Goal: Task Accomplishment & Management: Use online tool/utility

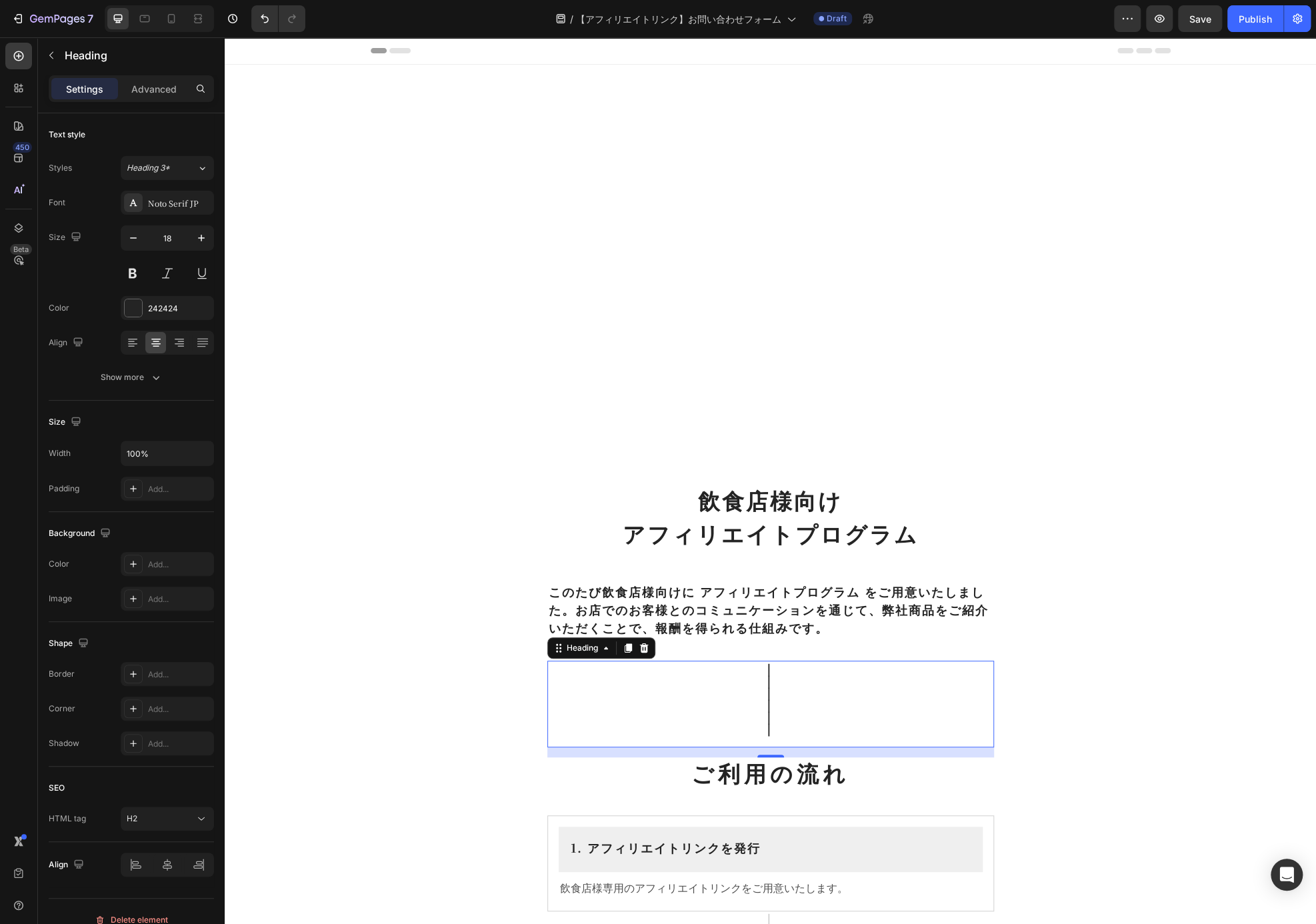
scroll to position [576, 0]
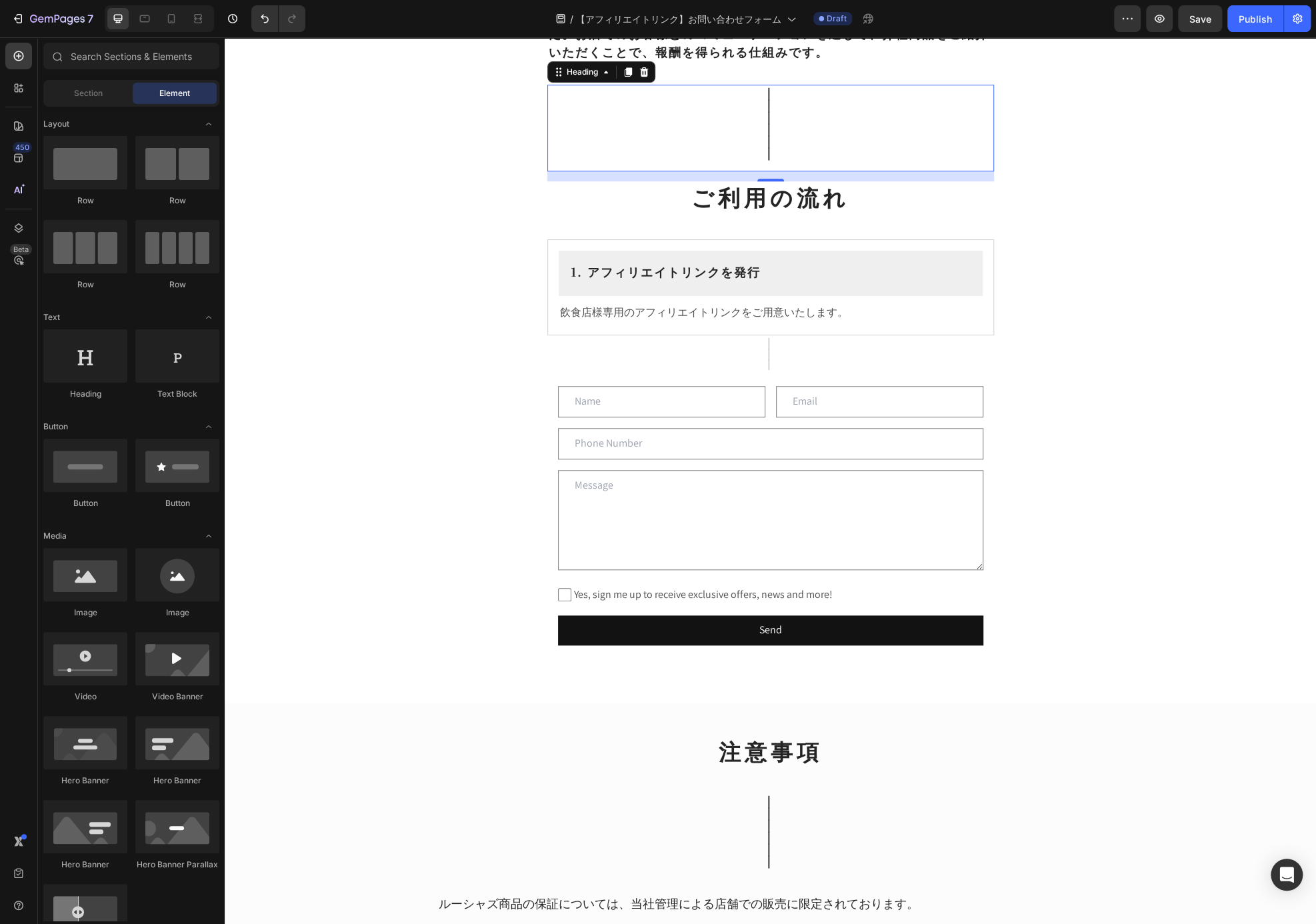
click at [1105, 353] on div "飲食店様向け アフィリエイトプログラム Heading ⁠⁠⁠⁠⁠⁠⁠ このたび飲食店様向けに アフィリエイトプログラム をご用意いたしました。お店でのお客様…" at bounding box center [770, 325] width 1091 height 1673
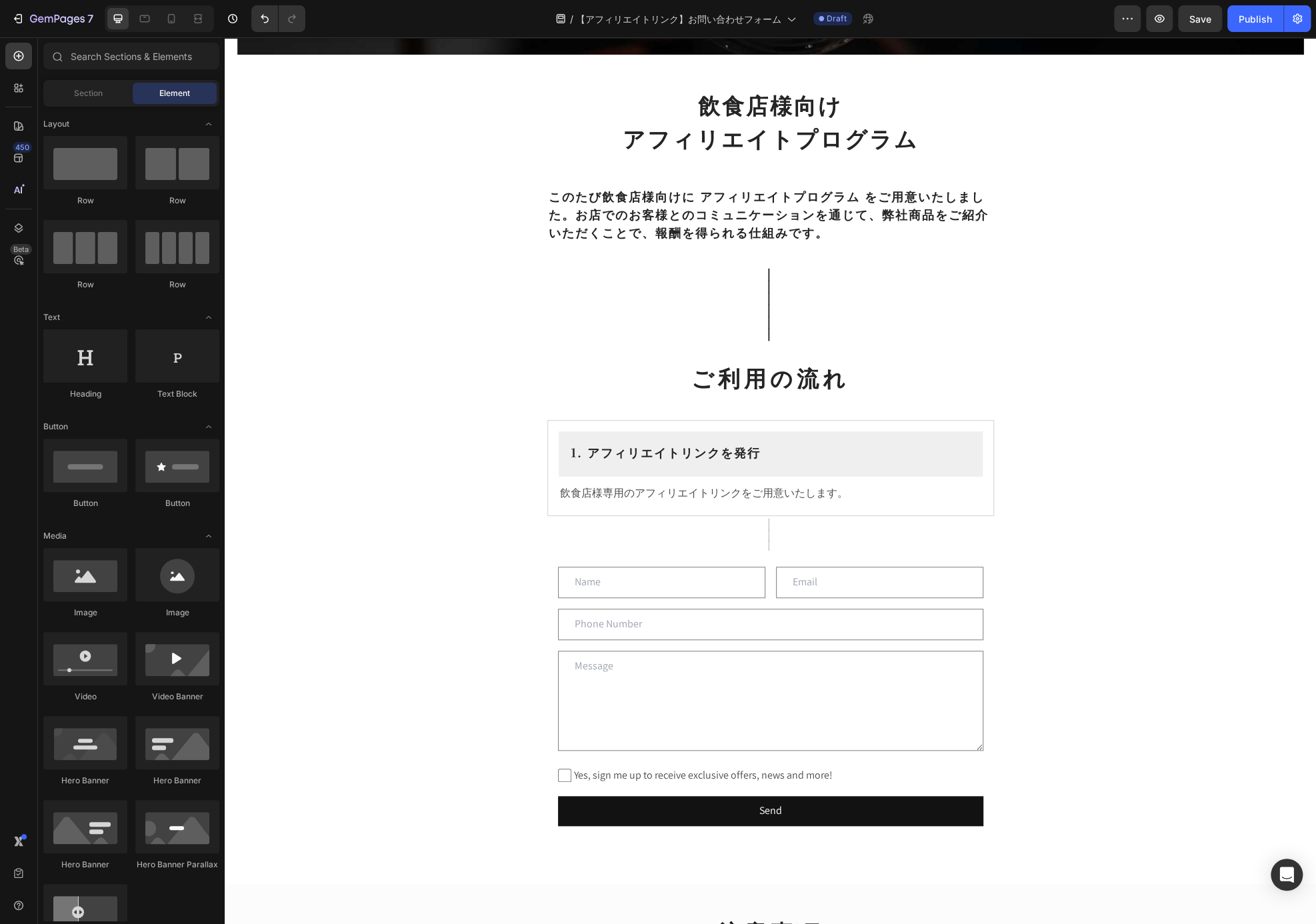
scroll to position [400, 0]
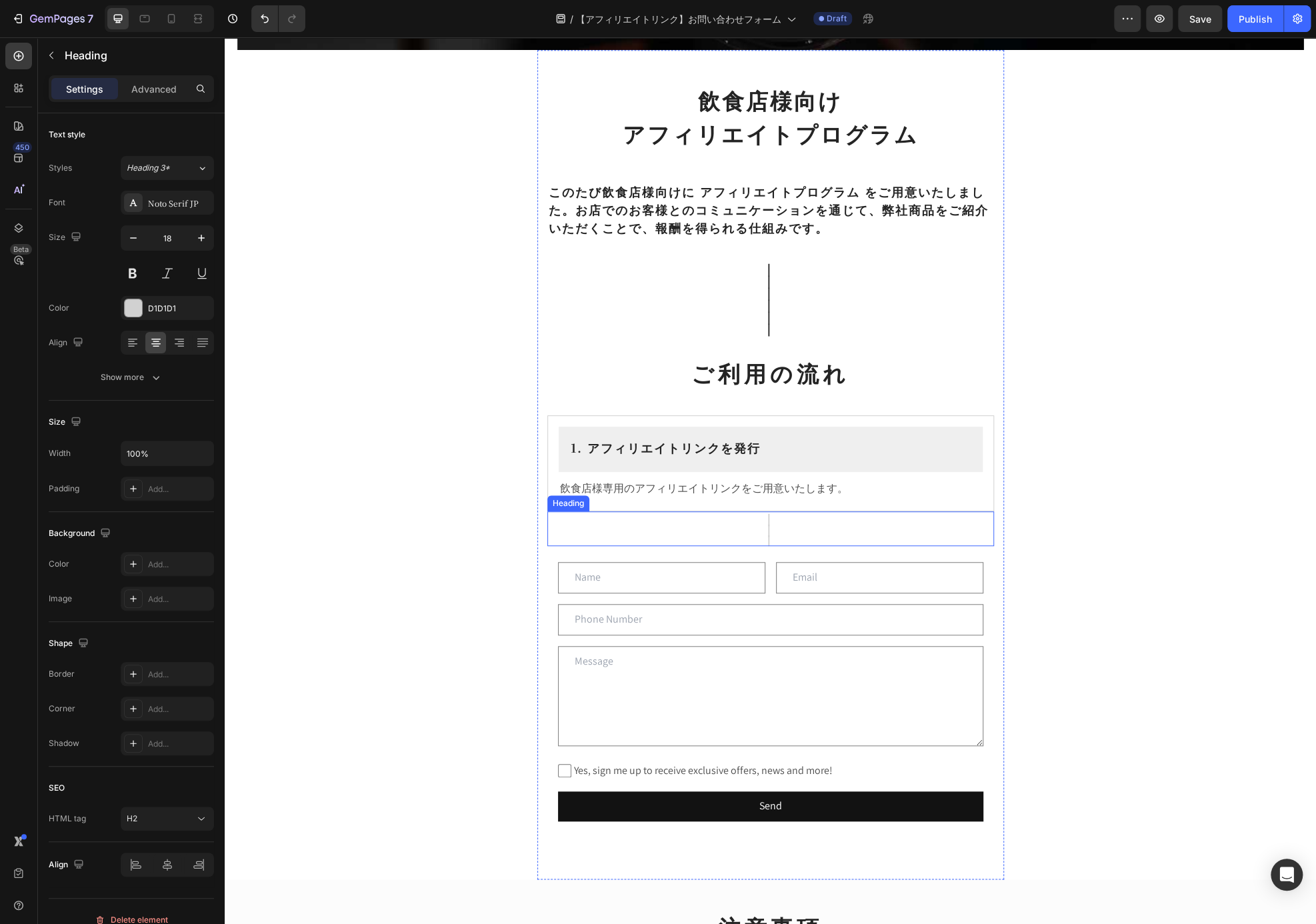
click at [762, 541] on p "｜ ｜ ｜" at bounding box center [770, 529] width 444 height 33
click at [639, 495] on icon at bounding box center [643, 498] width 9 height 9
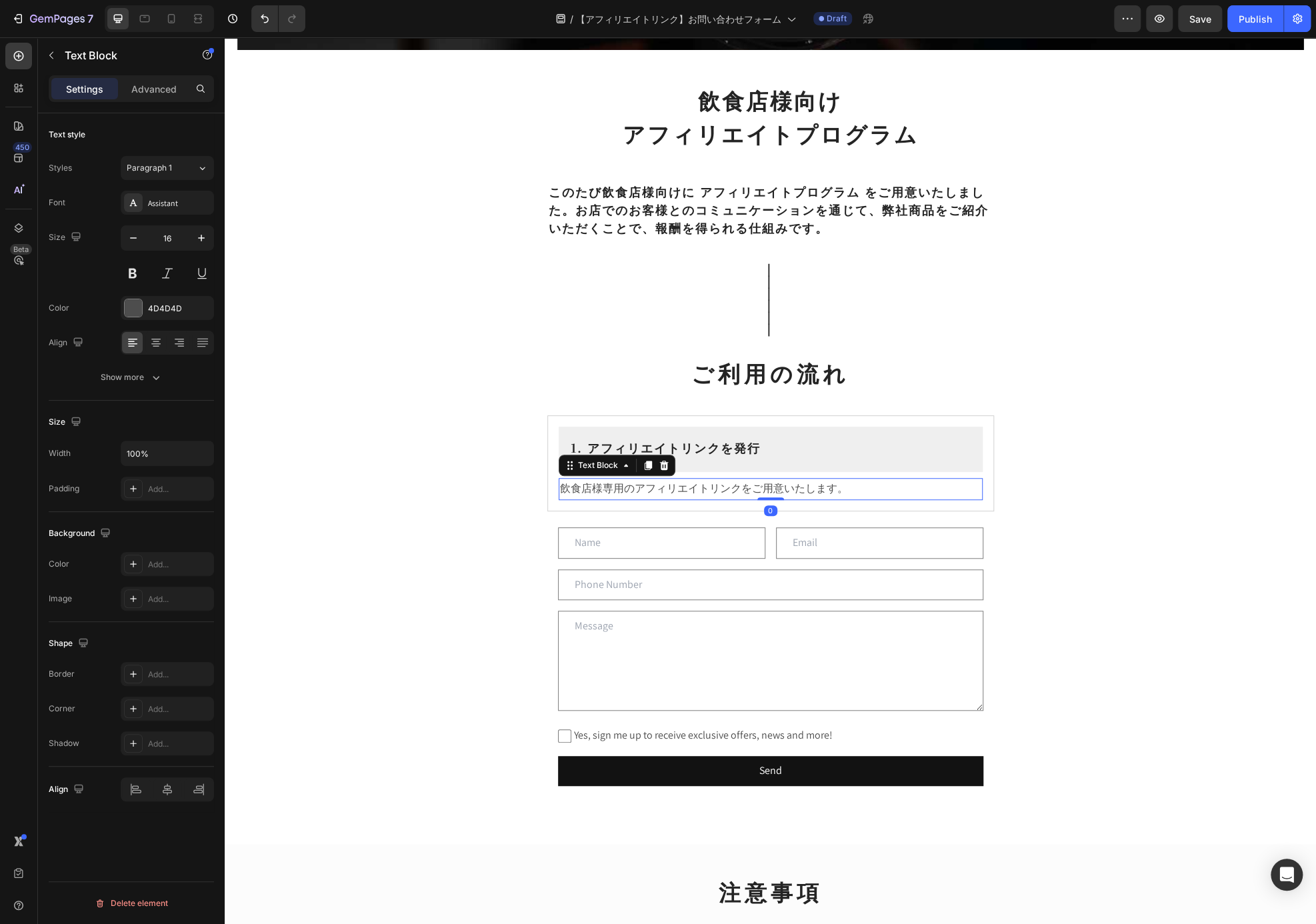
click at [935, 496] on p "飲食店様専用のアフィリエイトリンクをご用意いたします。" at bounding box center [770, 489] width 421 height 19
click at [941, 501] on div "1. アフィリエイトリンクを発行 Heading Row 飲食店様専用のアフィリエイトリンクをご用意いたします。 Text Block Row 0" at bounding box center [770, 463] width 447 height 96
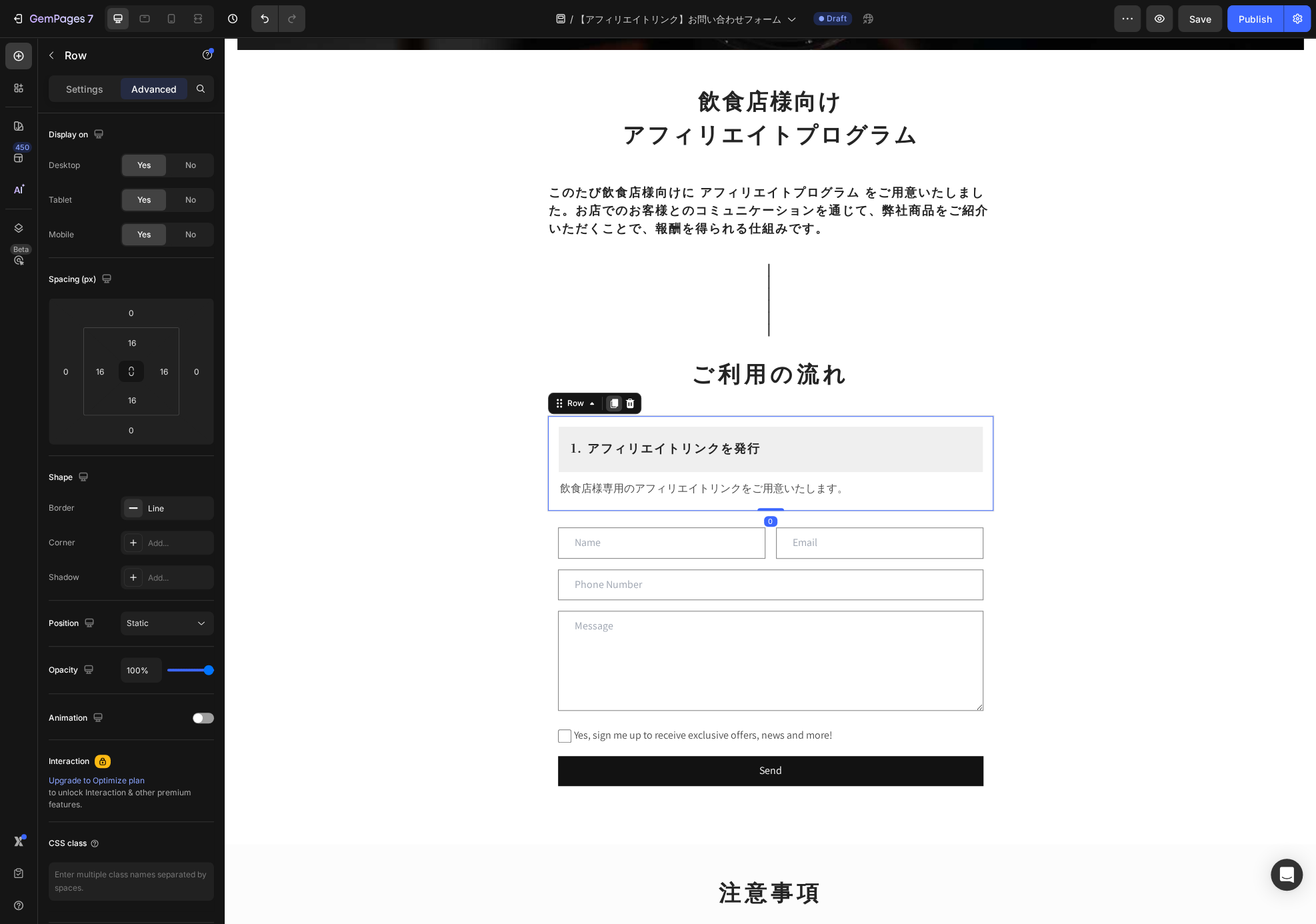
click at [610, 405] on icon at bounding box center [613, 403] width 7 height 9
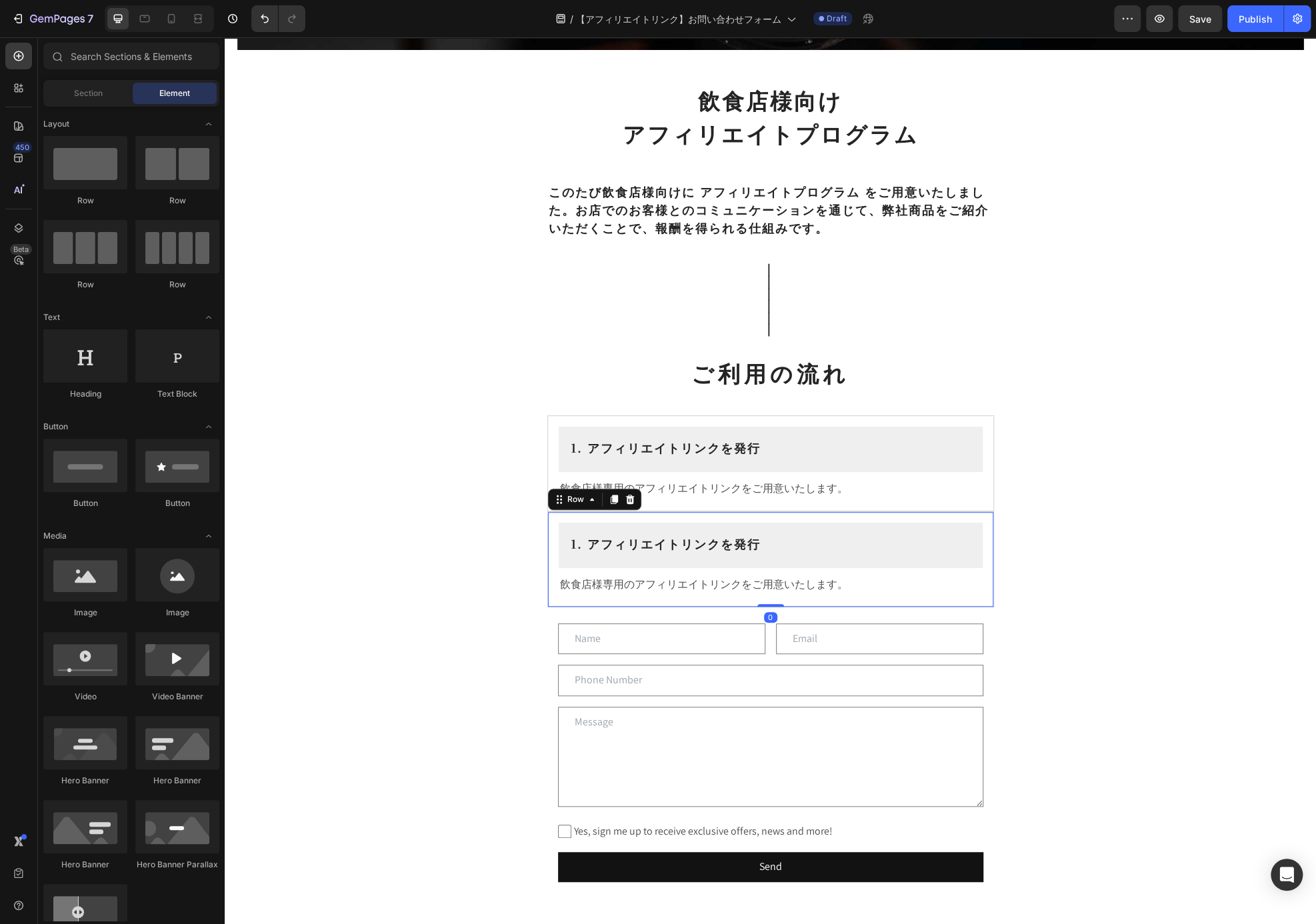
click at [1044, 565] on div "Affiliates Heading Row Hero Banner Section 1 飲食店様向け アフィリエイトプログラム Heading ⁠⁠⁠⁠⁠⁠…" at bounding box center [770, 532] width 1091 height 1735
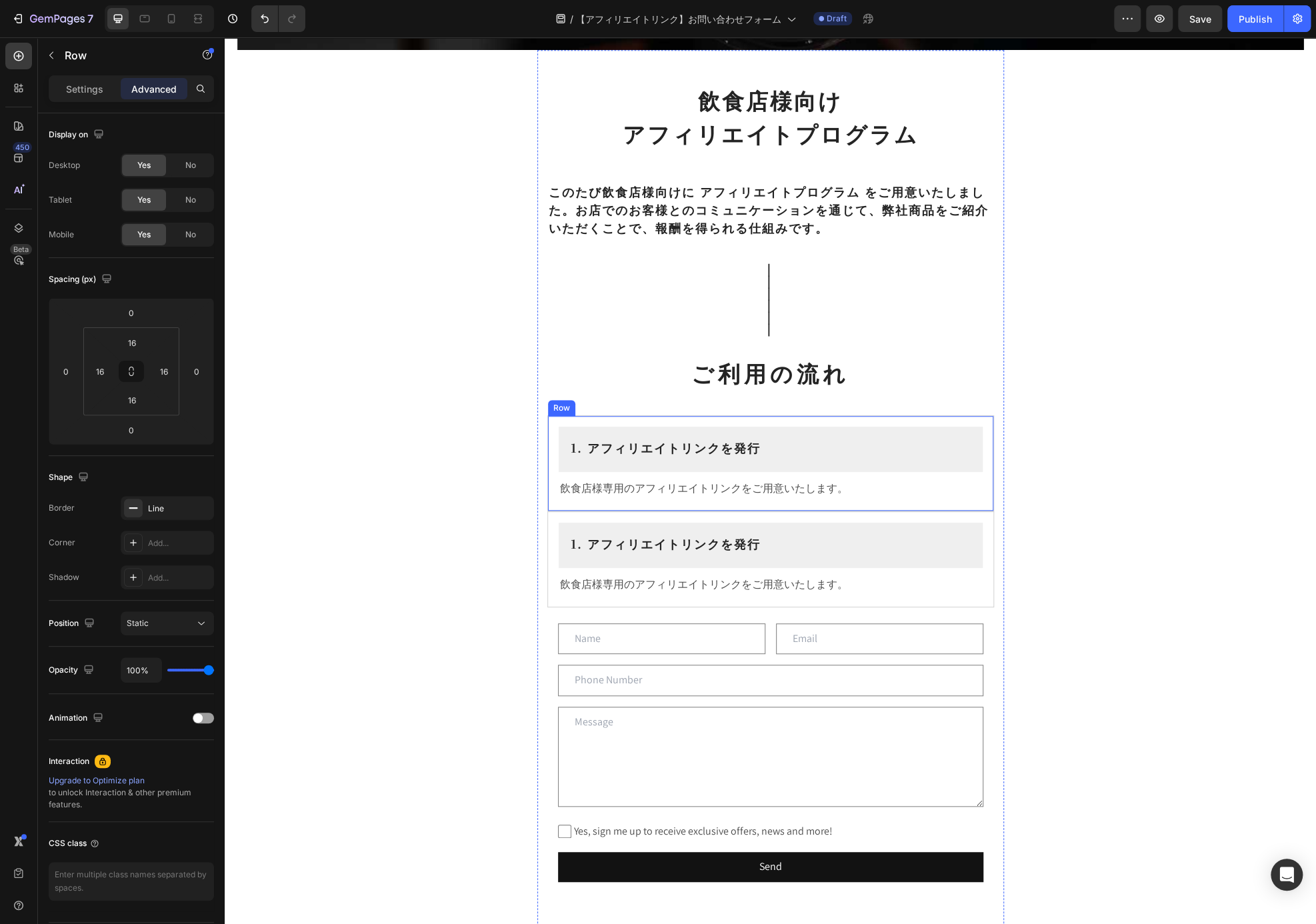
click at [981, 492] on div "1. アフィリエイトリンクを発行 Heading Row 飲食店様専用のアフィリエイトリンクをご用意いたします。 Text Block Row" at bounding box center [770, 463] width 447 height 96
click at [822, 546] on h2 "1. アフィリエイトリンクを発行" at bounding box center [770, 543] width 402 height 20
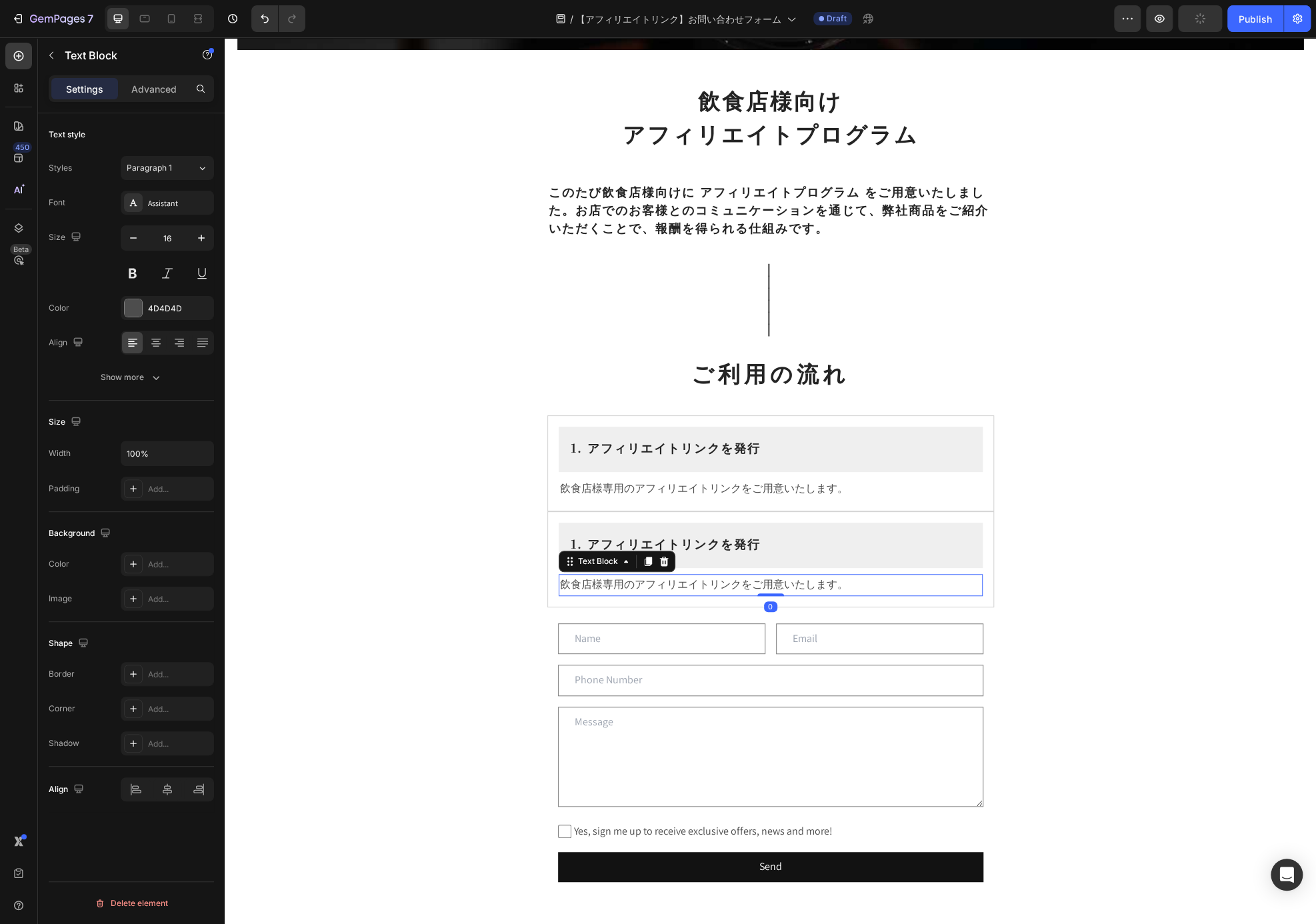
click at [884, 587] on p "飲食店様専用のアフィリエイトリンクをご用意いたします。" at bounding box center [770, 585] width 421 height 19
click at [869, 514] on div "1. アフィリエイトリンクを発行 Heading Row 飲食店様専用のアフィリエイトリンクをご用意いたします。 Text Block 0 Row" at bounding box center [770, 559] width 447 height 96
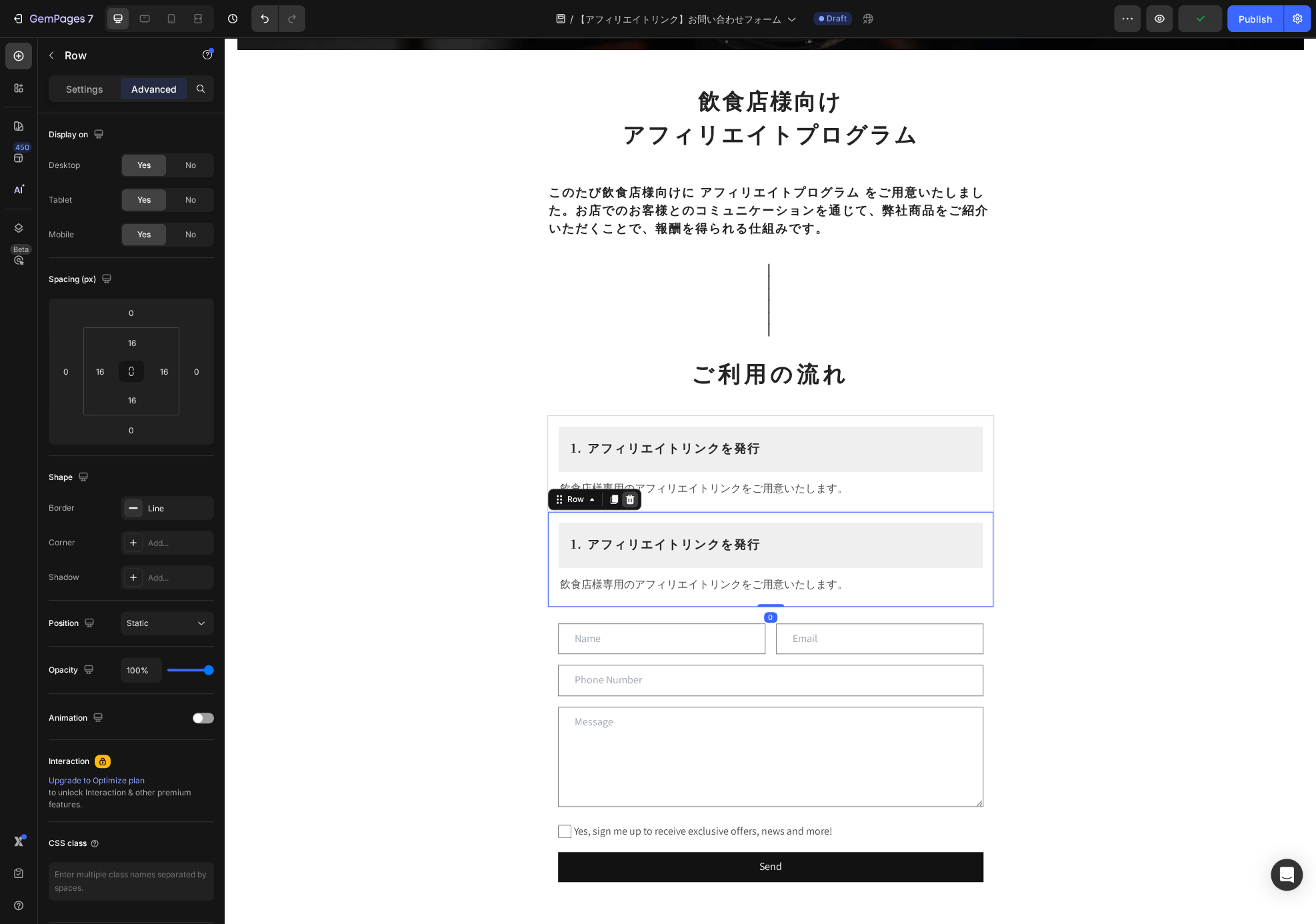
click at [625, 499] on icon at bounding box center [630, 499] width 9 height 9
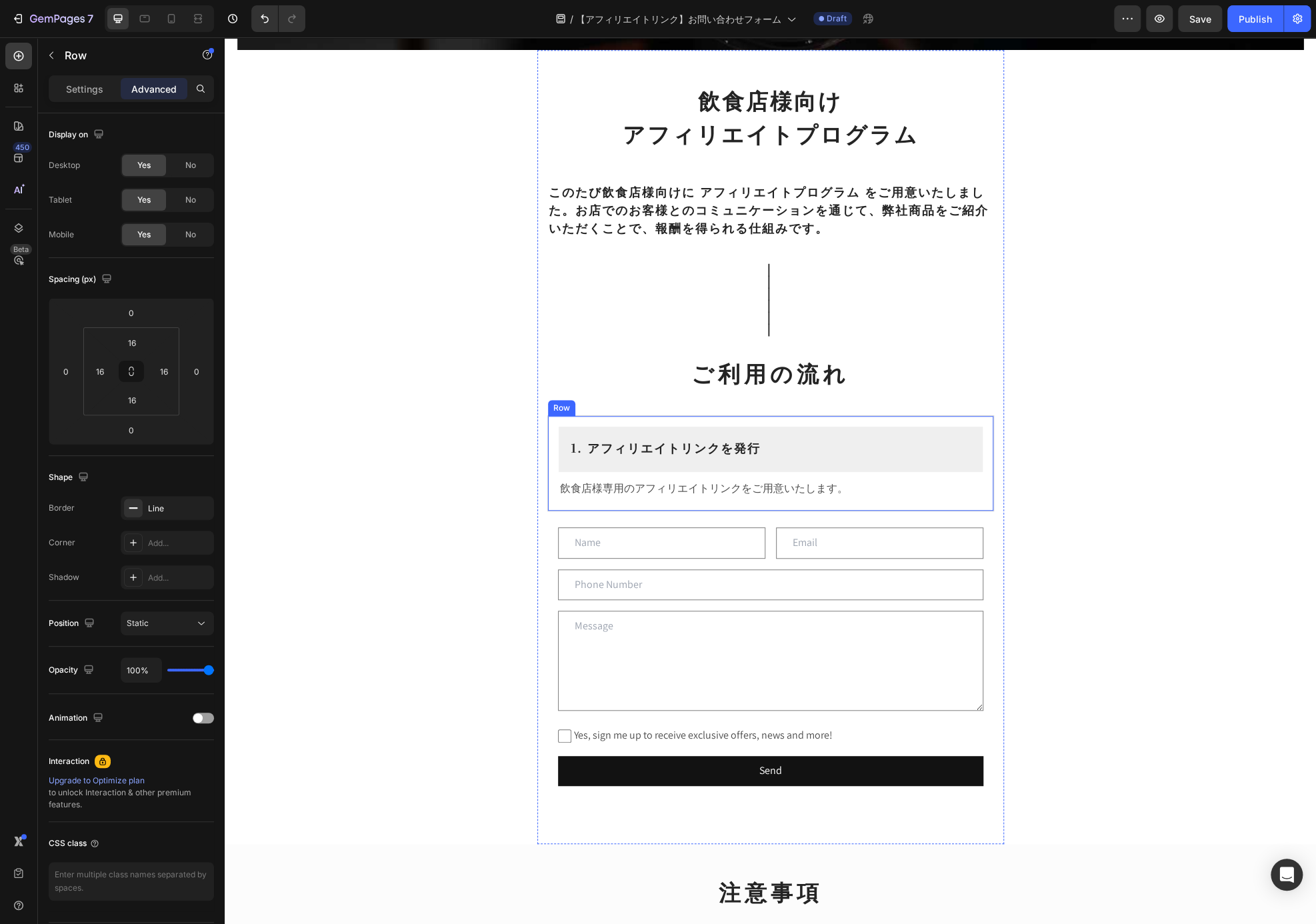
click at [769, 507] on div "1. アフィリエイトリンクを発行 Heading Row 飲食店様専用のアフィリエイトリンクをご用意いたします。 Text Block Row" at bounding box center [770, 463] width 447 height 96
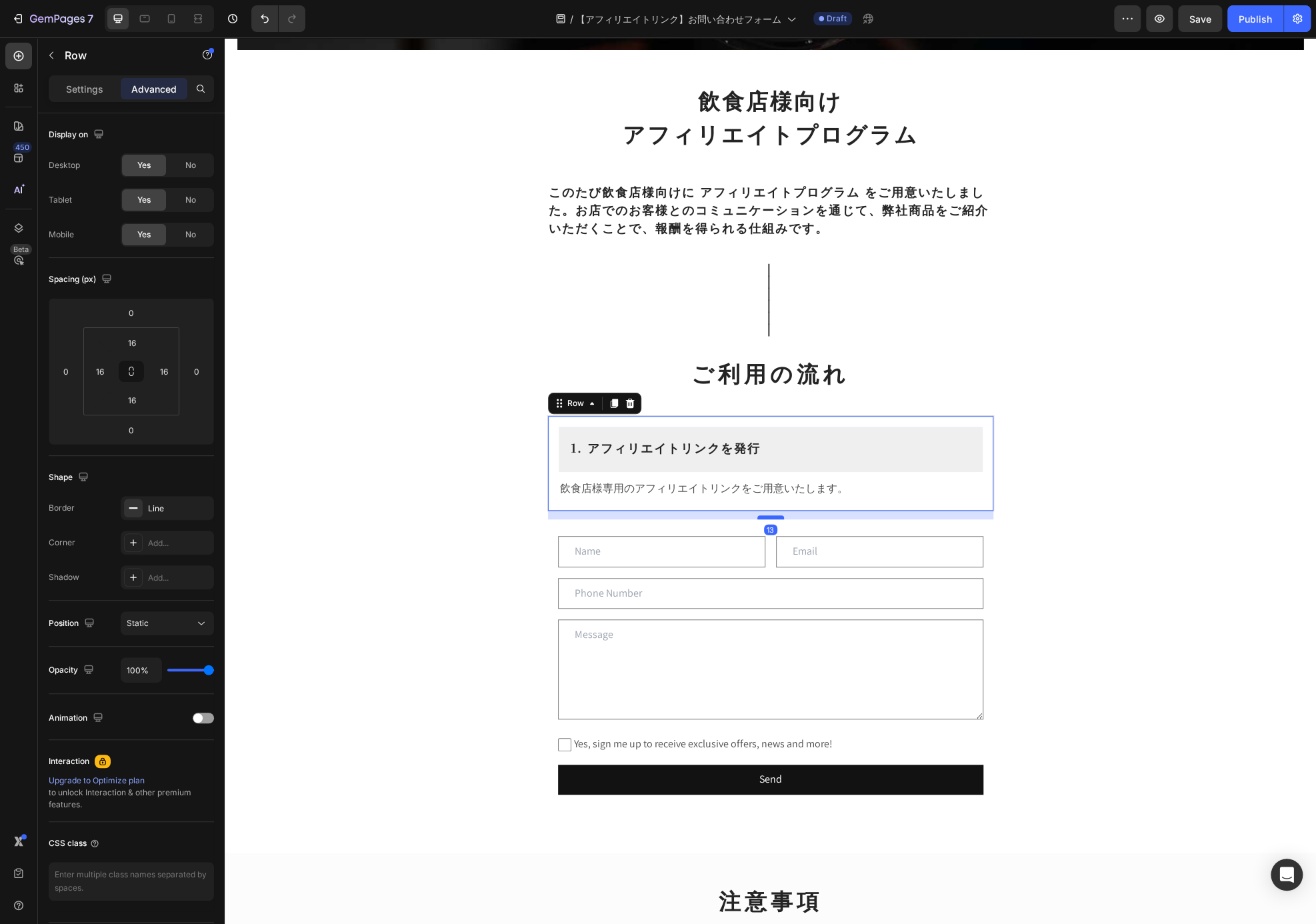
drag, startPoint x: 769, startPoint y: 507, endPoint x: 769, endPoint y: 516, distance: 9.0
click at [769, 516] on div at bounding box center [770, 517] width 27 height 4
type input "13"
click at [1045, 485] on div "Affiliates Heading Row Hero Banner Section 1 飲食店様向け アフィリエイトプログラム Heading ⁠⁠⁠⁠⁠⁠…" at bounding box center [770, 489] width 1091 height 1648
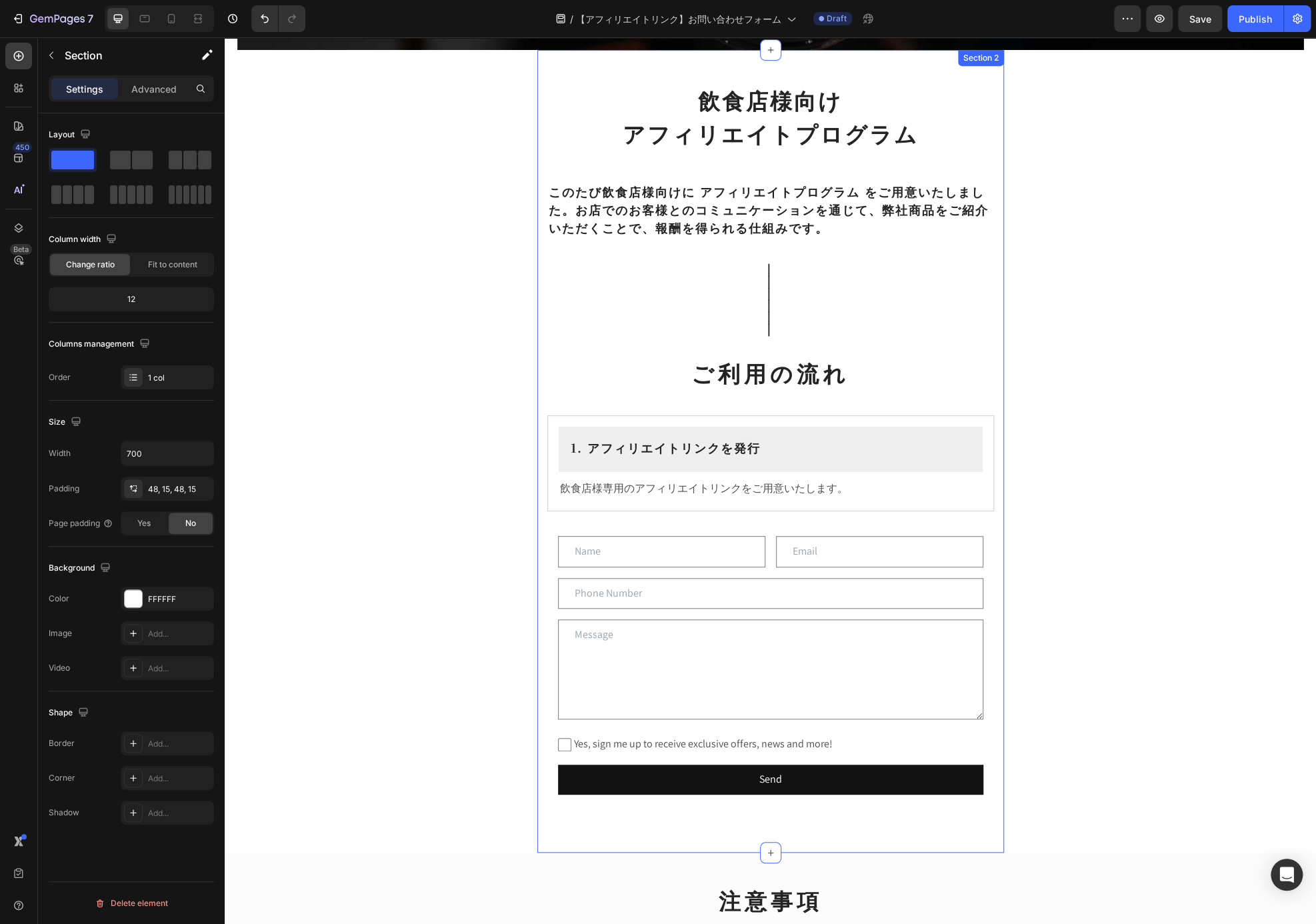
click at [992, 489] on div "飲食店様向け アフィリエイトプログラム Heading ⁠⁠⁠⁠⁠⁠⁠ このたび飲食店様向けに アフィリエイトプログラム をご用意いたしました。お店でのお客様…" at bounding box center [770, 451] width 467 height 803
click at [990, 490] on div "飲食店様向け アフィリエイトプログラム Heading ⁠⁠⁠⁠⁠⁠⁠ このたび飲食店様向けに アフィリエイトプログラム をご用意いたしました。お店でのお客様…" at bounding box center [770, 451] width 467 height 803
click at [984, 490] on div "1. アフィリエイトリンクを発行 Heading Row 飲食店様専用のアフィリエイトリンクをご用意いたします。 Text Block Row" at bounding box center [770, 463] width 447 height 96
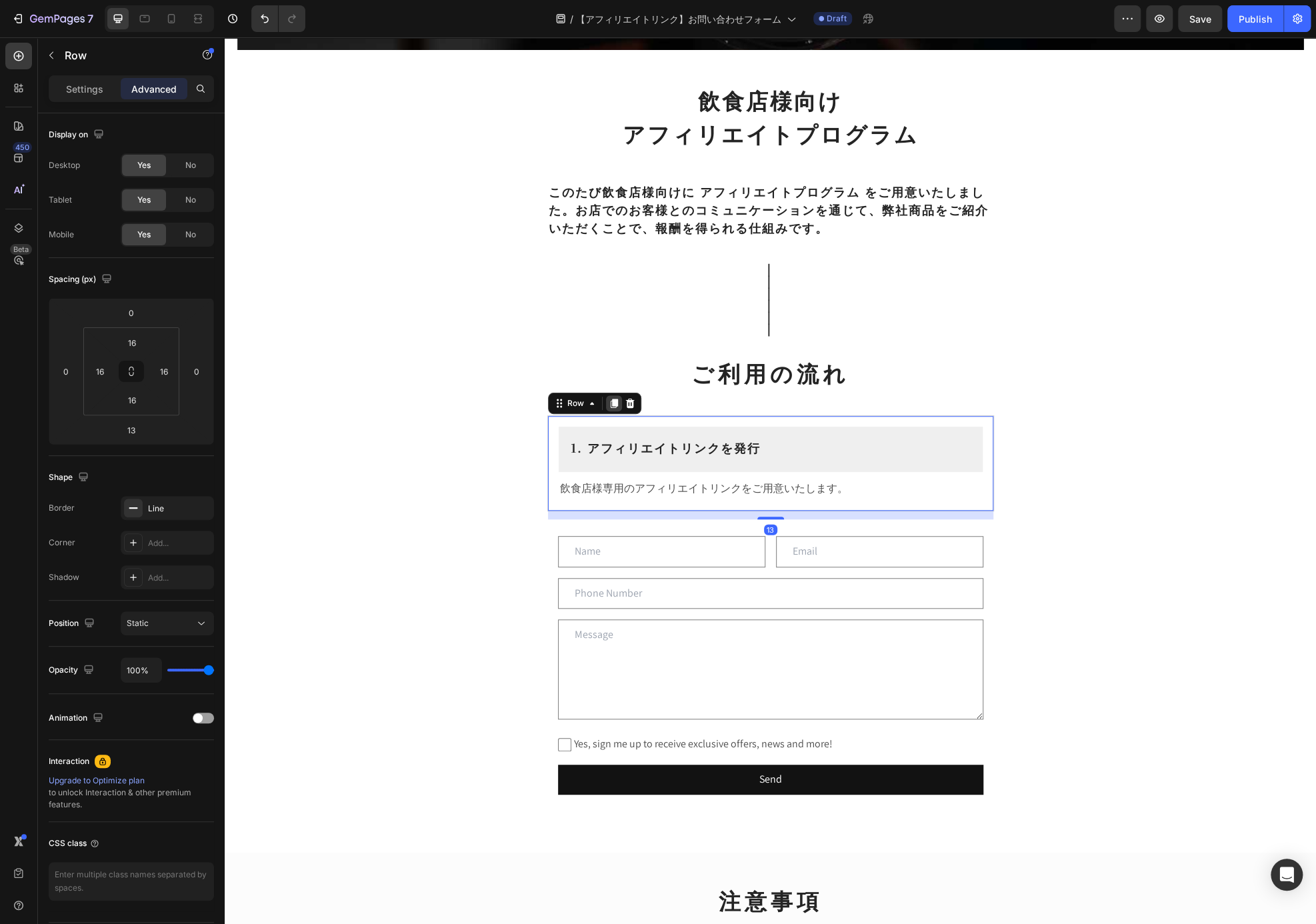
click at [613, 407] on div at bounding box center [614, 403] width 16 height 16
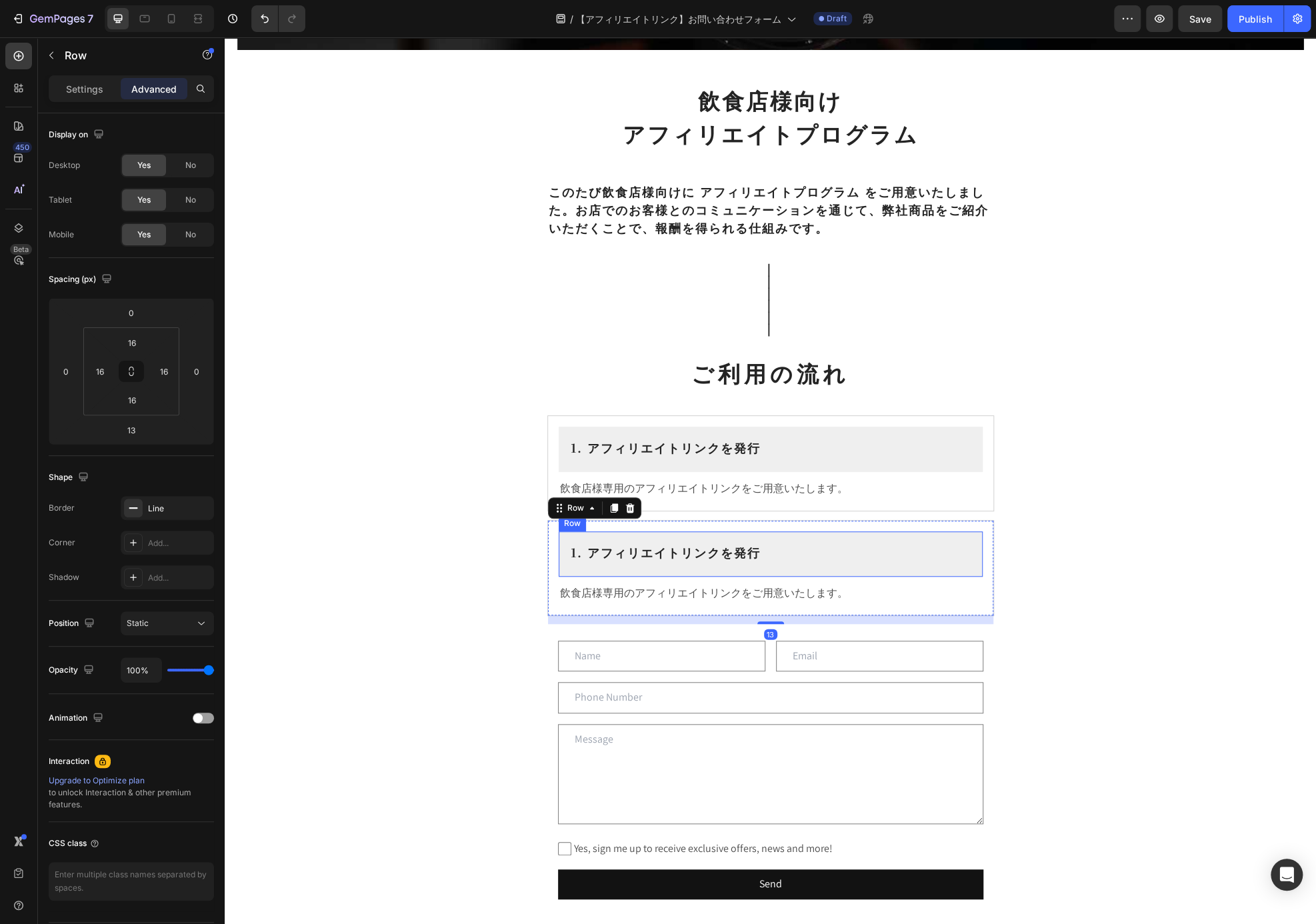
click at [600, 562] on div "1. アフィリエイトリンクを発行 Heading" at bounding box center [770, 554] width 402 height 24
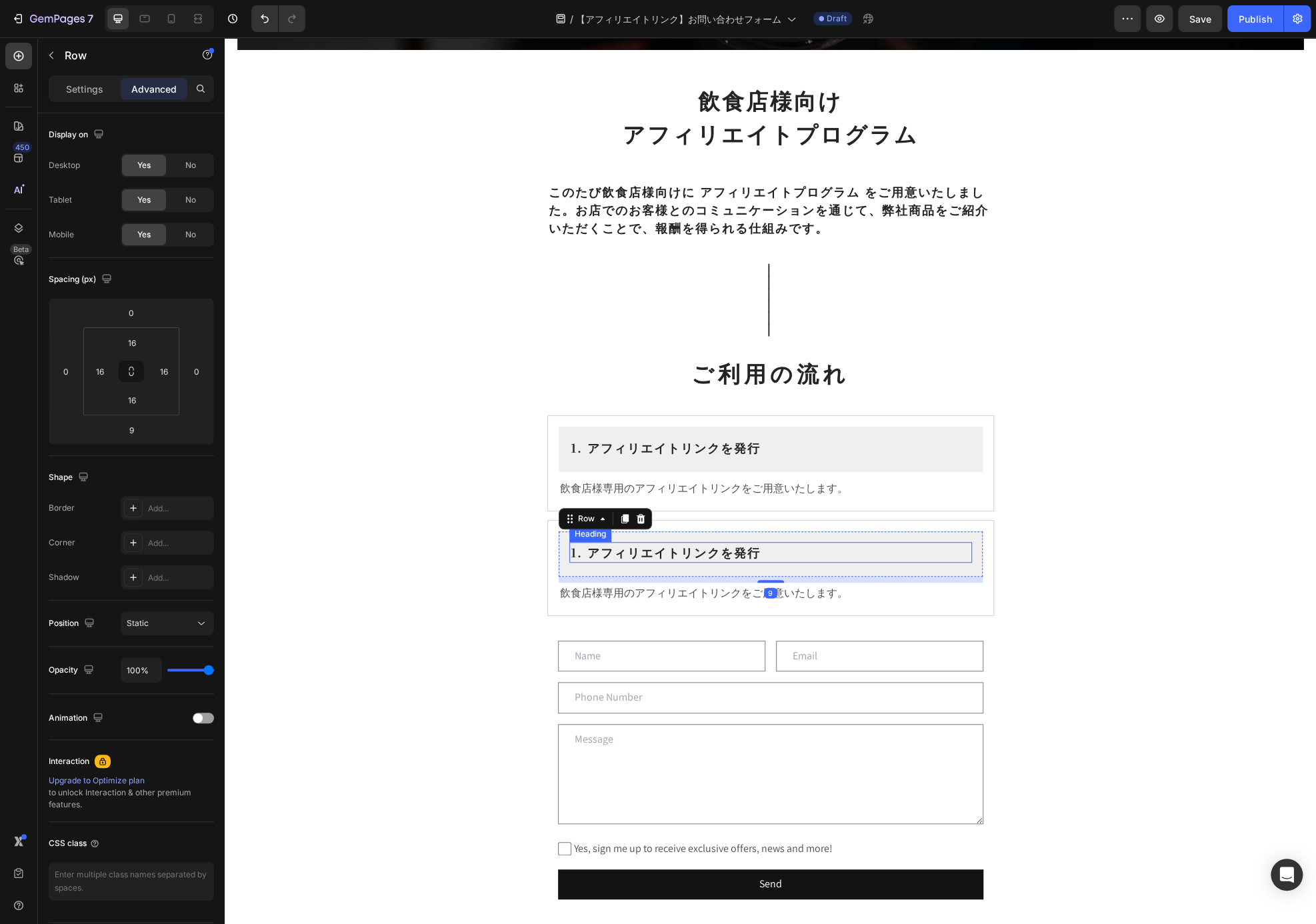
click at [574, 553] on h2 "1. アフィリエイトリンクを発行" at bounding box center [770, 552] width 402 height 20
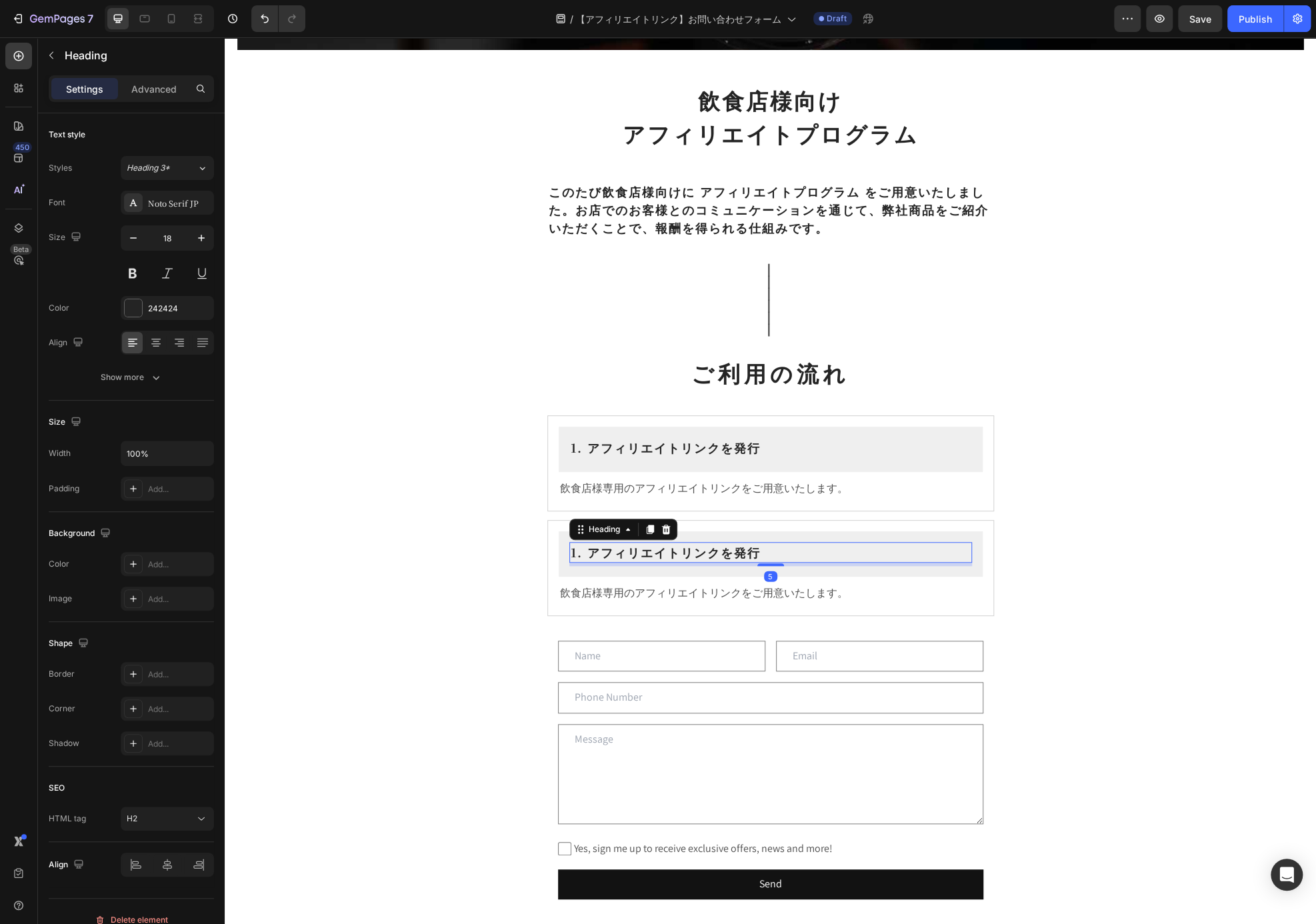
click at [570, 553] on h2 "1. アフィリエイトリンクを発行" at bounding box center [770, 552] width 402 height 20
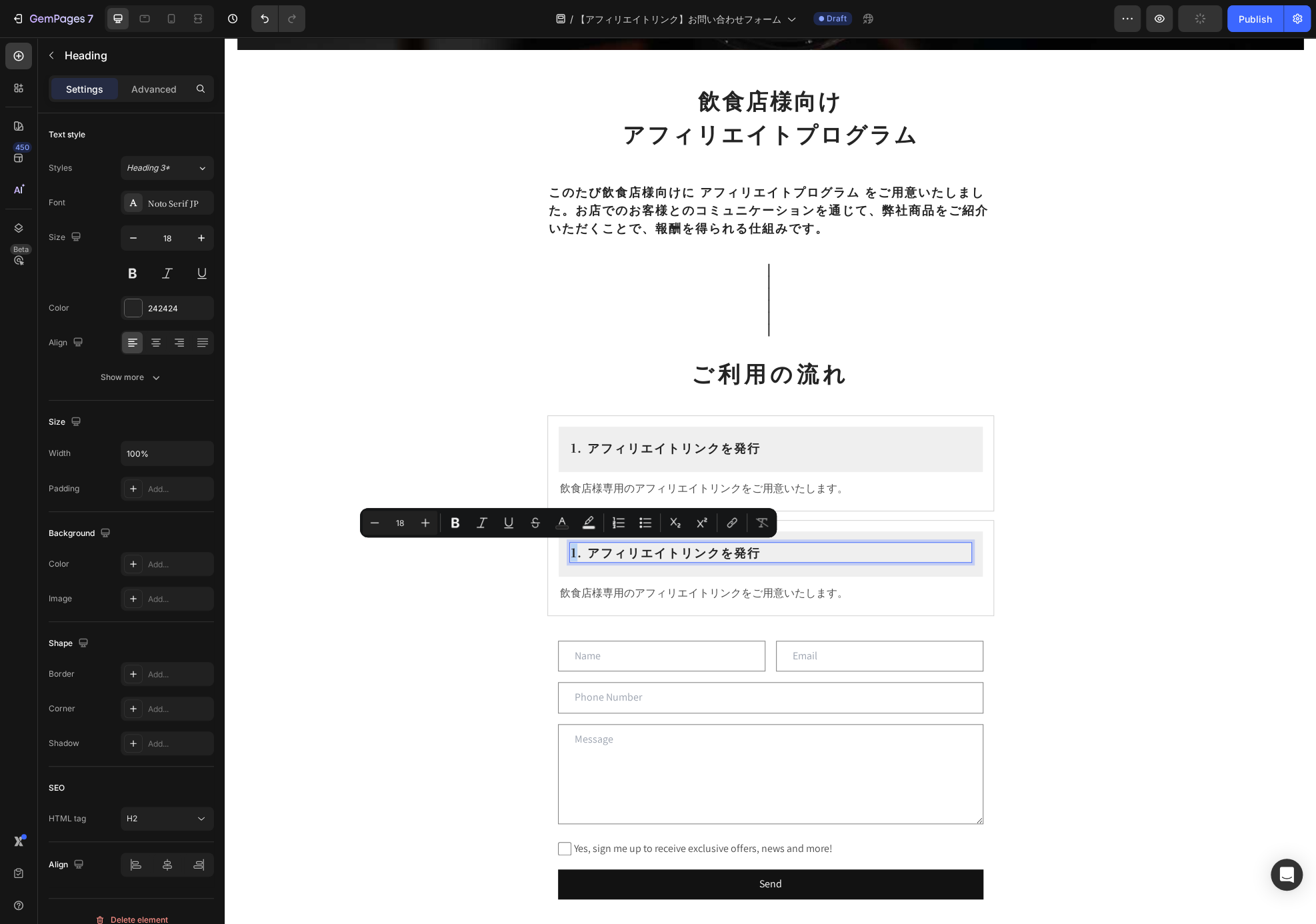
click at [570, 552] on p "1. アフィリエイトリンクを発行" at bounding box center [770, 552] width 400 height 18
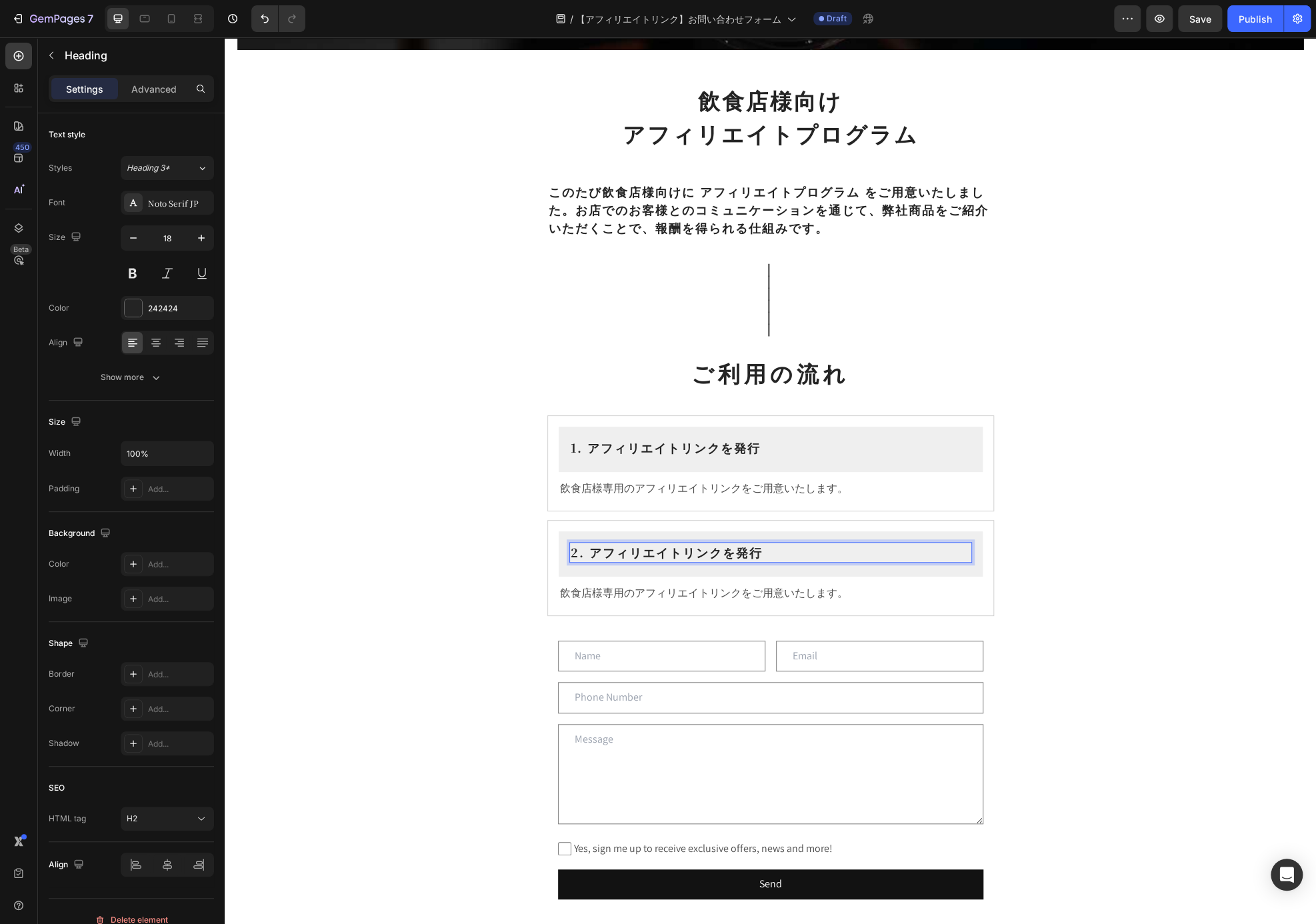
click at [757, 547] on p "2. アフィリエイトリンクを発行" at bounding box center [770, 552] width 400 height 18
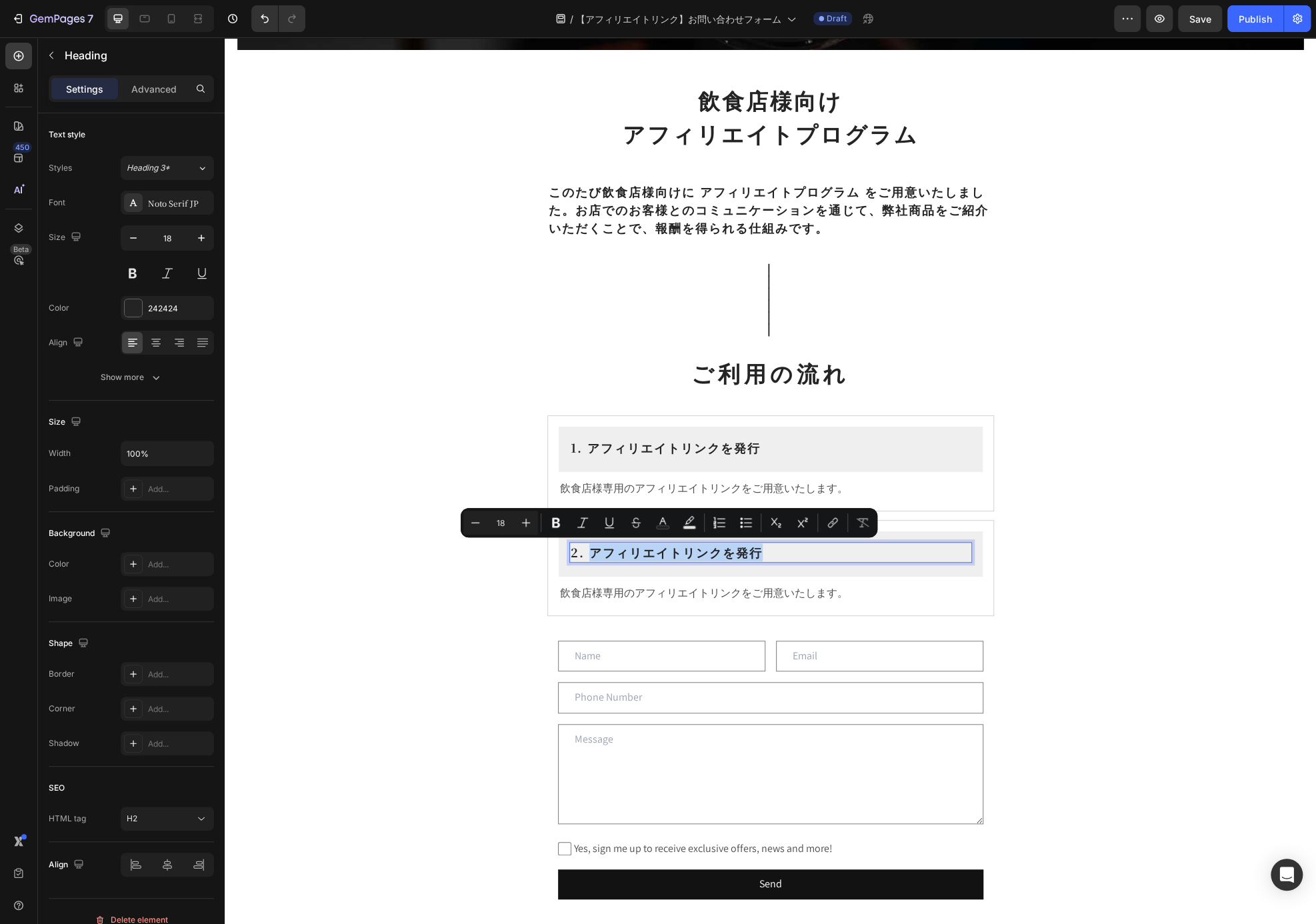
drag, startPoint x: 755, startPoint y: 551, endPoint x: 587, endPoint y: 543, distance: 168.2
click at [587, 543] on p "2. アフィリエイトリンクを発行" at bounding box center [770, 552] width 400 height 18
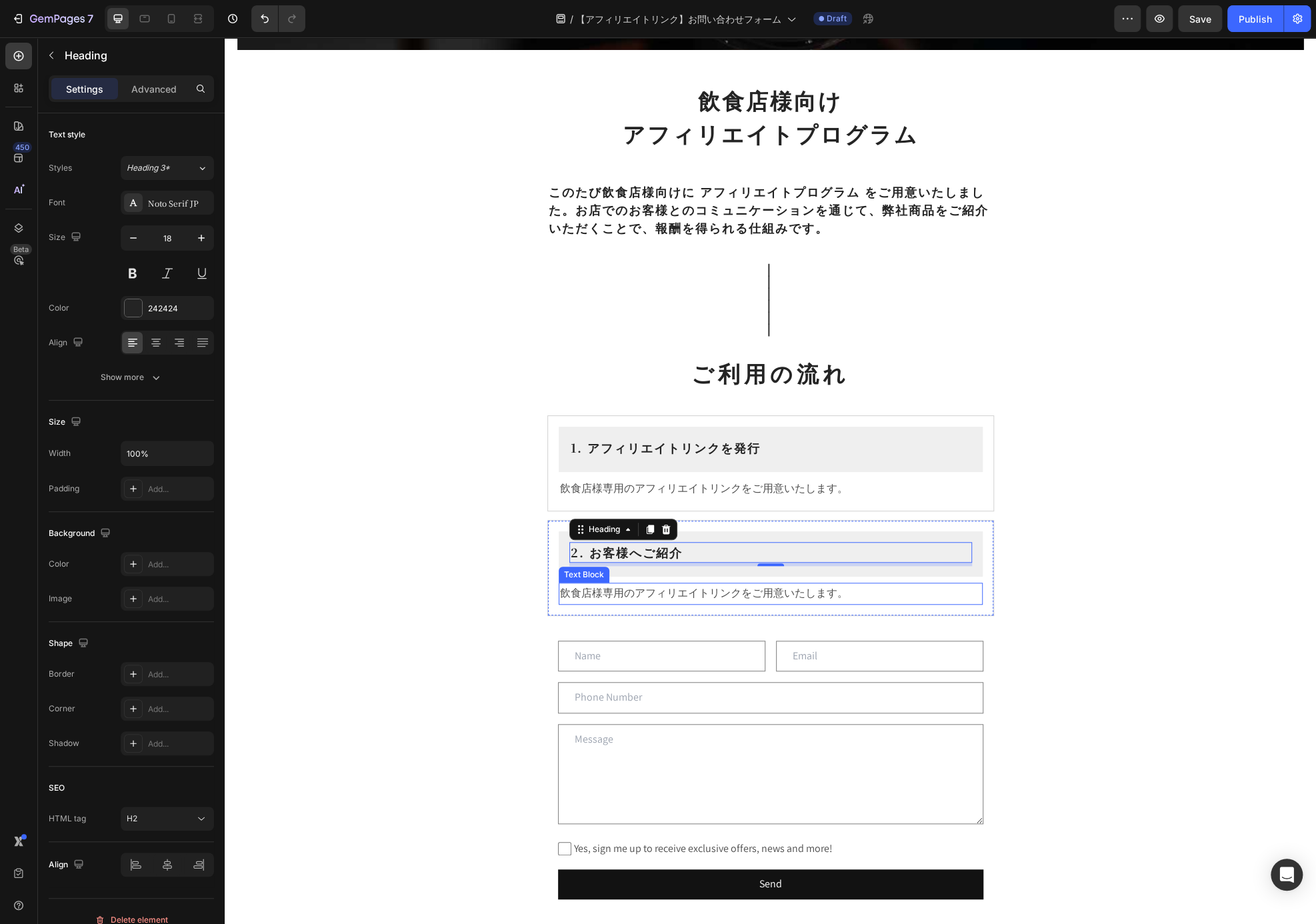
click at [884, 594] on p "飲食店様専用のアフィリエイトリンクをご用意いたします。" at bounding box center [770, 594] width 421 height 19
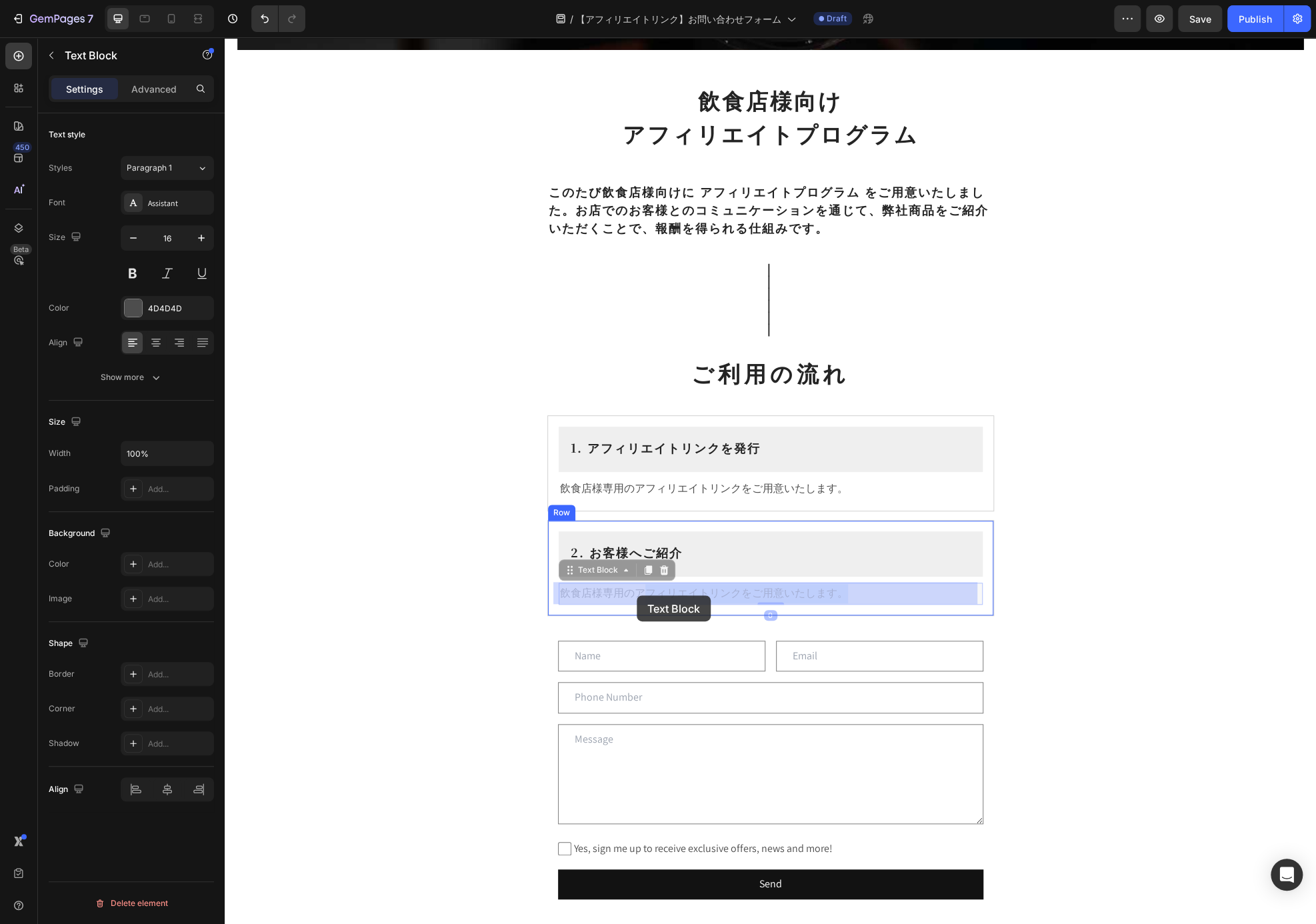
drag, startPoint x: 873, startPoint y: 597, endPoint x: 643, endPoint y: 595, distance: 230.0
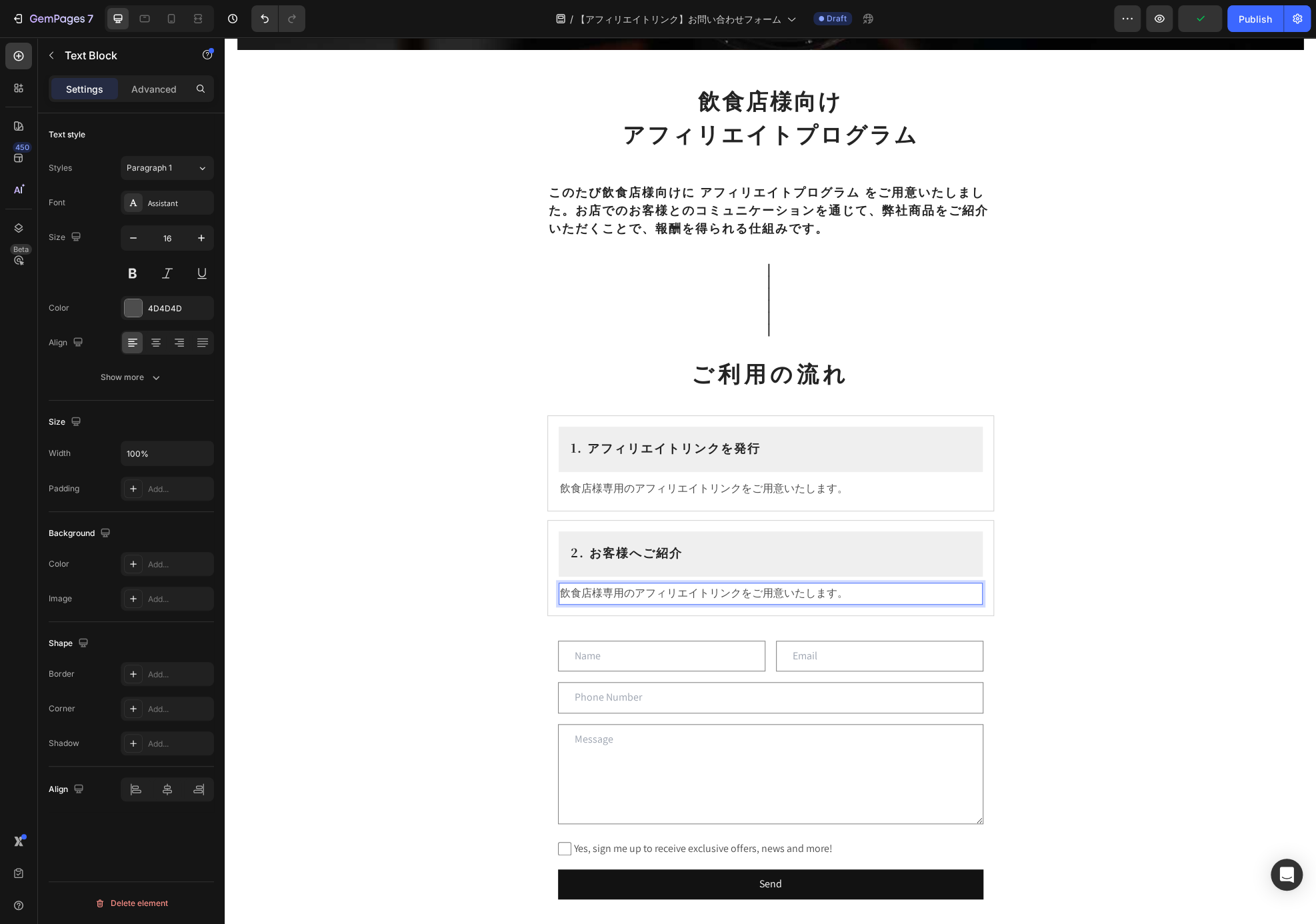
click at [779, 593] on p "飲食店様専用のアフィリエイトリンクをご用意いたします。" at bounding box center [770, 594] width 421 height 19
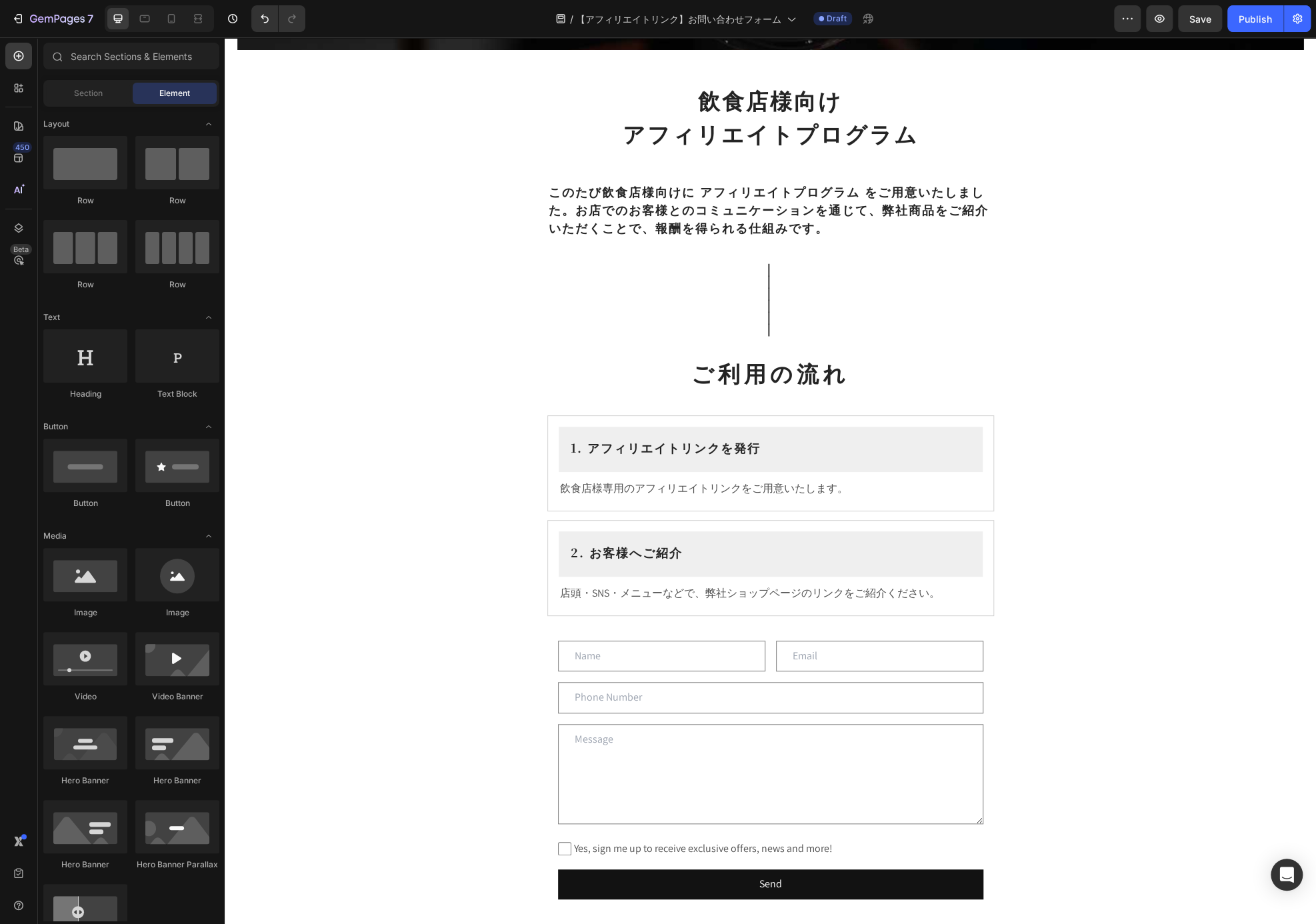
click at [1041, 627] on div "Affiliates Heading Row Hero Banner Section 1 飲食店様向け アフィリエイトプログラム Heading ⁠⁠⁠⁠⁠⁠…" at bounding box center [770, 541] width 1091 height 1752
click at [944, 527] on div "2. お客様へご紹介 Heading Row 店頭・SNS・メニューなどで、弊社ショップページのリンクをご紹介ください。 Text Block Row 13" at bounding box center [770, 568] width 447 height 96
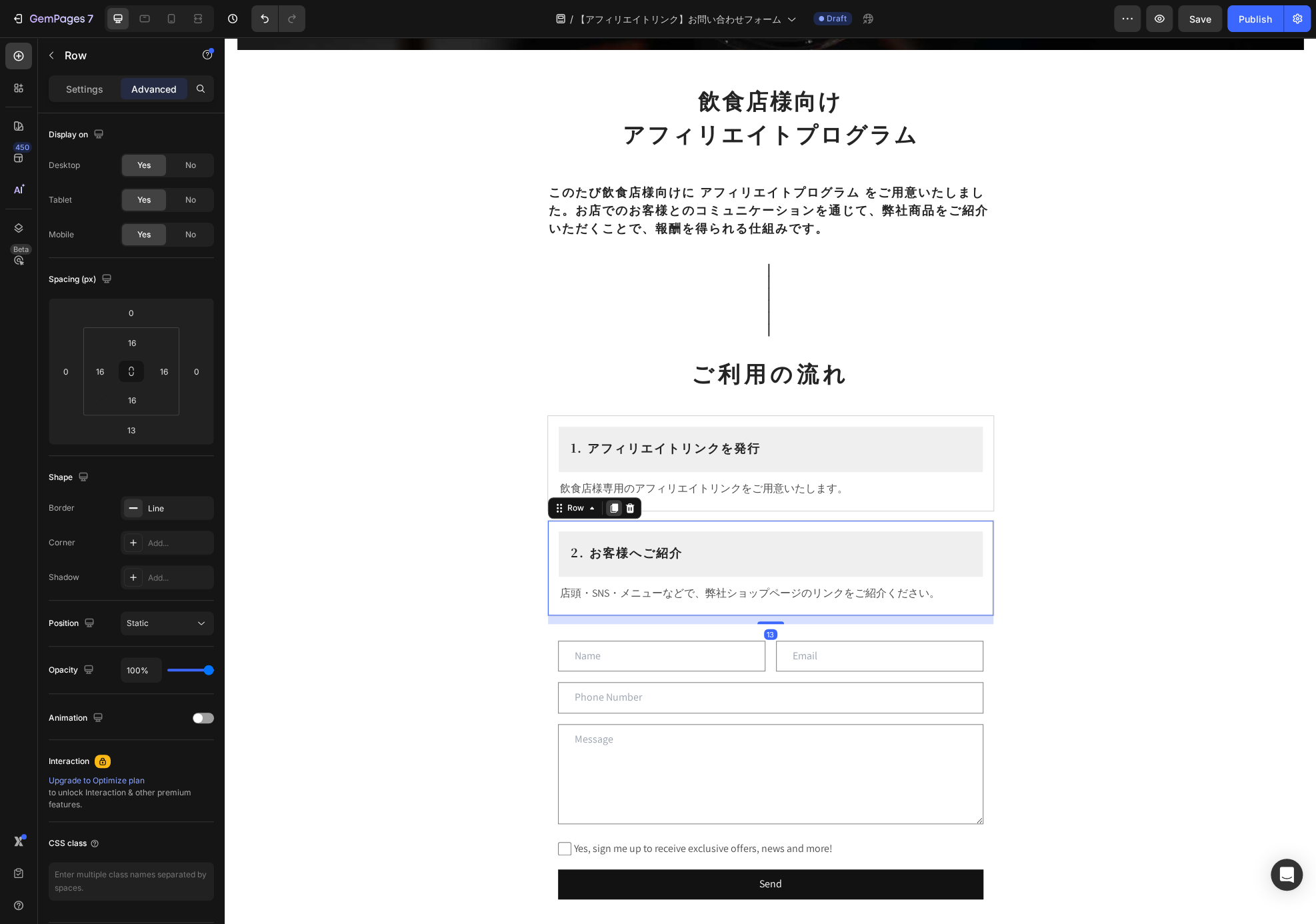
click at [608, 503] on icon at bounding box center [613, 508] width 11 height 11
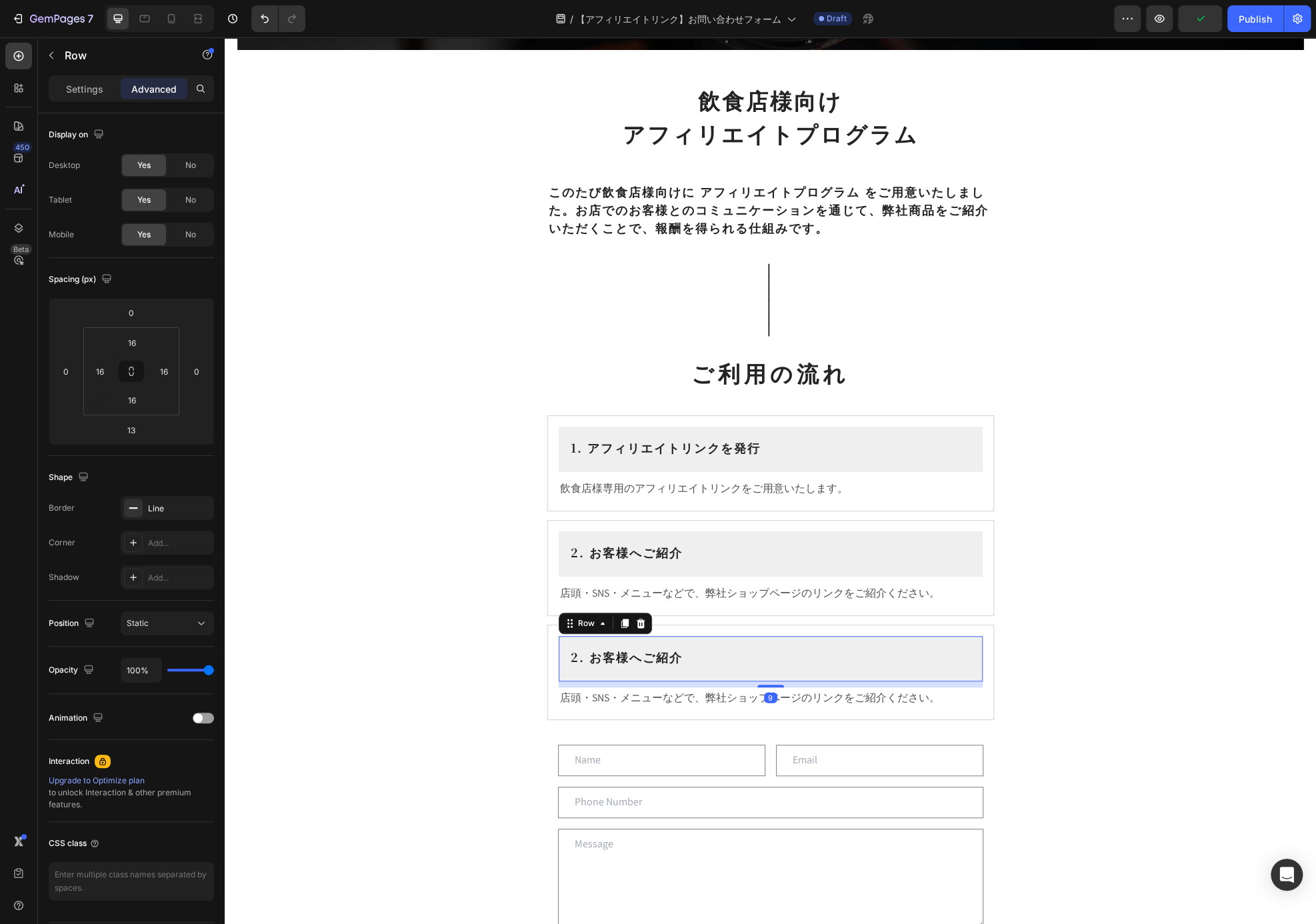
click at [659, 670] on div "2. お客様へご紹介 Heading Row 9" at bounding box center [770, 659] width 424 height 45
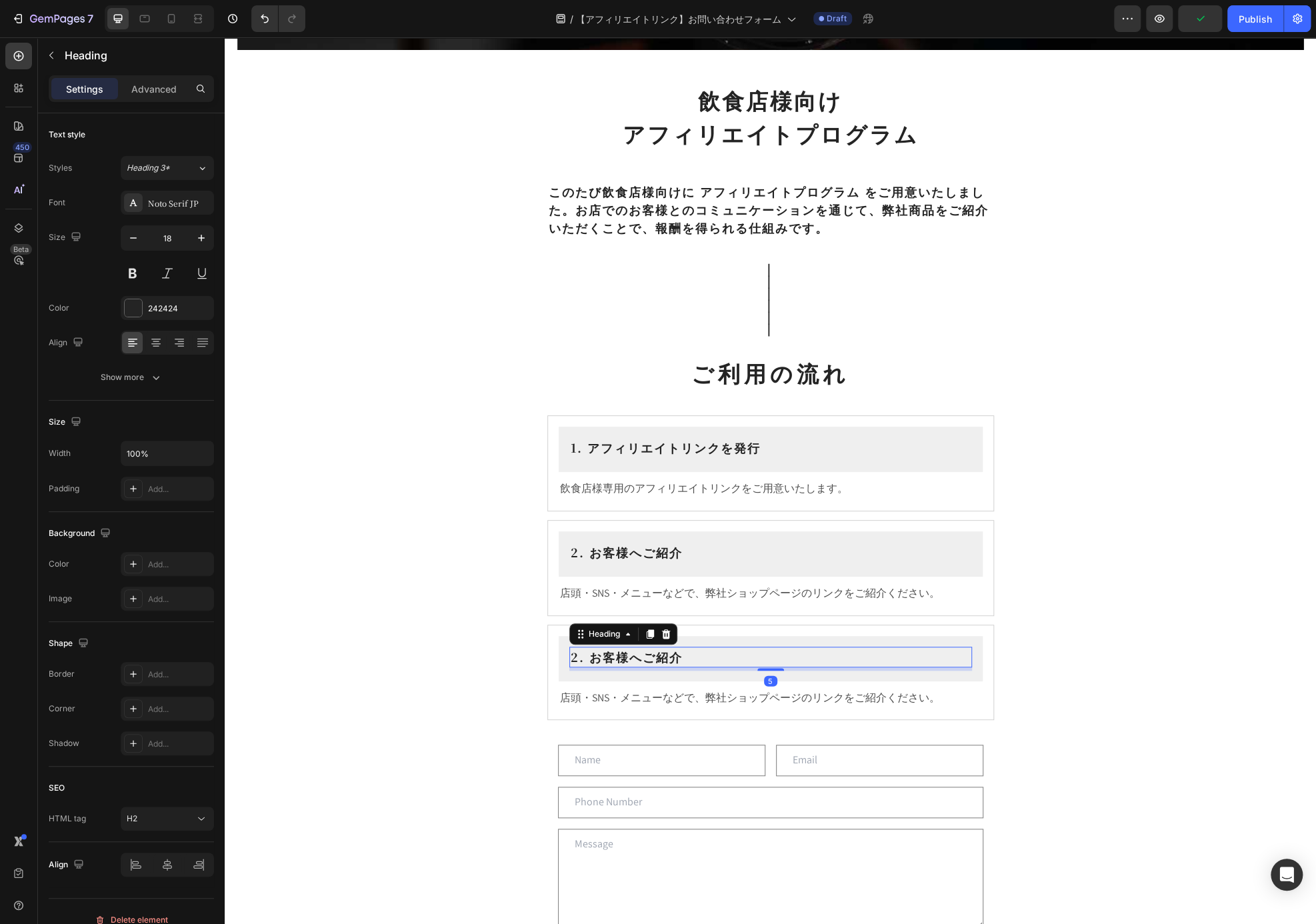
click at [650, 660] on h2 "2. お客様へご紹介" at bounding box center [770, 657] width 402 height 20
click at [594, 655] on h2 "2. お客様へご紹介" at bounding box center [770, 657] width 402 height 20
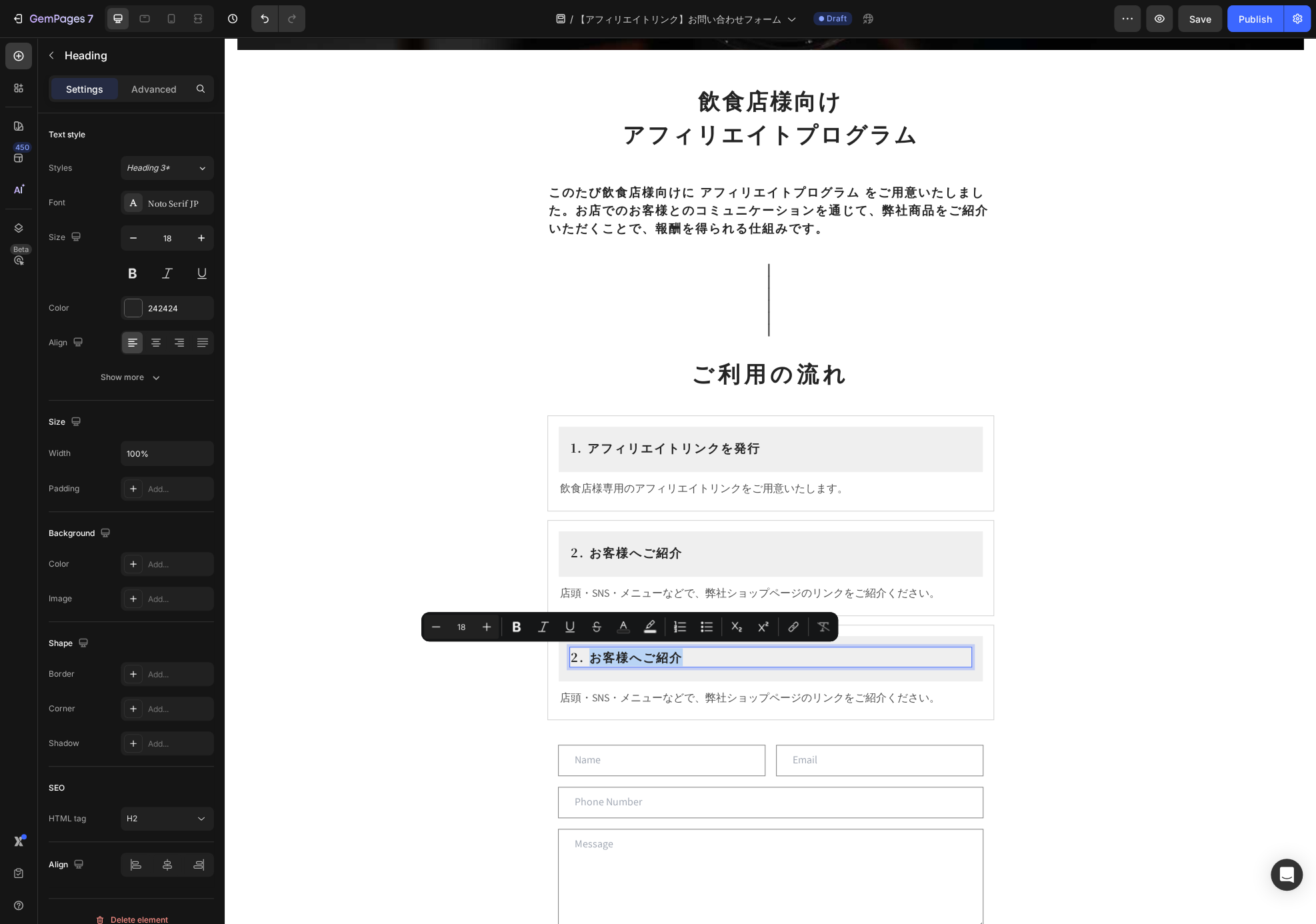
drag, startPoint x: 585, startPoint y: 655, endPoint x: 681, endPoint y: 655, distance: 96.0
click at [681, 655] on p "2. お客様へご紹介" at bounding box center [770, 657] width 400 height 18
drag, startPoint x: 572, startPoint y: 660, endPoint x: 564, endPoint y: 660, distance: 8.0
click at [570, 660] on h2 "2. お客様がご購入" at bounding box center [770, 657] width 402 height 20
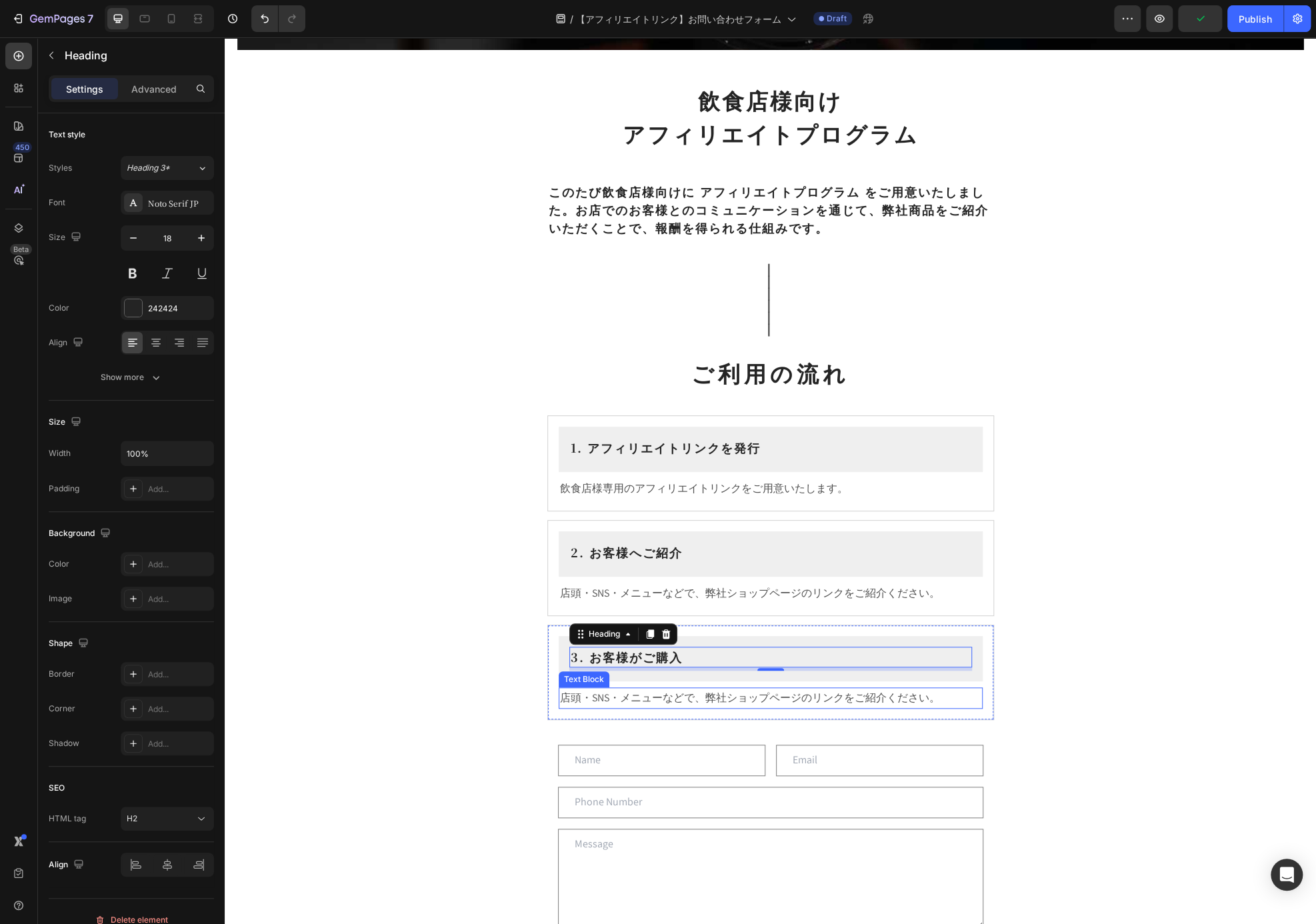
click at [811, 693] on p "店頭・SNS・メニューなどで、弊社ショップページのリンクをご紹介ください。" at bounding box center [770, 698] width 421 height 19
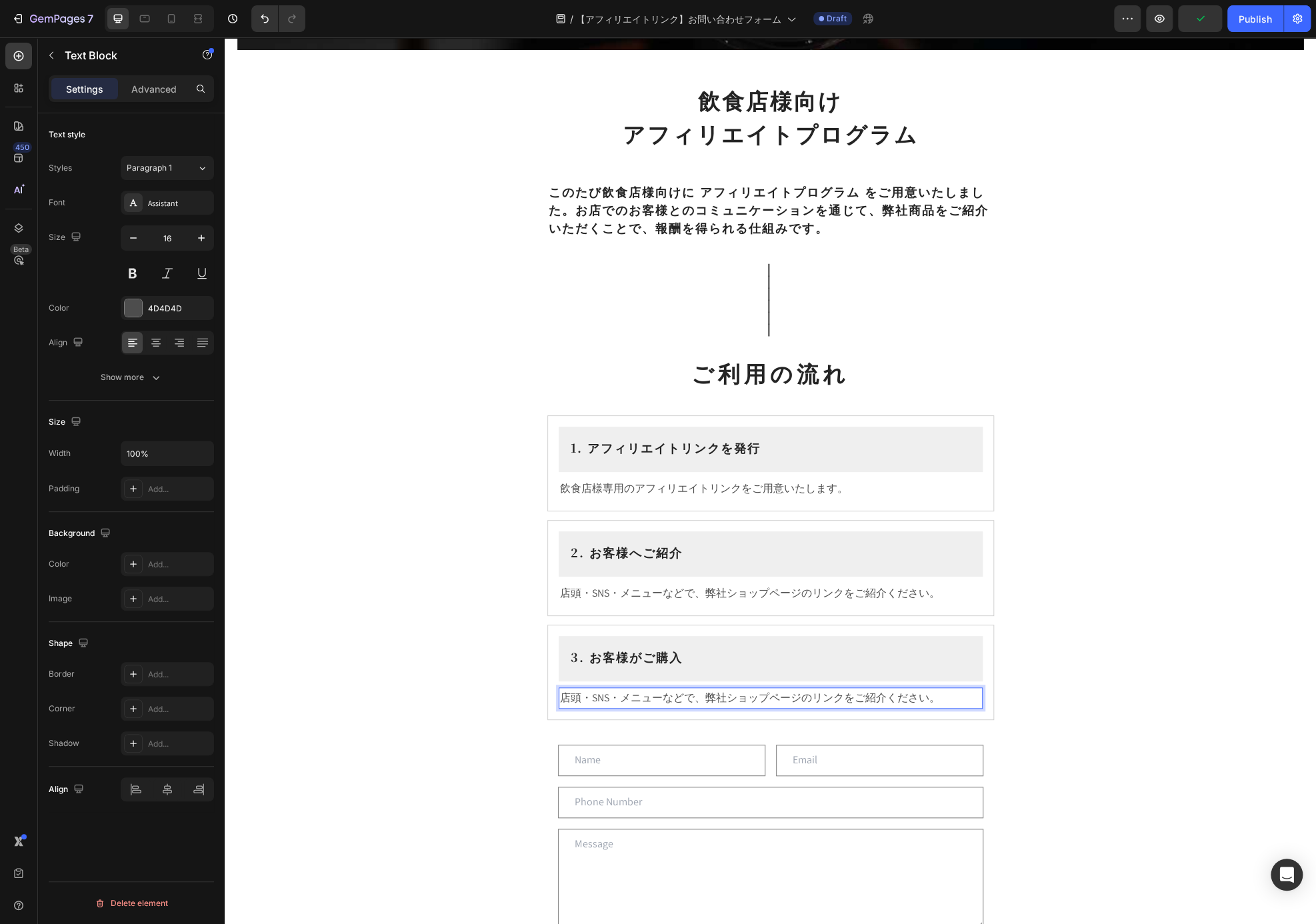
click at [836, 693] on p "店頭・SNS・メニューなどで、弊社ショップページのリンクをご紹介ください。" at bounding box center [770, 698] width 421 height 19
click at [1114, 621] on div "Affiliates Heading Row Hero Banner Section 1 飲食店様向け アフィリエイトプログラム Heading ⁠⁠⁠⁠⁠⁠…" at bounding box center [770, 603] width 1091 height 1876
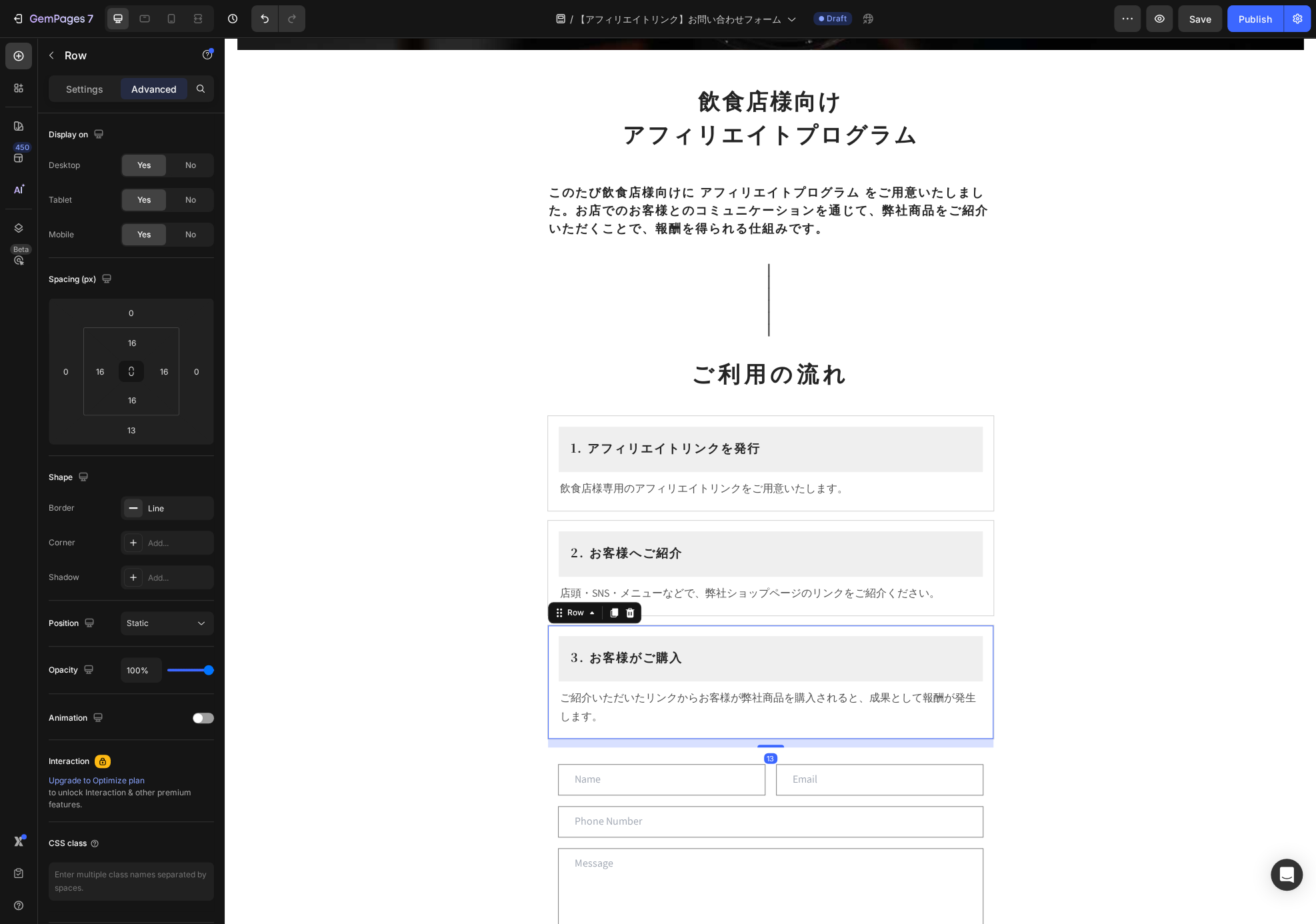
click at [876, 630] on div "3. お客様がご購入 Heading Row ご紹介いただいたリンクからお客様が弊社商品を購入されると、成果として報酬が発生します。 Text Block R…" at bounding box center [770, 682] width 447 height 115
click at [608, 611] on icon at bounding box center [613, 613] width 11 height 11
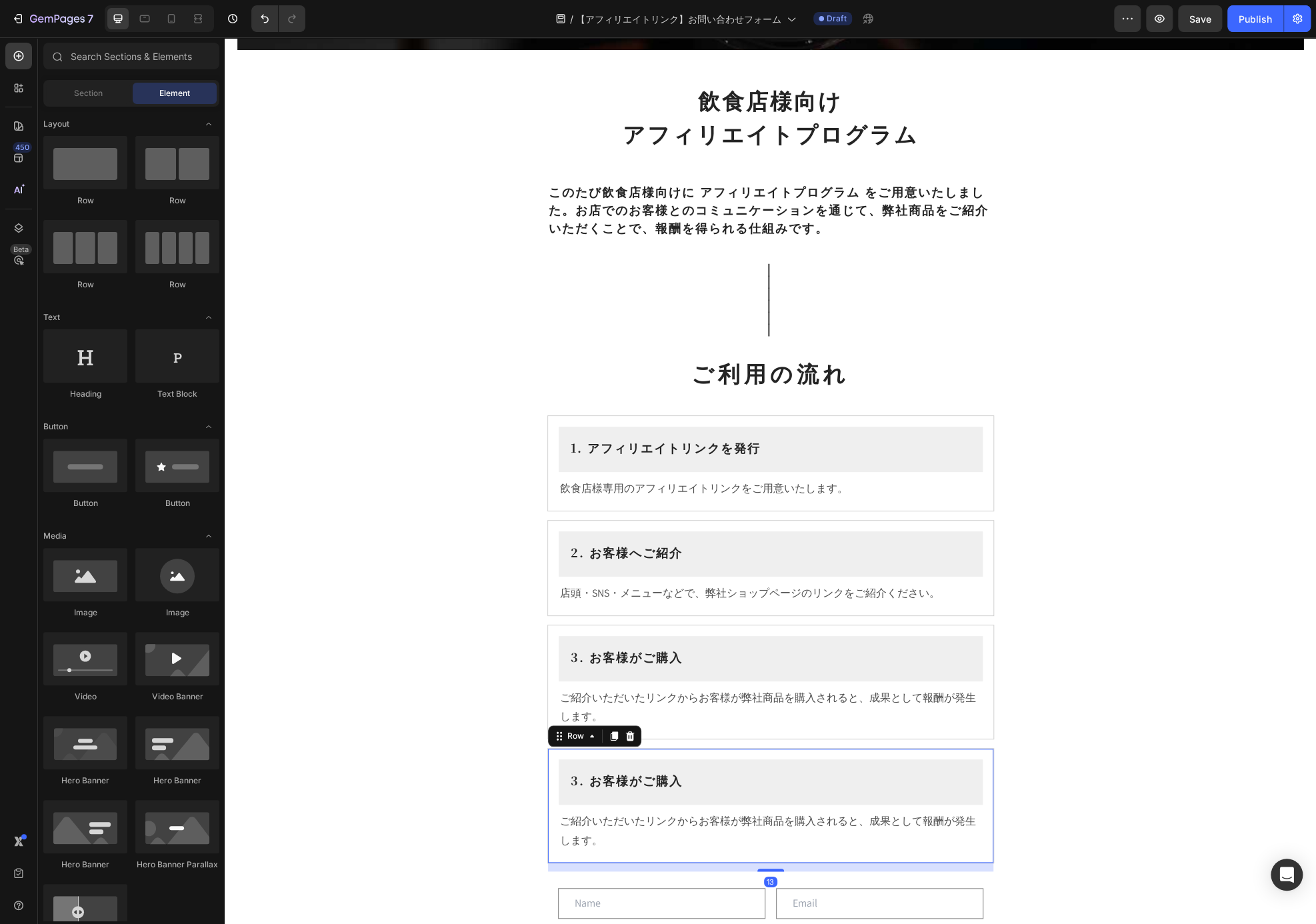
click at [1098, 544] on div "Affiliates Heading Row Hero Banner Section 1 飲食店様向け アフィリエイトプログラム Heading ⁠⁠⁠⁠⁠⁠…" at bounding box center [770, 665] width 1091 height 2000
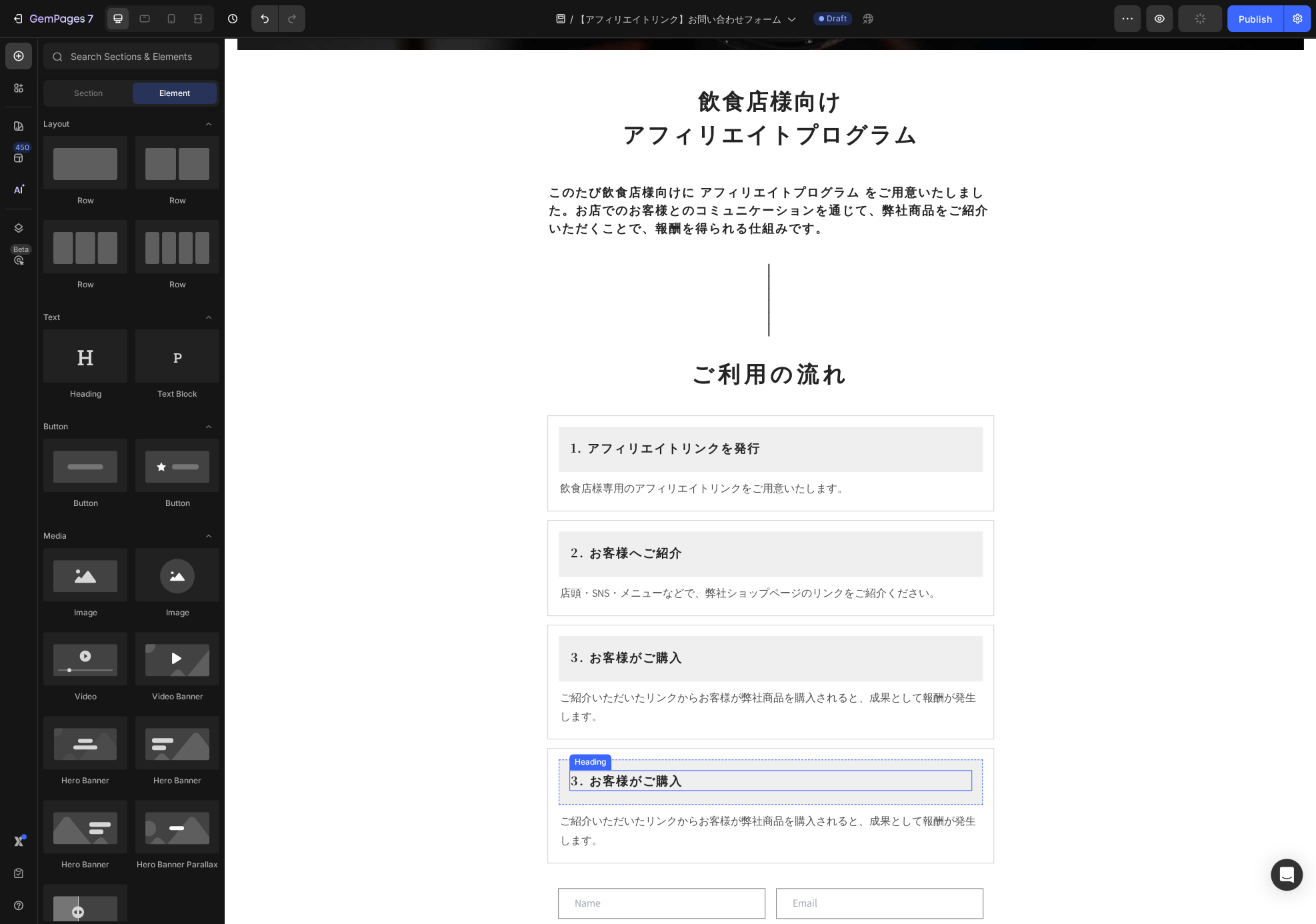
click at [665, 776] on h2 "3. お客様がご購入" at bounding box center [770, 780] width 402 height 20
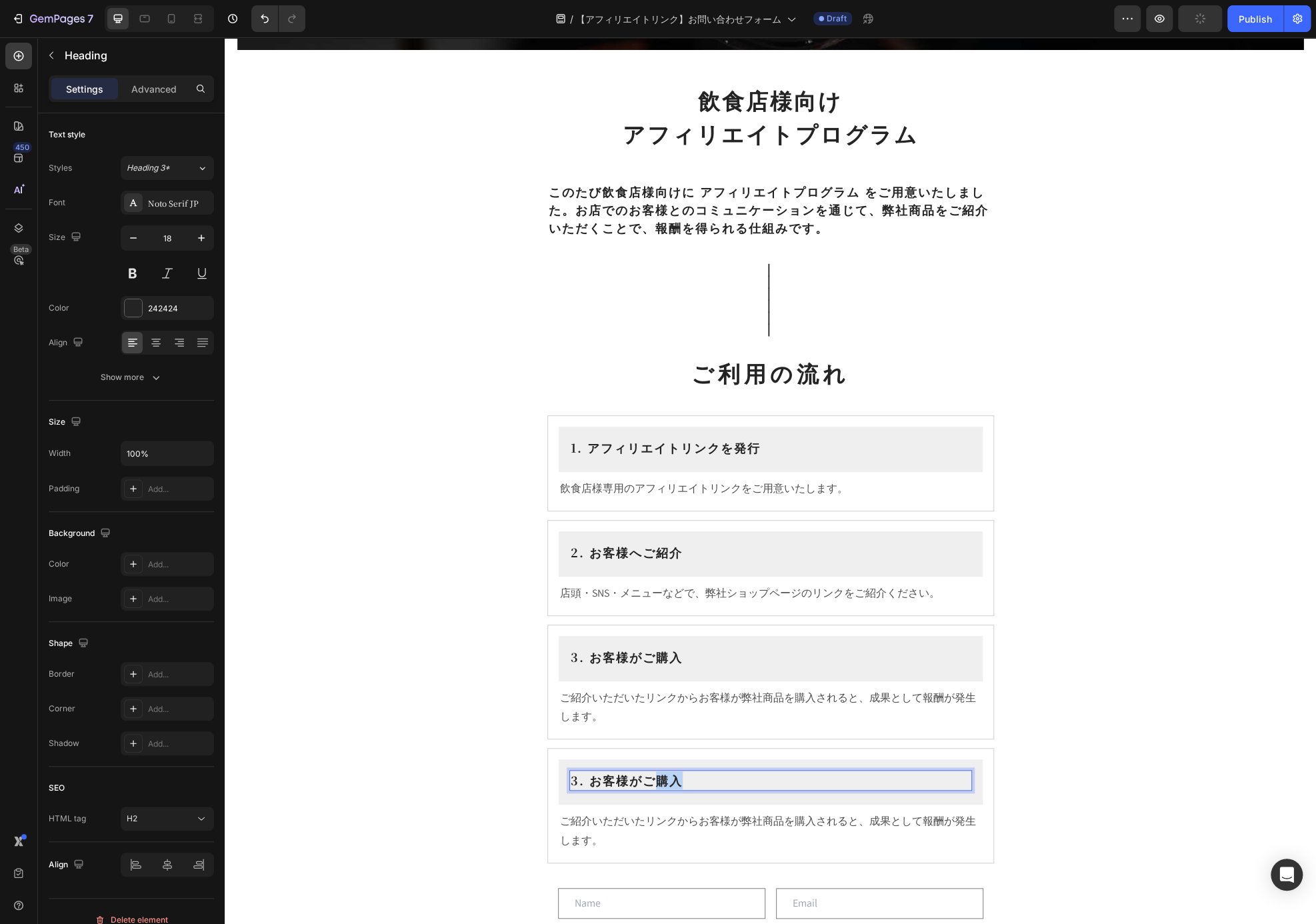
click at [665, 776] on h2 "3. お客様がご購入" at bounding box center [770, 780] width 402 height 20
drag, startPoint x: 680, startPoint y: 776, endPoint x: 673, endPoint y: 776, distance: 7.0
click at [673, 776] on p "3. お客様がご購入" at bounding box center [770, 780] width 400 height 18
click at [681, 776] on p "3. お客様がご購入" at bounding box center [770, 780] width 400 height 18
drag, startPoint x: 681, startPoint y: 776, endPoint x: 581, endPoint y: 773, distance: 100.0
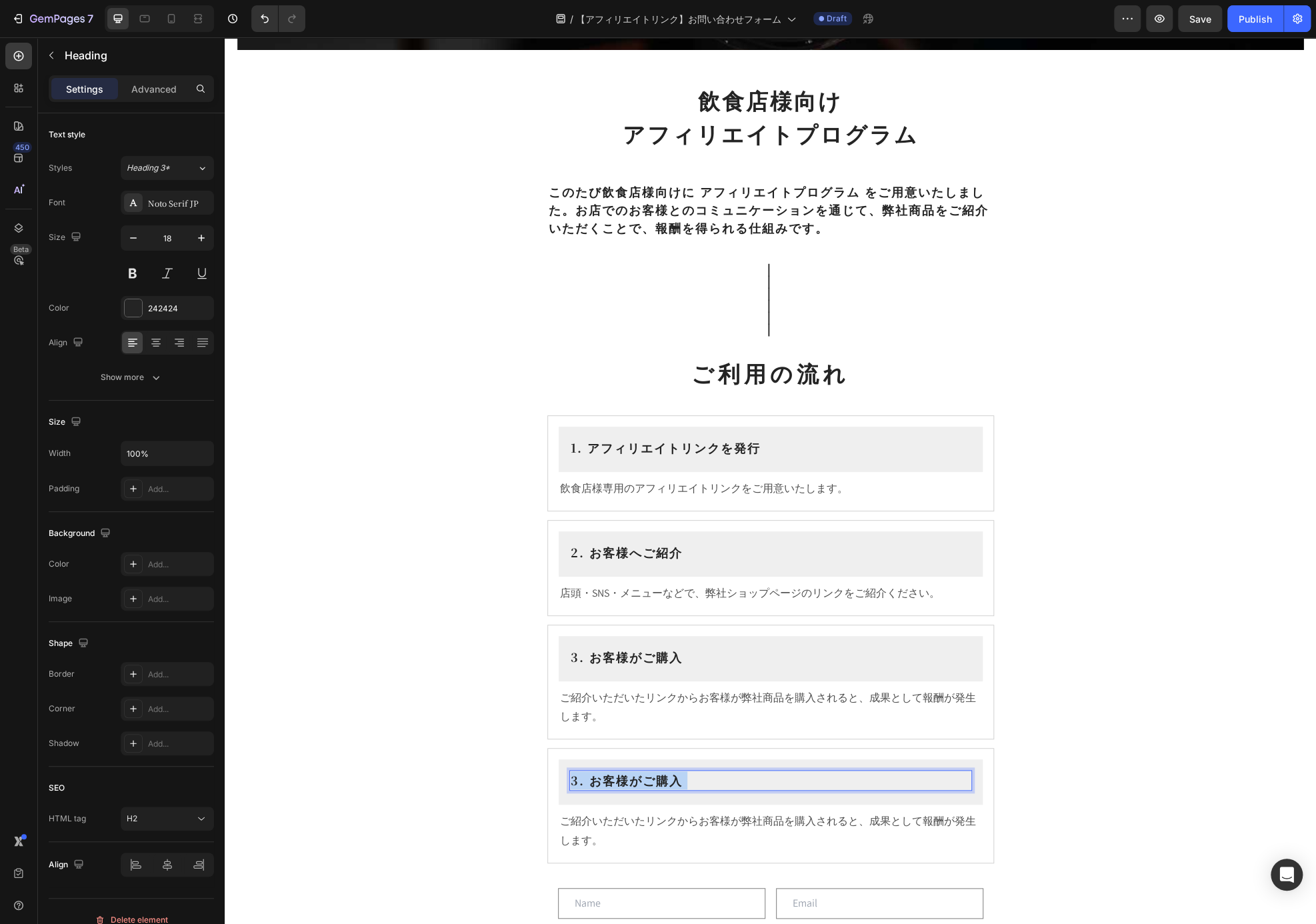
click at [579, 773] on p "3. お客様がご購入" at bounding box center [770, 780] width 400 height 18
click at [590, 778] on p "3. お客様がご購入" at bounding box center [770, 780] width 400 height 18
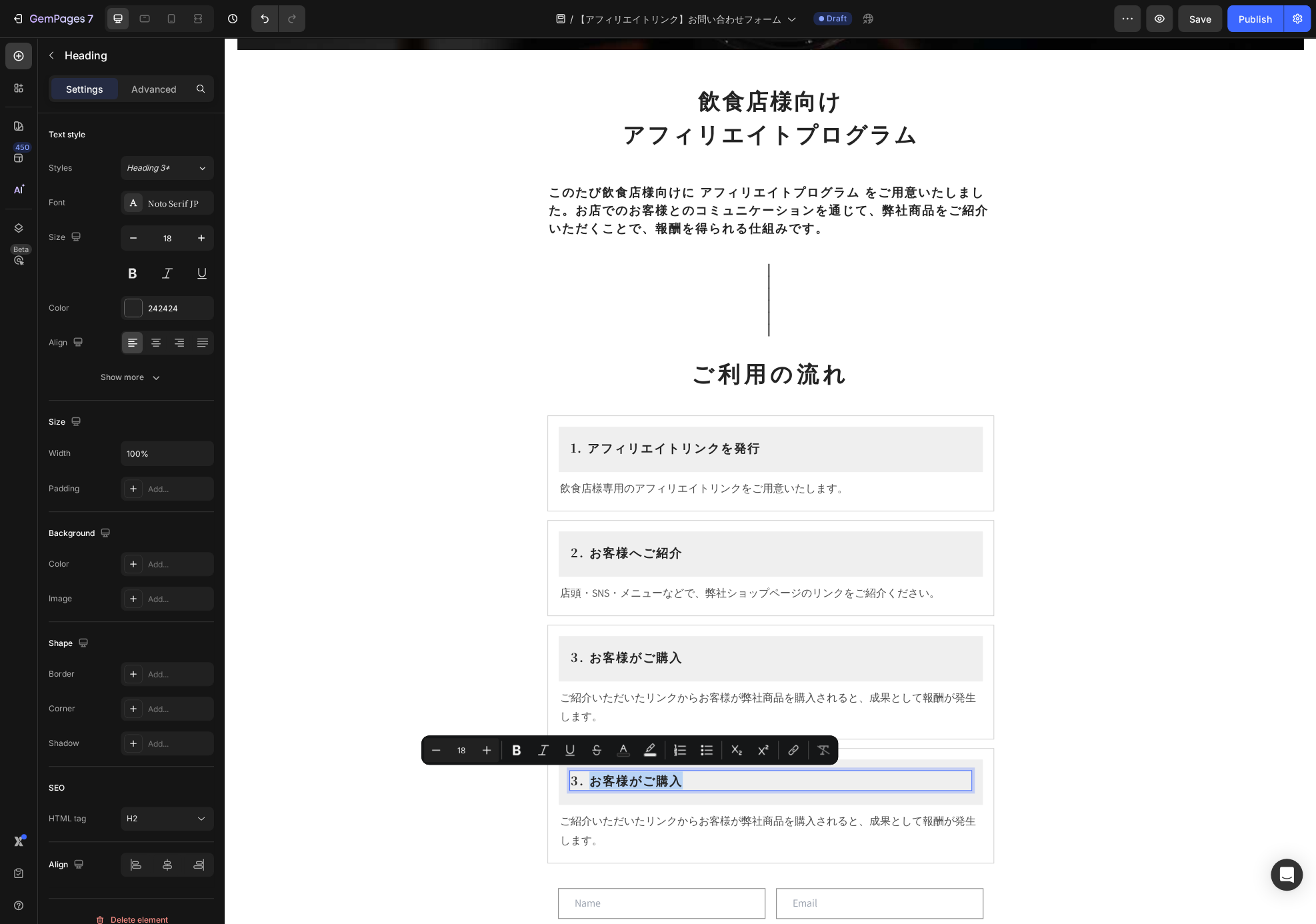
drag, startPoint x: 584, startPoint y: 778, endPoint x: 678, endPoint y: 779, distance: 94.0
click at [678, 779] on p "3. お客様がご購入" at bounding box center [770, 780] width 400 height 18
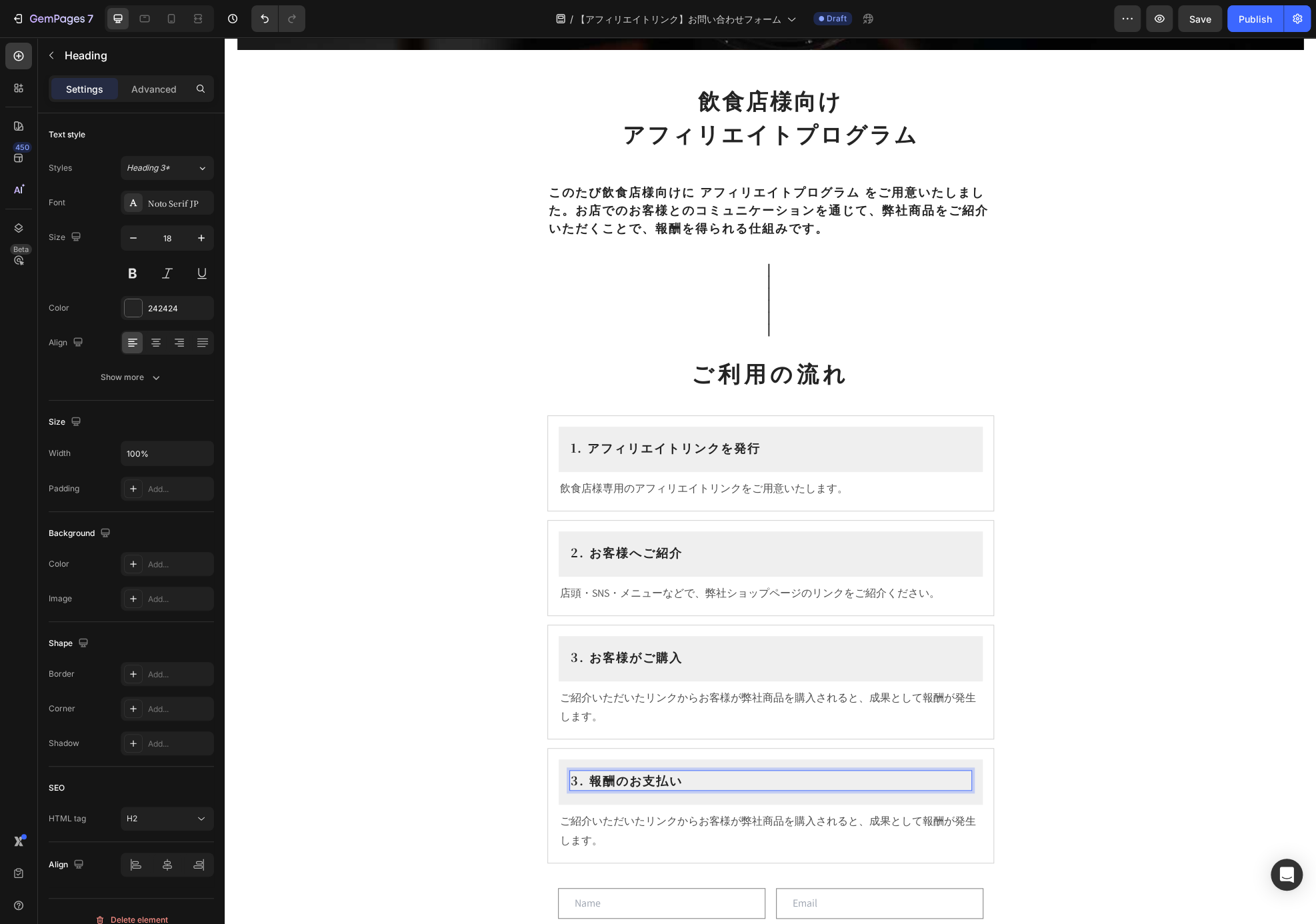
click at [573, 779] on p "3. 報酬のお支払い" at bounding box center [770, 780] width 400 height 18
click at [812, 812] on p "ご紹介いただいたリンクからお客様が弊社商品を購入されると、成果として報酬が発生します。" at bounding box center [770, 831] width 421 height 39
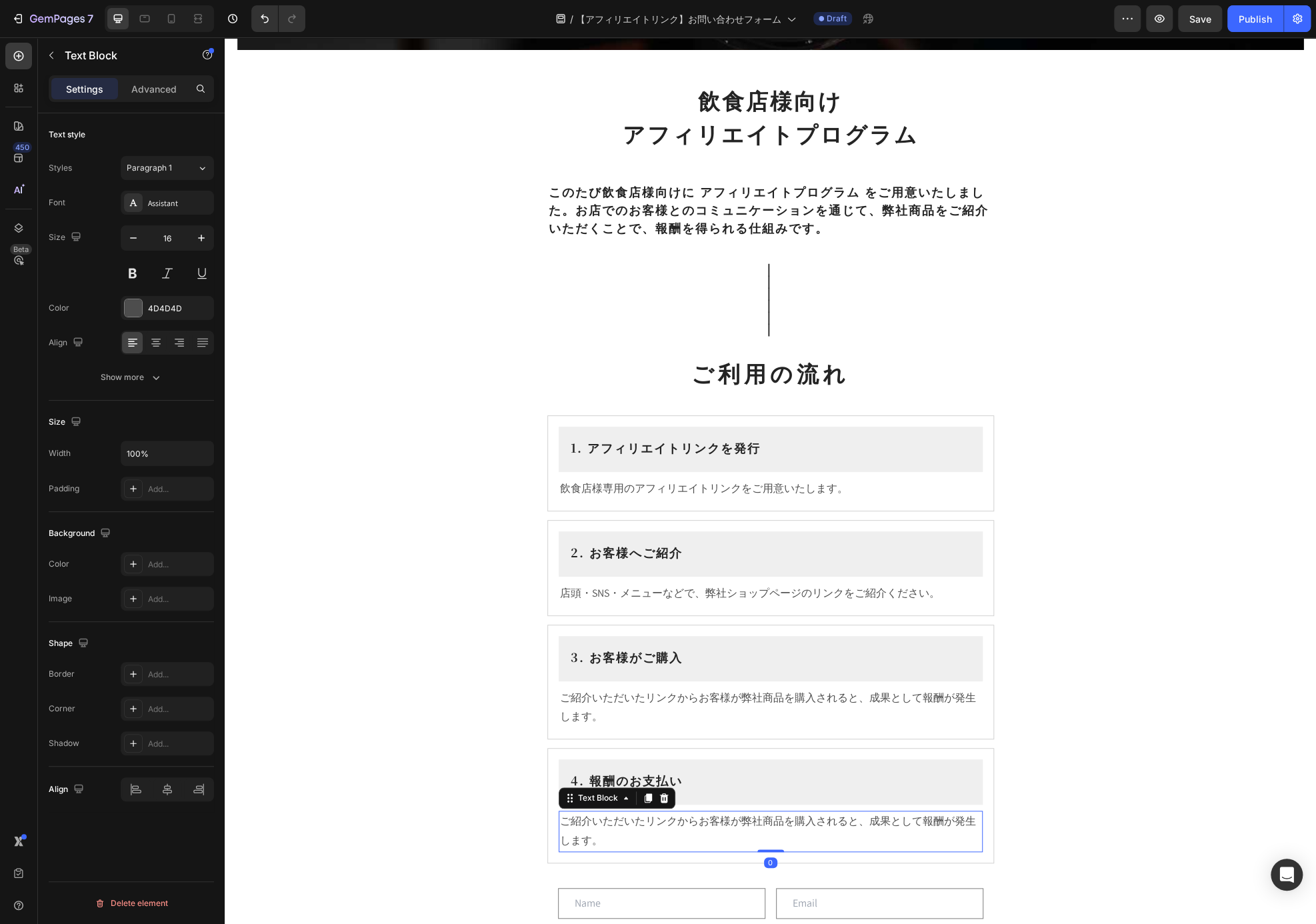
click at [792, 822] on p "ご紹介いただいたリンクからお客様が弊社商品を購入されると、成果として報酬が発生します。" at bounding box center [770, 831] width 421 height 39
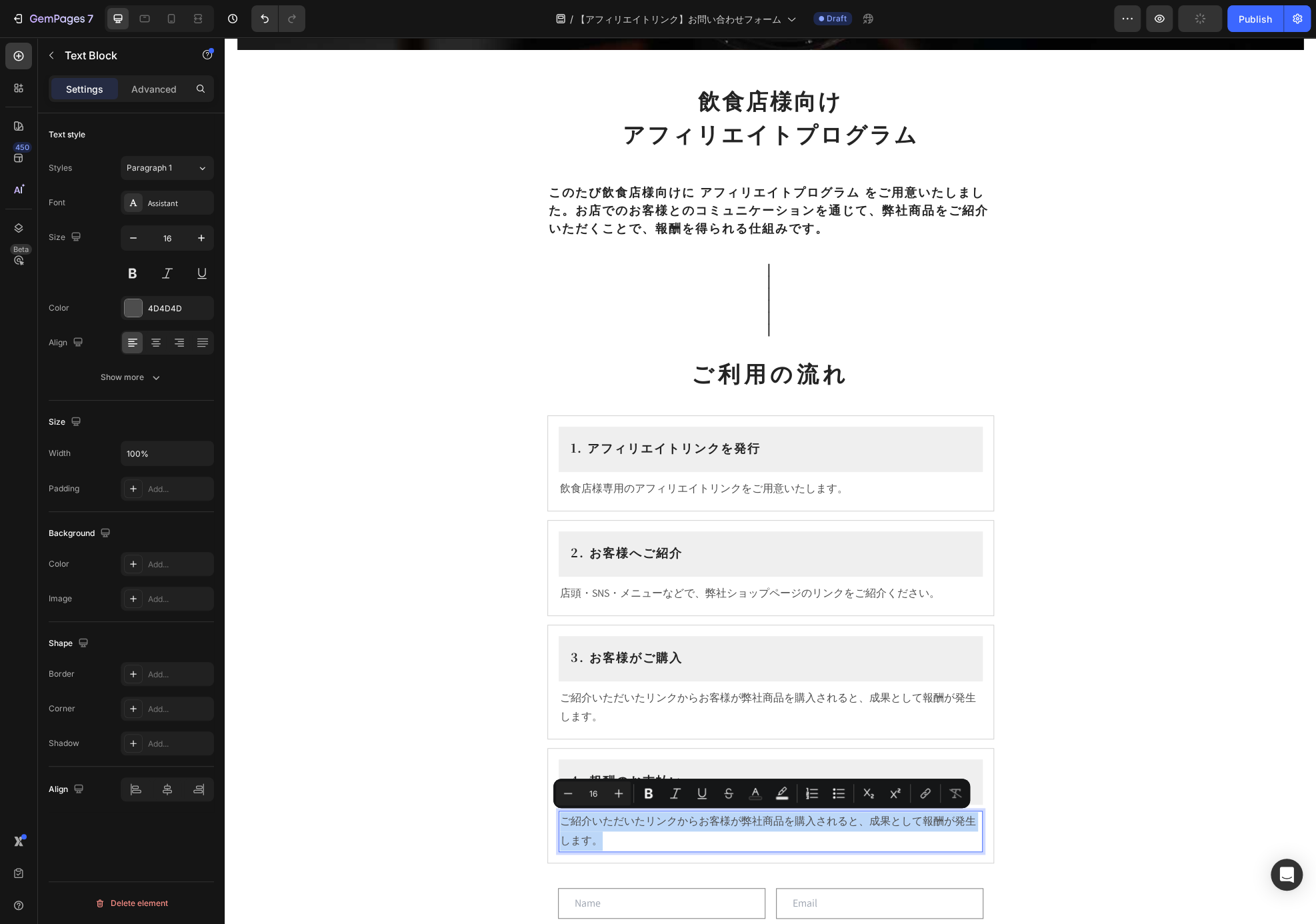
drag, startPoint x: 609, startPoint y: 840, endPoint x: 963, endPoint y: 825, distance: 354.3
click at [560, 816] on p "ご紹介いただいたリンクからお客様が弊社商品を購入されると、成果として報酬が発生します。" at bounding box center [770, 831] width 421 height 39
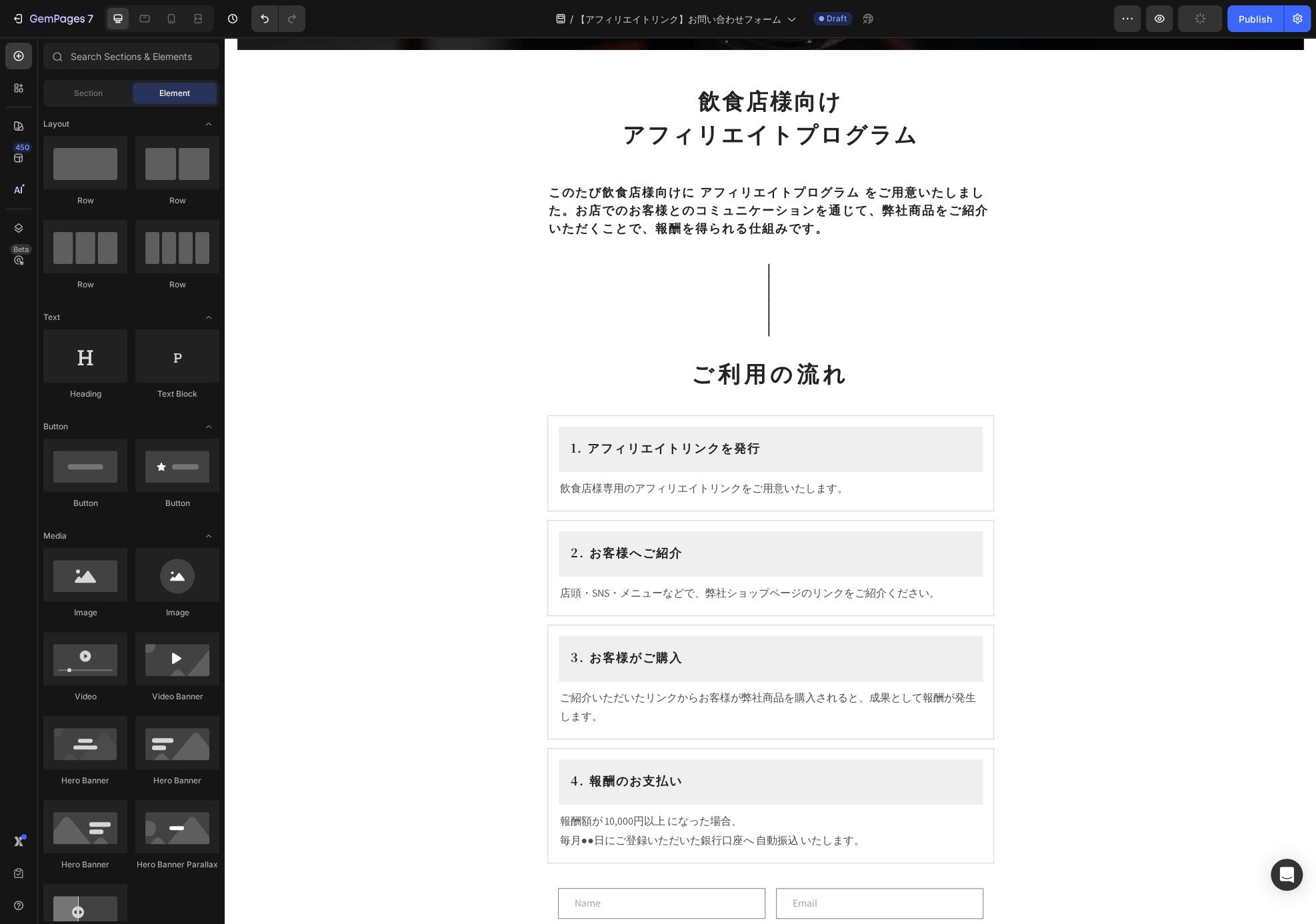
click at [1138, 657] on div "Affiliates Heading Row Hero Banner Section 1 飲食店様向け アフィリエイトプログラム Heading ⁠⁠⁠⁠⁠⁠…" at bounding box center [770, 665] width 1091 height 2000
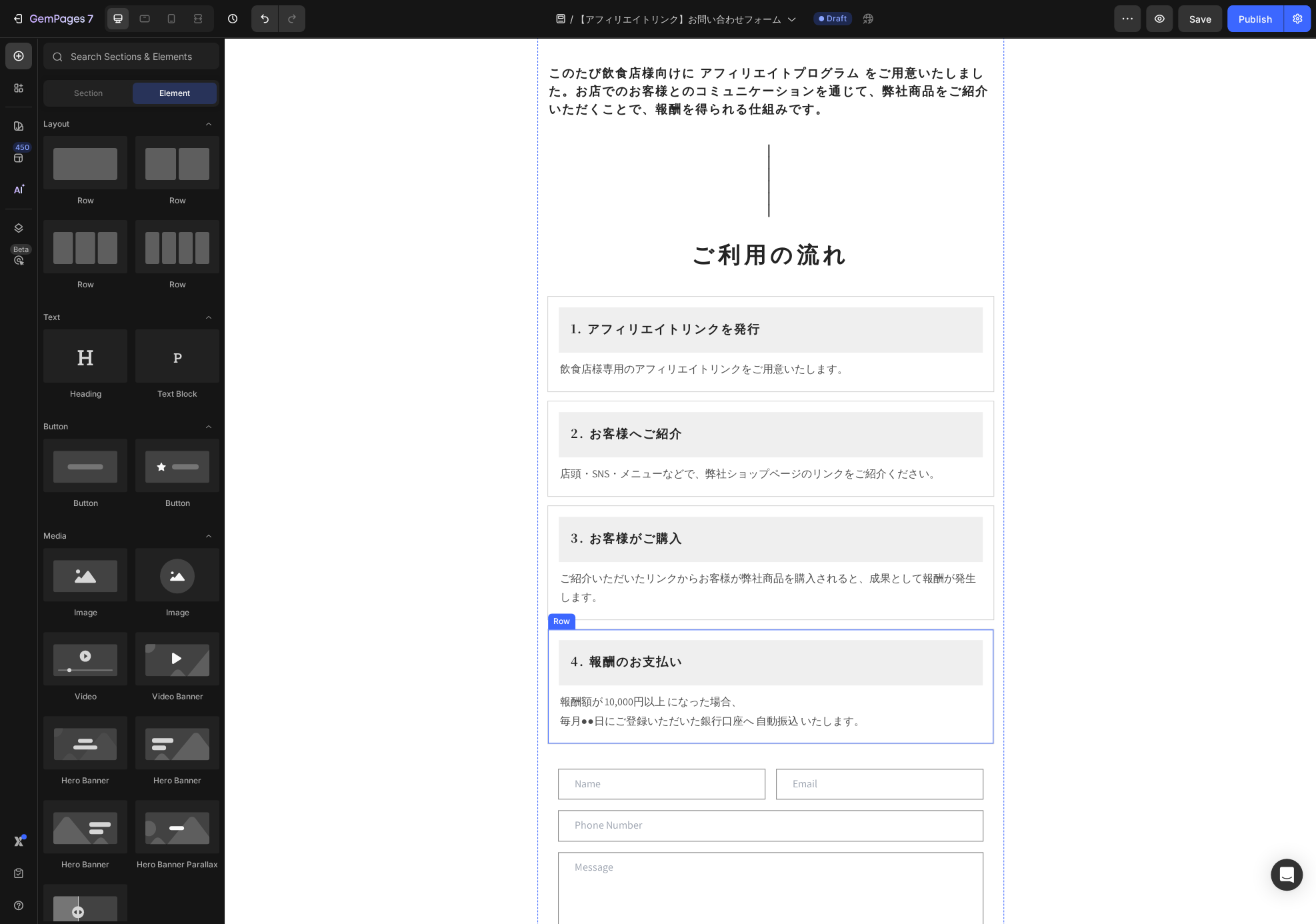
scroll to position [600, 0]
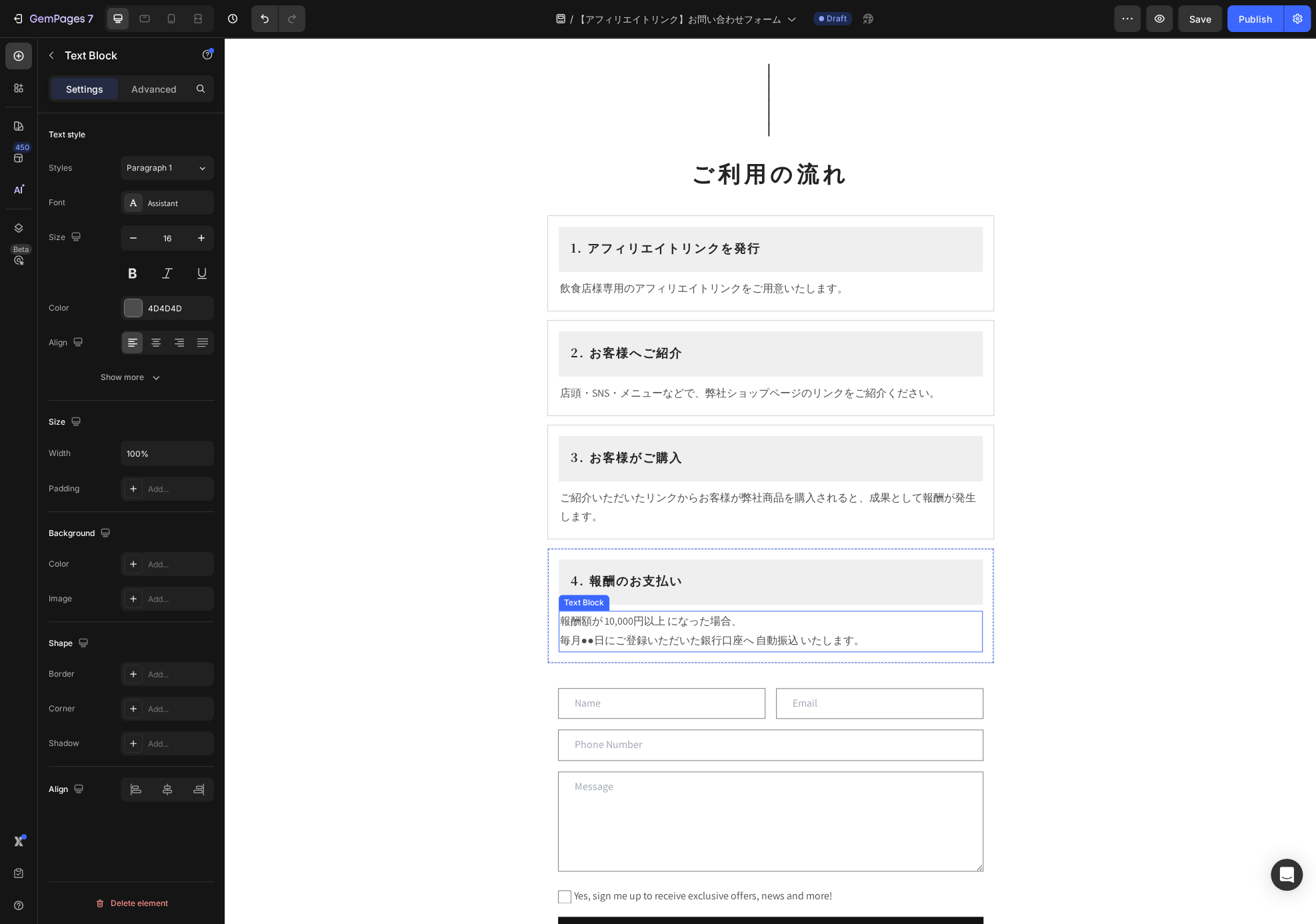
click at [576, 631] on p "報酬額が 10,000円以上 になった場合、 毎月●●日にご登録いただいた銀行口座へ 自動振込 いたします。" at bounding box center [770, 631] width 421 height 39
click at [169, 19] on icon at bounding box center [171, 18] width 13 height 13
type input "12"
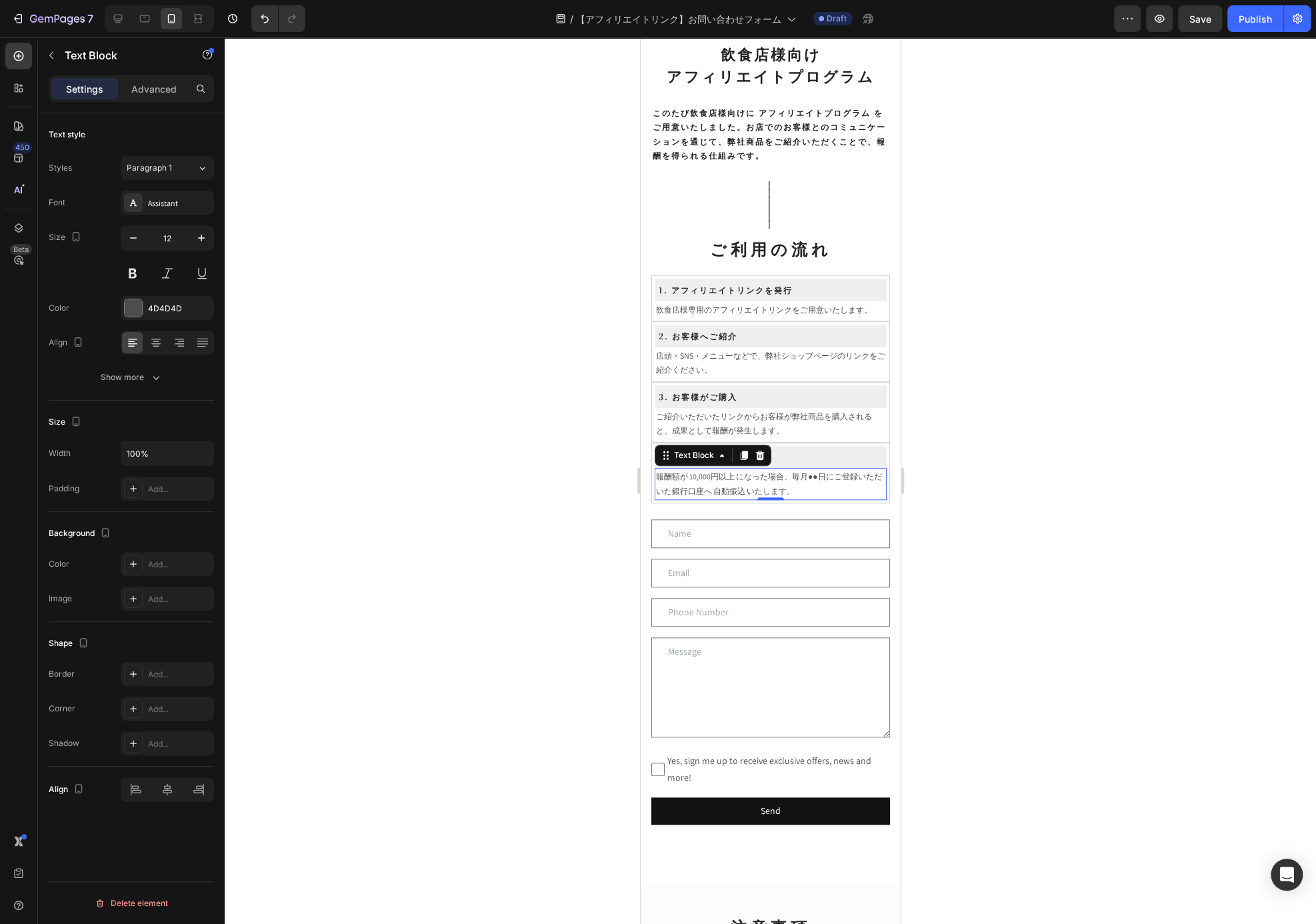
scroll to position [424, 0]
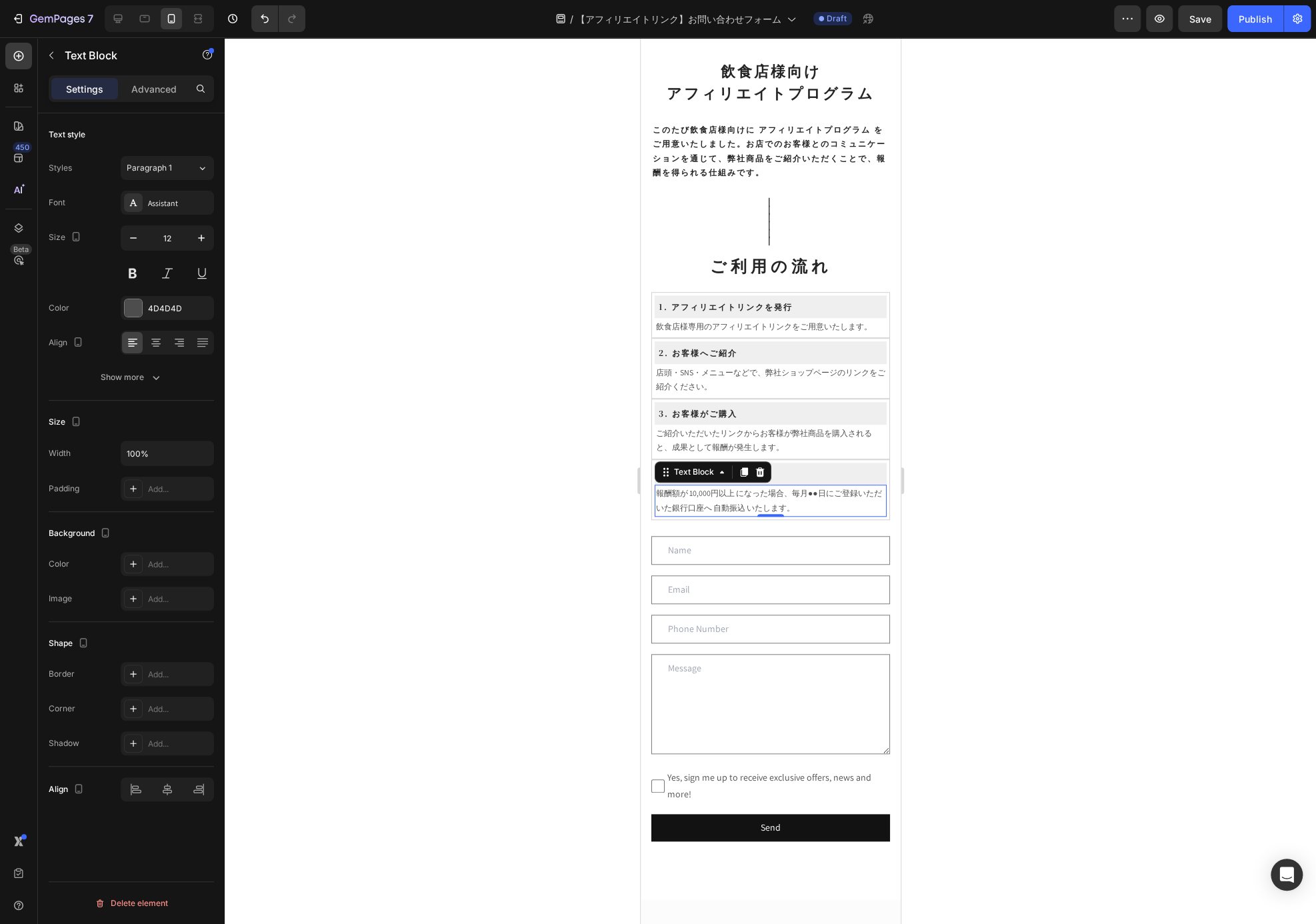
click at [1019, 343] on div at bounding box center [770, 481] width 1091 height 887
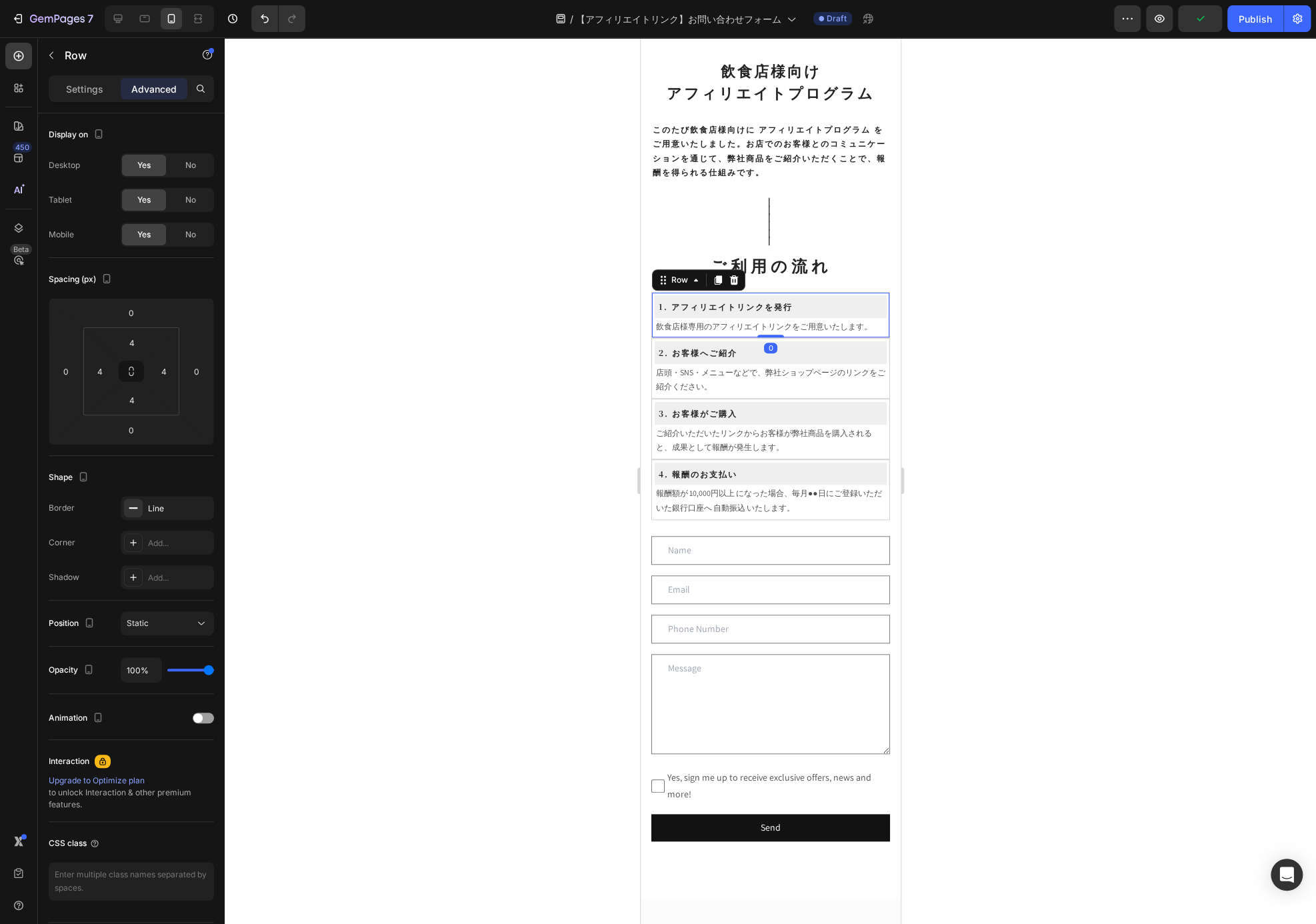
click at [877, 327] on div "1. アフィリエイトリンクを発行 Heading Row 飲食店様専用のアフィリエイトリンクをご用意いたします。 Text Block Row 0" at bounding box center [770, 315] width 239 height 46
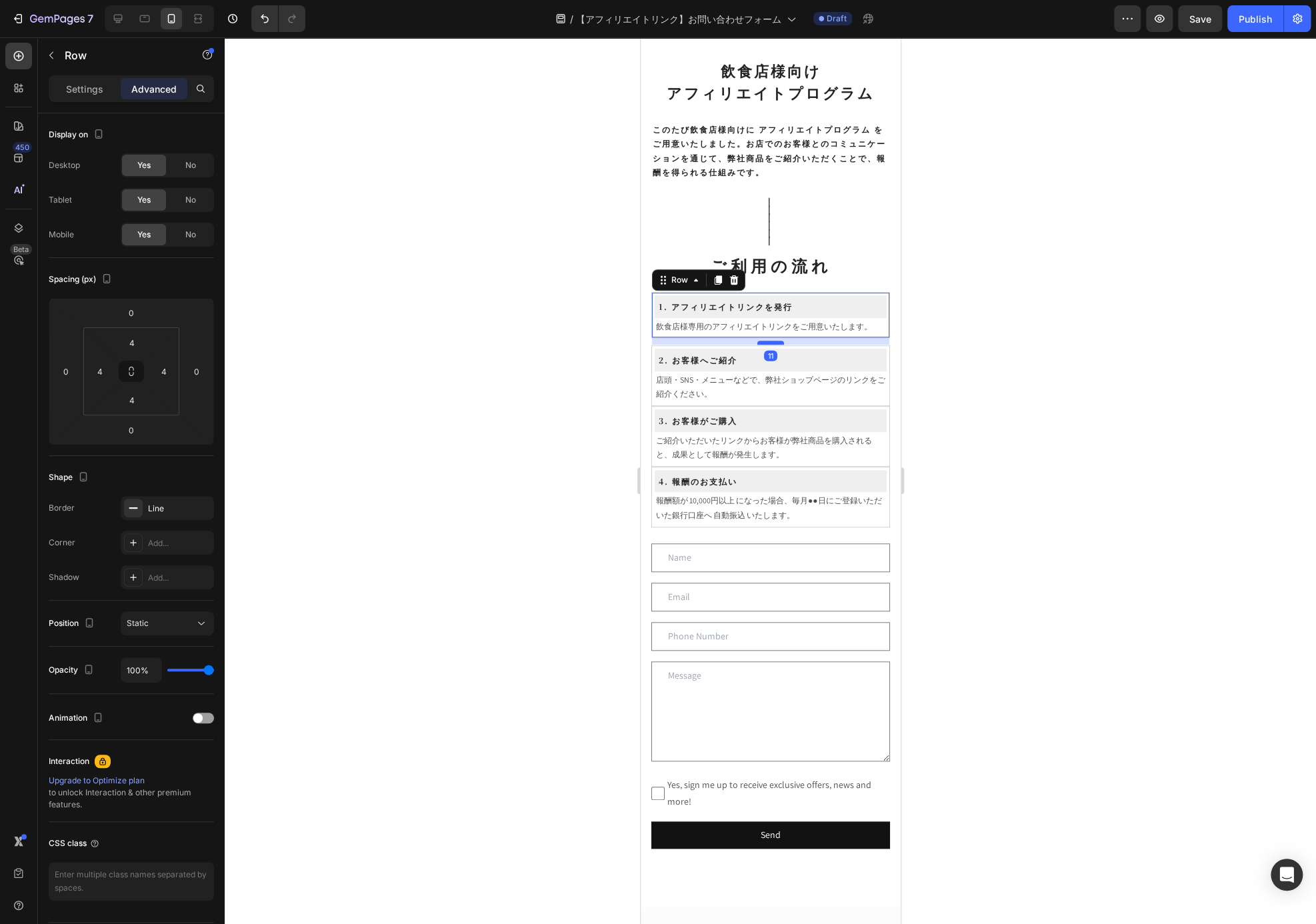
drag, startPoint x: 772, startPoint y: 335, endPoint x: 772, endPoint y: 343, distance: 8.0
click at [772, 343] on div at bounding box center [770, 342] width 27 height 4
type input "11"
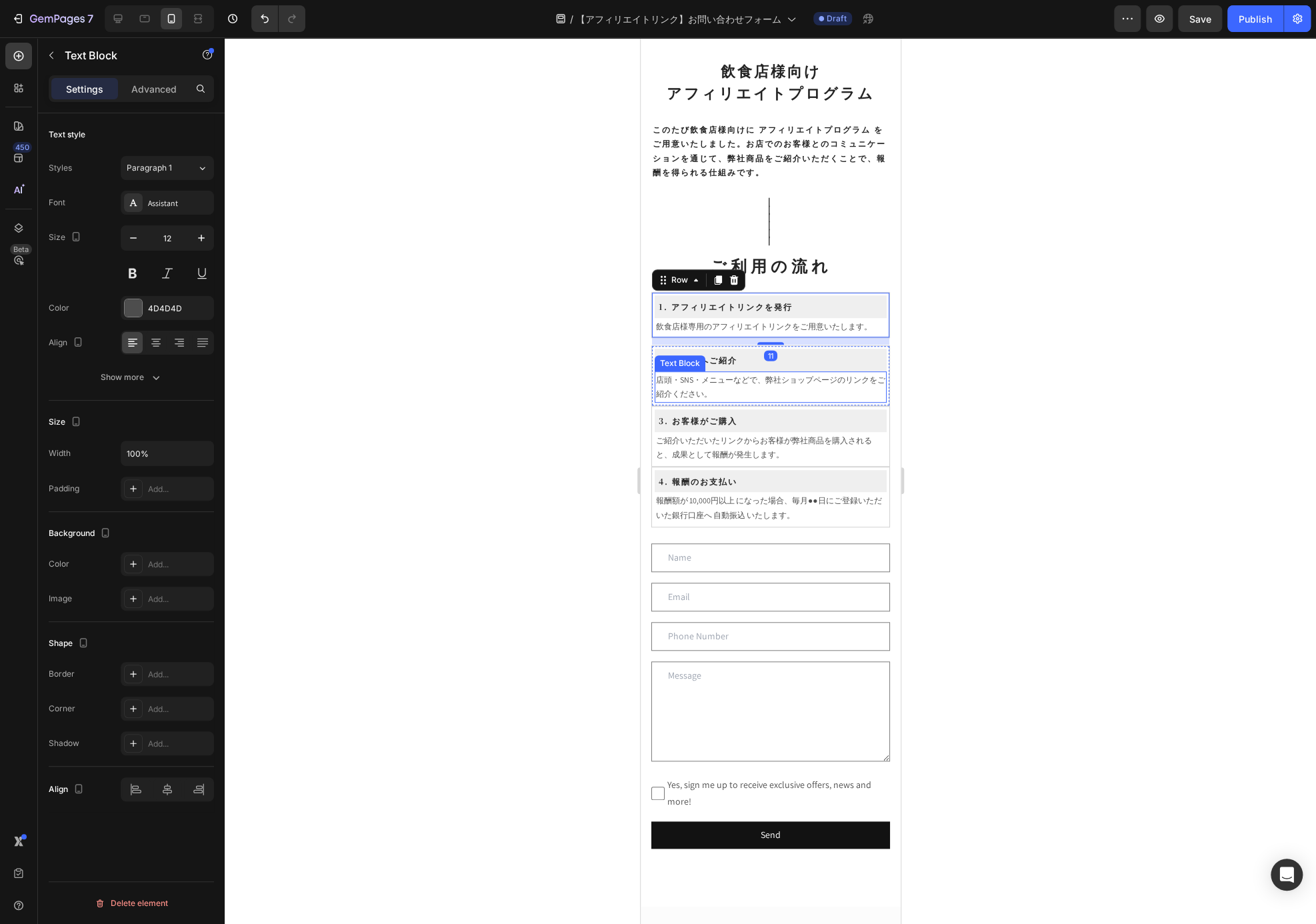
click at [835, 397] on p "店頭・SNS・メニューなどで、弊社ショップページのリンクをご紹介ください。" at bounding box center [770, 386] width 229 height 28
click at [876, 356] on div "2. お客様へご紹介 Heading Row" at bounding box center [770, 359] width 232 height 23
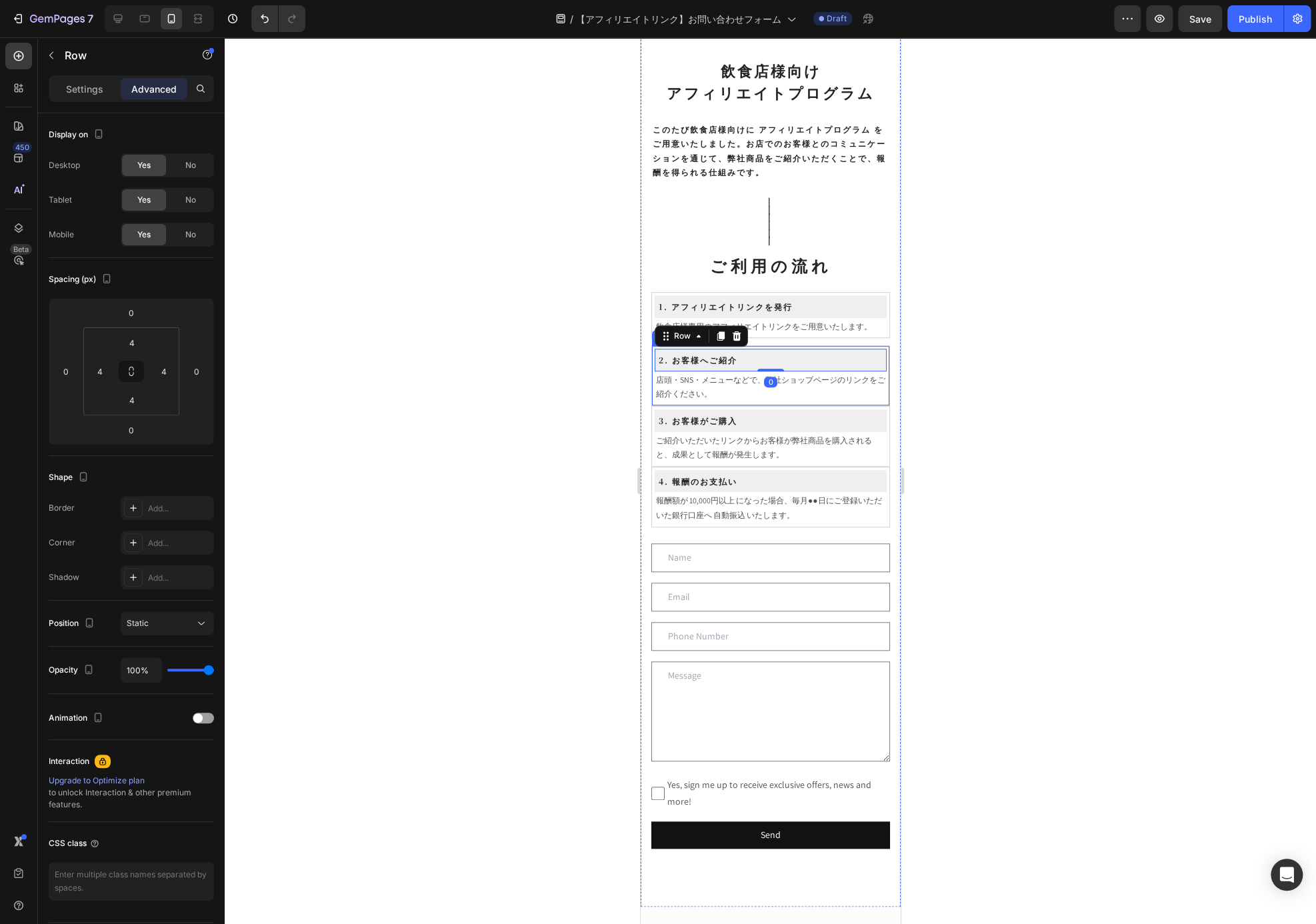
click at [876, 350] on div "2. お客様へご紹介 Heading Row 0 店頭・SNS・メニューなどで、弊社ショップページのリンクをご紹介ください。 Text Block Row" at bounding box center [770, 375] width 239 height 61
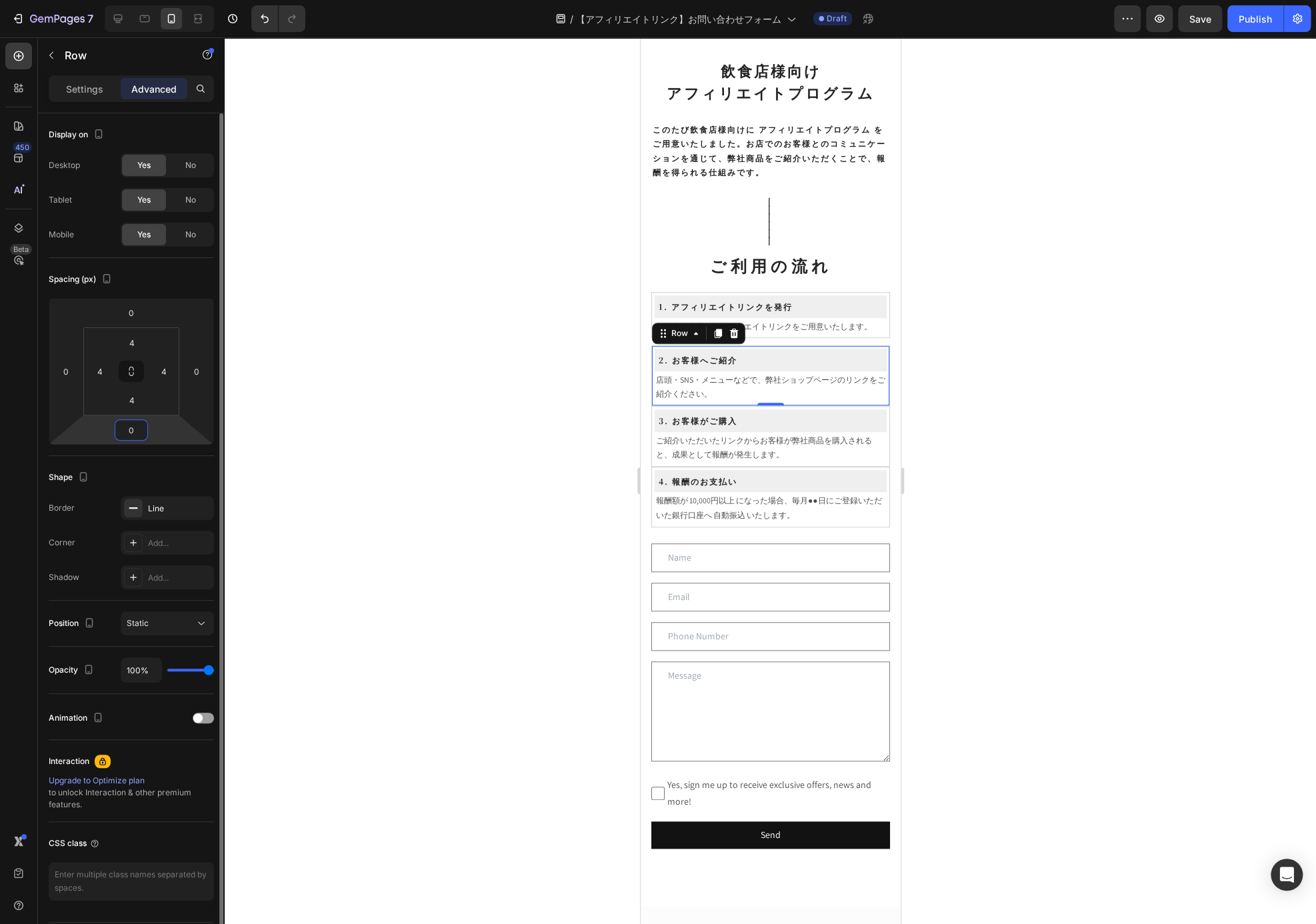
click at [131, 427] on input "0" at bounding box center [131, 429] width 27 height 20
click at [134, 433] on input "0" at bounding box center [131, 429] width 27 height 20
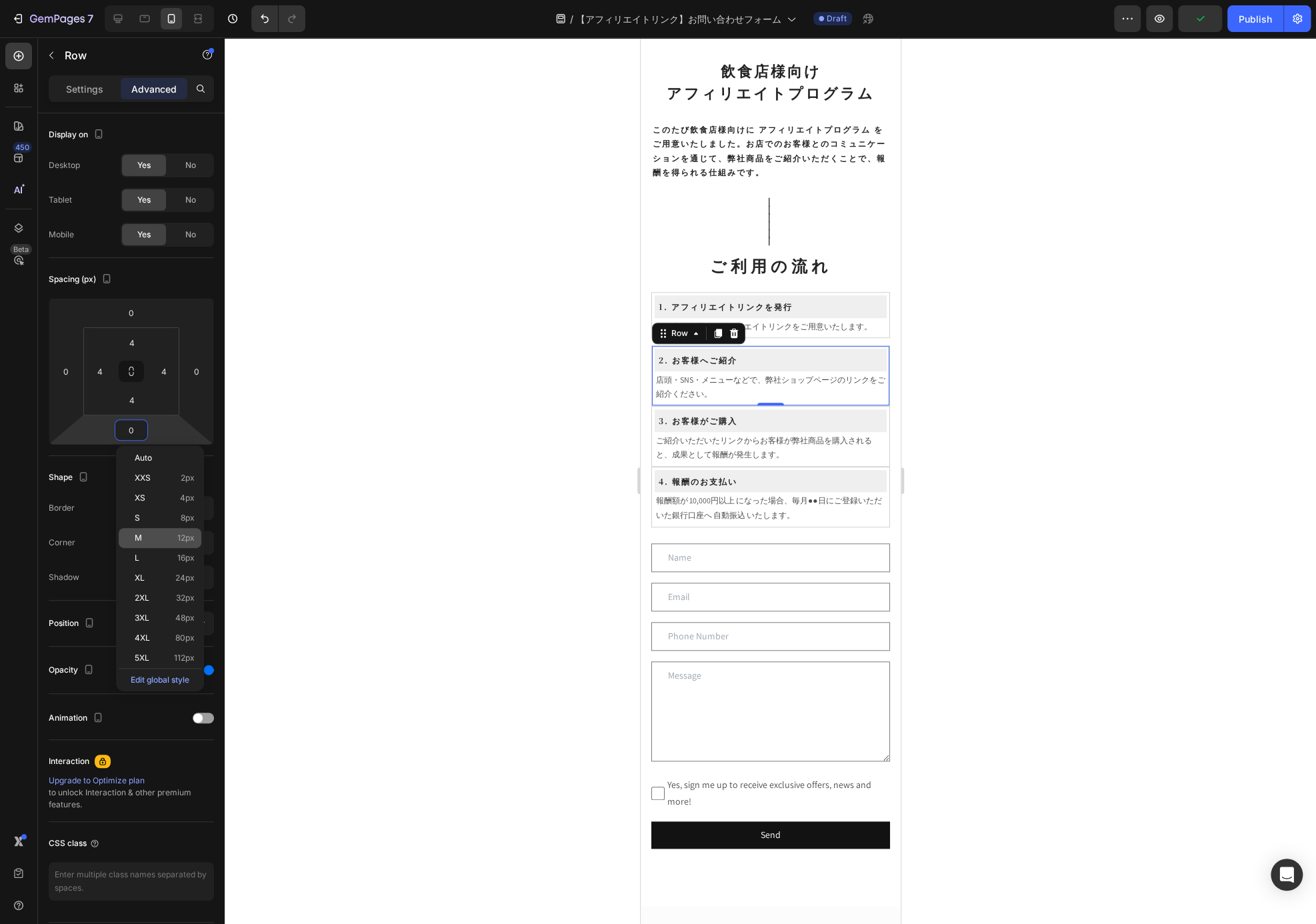
click at [188, 542] on span "12px" at bounding box center [186, 538] width 18 height 9
type input "12"
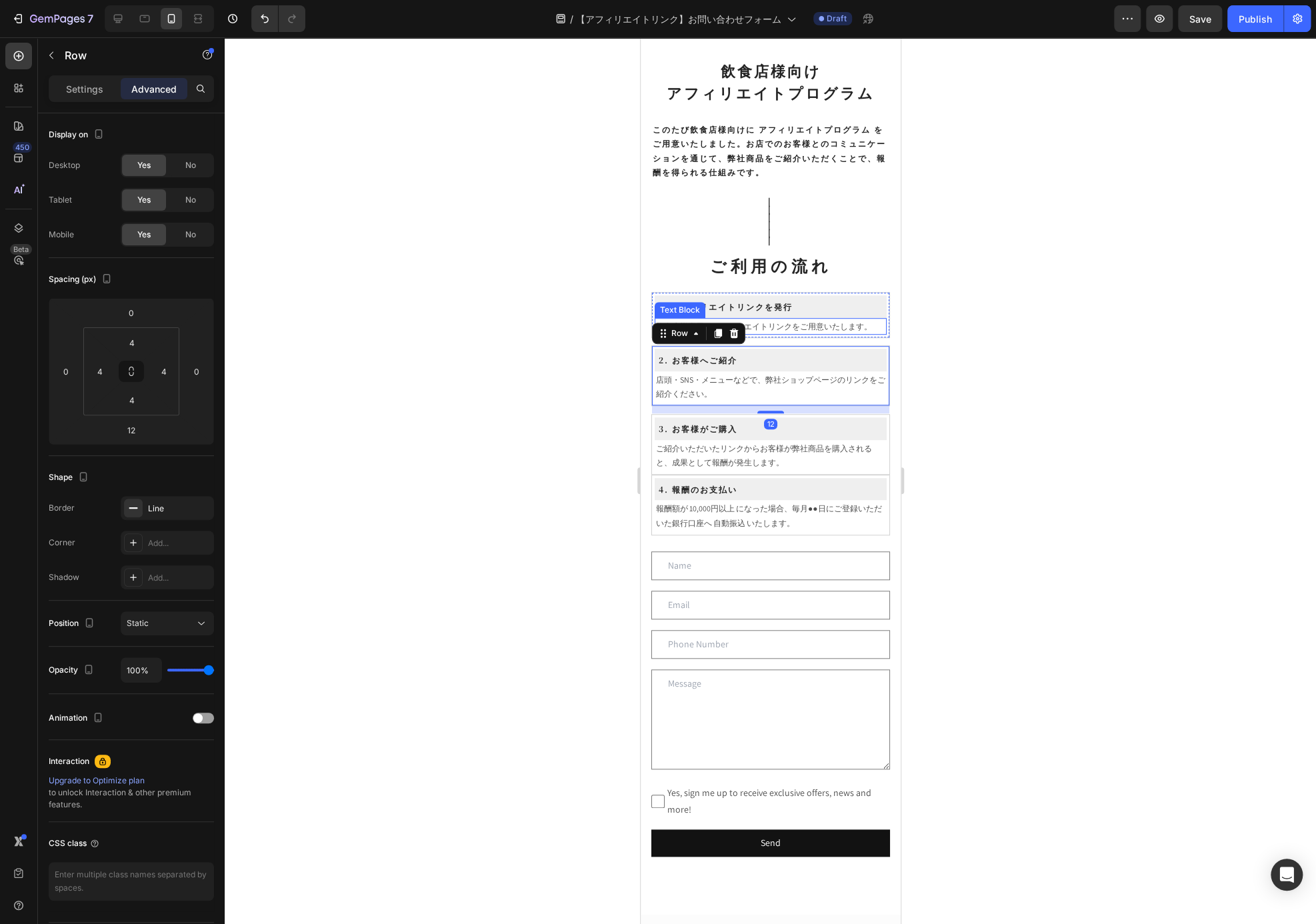
click at [875, 325] on div "飲食店様専用のアフィリエイトリンクをご用意いたします。" at bounding box center [770, 327] width 232 height 18
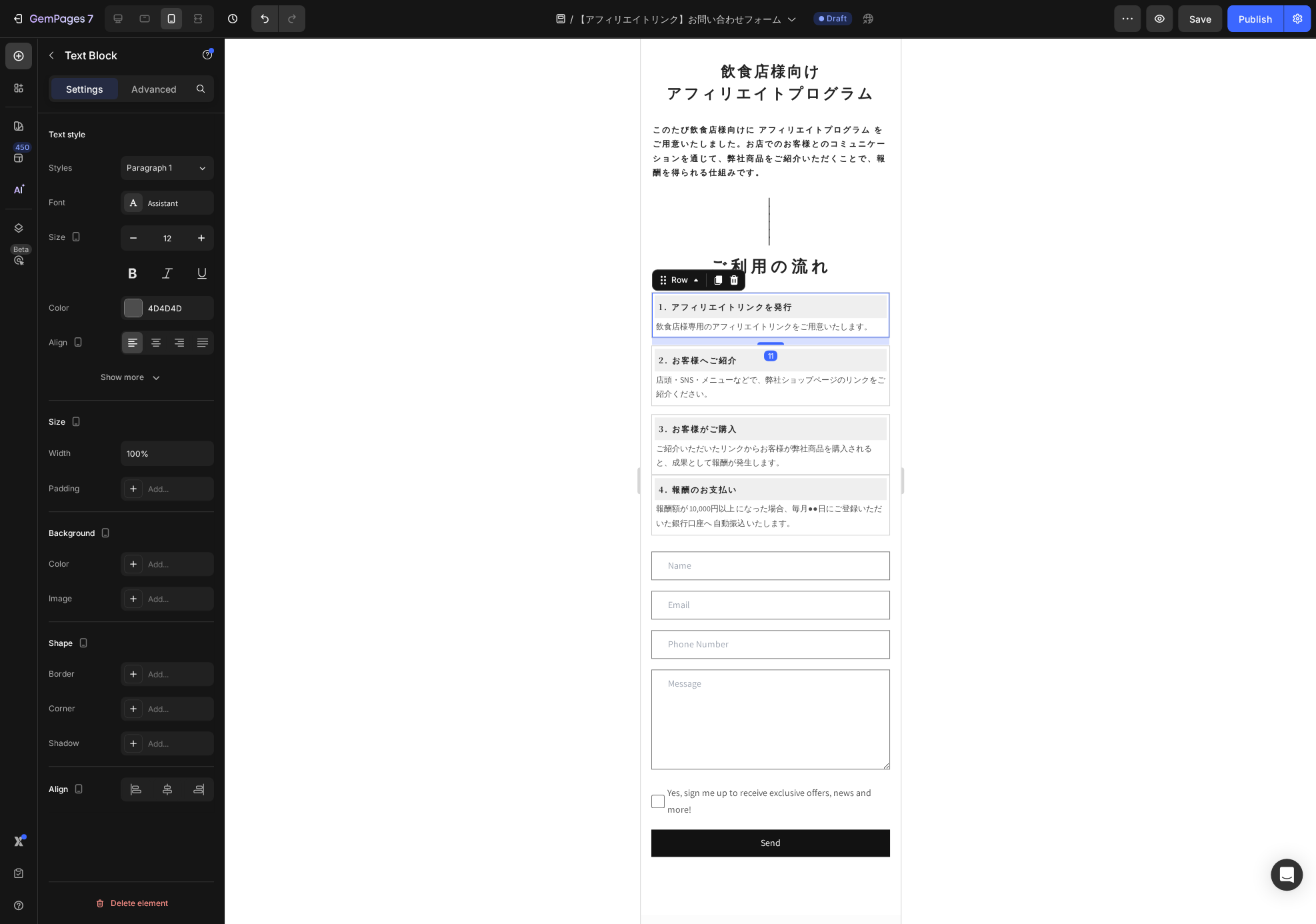
click at [873, 336] on div "1. アフィリエイトリンクを発行 Heading Row 飲食店様専用のアフィリエイトリンクをご用意いたします。 Text Block Row 11" at bounding box center [770, 315] width 239 height 46
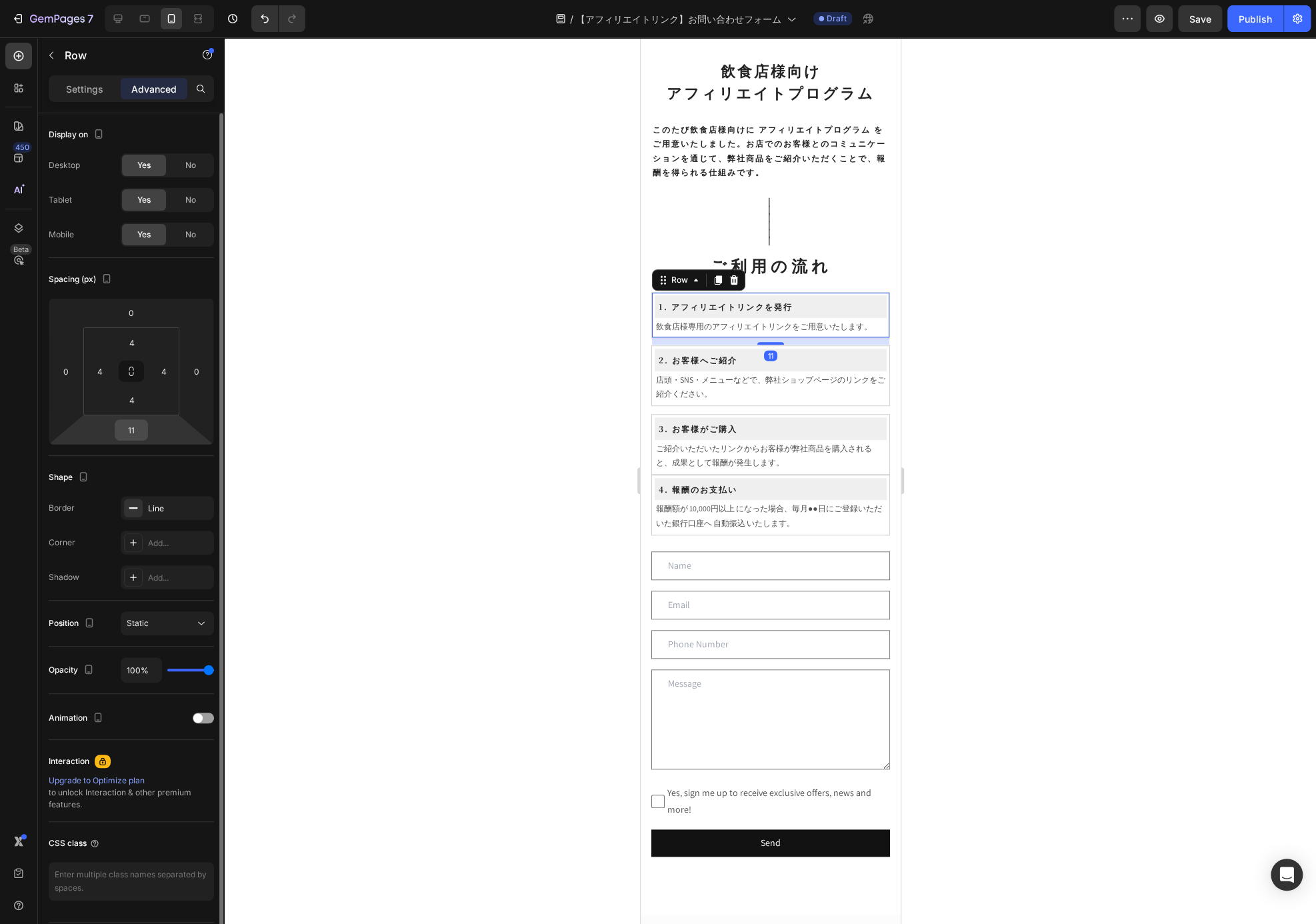
click at [136, 426] on input "11" at bounding box center [131, 429] width 27 height 20
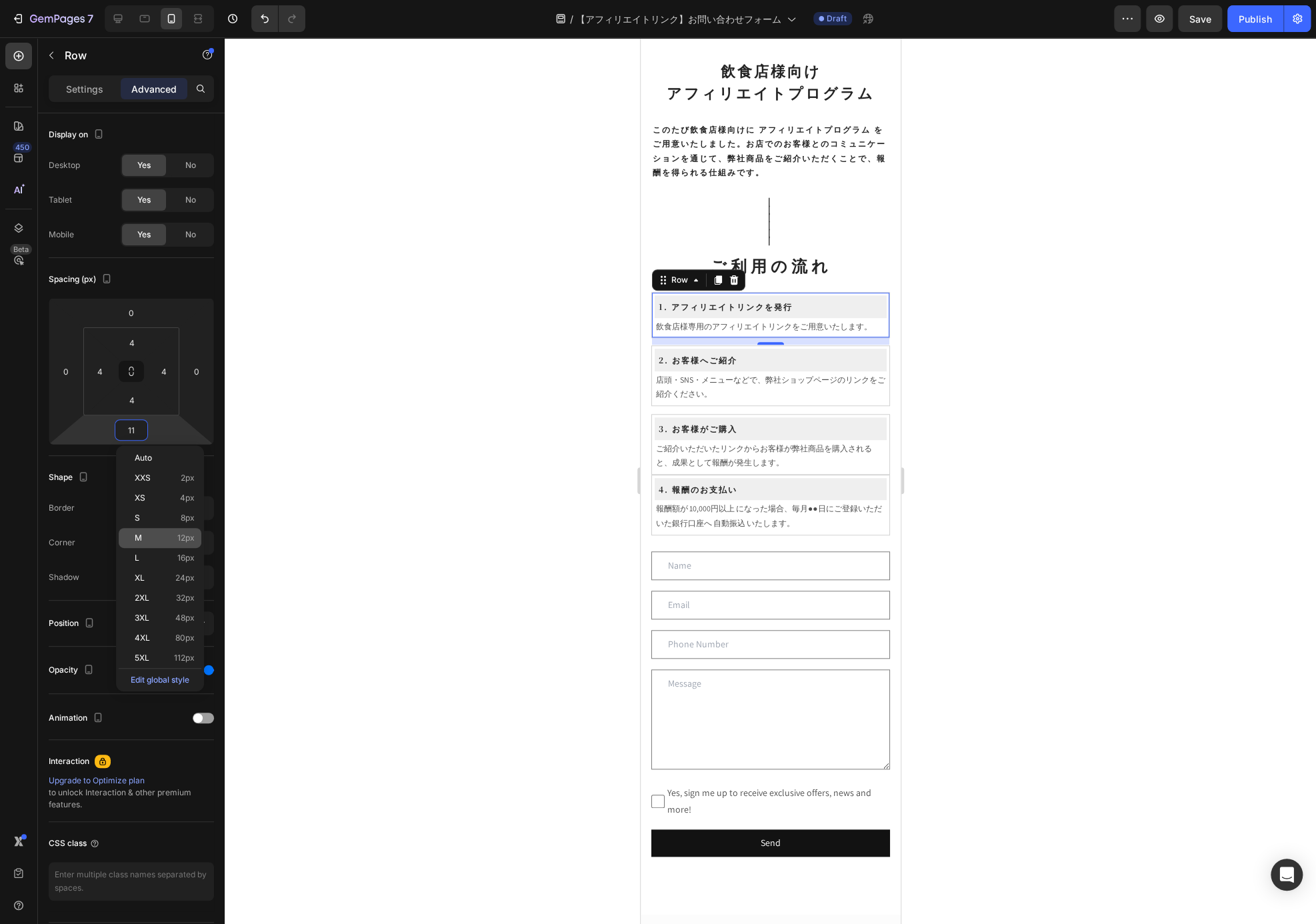
click at [142, 538] on span "M" at bounding box center [138, 538] width 7 height 9
type input "12"
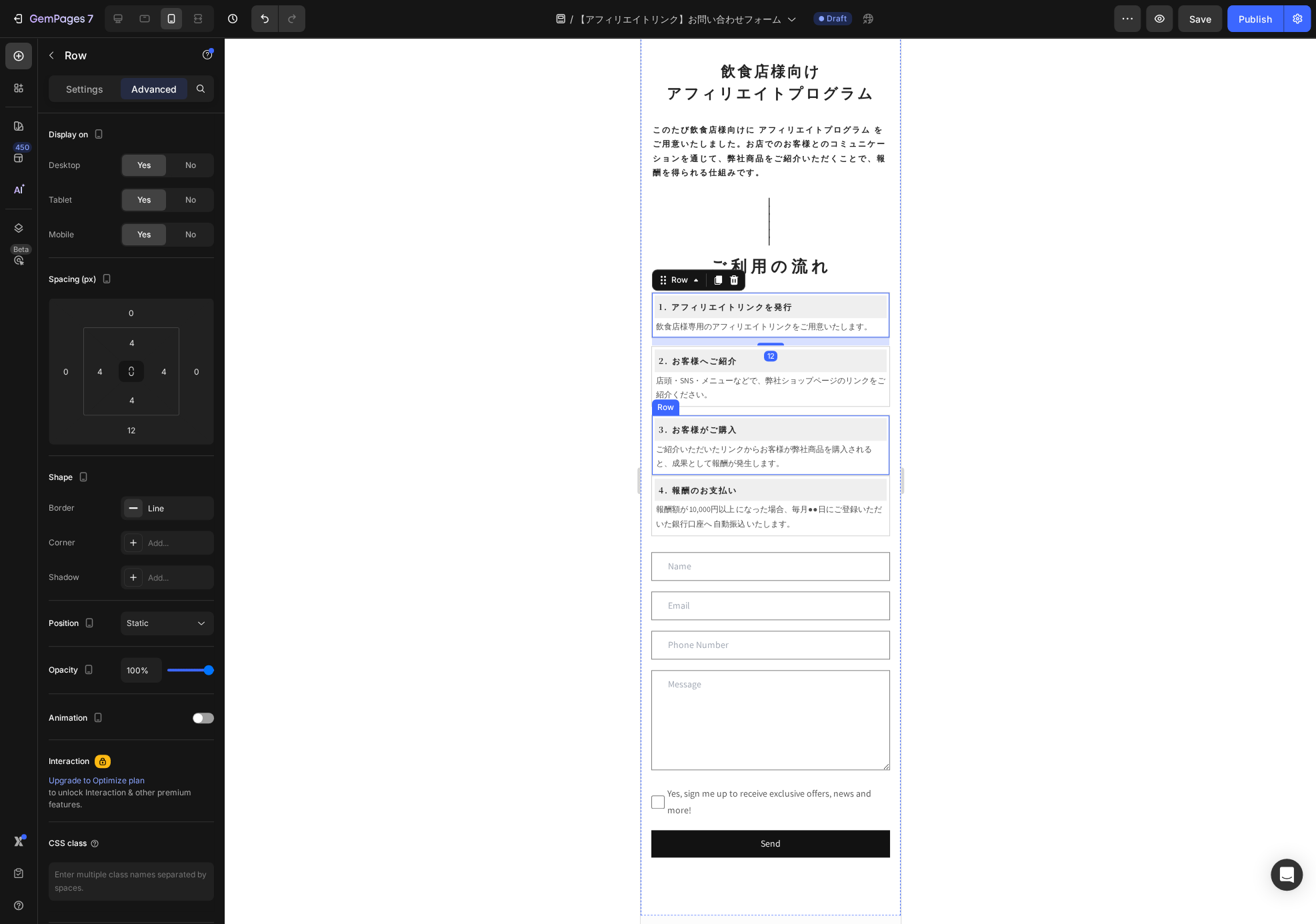
click at [876, 473] on div "3. お客様がご購入 Heading Row ご紹介いただいたリンクからお客様が弊社商品を購入されると、成果として報酬が発生します。 Text Block R…" at bounding box center [770, 445] width 239 height 61
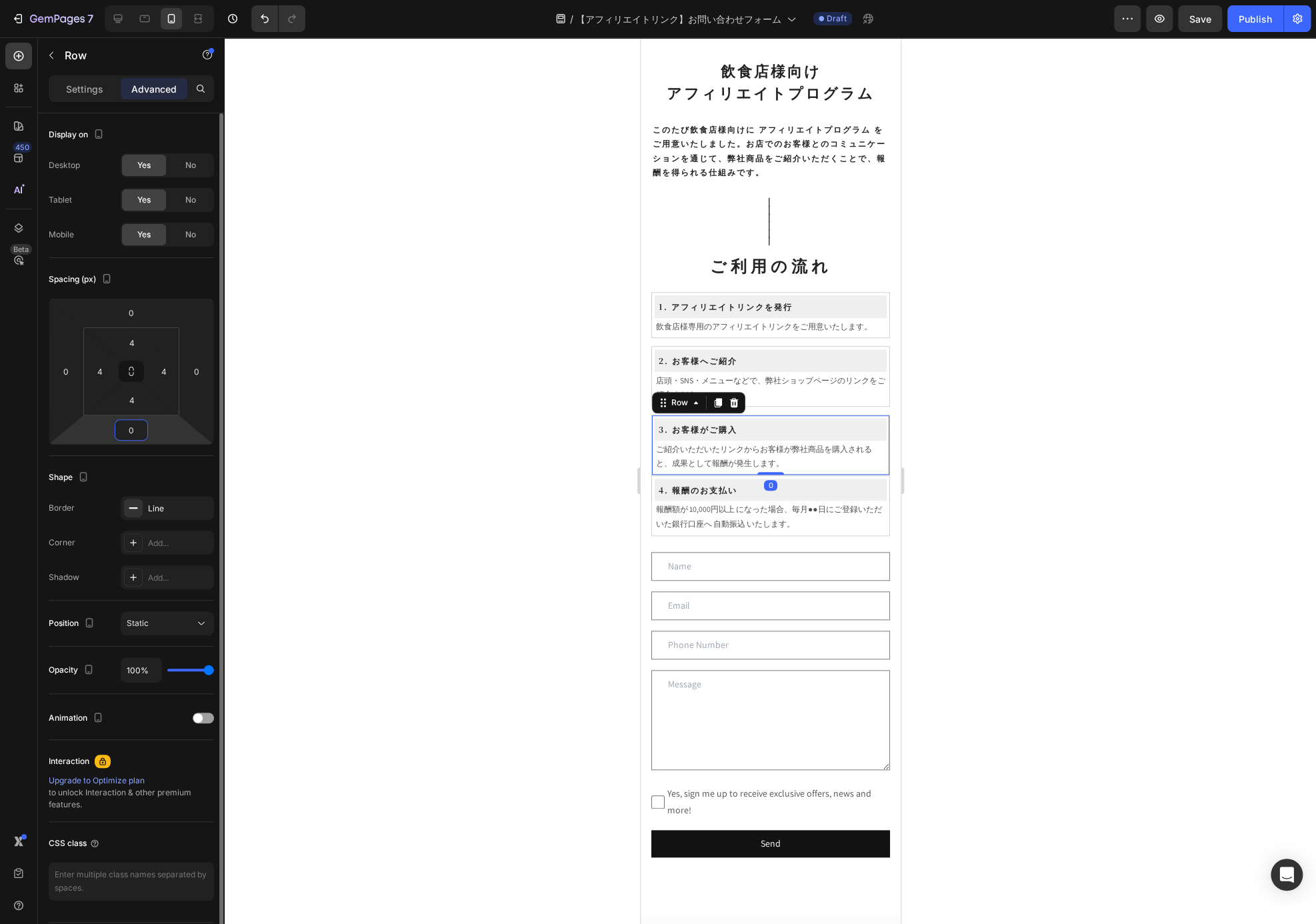
click at [126, 429] on input "0" at bounding box center [131, 429] width 27 height 20
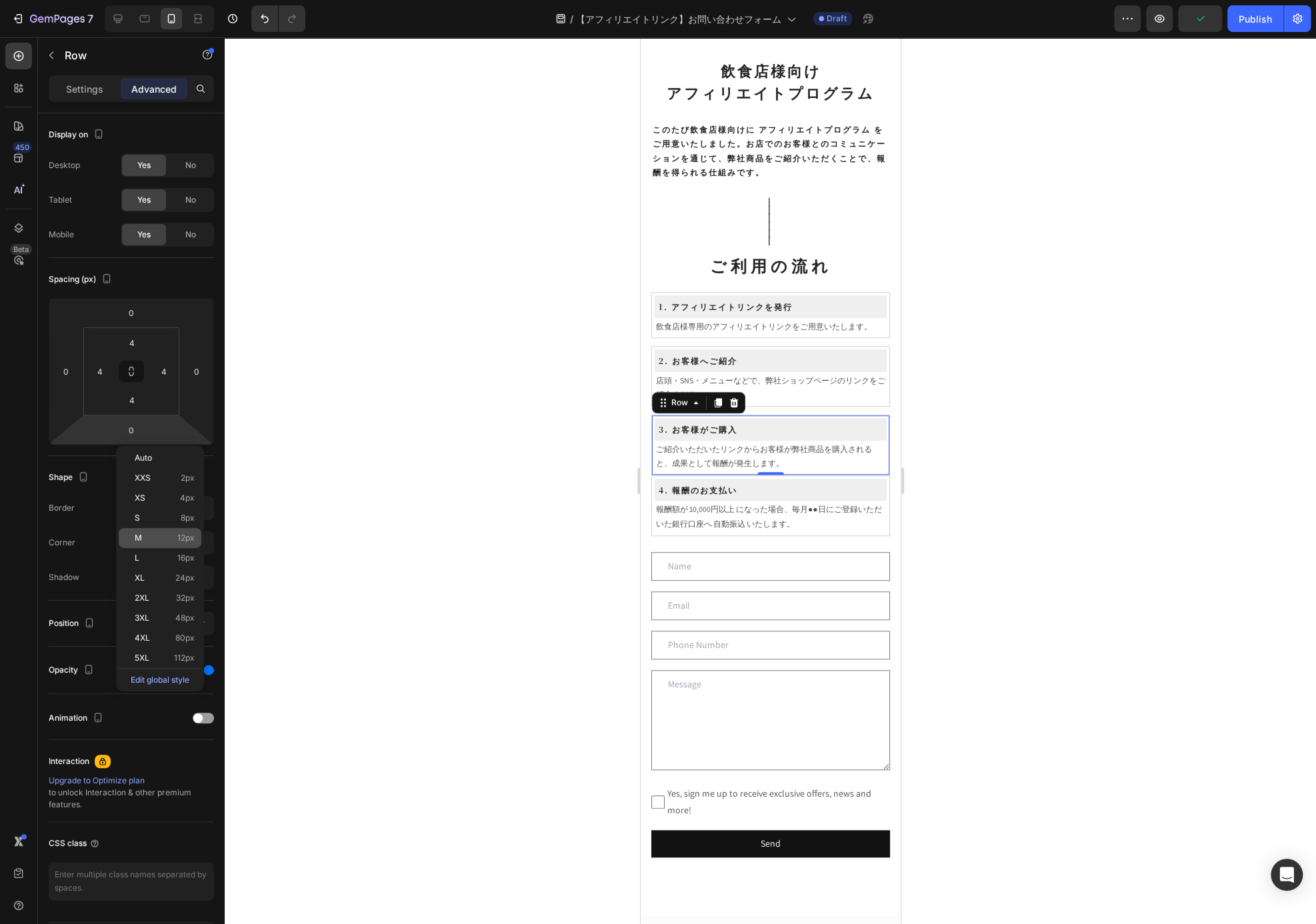
click at [183, 543] on div "M 12px" at bounding box center [159, 538] width 83 height 20
type input "12"
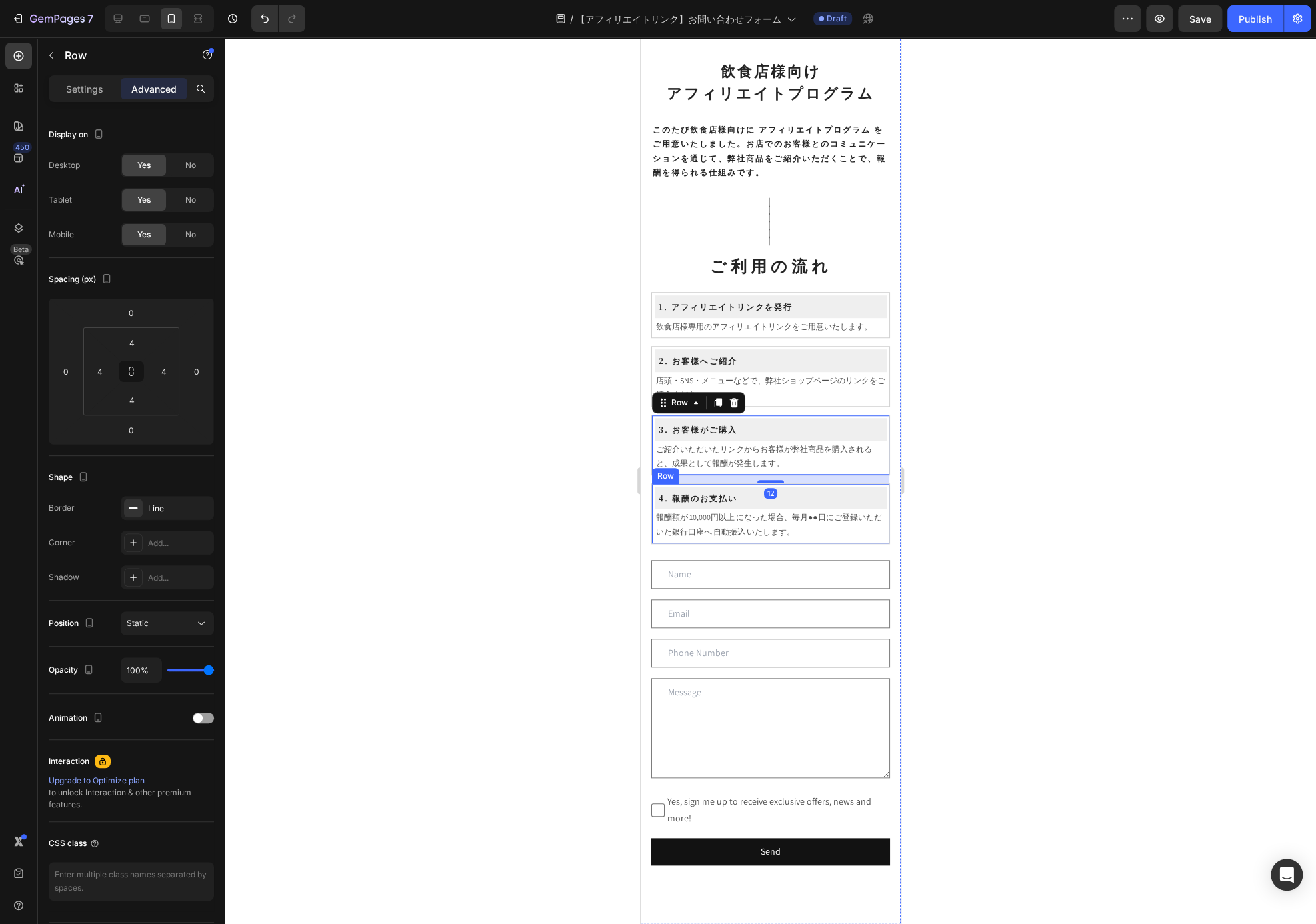
click at [877, 538] on div "4. 報酬のお支払い Heading Row 報酬額が 10,000円以上 になった場合、毎月●●日にご登録いただいた銀行口座へ 自動振込 いたします。 Te…" at bounding box center [770, 513] width 239 height 61
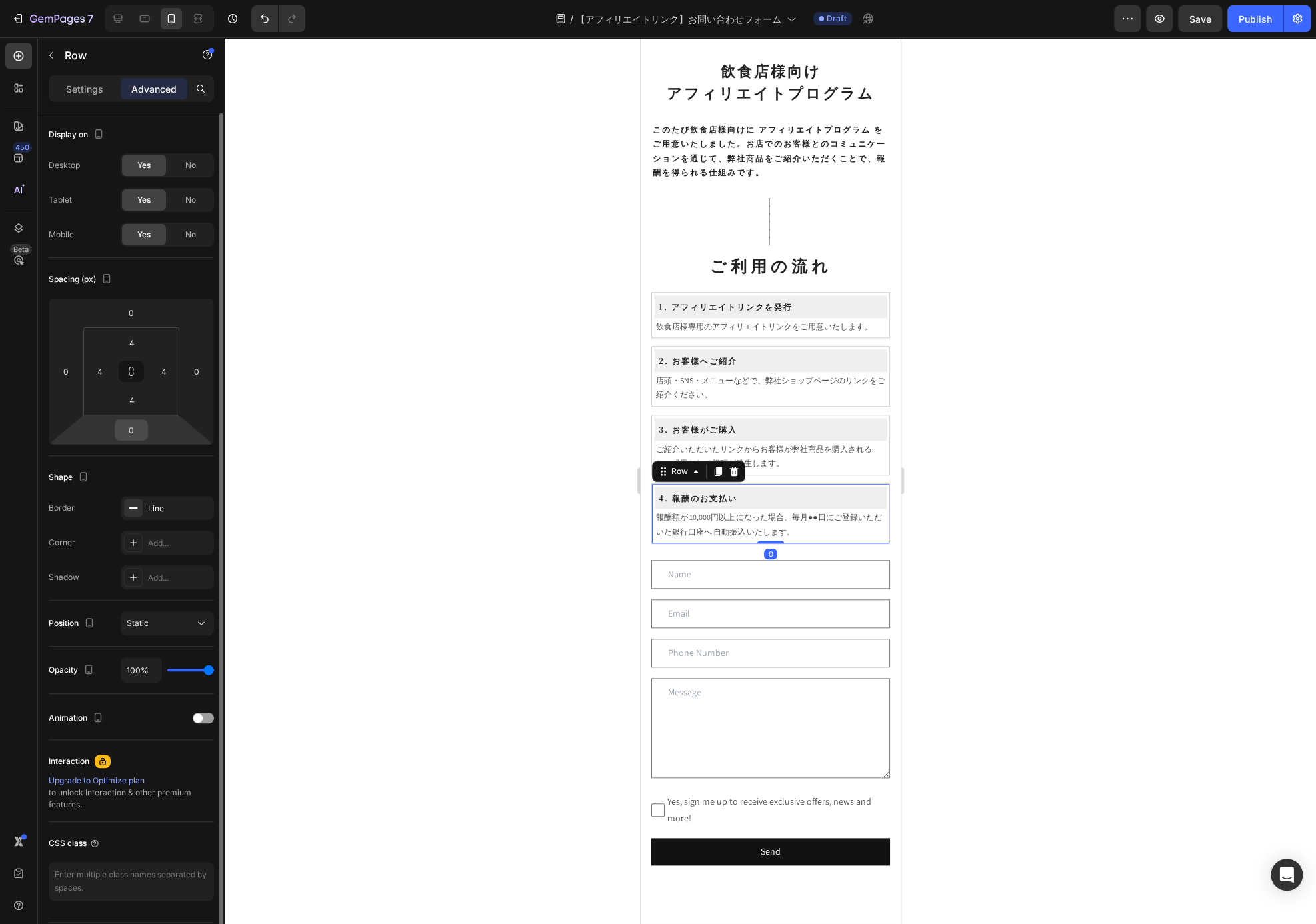
click at [135, 438] on input "0" at bounding box center [131, 429] width 27 height 20
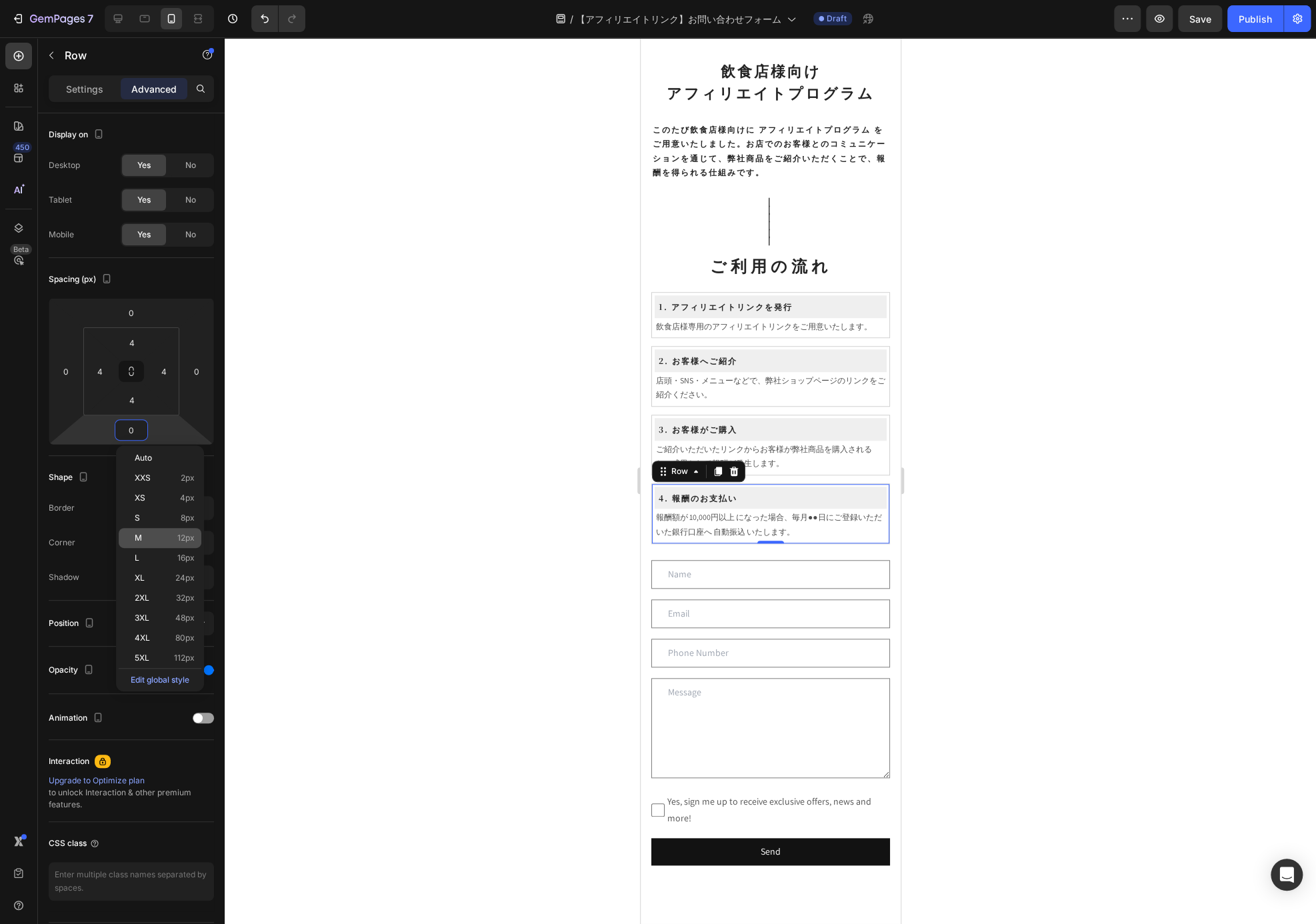
click at [178, 532] on div "M 12px" at bounding box center [159, 538] width 83 height 20
type input "12"
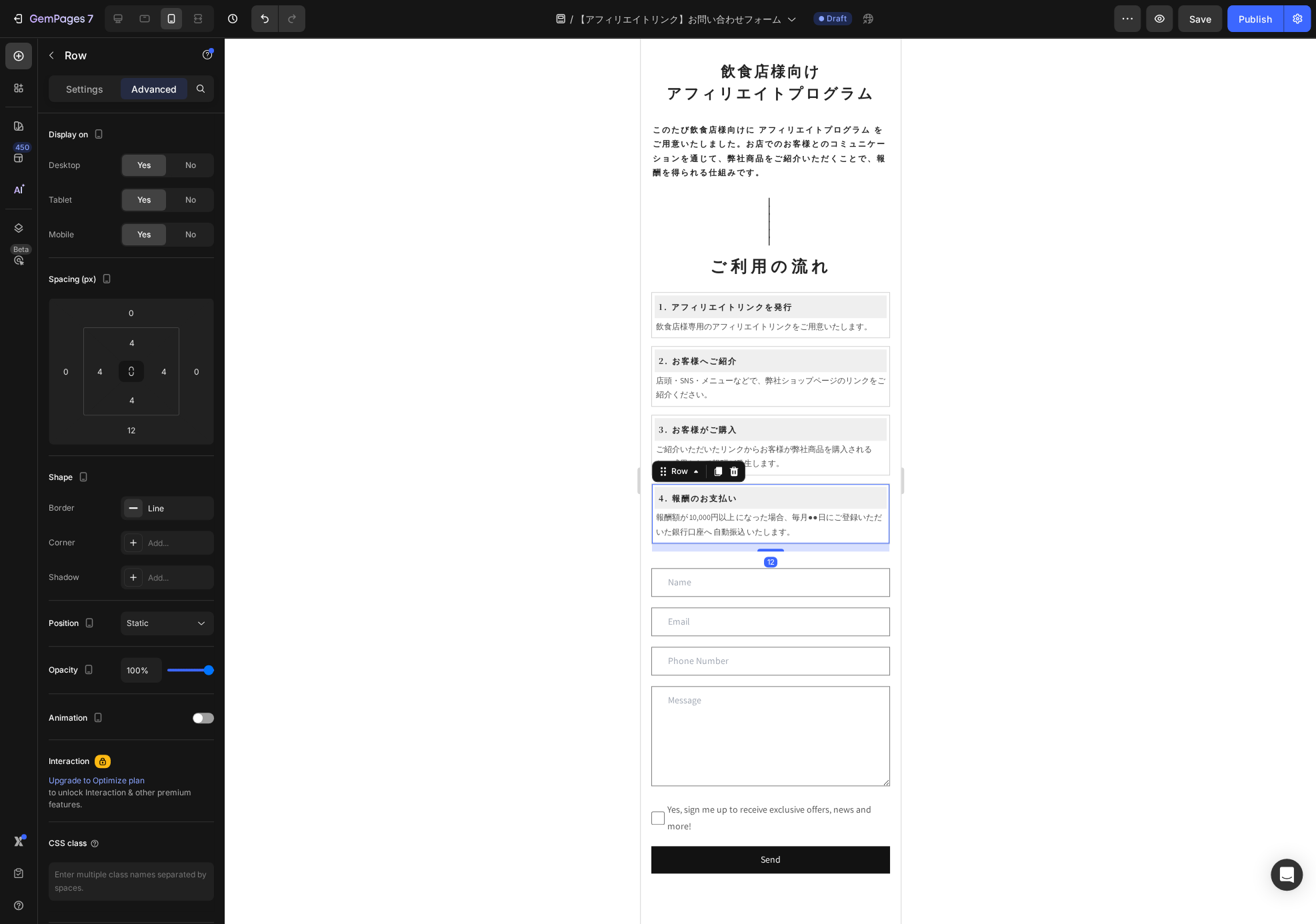
click at [1035, 450] on div at bounding box center [770, 481] width 1091 height 887
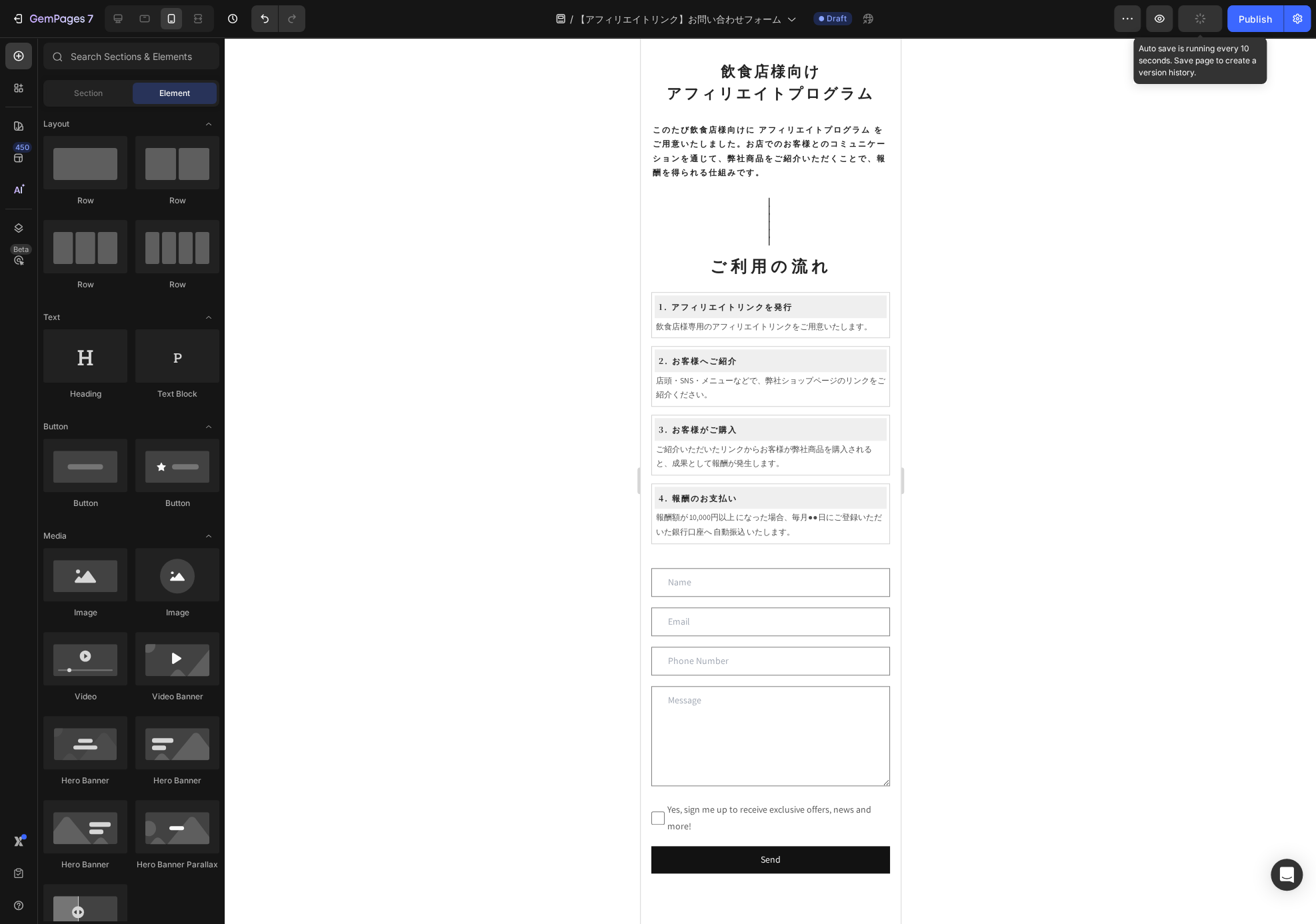
click at [1212, 18] on button "button" at bounding box center [1200, 18] width 44 height 27
click at [145, 23] on icon at bounding box center [145, 18] width 13 height 13
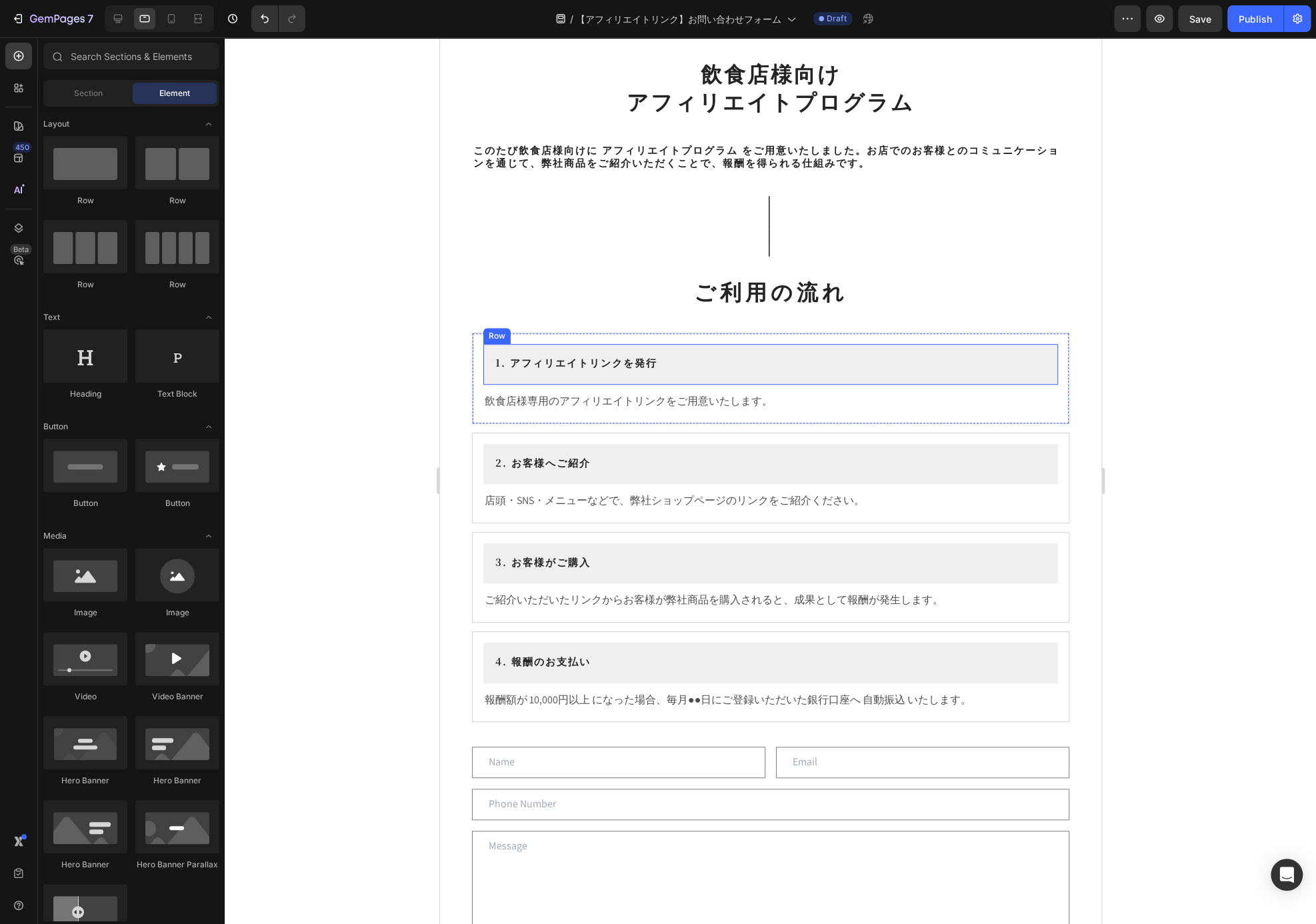
click at [912, 327] on div "飲食店様向け アフィリエイトプログラム Heading ⁠⁠⁠⁠⁠⁠⁠ このたび飲食店様向けに アフィリエイトプログラム をご用意いたしました。お店でのお客様…" at bounding box center [770, 545] width 597 height 974
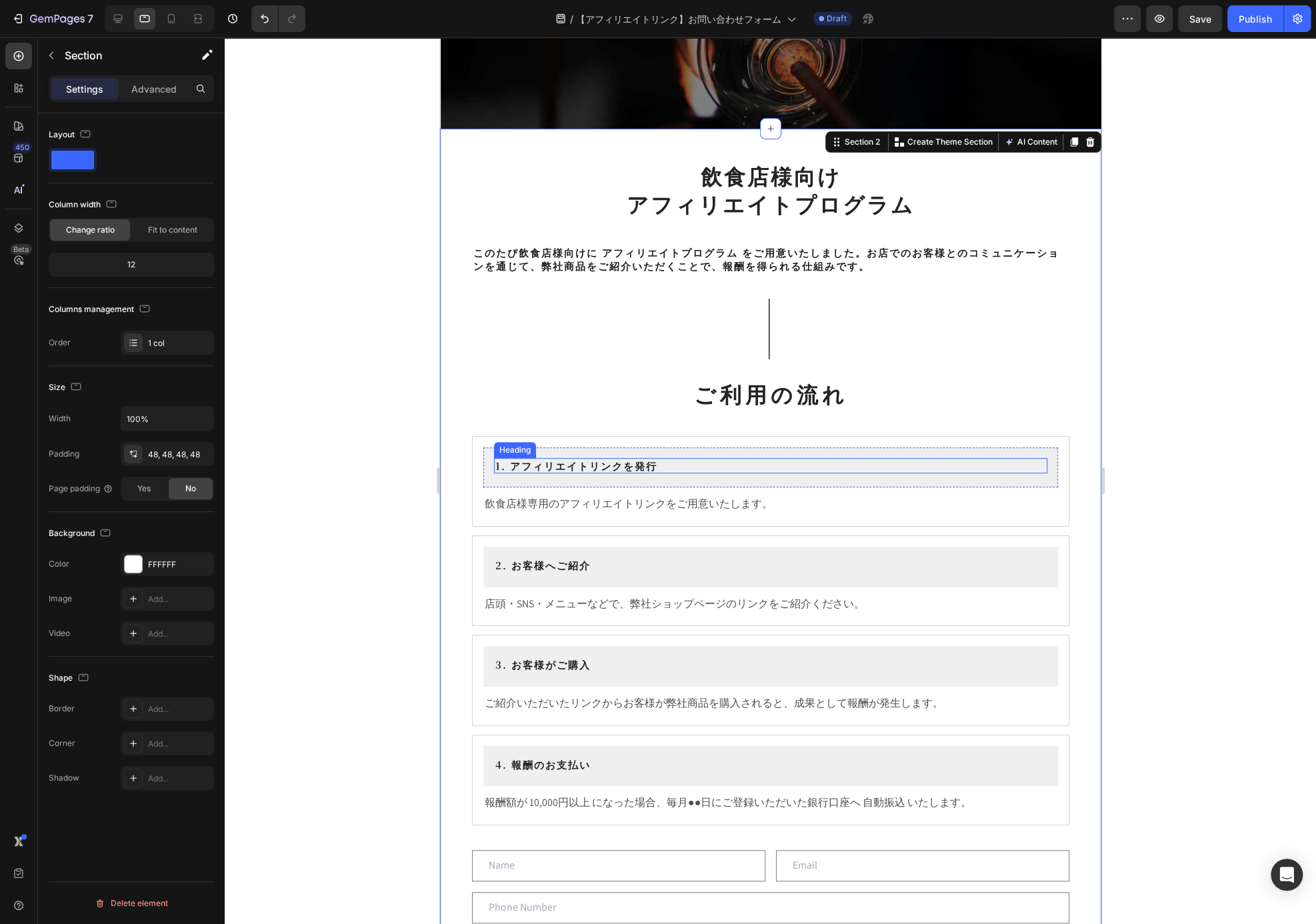
scroll to position [157, 0]
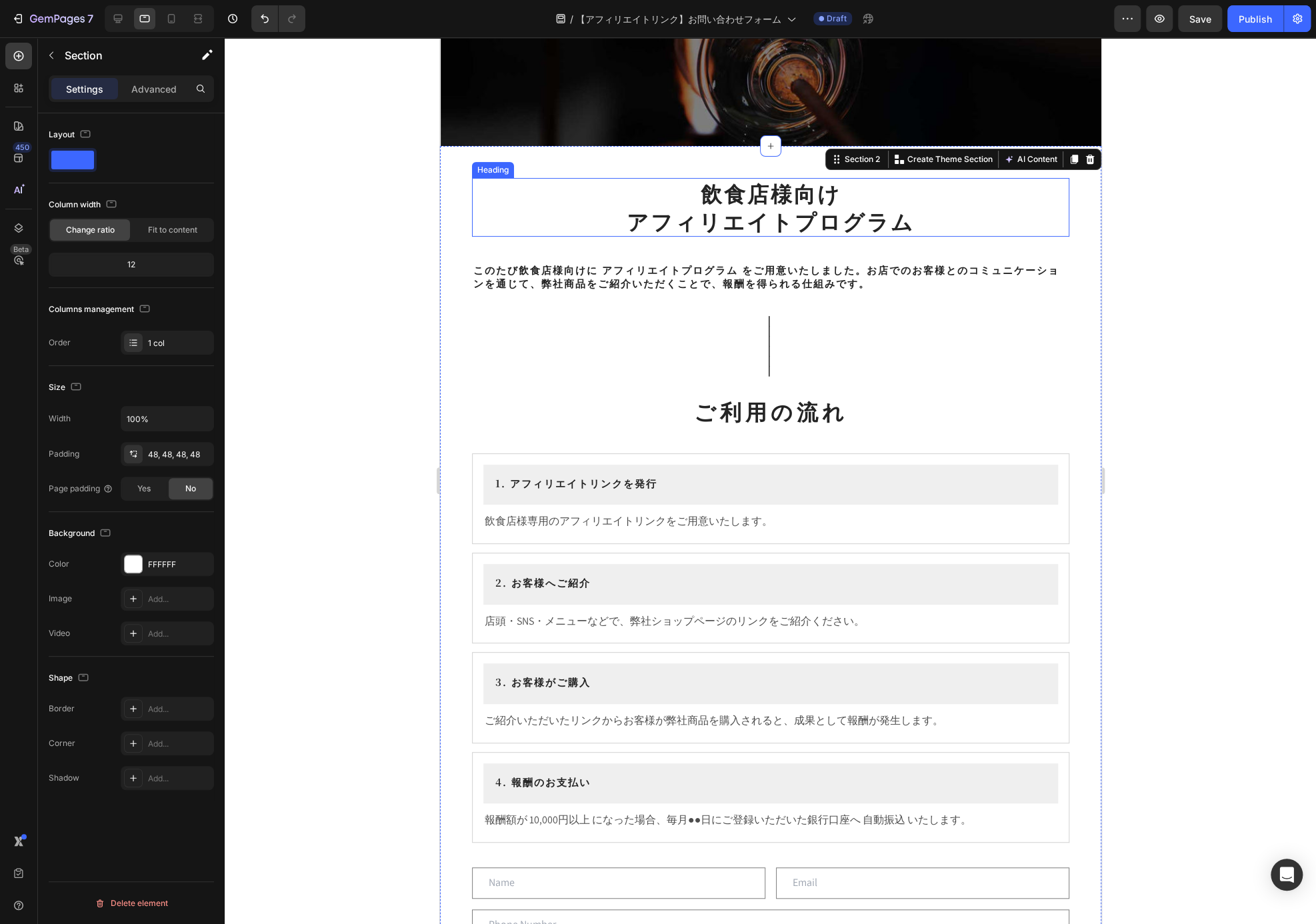
click at [835, 224] on p "飲食店様向け アフィリエイトプログラム" at bounding box center [770, 207] width 594 height 56
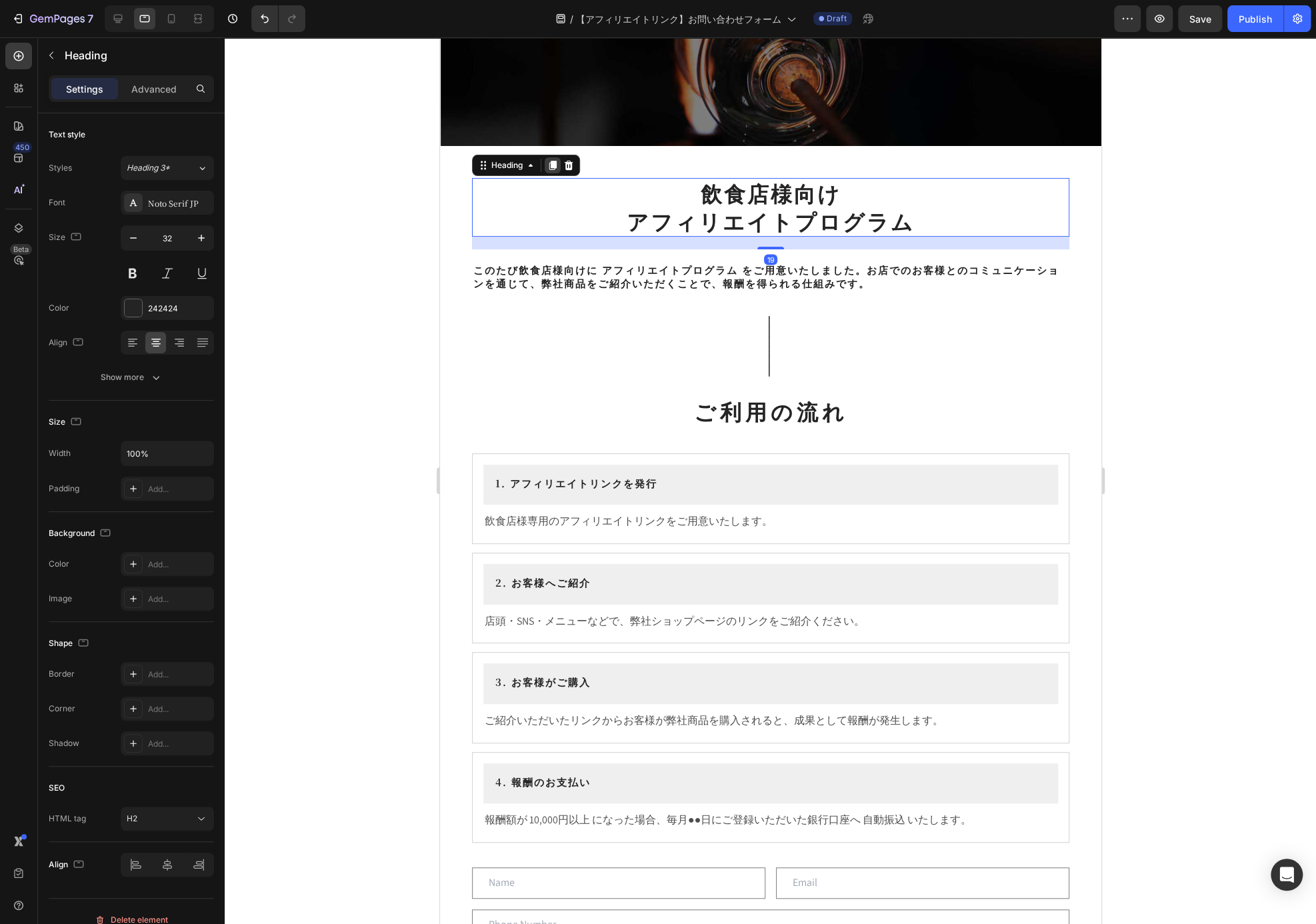
click at [553, 164] on icon at bounding box center [552, 166] width 7 height 9
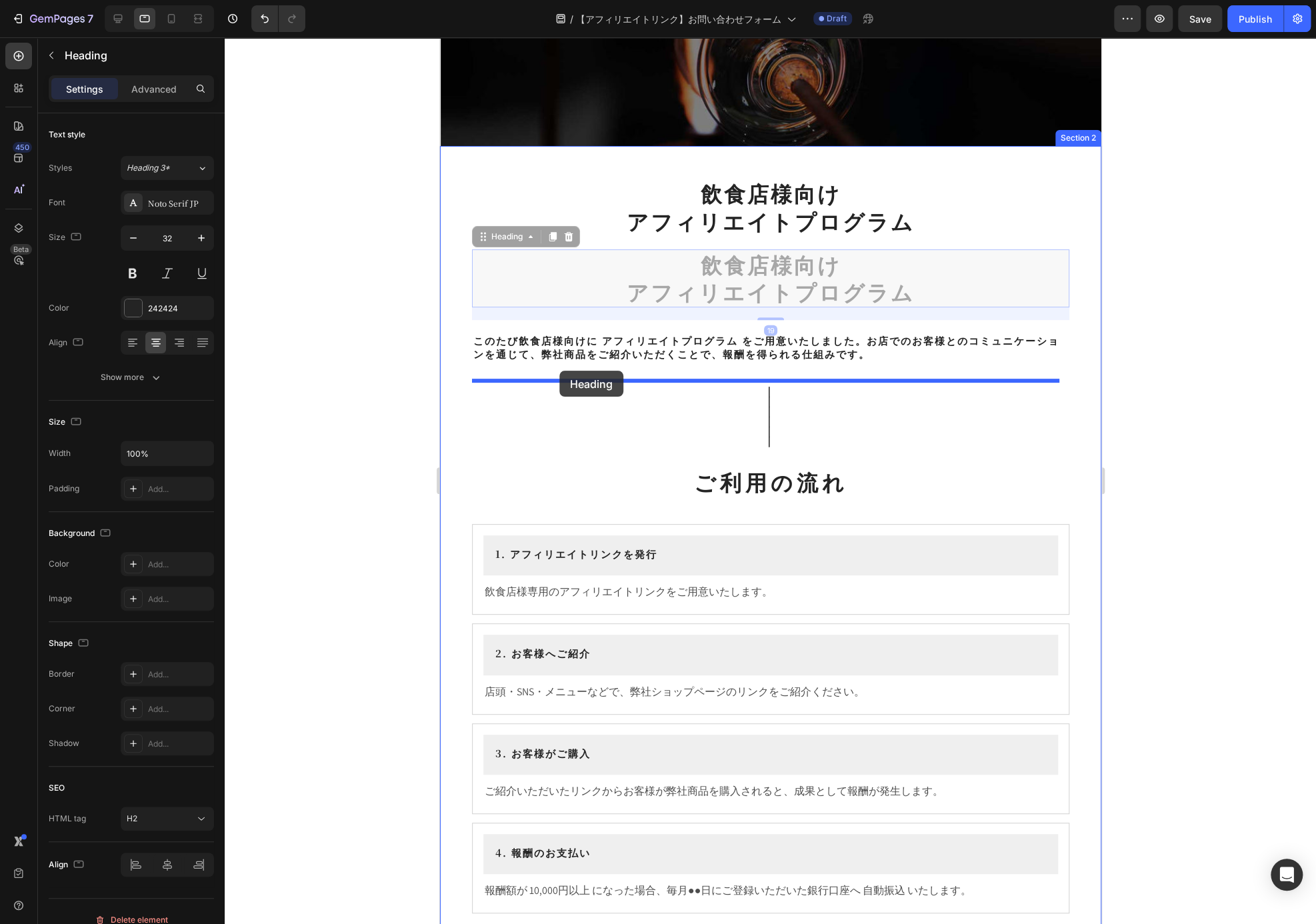
drag, startPoint x: 517, startPoint y: 237, endPoint x: 559, endPoint y: 371, distance: 140.4
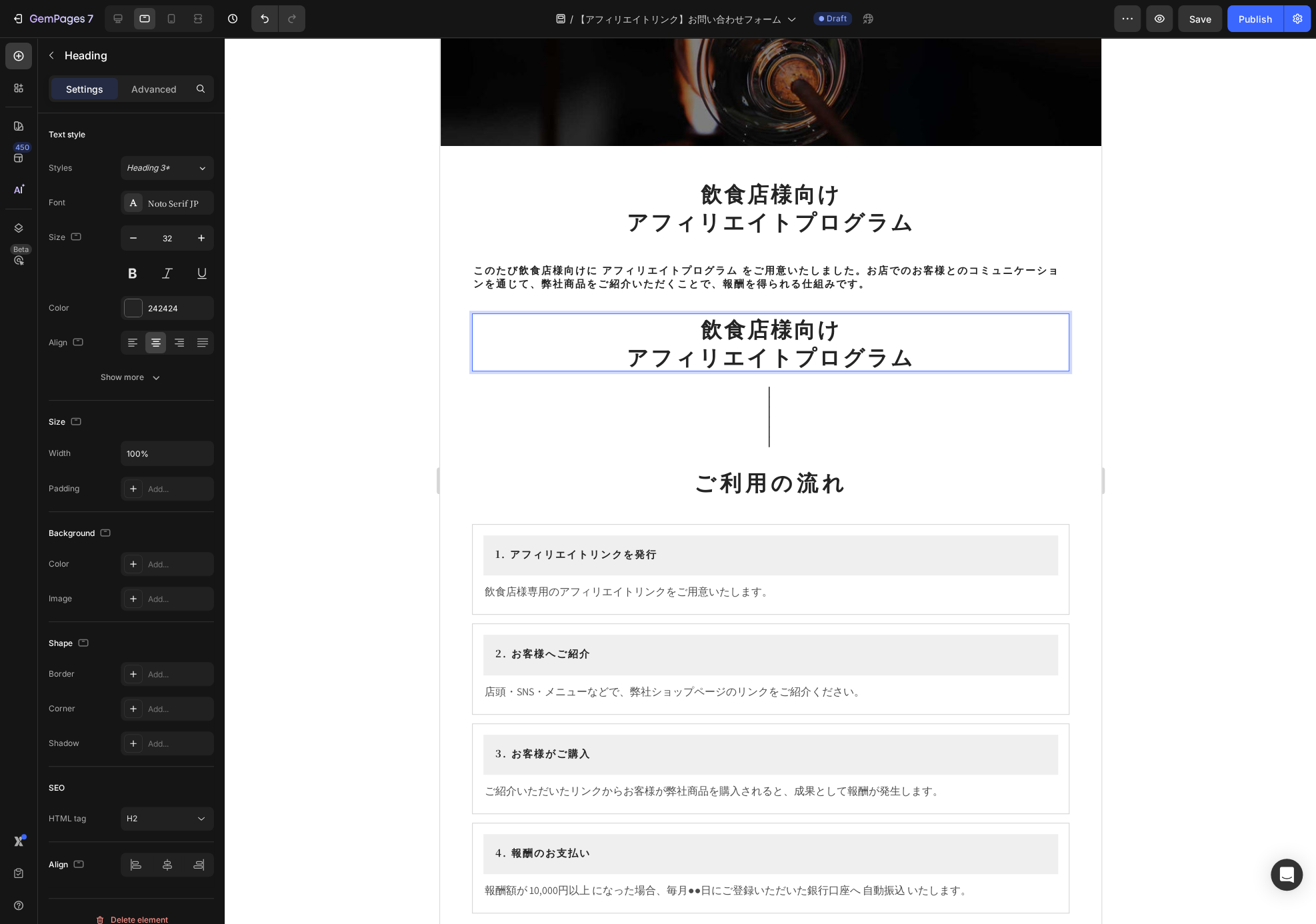
click at [798, 346] on h2 "飲食店様向け アフィリエイトプログラム" at bounding box center [770, 342] width 597 height 58
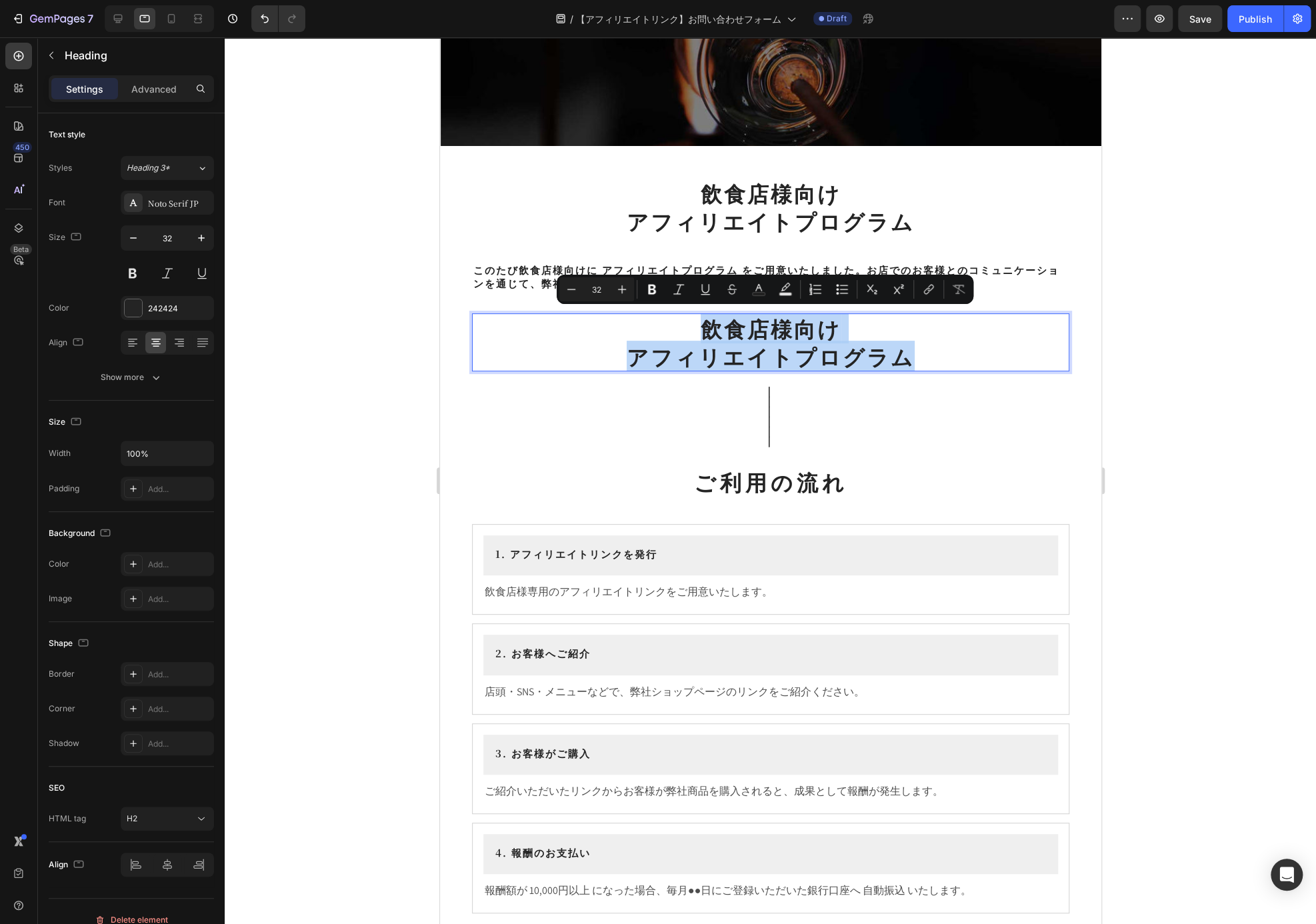
drag, startPoint x: 914, startPoint y: 352, endPoint x: 620, endPoint y: 319, distance: 295.8
click at [620, 319] on p "飲食店様向け アフィリエイトプログラム" at bounding box center [770, 343] width 594 height 56
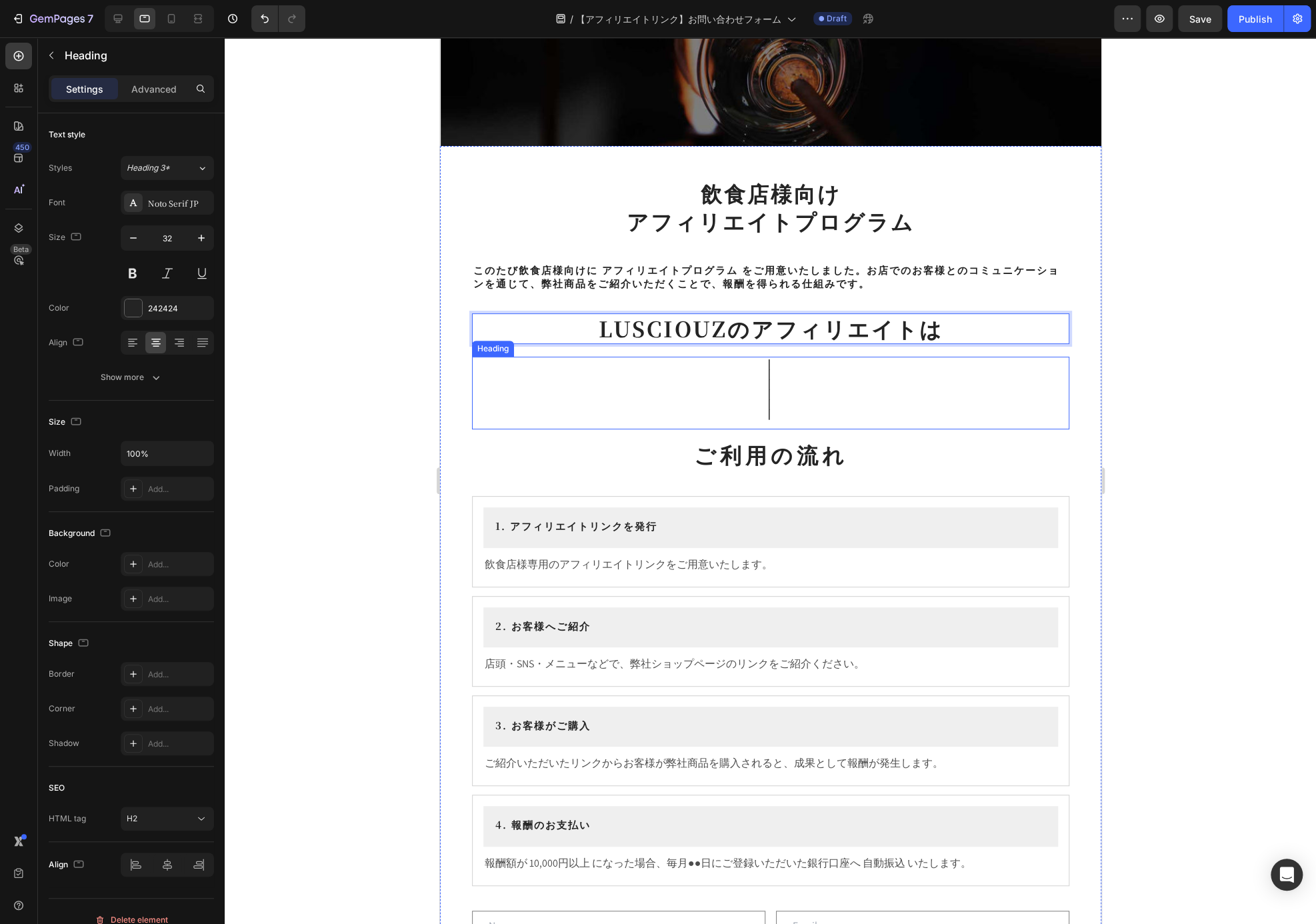
click at [983, 398] on h2 "｜ ｜ ｜ ｜ ｜ ｜" at bounding box center [770, 393] width 597 height 73
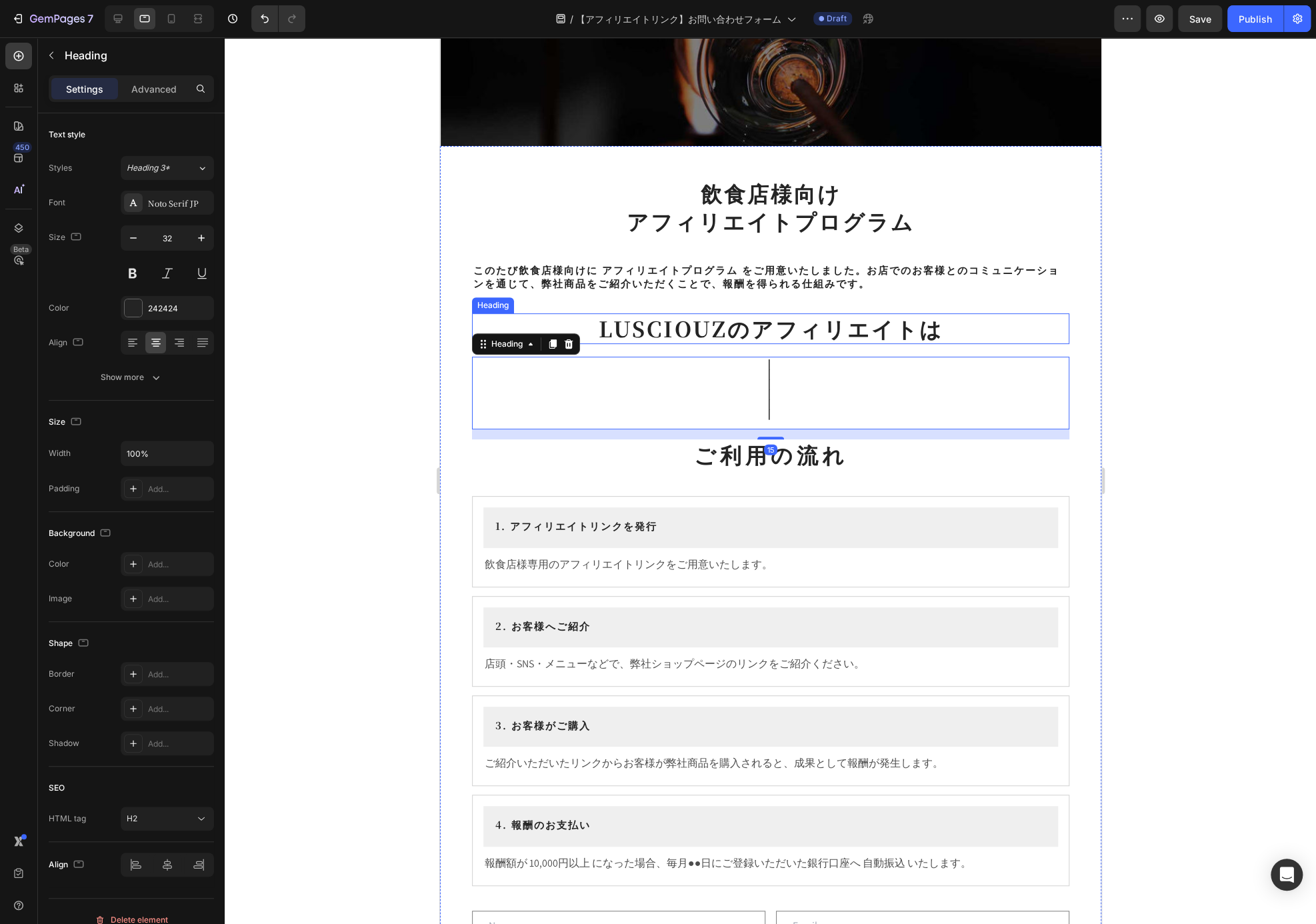
click at [974, 337] on p "LUSCIOUZのアフィリエイトは" at bounding box center [770, 329] width 594 height 28
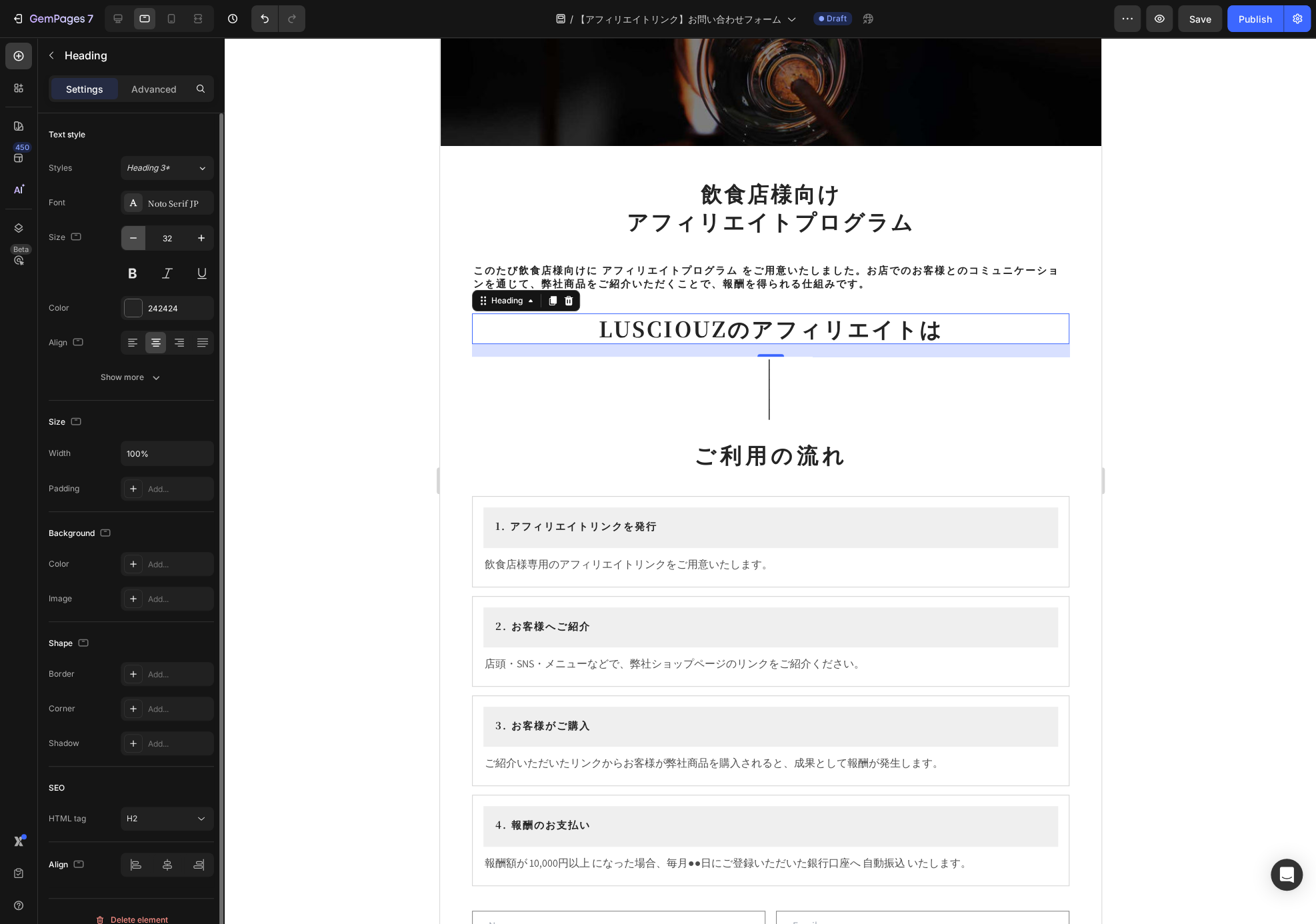
click at [125, 240] on button "button" at bounding box center [133, 237] width 24 height 24
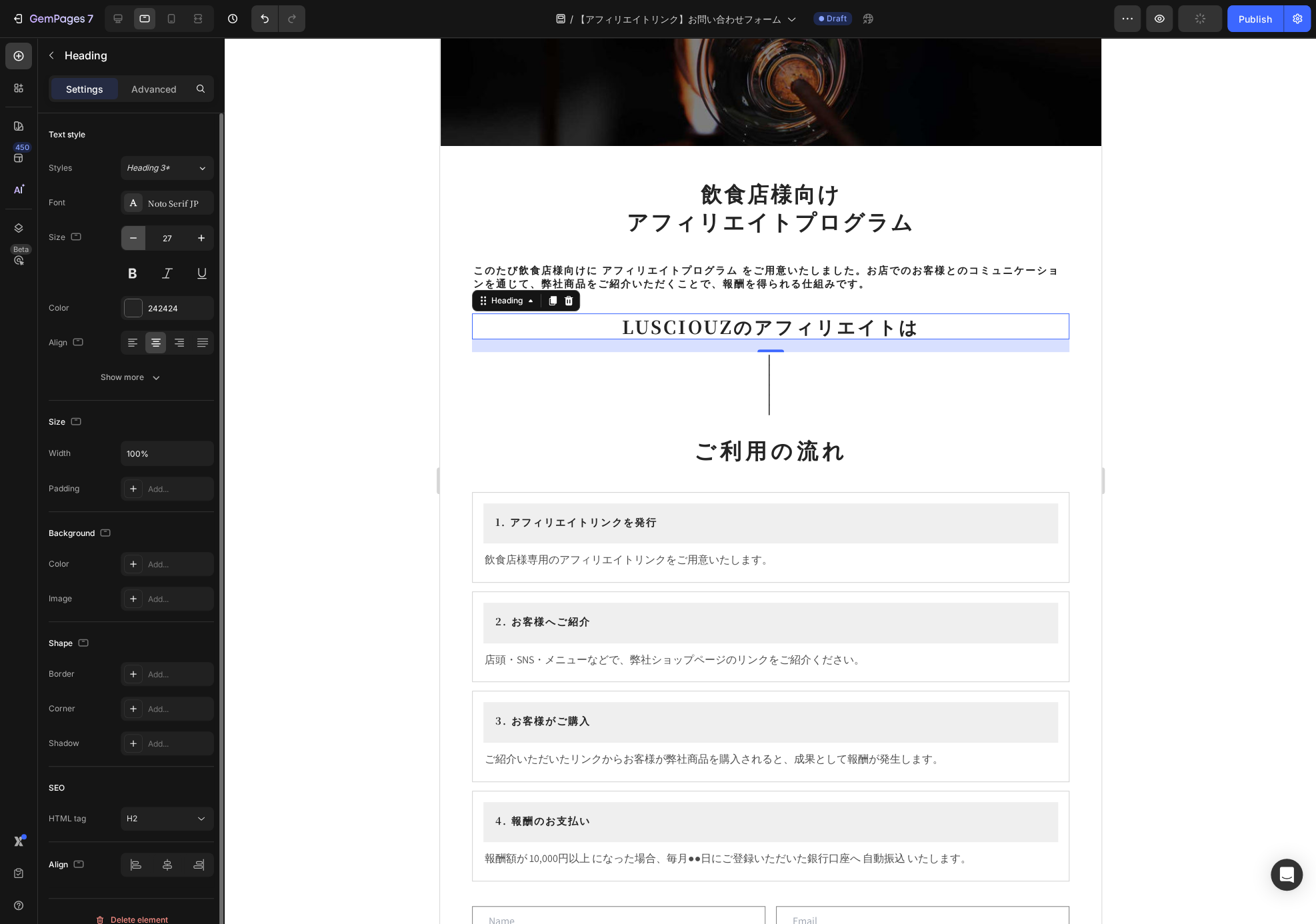
click at [125, 240] on button "button" at bounding box center [133, 237] width 24 height 24
click at [123, 237] on button "button" at bounding box center [133, 237] width 24 height 24
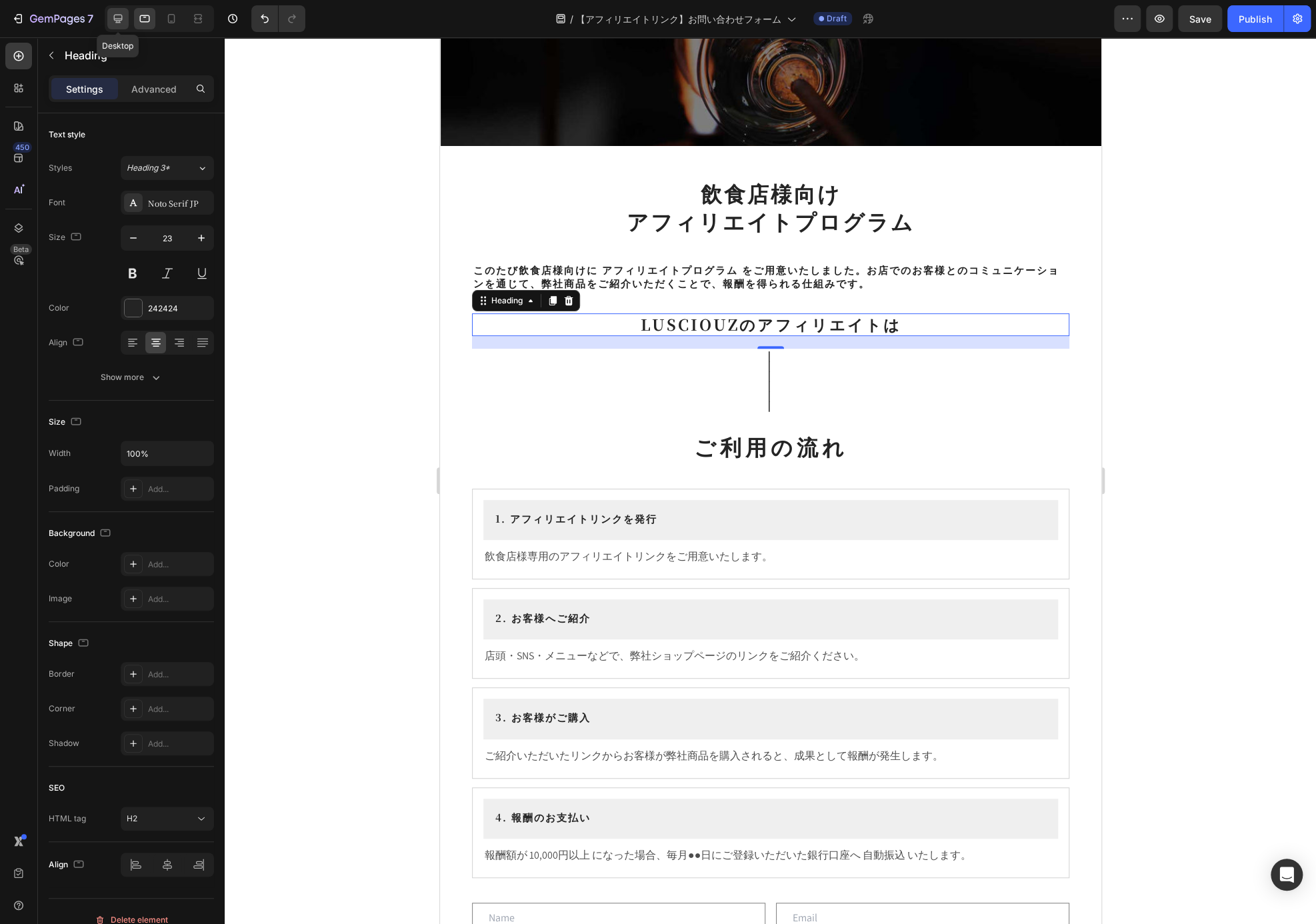
click at [126, 19] on div at bounding box center [118, 18] width 21 height 21
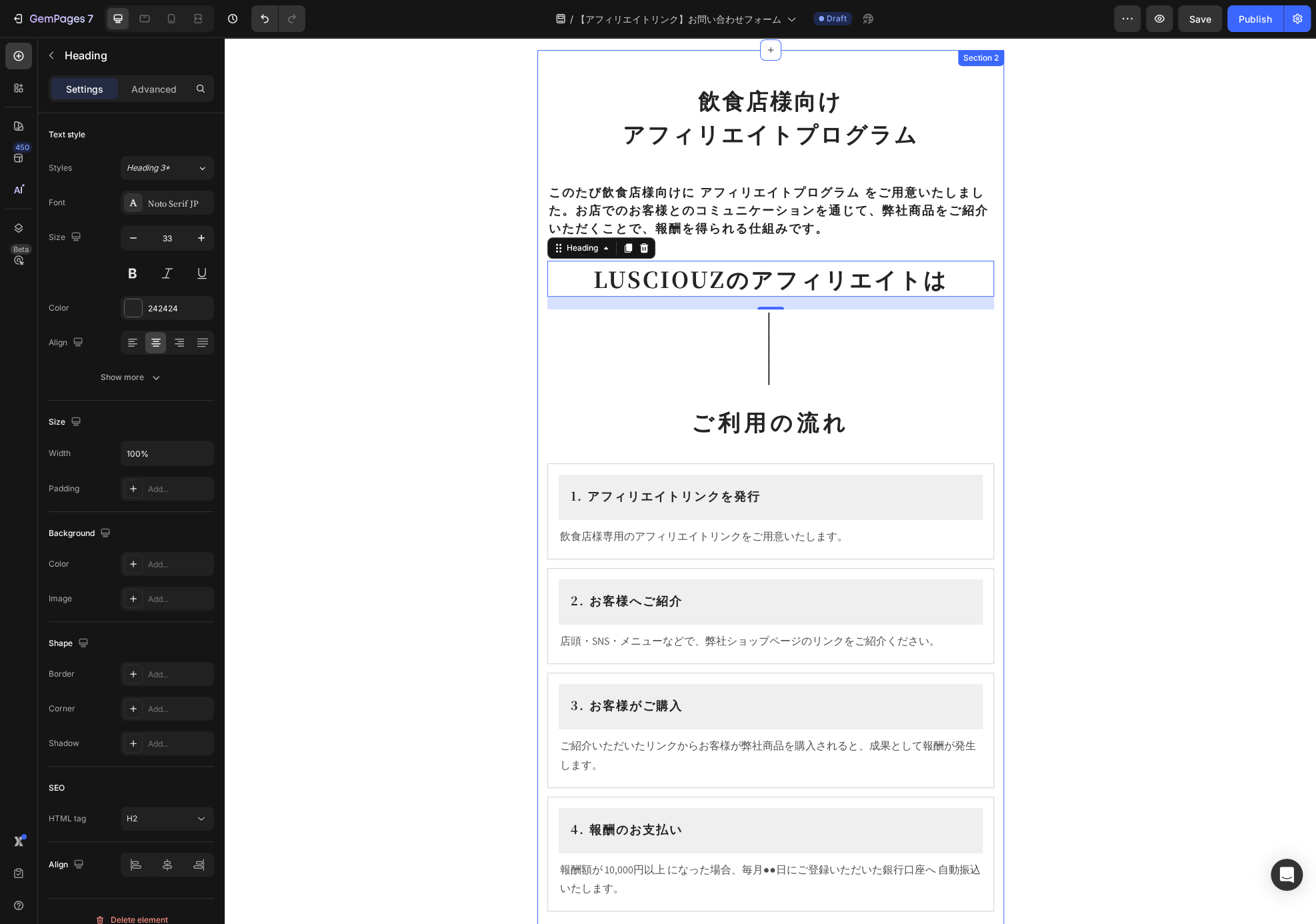
scroll to position [376, 0]
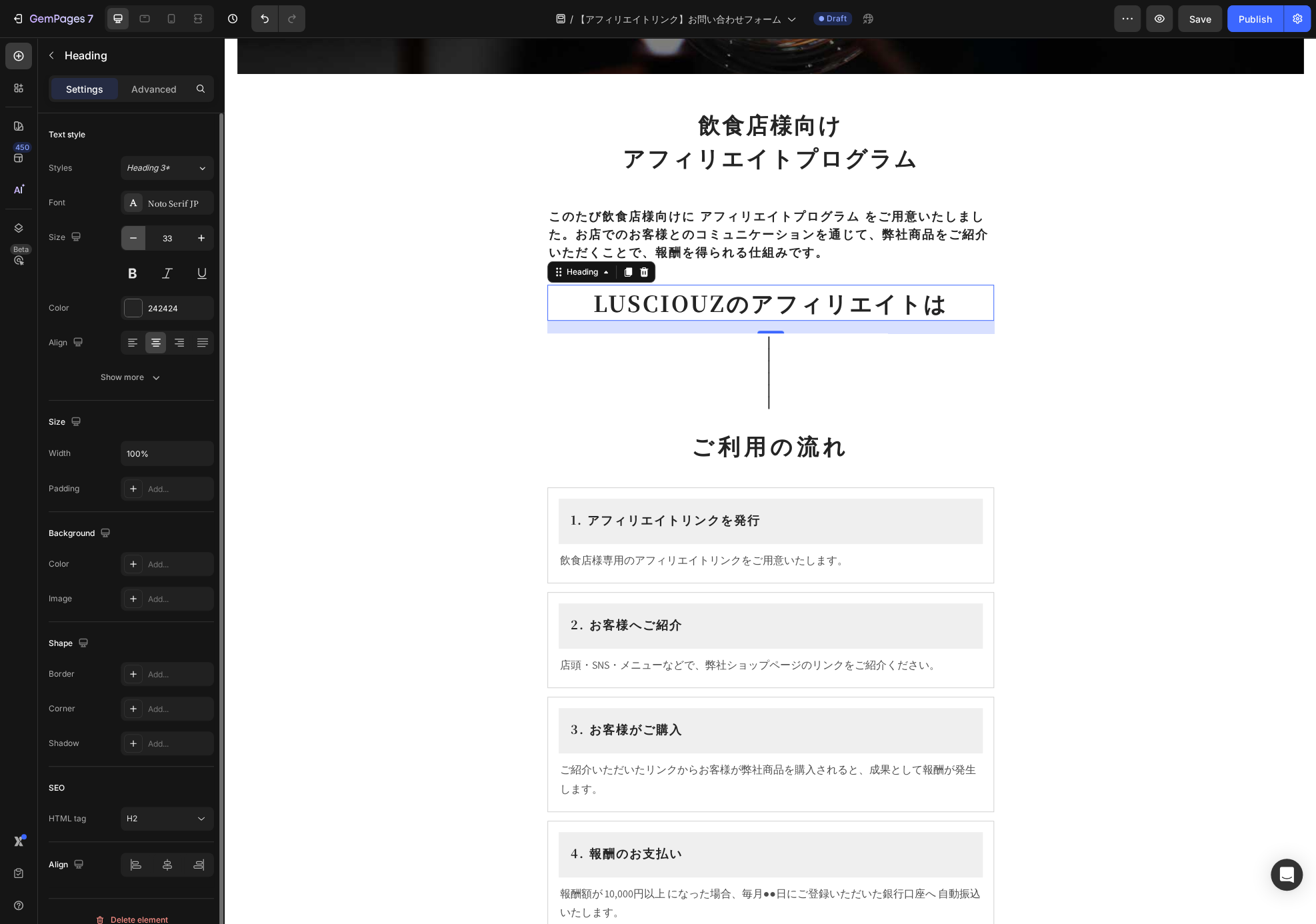
click at [132, 235] on icon "button" at bounding box center [133, 238] width 13 height 13
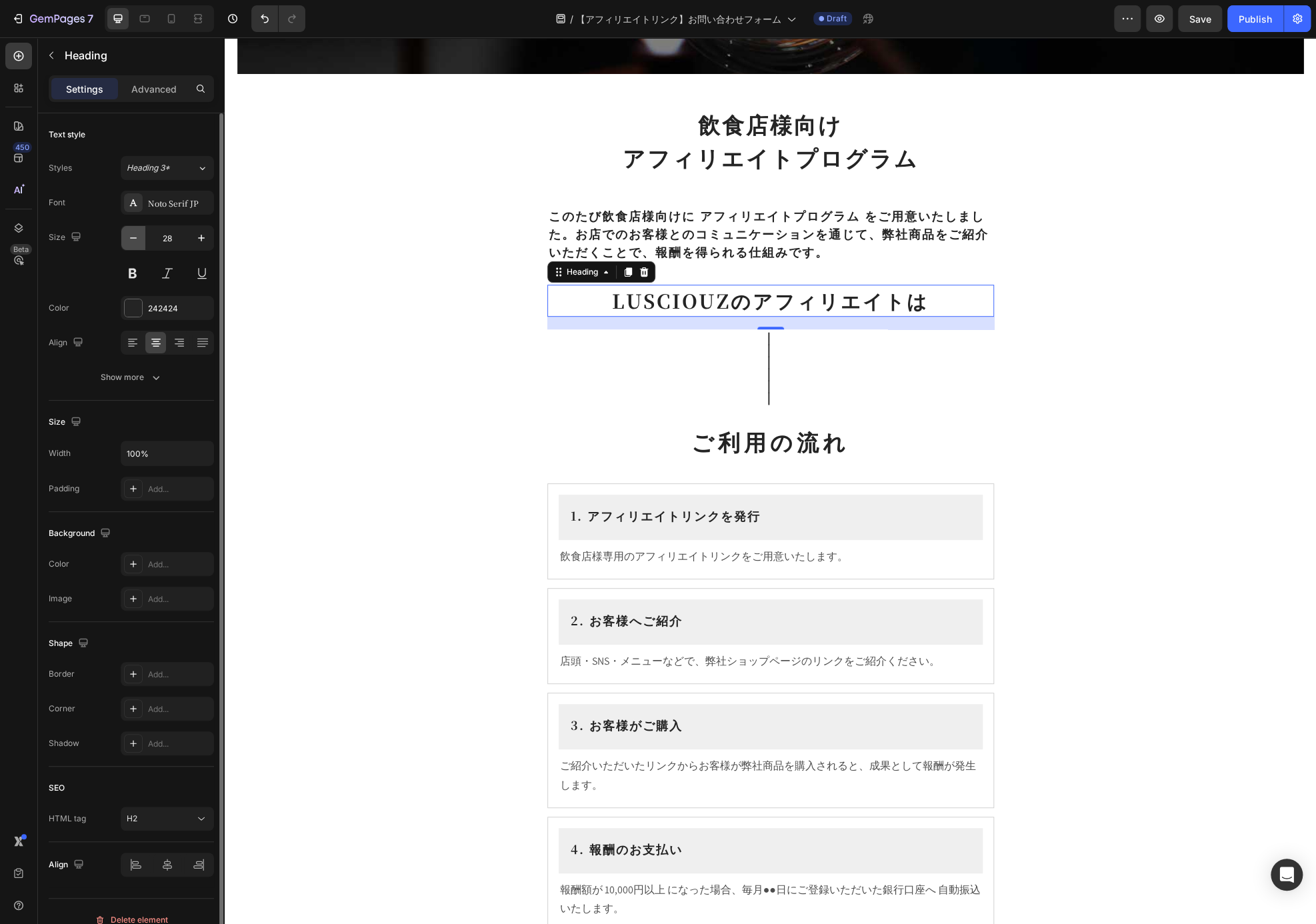
click at [132, 235] on icon "button" at bounding box center [133, 238] width 13 height 13
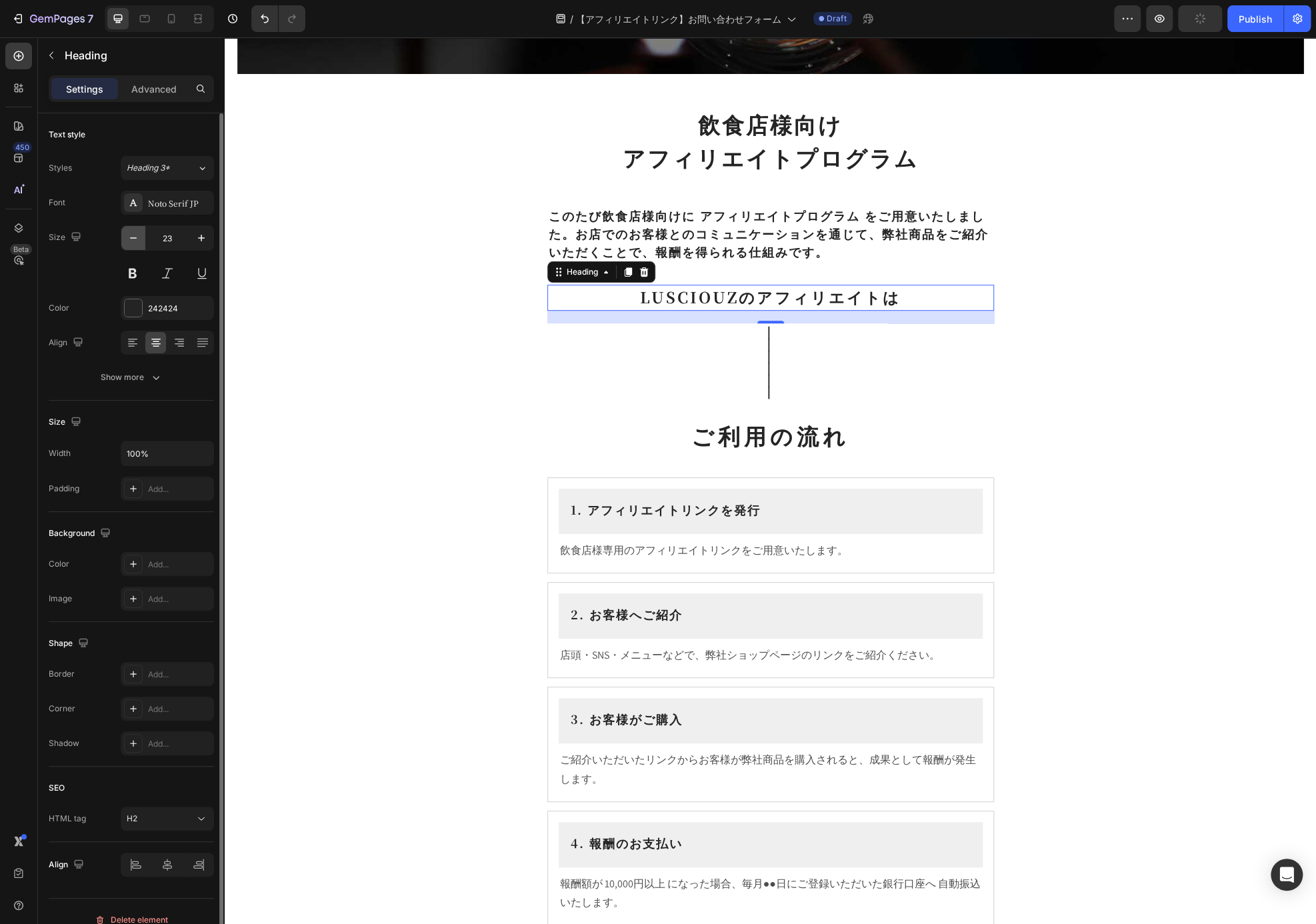
click at [132, 235] on icon "button" at bounding box center [133, 238] width 13 height 13
click at [177, 20] on icon at bounding box center [171, 18] width 13 height 13
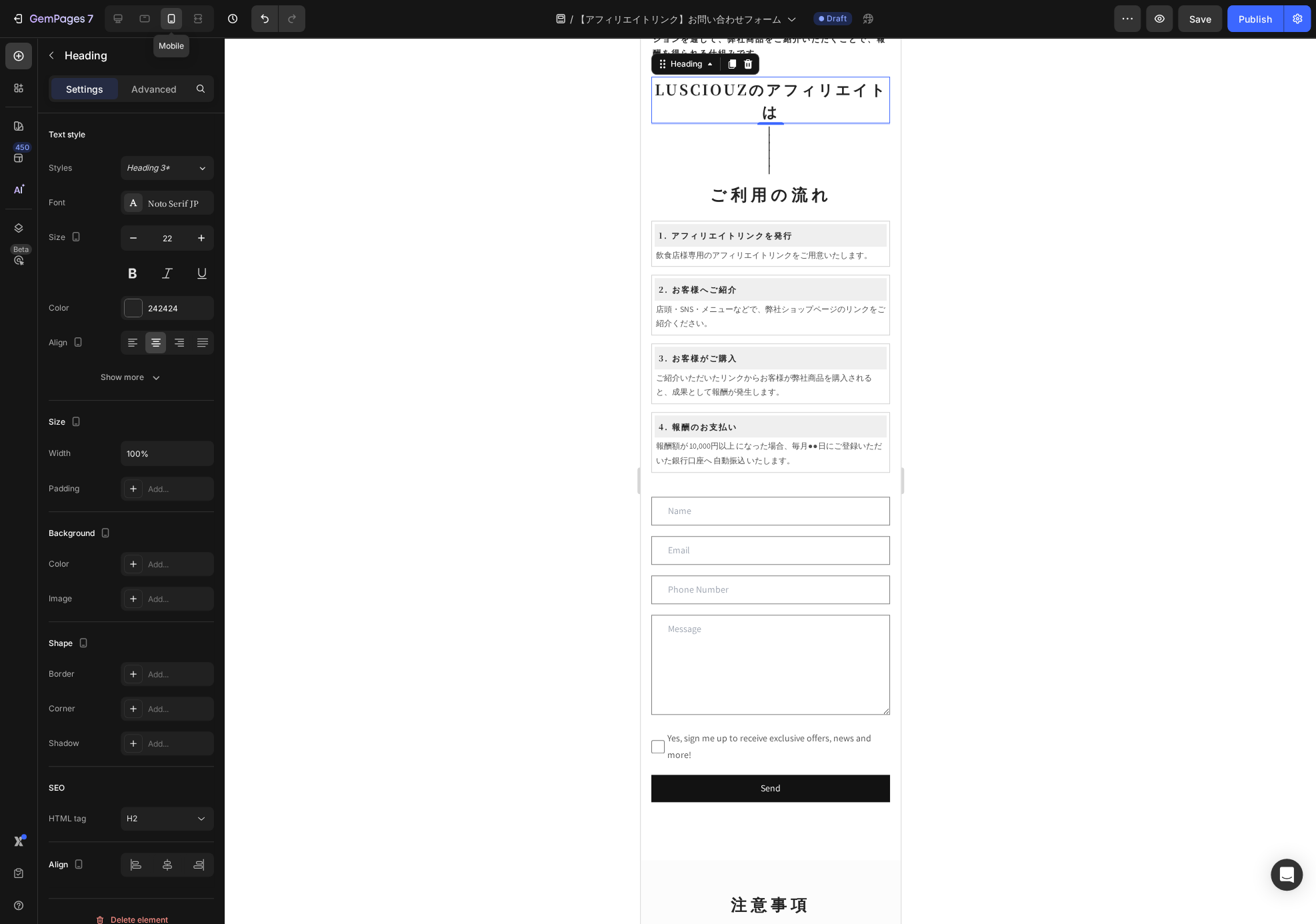
scroll to position [368, 0]
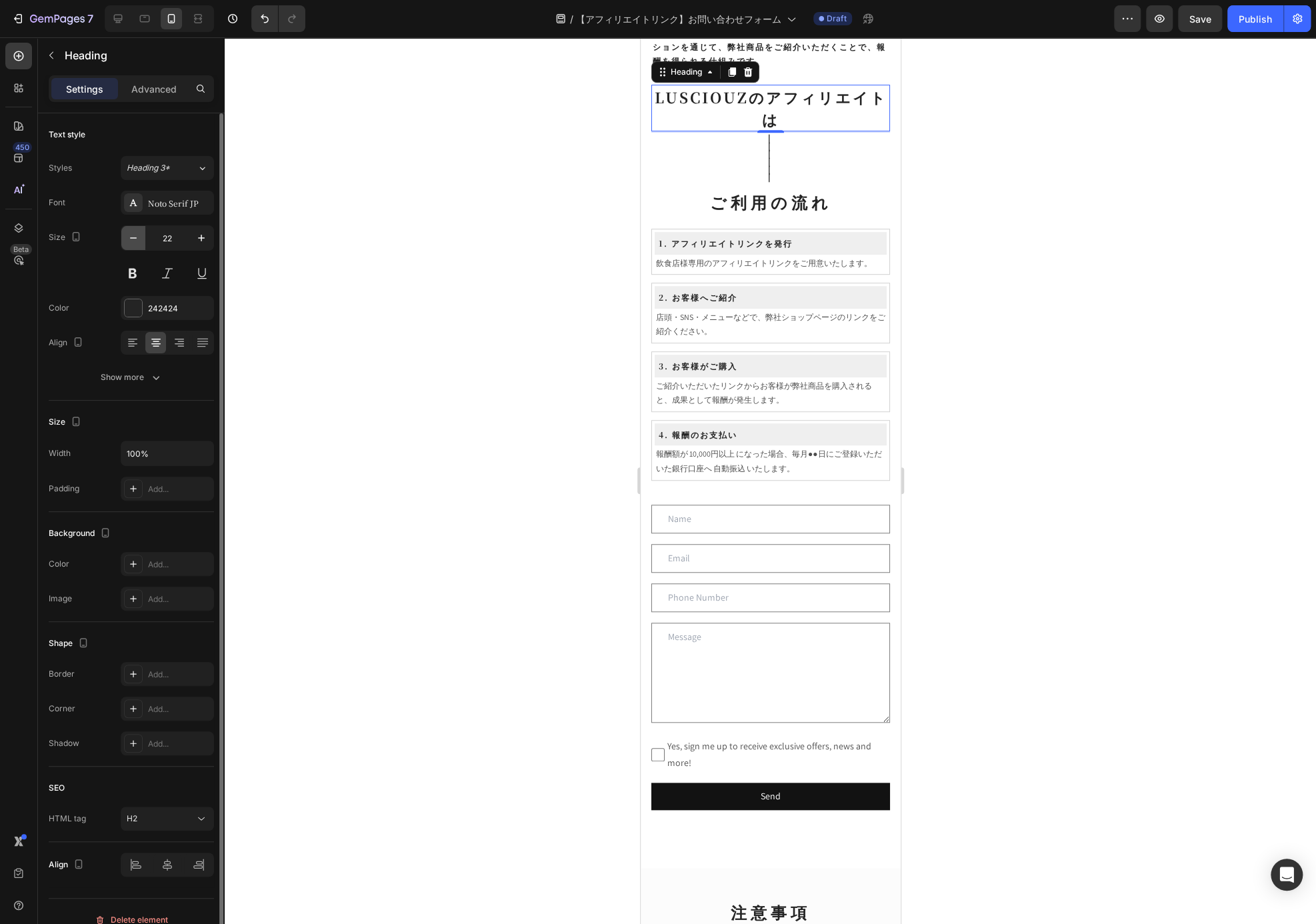
click at [131, 233] on icon "button" at bounding box center [133, 238] width 13 height 13
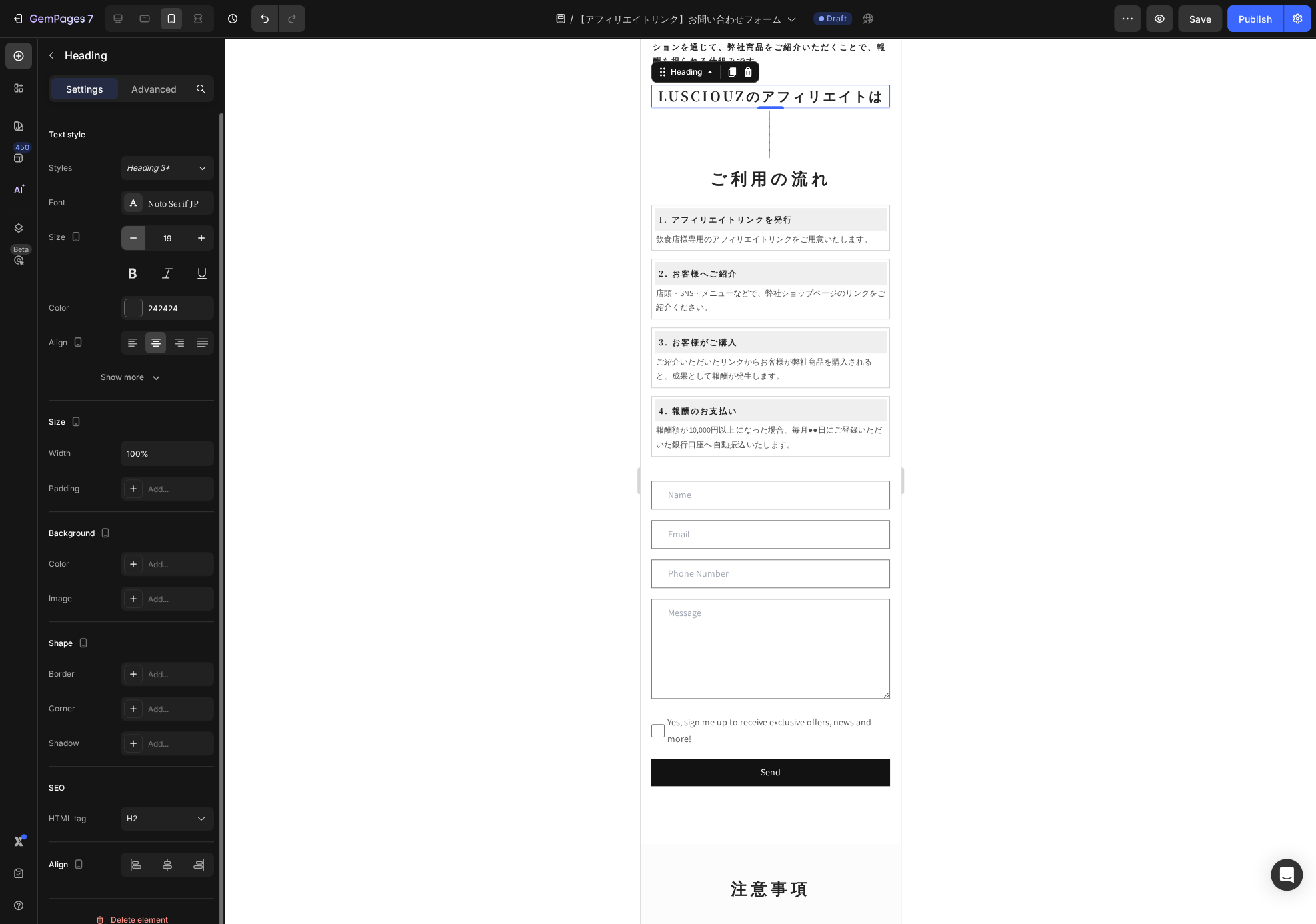
click at [131, 233] on icon "button" at bounding box center [133, 238] width 13 height 13
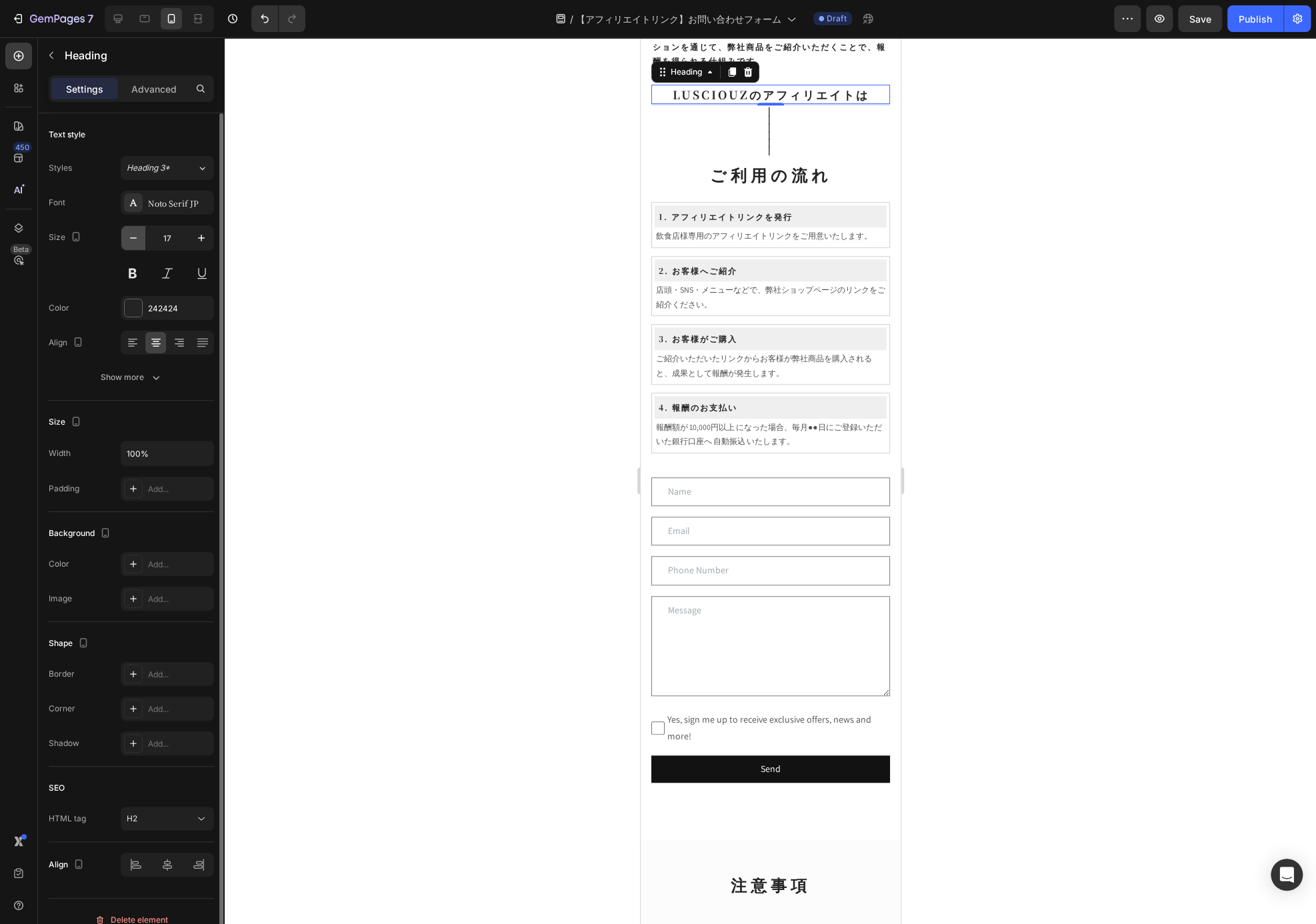
click at [131, 233] on icon "button" at bounding box center [133, 238] width 13 height 13
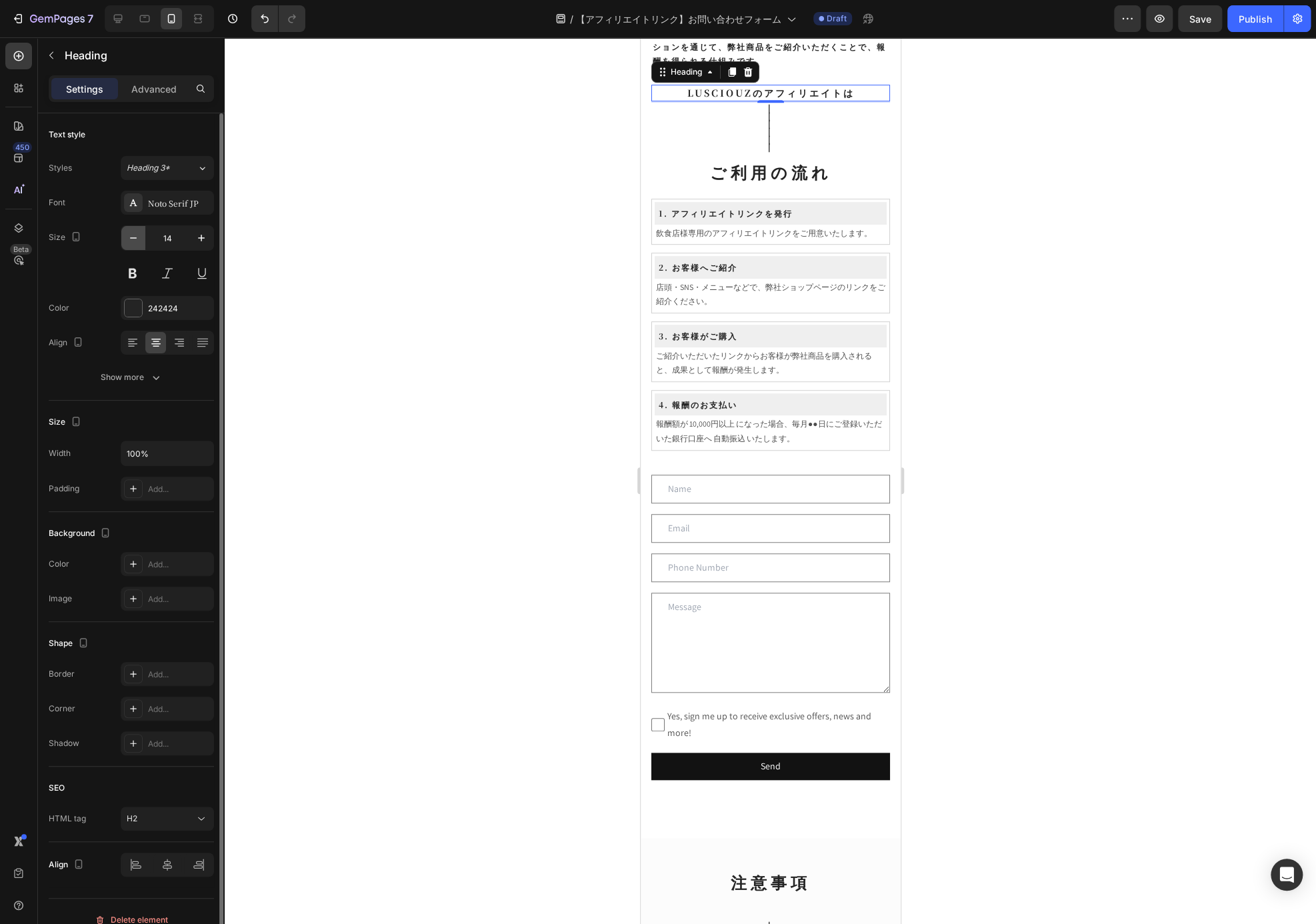
click at [131, 233] on icon "button" at bounding box center [133, 238] width 13 height 13
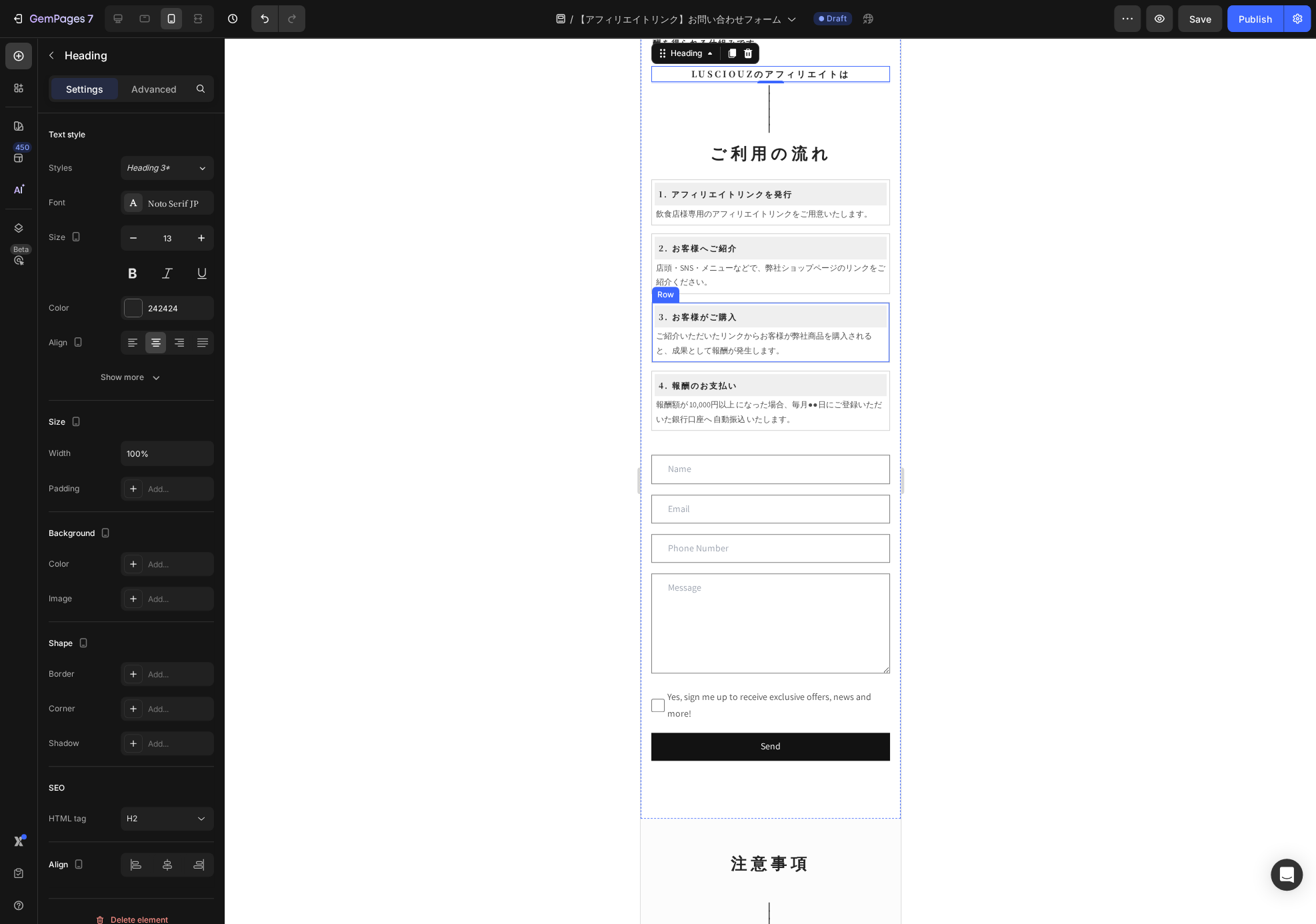
scroll to position [0, 0]
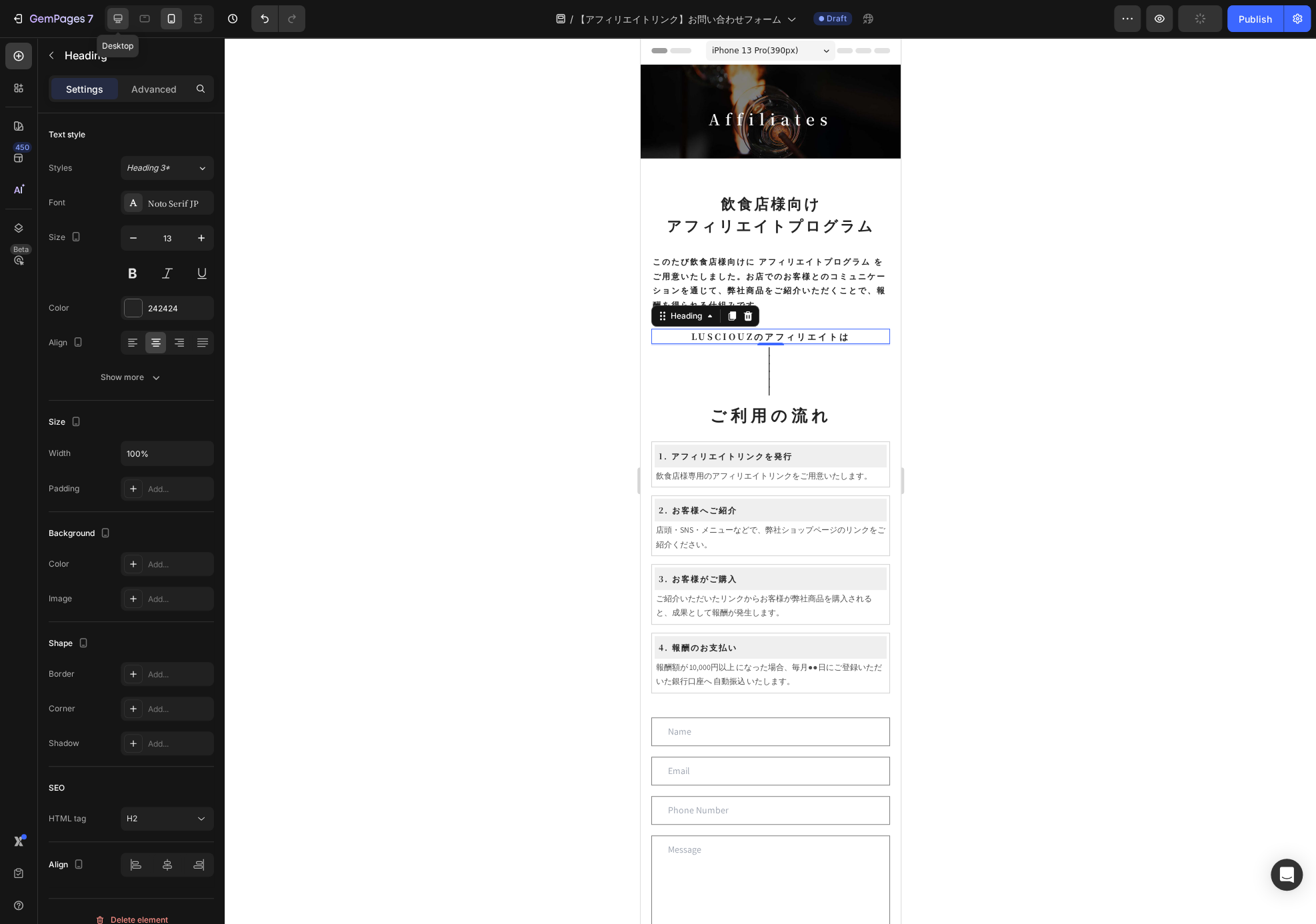
click at [118, 20] on icon at bounding box center [118, 19] width 9 height 9
type input "22"
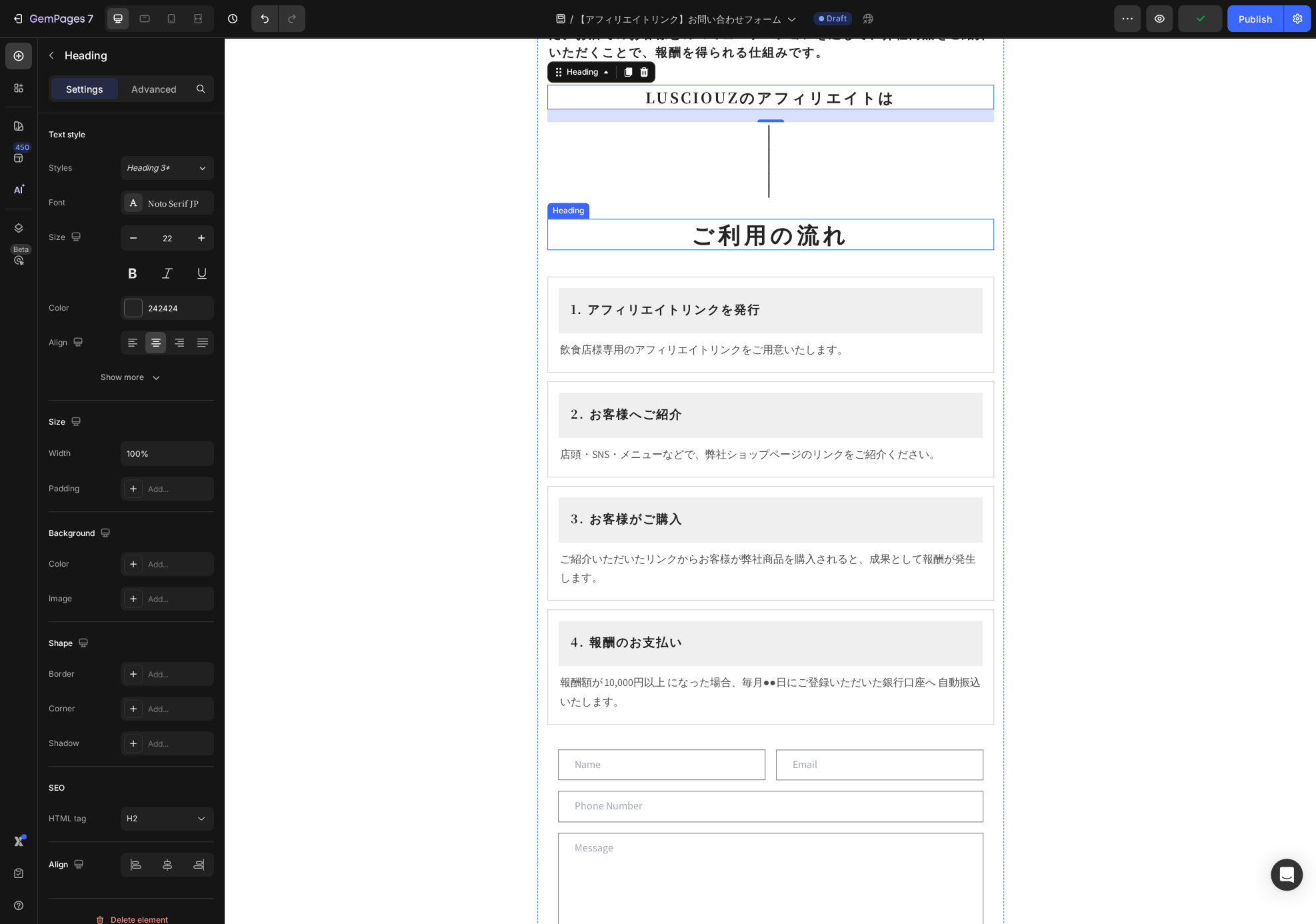
scroll to position [576, 0]
click at [56, 50] on icon "button" at bounding box center [51, 55] width 11 height 11
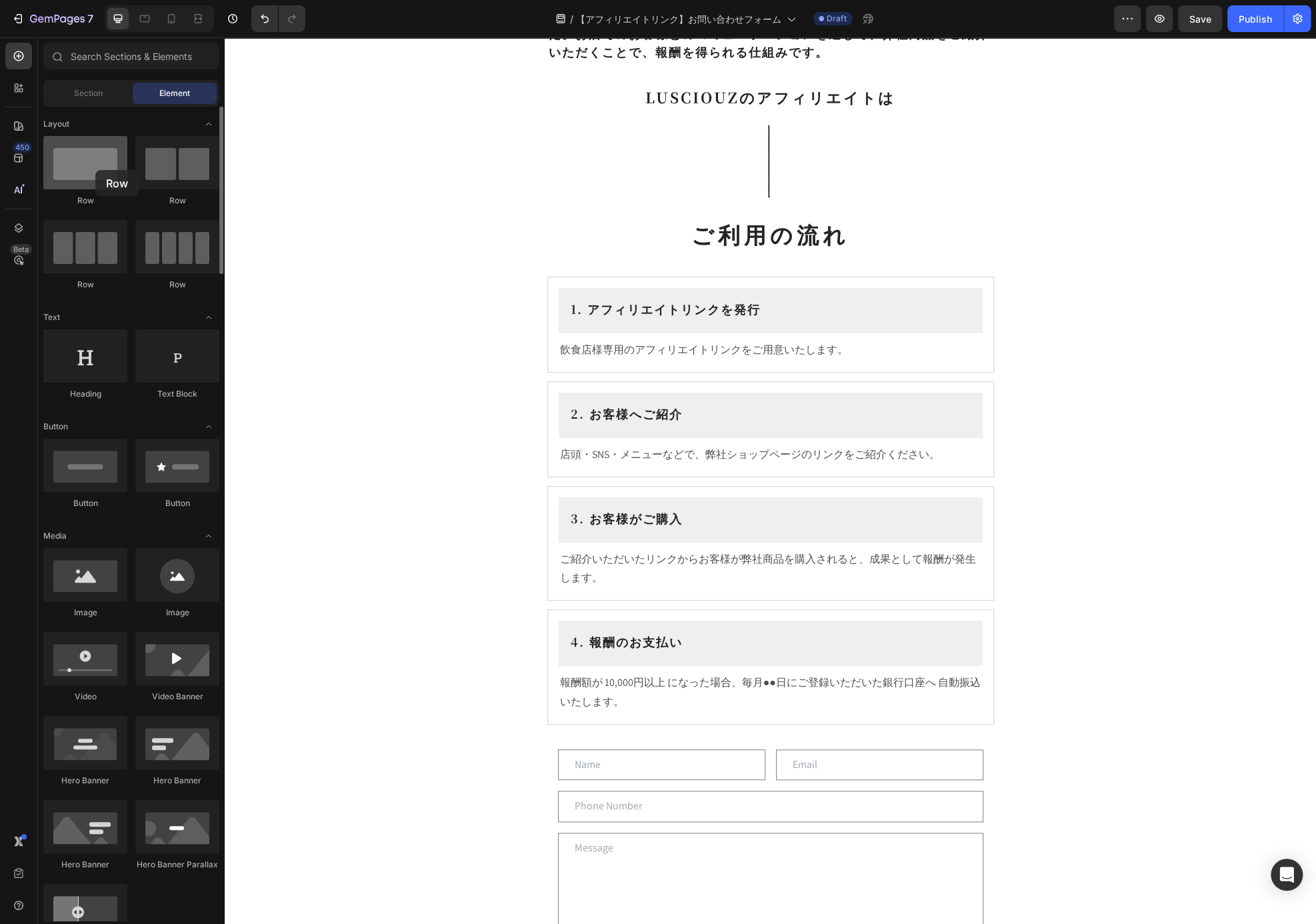
drag, startPoint x: 80, startPoint y: 261, endPoint x: 96, endPoint y: 170, distance: 92.4
click at [96, 329] on div "Row Row Row Row" at bounding box center [131, 370] width 176 height 83
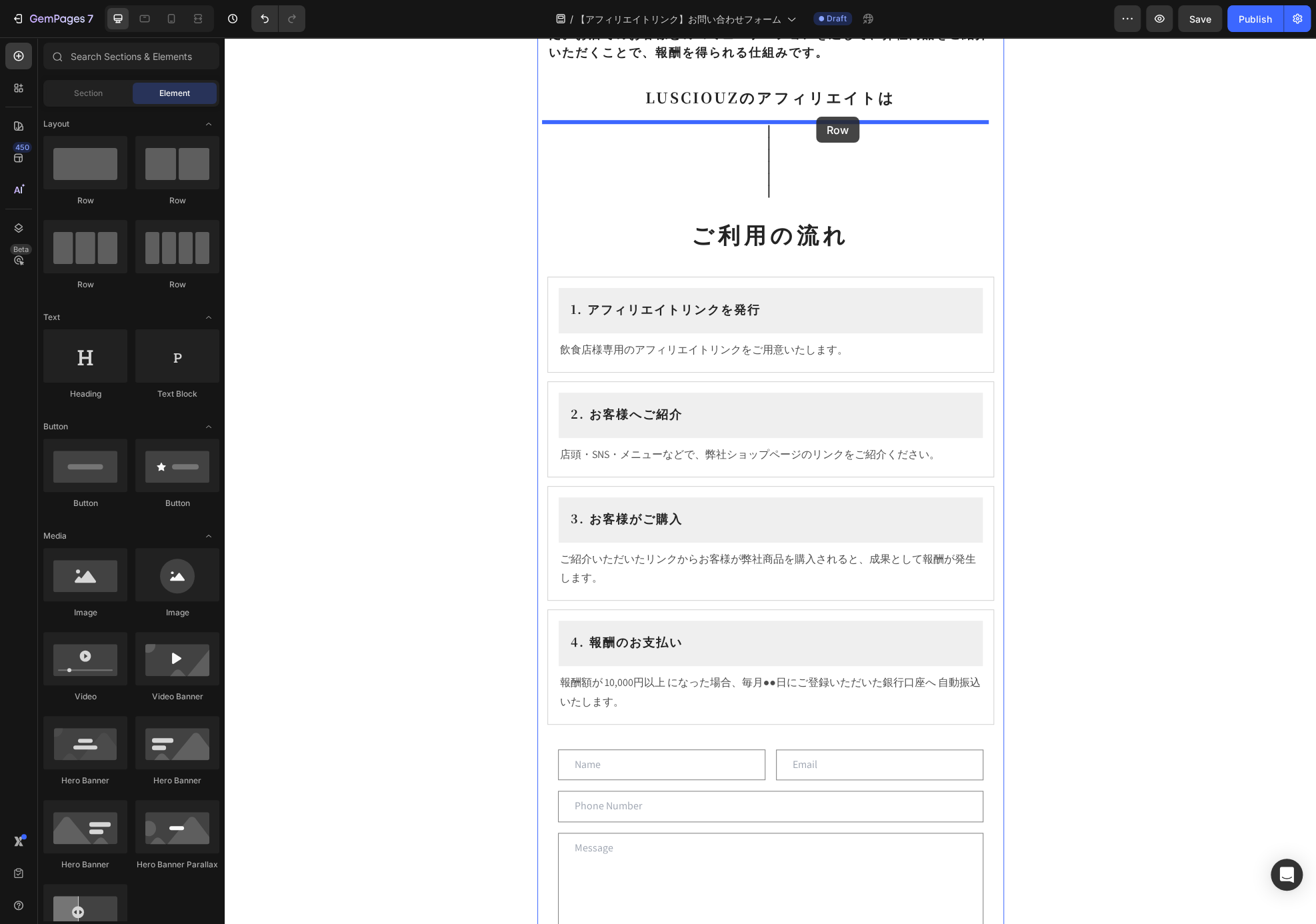
drag, startPoint x: 396, startPoint y: 213, endPoint x: 816, endPoint y: 117, distance: 430.8
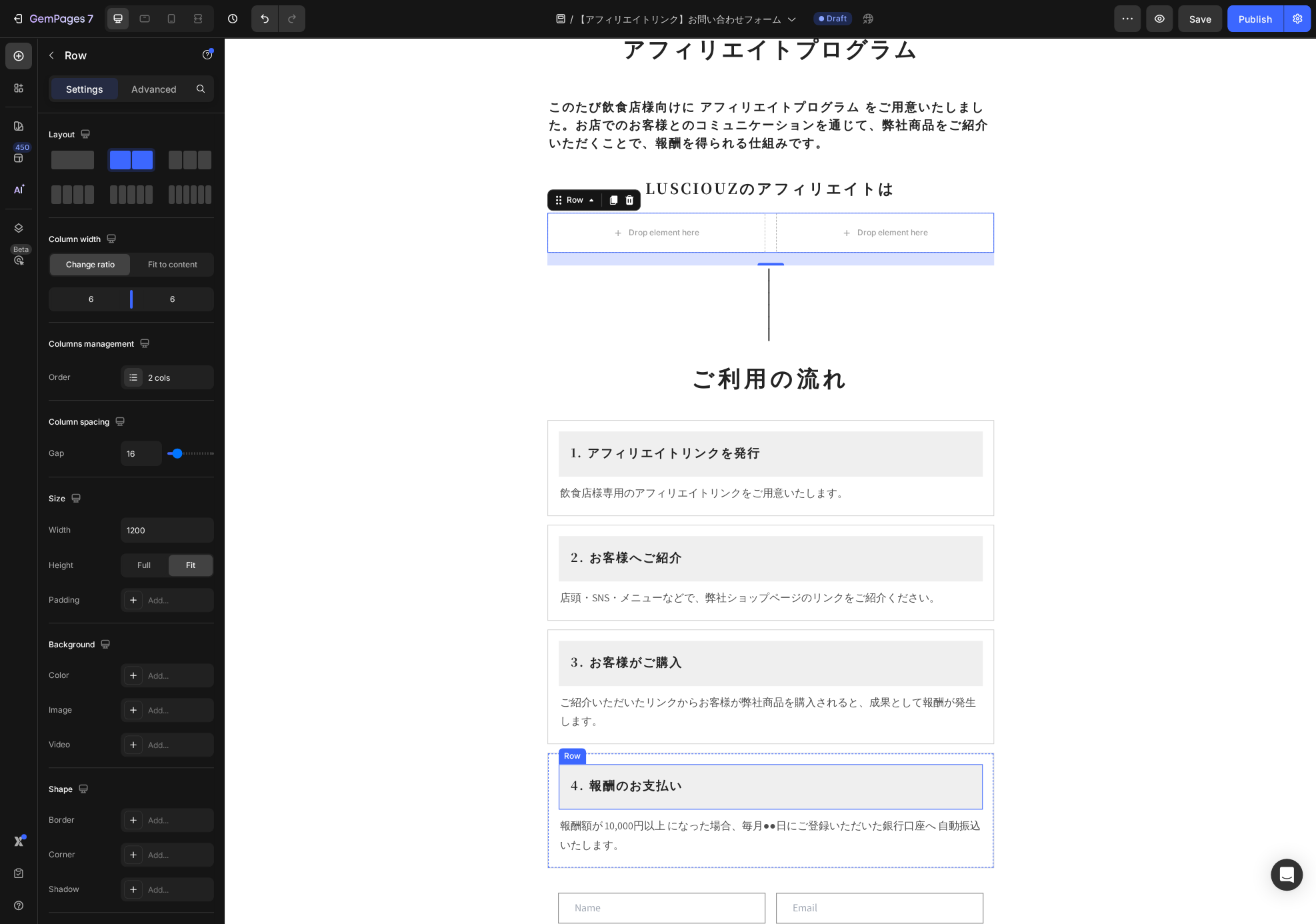
scroll to position [428, 0]
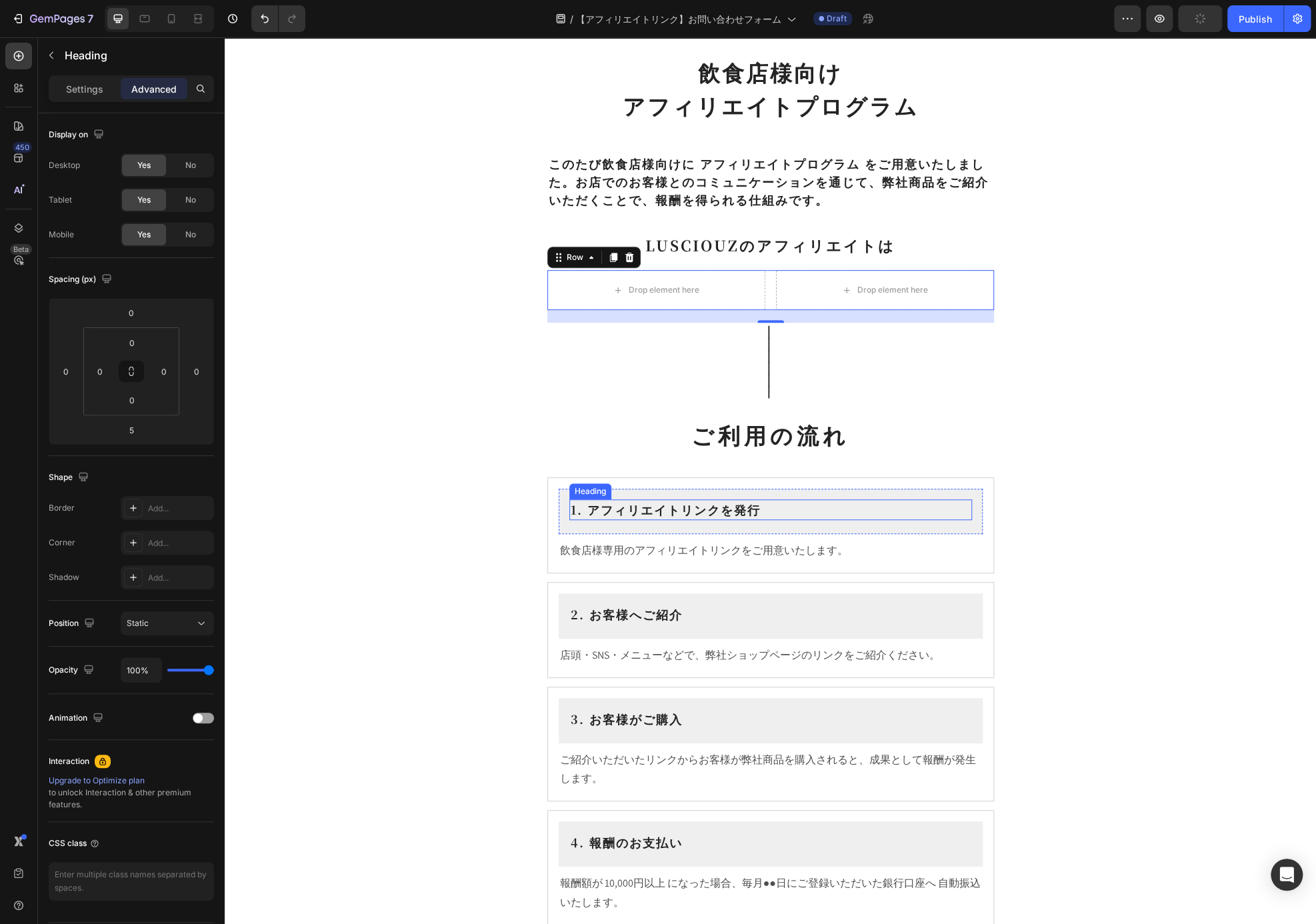
click at [707, 513] on h2 "1. アフィリエイトリンクを発行" at bounding box center [770, 510] width 402 height 20
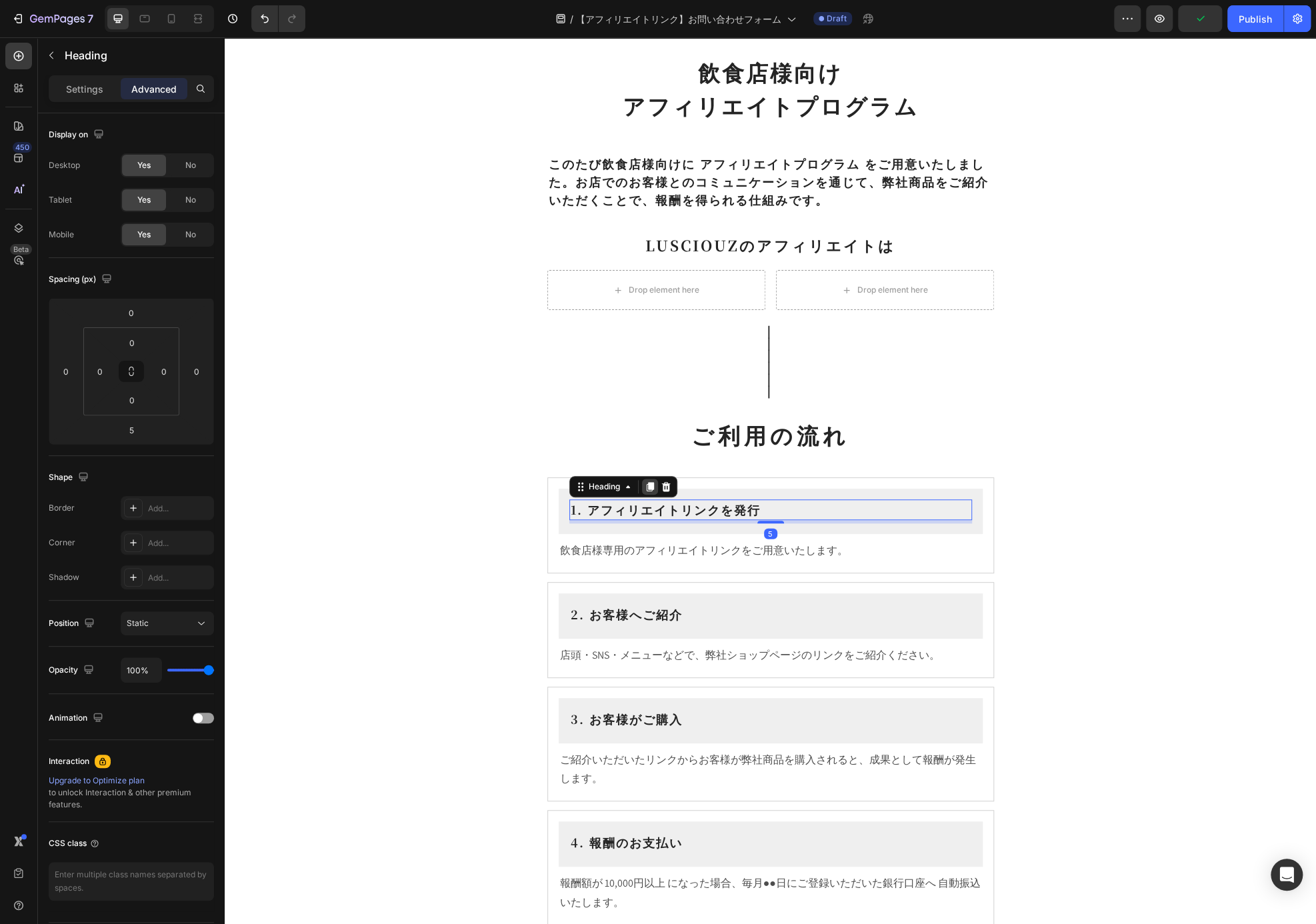
click at [645, 490] on icon at bounding box center [650, 486] width 11 height 11
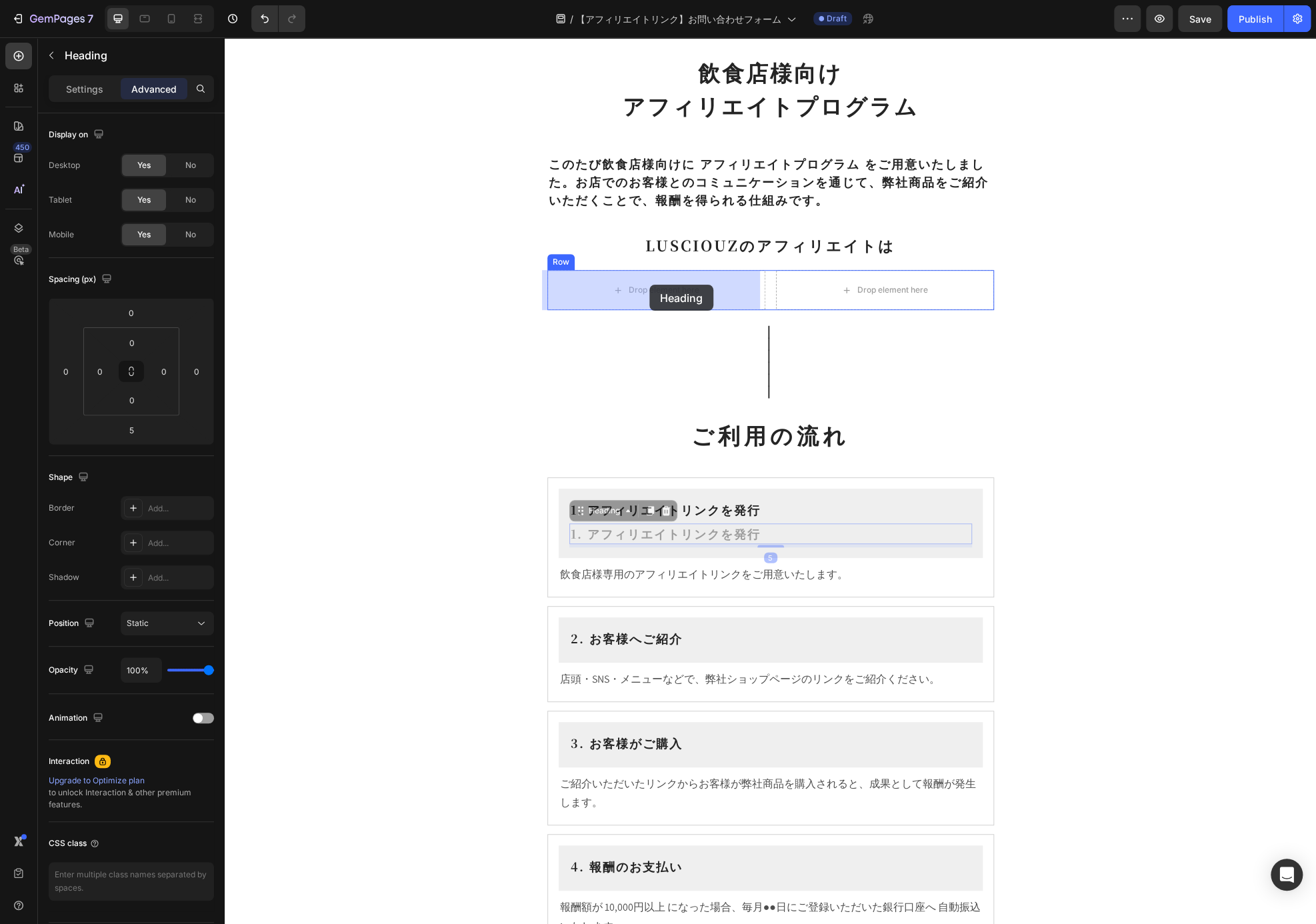
drag, startPoint x: 606, startPoint y: 516, endPoint x: 649, endPoint y: 285, distance: 235.0
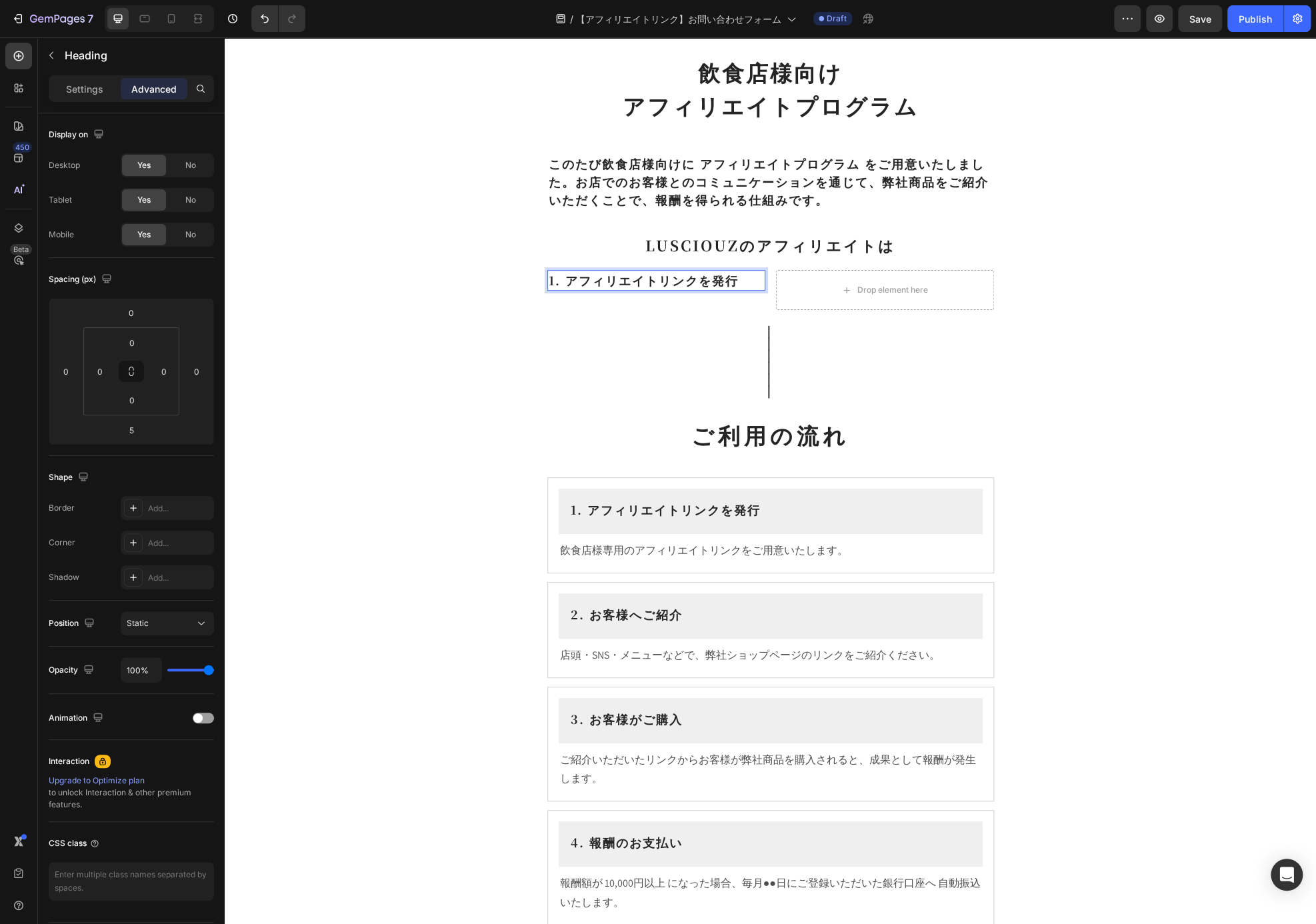
click at [749, 273] on h2 "1. アフィリエイトリンクを発行" at bounding box center [656, 280] width 218 height 20
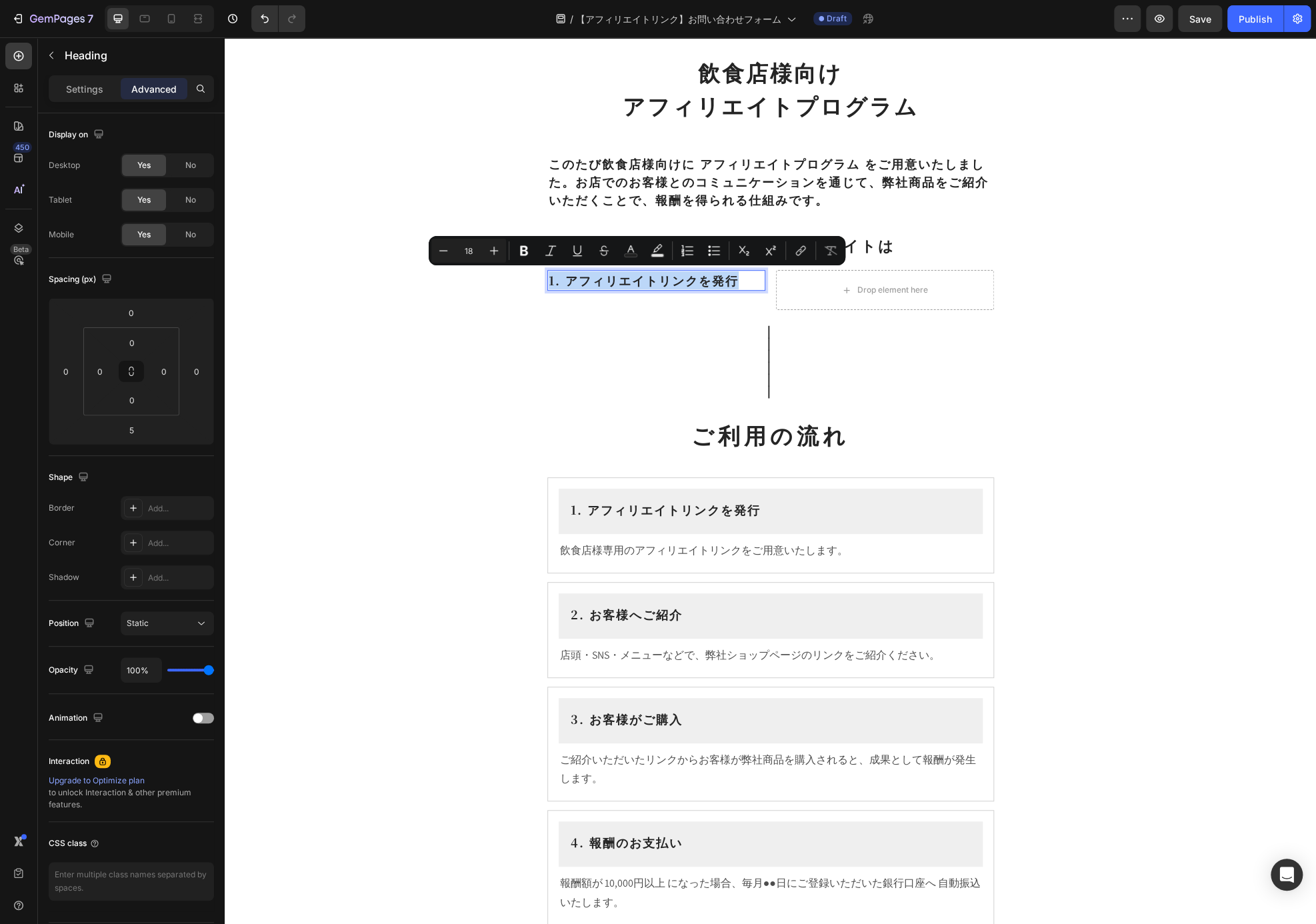
drag, startPoint x: 743, startPoint y: 278, endPoint x: 545, endPoint y: 278, distance: 198.0
click at [548, 278] on p "1. アフィリエイトリンクを発行" at bounding box center [656, 280] width 215 height 18
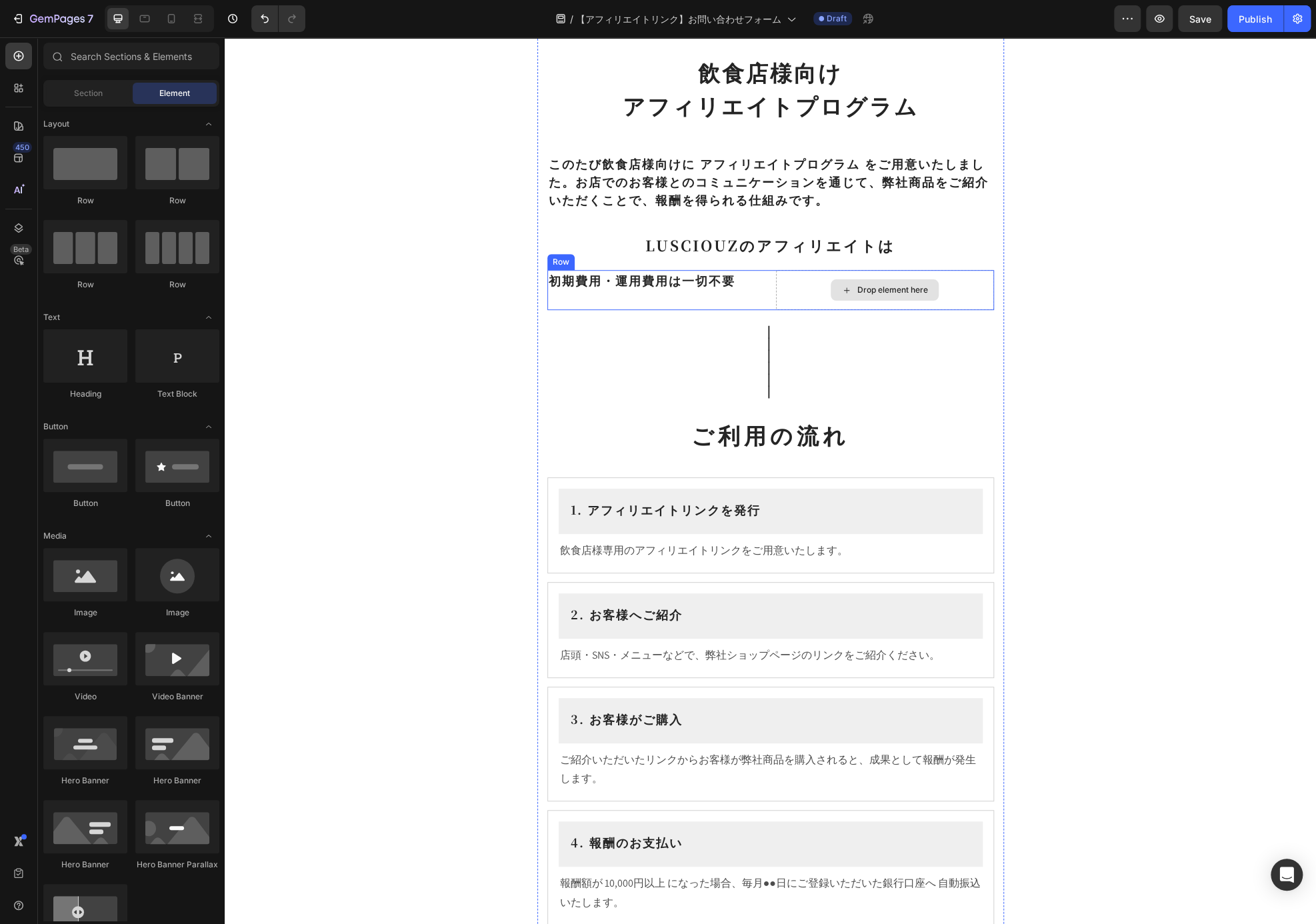
click at [891, 299] on div "Drop element here" at bounding box center [884, 289] width 108 height 21
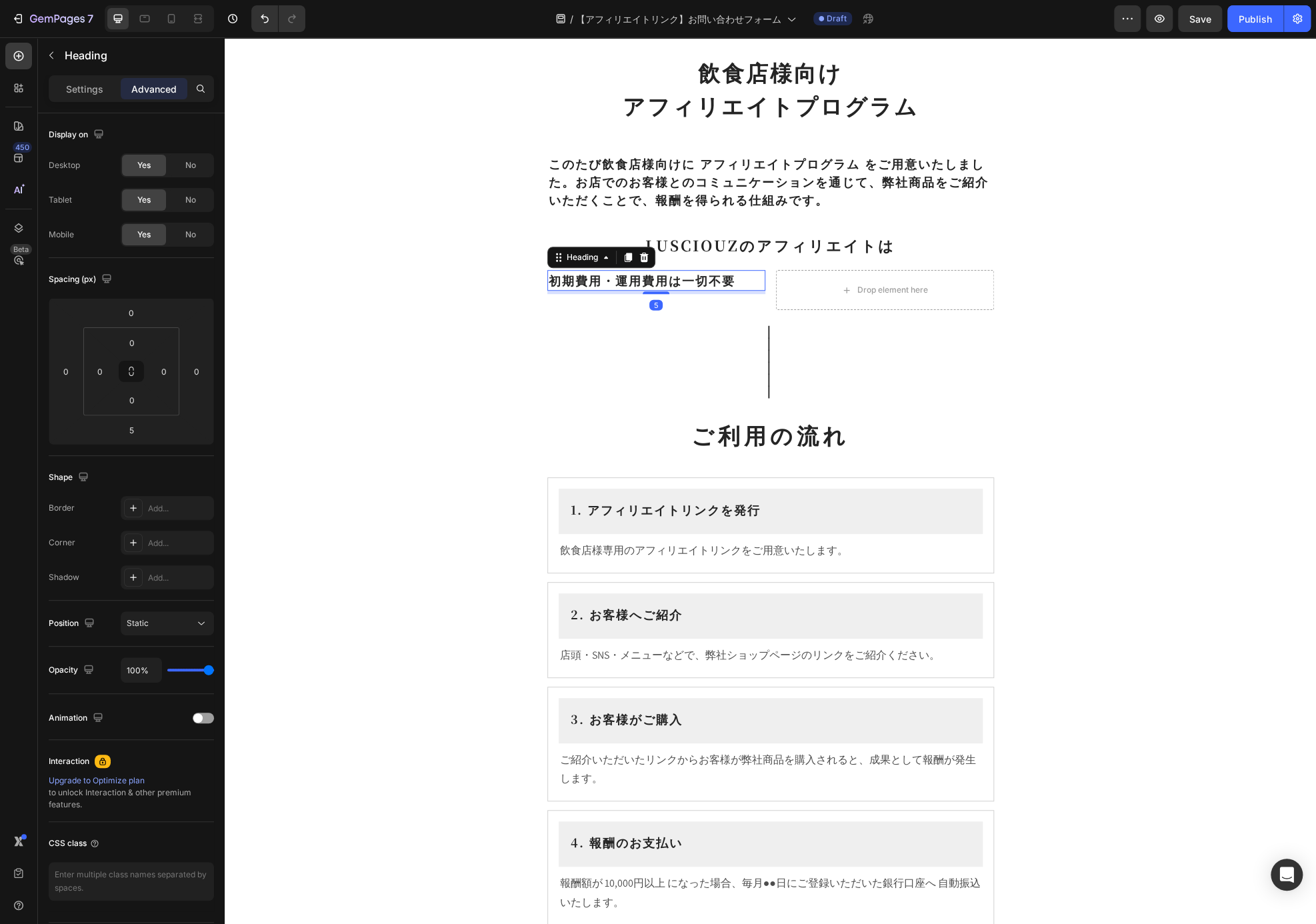
click at [737, 282] on p "初期費用・運用費用は一切不要" at bounding box center [656, 280] width 215 height 18
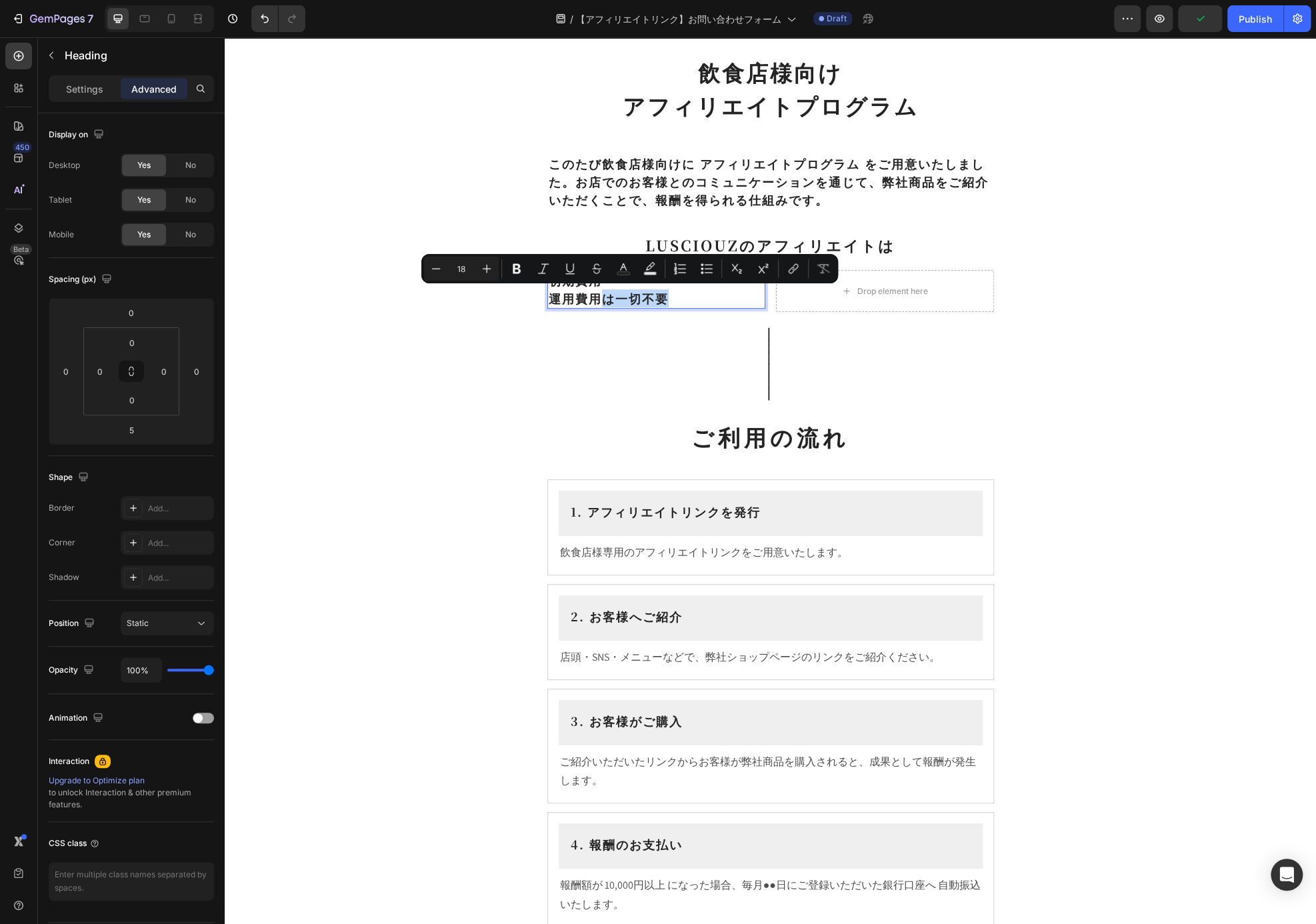
drag, startPoint x: 599, startPoint y: 301, endPoint x: 758, endPoint y: 308, distance: 159.2
click at [758, 308] on h2 "初期費用 運用費用は一切不要" at bounding box center [656, 289] width 218 height 39
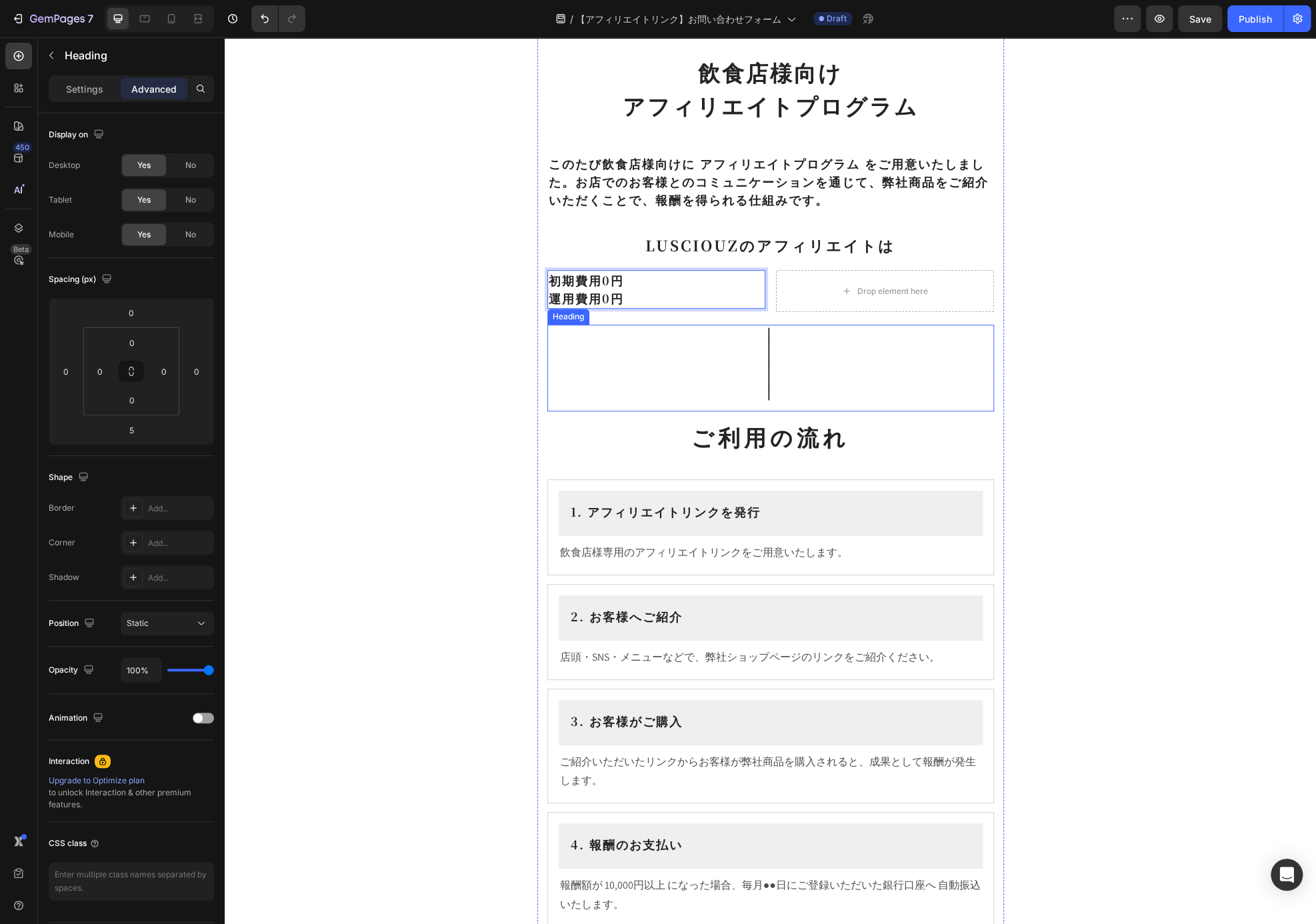
click at [808, 341] on h2 "｜ ｜ ｜ ｜ ｜ ｜" at bounding box center [770, 368] width 447 height 87
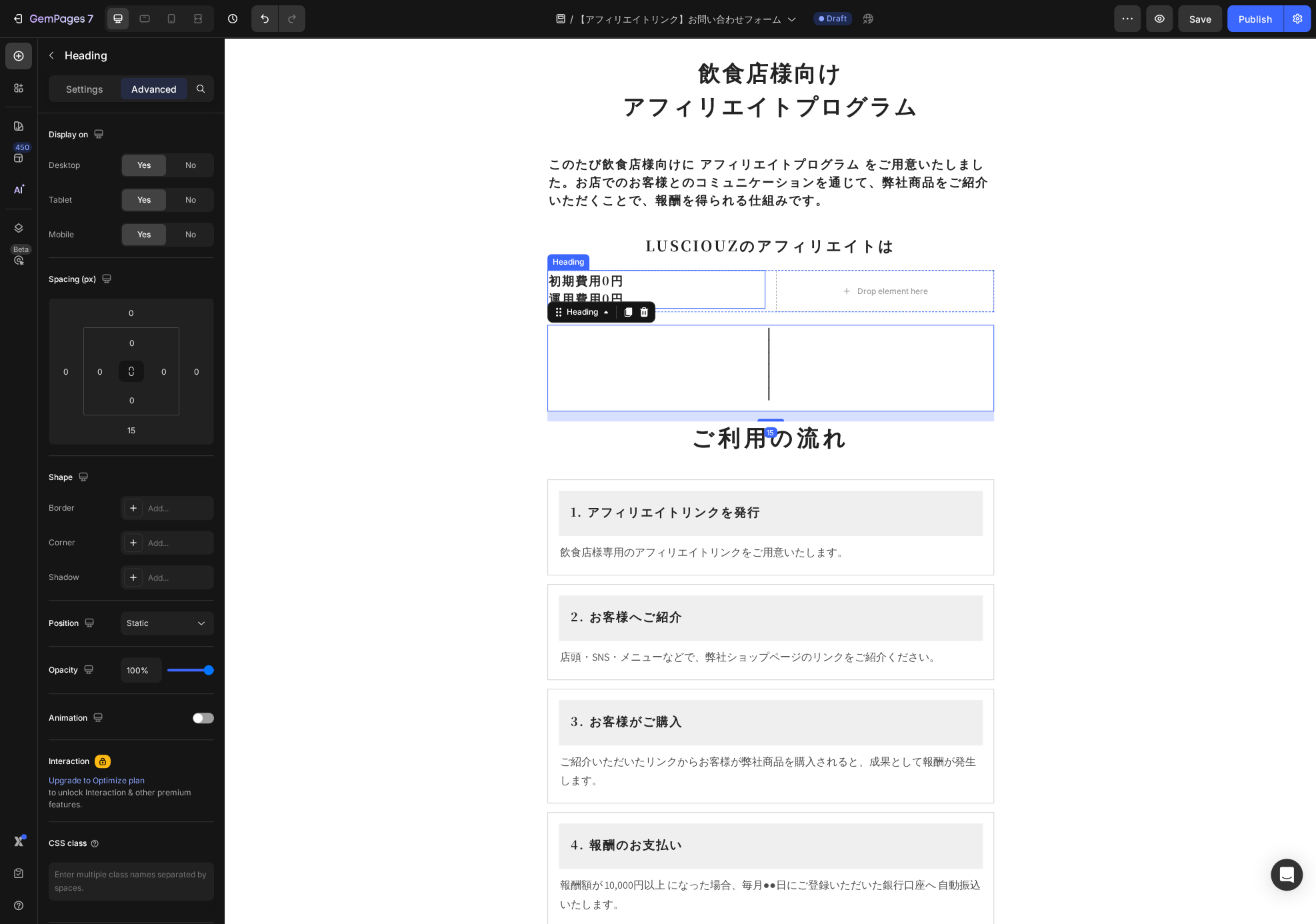
click at [662, 277] on p "初期費用0円 運用費用0円" at bounding box center [656, 289] width 215 height 36
click at [890, 349] on h2 "｜ ｜ ｜ ｜ ｜ ｜" at bounding box center [770, 368] width 447 height 87
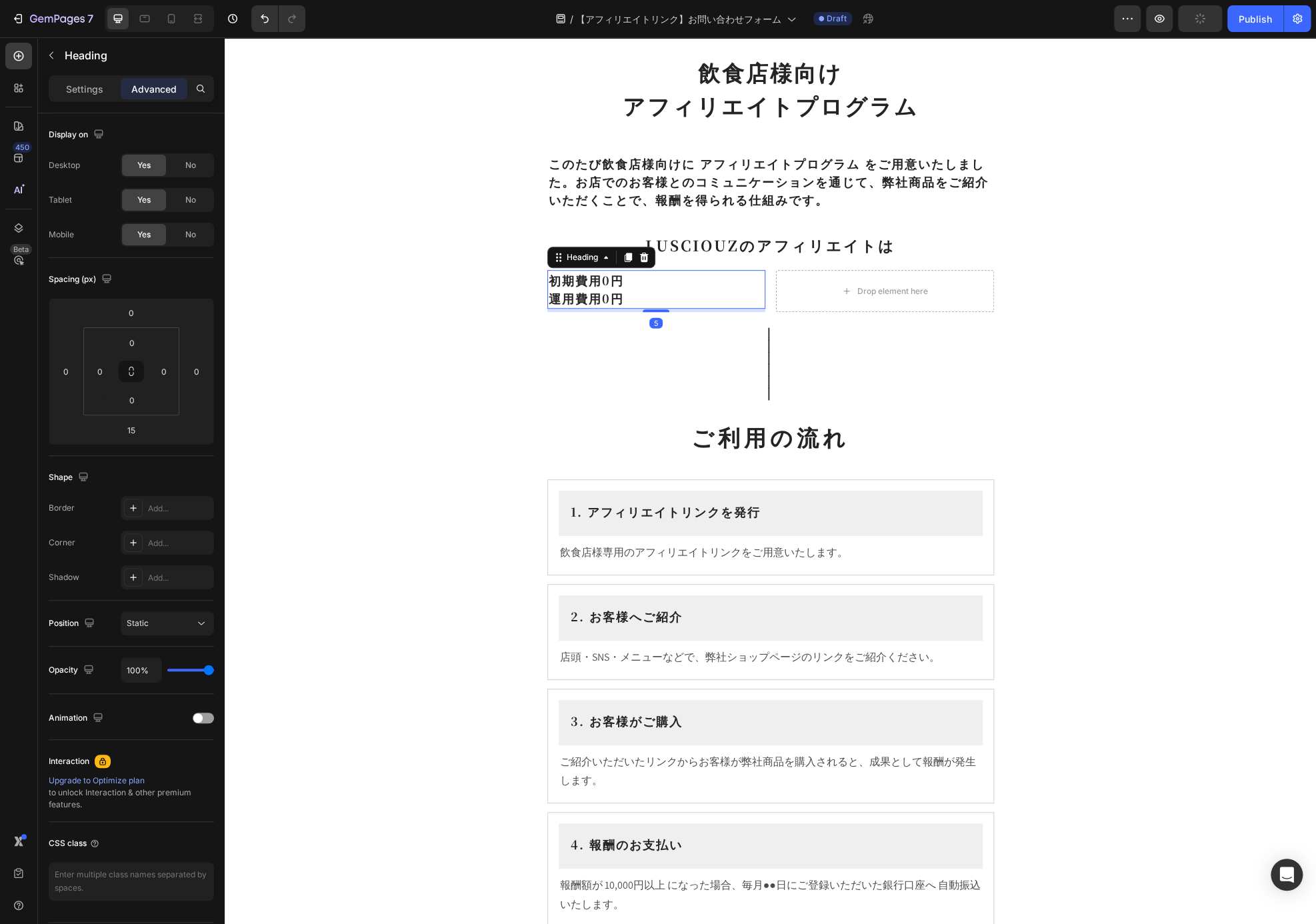
click at [728, 287] on p "初期費用0円 運用費用0円" at bounding box center [656, 289] width 215 height 36
click at [551, 299] on p "初期費用0円 運用費用0円" at bounding box center [656, 289] width 215 height 36
click at [548, 298] on p "初期費用0円 運用費用0円" at bounding box center [656, 289] width 215 height 36
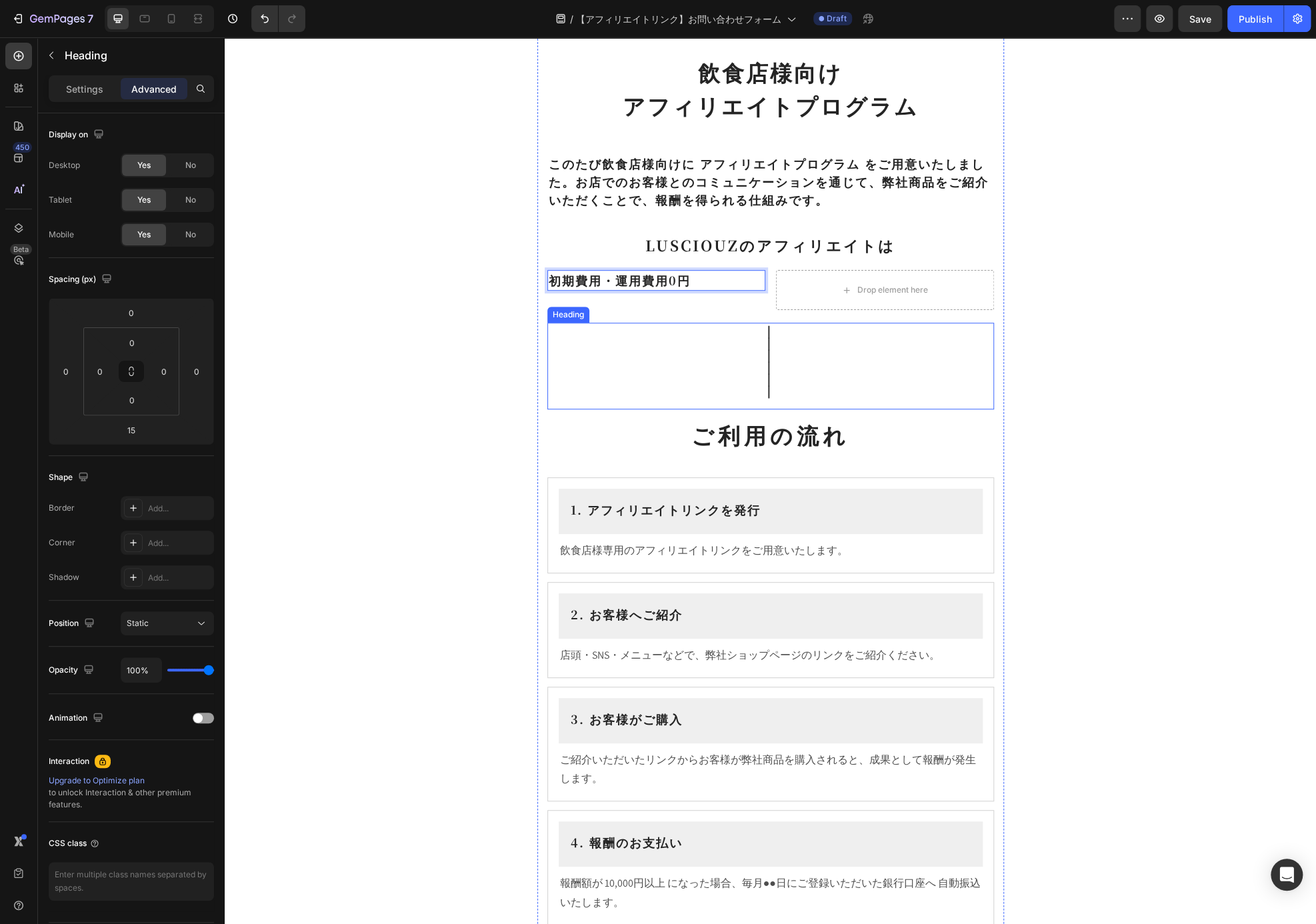
click at [825, 367] on h2 "｜ ｜ ｜ ｜ ｜ ｜" at bounding box center [770, 366] width 447 height 87
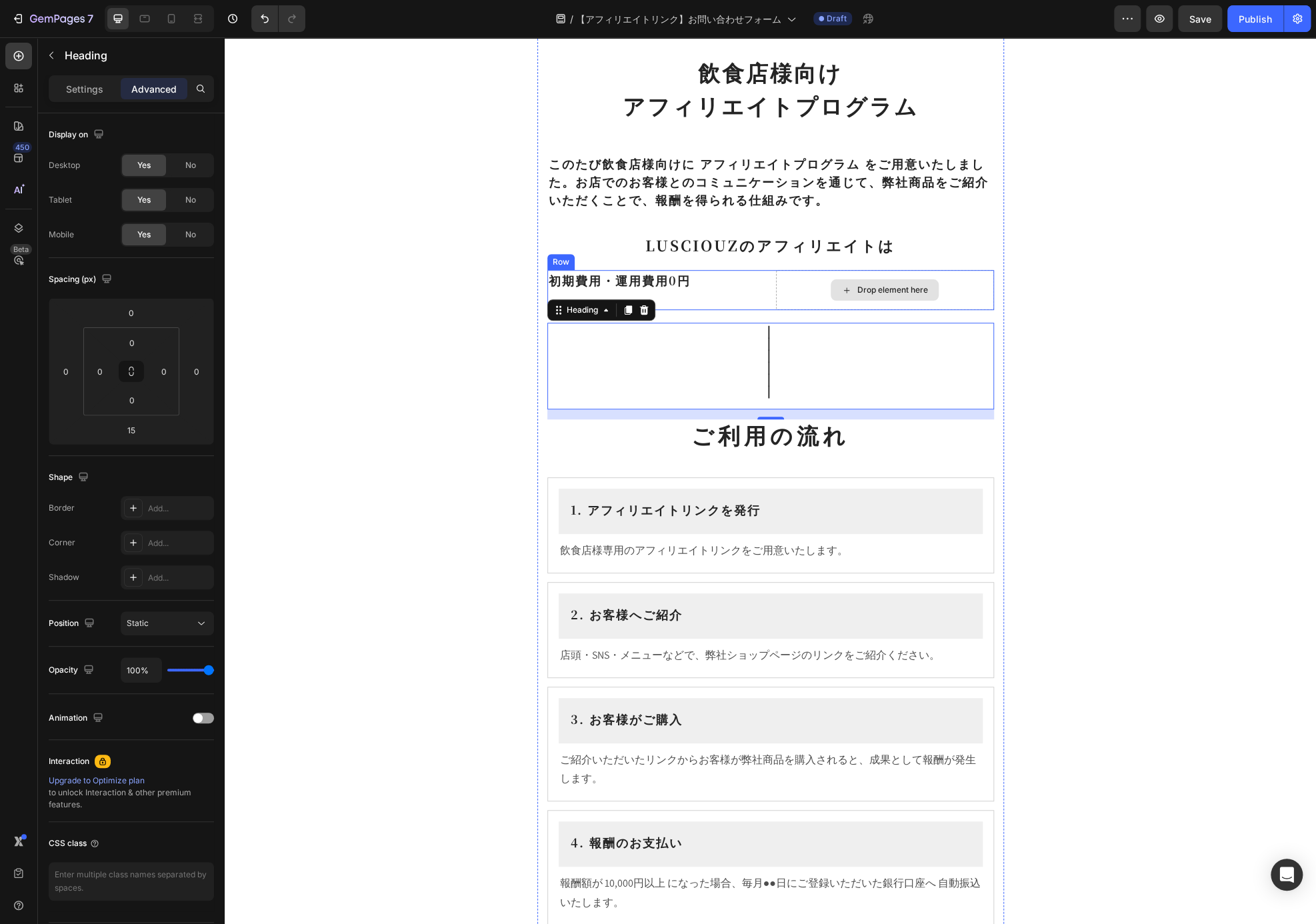
click at [860, 285] on div "Drop element here" at bounding box center [892, 290] width 71 height 11
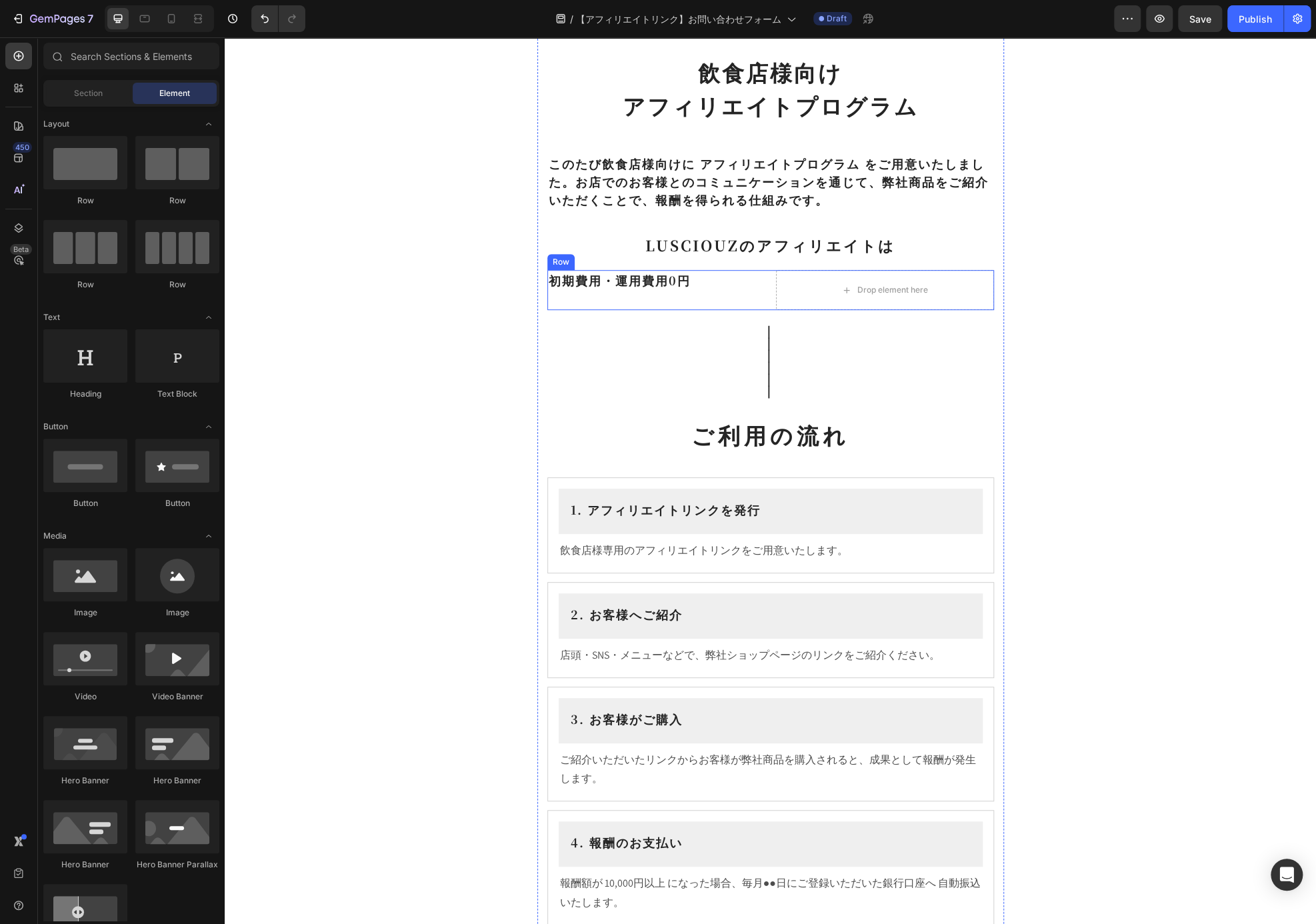
click at [690, 292] on div "初期費用・運用費用0円 Heading" at bounding box center [656, 290] width 218 height 40
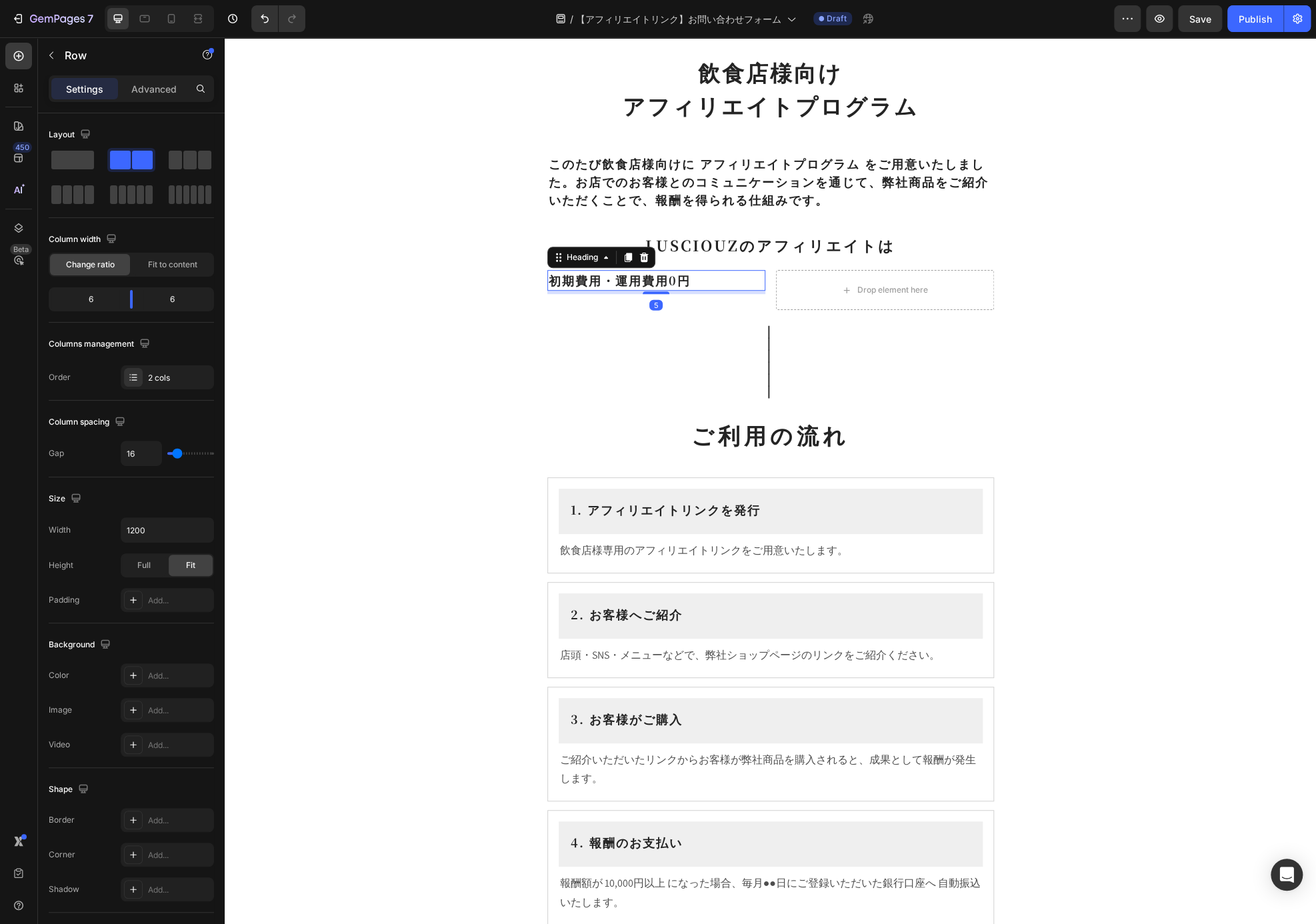
click at [666, 282] on p "初期費用・運用費用0円" at bounding box center [656, 280] width 215 height 18
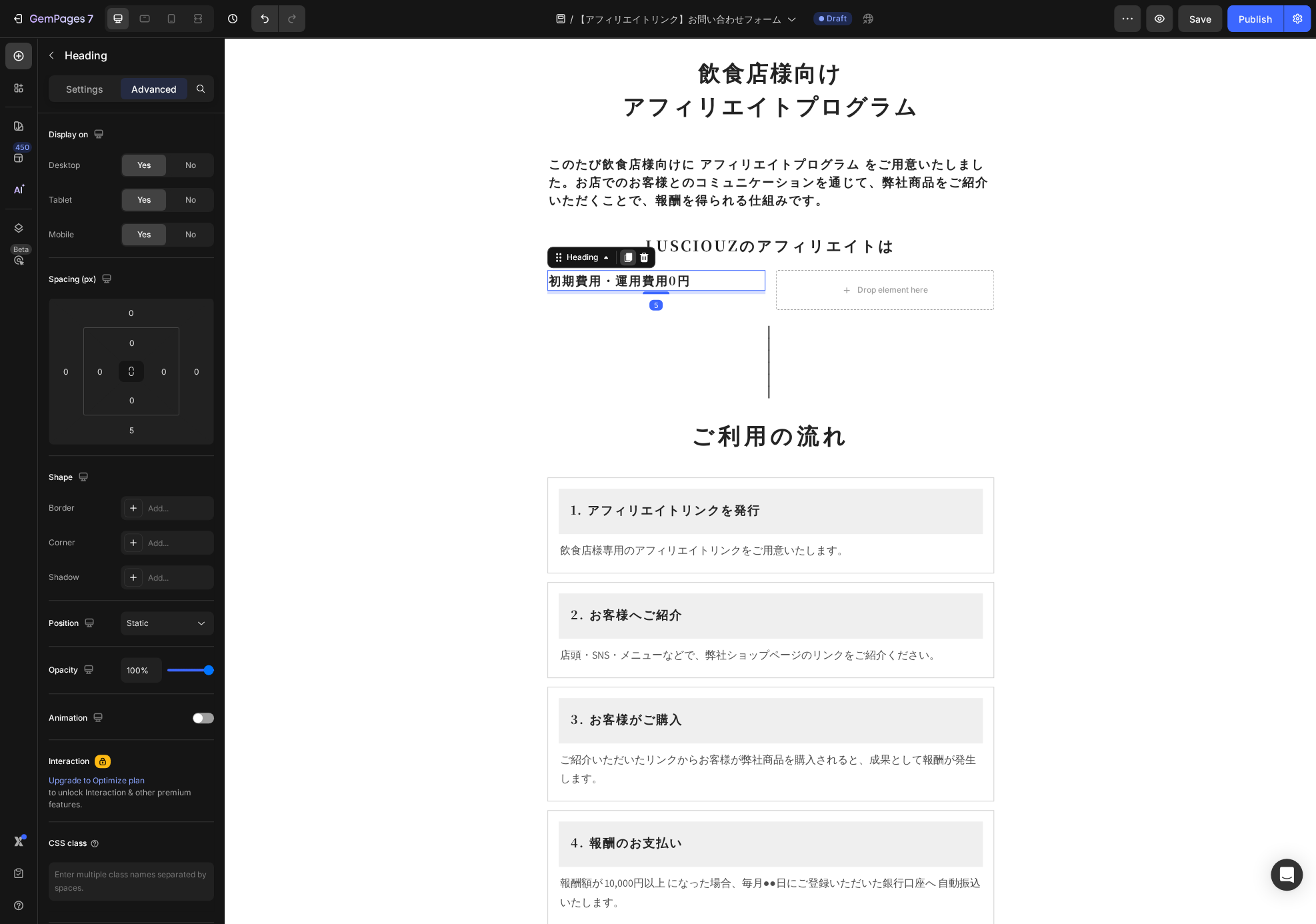
click at [624, 256] on icon at bounding box center [627, 257] width 7 height 9
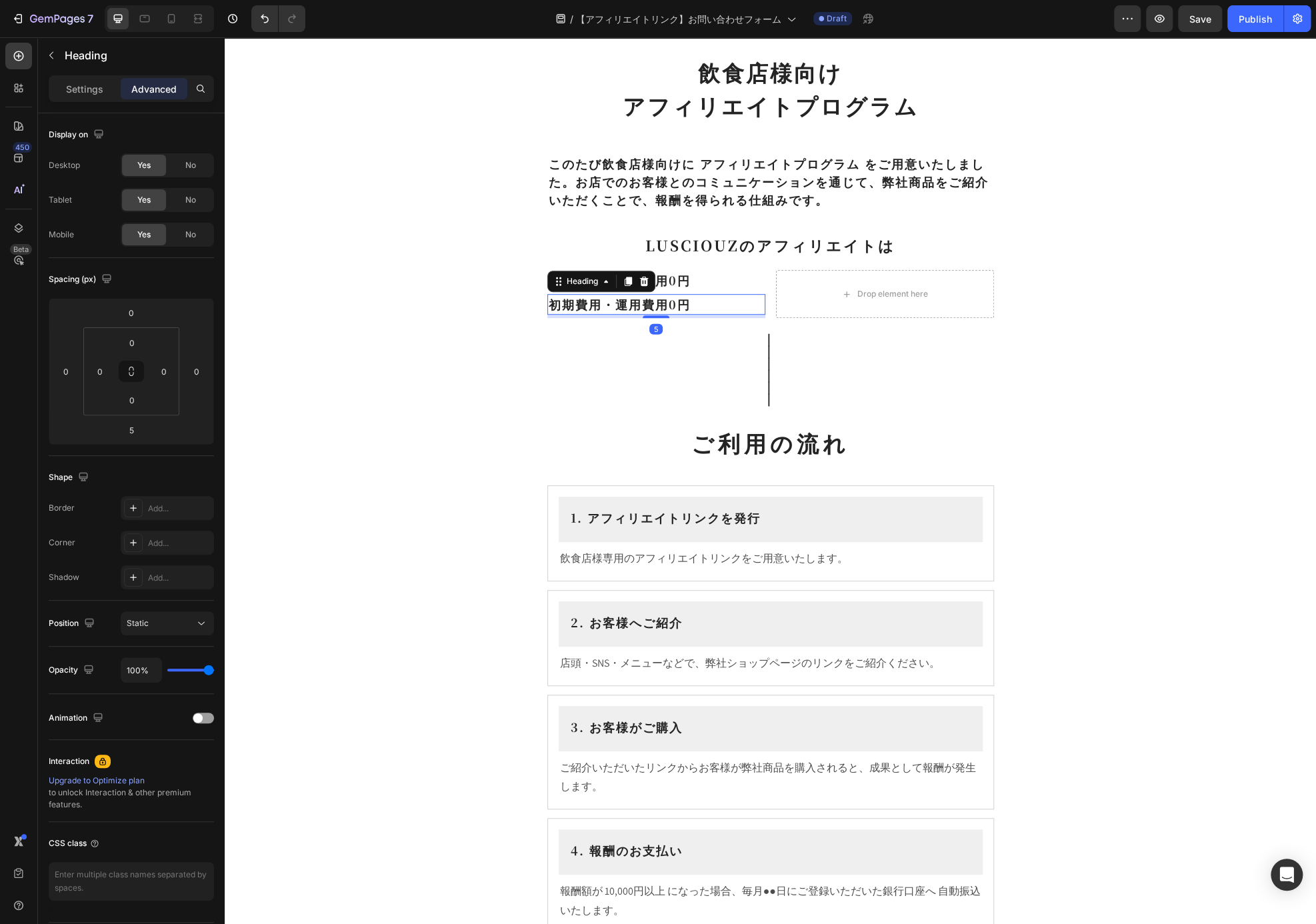
click at [675, 301] on h2 "初期費用・運用費用0円" at bounding box center [656, 305] width 218 height 20
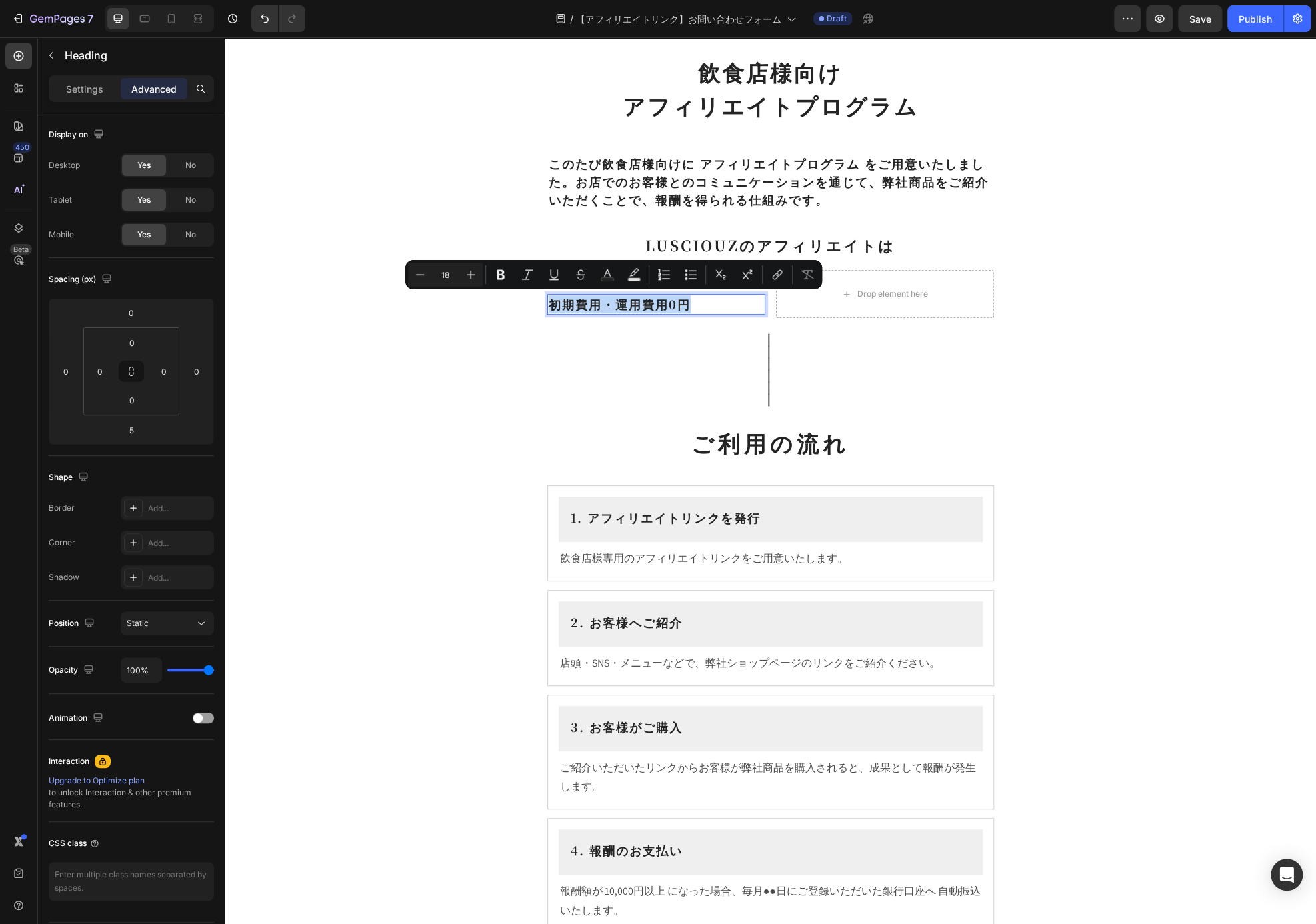
drag, startPoint x: 688, startPoint y: 303, endPoint x: 491, endPoint y: 300, distance: 197.0
click at [491, 300] on div "飲食店様向け アフィリエイトプログラム Heading ⁠⁠⁠⁠⁠⁠⁠ このたび飲食店様向けに アフィリエイトプログラム をご用意いたしました。お店でのお客様…" at bounding box center [770, 685] width 1091 height 2098
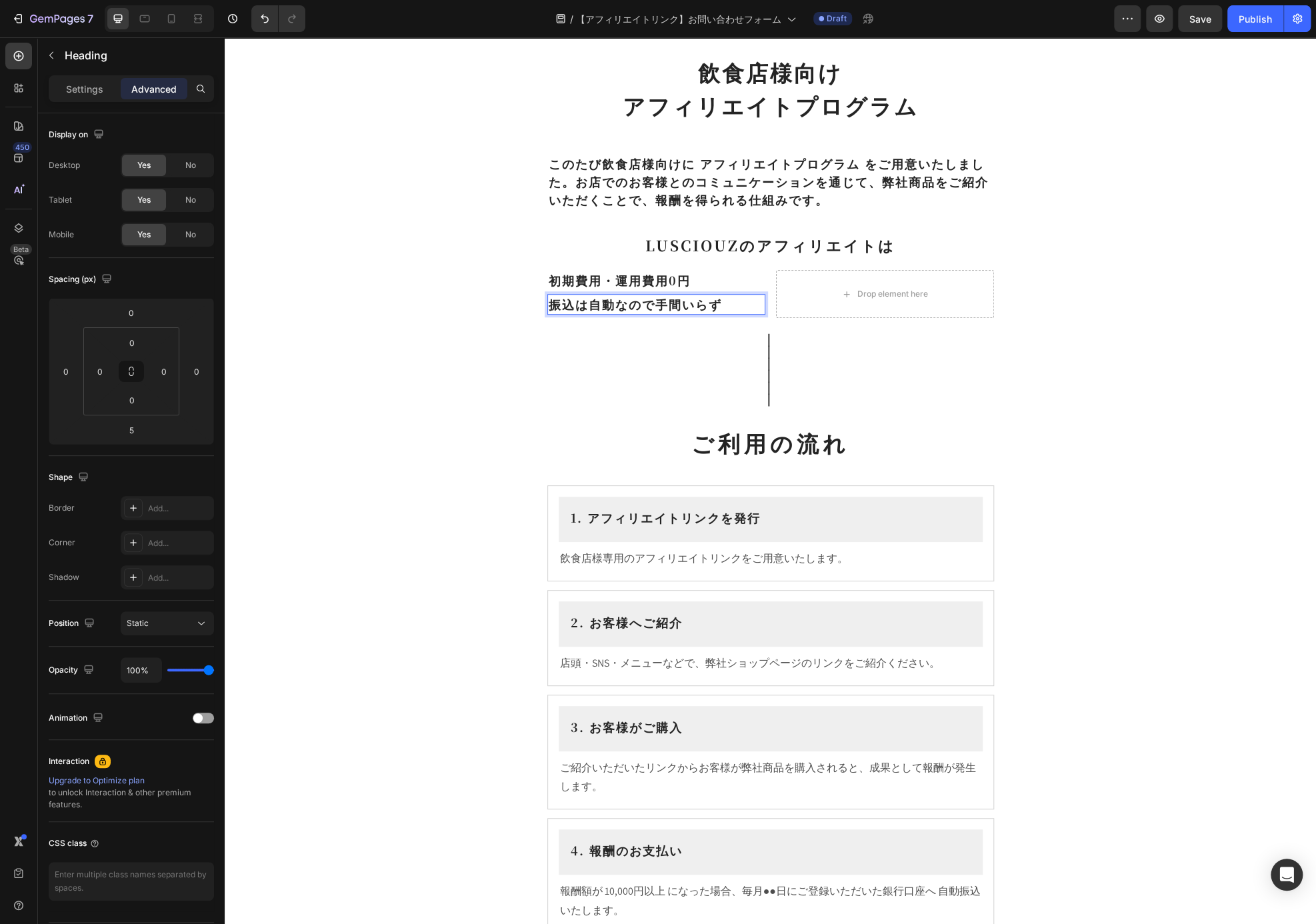
click at [585, 301] on p "振込は自動なので手間いらず" at bounding box center [656, 304] width 215 height 18
click at [616, 302] on p "振込自動なので手間いらず" at bounding box center [656, 304] width 215 height 18
click at [808, 376] on h2 "｜ ｜ ｜ ｜ ｜ ｜" at bounding box center [770, 374] width 447 height 87
click at [936, 373] on h2 "｜ ｜ ｜ ｜ ｜ ｜" at bounding box center [770, 374] width 447 height 87
click at [738, 300] on p "振込自動で手間いらず" at bounding box center [656, 304] width 215 height 18
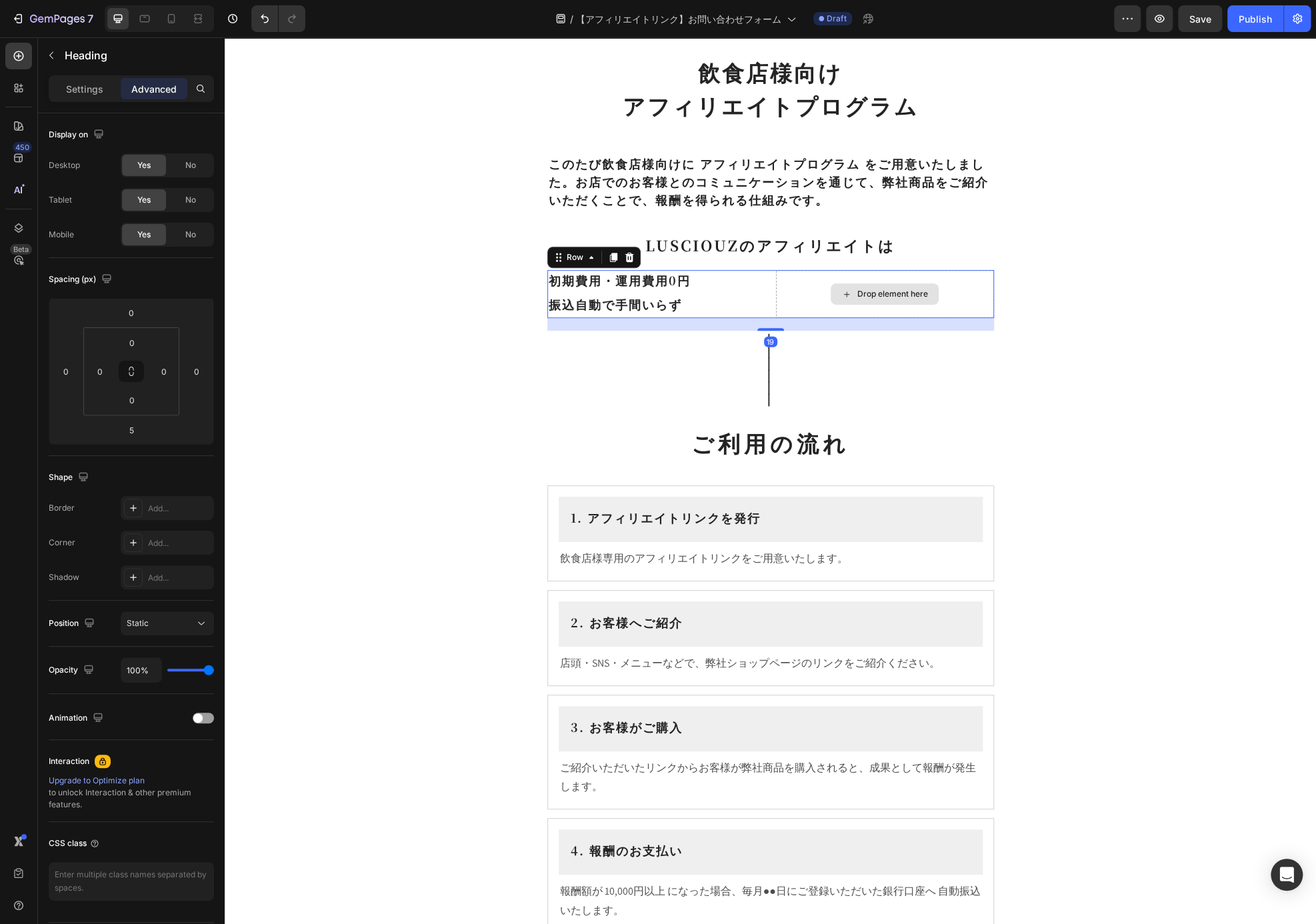
click at [943, 297] on div "Drop element here" at bounding box center [885, 294] width 218 height 48
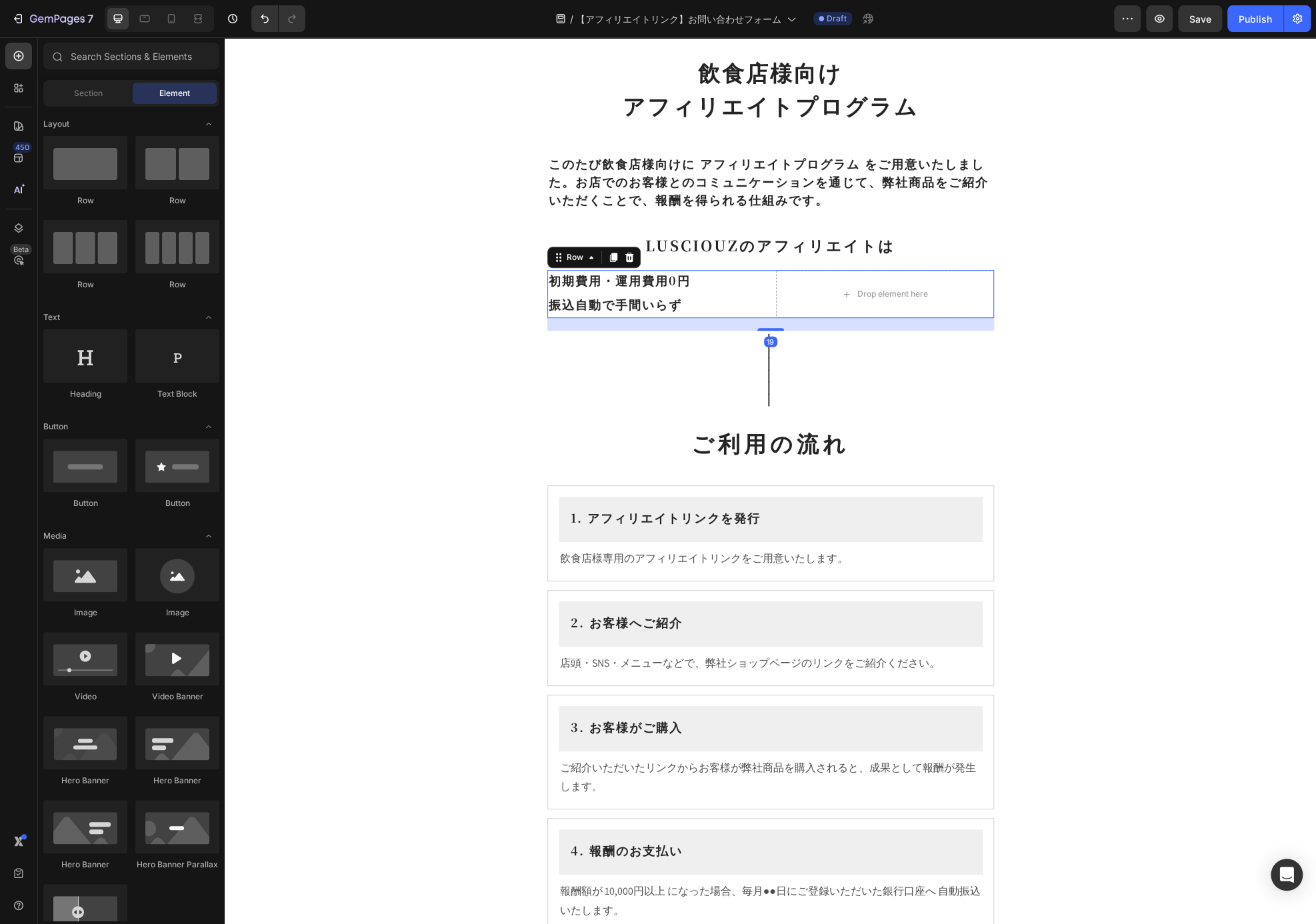
click at [1051, 332] on div "飲食店様向け アフィリエイトプログラム Heading ⁠⁠⁠⁠⁠⁠⁠ このたび飲食店様向けに アフィリエイトプログラム をご用意いたしました。お店でのお客様…" at bounding box center [770, 685] width 1091 height 2098
click at [865, 285] on div "Drop element here" at bounding box center [884, 294] width 108 height 21
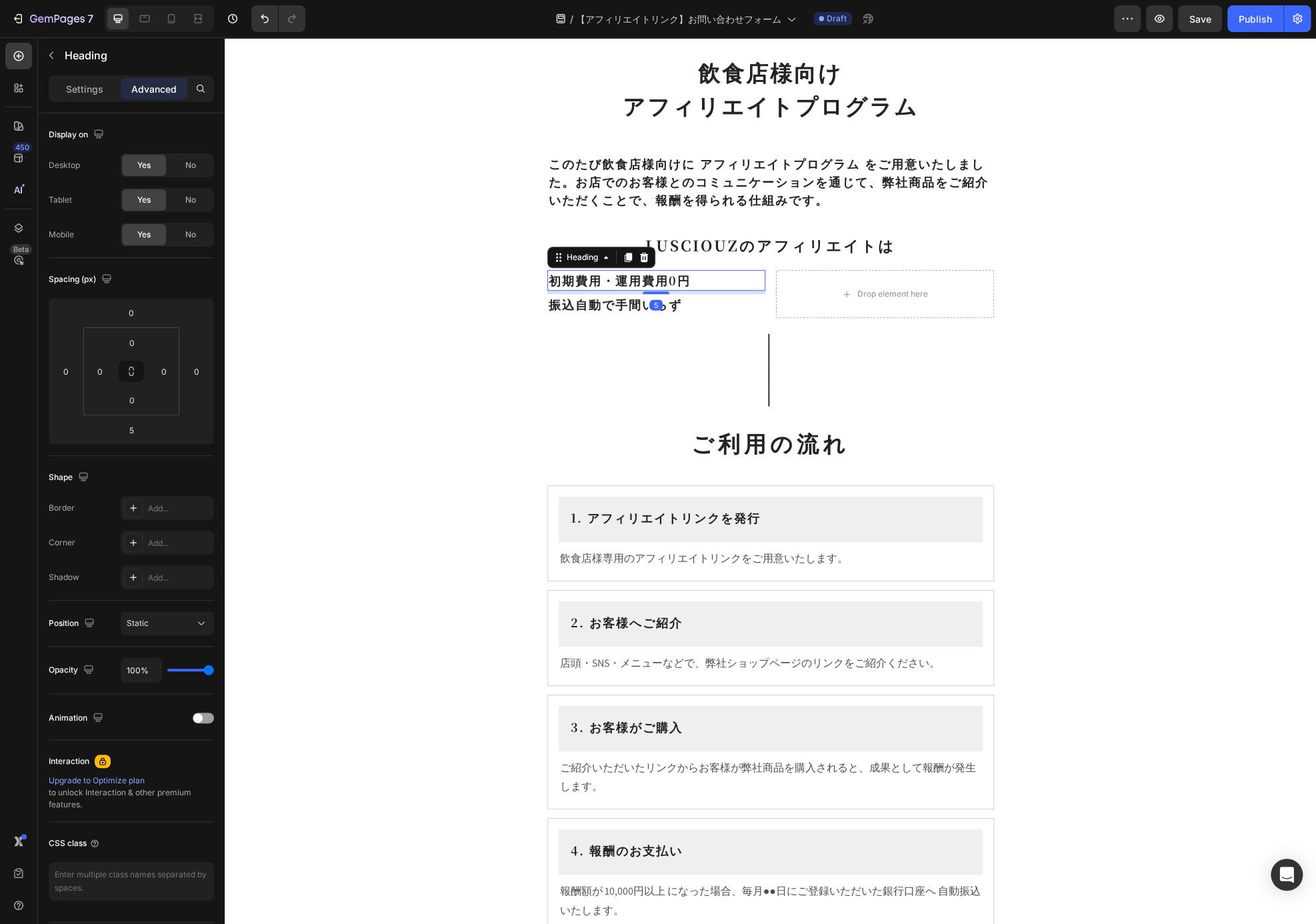
click at [662, 277] on p "初期費用・運用費用0円" at bounding box center [656, 280] width 215 height 18
drag, startPoint x: 599, startPoint y: 261, endPoint x: 760, endPoint y: 256, distance: 161.1
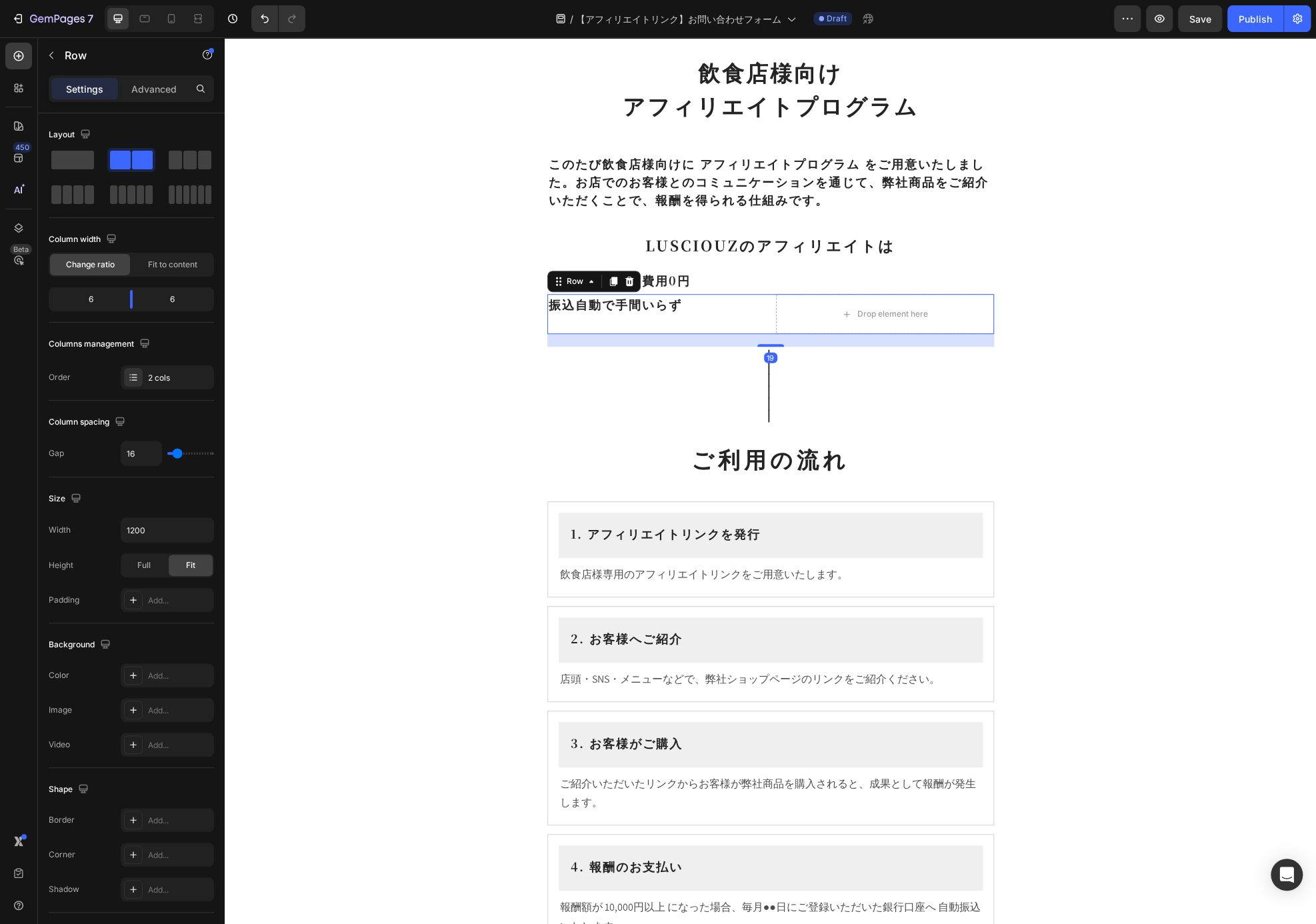
click at [624, 316] on div "振込自動で手間いらず Heading" at bounding box center [656, 314] width 218 height 40
click at [624, 304] on p "振込自動で手間いらず" at bounding box center [656, 304] width 215 height 18
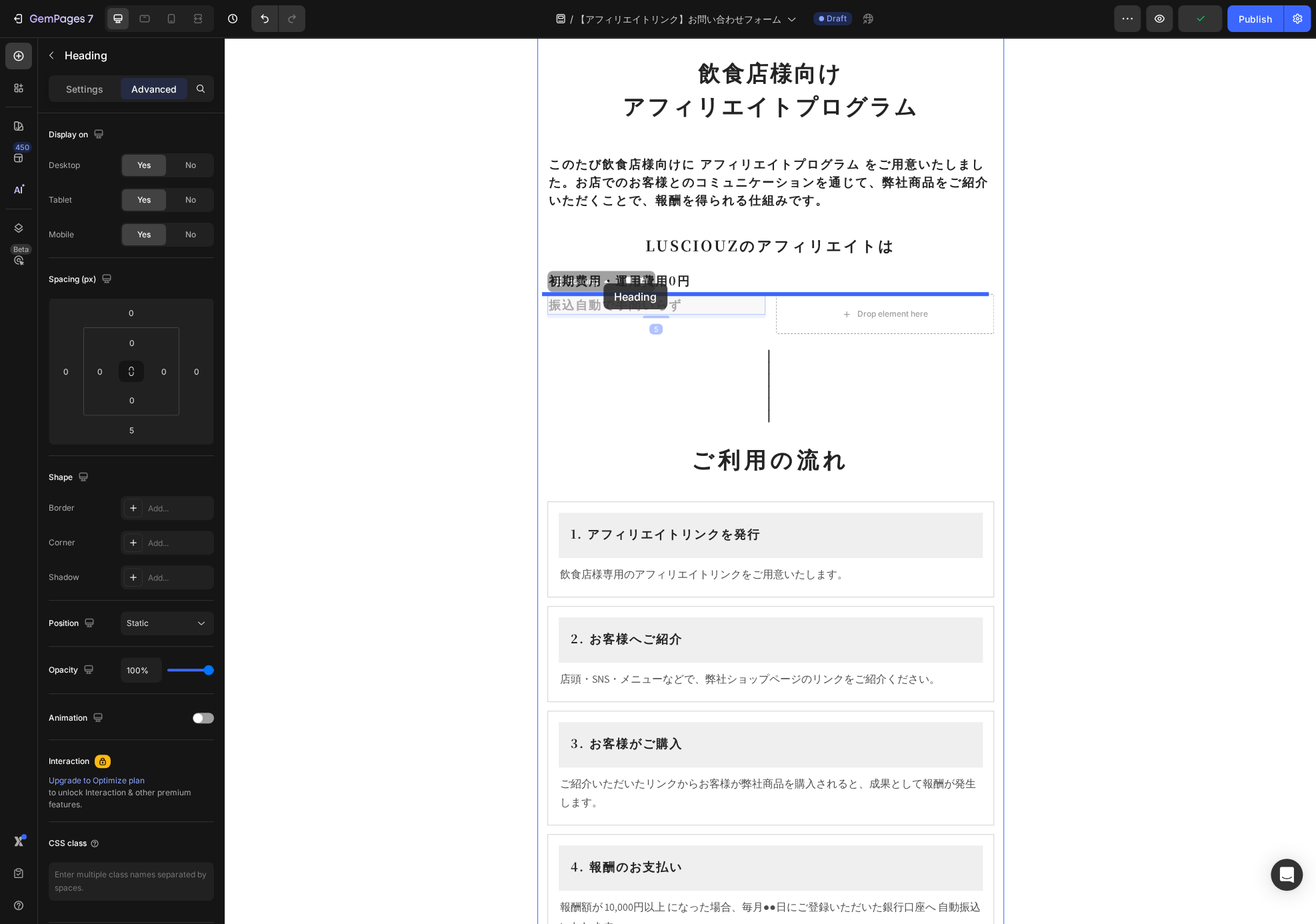
drag, startPoint x: 586, startPoint y: 286, endPoint x: 603, endPoint y: 283, distance: 17.3
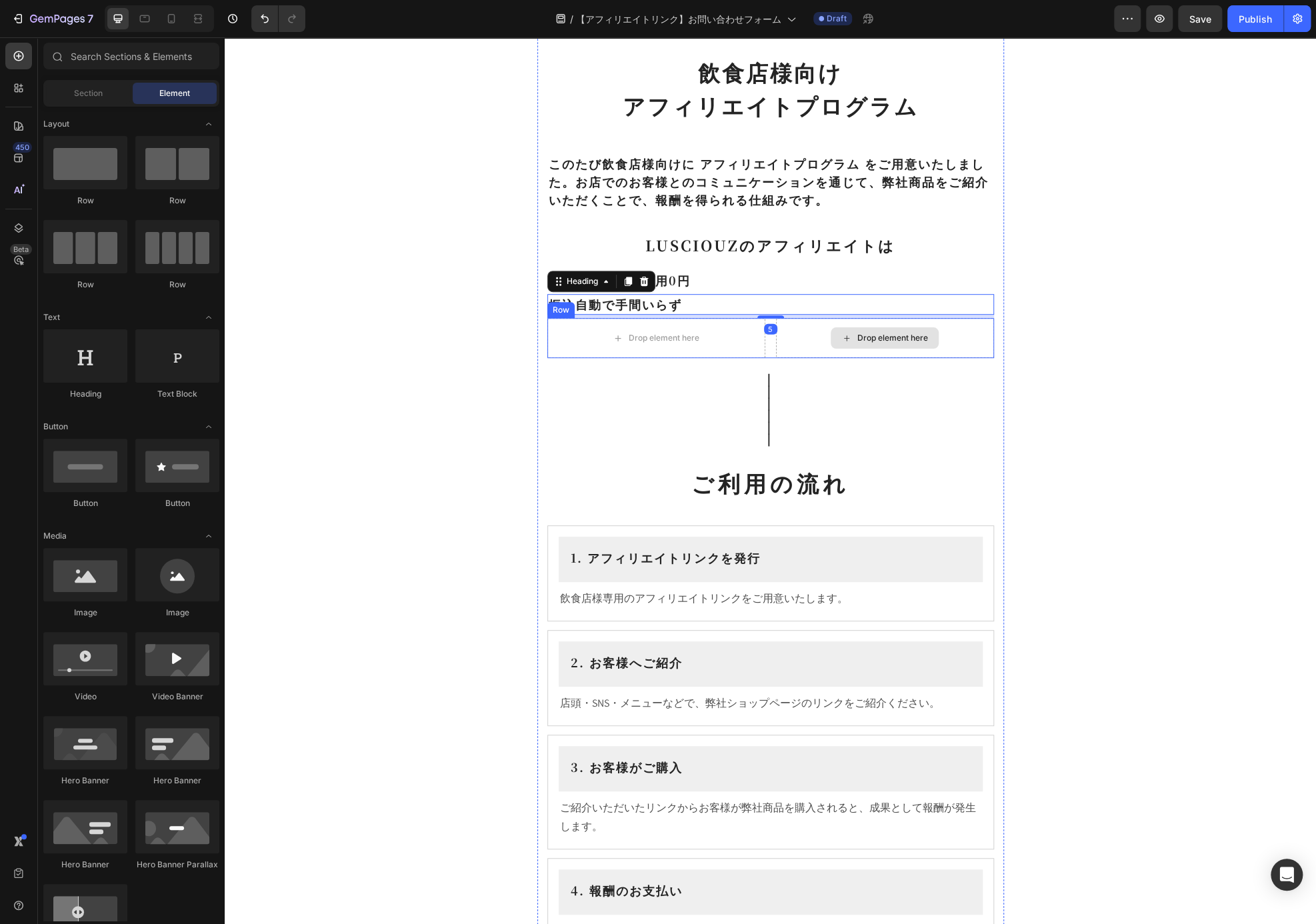
click at [859, 339] on div "Drop element here" at bounding box center [892, 338] width 71 height 11
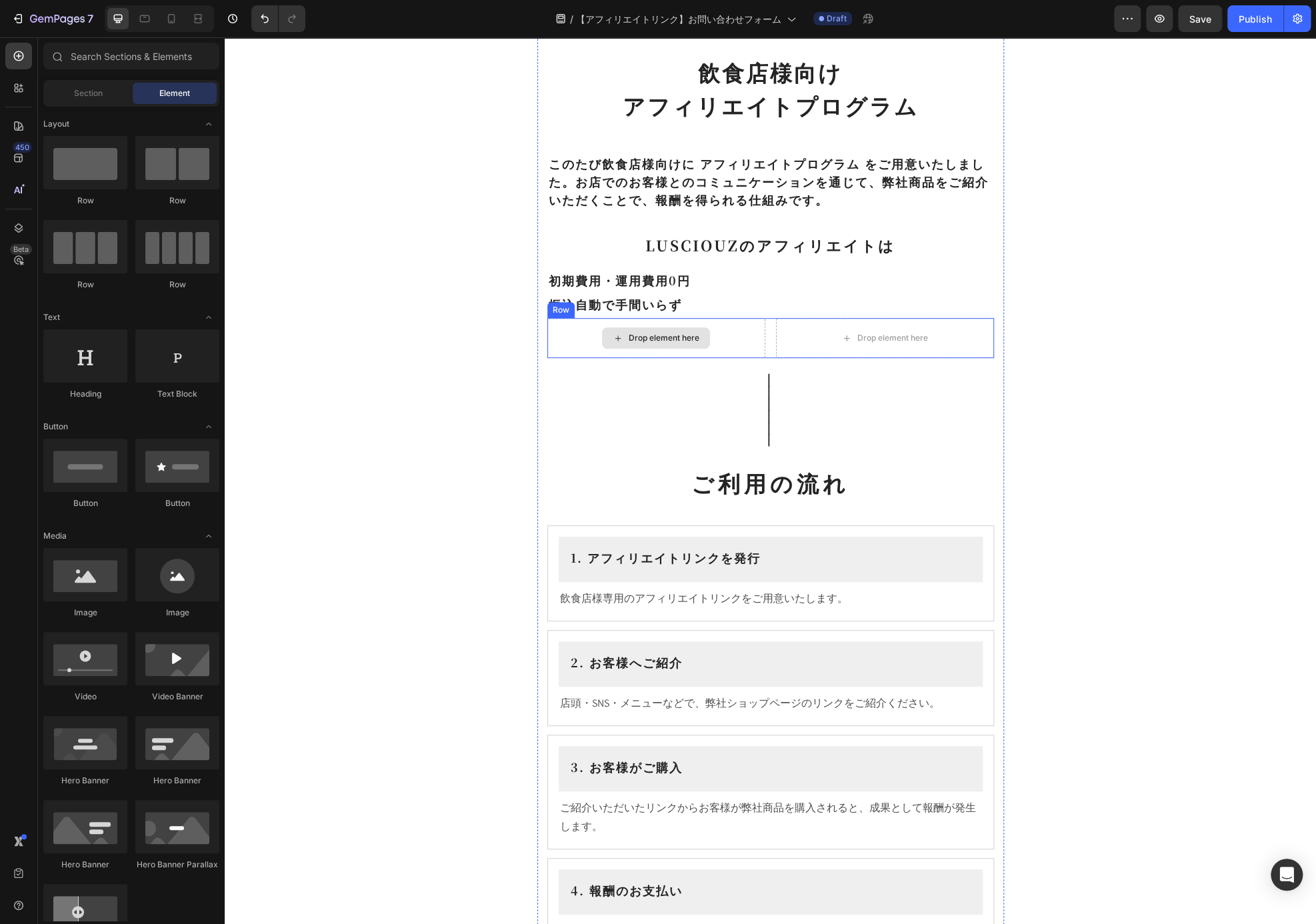
click at [737, 348] on div "Drop element here" at bounding box center [656, 337] width 218 height 40
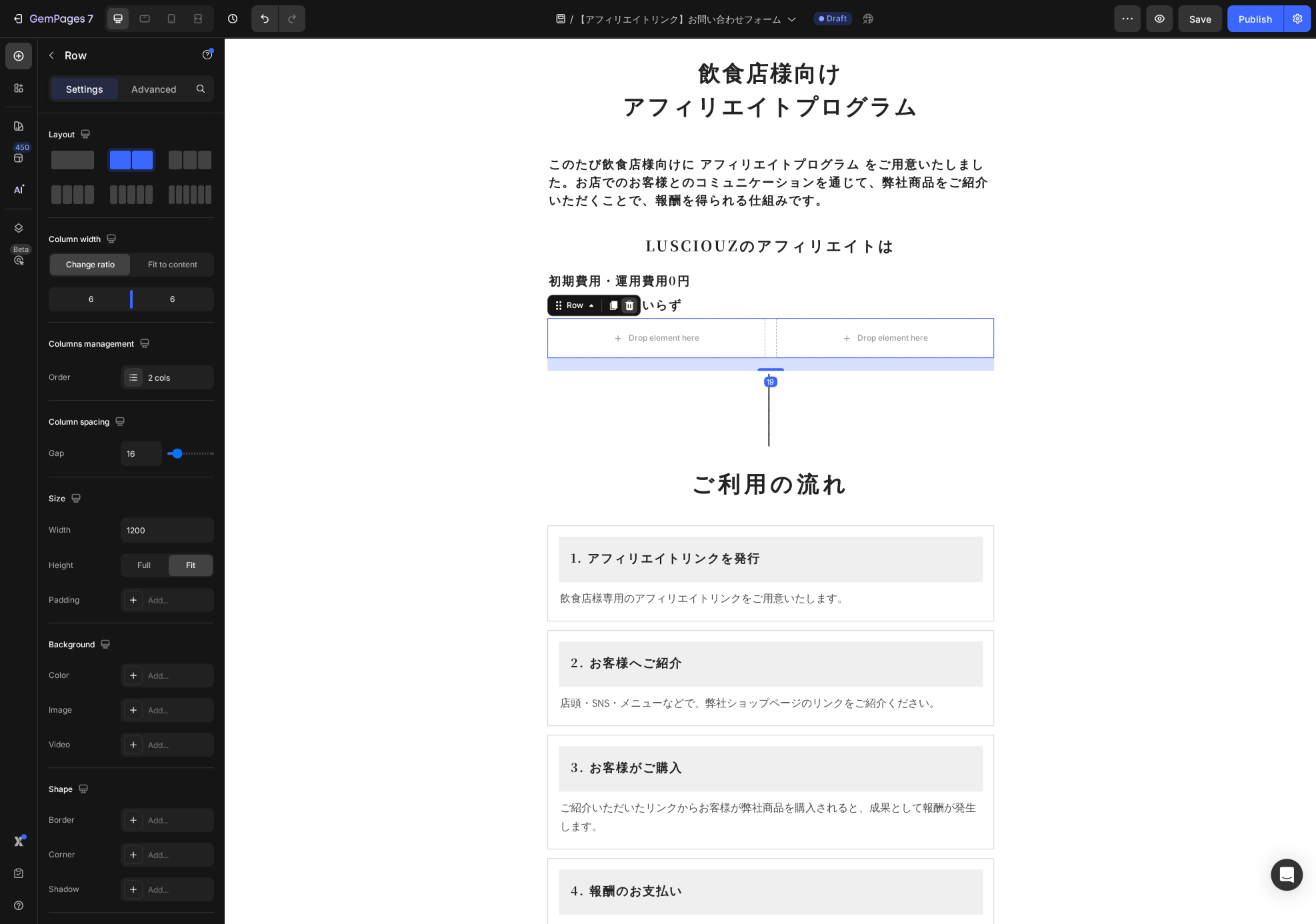
click at [627, 306] on icon at bounding box center [629, 305] width 11 height 11
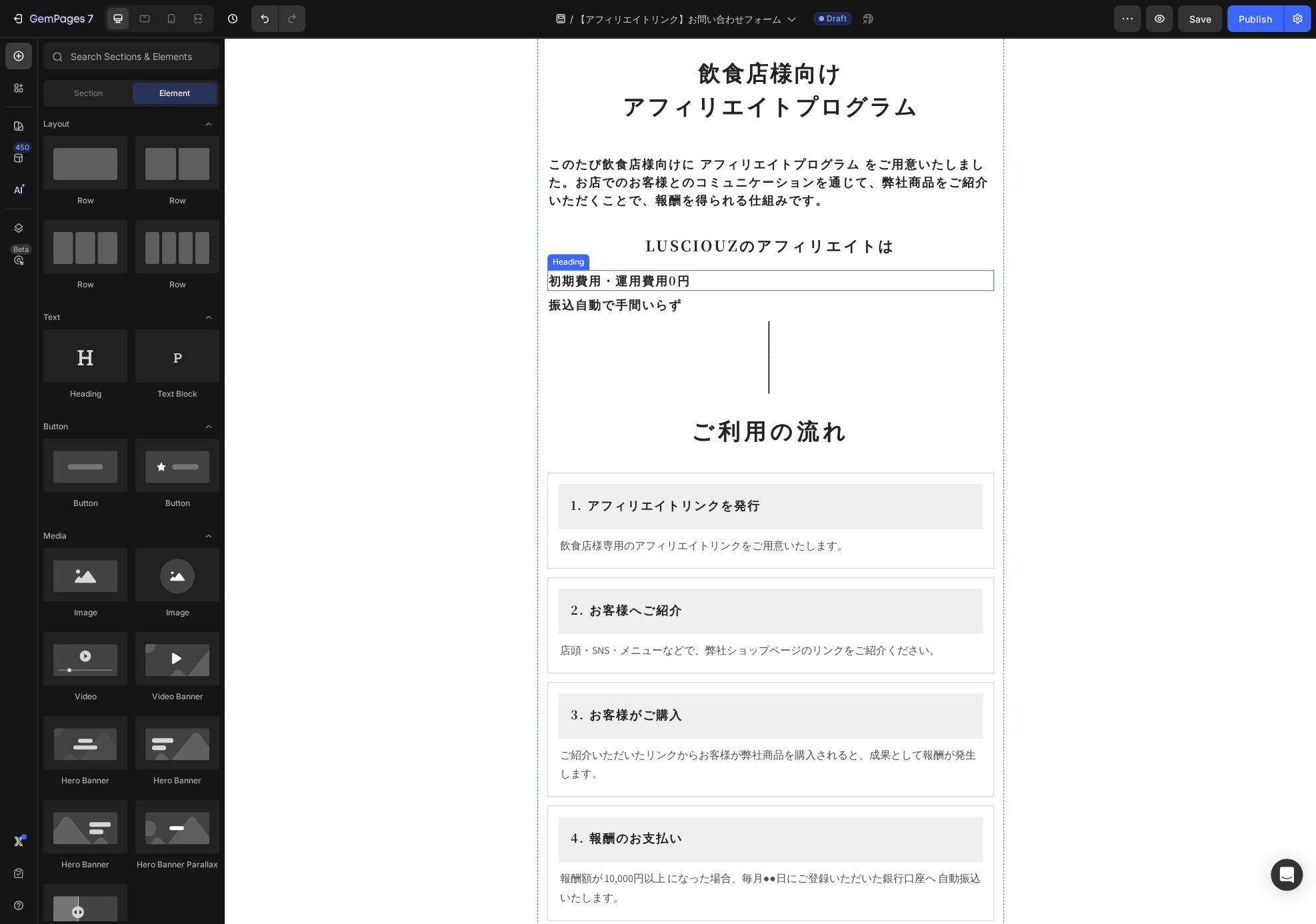
click at [711, 279] on h2 "初期費用・運用費用0円" at bounding box center [770, 280] width 447 height 20
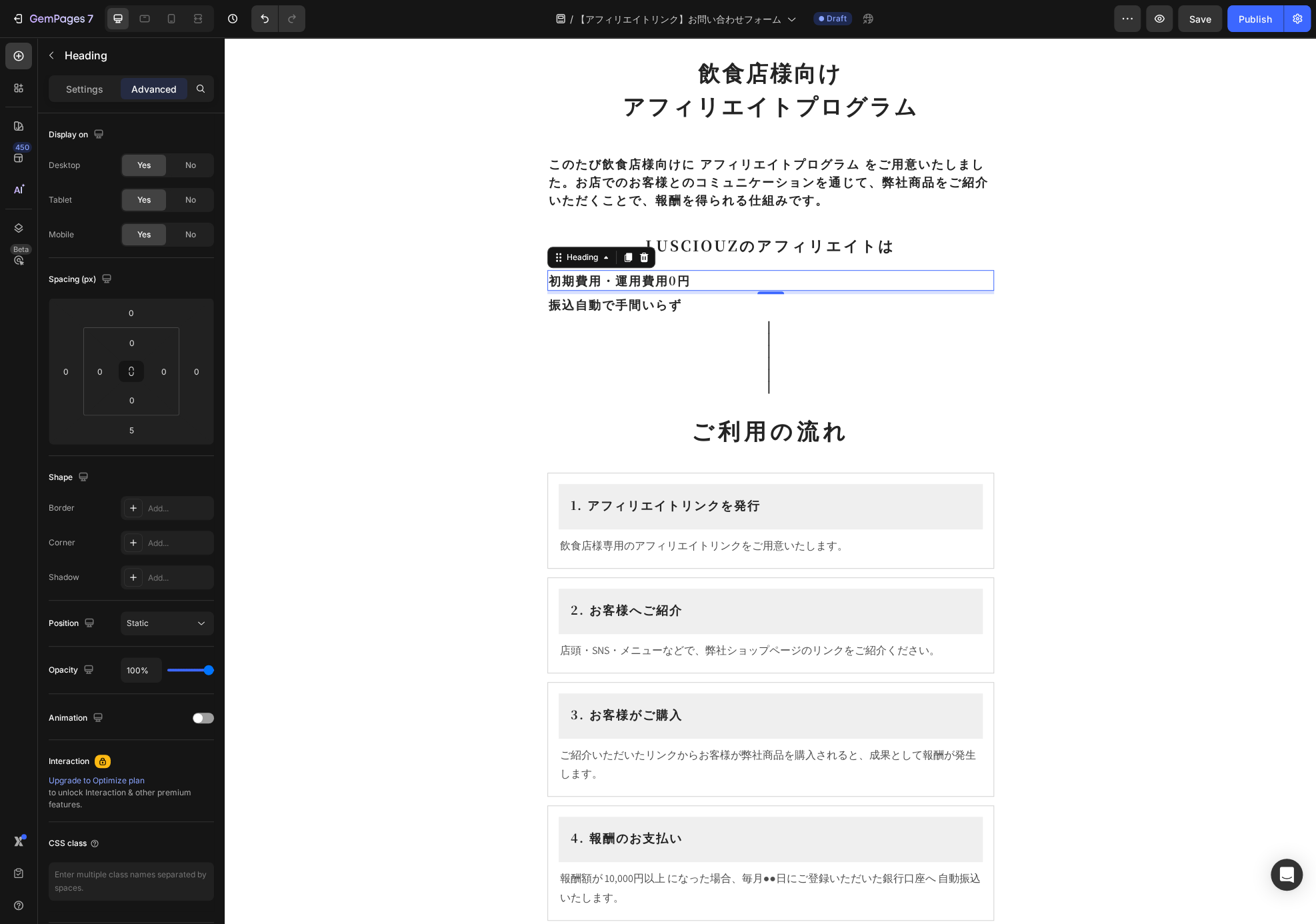
click at [73, 99] on div "Settings Advanced" at bounding box center [131, 88] width 165 height 27
click at [73, 95] on p "Settings" at bounding box center [84, 88] width 37 height 14
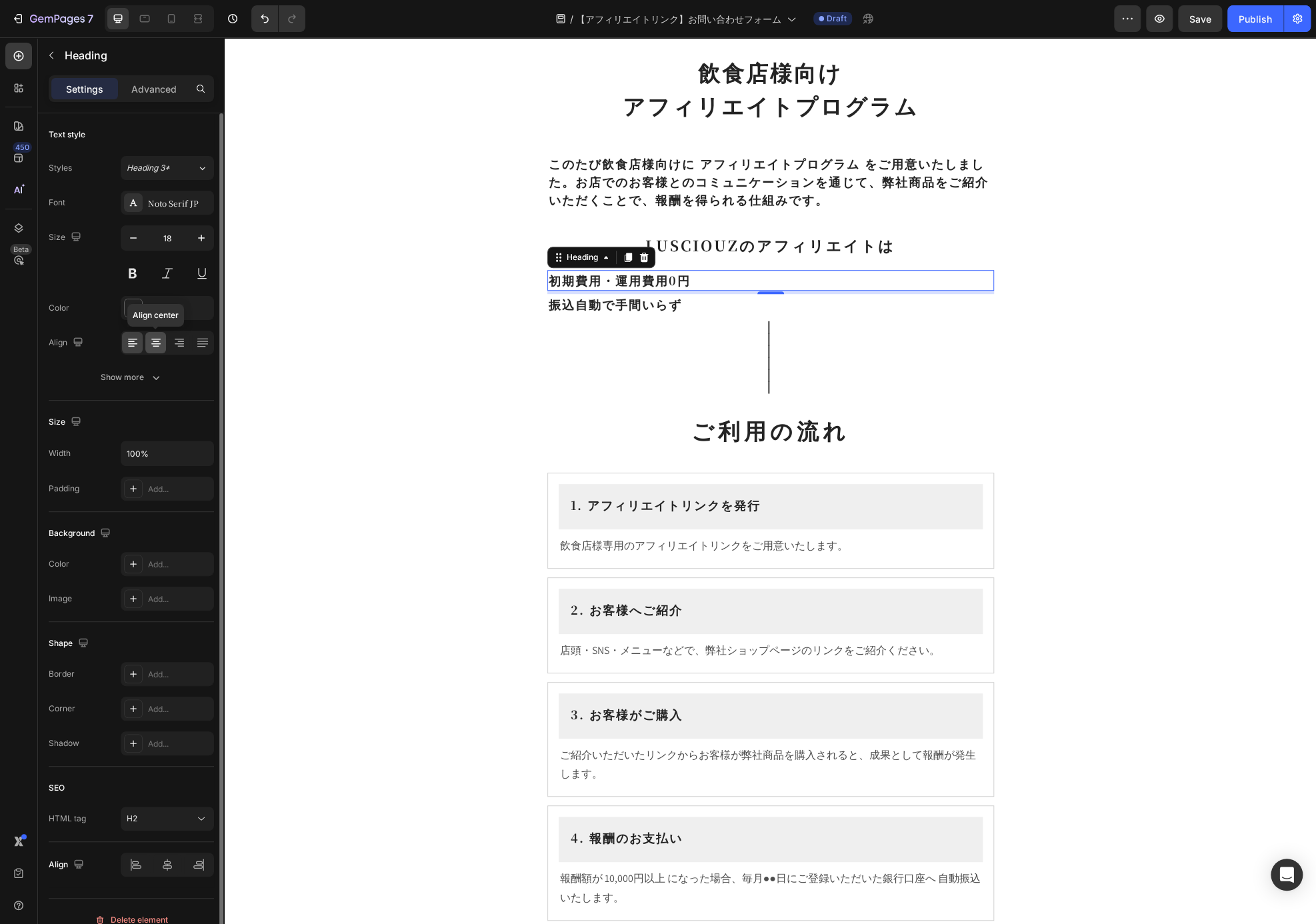
click at [160, 345] on icon at bounding box center [156, 343] width 13 height 13
click at [691, 302] on h2 "振込自動で手間いらず" at bounding box center [770, 305] width 447 height 20
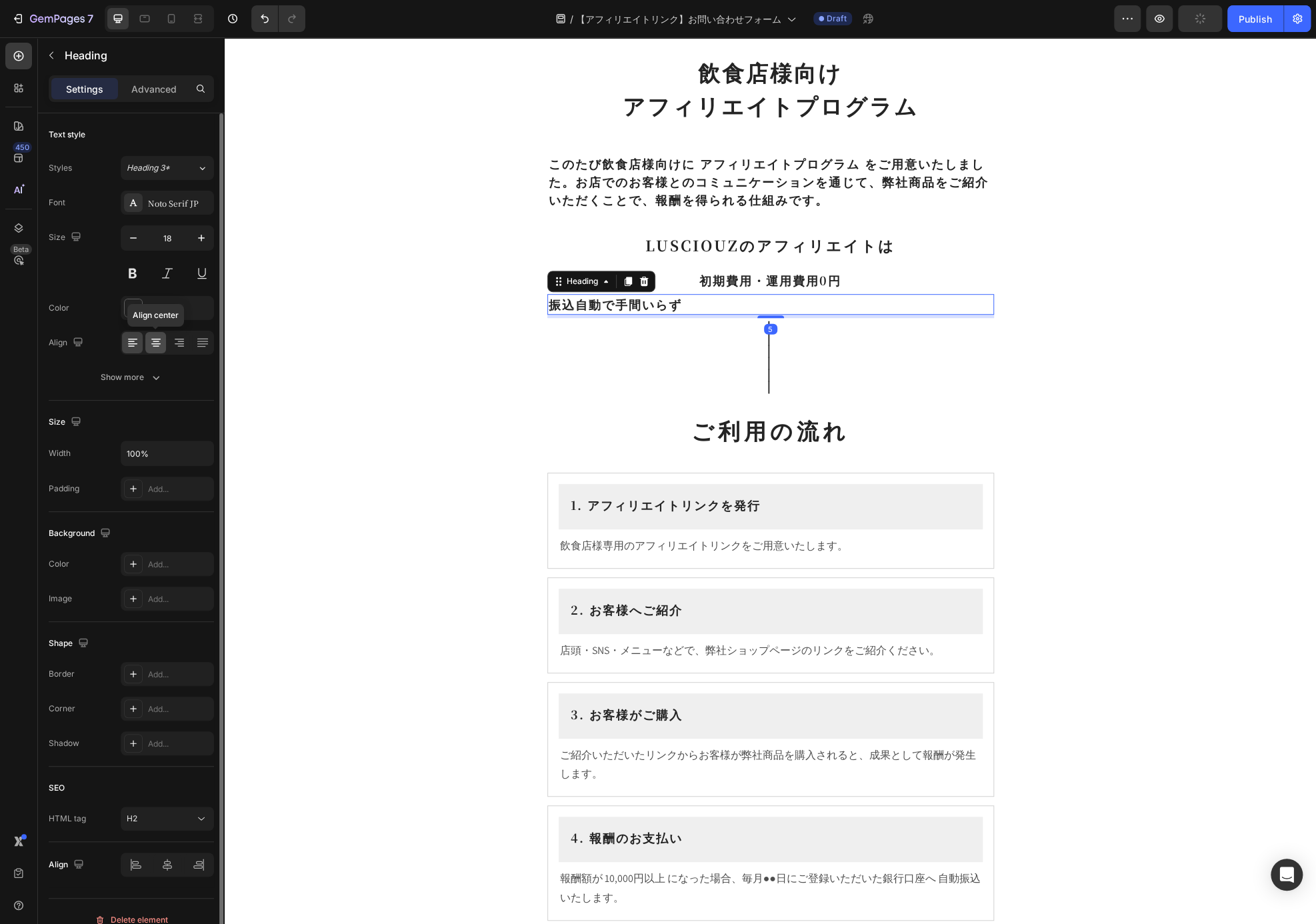
click at [159, 343] on icon at bounding box center [156, 343] width 13 height 13
click at [189, 307] on div "242424" at bounding box center [167, 308] width 93 height 24
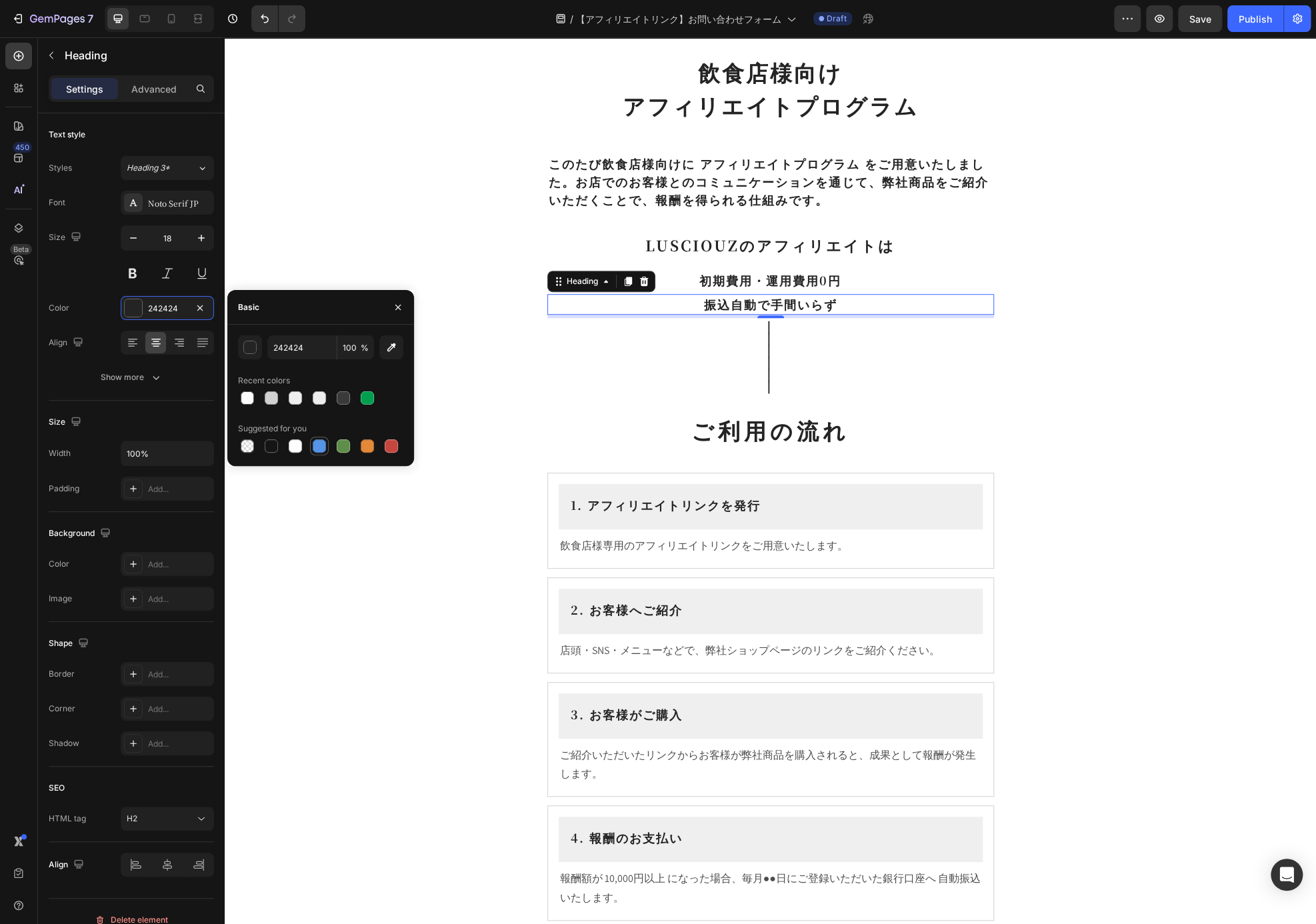
click at [323, 440] on div at bounding box center [319, 446] width 13 height 13
click at [254, 354] on button "button" at bounding box center [250, 347] width 24 height 24
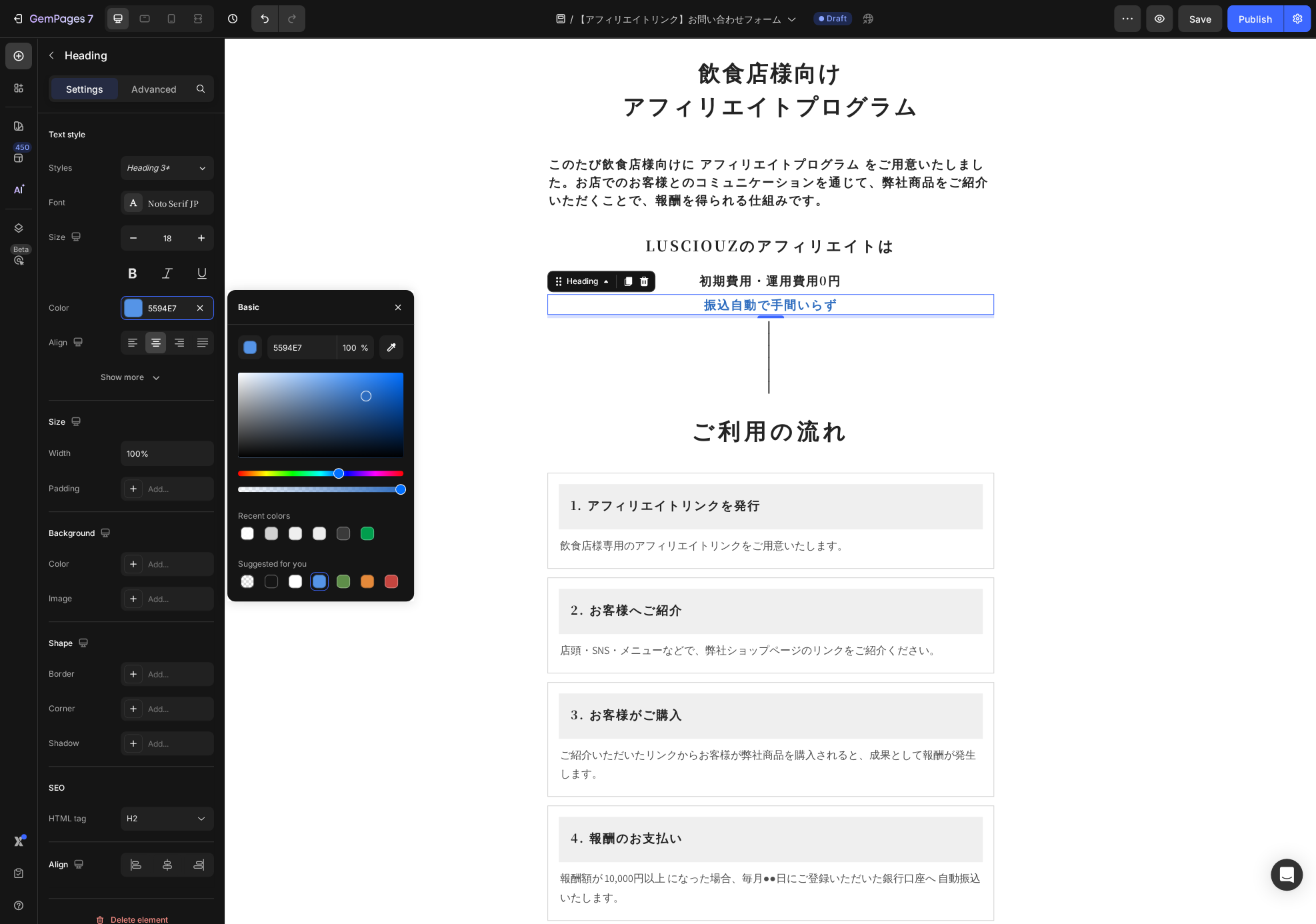
drag, startPoint x: 351, startPoint y: 394, endPoint x: 364, endPoint y: 394, distance: 13.0
click at [364, 394] on div at bounding box center [321, 415] width 165 height 85
drag, startPoint x: 364, startPoint y: 394, endPoint x: 358, endPoint y: 383, distance: 12.5
click at [358, 383] on div at bounding box center [359, 386] width 11 height 11
click at [360, 383] on div at bounding box center [361, 386] width 11 height 11
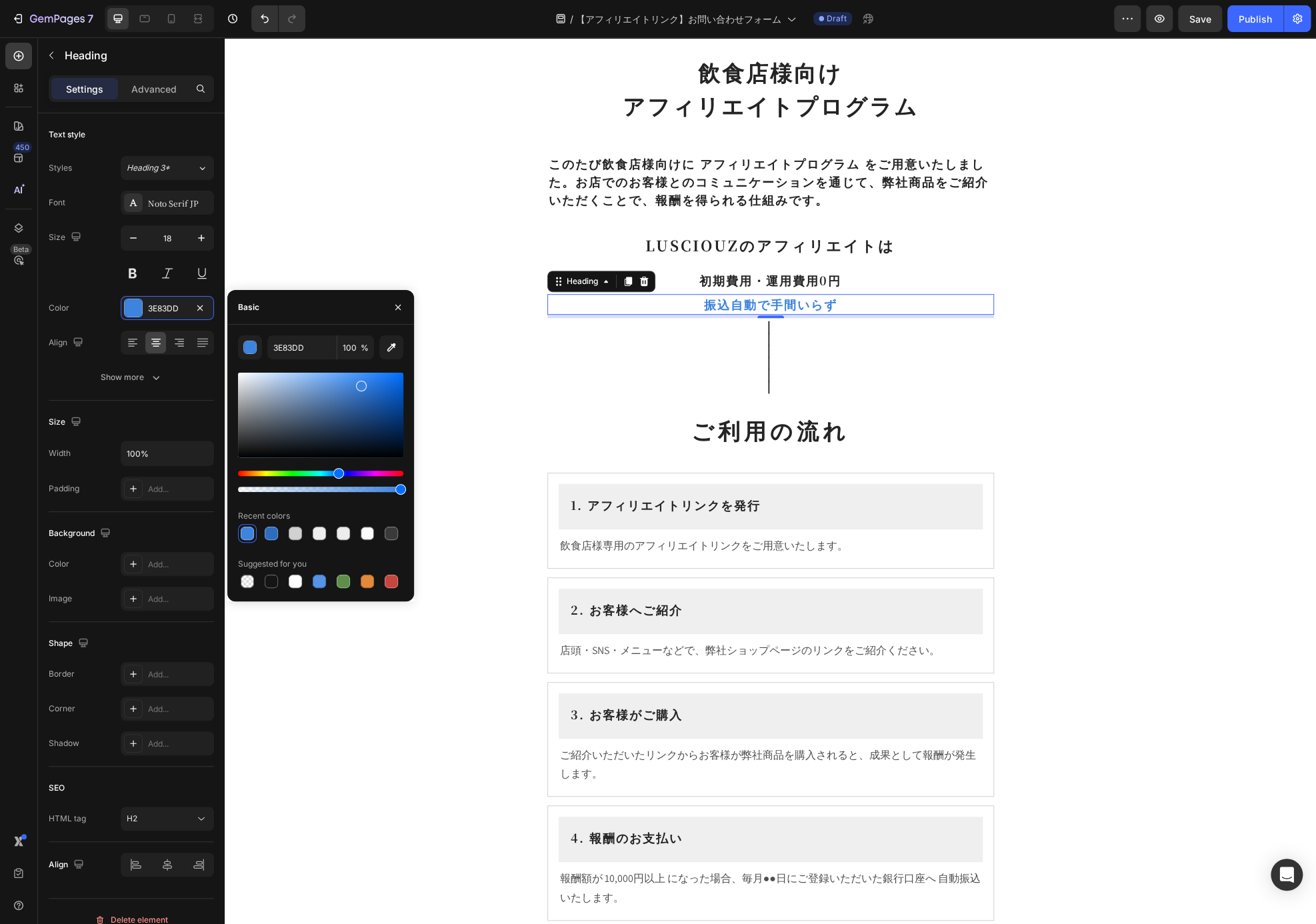
type input "3B82DD"
click at [310, 356] on input "3B82DD" at bounding box center [302, 347] width 69 height 24
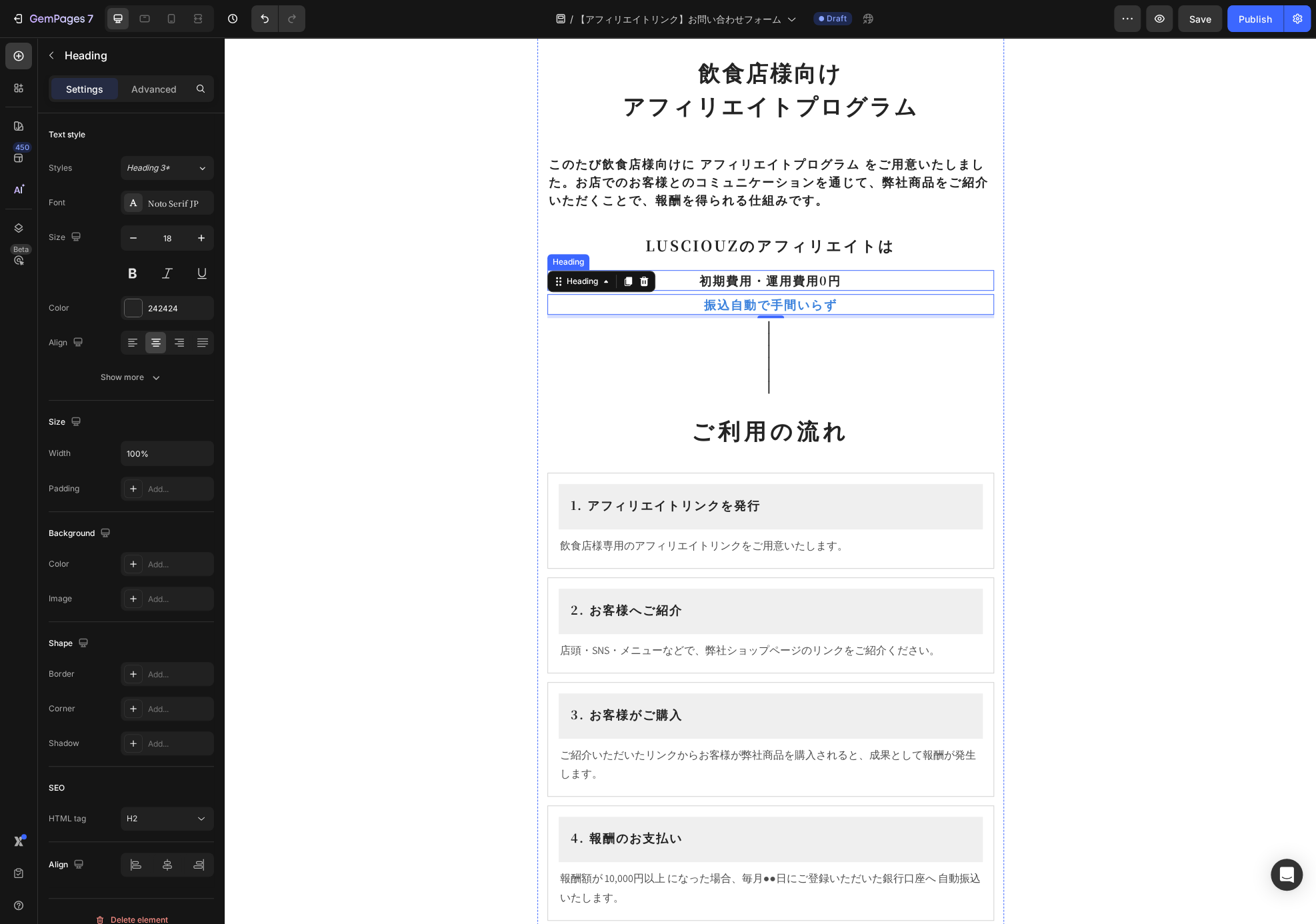
click at [807, 277] on h2 "初期費用・運用費用0円" at bounding box center [770, 280] width 447 height 20
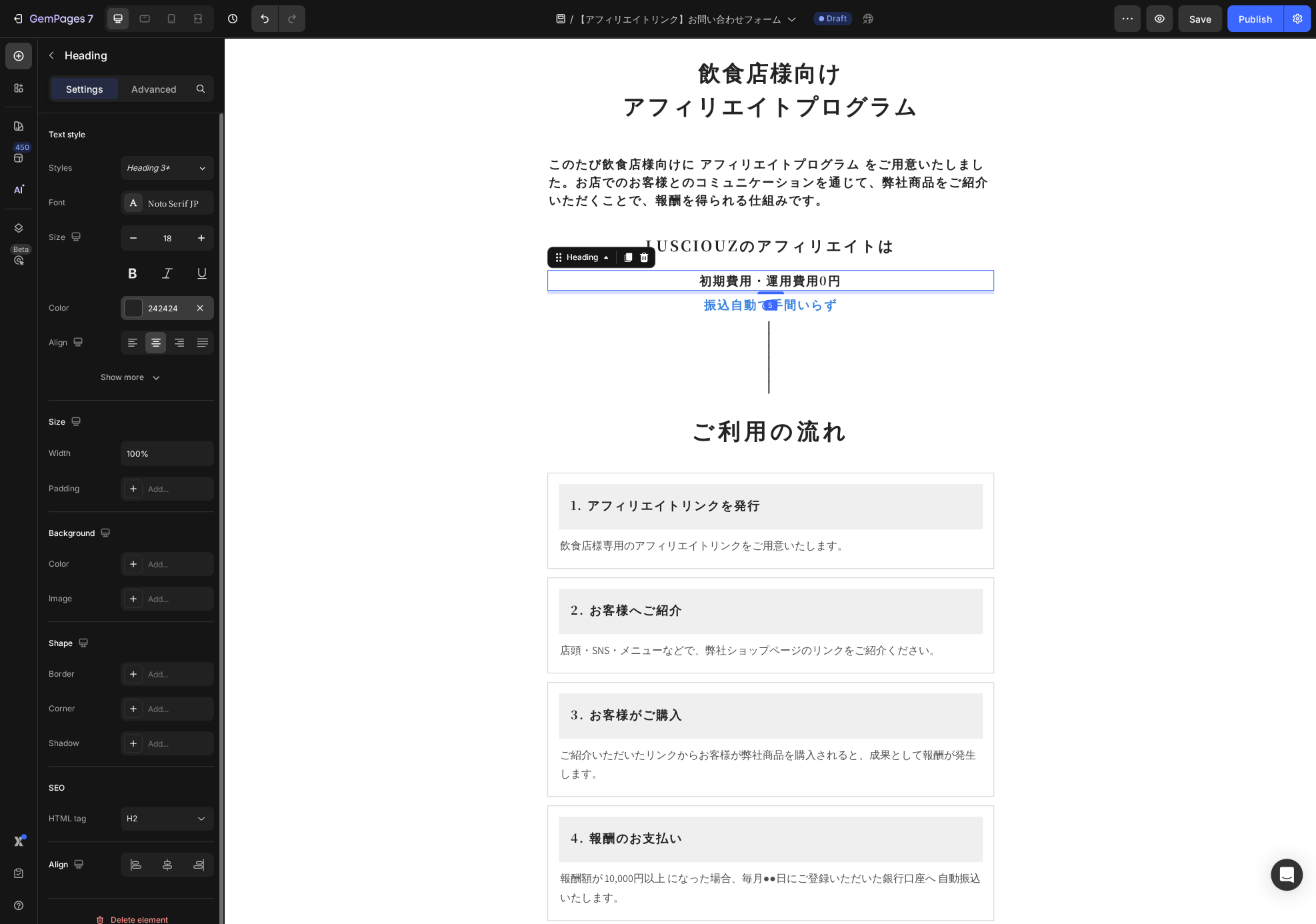
click at [164, 304] on div "242424" at bounding box center [167, 308] width 39 height 12
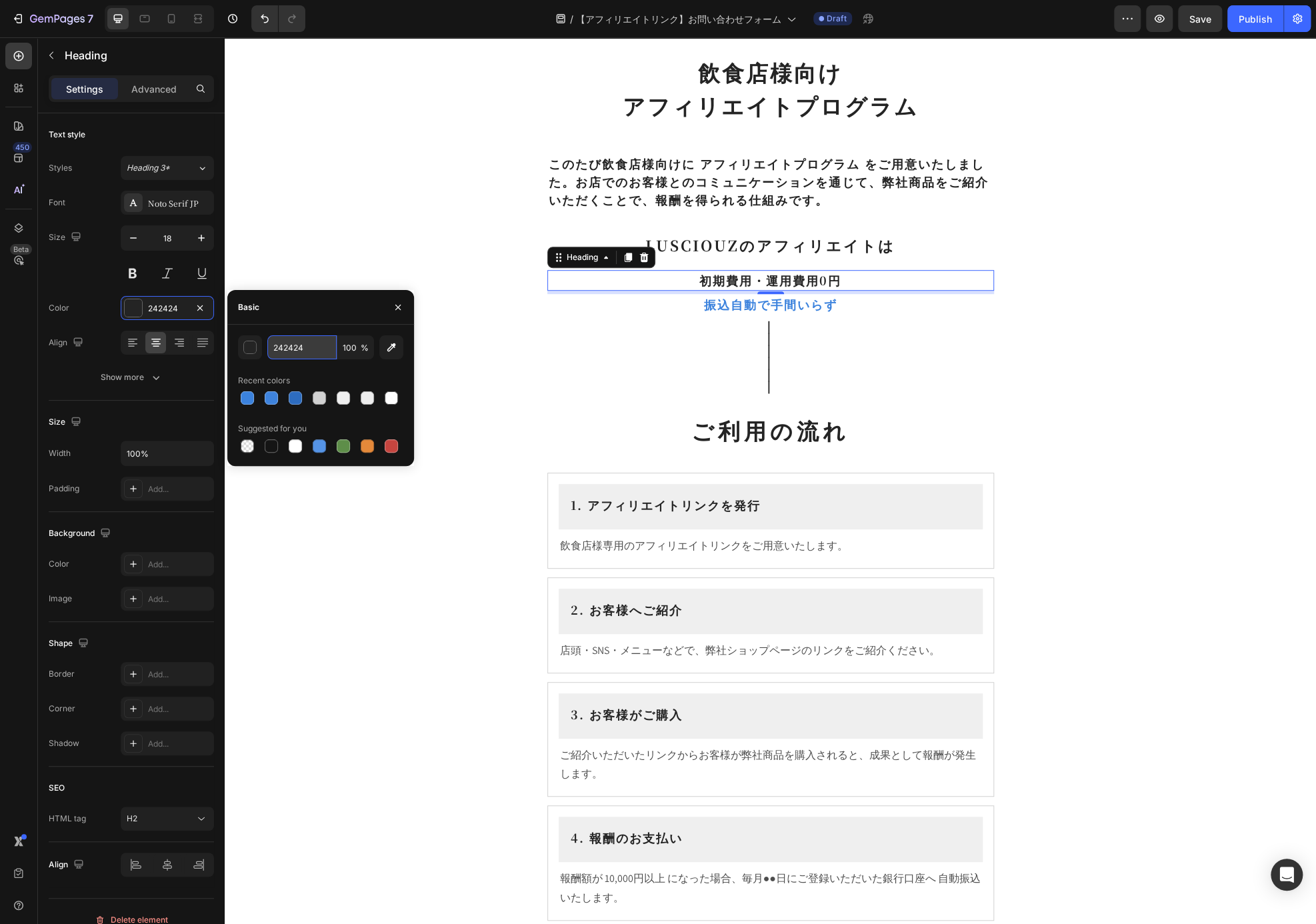
click at [291, 339] on input "242424" at bounding box center [302, 347] width 69 height 24
paste input "3B82DD"
type input "3B82DD"
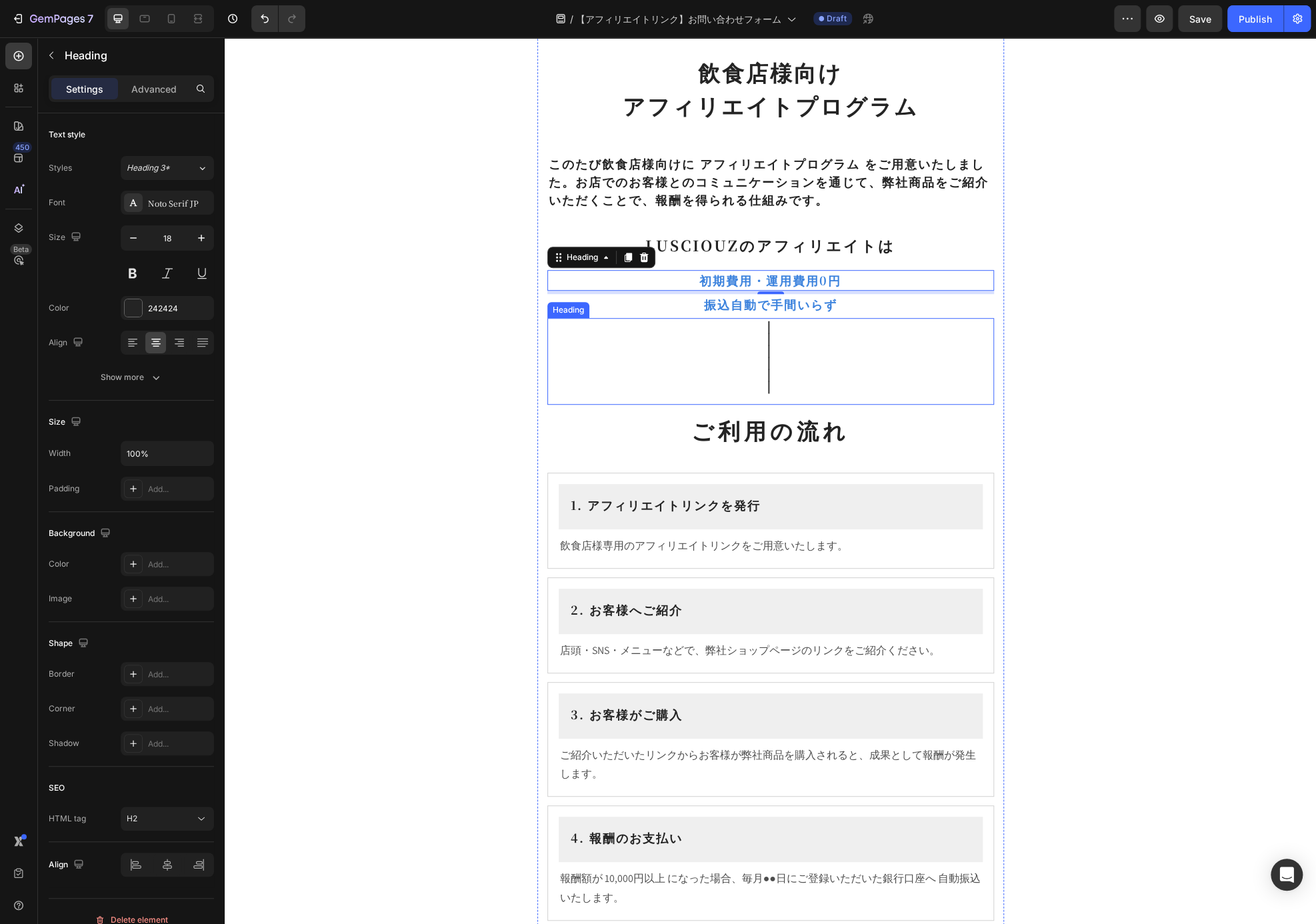
click at [832, 333] on p "｜ ｜ ｜ ｜ ｜ ｜" at bounding box center [770, 361] width 444 height 84
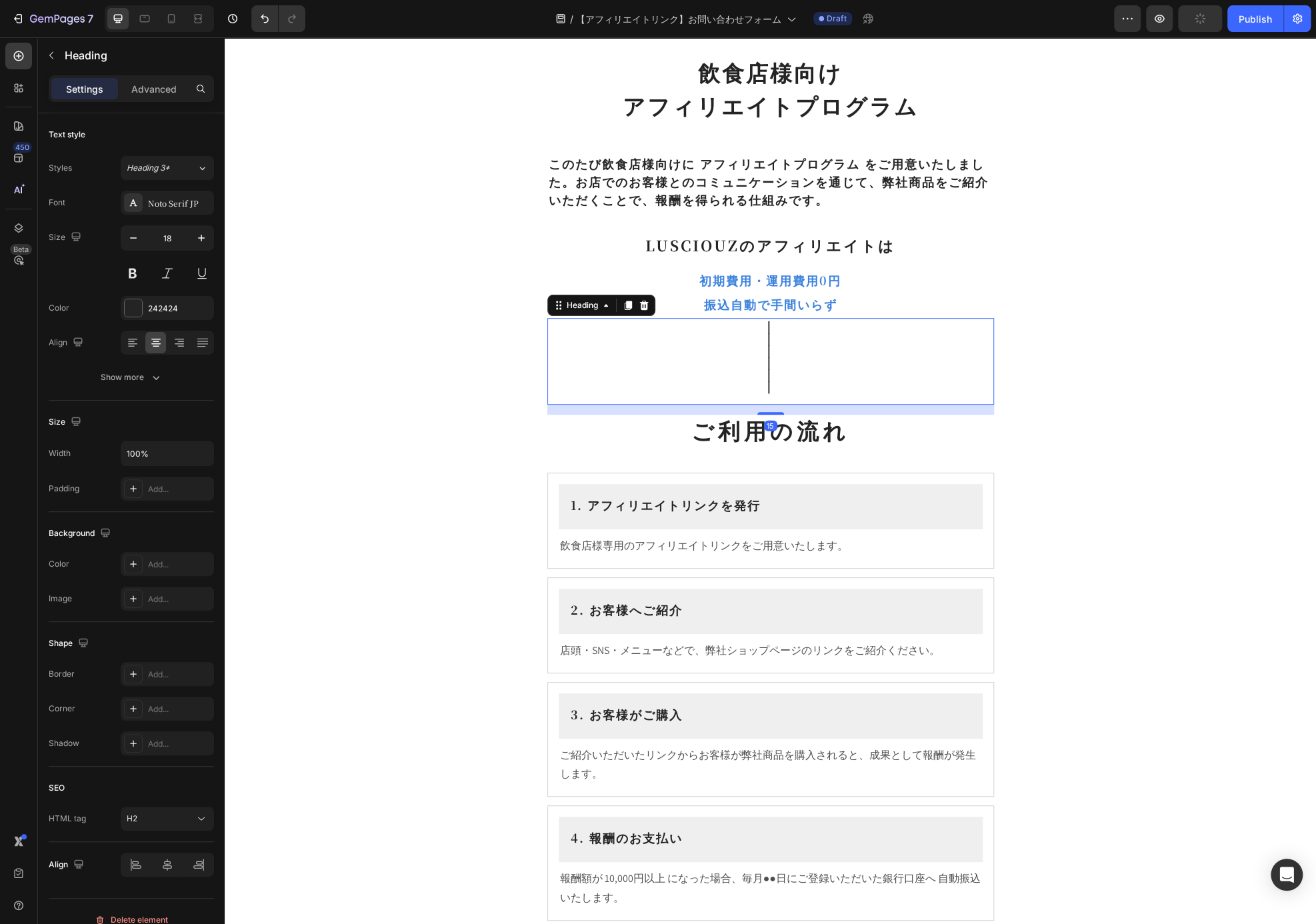
click at [1119, 356] on div "飲食店様向け アフィリエイトプログラム Heading ⁠⁠⁠⁠⁠⁠⁠ このたび飲食店様向けに アフィリエイトプログラム をご用意いたしました。お店でのお客様…" at bounding box center [770, 679] width 1091 height 2085
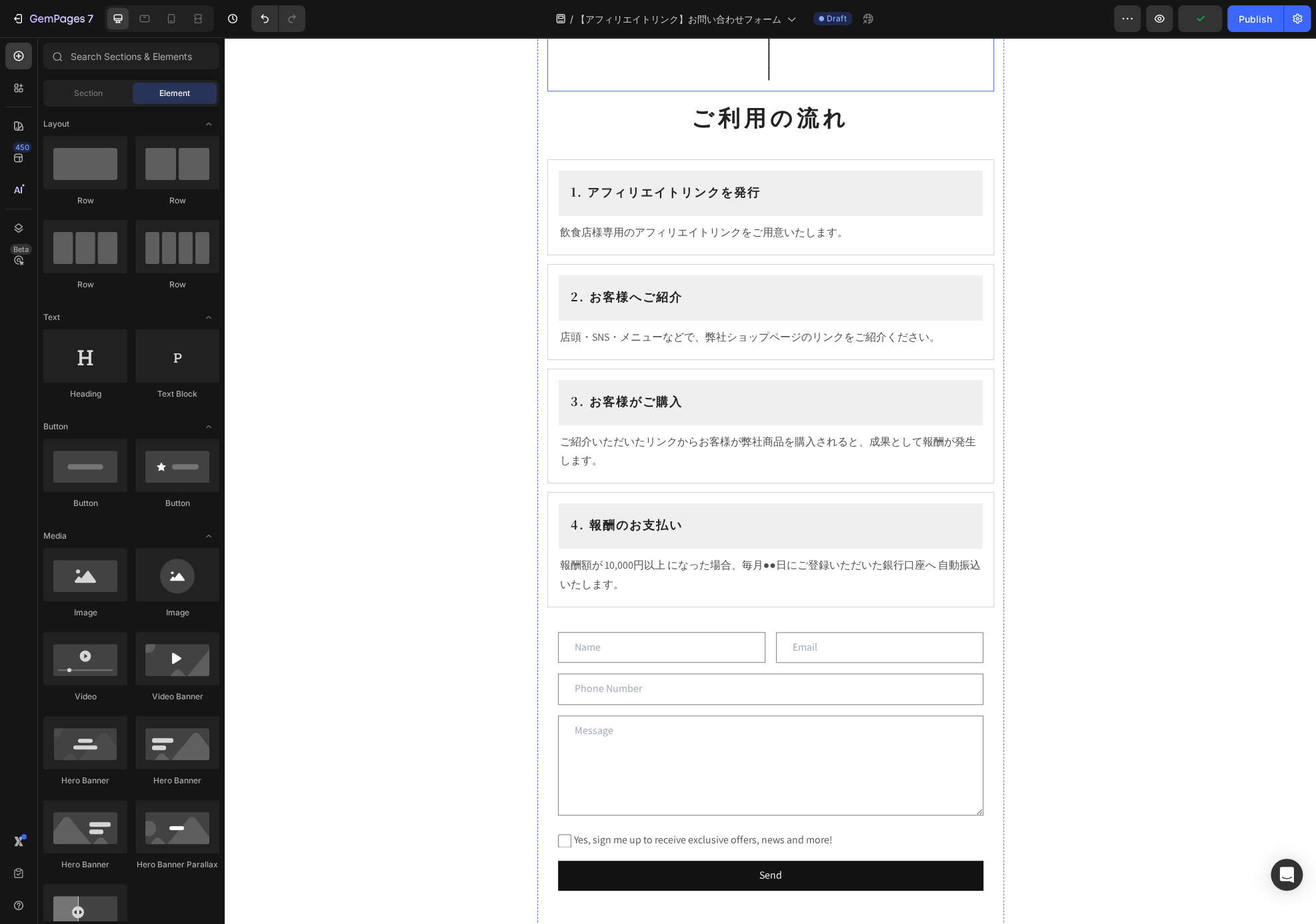
scroll to position [614, 0]
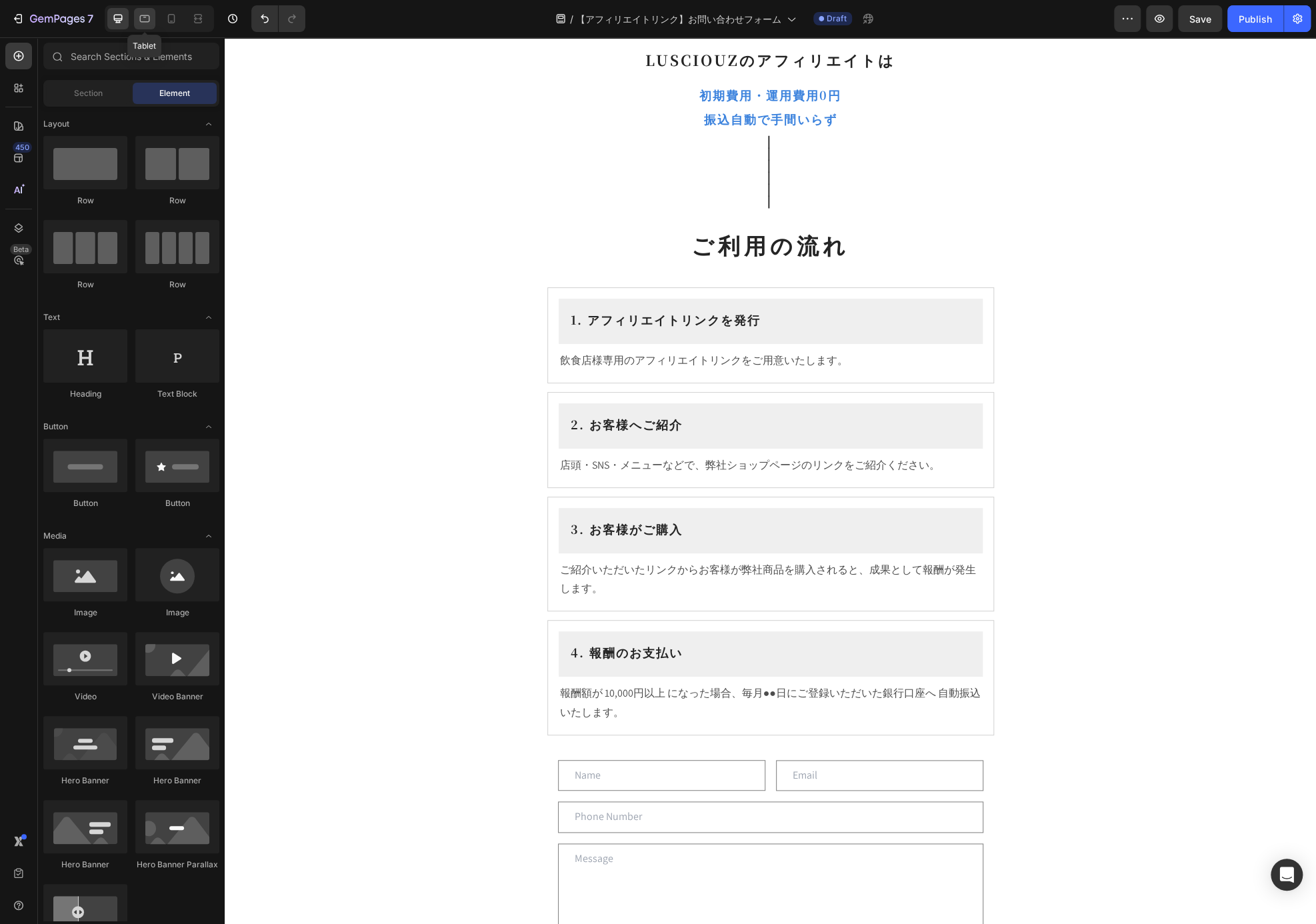
click at [145, 18] on icon at bounding box center [145, 18] width 13 height 13
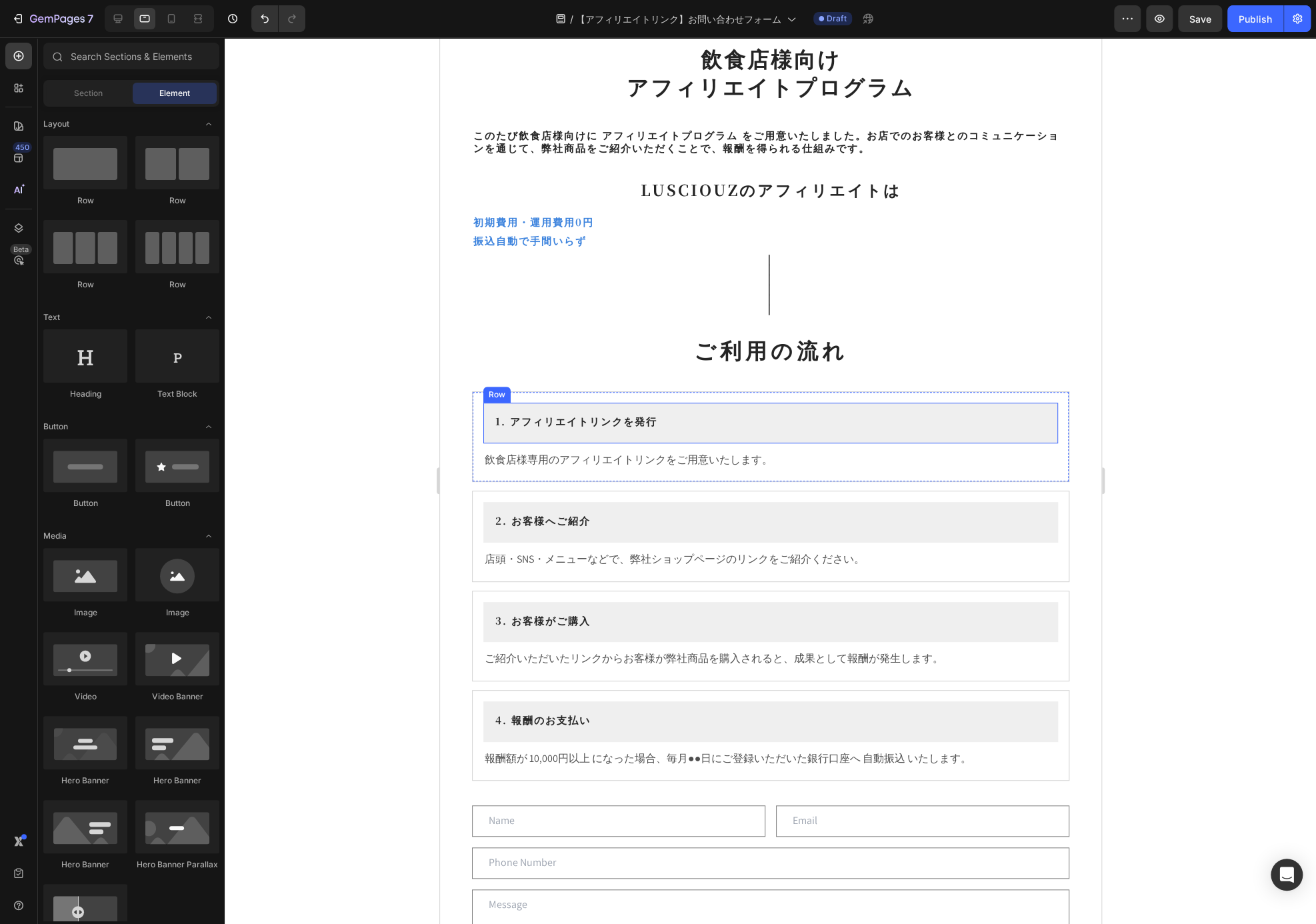
scroll to position [280, 0]
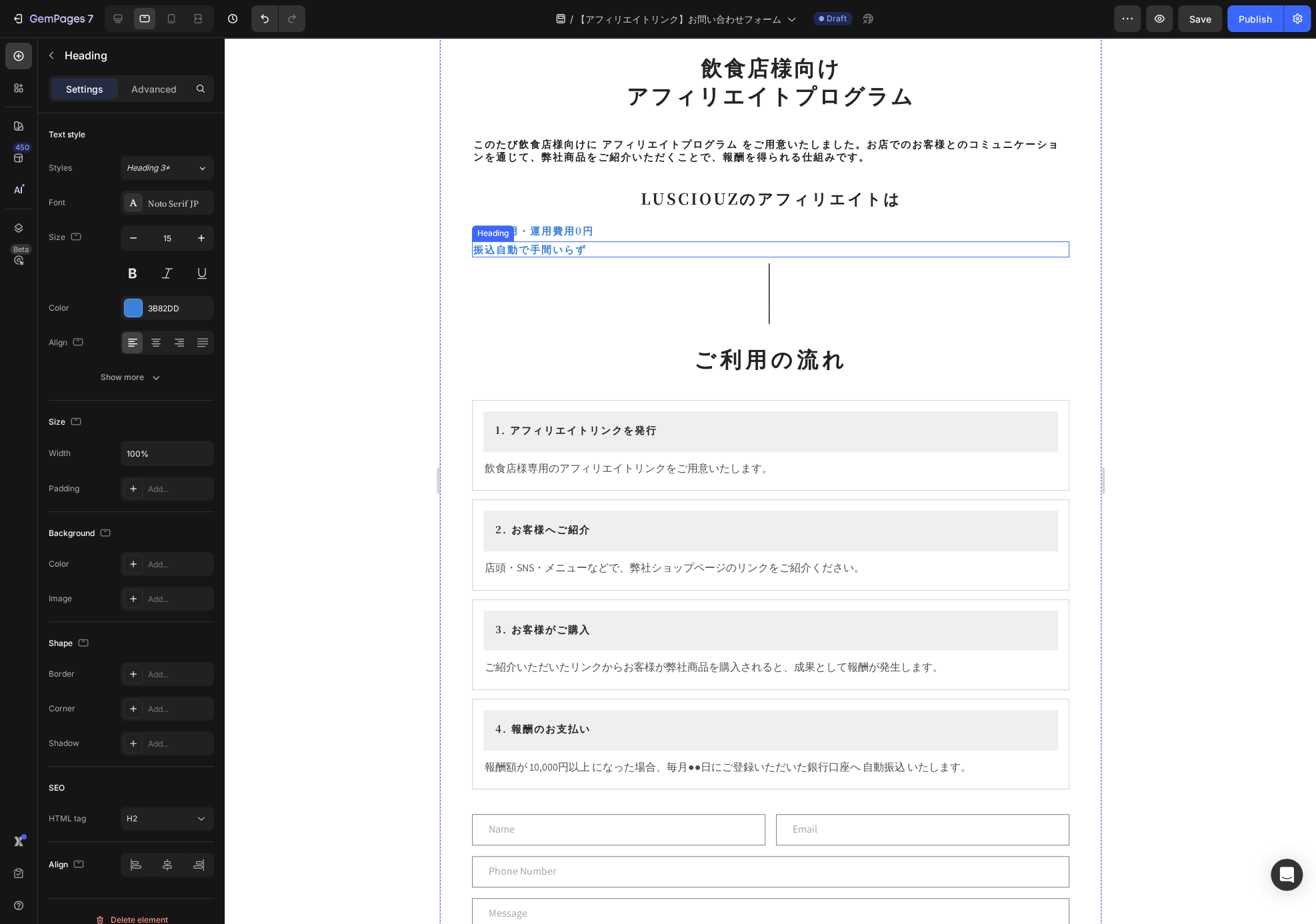
click at [850, 247] on h2 "振込自動で手間いらず" at bounding box center [770, 249] width 597 height 16
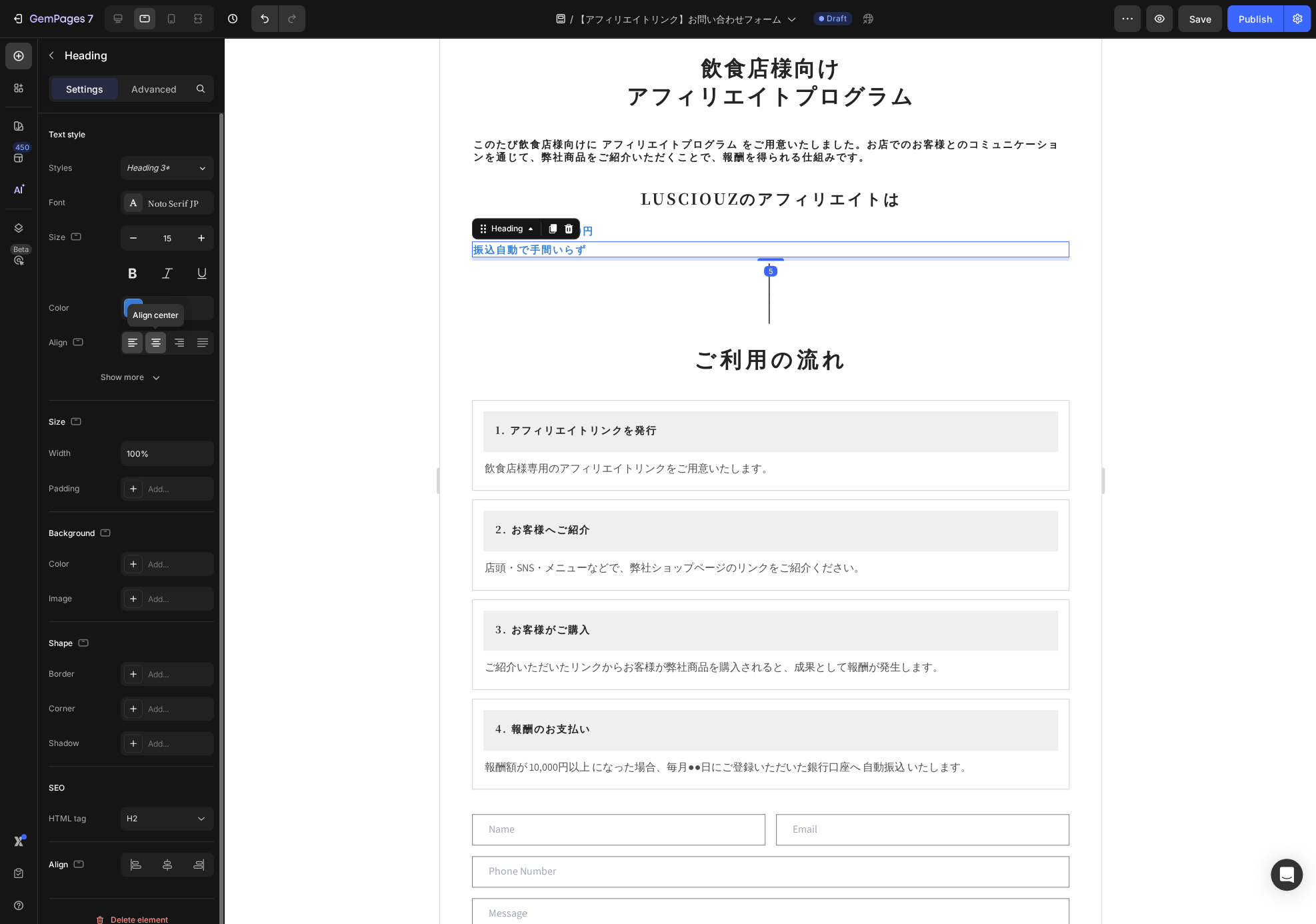
click at [157, 342] on icon at bounding box center [156, 343] width 13 height 13
click at [760, 223] on h2 "初期費用・運用費用0円" at bounding box center [770, 231] width 597 height 16
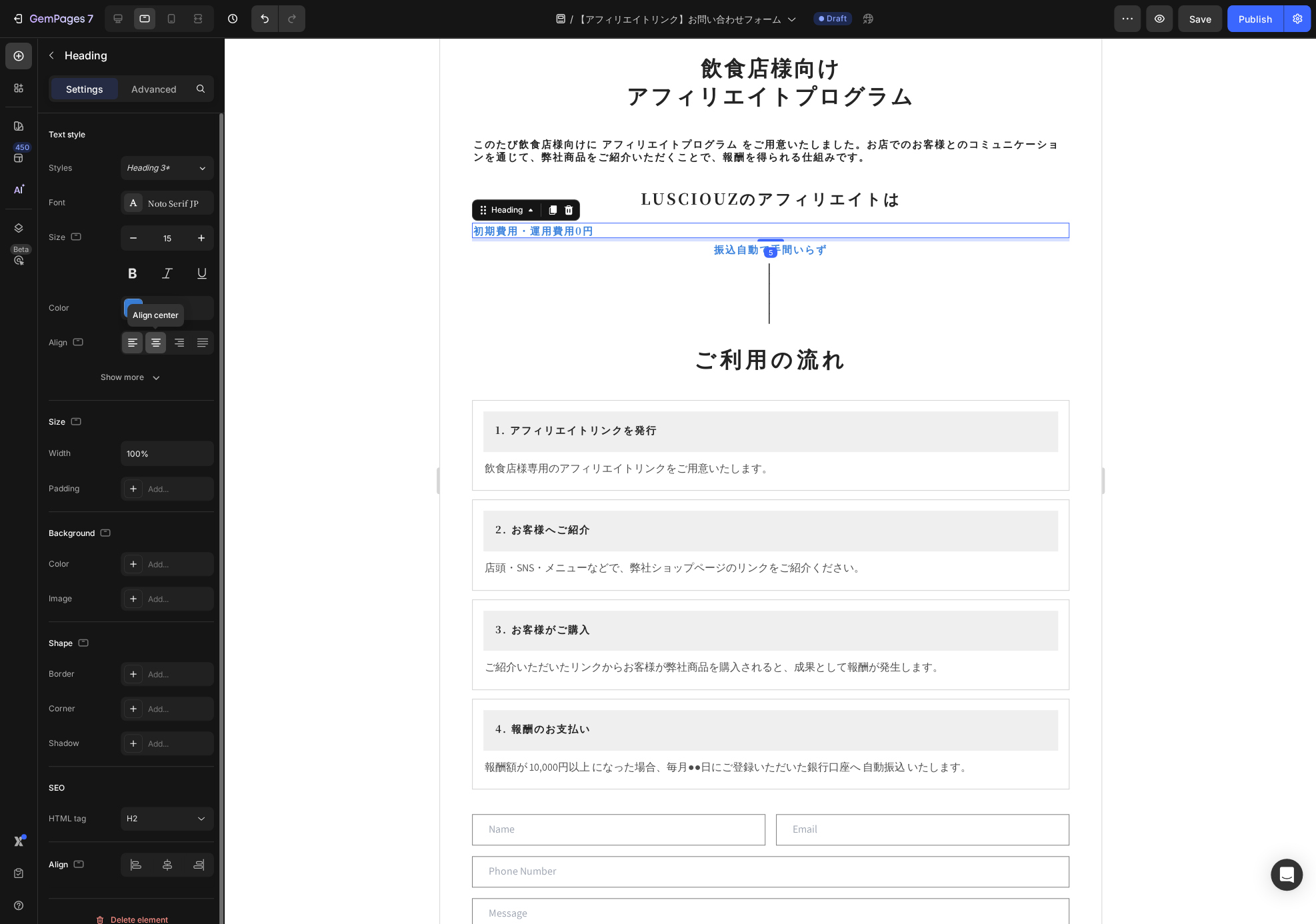
click at [159, 338] on icon at bounding box center [156, 343] width 13 height 13
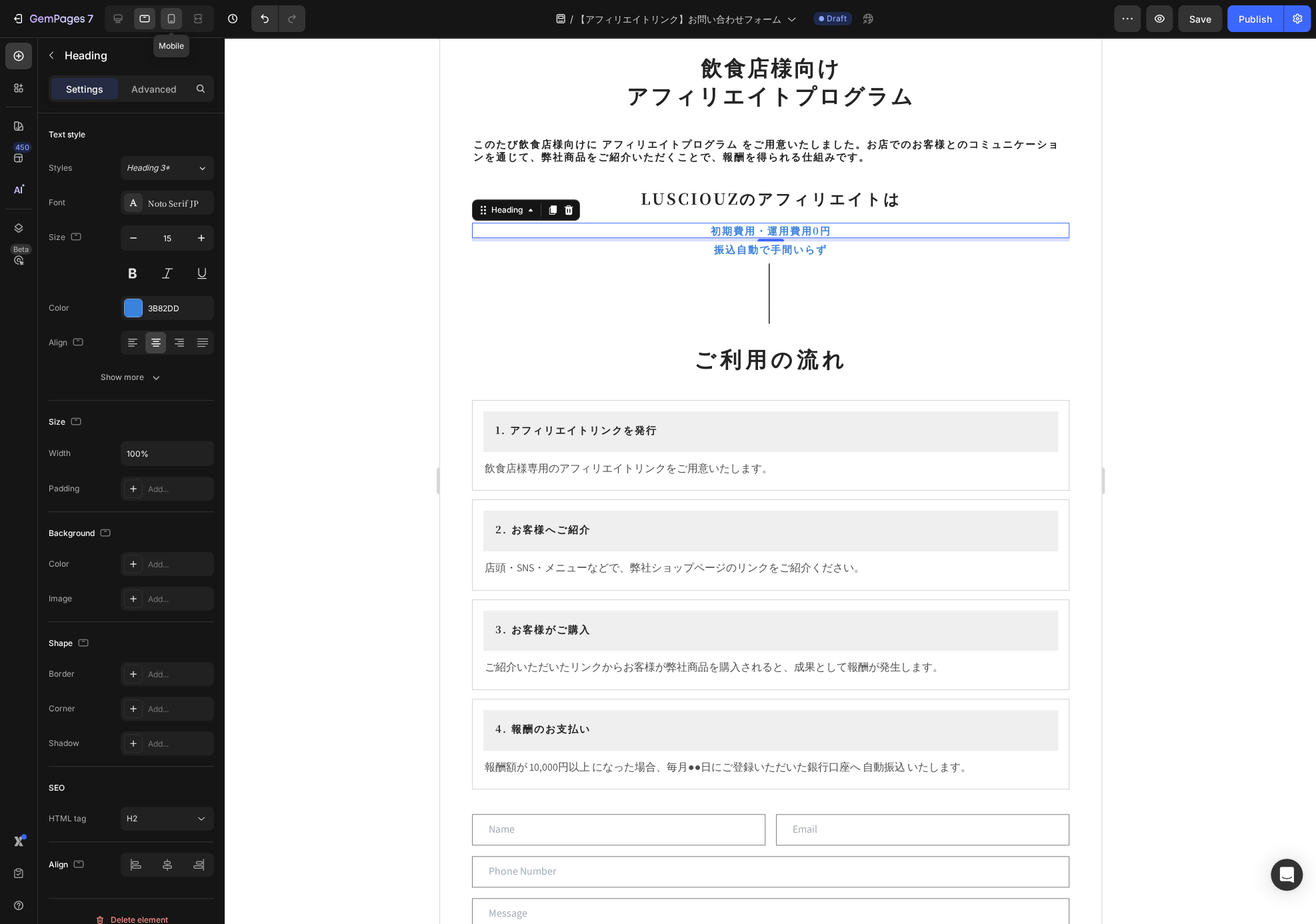
click at [173, 19] on icon at bounding box center [172, 18] width 7 height 9
type input "12"
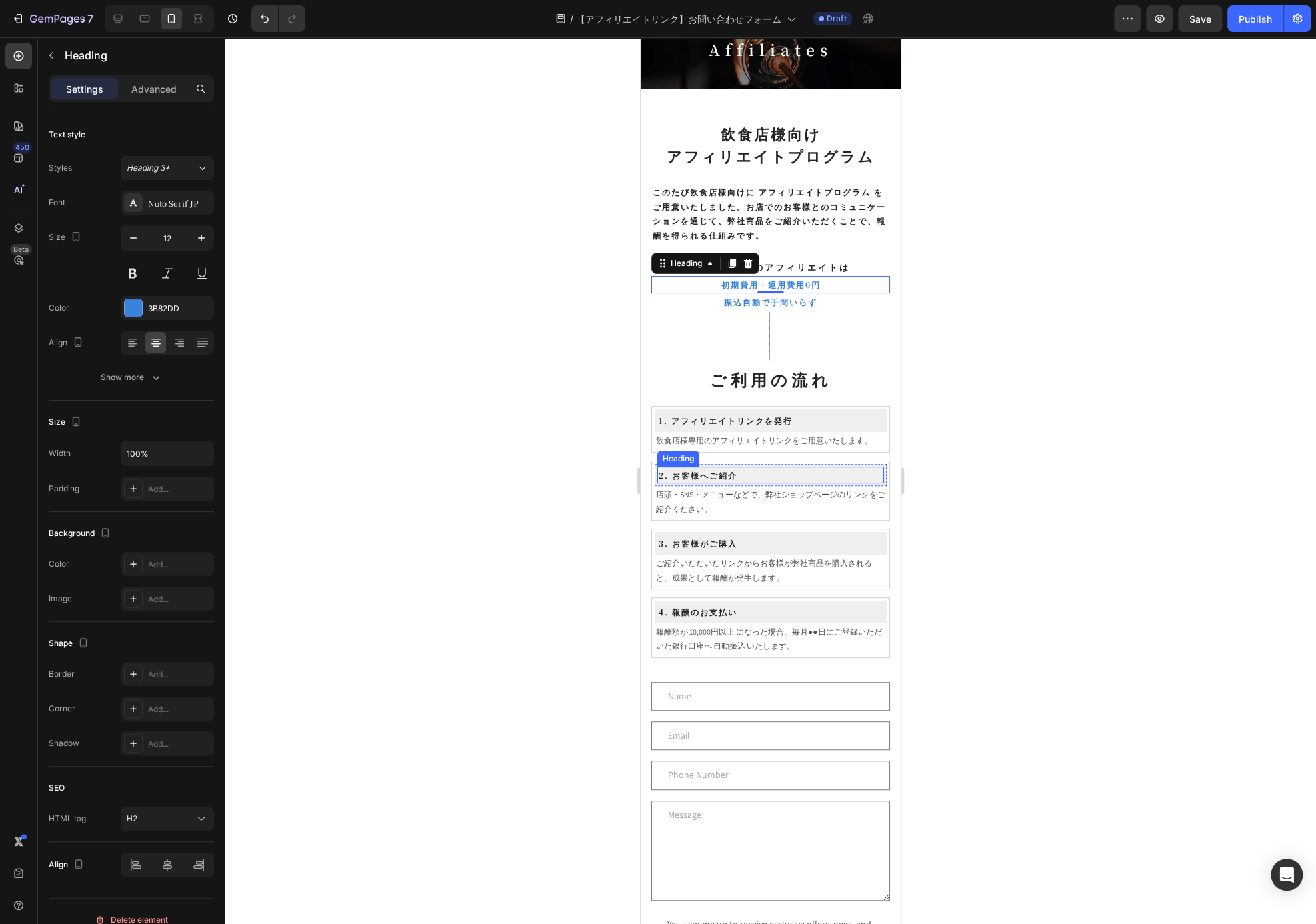
scroll to position [69, 0]
click at [964, 322] on div at bounding box center [770, 481] width 1091 height 887
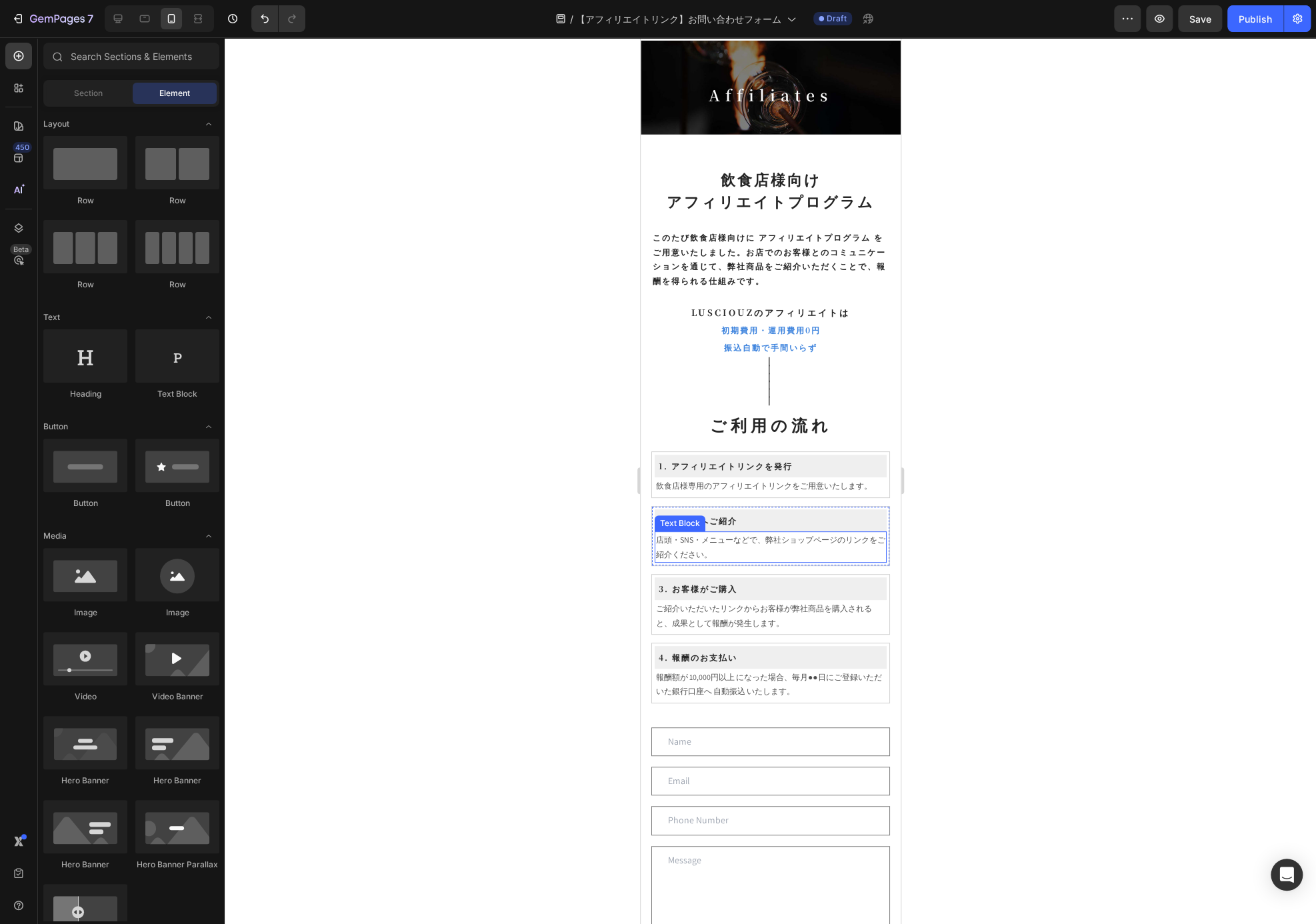
scroll to position [0, 0]
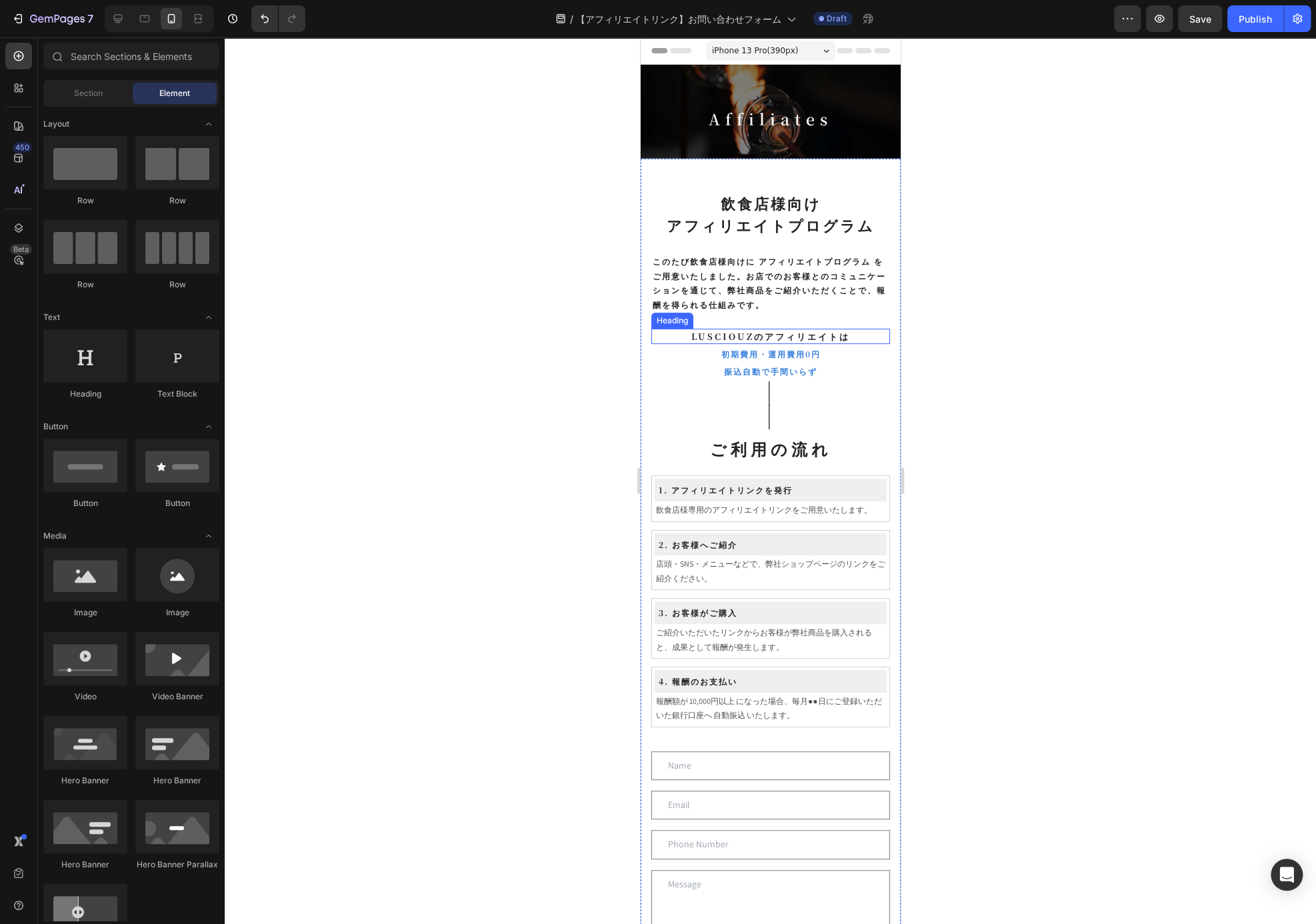
click at [822, 330] on p "LUSCIOUZのアフィリエイトは" at bounding box center [770, 337] width 236 height 13
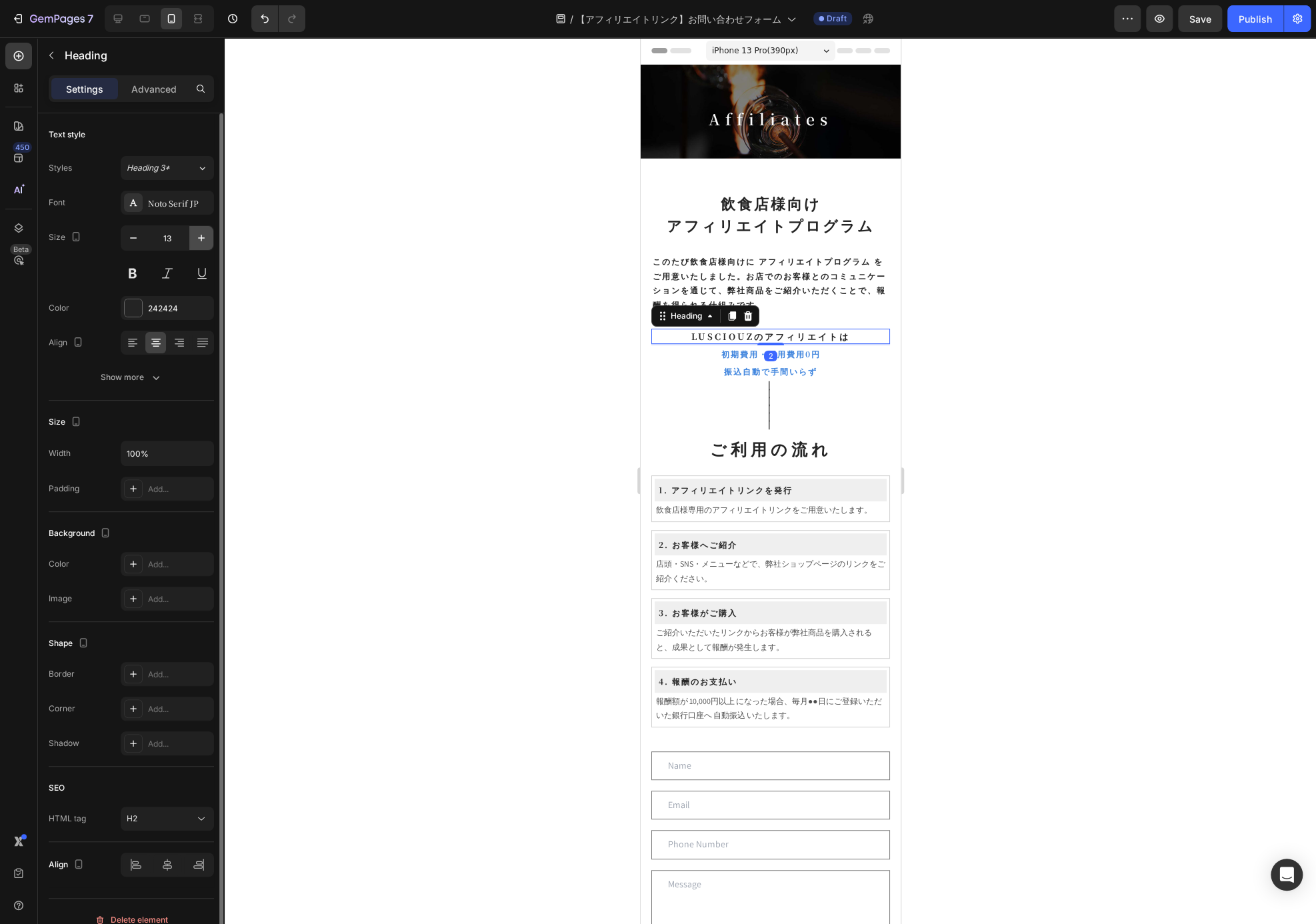
click at [197, 242] on icon "button" at bounding box center [202, 238] width 13 height 13
type input "14"
click at [130, 373] on div "Show more" at bounding box center [131, 378] width 62 height 13
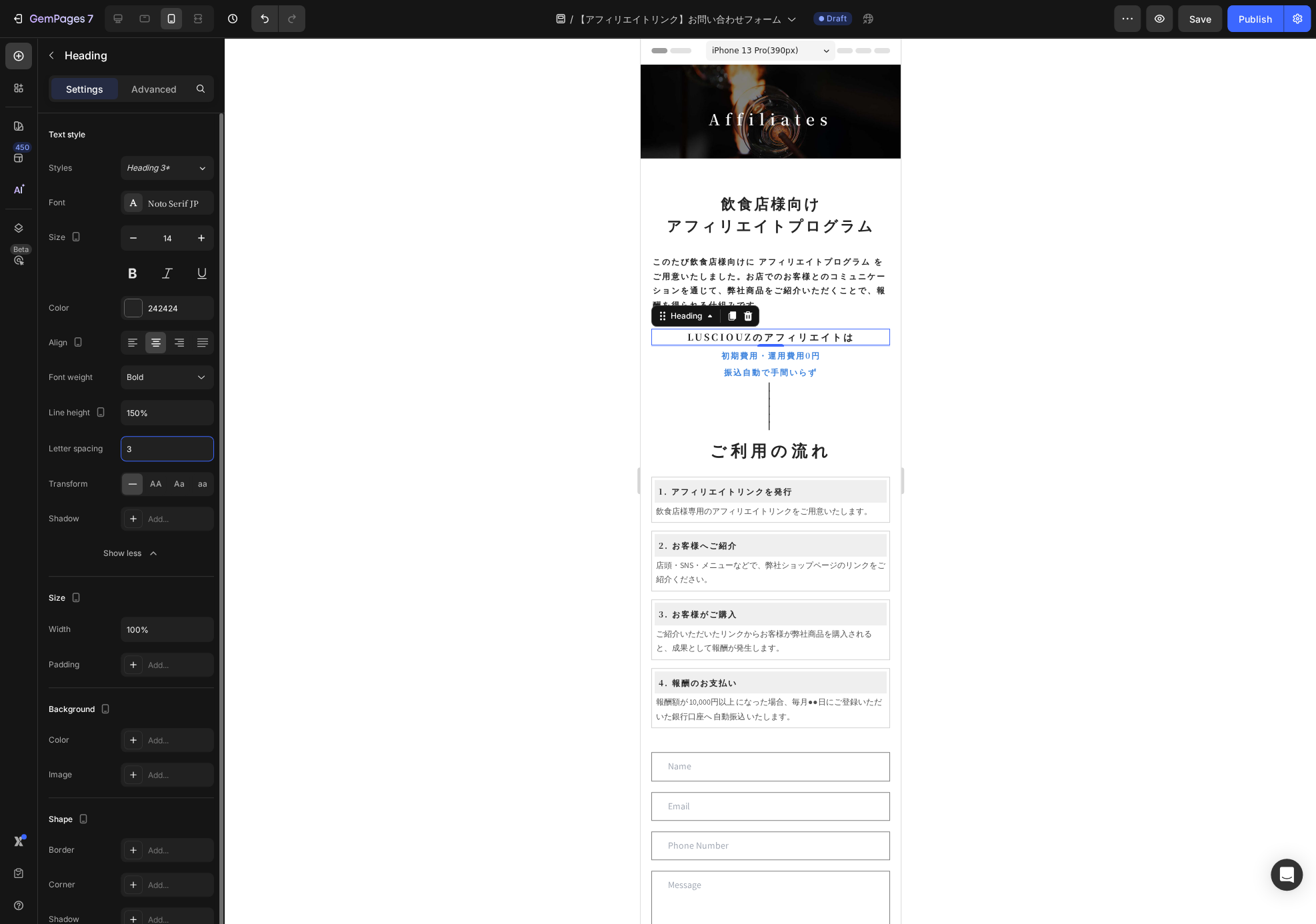
click at [160, 449] on input "3" at bounding box center [167, 448] width 92 height 24
type input "2"
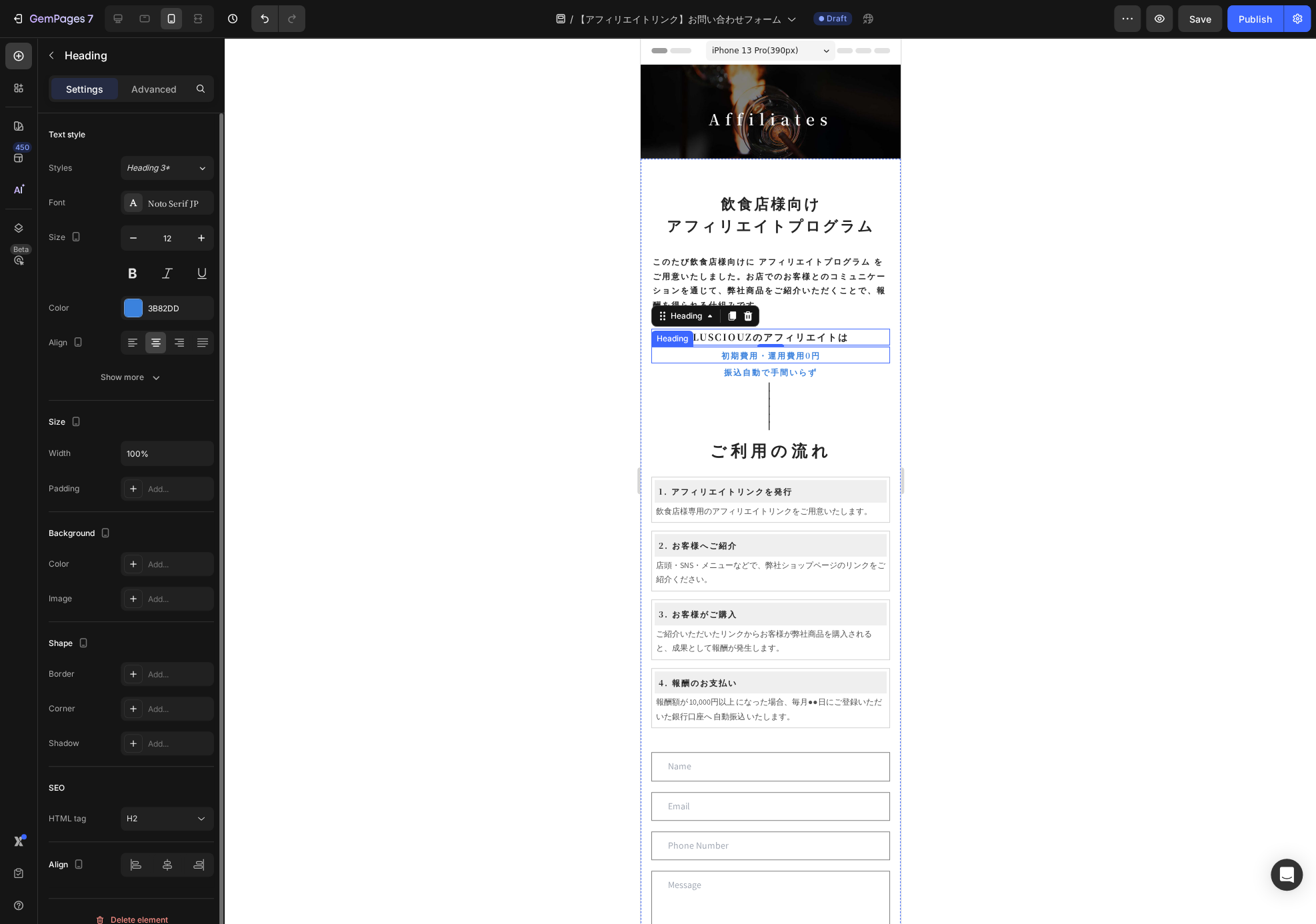
click at [779, 354] on h2 "初期費用・運用費用0円" at bounding box center [770, 356] width 239 height 18
click at [207, 229] on button "button" at bounding box center [201, 237] width 24 height 24
click at [205, 229] on button "button" at bounding box center [201, 237] width 24 height 24
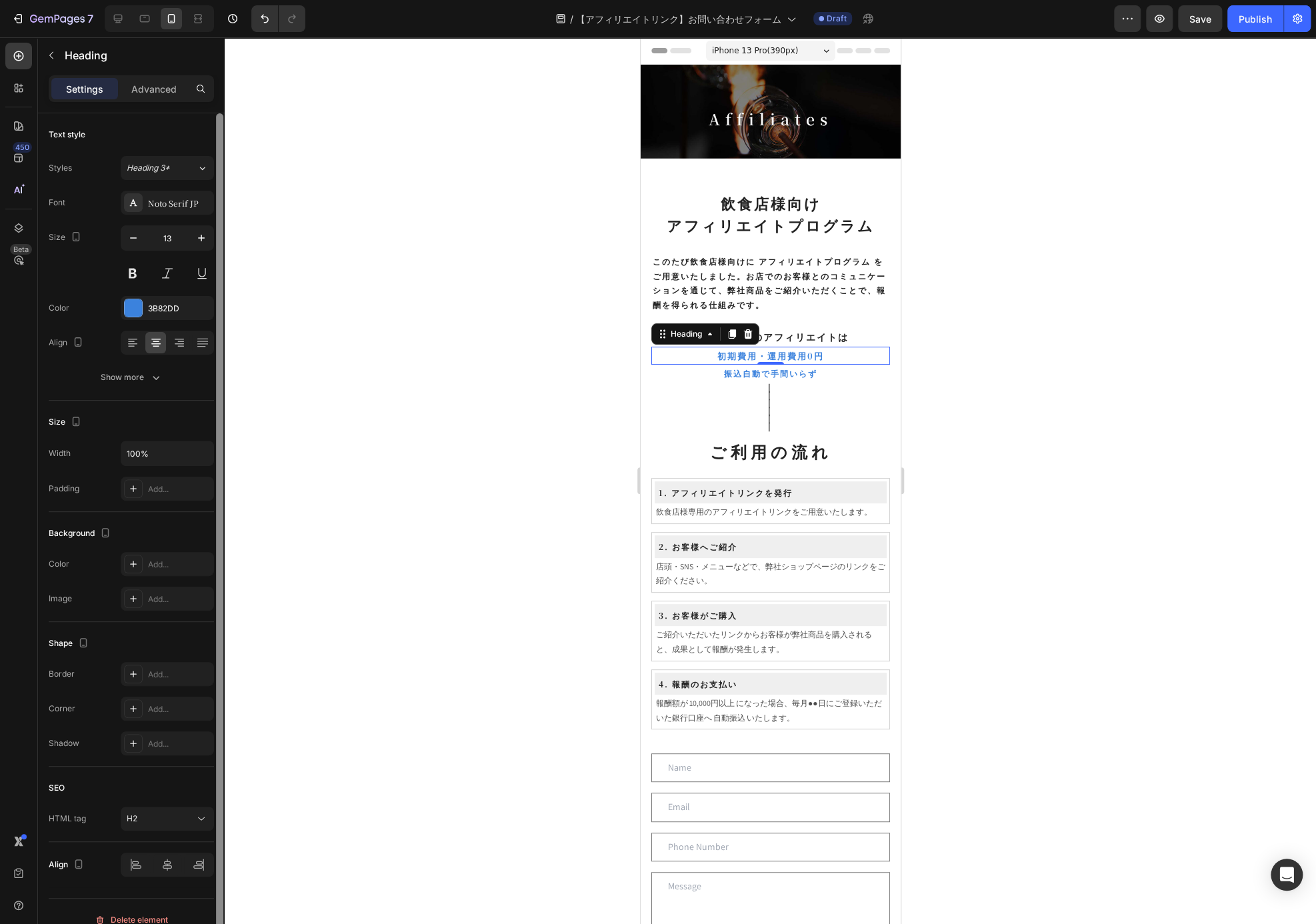
type input "14"
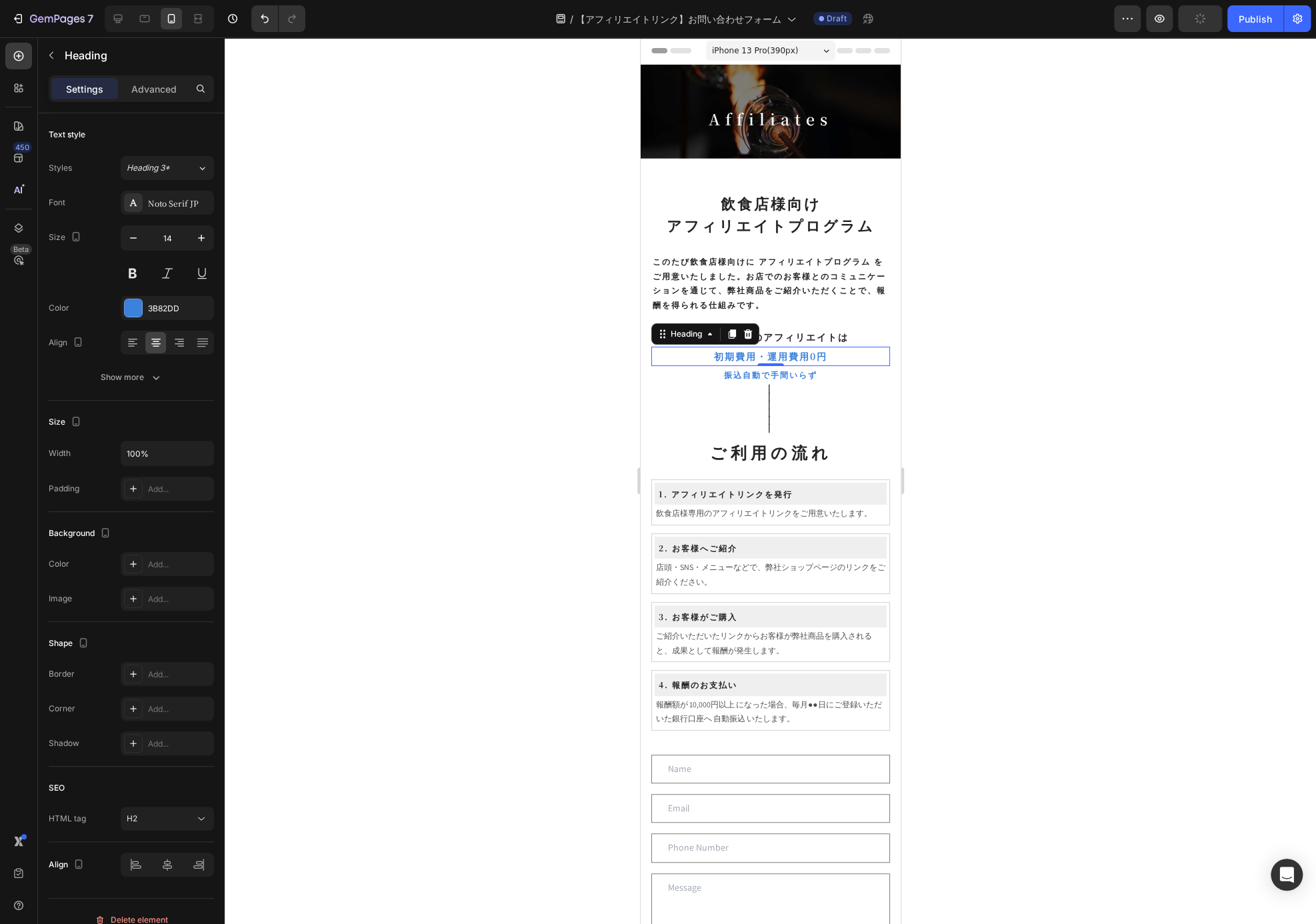
click at [836, 361] on h2 "初期費用・運用費用0円" at bounding box center [770, 356] width 239 height 19
click at [841, 373] on h2 "振込自動で手間いらず" at bounding box center [770, 375] width 239 height 18
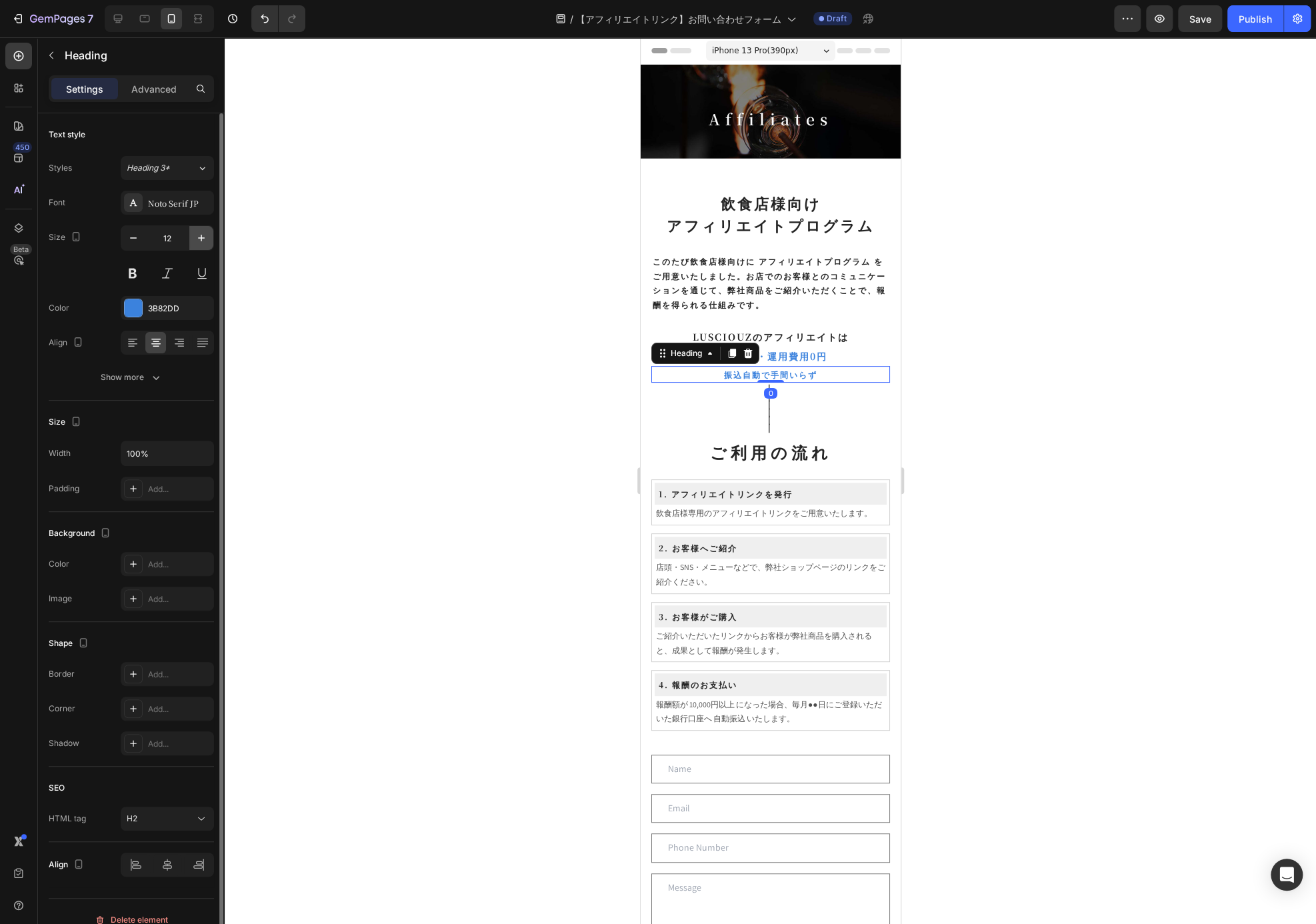
click at [204, 241] on icon "button" at bounding box center [202, 238] width 13 height 13
type input "14"
click at [733, 366] on h2 "振込自動で手間いらず" at bounding box center [770, 375] width 239 height 19
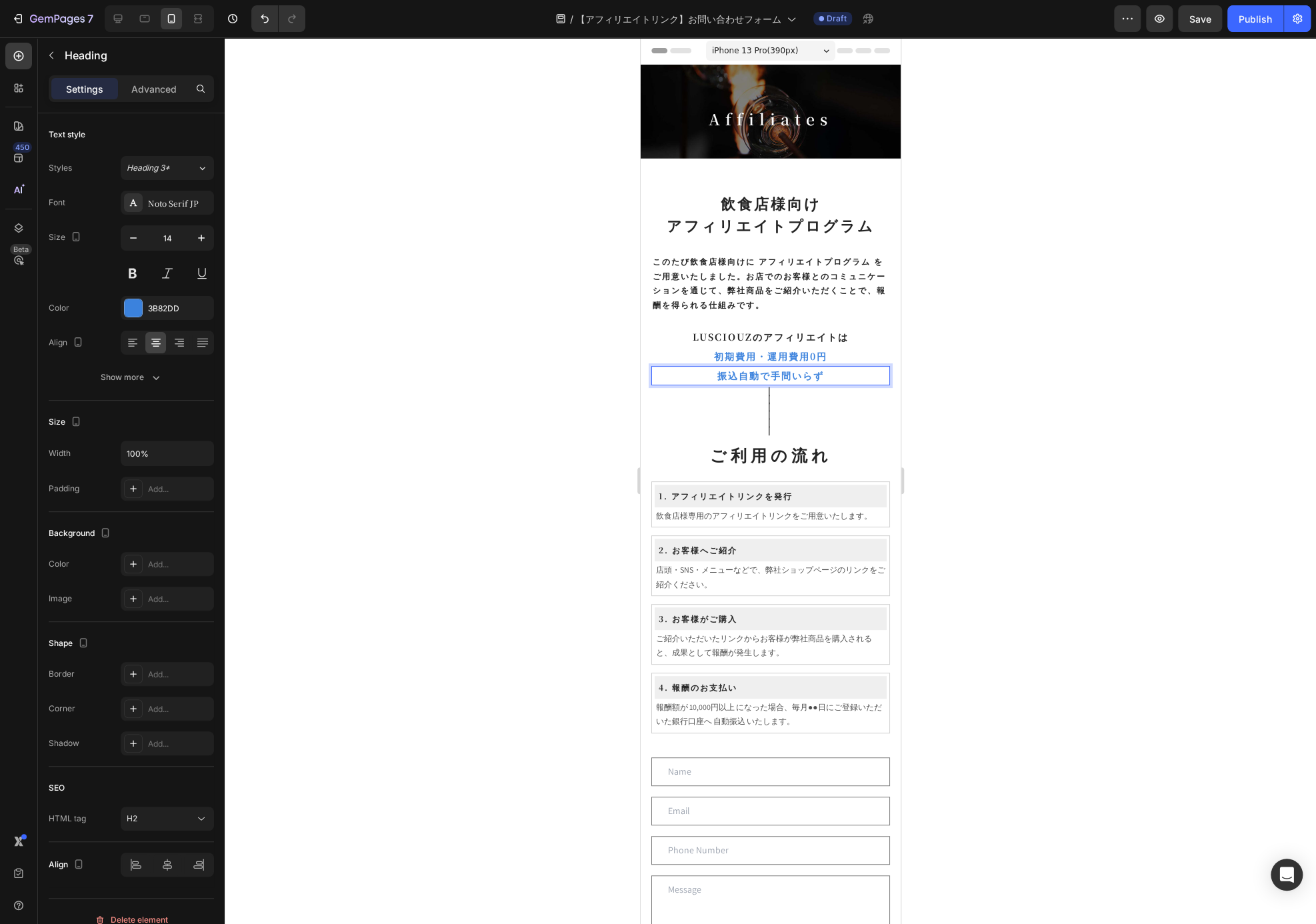
click at [715, 371] on p "振込自動で手間いらず" at bounding box center [770, 375] width 236 height 17
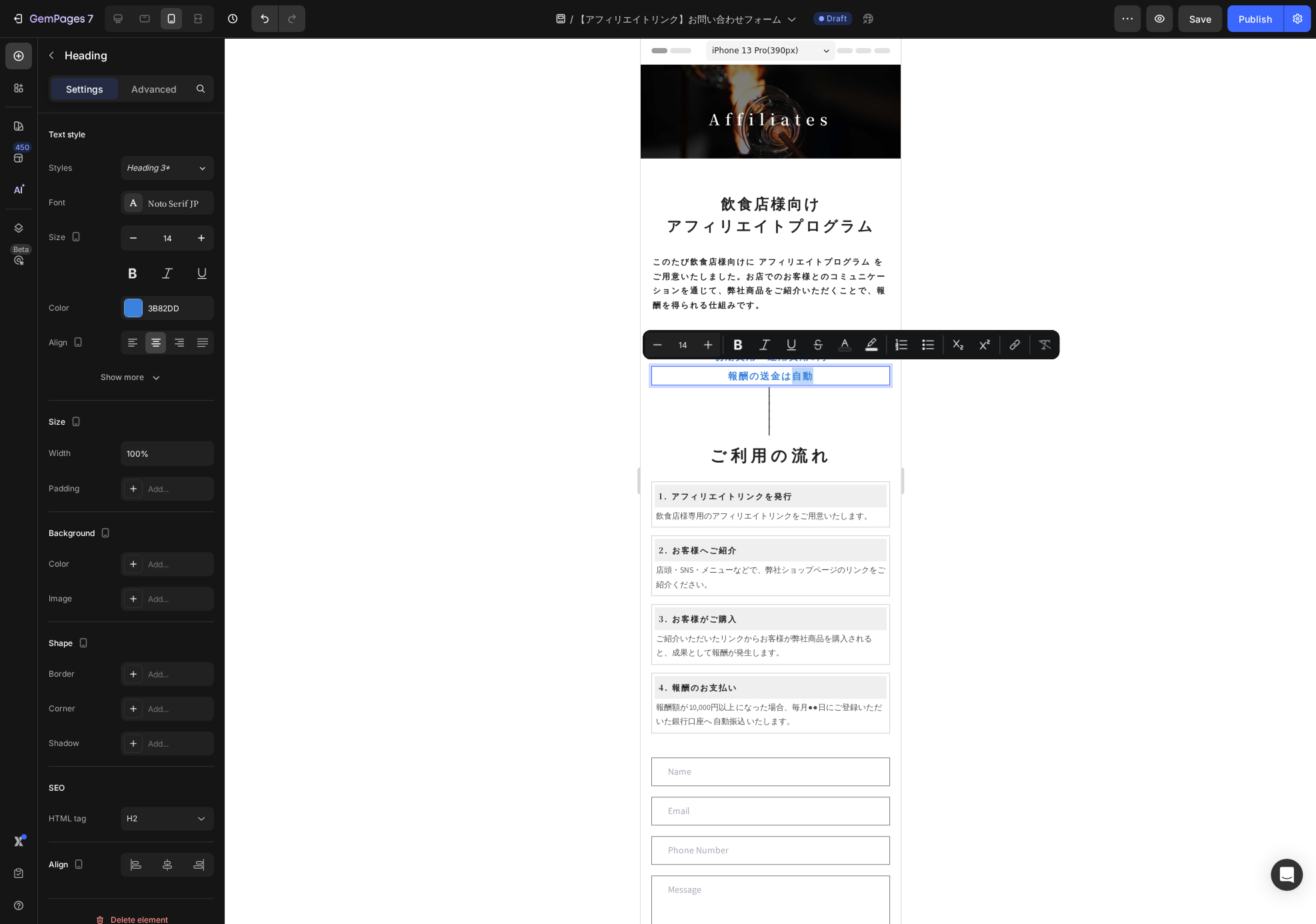
drag, startPoint x: 811, startPoint y: 373, endPoint x: 789, endPoint y: 373, distance: 22.0
click at [789, 373] on p "報酬の送金は自動" at bounding box center [770, 375] width 236 height 17
click at [738, 374] on p "報酬の送金は自動" at bounding box center [770, 375] width 236 height 17
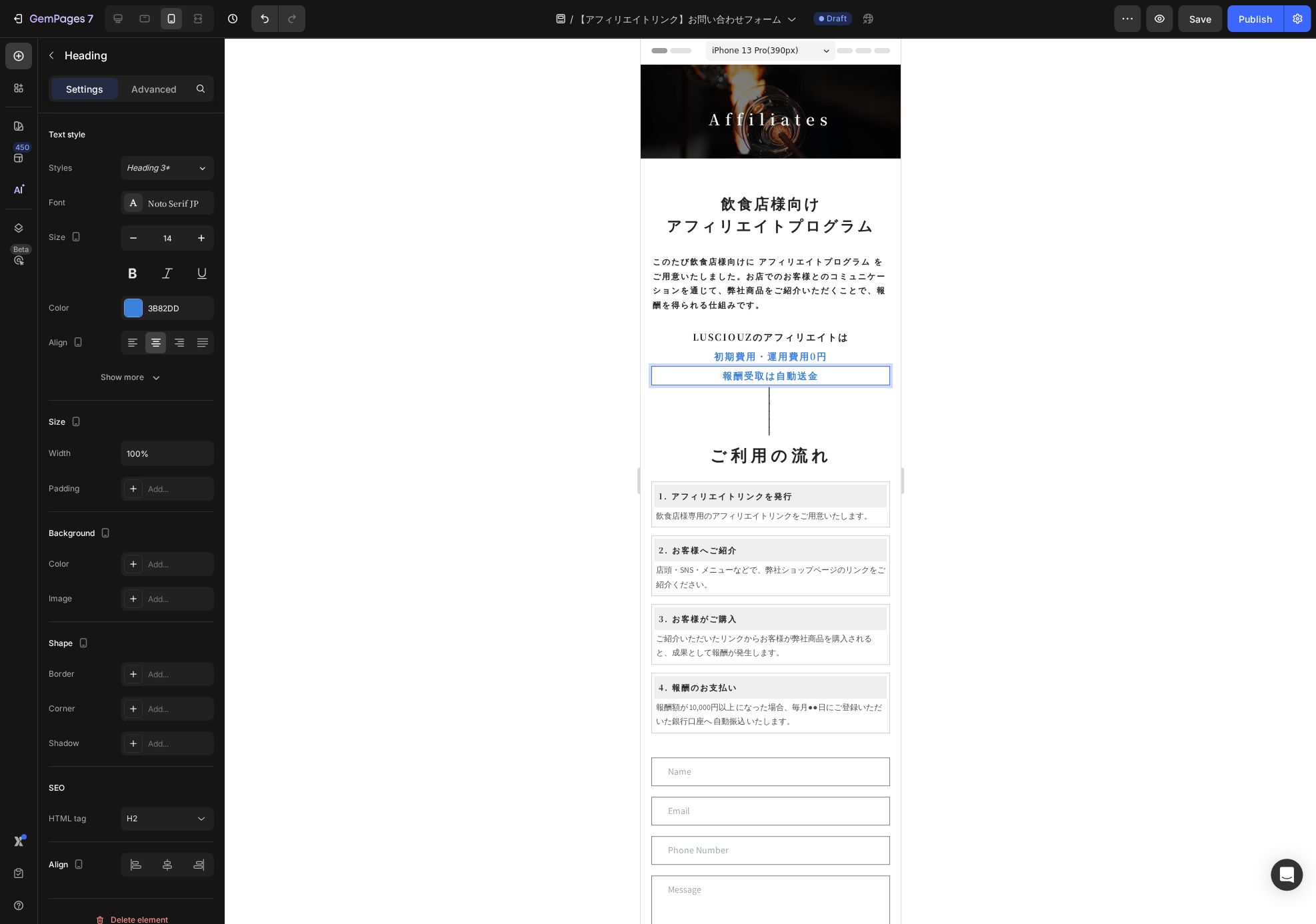
click at [946, 309] on div at bounding box center [770, 481] width 1091 height 887
click at [823, 375] on p "報酬受取は自動送金" at bounding box center [770, 375] width 236 height 17
click at [845, 348] on p "初期費用・運用費用0円" at bounding box center [770, 356] width 236 height 17
click at [1020, 448] on div at bounding box center [770, 481] width 1091 height 887
click at [839, 370] on p "報酬受取は自動送金" at bounding box center [770, 375] width 236 height 17
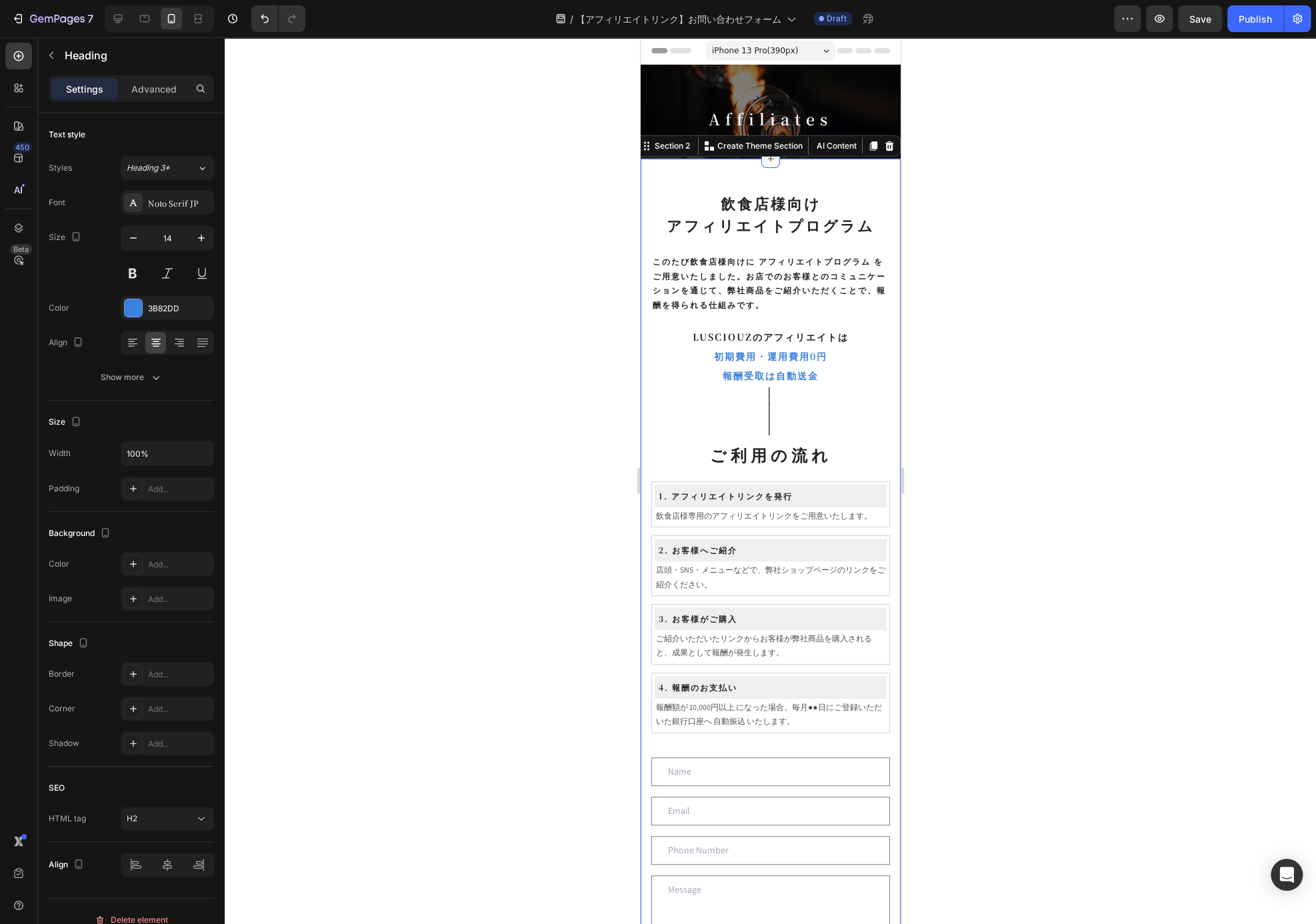
click at [849, 319] on div "飲食店様向け アフィリエイトプログラム Heading ⁠⁠⁠⁠⁠⁠⁠ このたび飲食店様向けに アフィリエイトプログラム をご用意いたしました。お店でのお客様…" at bounding box center [770, 640] width 239 height 898
click at [872, 348] on p "初期費用・運用費用0円" at bounding box center [770, 356] width 236 height 17
click at [848, 324] on div "飲食店様向け アフィリエイトプログラム Heading ⁠⁠⁠⁠⁠⁠⁠ このたび飲食店様向けに アフィリエイトプログラム をご用意いたしました。お店でのお客様…" at bounding box center [770, 640] width 239 height 898
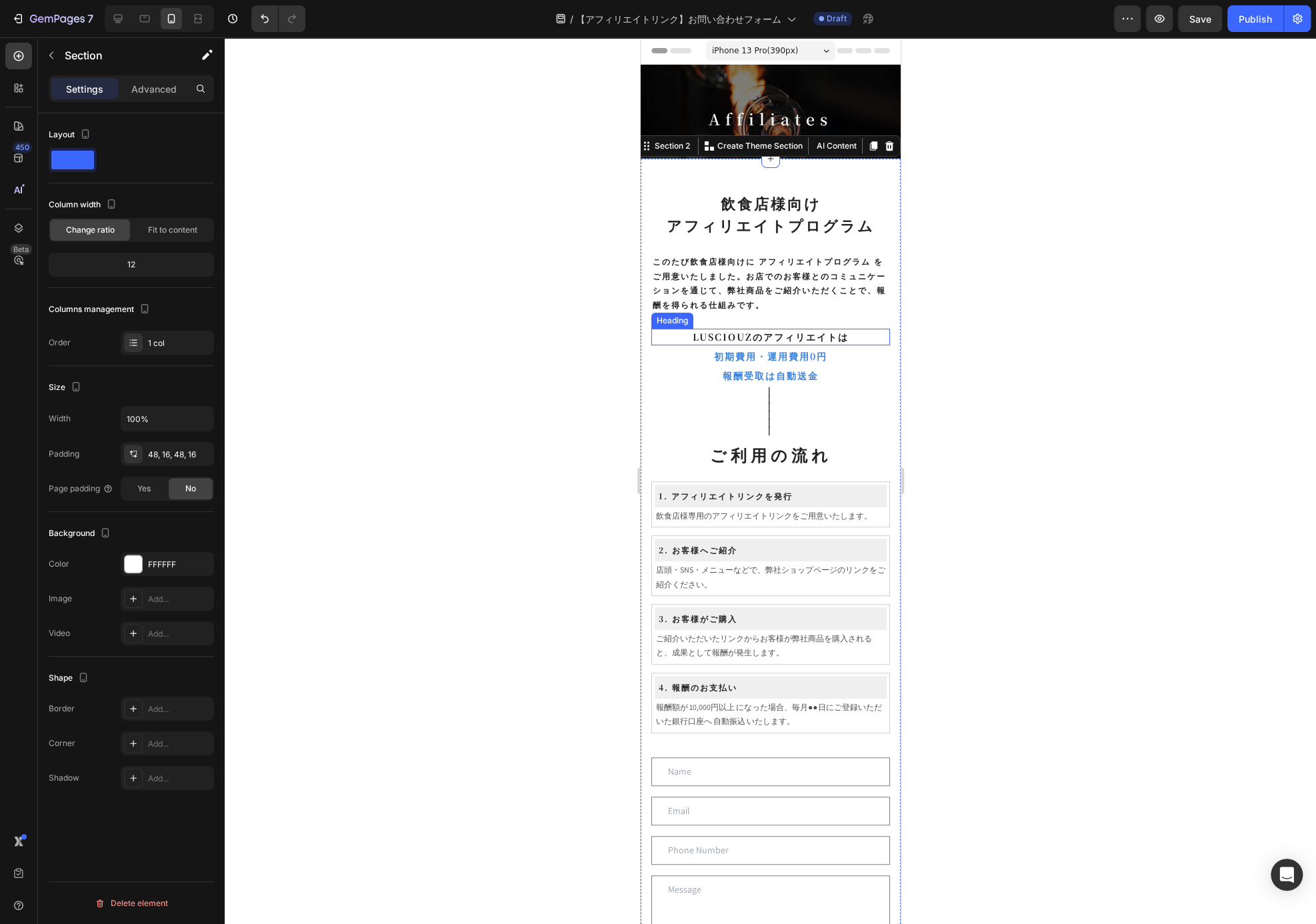
click at [856, 330] on p "LUSCIOUZのアフィリエイトは" at bounding box center [770, 337] width 236 height 14
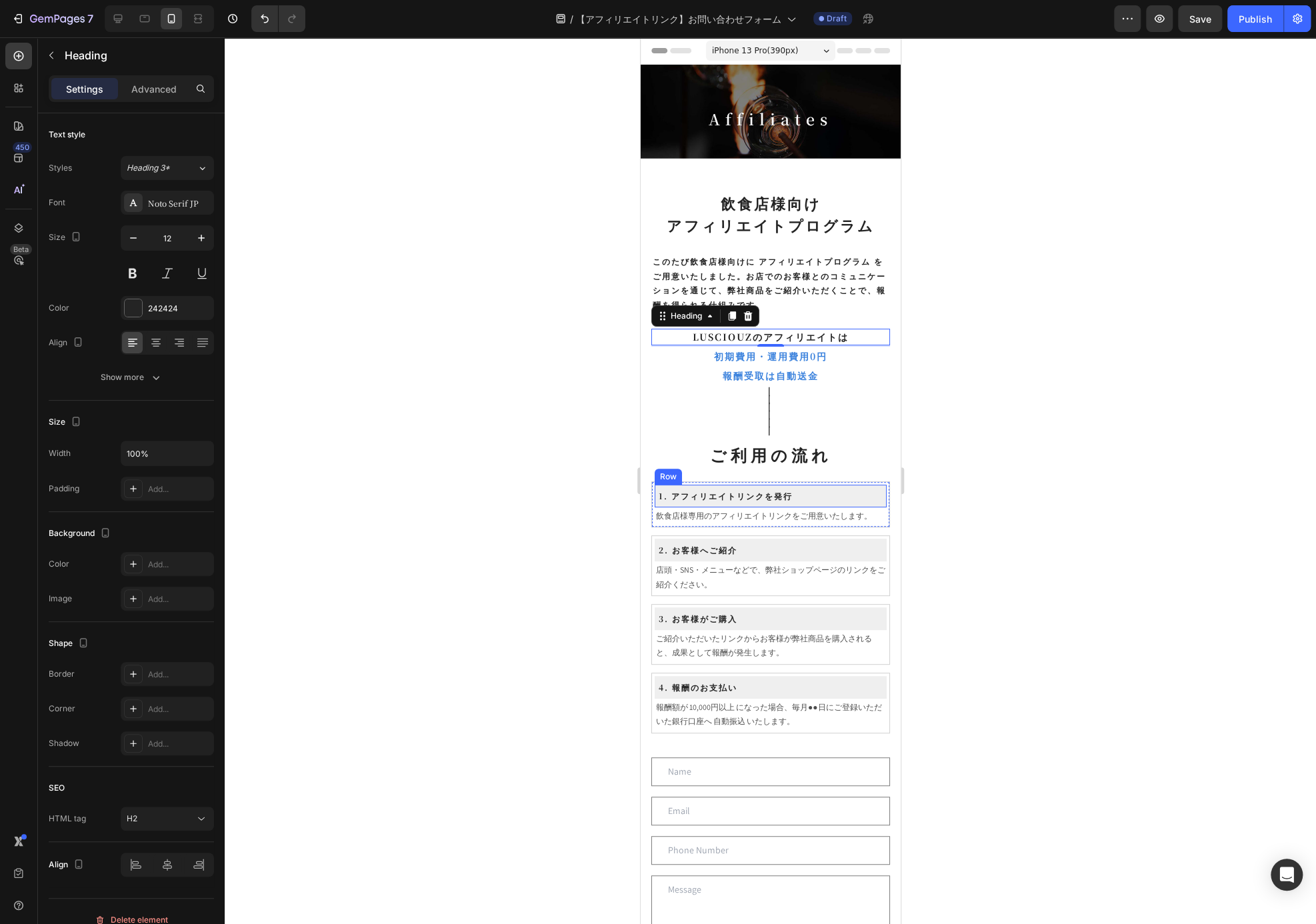
click at [840, 497] on h2 "1. アフィリエイトリンクを発行" at bounding box center [770, 496] width 226 height 18
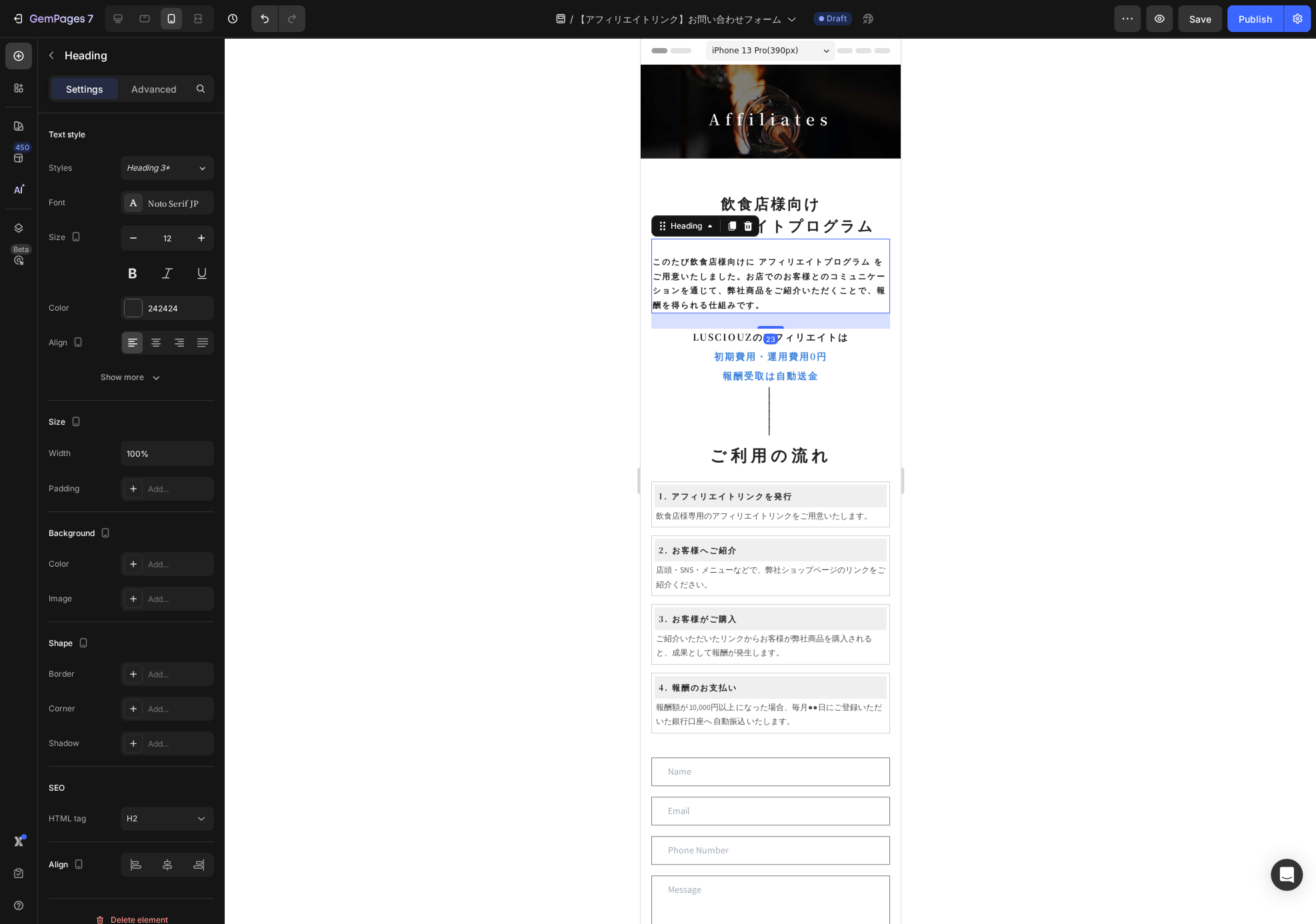
click at [812, 299] on p "⁠⁠⁠⁠⁠⁠⁠ このたび飲食店様向けに アフィリエイトプログラム をご用意いたしました。お店でのお客様とのコミュニケーションを通じて、弊社商品をご紹介いただく…" at bounding box center [770, 276] width 236 height 72
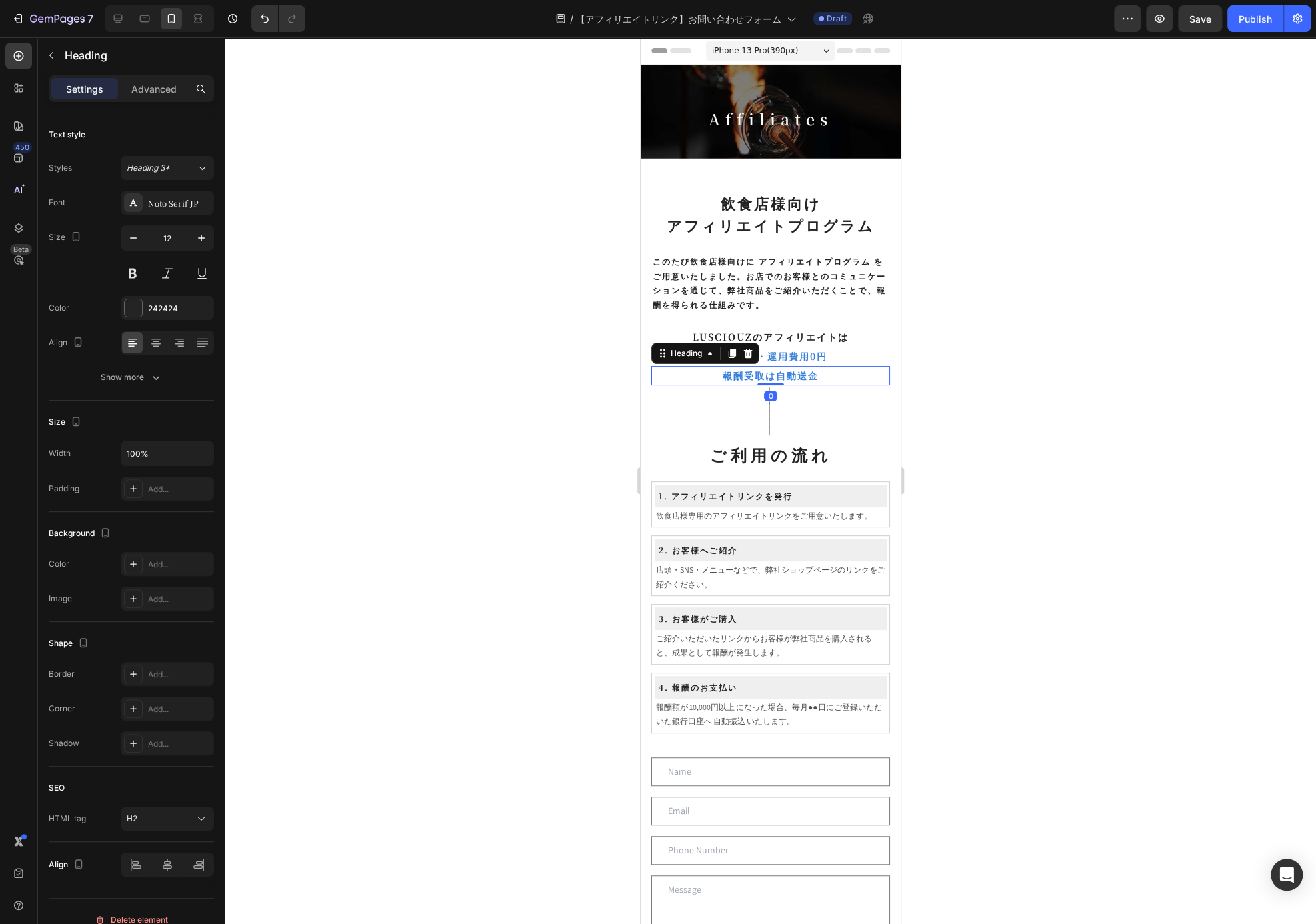
click at [838, 370] on p "報酬受取は自動送金" at bounding box center [770, 375] width 236 height 17
click at [839, 335] on p "LUSCIOUZのアフィリエイトは" at bounding box center [770, 337] width 236 height 14
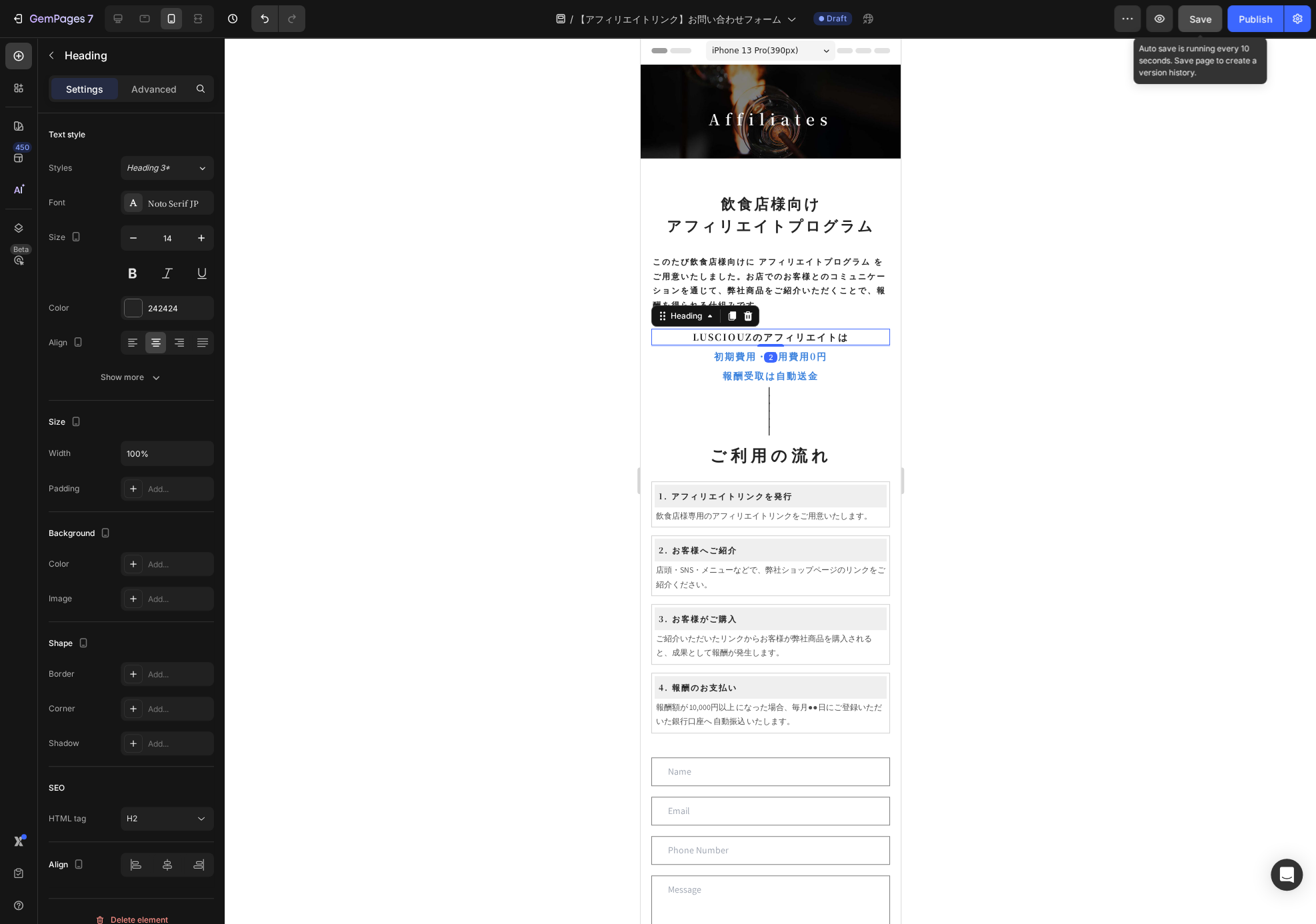
click at [1200, 26] on button "Save" at bounding box center [1200, 18] width 44 height 27
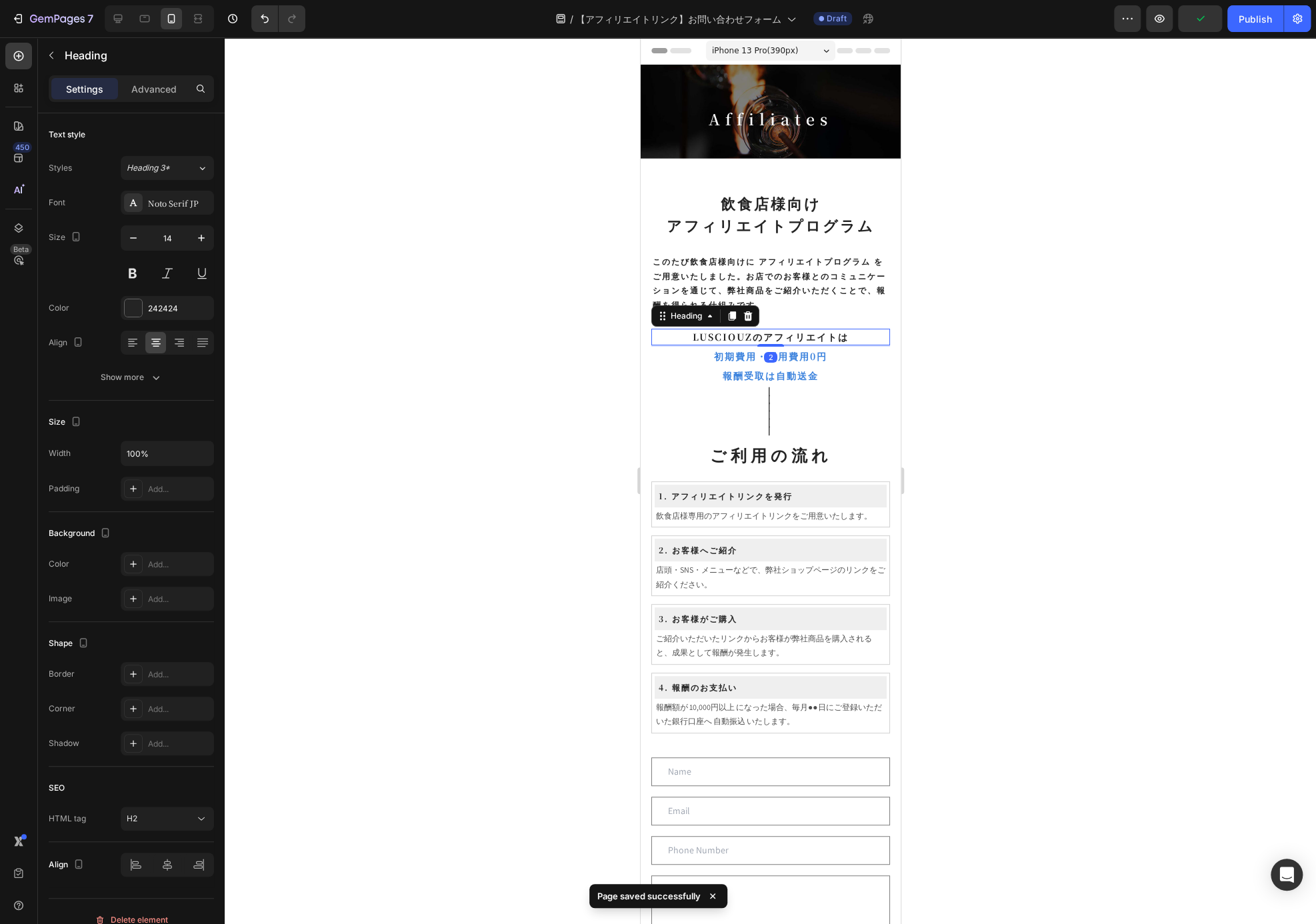
click at [979, 373] on div at bounding box center [770, 481] width 1091 height 887
click at [833, 392] on p "｜ ｜ ｜ ｜ ｜ ｜" at bounding box center [770, 413] width 236 height 55
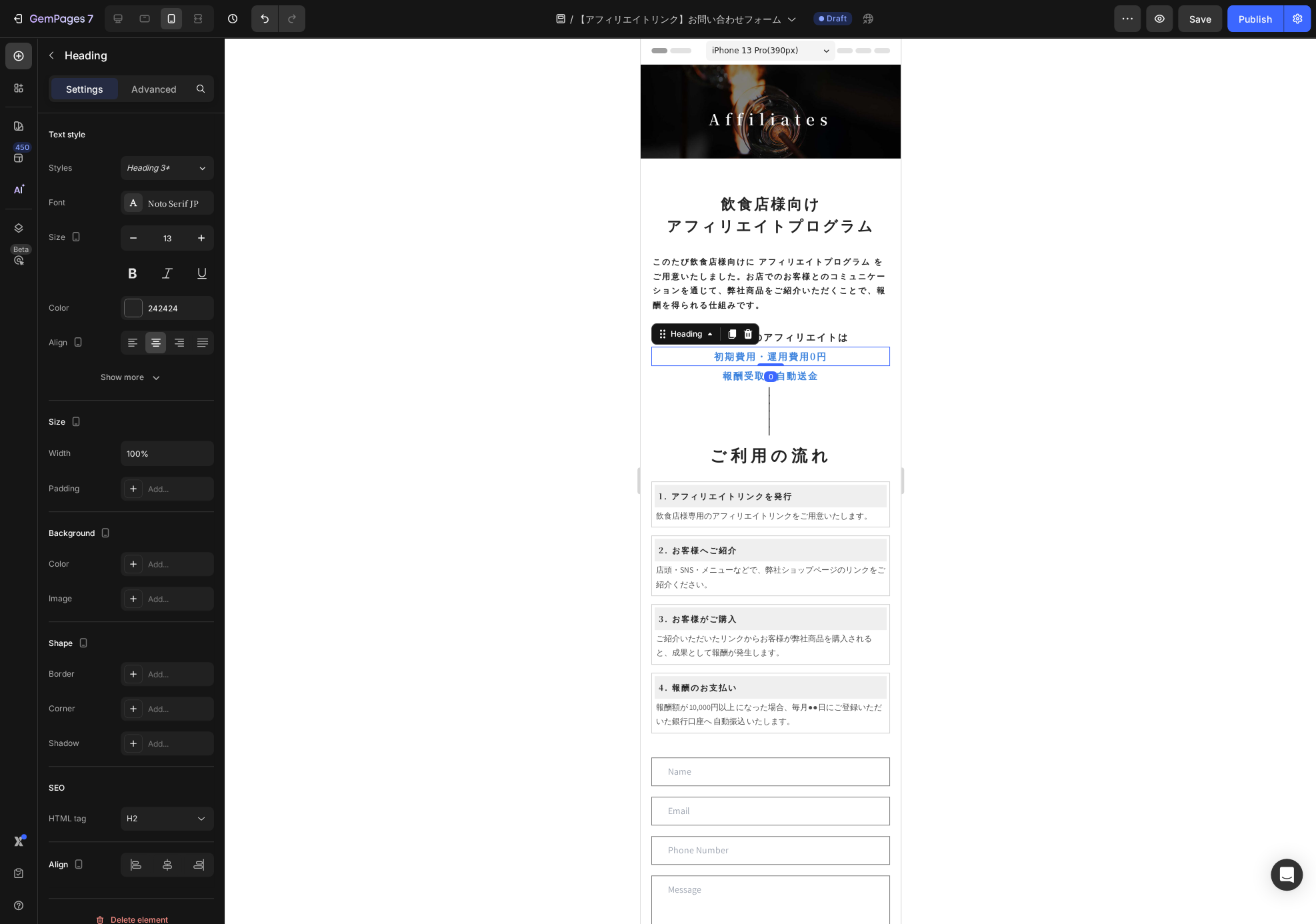
click at [824, 356] on p "初期費用・運用費用0円" at bounding box center [770, 356] width 236 height 17
click at [201, 232] on icon "button" at bounding box center [202, 238] width 13 height 13
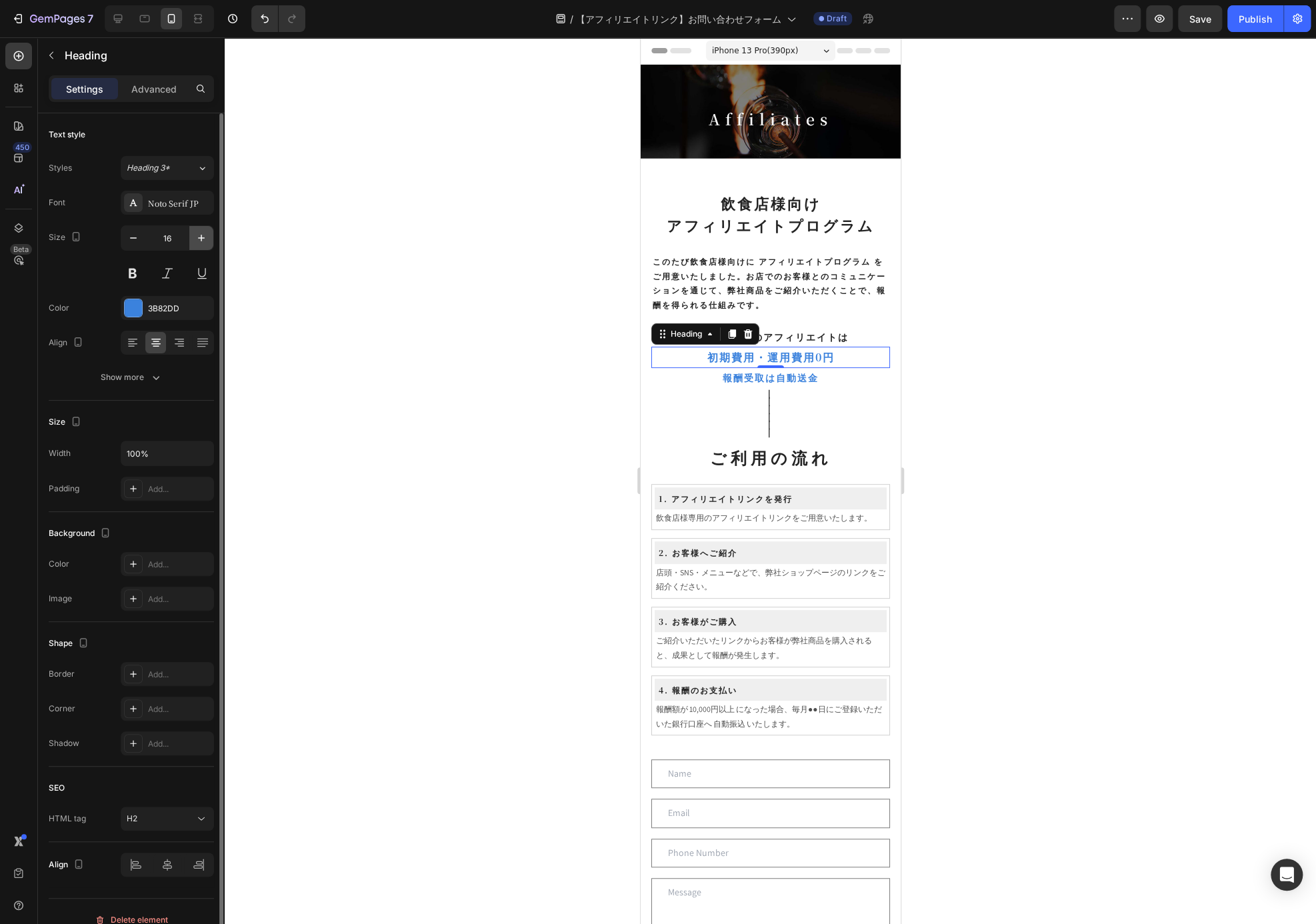
click at [201, 232] on icon "button" at bounding box center [202, 238] width 13 height 13
type input "18"
click at [800, 378] on p "報酬受取は自動送金" at bounding box center [770, 380] width 236 height 17
click at [205, 232] on icon "button" at bounding box center [202, 238] width 13 height 13
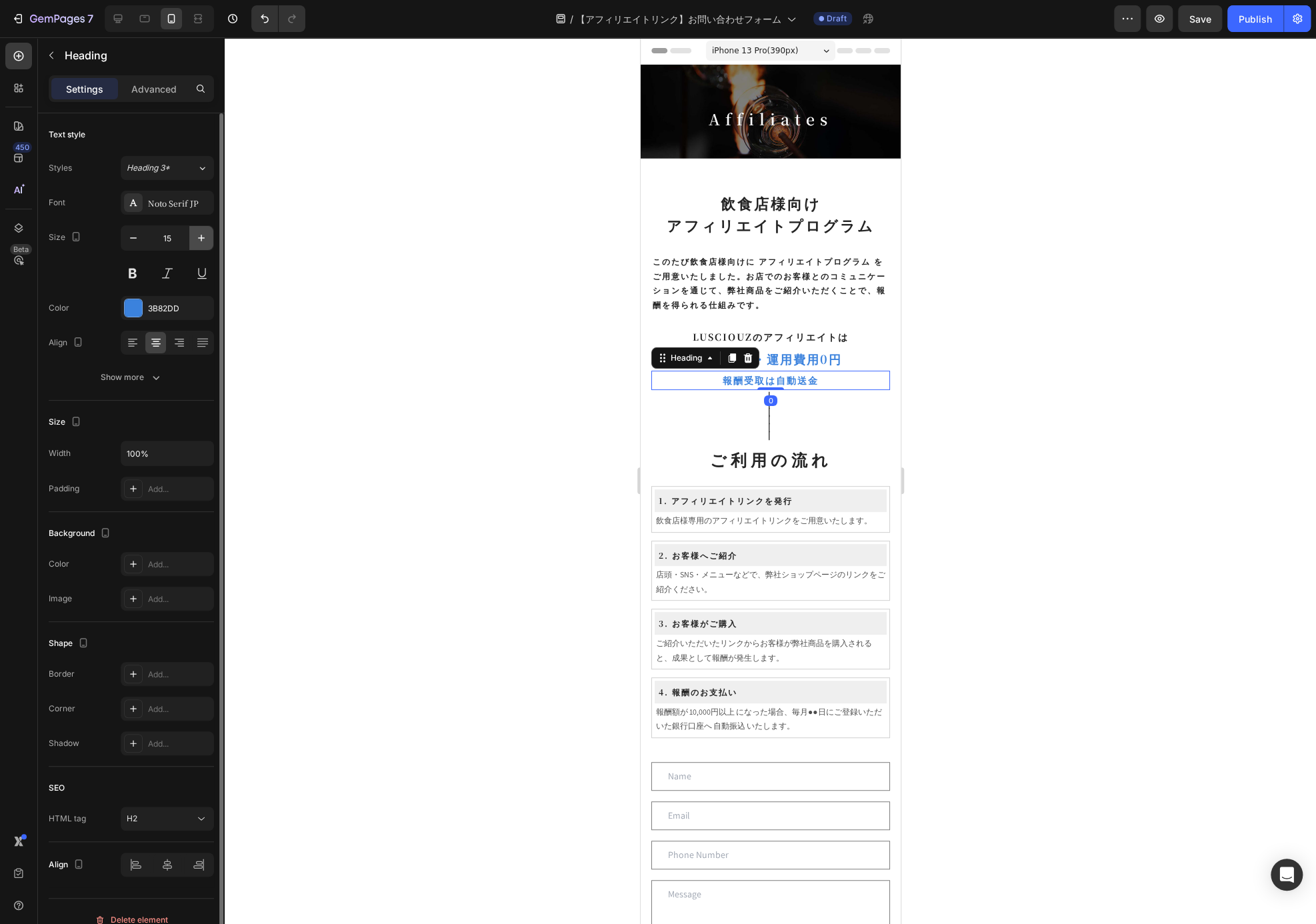
click at [205, 232] on icon "button" at bounding box center [202, 238] width 13 height 13
click at [134, 240] on icon "button" at bounding box center [133, 238] width 13 height 13
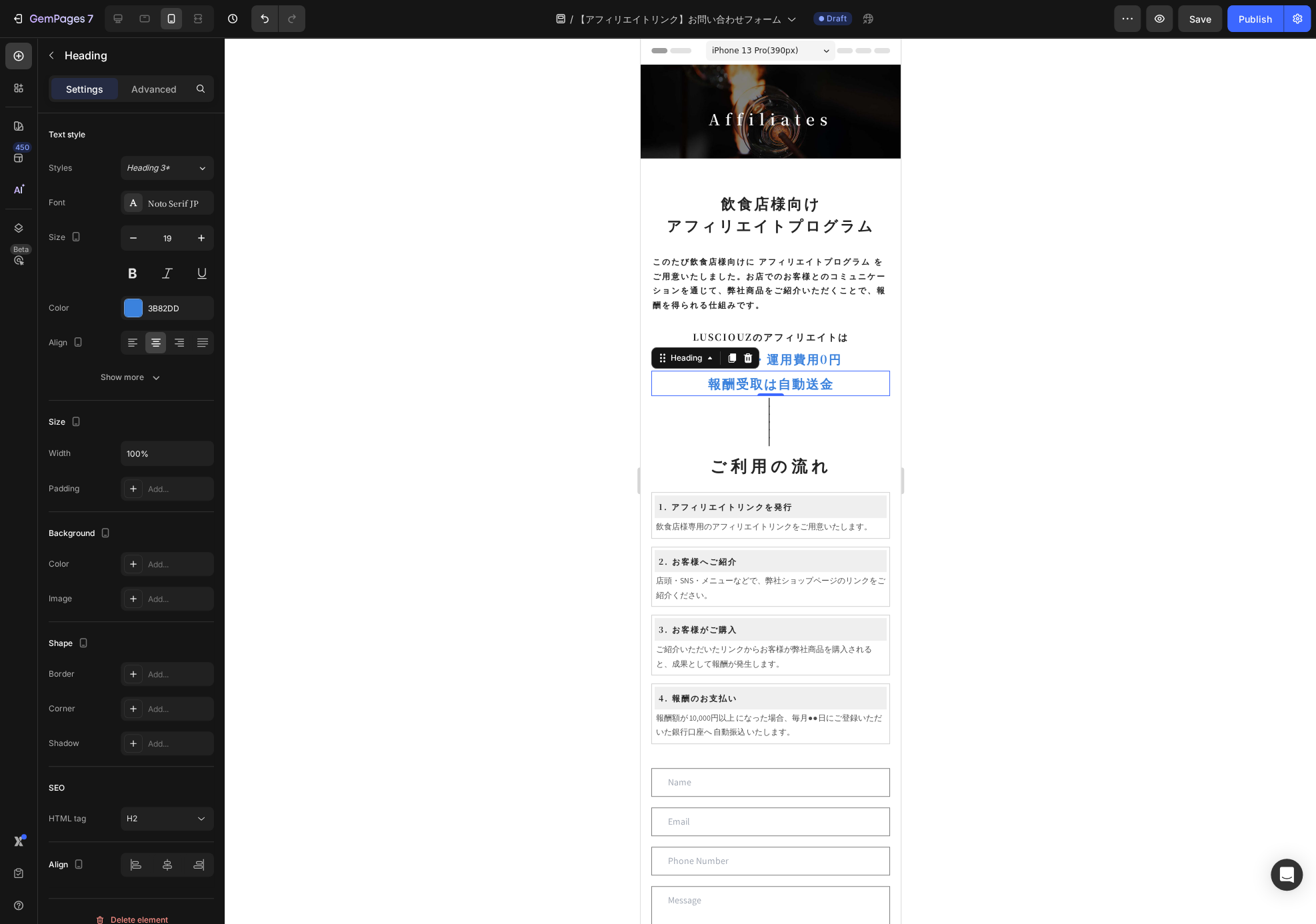
type input "18"
click at [1008, 279] on div at bounding box center [770, 481] width 1091 height 887
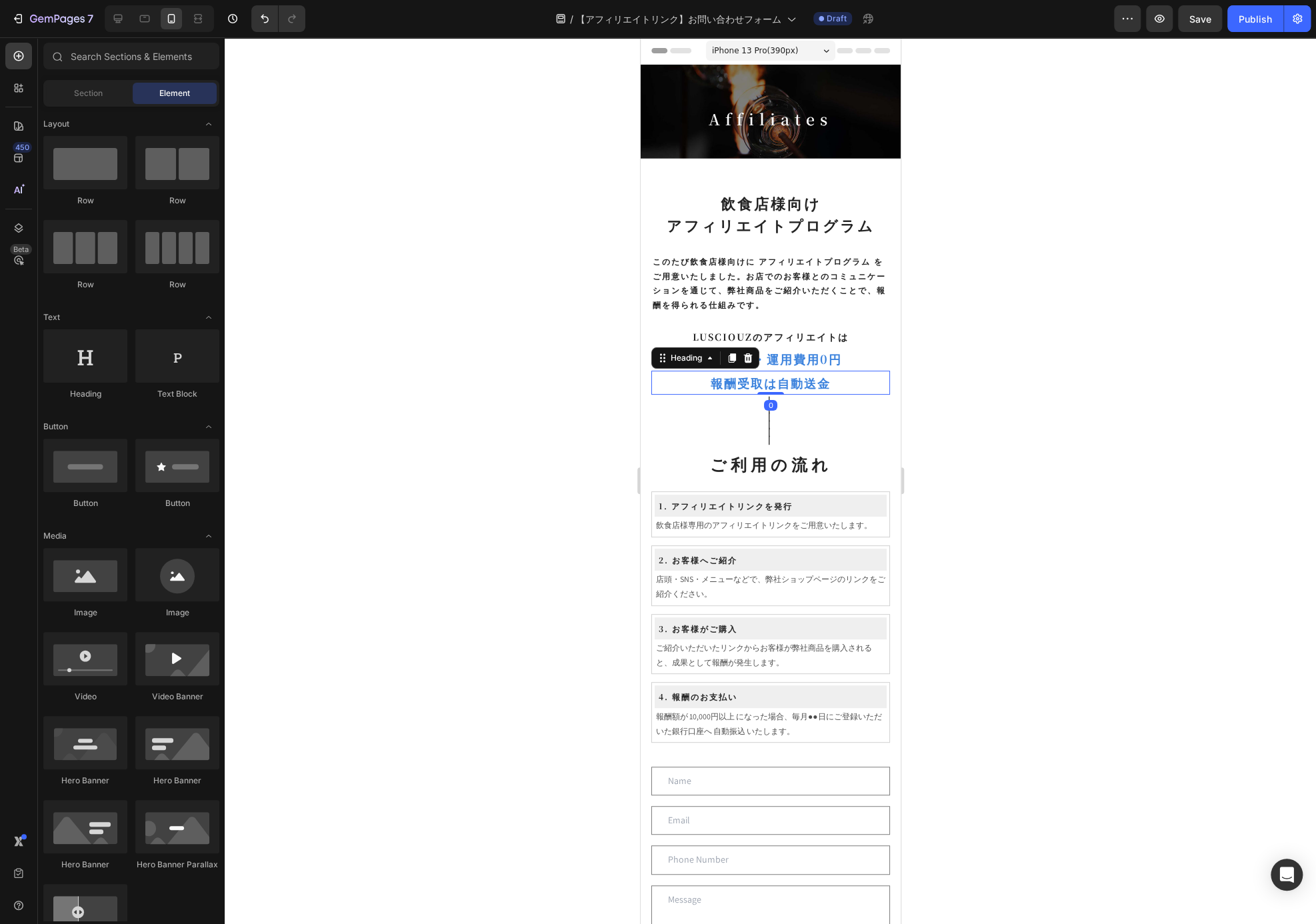
click at [768, 382] on p "報酬受取は自動送金" at bounding box center [770, 382] width 236 height 21
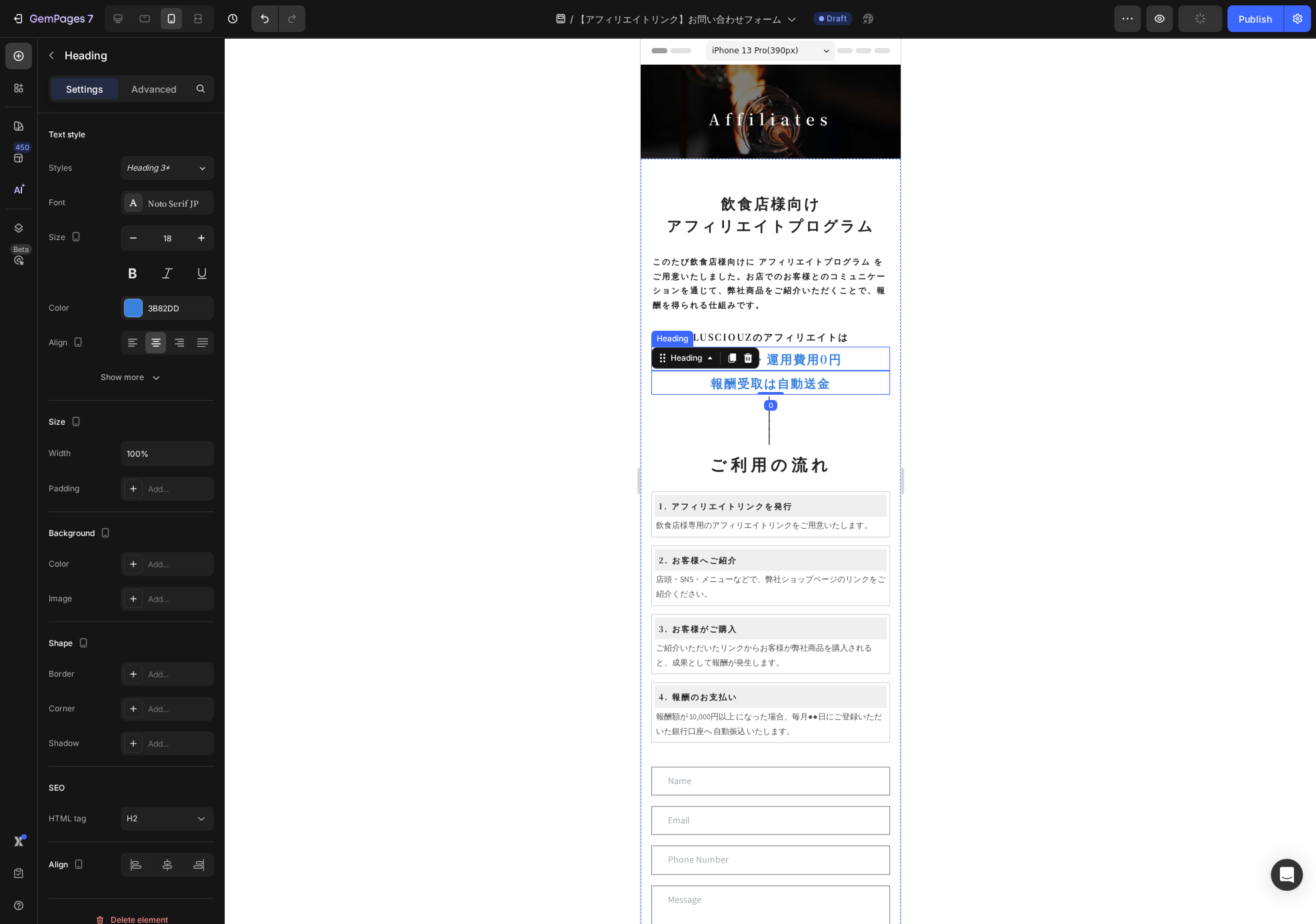
click at [784, 348] on p "初期費用・運用費用0円" at bounding box center [770, 359] width 236 height 21
click at [796, 376] on p "報酬受取は自動送金" at bounding box center [770, 382] width 236 height 21
click at [1114, 314] on div at bounding box center [770, 481] width 1091 height 887
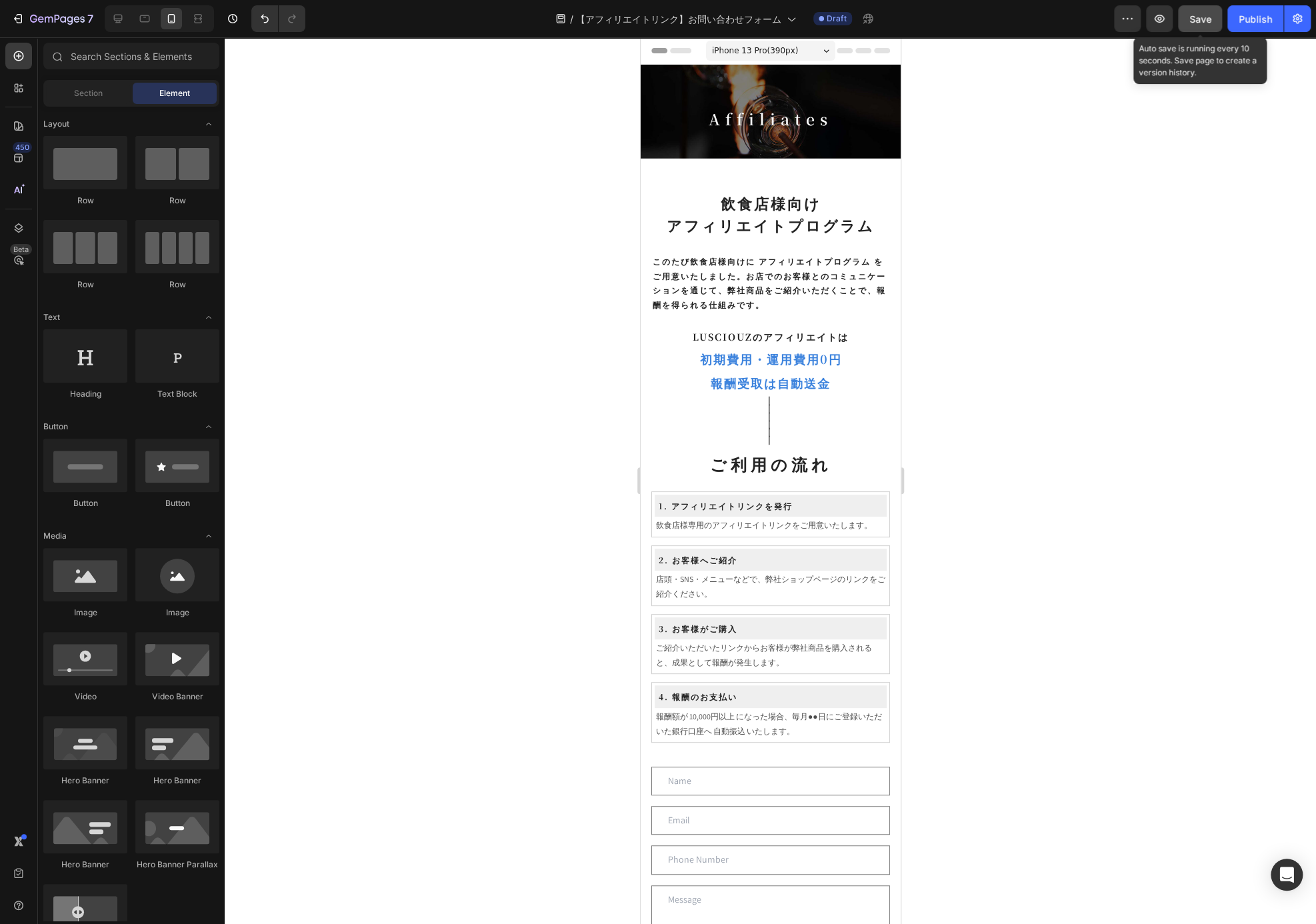
click at [1205, 26] on button "Save" at bounding box center [1200, 18] width 44 height 27
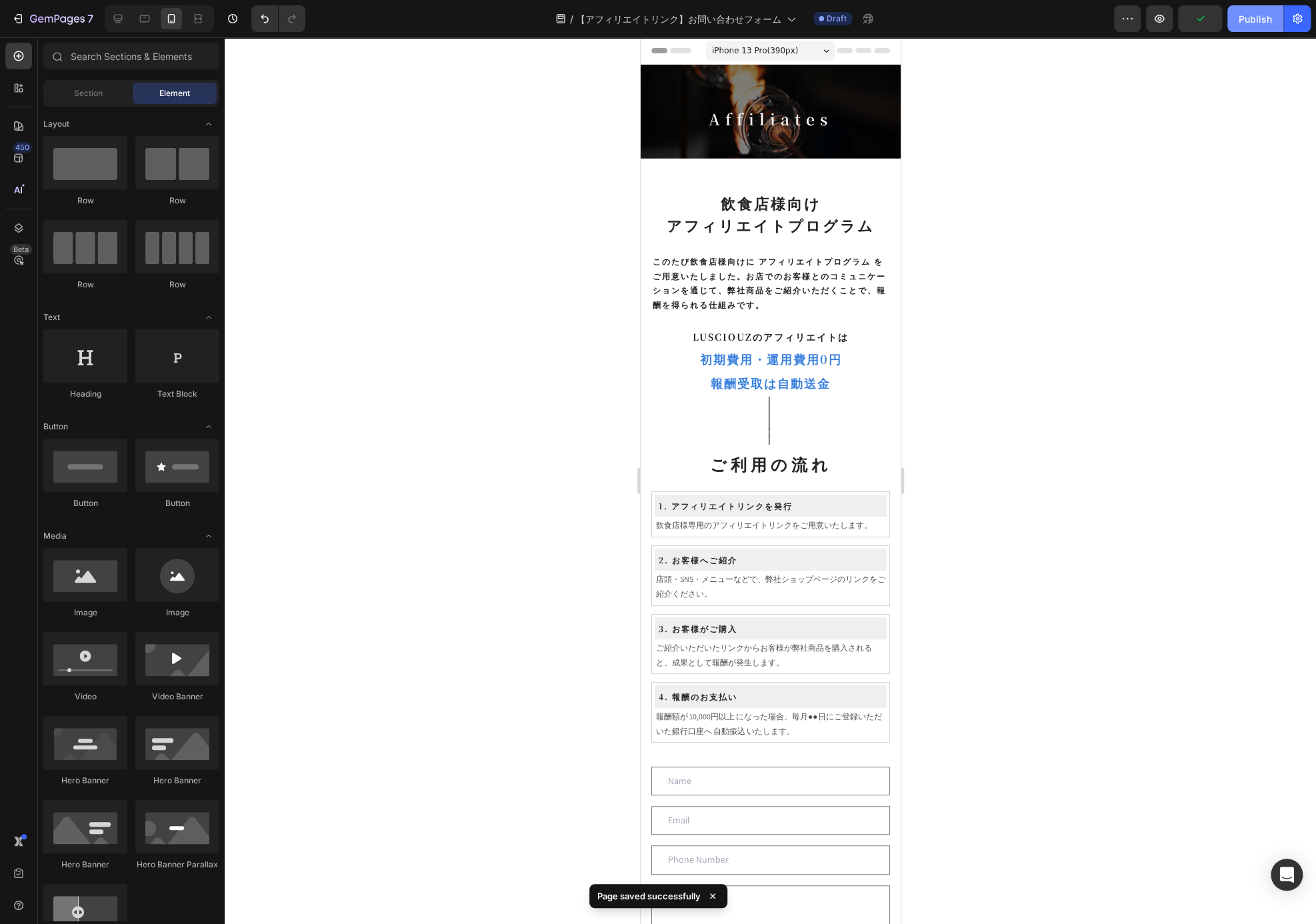
click at [1252, 24] on div "Publish" at bounding box center [1255, 18] width 34 height 14
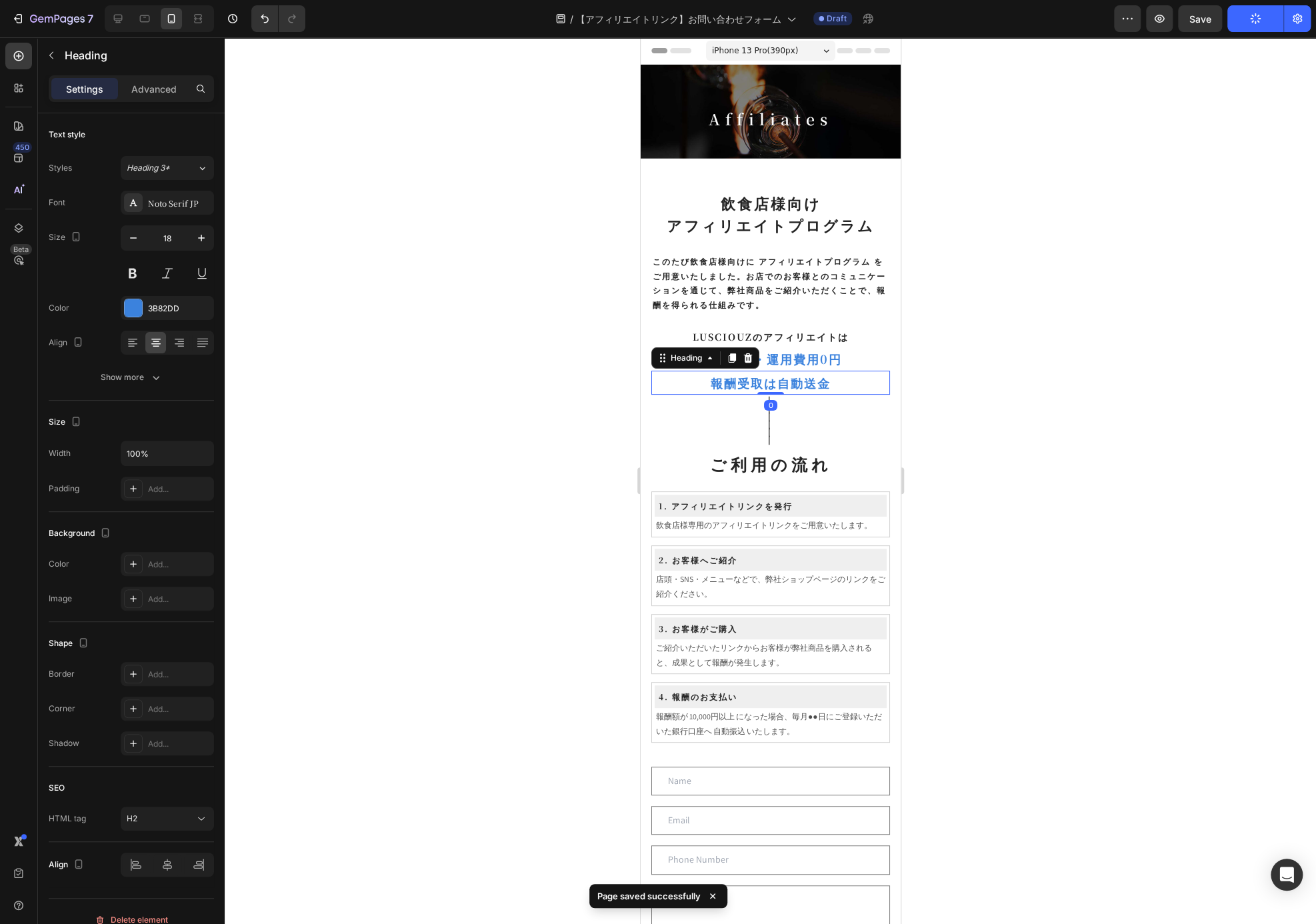
click at [813, 379] on p "報酬受取は自動送金" at bounding box center [770, 382] width 236 height 21
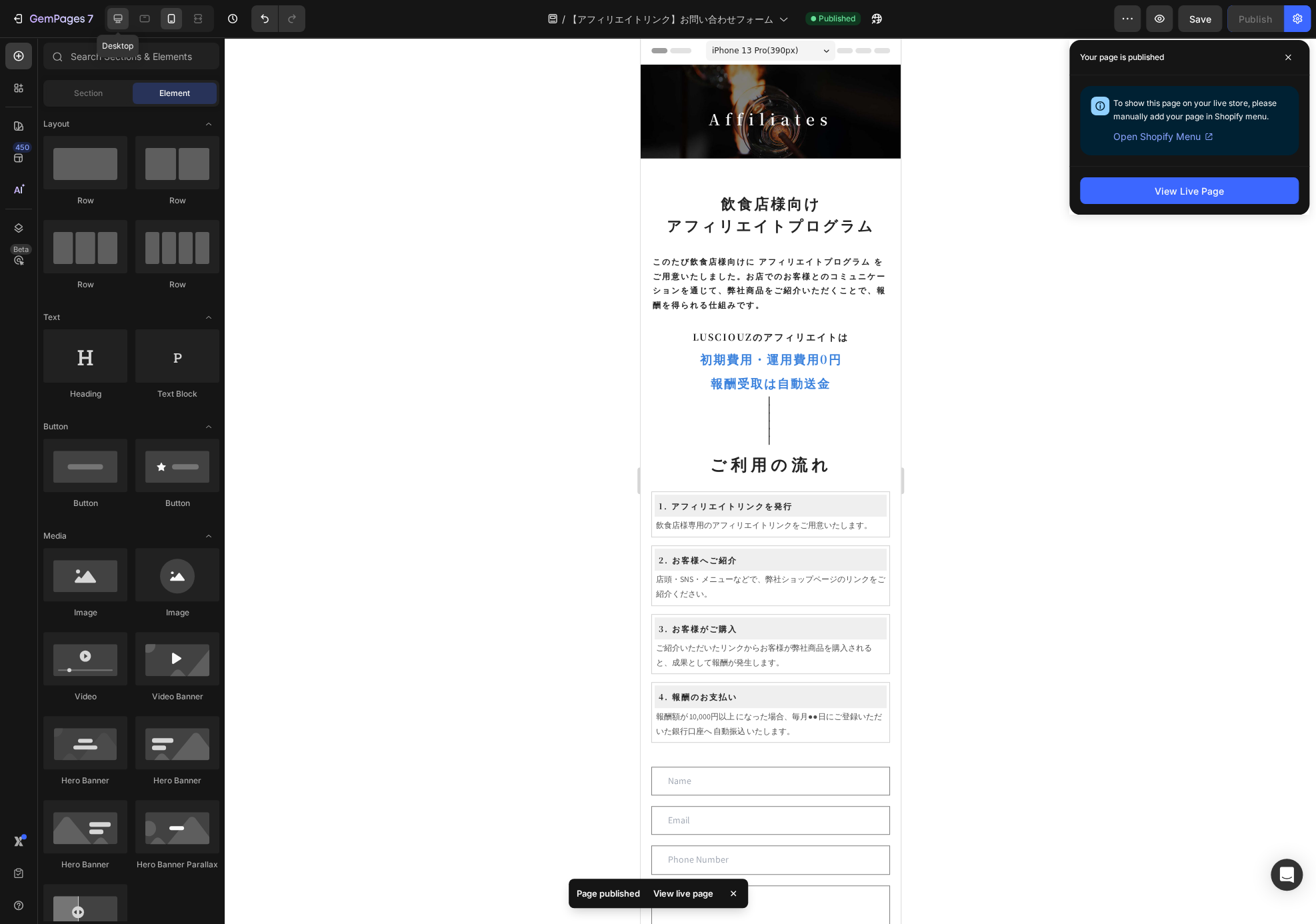
click at [108, 19] on div at bounding box center [118, 18] width 21 height 21
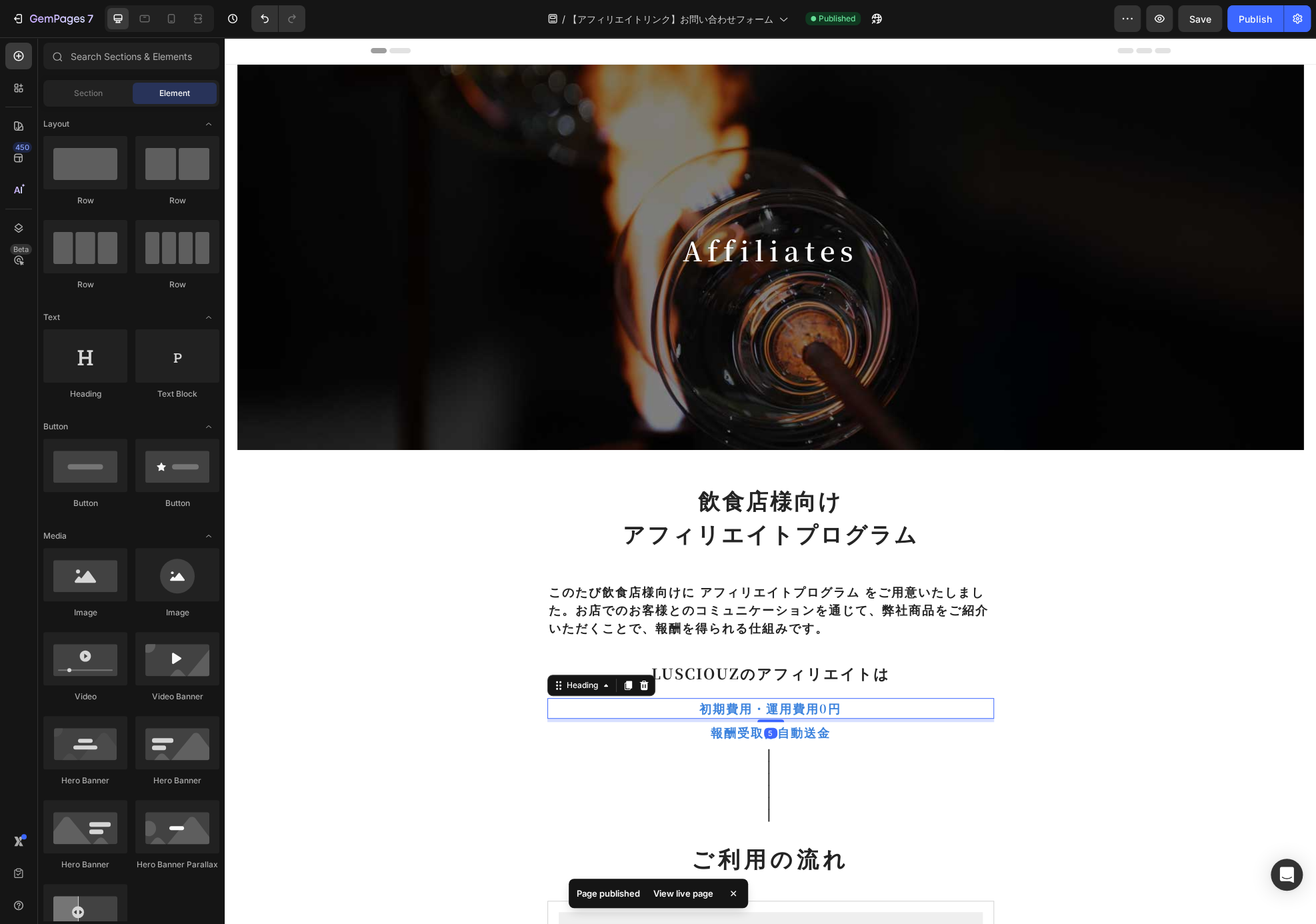
click at [739, 700] on p "初期費用・運用費用0円" at bounding box center [770, 709] width 444 height 18
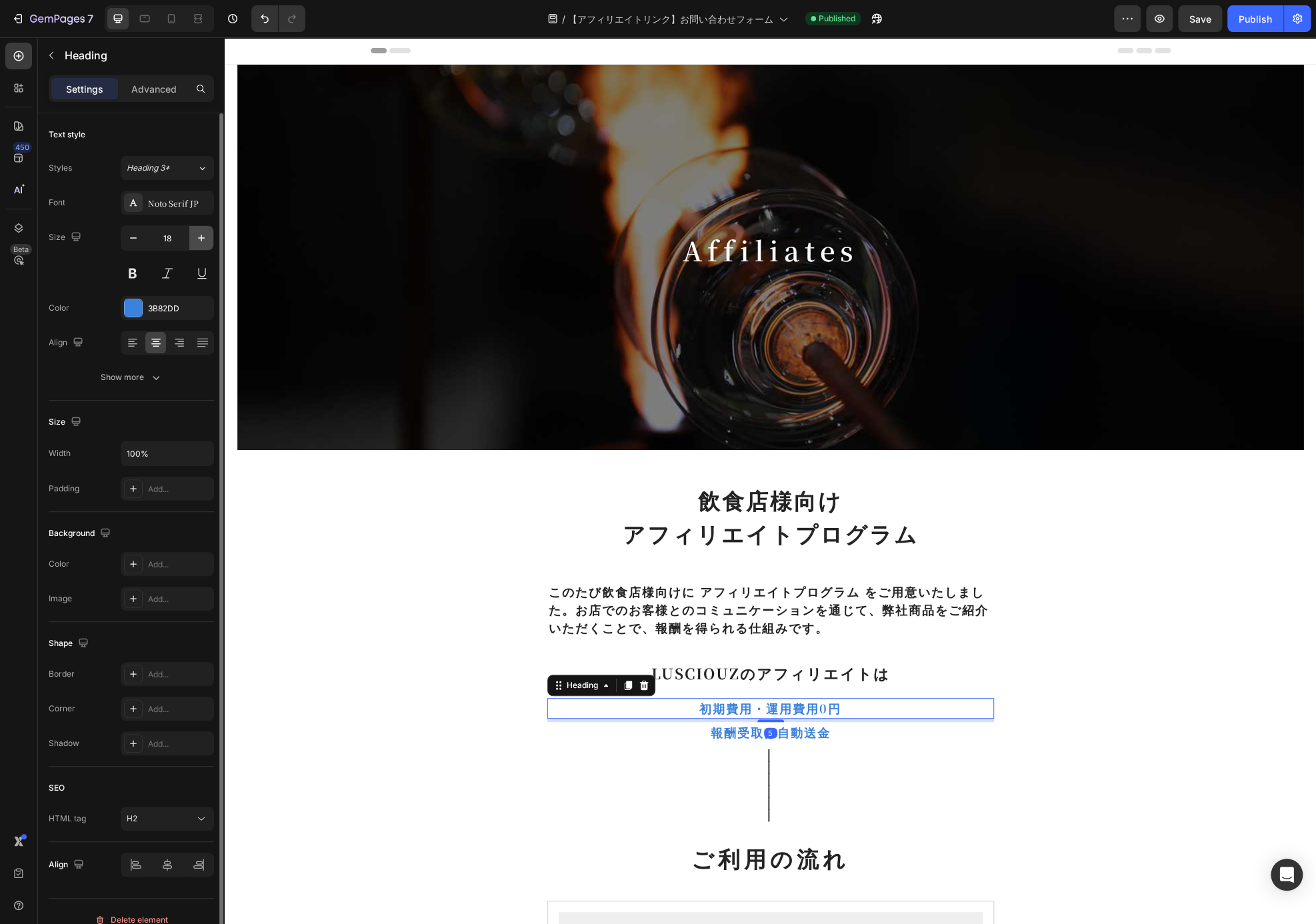
click at [203, 240] on icon "button" at bounding box center [202, 238] width 13 height 13
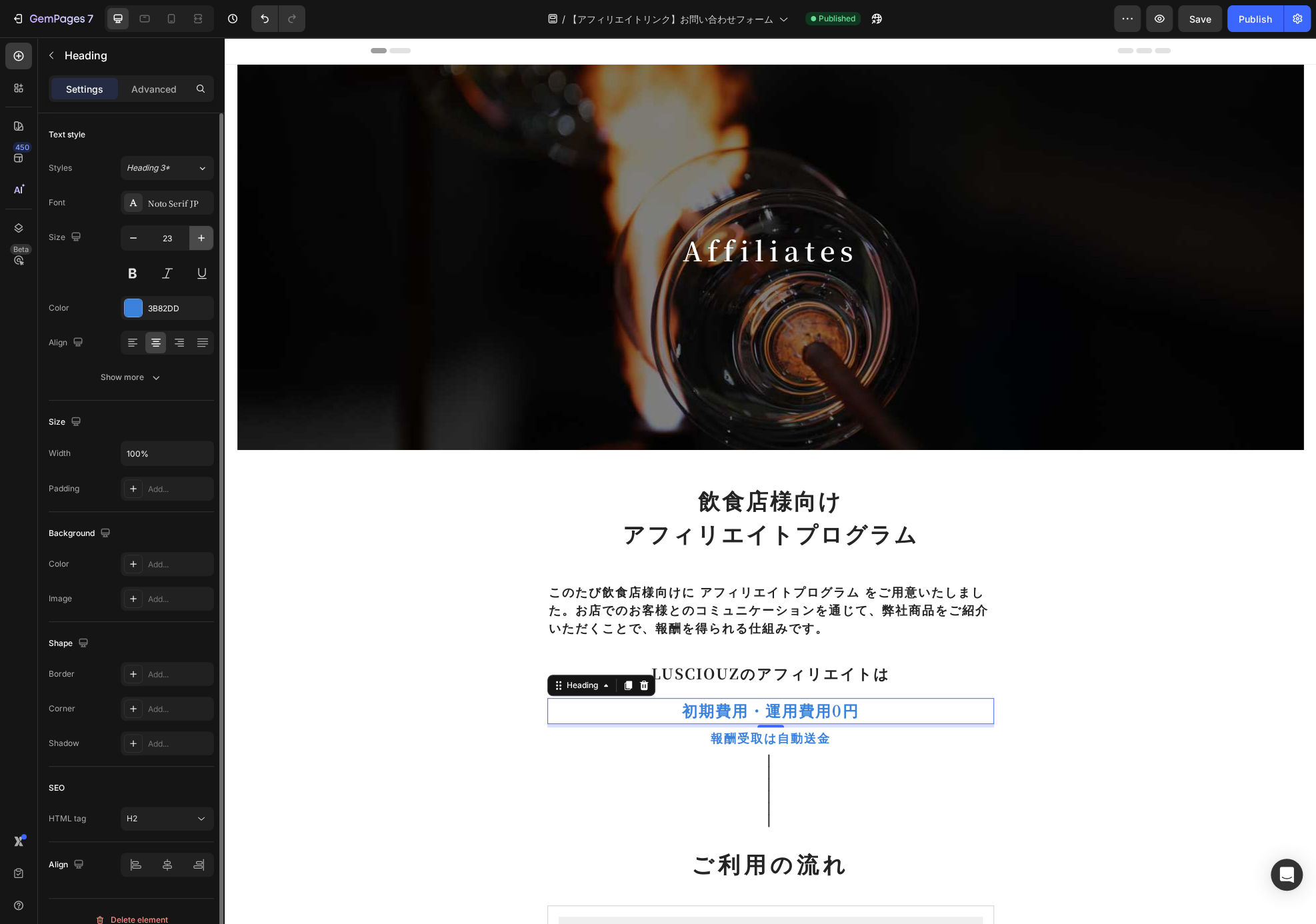
click at [203, 240] on icon "button" at bounding box center [202, 238] width 13 height 13
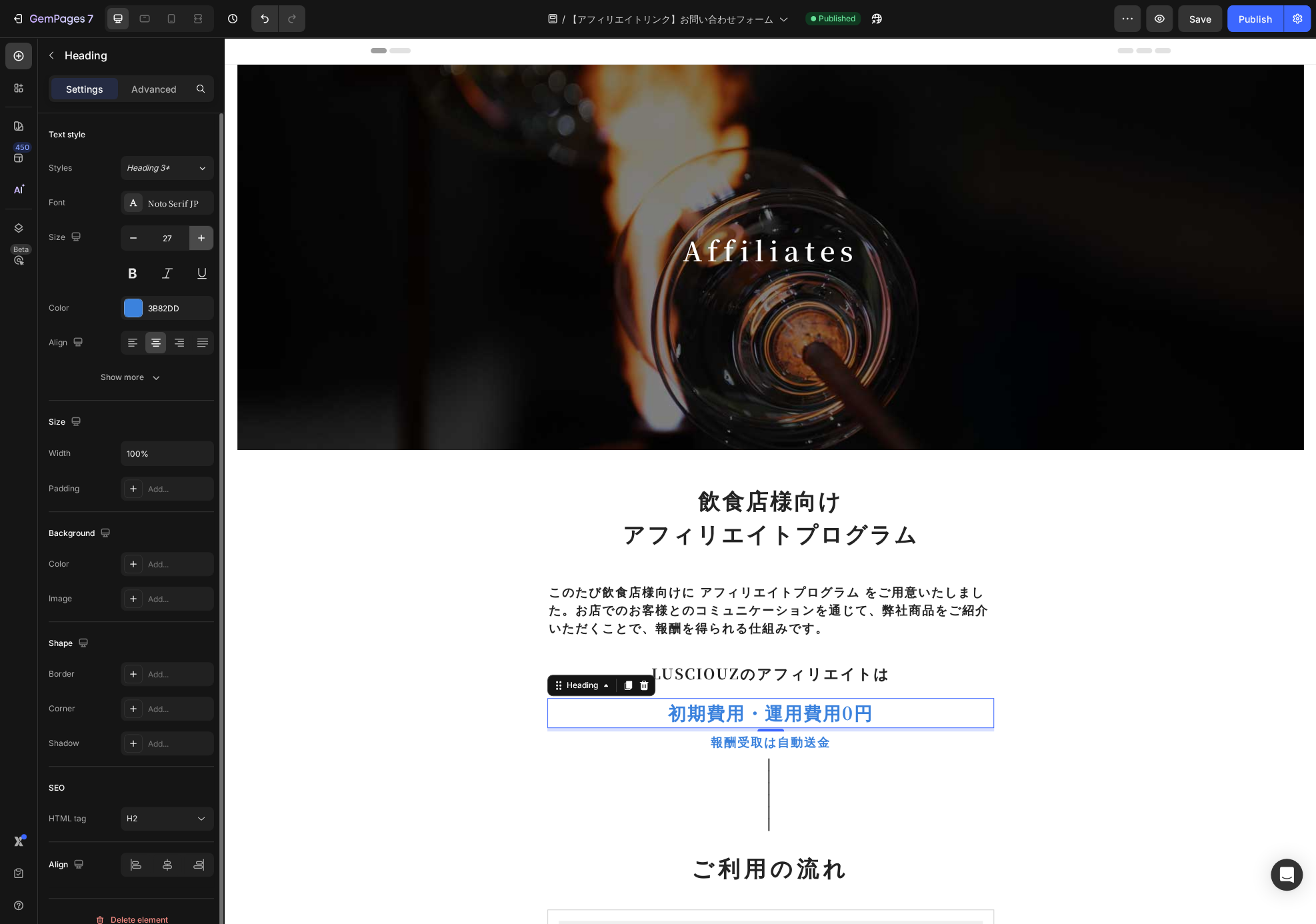
type input "28"
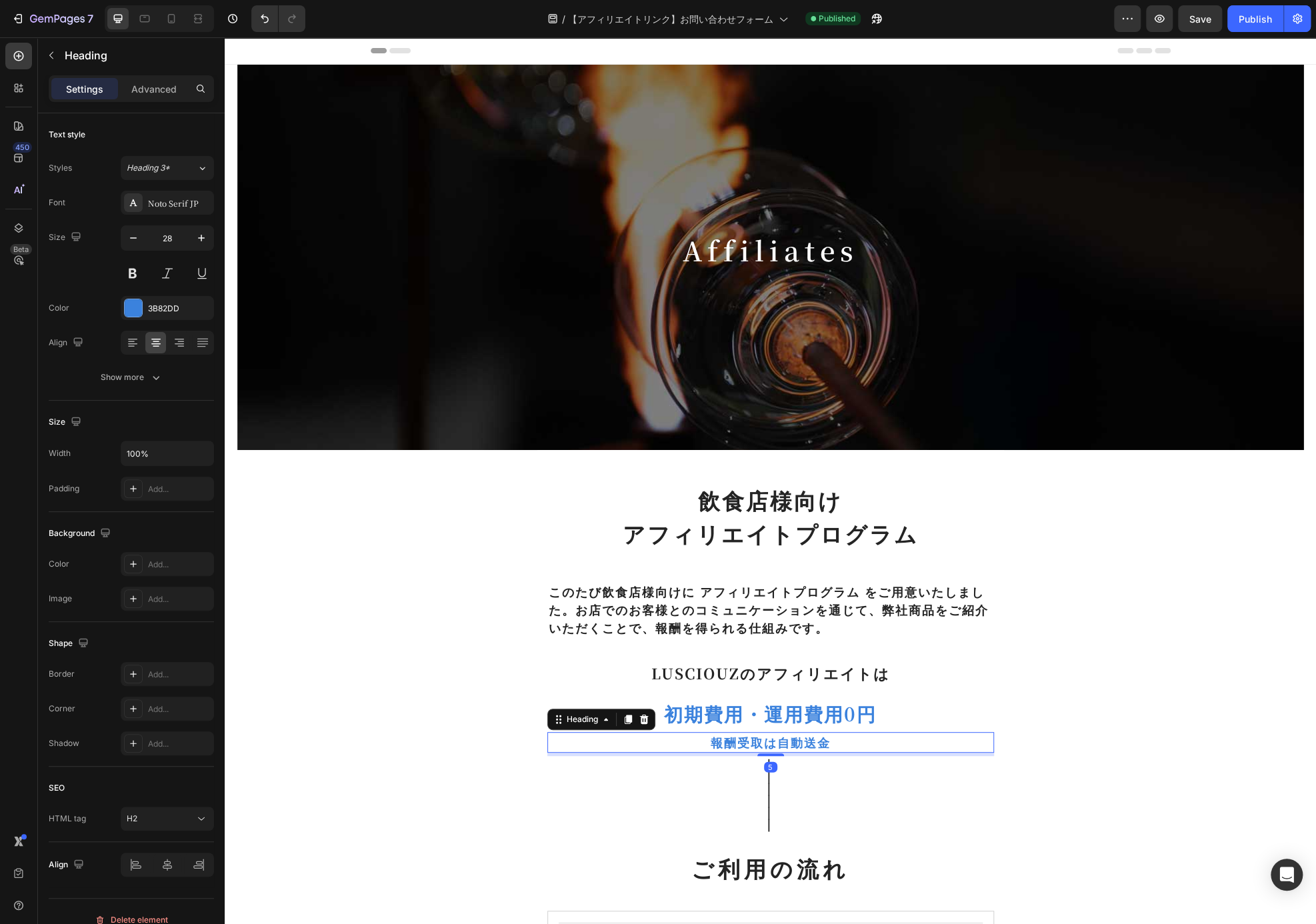
click at [814, 737] on p "報酬受取は自動送金" at bounding box center [770, 742] width 444 height 18
click at [198, 233] on icon "button" at bounding box center [202, 238] width 13 height 13
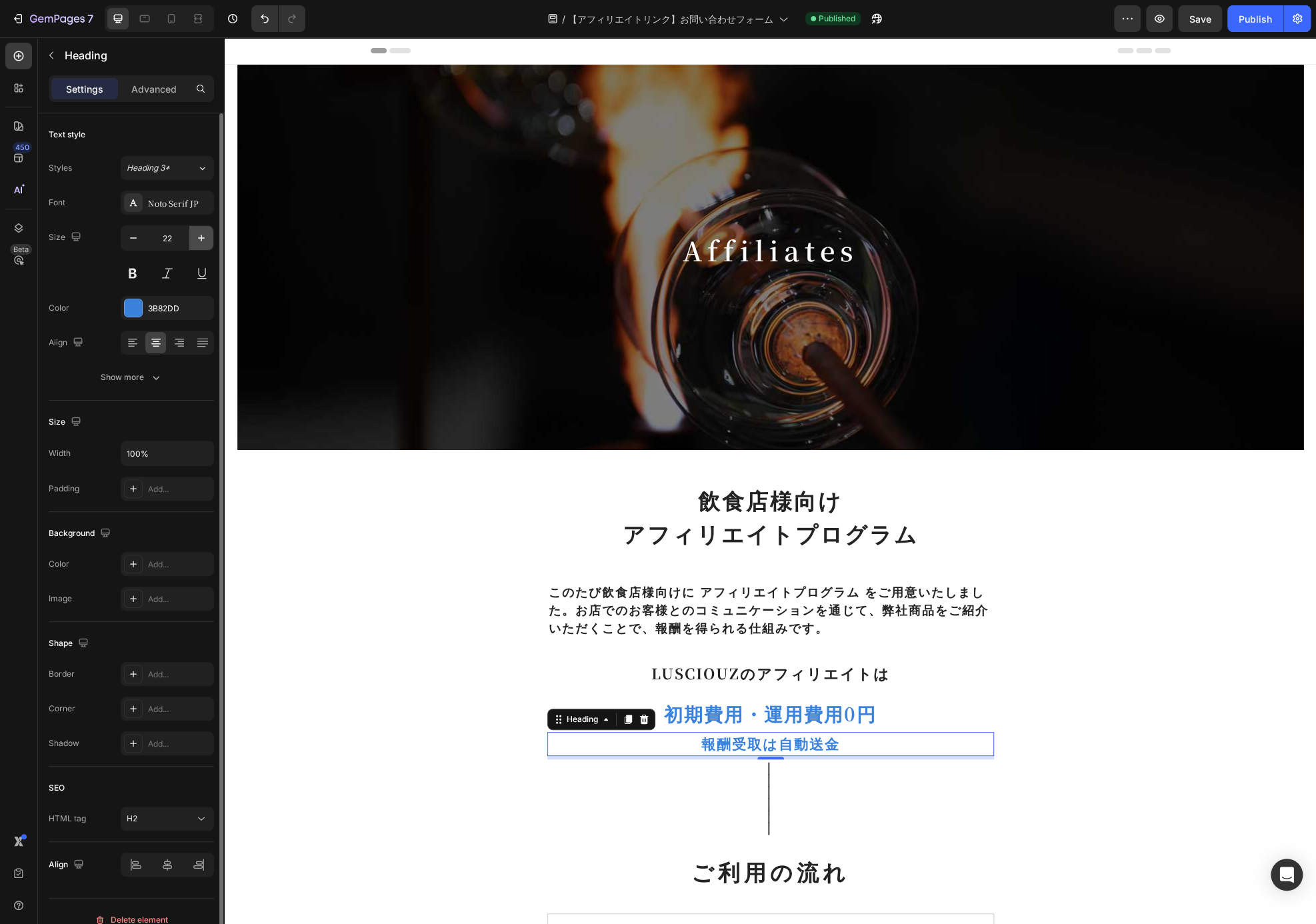
click at [198, 233] on icon "button" at bounding box center [202, 238] width 13 height 13
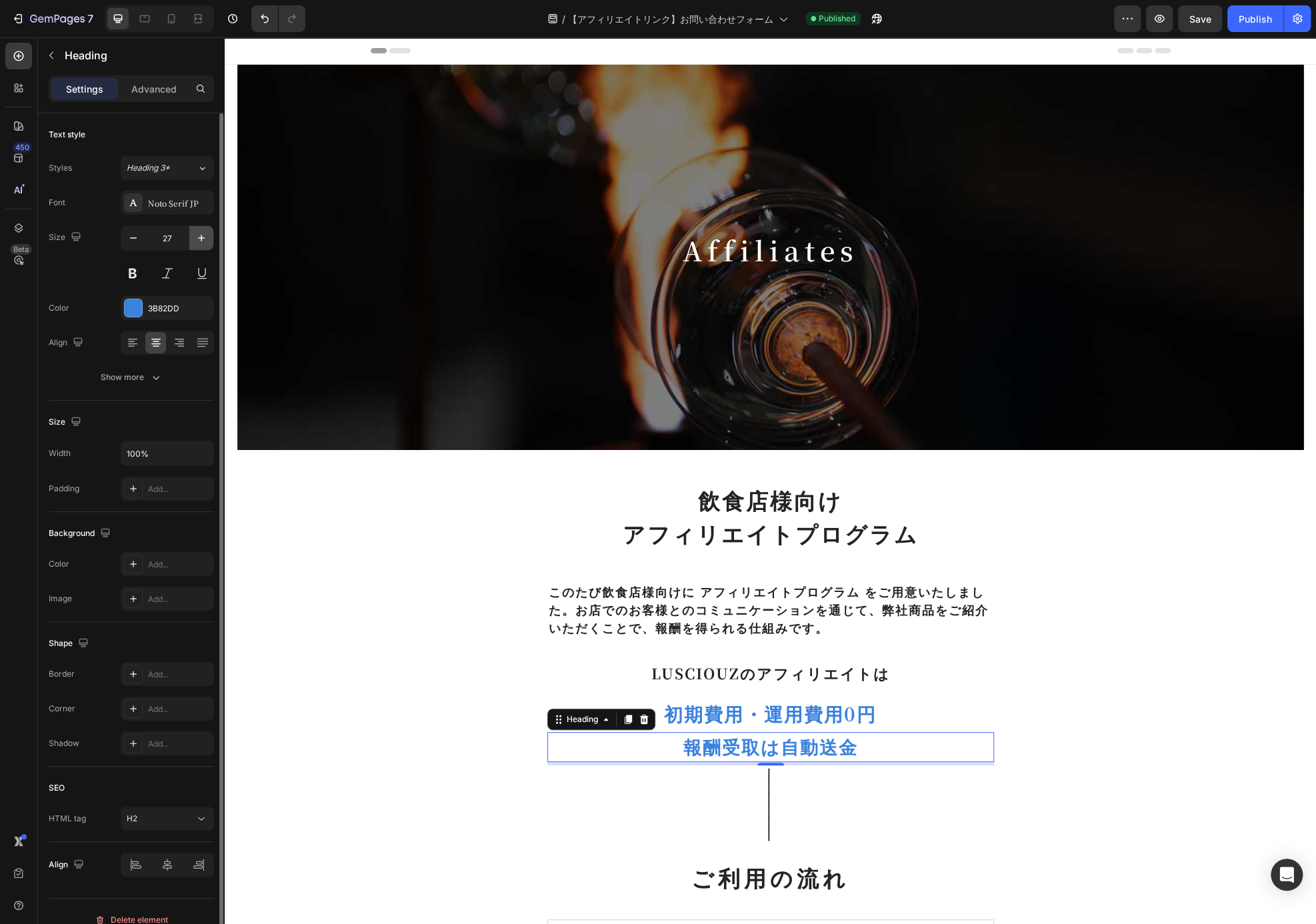
click at [198, 233] on icon "button" at bounding box center [202, 238] width 13 height 13
type input "30"
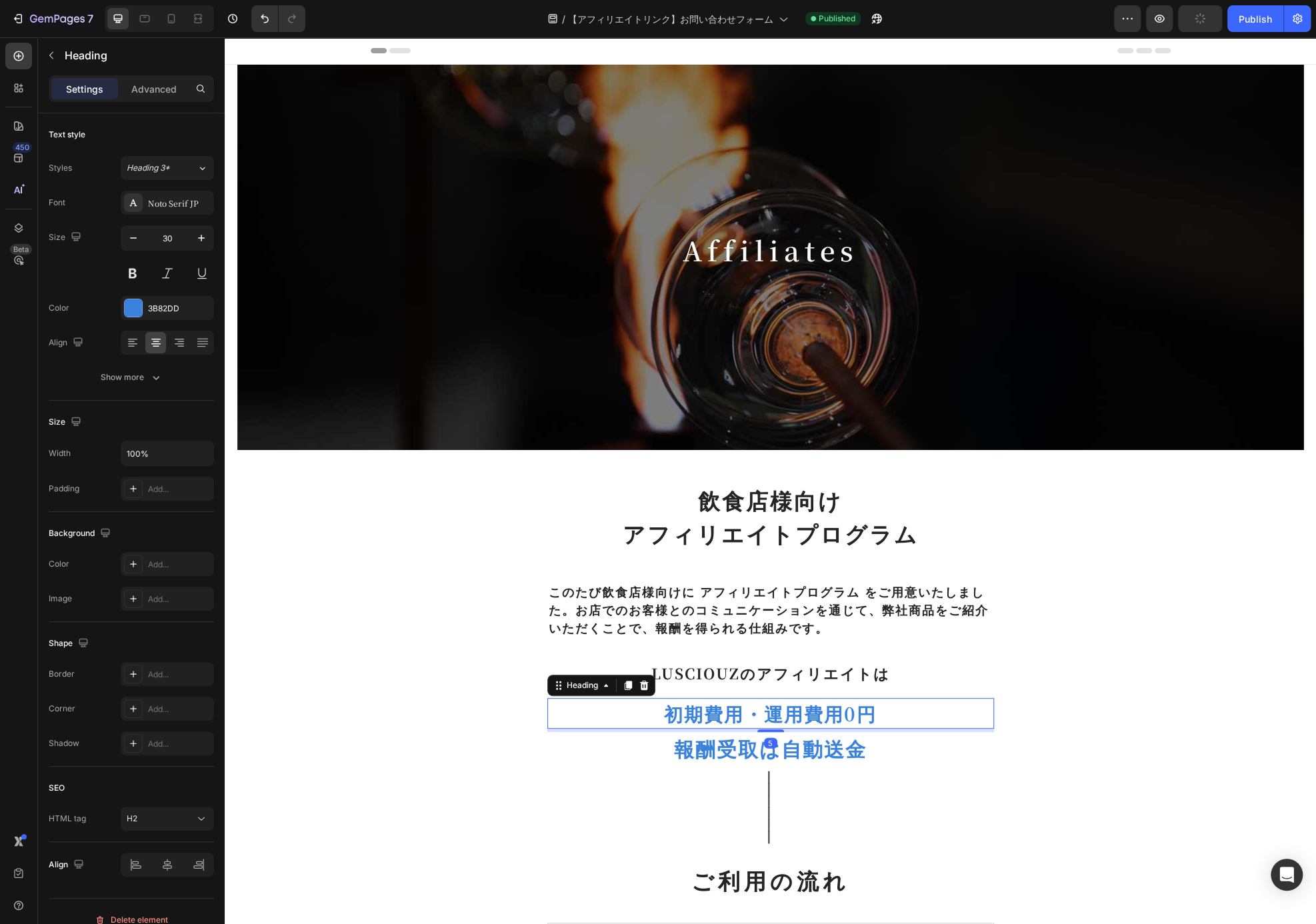
click at [776, 721] on p "初期費用・運用費用0円" at bounding box center [770, 714] width 444 height 28
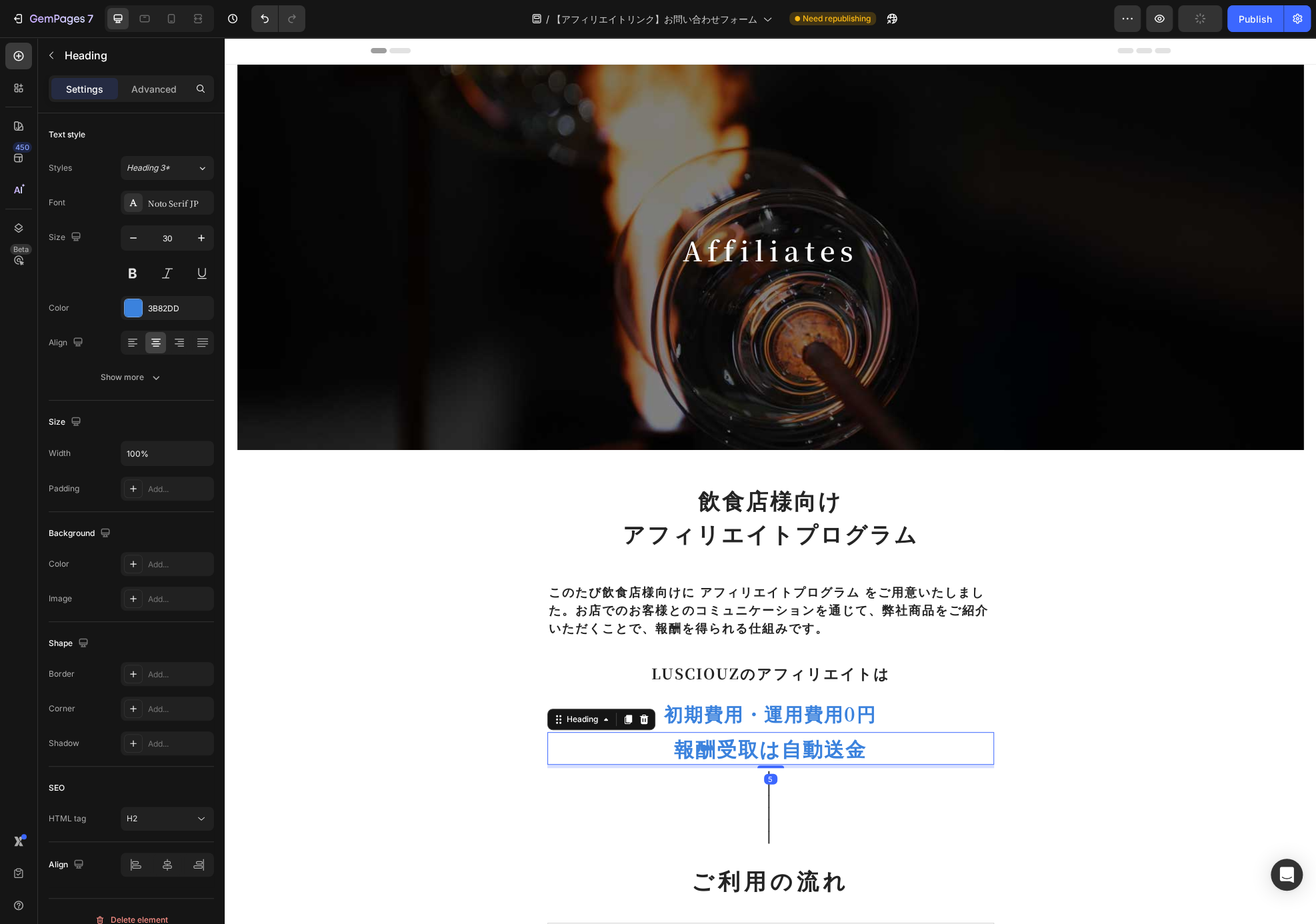
click at [800, 748] on p "報酬受取は自動送金" at bounding box center [770, 748] width 444 height 30
click at [126, 237] on button "button" at bounding box center [133, 237] width 24 height 24
click at [142, 26] on div at bounding box center [144, 18] width 21 height 21
type input "15"
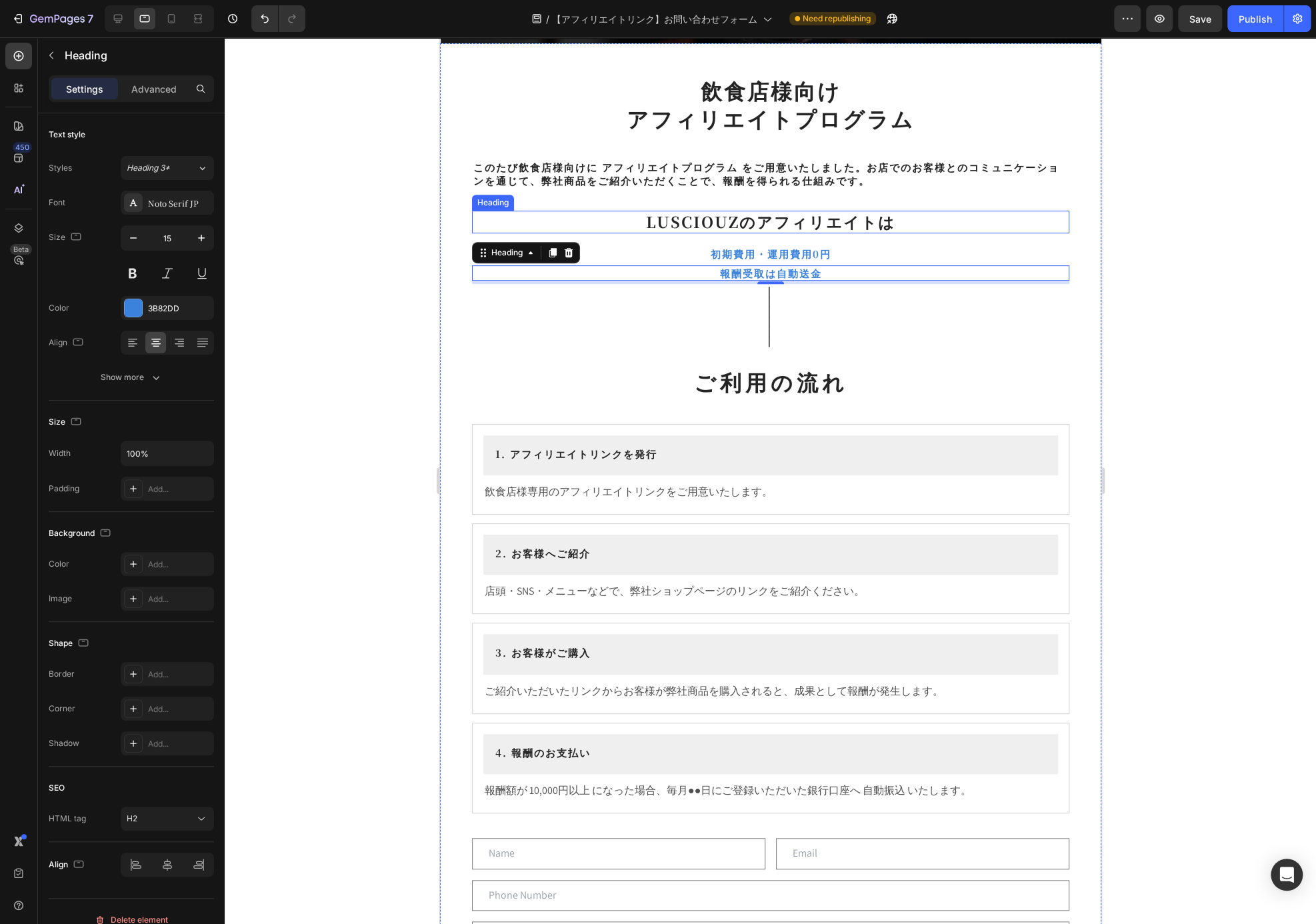
scroll to position [237, 0]
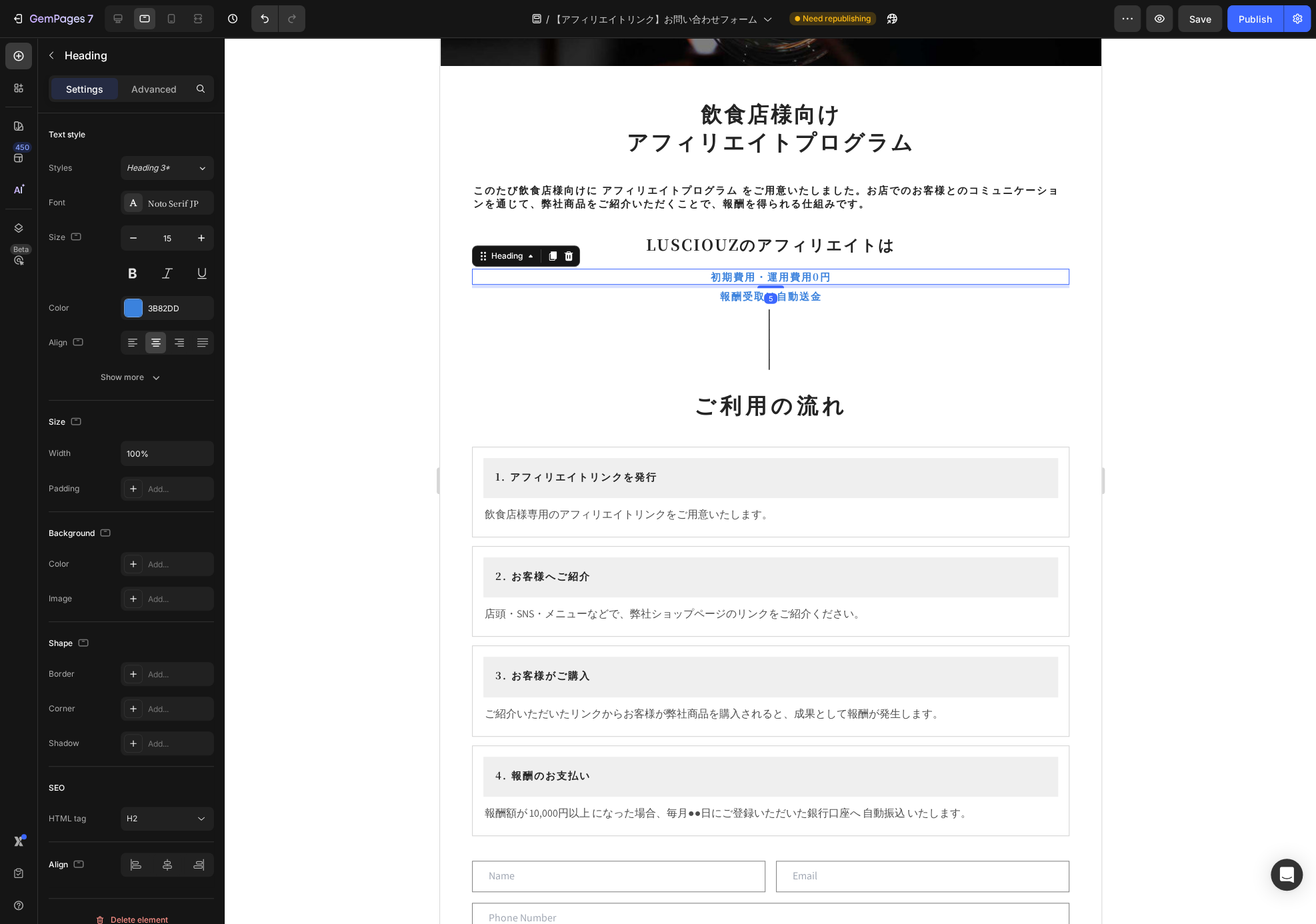
click at [881, 270] on p "初期費用・運用費用0円" at bounding box center [770, 277] width 594 height 13
click at [199, 240] on icon "button" at bounding box center [202, 238] width 13 height 13
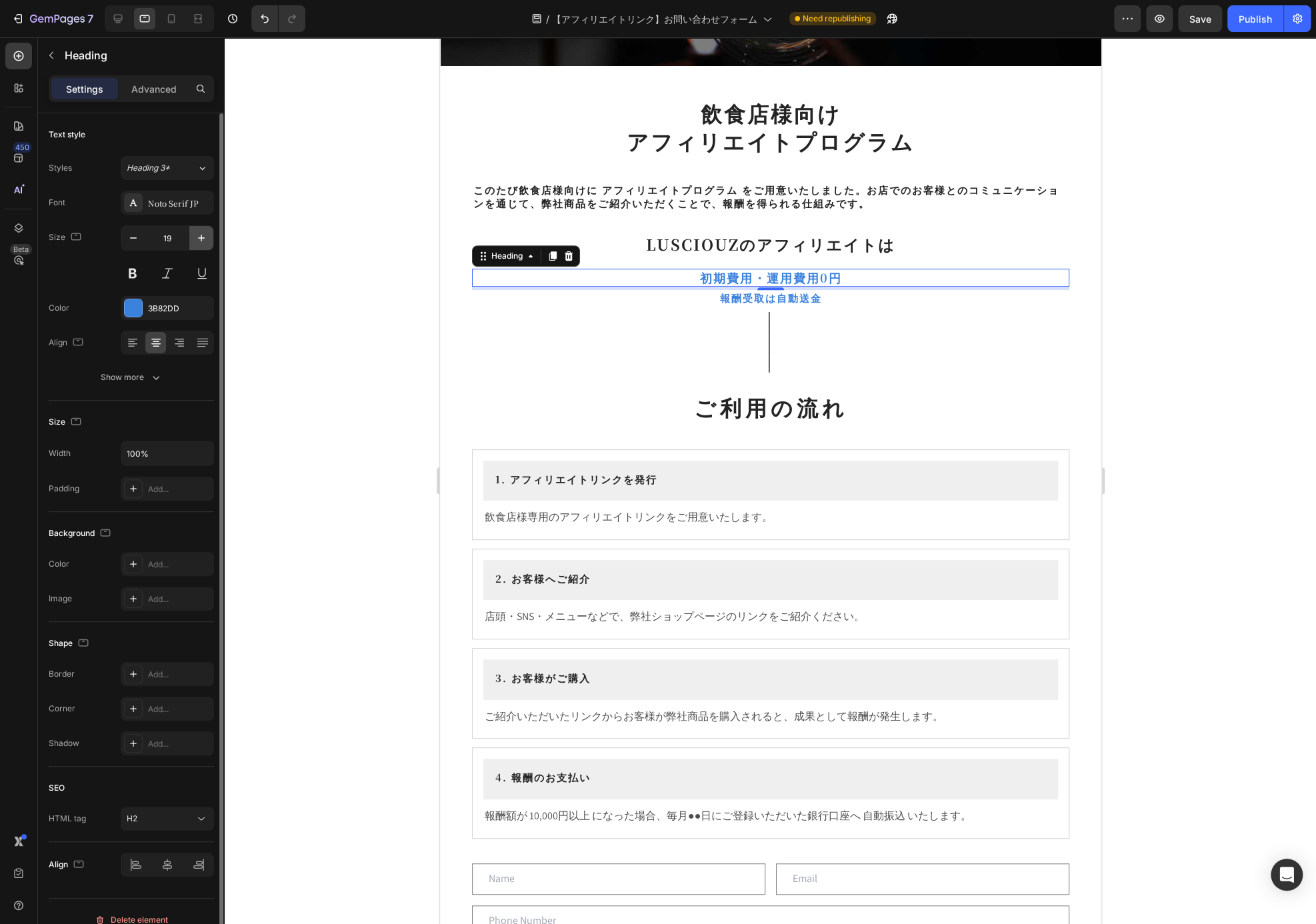
click at [199, 240] on icon "button" at bounding box center [202, 238] width 13 height 13
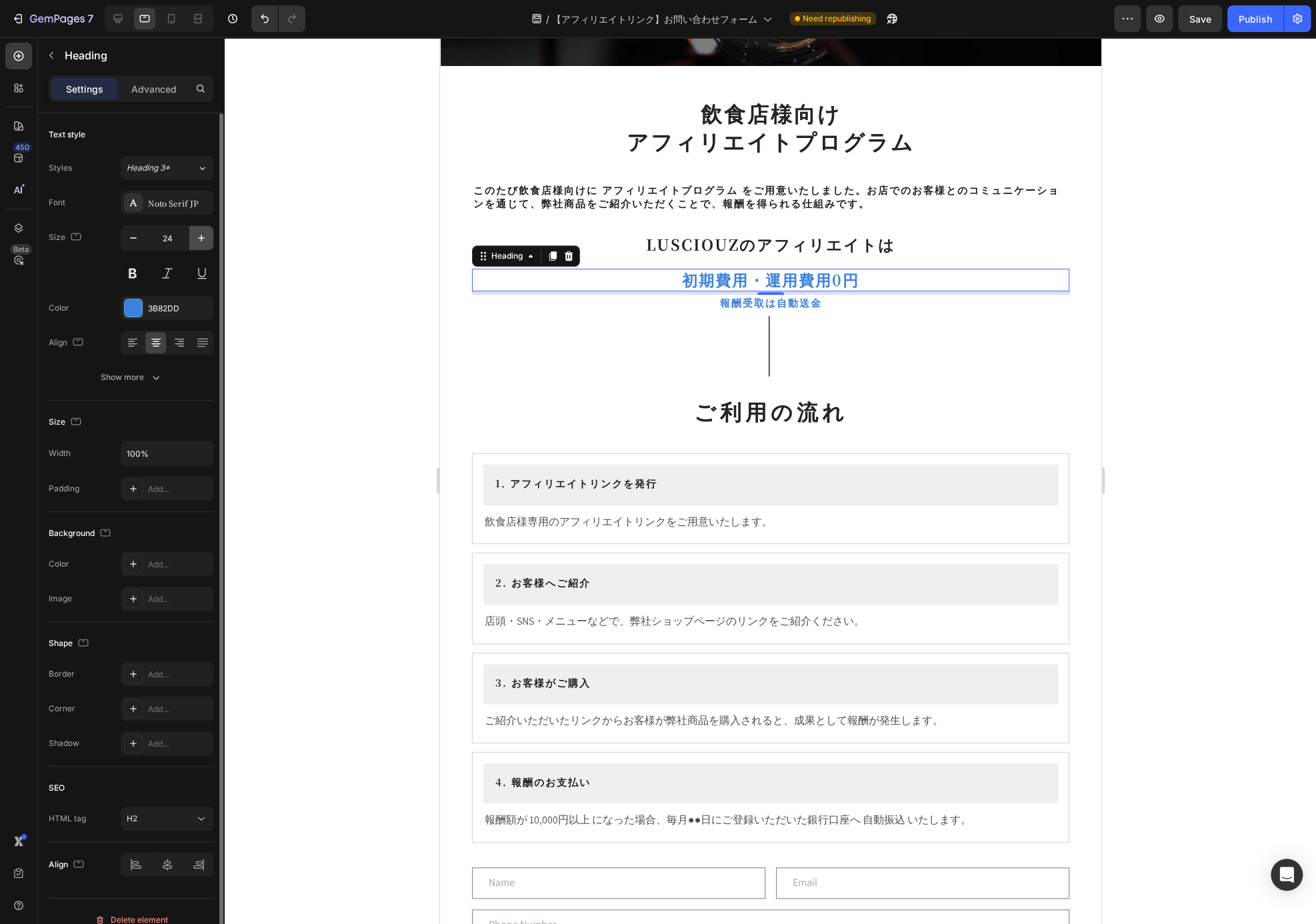
click at [199, 240] on icon "button" at bounding box center [202, 238] width 13 height 13
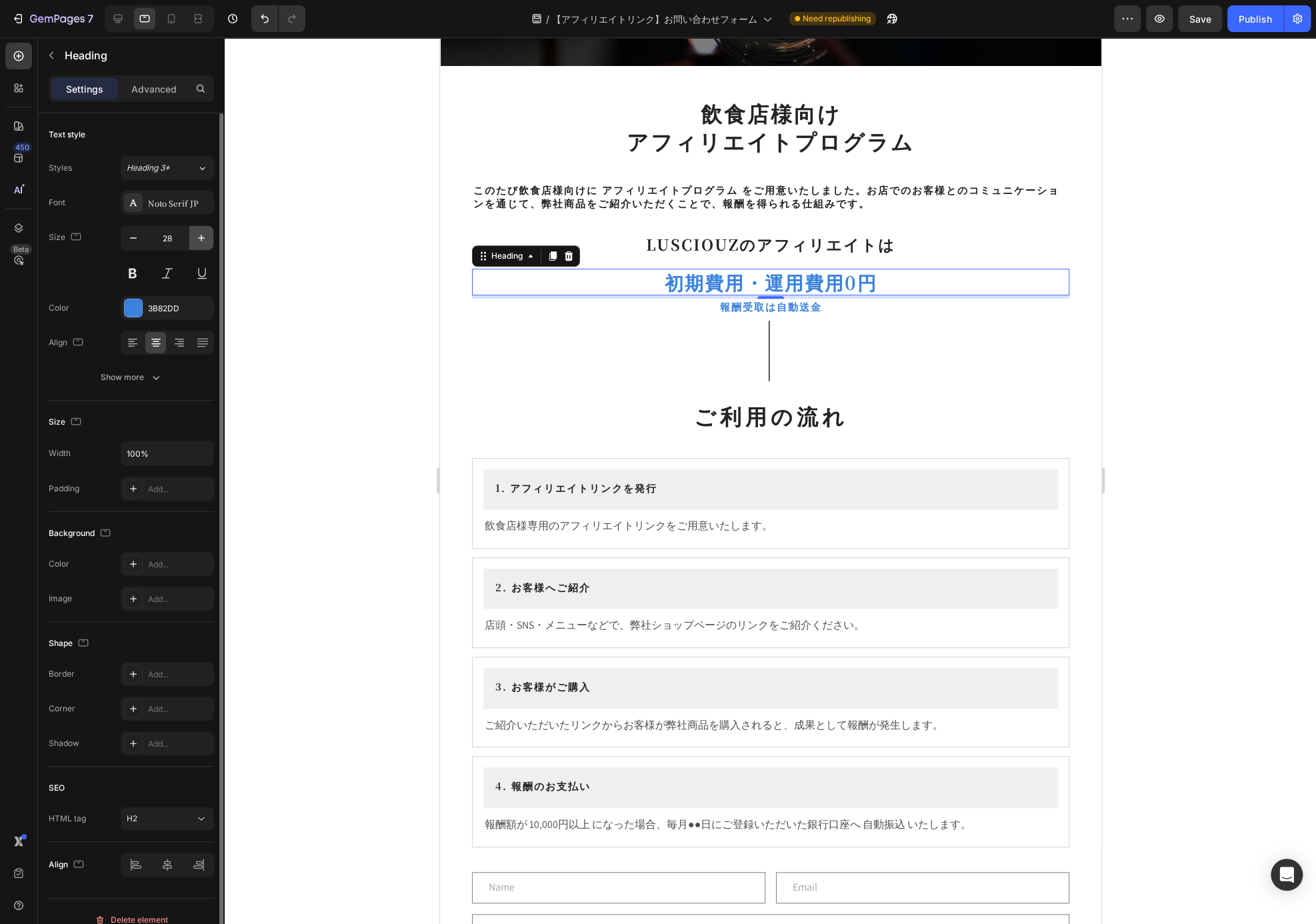
click at [199, 240] on icon "button" at bounding box center [202, 238] width 13 height 13
type input "30"
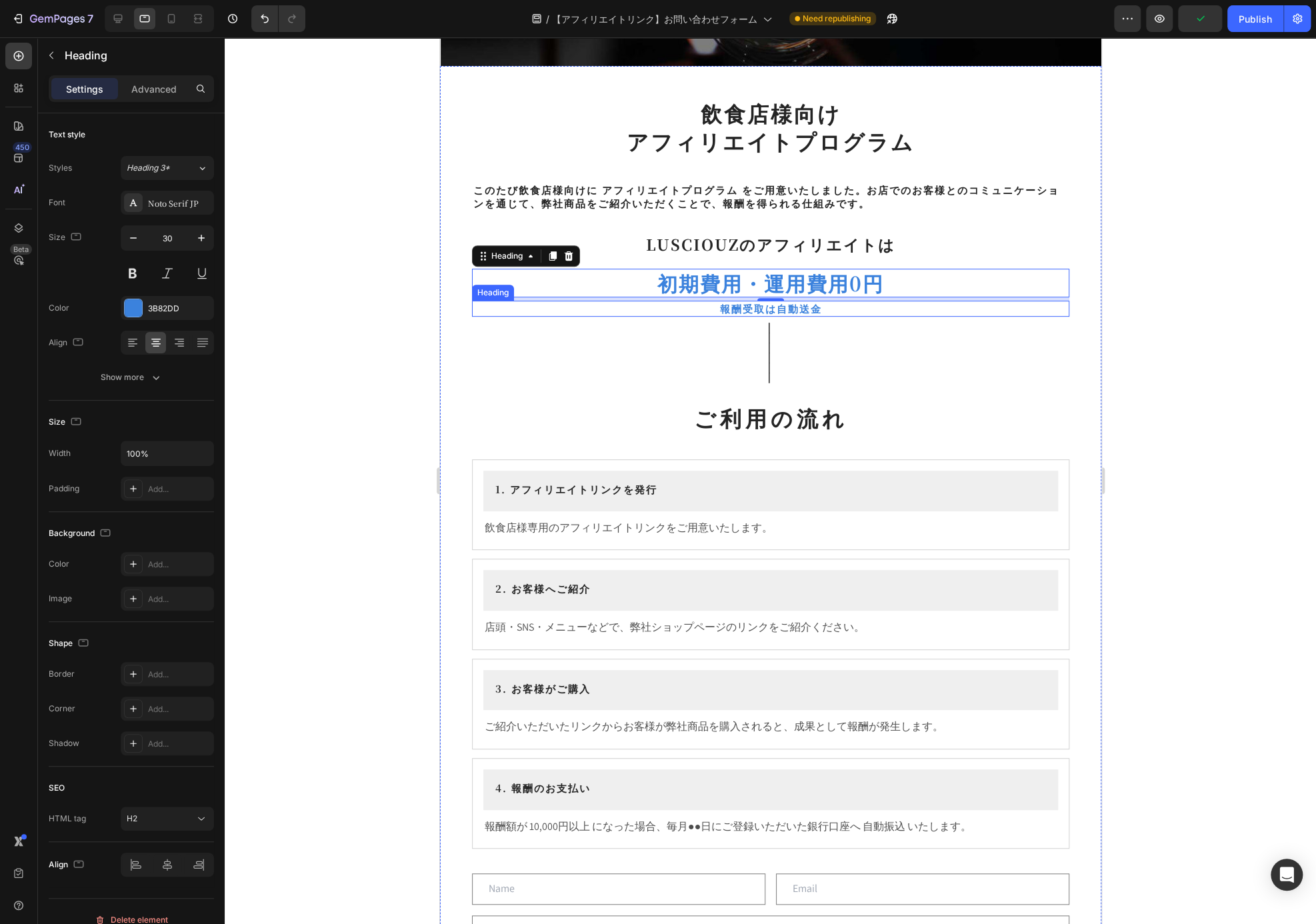
click at [801, 309] on p "報酬受取は自動送金" at bounding box center [770, 309] width 594 height 13
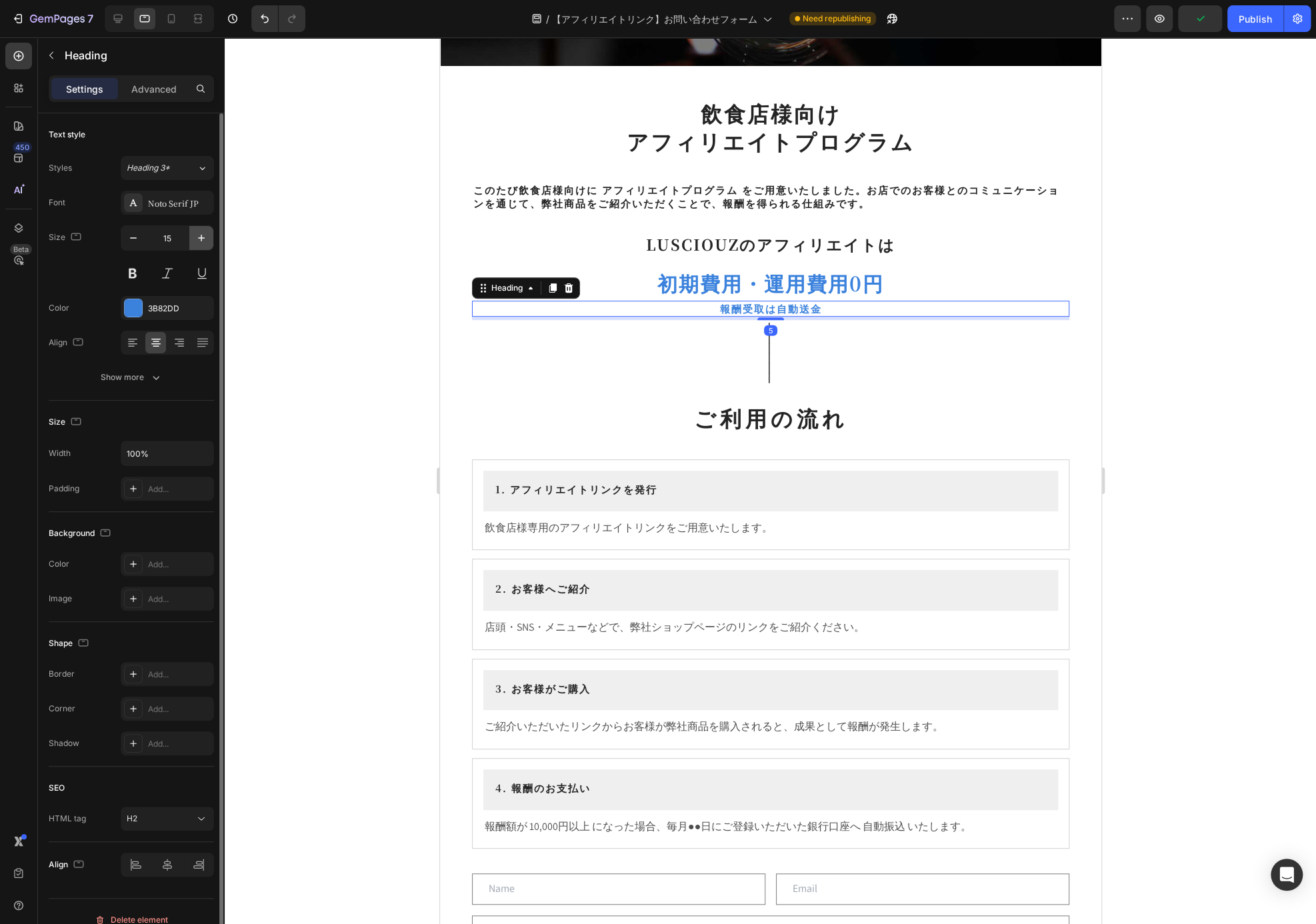
click at [191, 237] on button "button" at bounding box center [201, 237] width 24 height 24
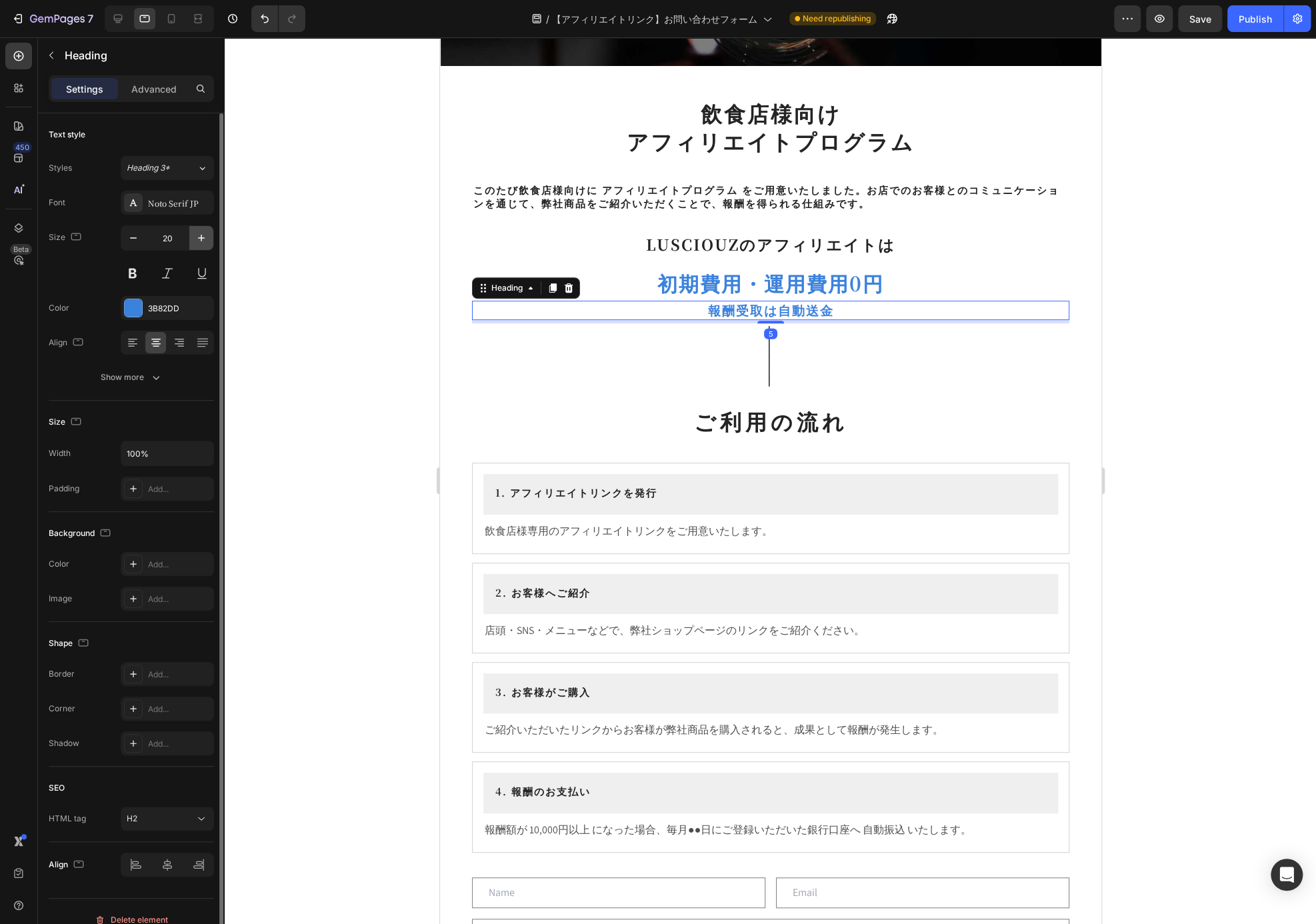
click at [191, 237] on button "button" at bounding box center [201, 237] width 24 height 24
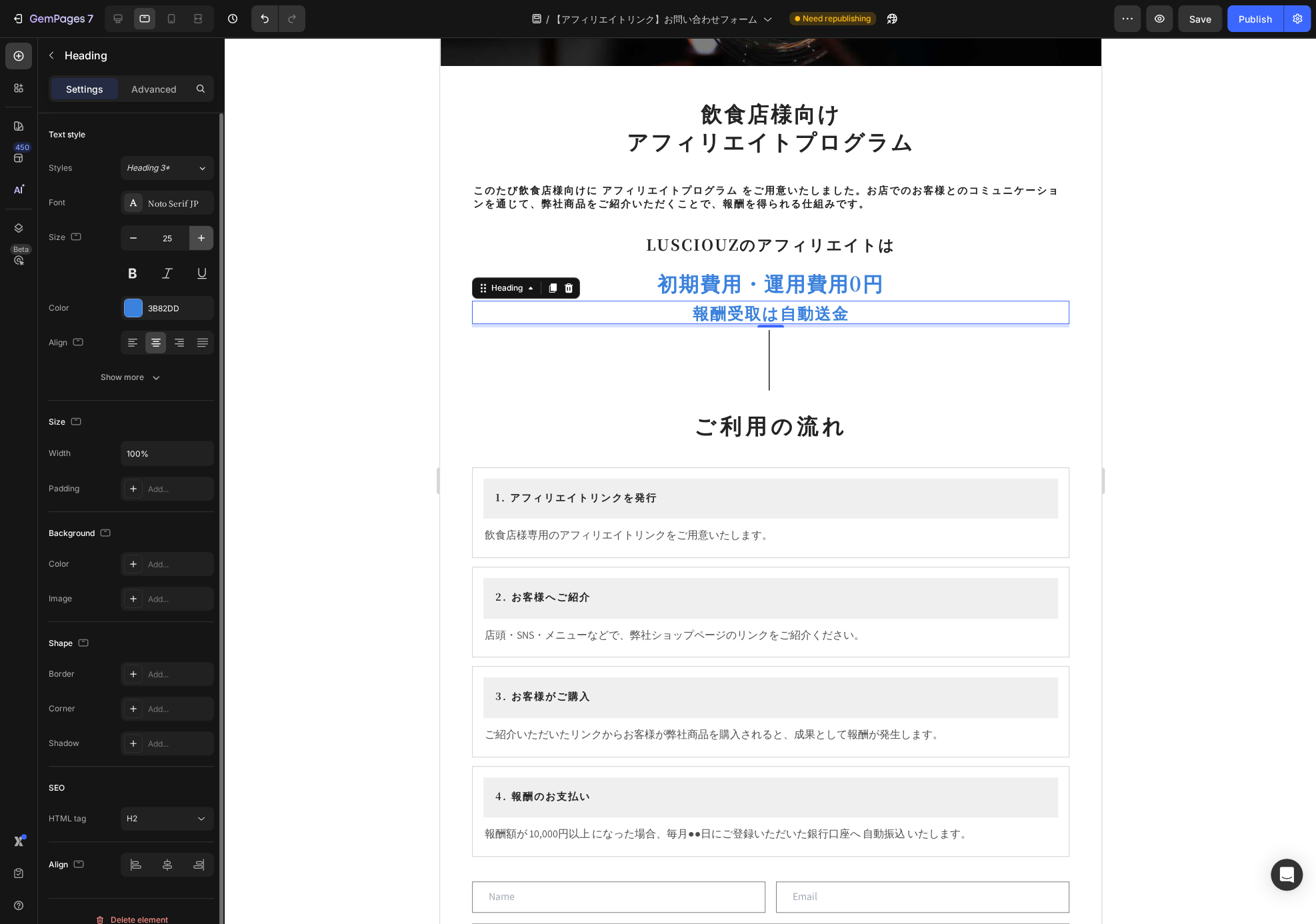
click at [191, 237] on button "button" at bounding box center [201, 237] width 24 height 24
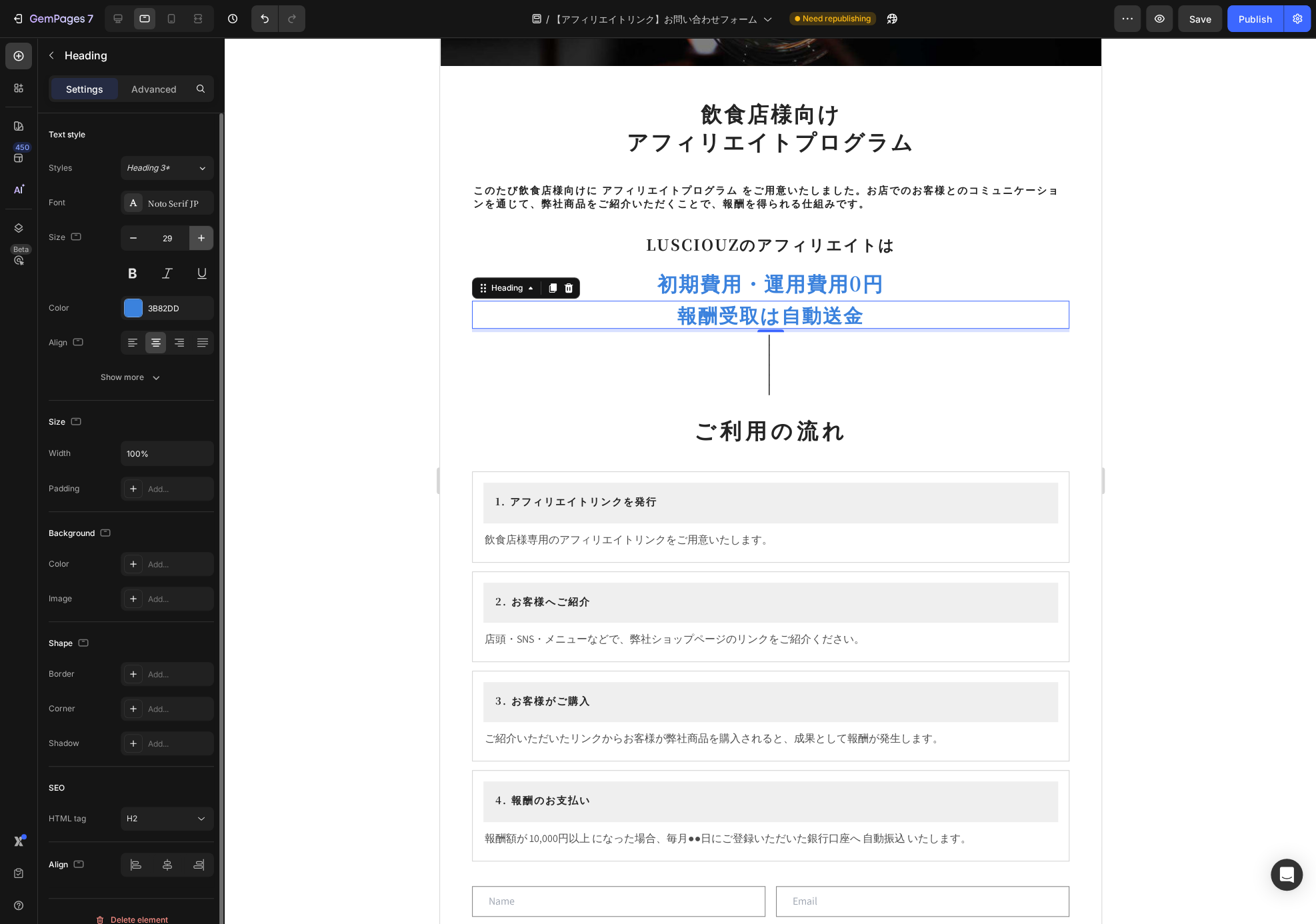
type input "30"
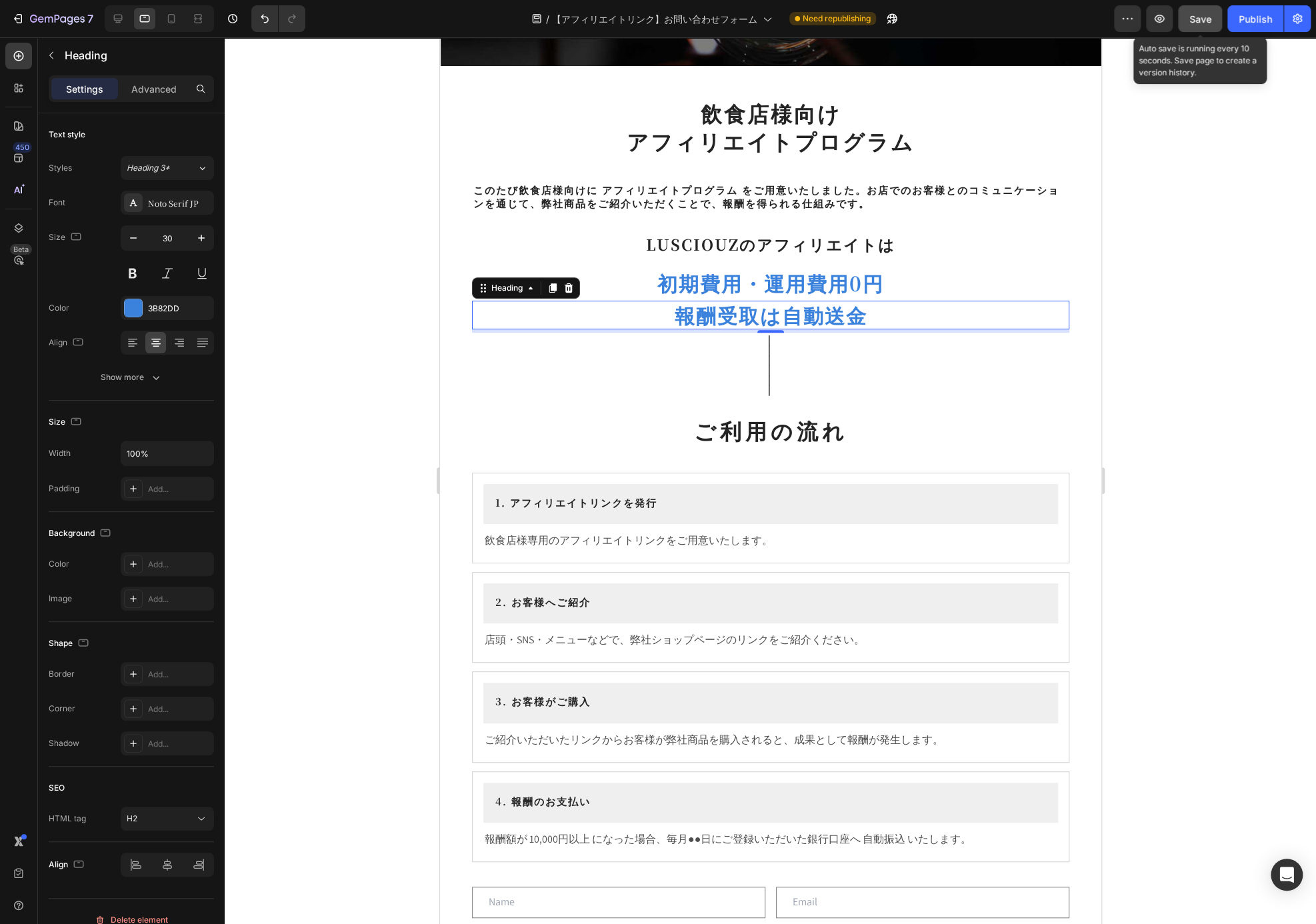
click at [1187, 26] on button "Save" at bounding box center [1200, 18] width 44 height 27
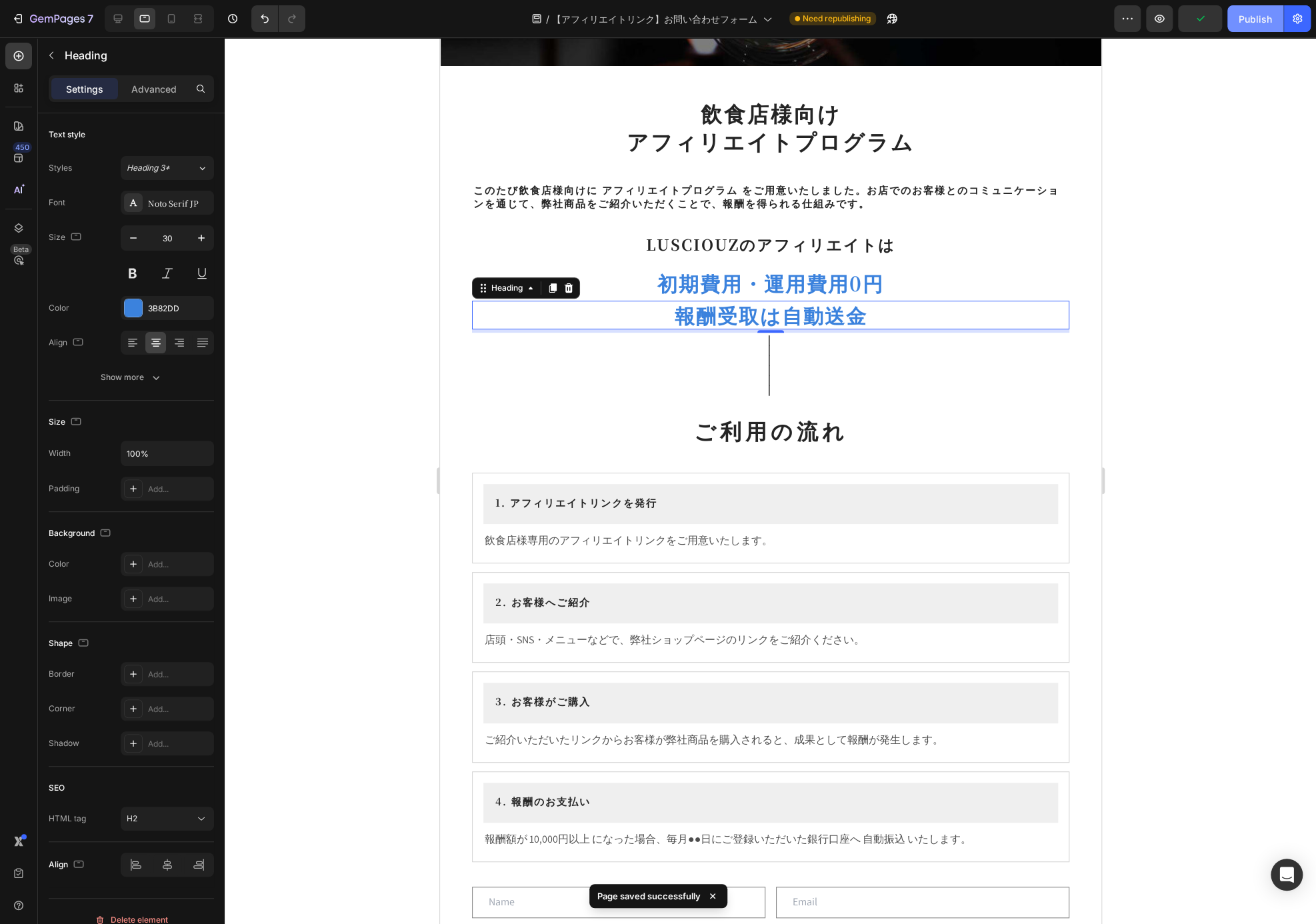
click at [1274, 19] on button "Publish" at bounding box center [1255, 18] width 56 height 27
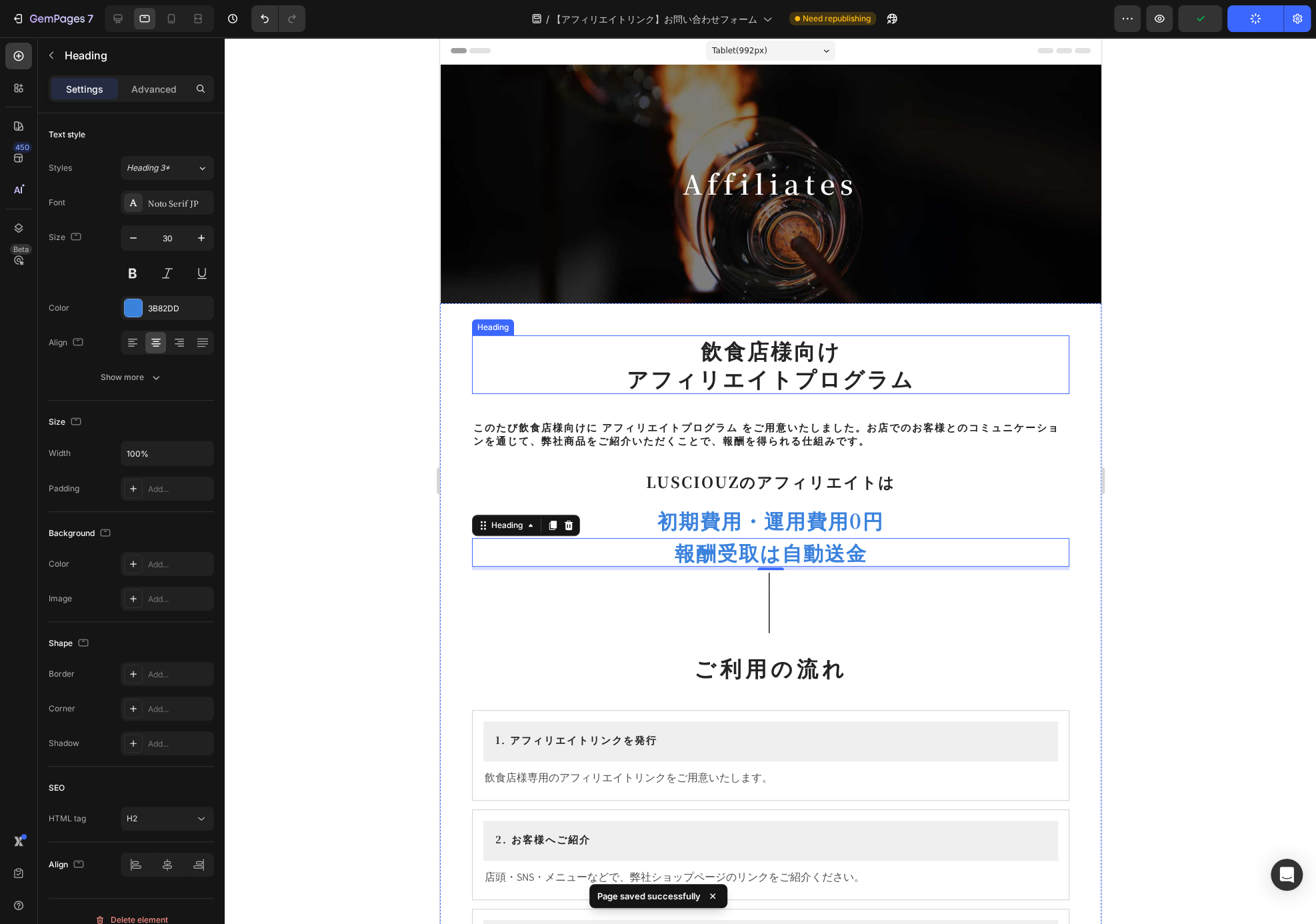
click at [996, 337] on p "飲食店様向け アフィリエイトプログラム" at bounding box center [770, 364] width 594 height 56
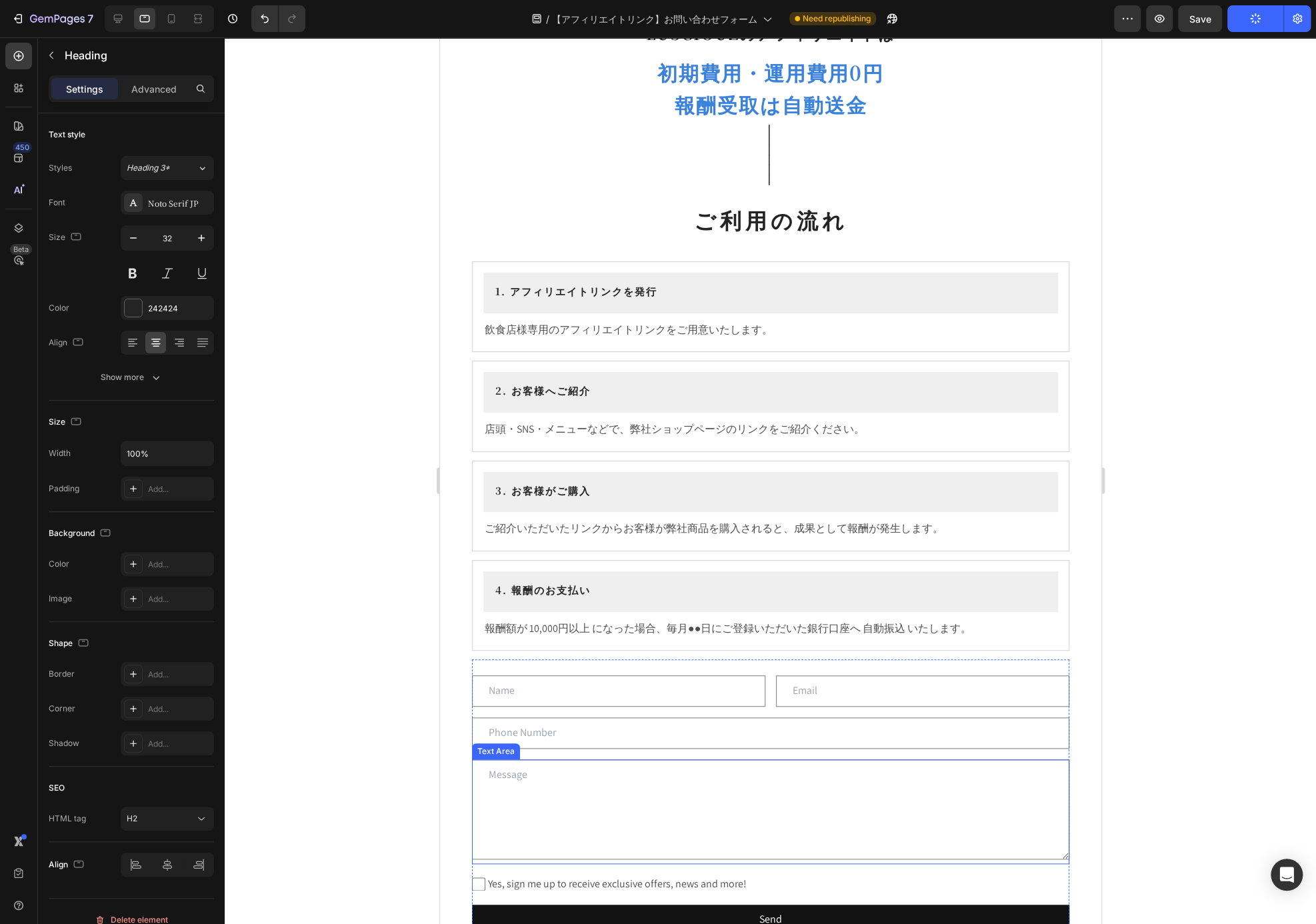
scroll to position [400, 0]
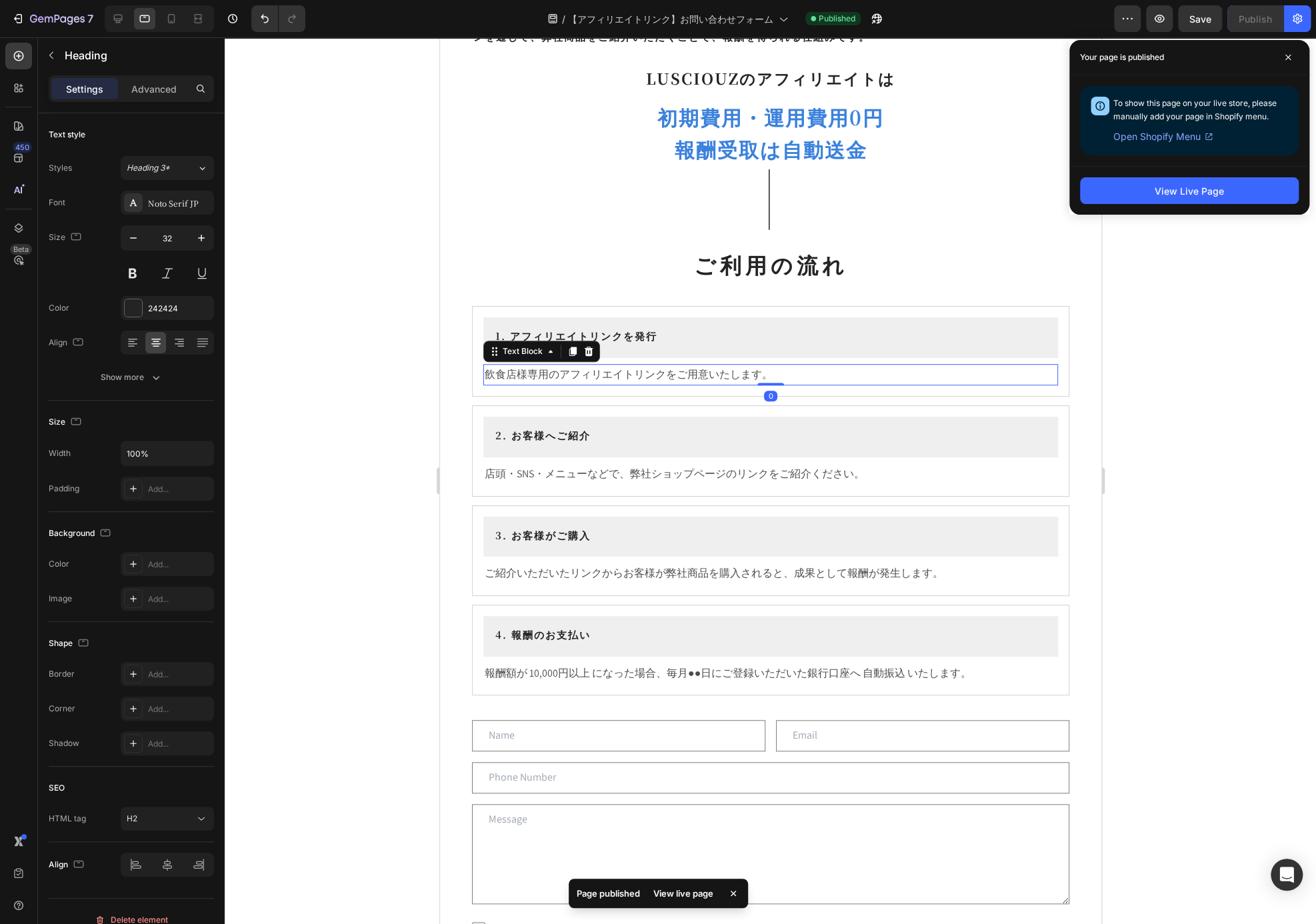
click at [808, 377] on p "飲食店様専用のアフィリエイトリンクをご用意いたします。" at bounding box center [770, 375] width 572 height 19
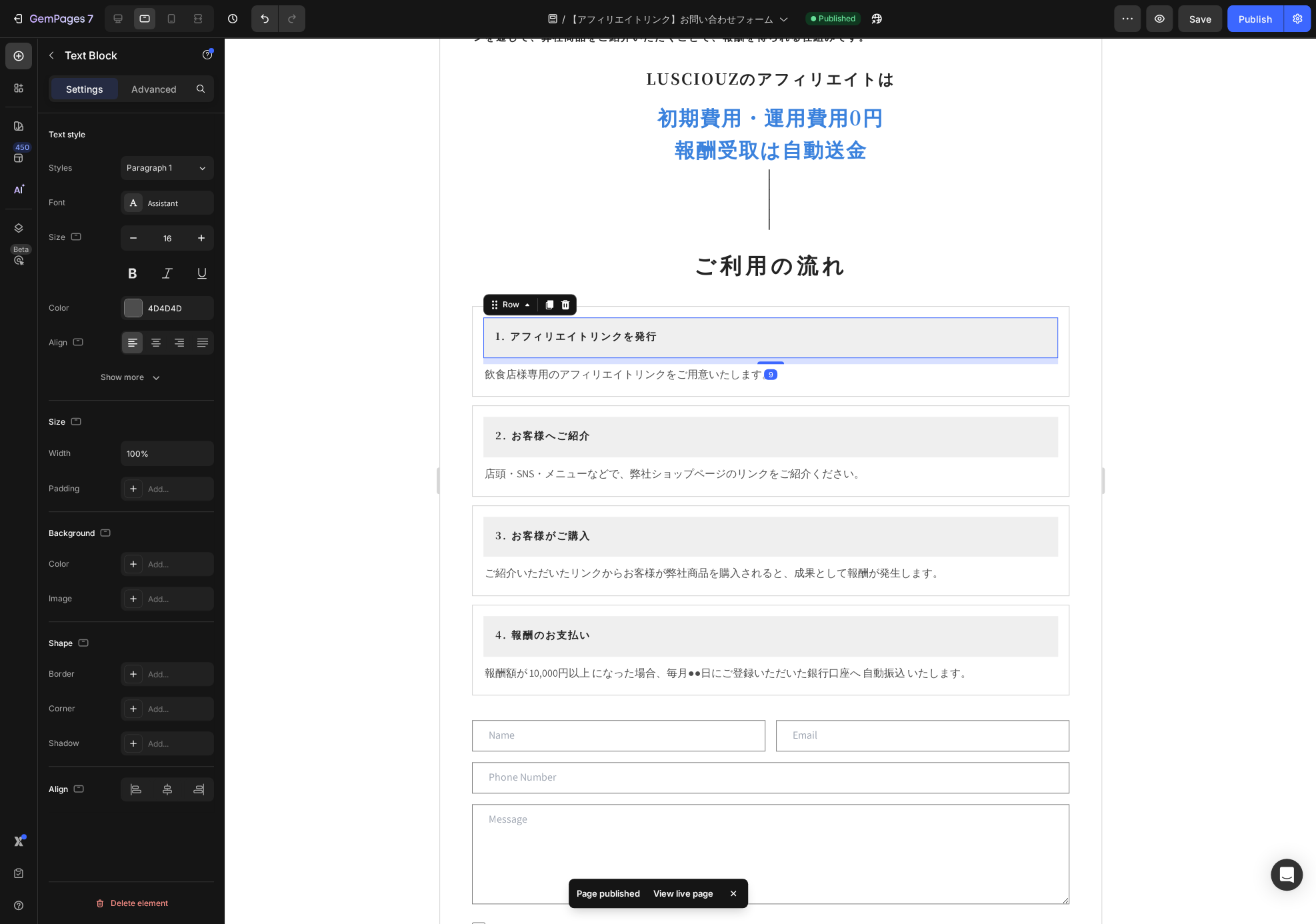
click at [786, 325] on div "1. アフィリエイトリンクを発行 Heading Row 9" at bounding box center [770, 338] width 575 height 41
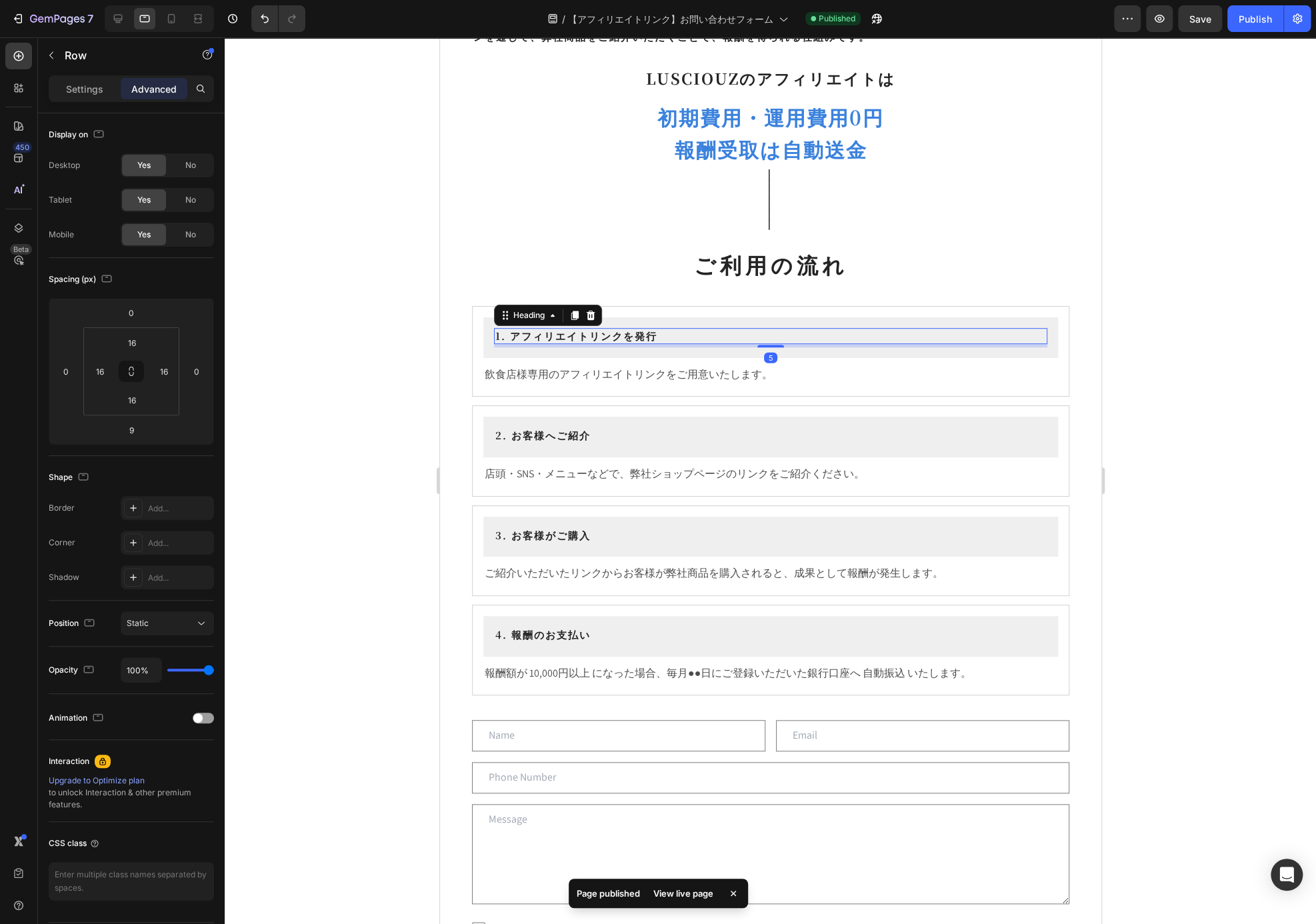
click at [740, 335] on h2 "1. アフィリエイトリンクを発行" at bounding box center [770, 336] width 554 height 16
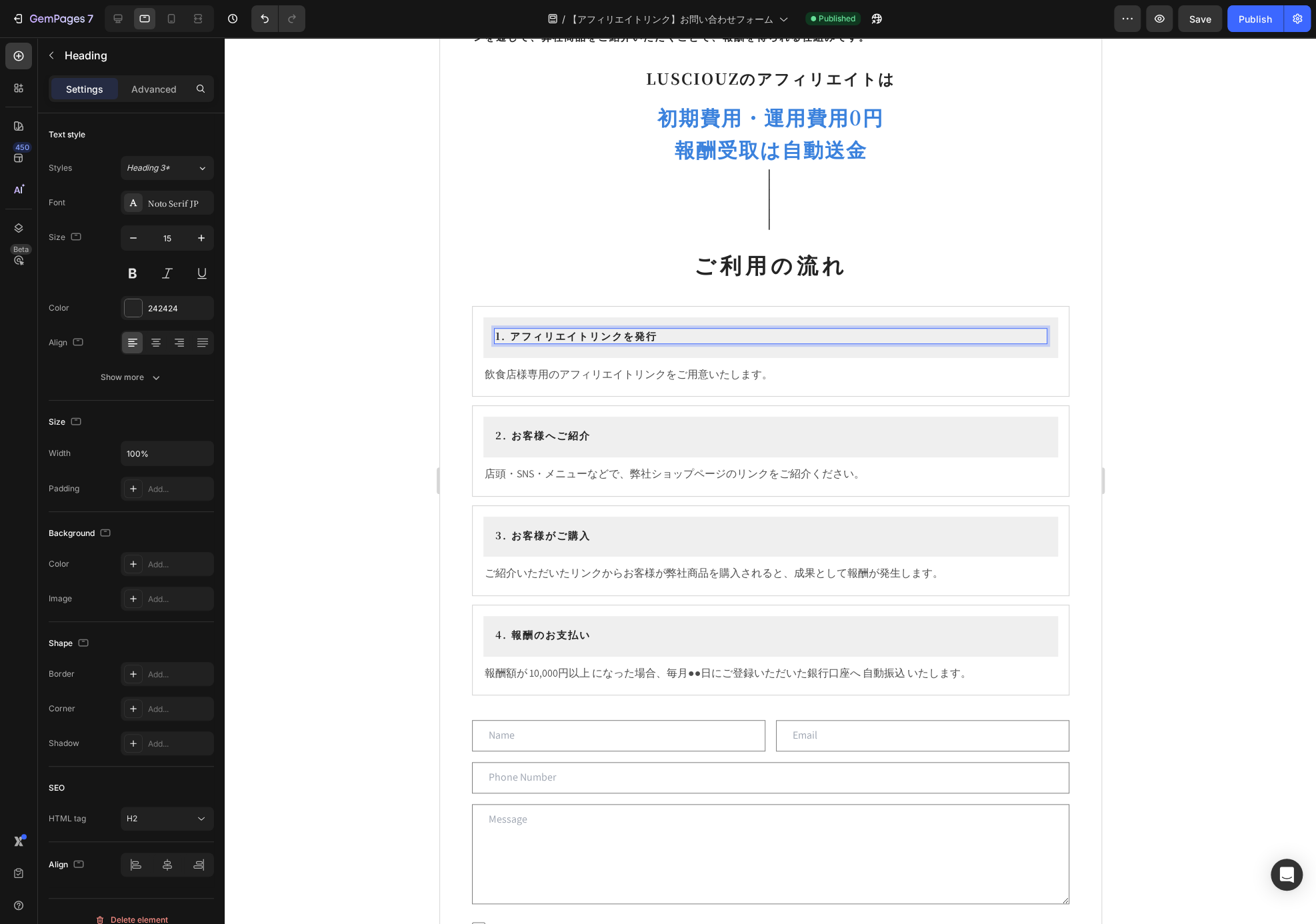
click at [661, 333] on h2 "1. アフィリエイトリンクを発行" at bounding box center [770, 336] width 554 height 16
click at [623, 335] on p "1. アフィリエイトリンクを発行" at bounding box center [770, 336] width 551 height 13
click at [608, 371] on p "飲食店様専用のアフィリエイトリンクをご用意いたします。" at bounding box center [770, 375] width 572 height 19
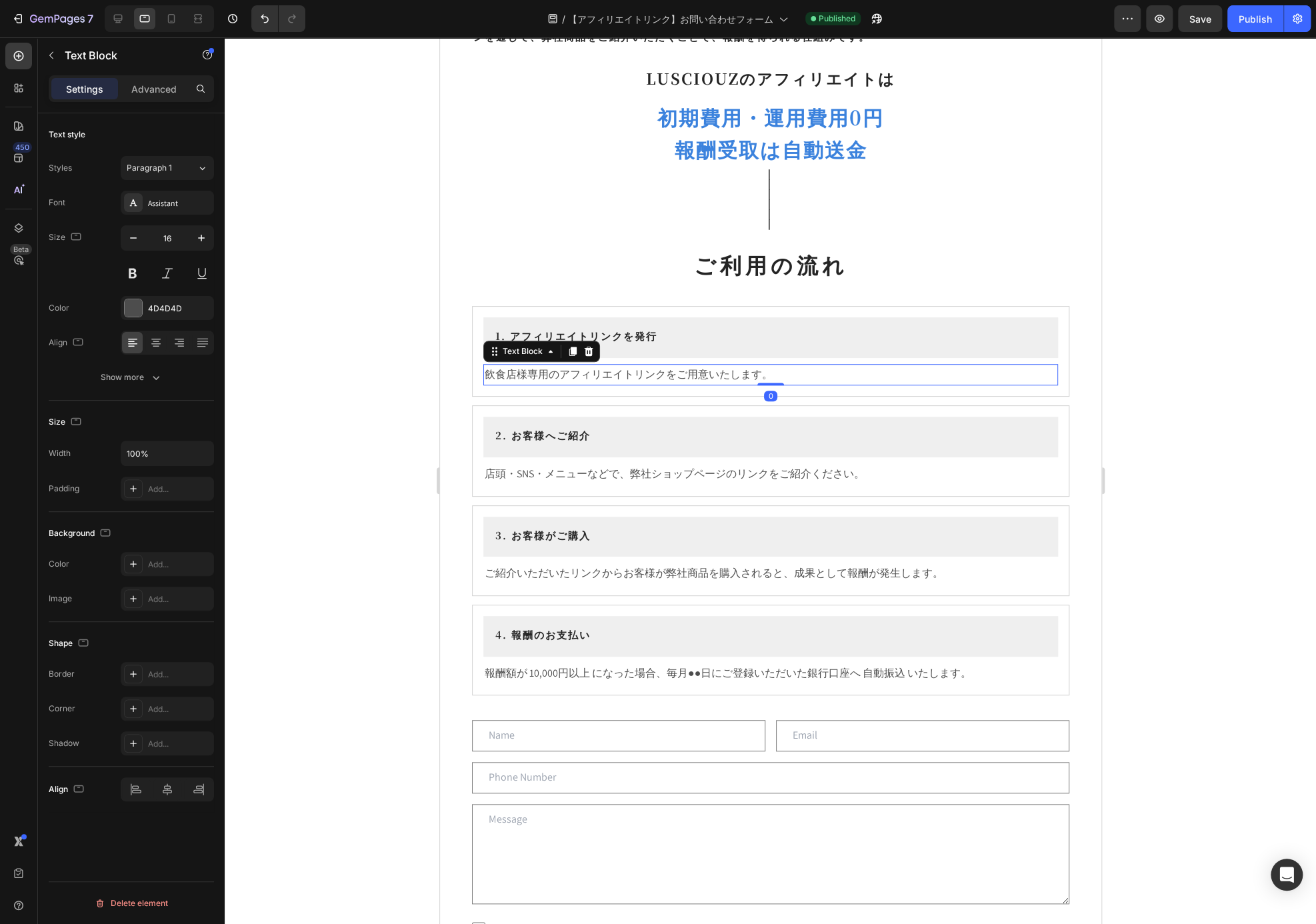
click at [497, 375] on p "飲食店様専用のアフィリエイトリンクをご用意いたします。" at bounding box center [770, 375] width 572 height 19
click at [484, 375] on p "飲食店様専用のアフィリエイトリンクをご用意いたします。" at bounding box center [770, 375] width 572 height 19
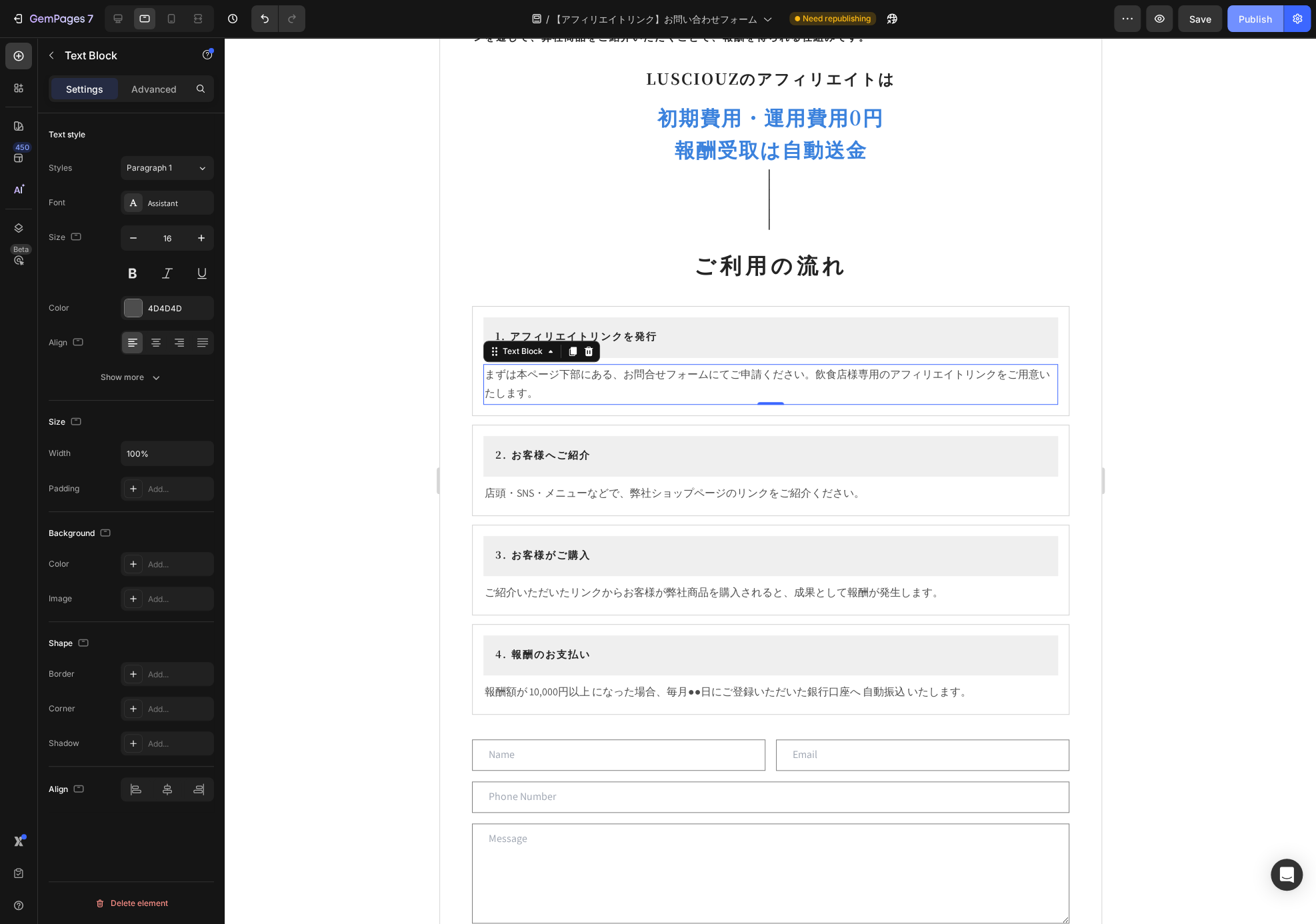
click at [1258, 22] on div "Publish" at bounding box center [1255, 18] width 34 height 14
click at [176, 14] on icon at bounding box center [171, 18] width 13 height 13
type input "12"
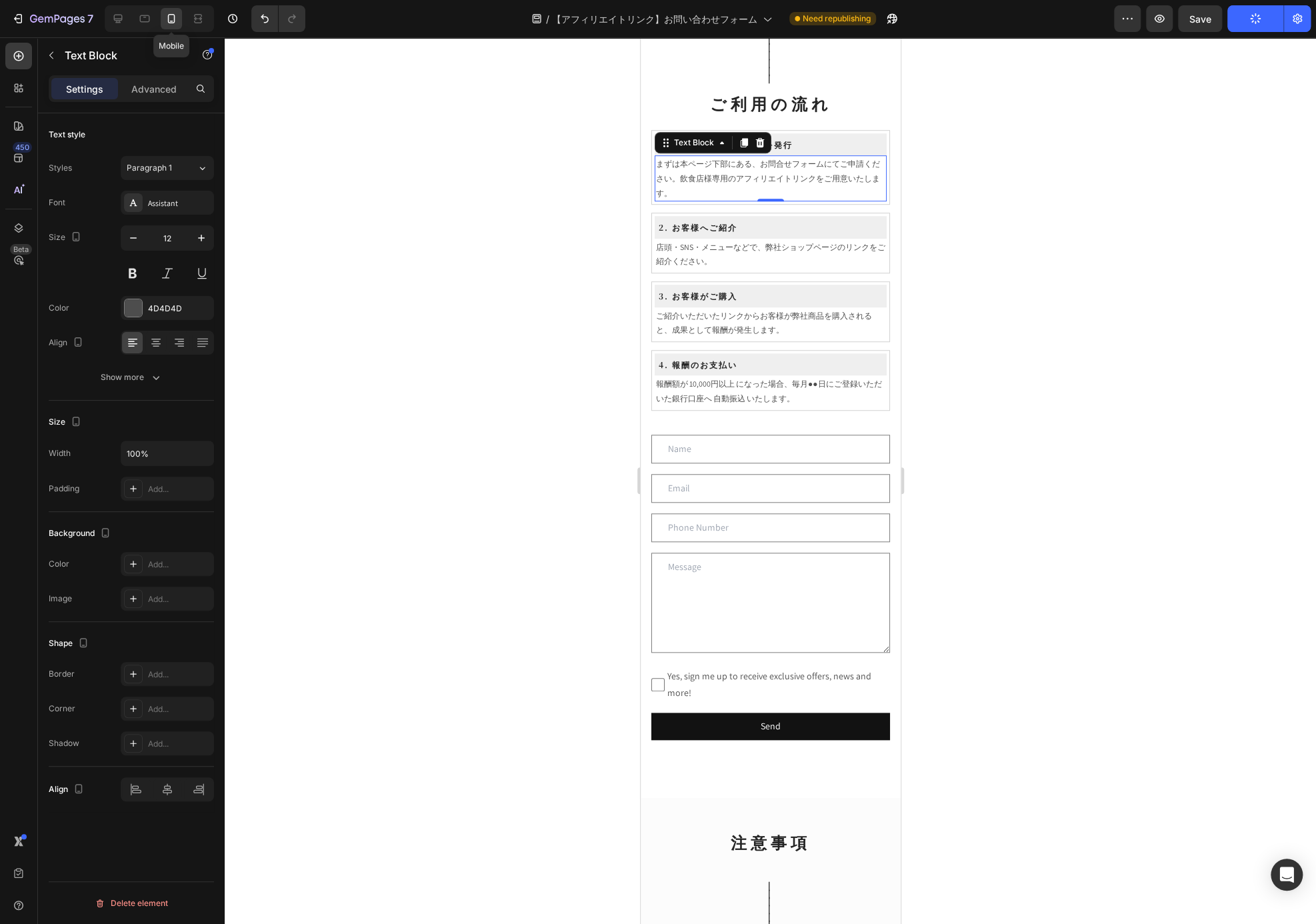
scroll to position [573, 0]
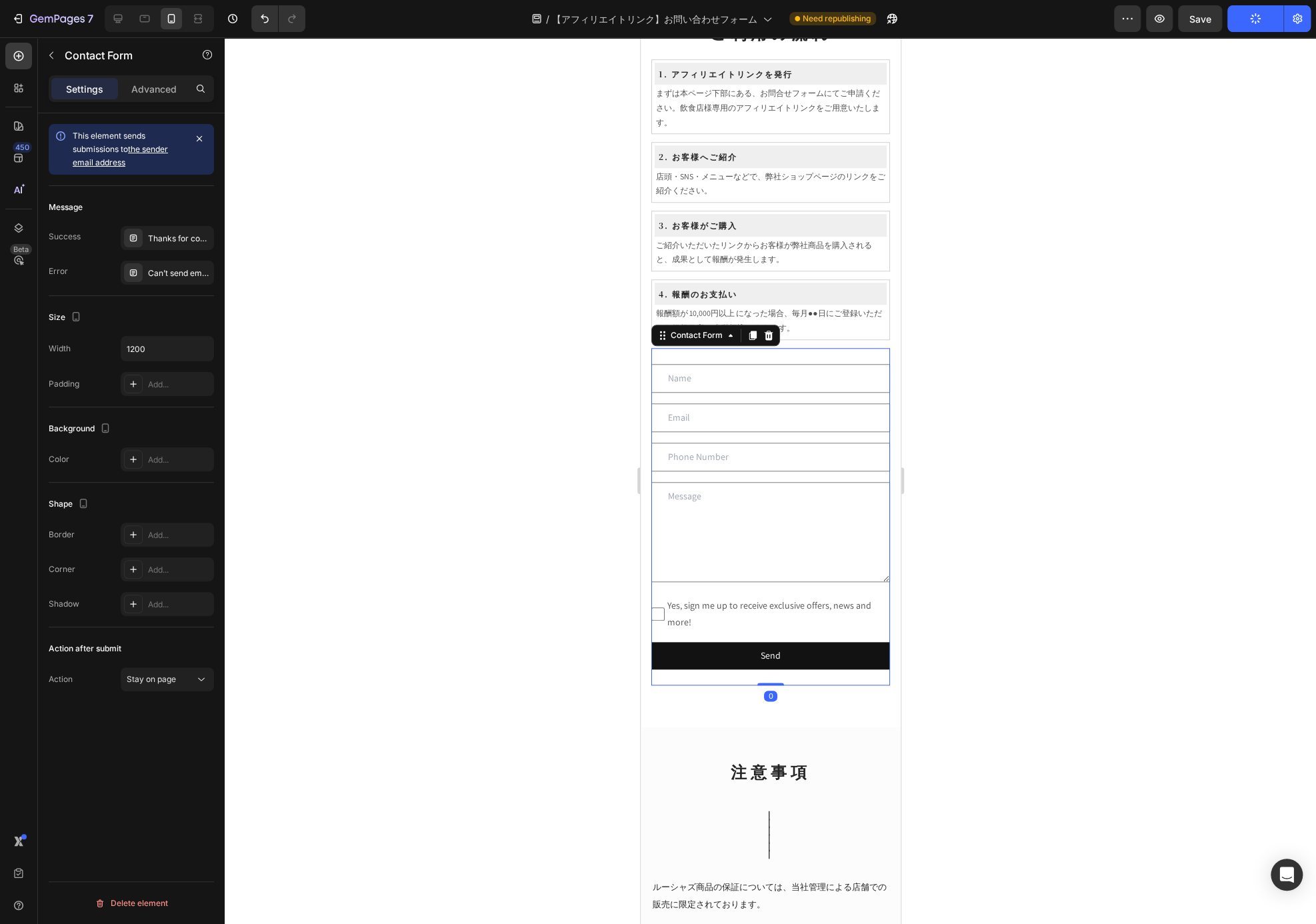
click at [796, 362] on div "Text Field Email Field Row Text Field Text Area Yes, sign me up to receive excl…" at bounding box center [770, 517] width 239 height 337
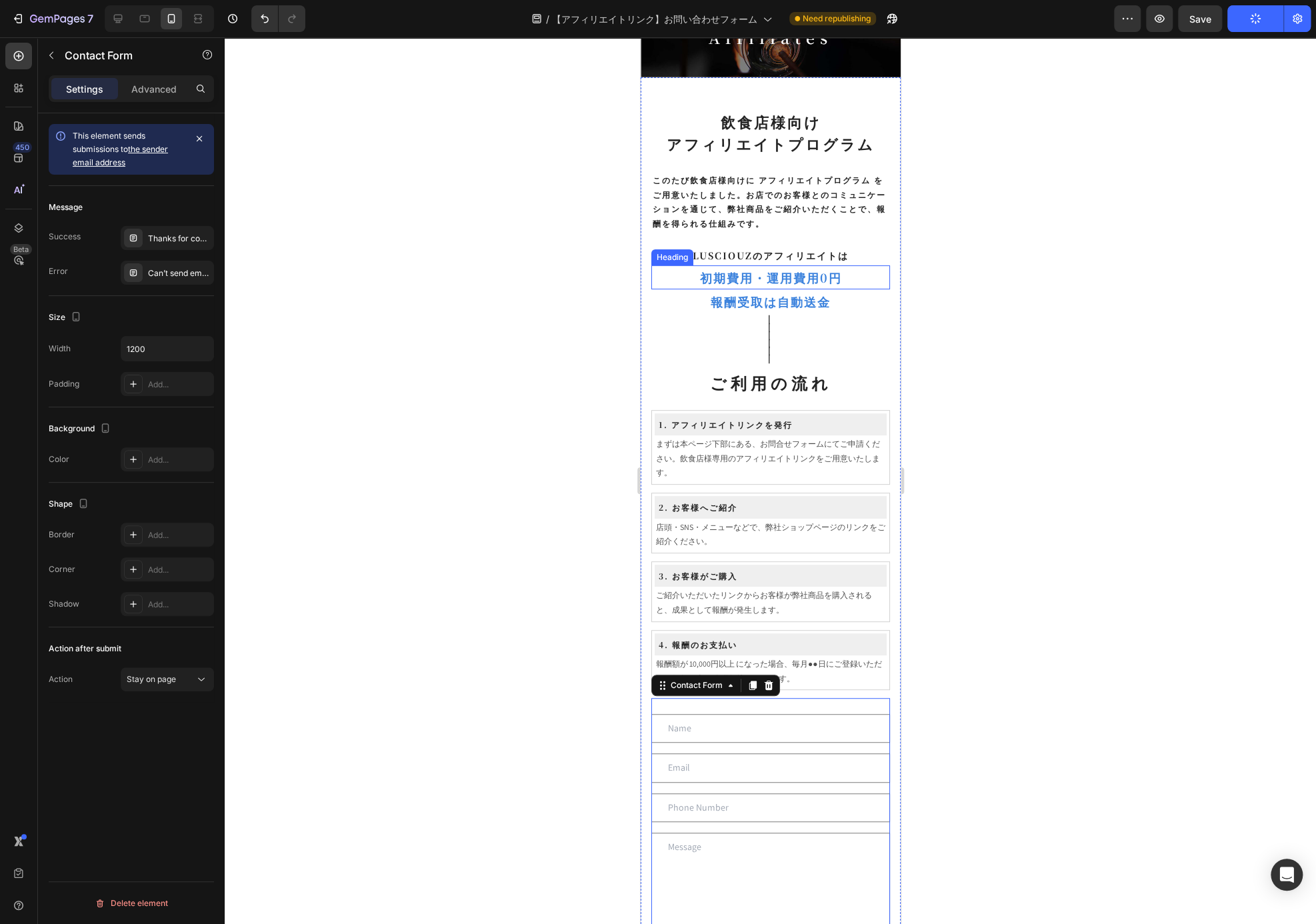
scroll to position [64, 0]
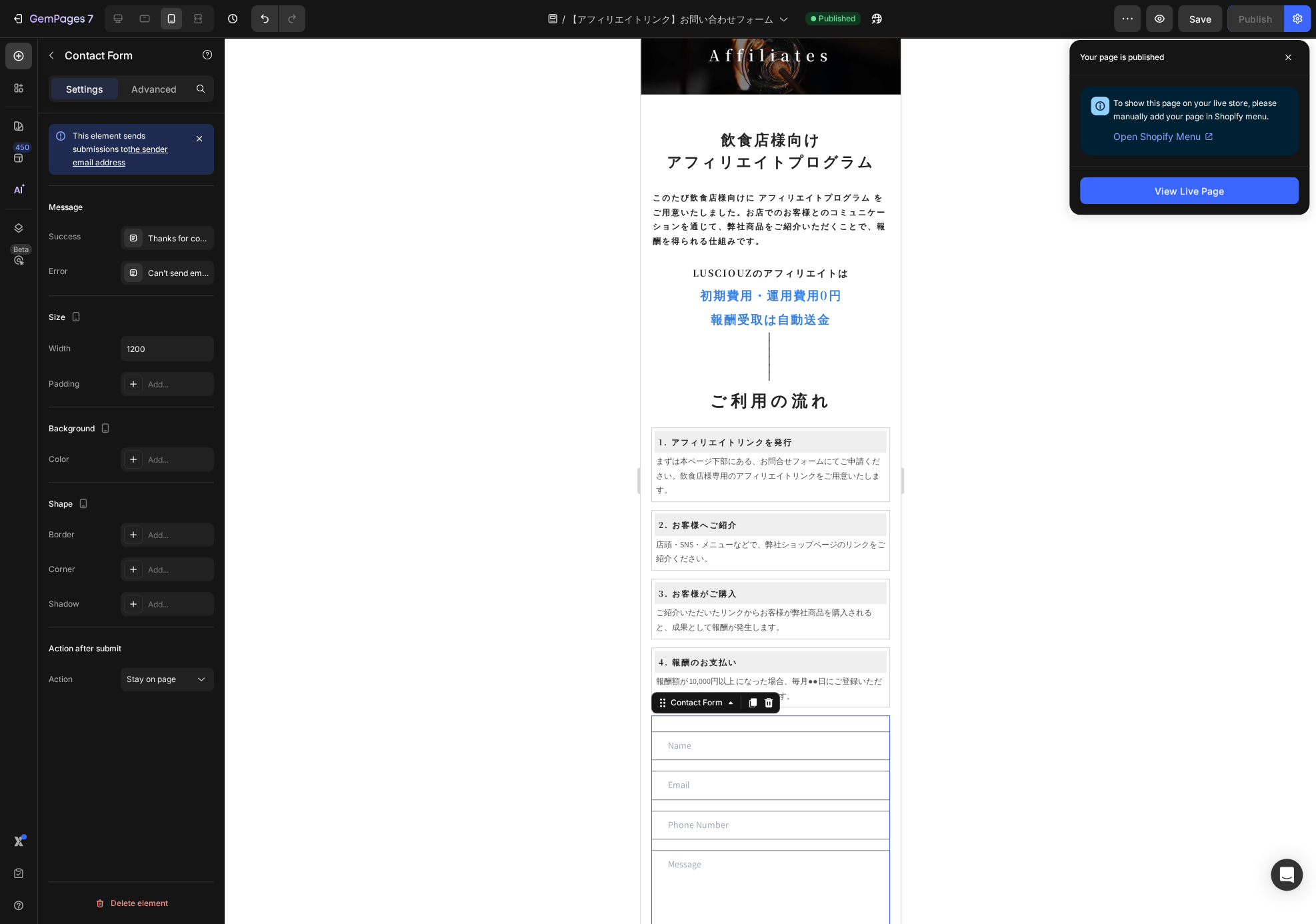
click at [801, 837] on div "Text Field Email Field Row Text Field Text Area Yes, sign me up to receive excl…" at bounding box center [770, 884] width 239 height 337
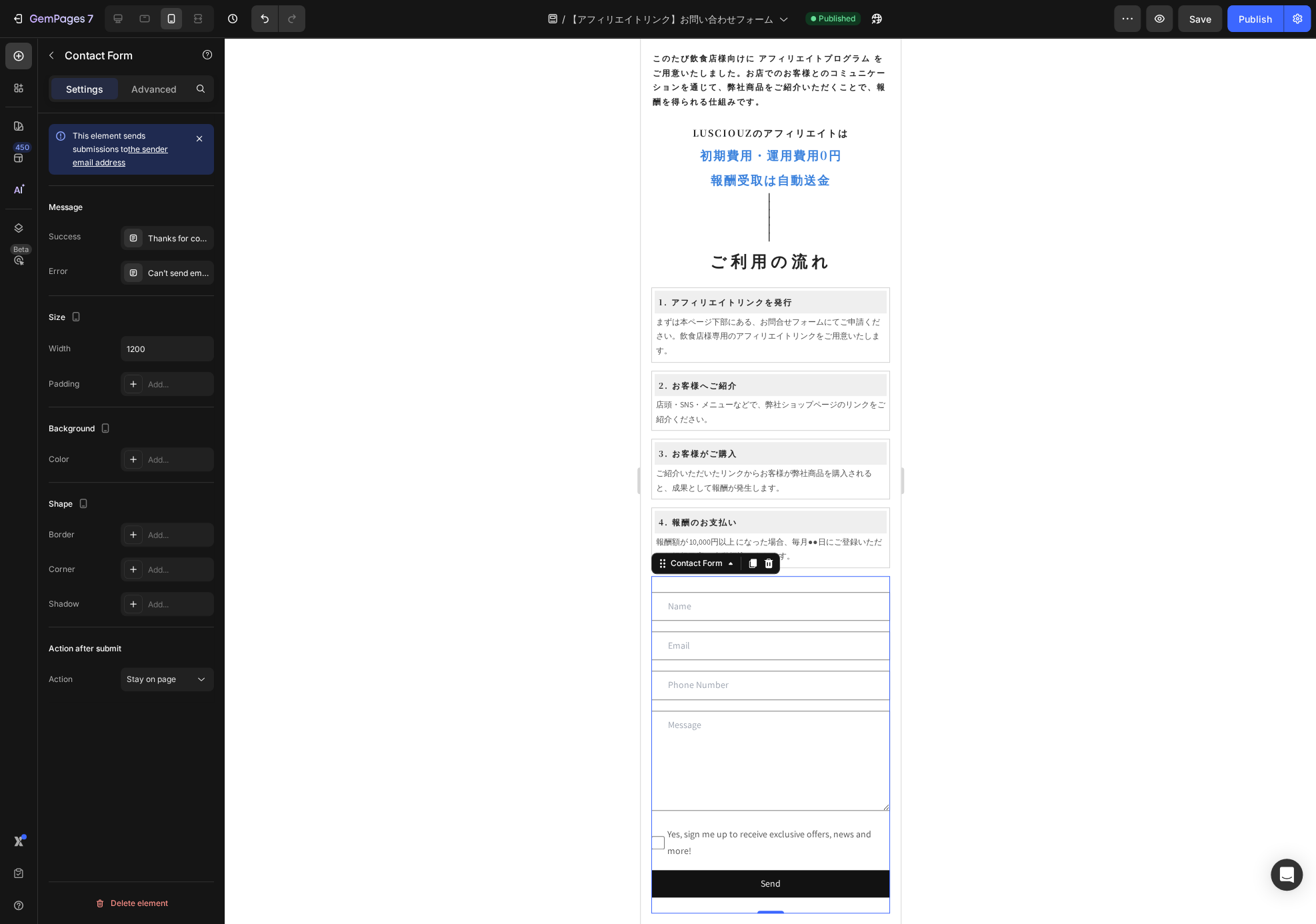
scroll to position [197, 0]
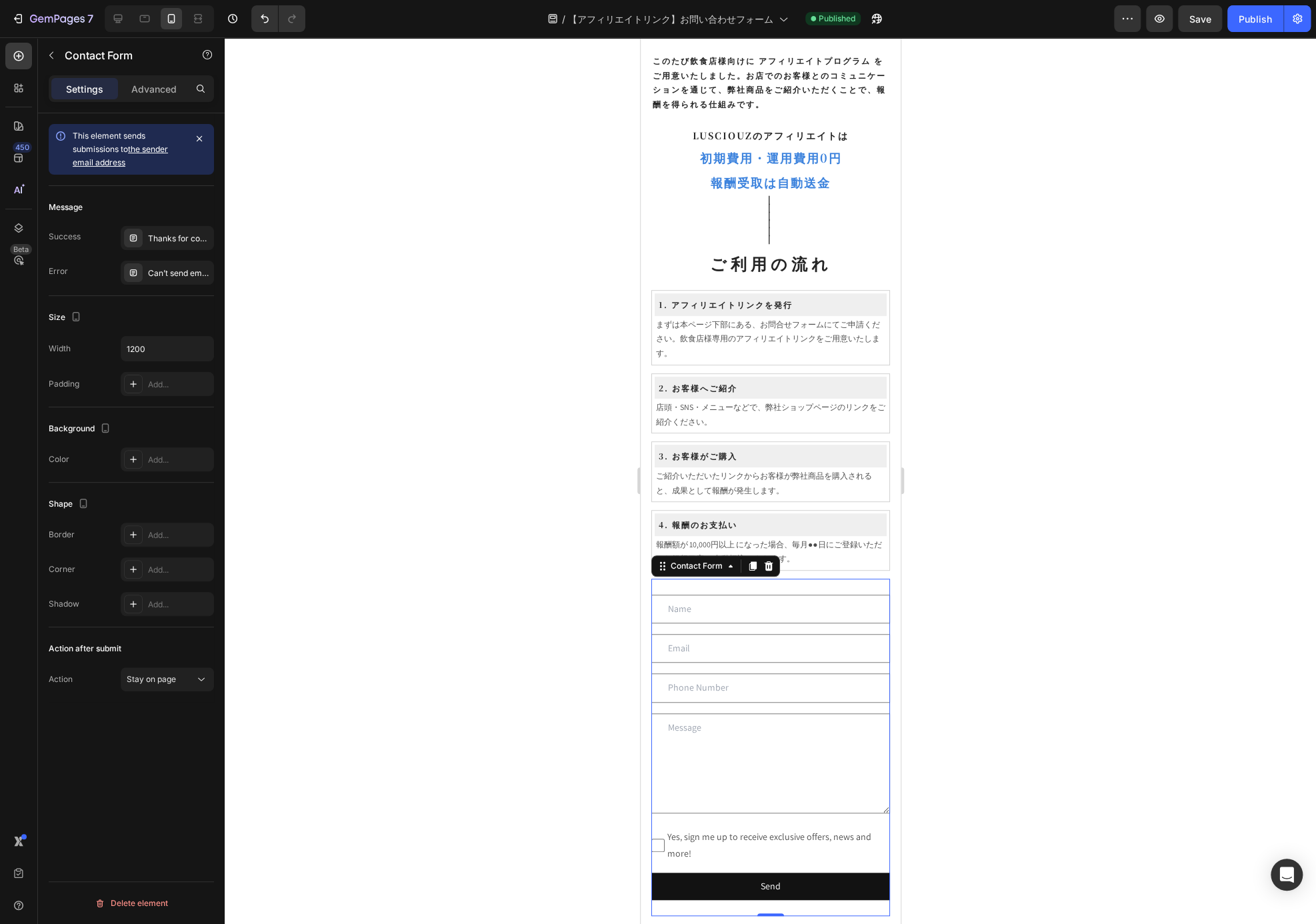
click at [1071, 575] on div at bounding box center [770, 481] width 1091 height 887
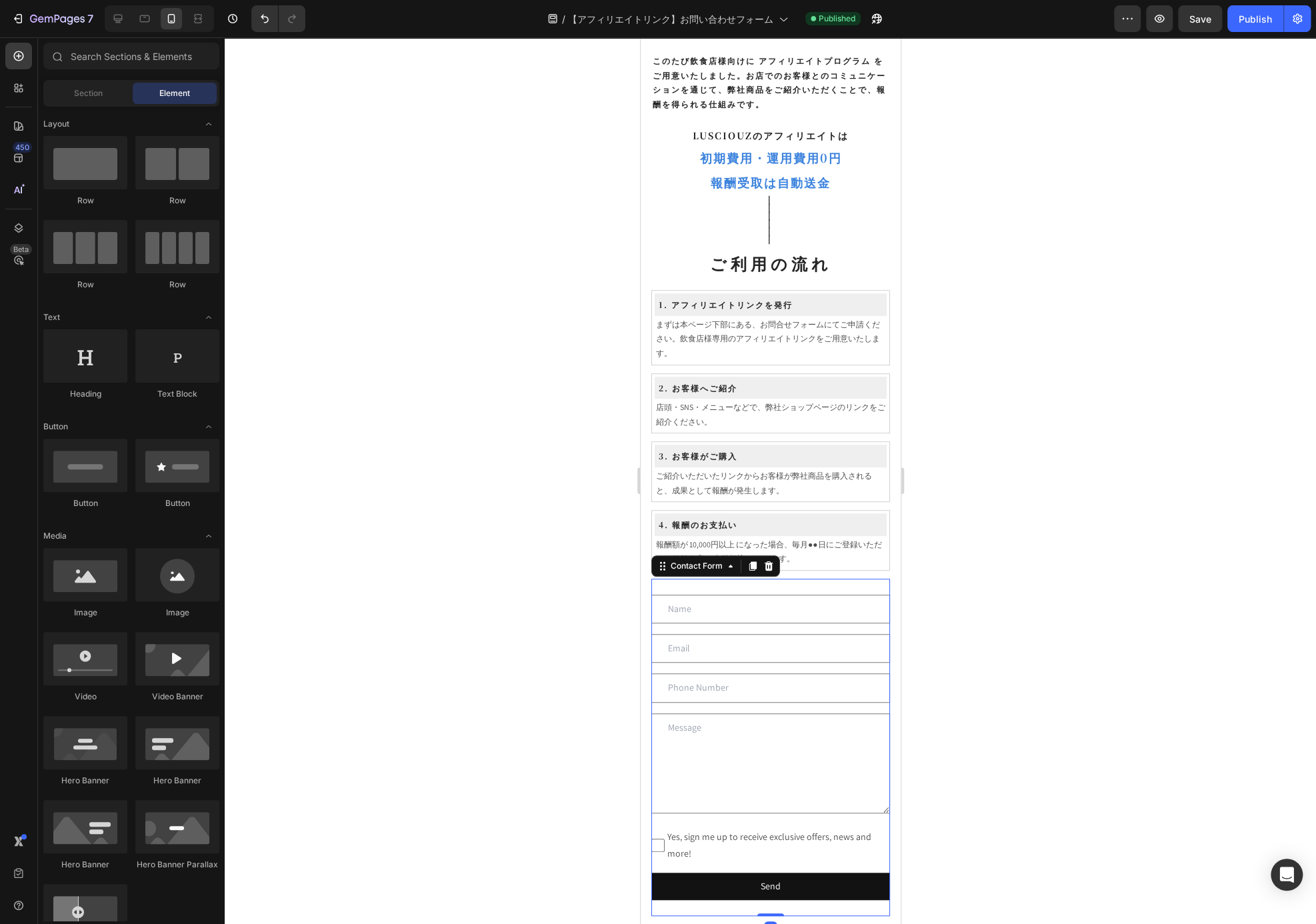
click at [773, 584] on div "Text Field Email Field Row Text Field Text Area Yes, sign me up to receive excl…" at bounding box center [770, 747] width 239 height 337
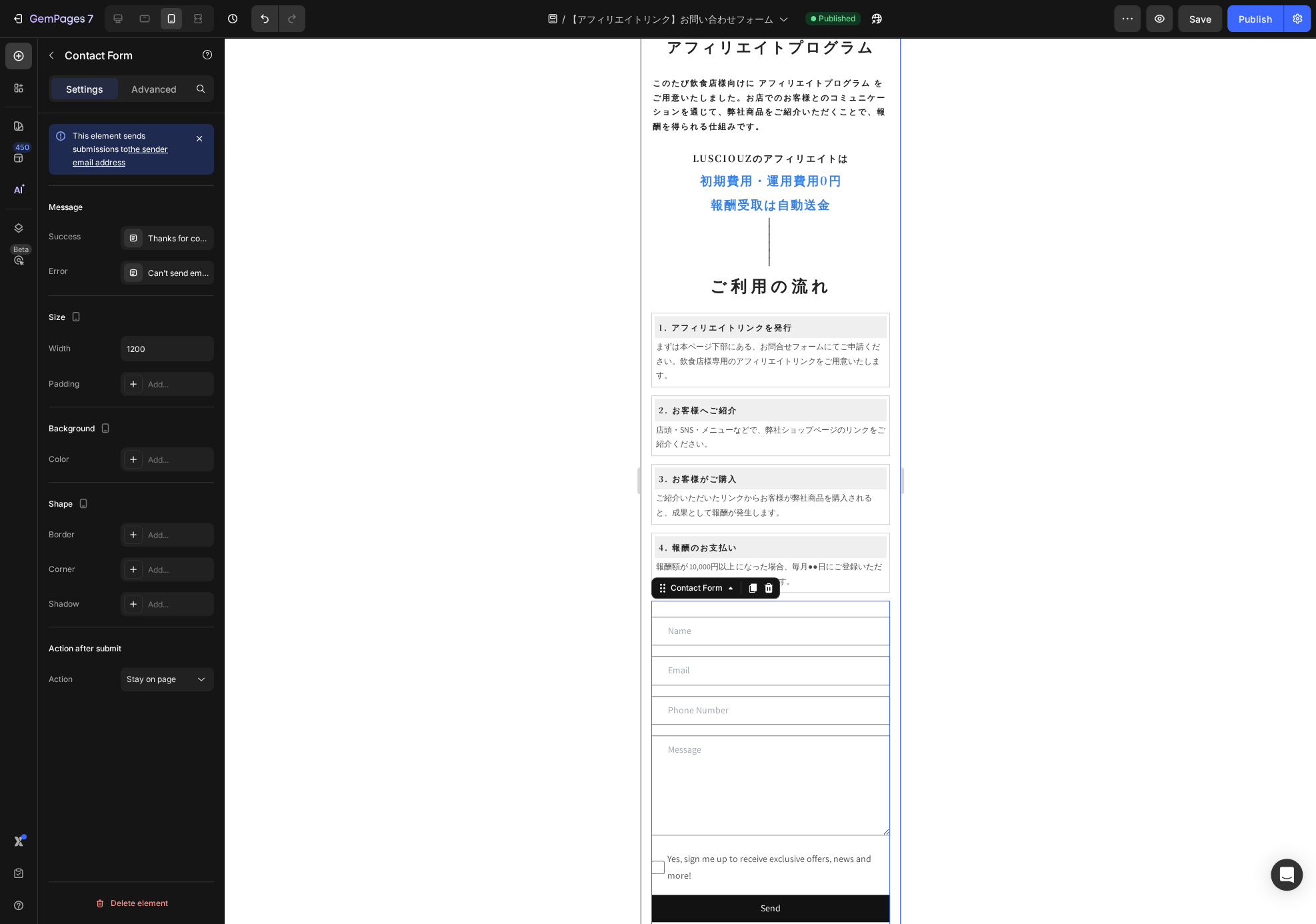
scroll to position [200, 0]
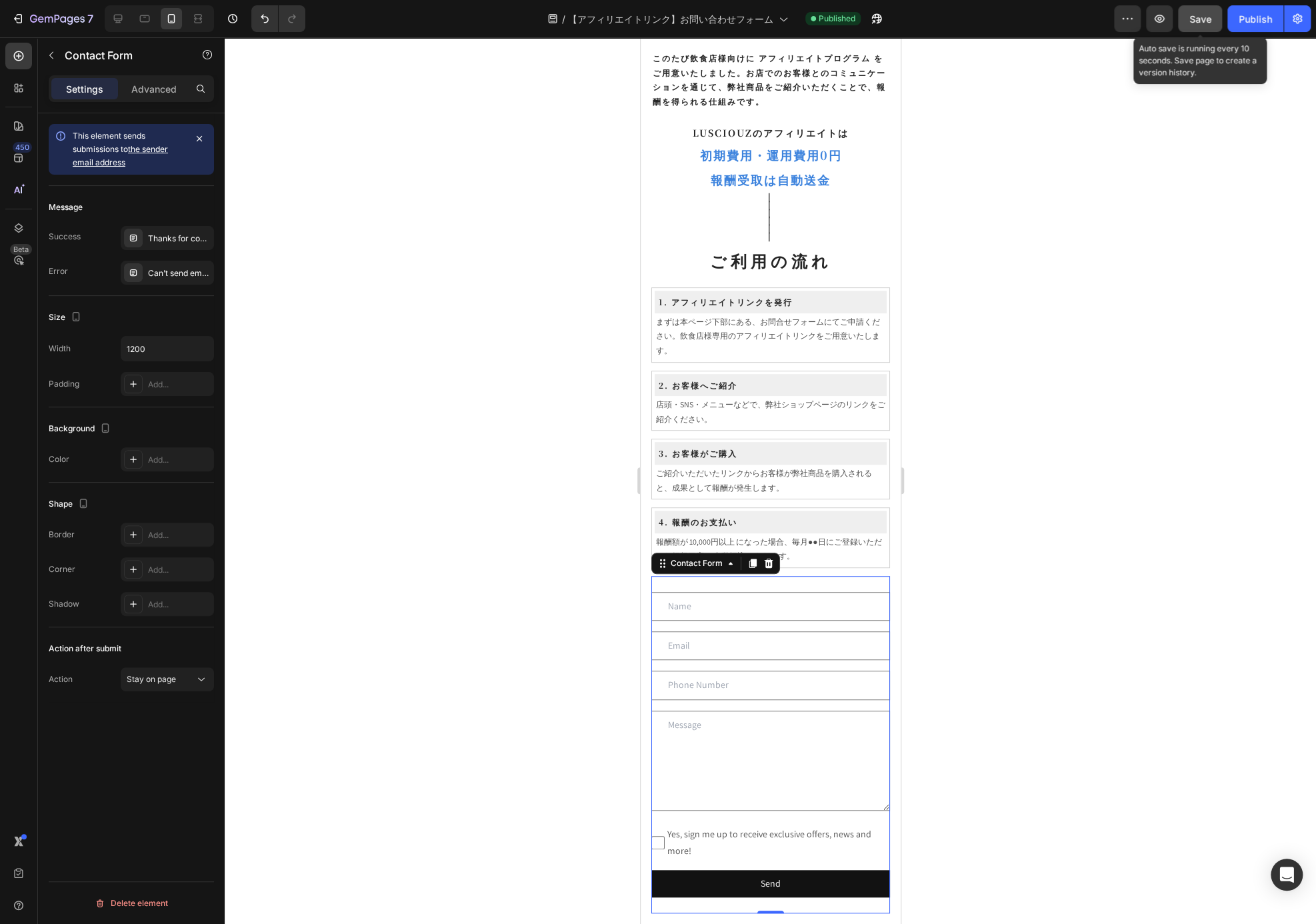
click at [1205, 14] on span "Save" at bounding box center [1201, 19] width 22 height 12
click at [1231, 33] on div "7 Version history / 【アフィリエイトリンク】お問い合わせフォーム Published Preview Publish" at bounding box center [658, 19] width 1316 height 38
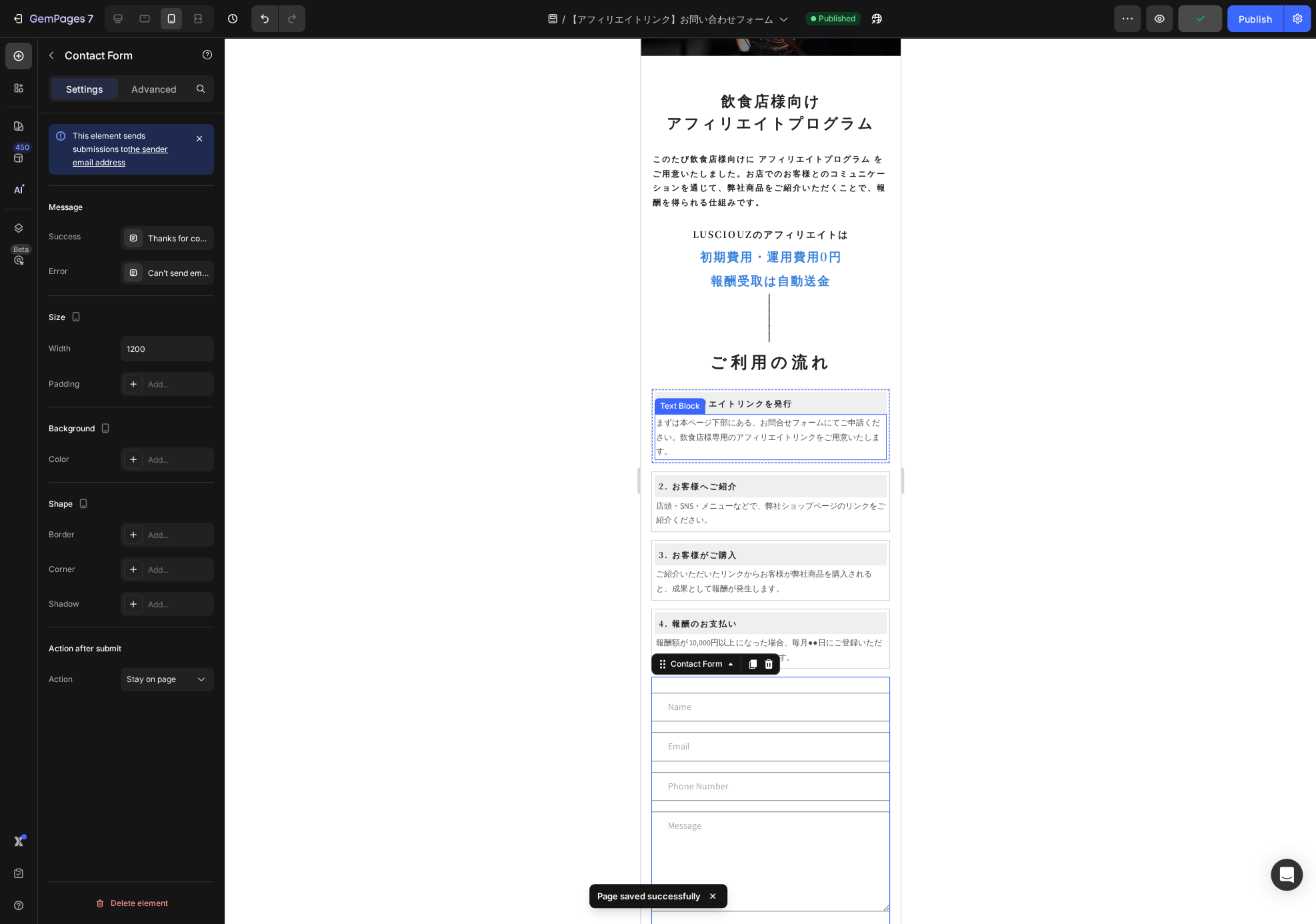
scroll to position [0, 0]
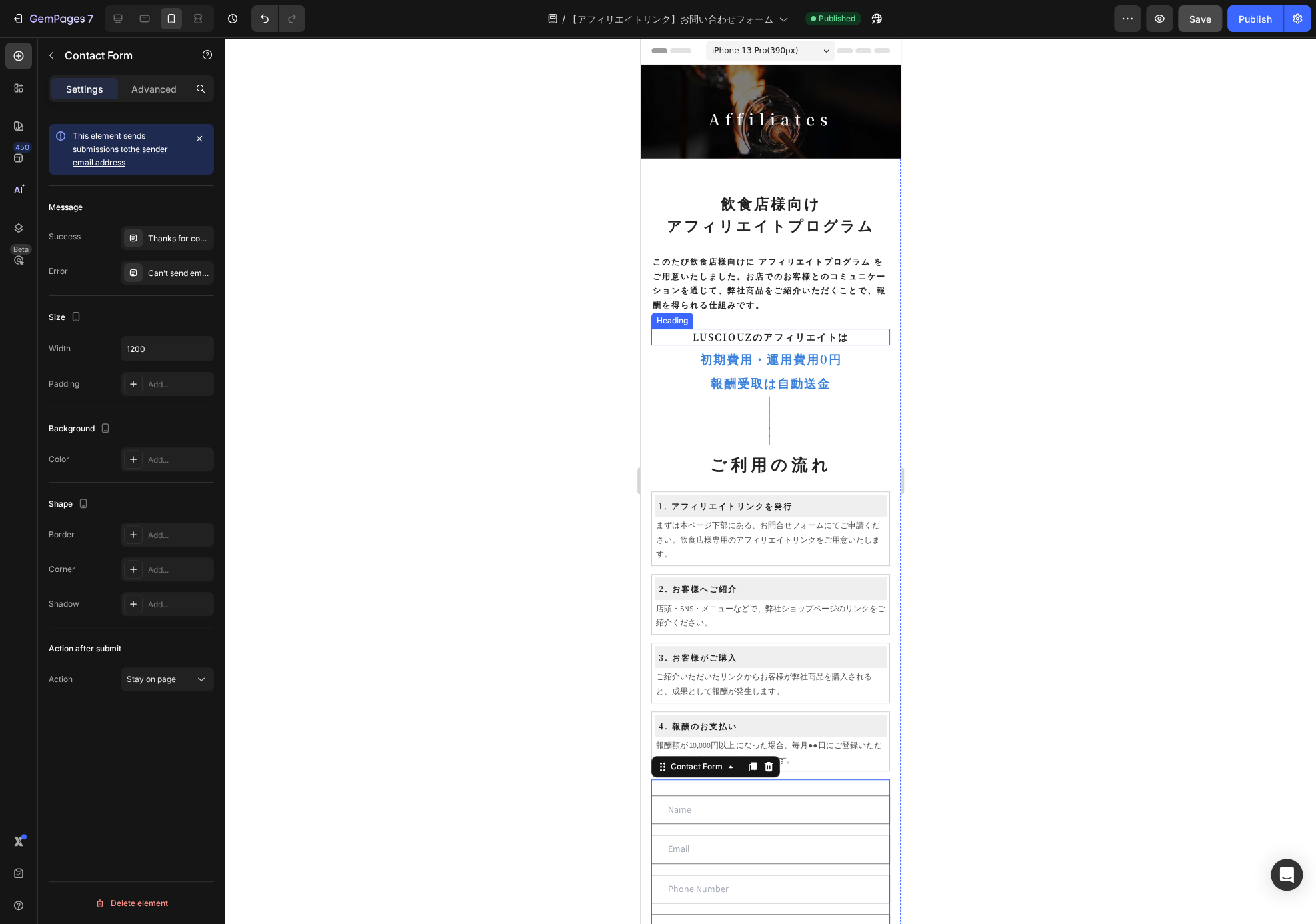
click at [860, 333] on p "LUSCIOUZのアフィリエイトは" at bounding box center [770, 337] width 236 height 14
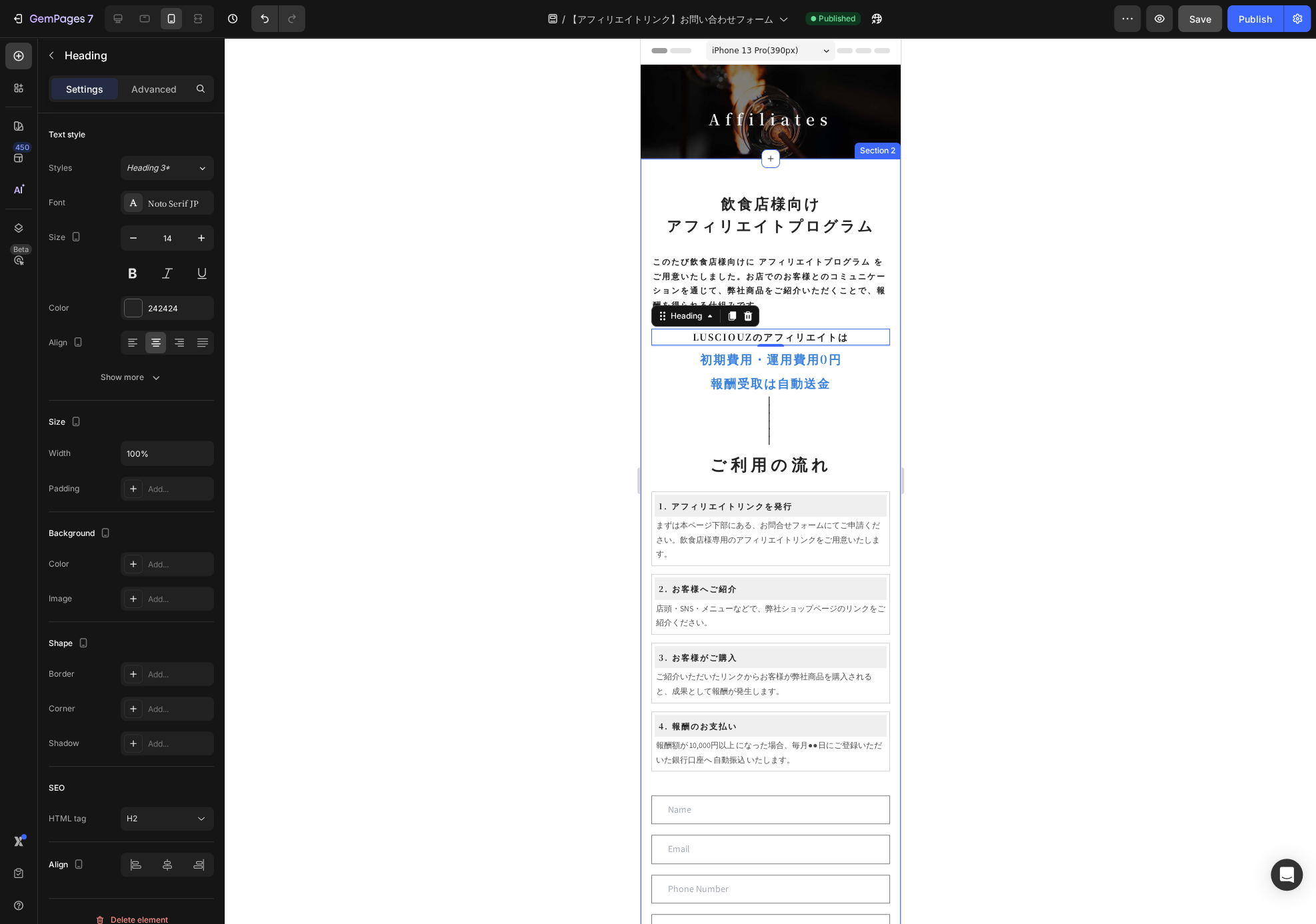
click at [863, 321] on div "飲食店様向け アフィリエイトプログラム Heading ⁠⁠⁠⁠⁠⁠⁠ このたび飲食店様向けに アフィリエイトプログラム をご用意いたしました。お店でのお客様…" at bounding box center [770, 659] width 239 height 937
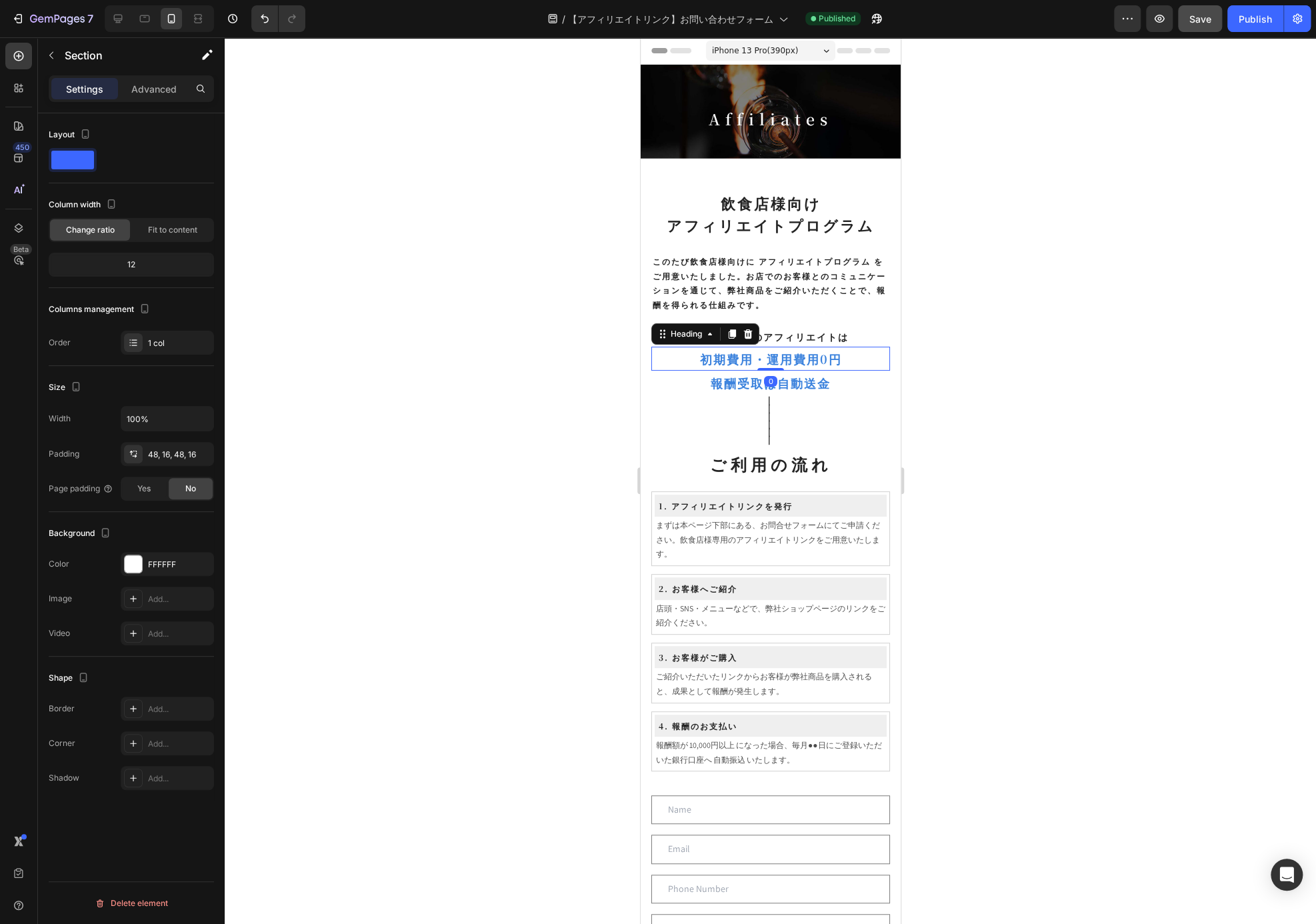
click at [879, 361] on h2 "初期費用・運用費用0円" at bounding box center [770, 359] width 239 height 24
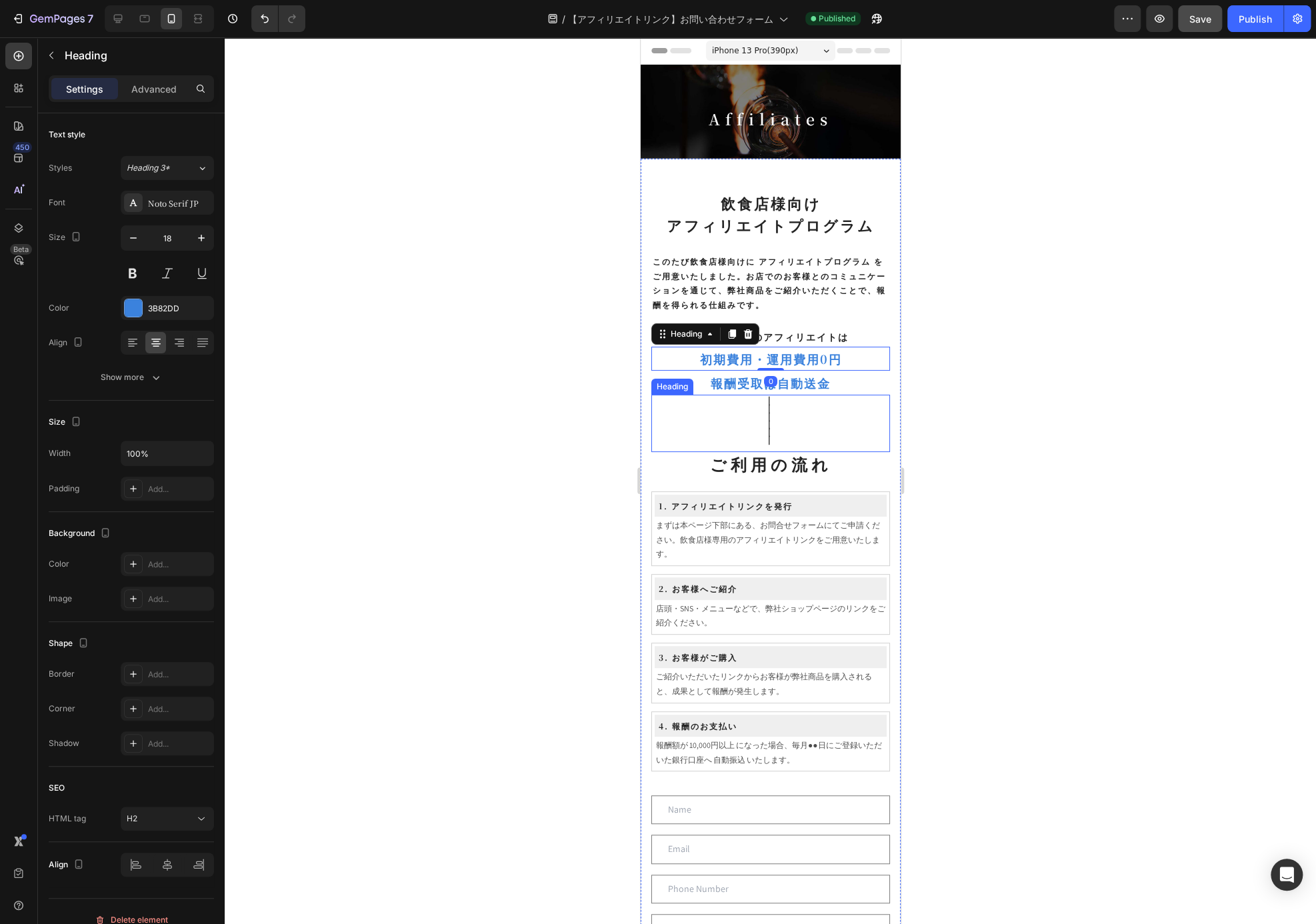
click at [878, 394] on h2 "｜ ｜ ｜ ｜ ｜ ｜" at bounding box center [770, 423] width 239 height 58
click at [868, 383] on p "報酬受取は自動送金" at bounding box center [770, 382] width 236 height 21
click at [833, 317] on div "飲食店様向け アフィリエイトプログラム Heading ⁠⁠⁠⁠⁠⁠⁠ このたび飲食店様向けに アフィリエイトプログラム をご用意いたしました。お店でのお客様…" at bounding box center [770, 659] width 239 height 937
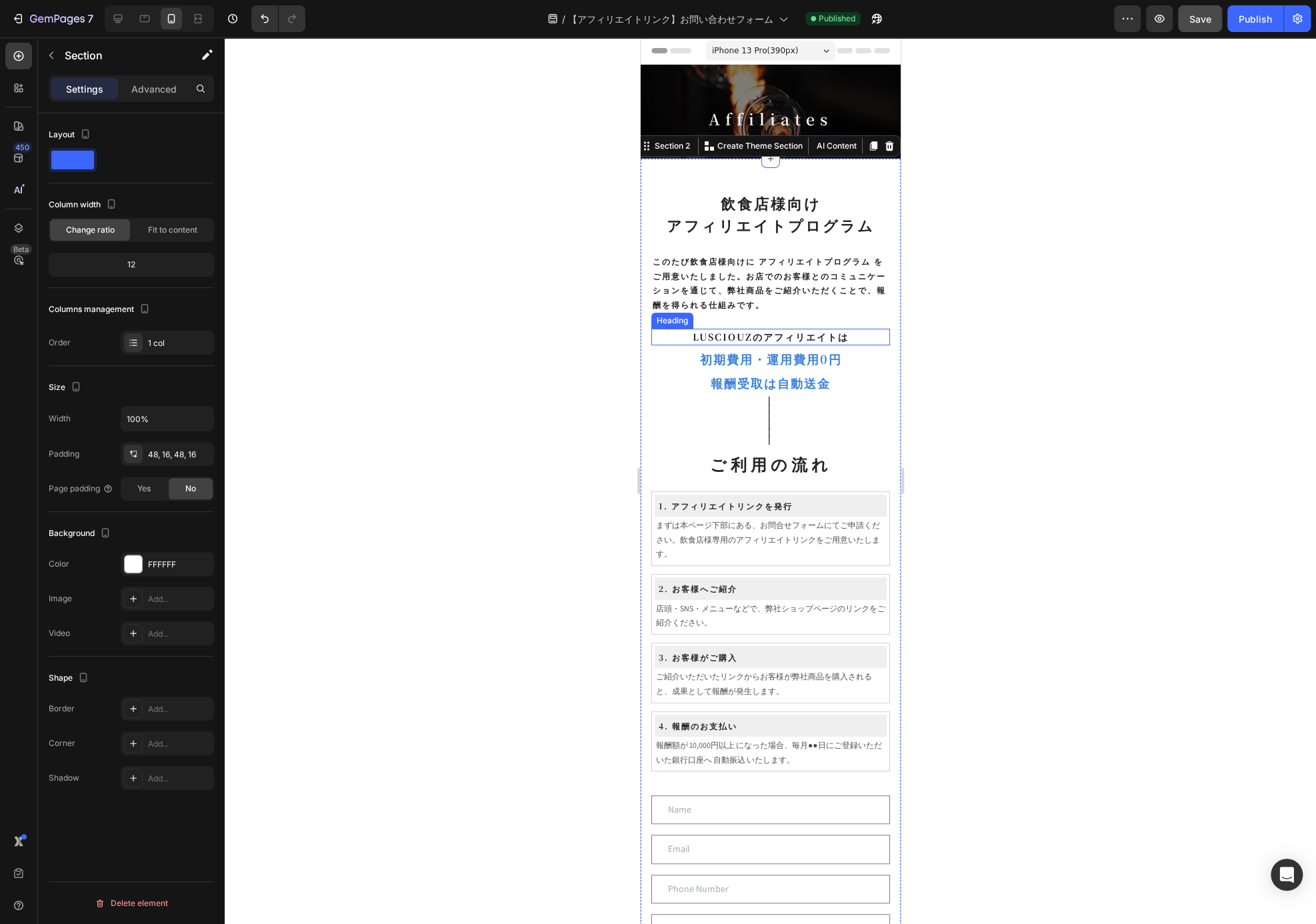
click at [833, 330] on p "LUSCIOUZのアフィリエイトは" at bounding box center [770, 337] width 236 height 14
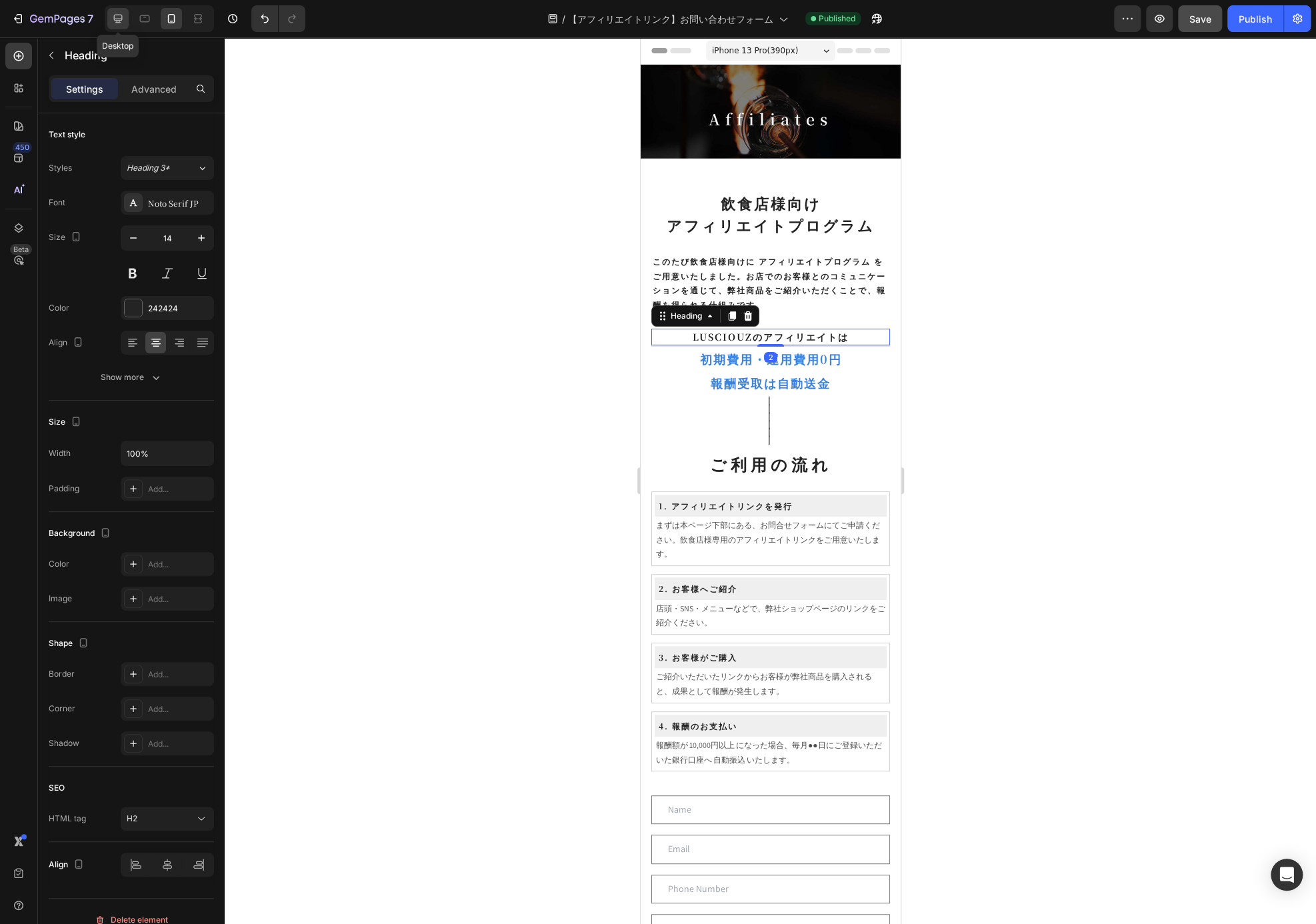
click at [123, 21] on icon at bounding box center [118, 18] width 13 height 13
type input "22"
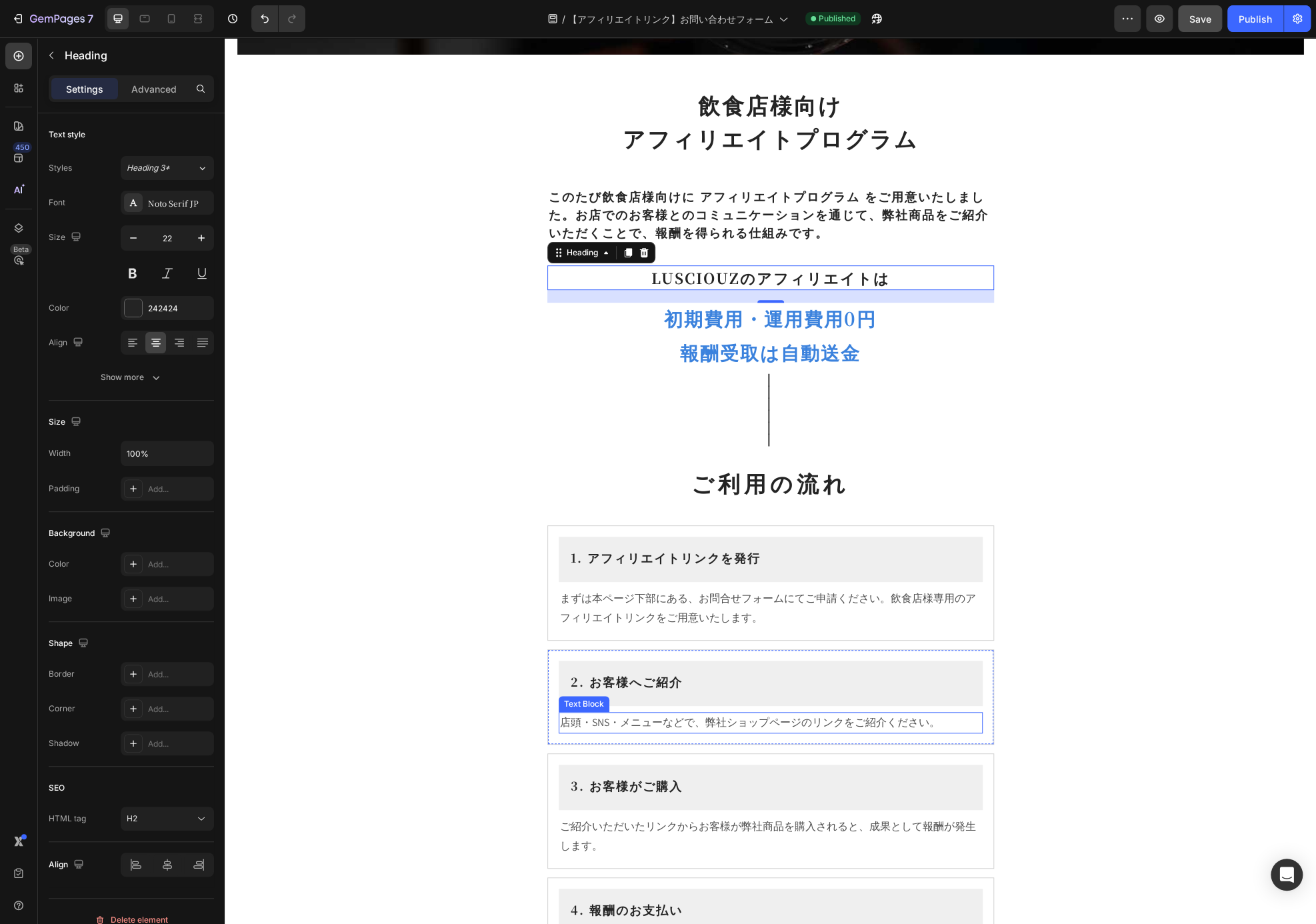
scroll to position [376, 0]
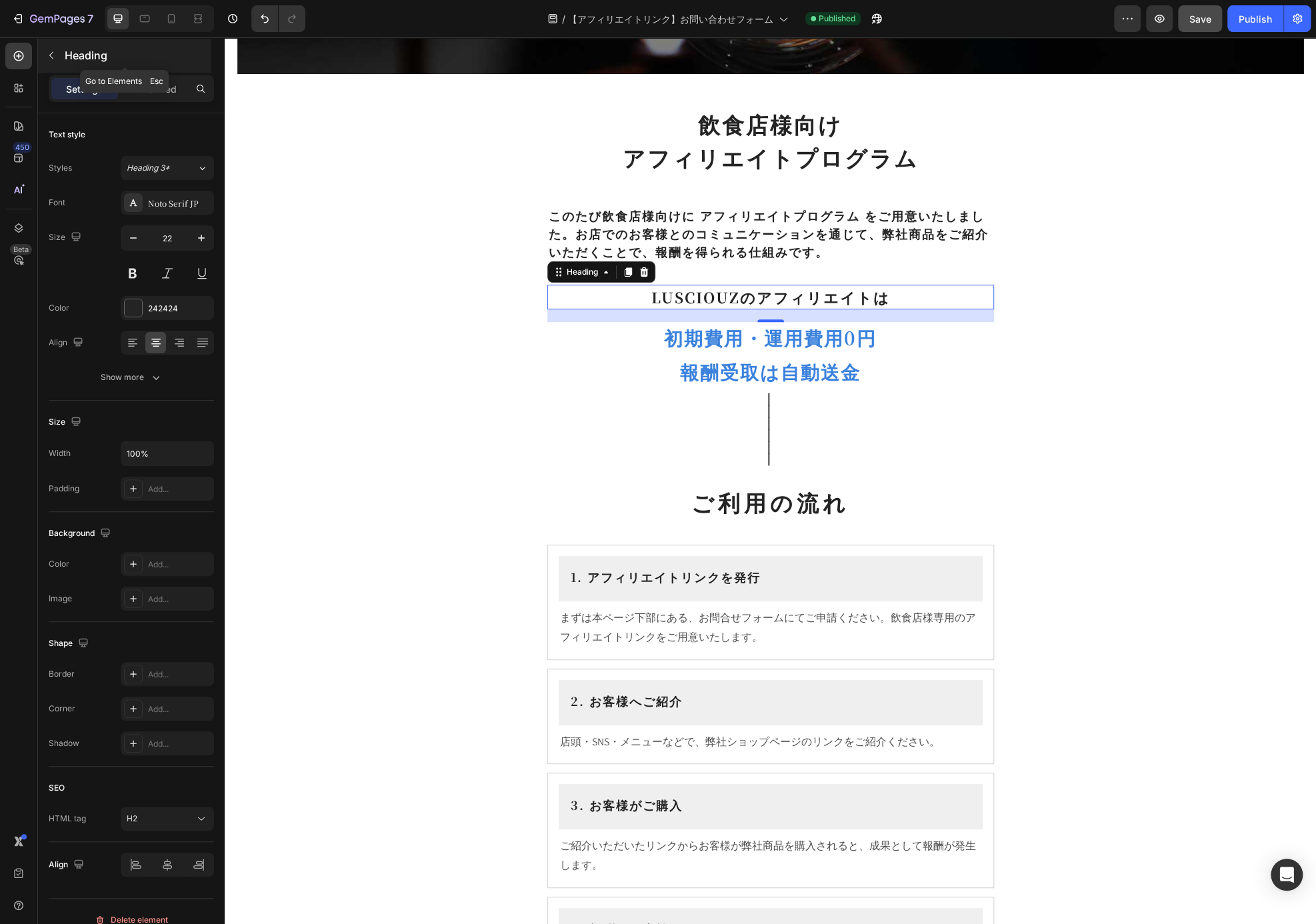
click at [56, 61] on button "button" at bounding box center [51, 55] width 21 height 21
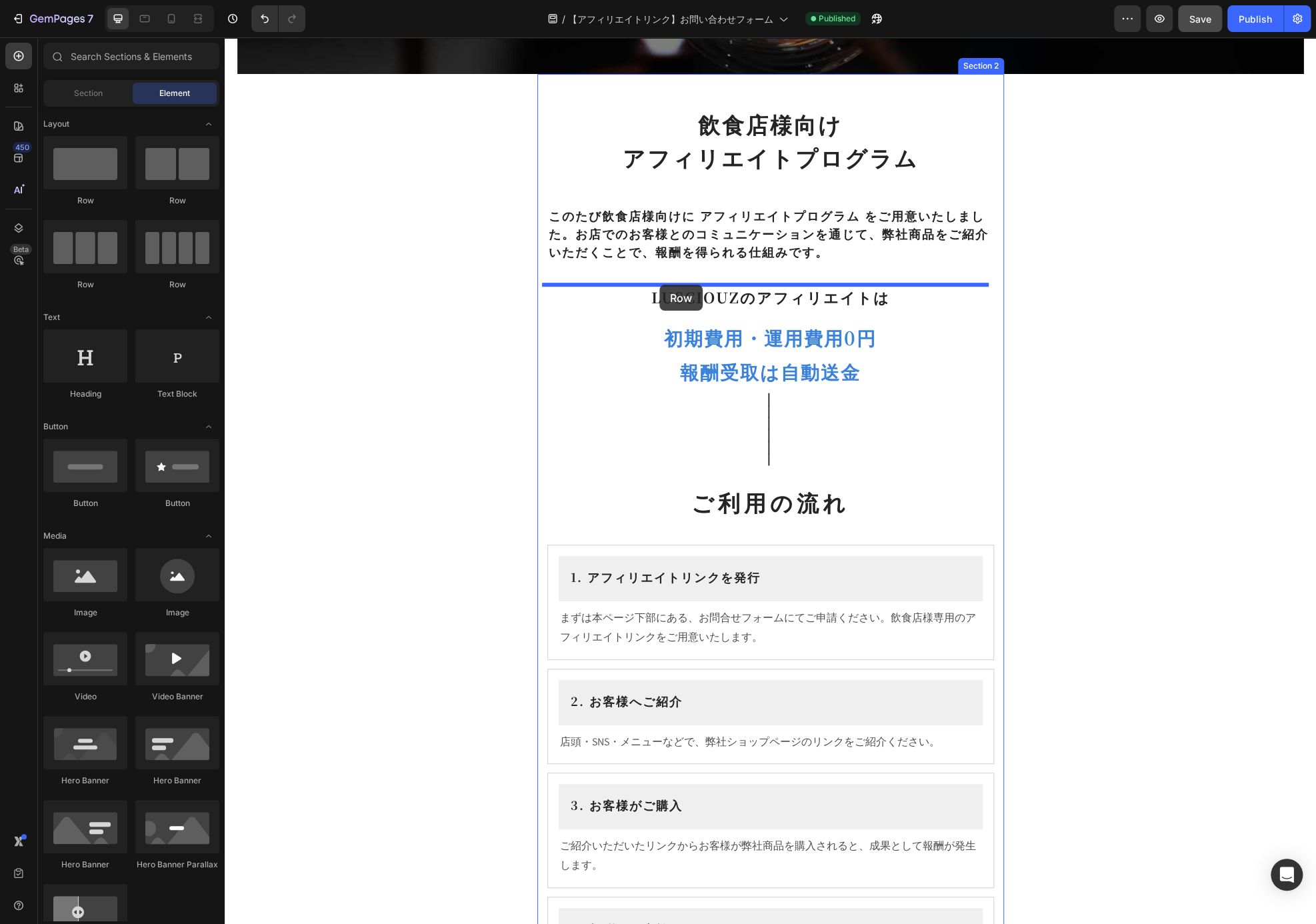
drag, startPoint x: 318, startPoint y: 215, endPoint x: 659, endPoint y: 285, distance: 348.1
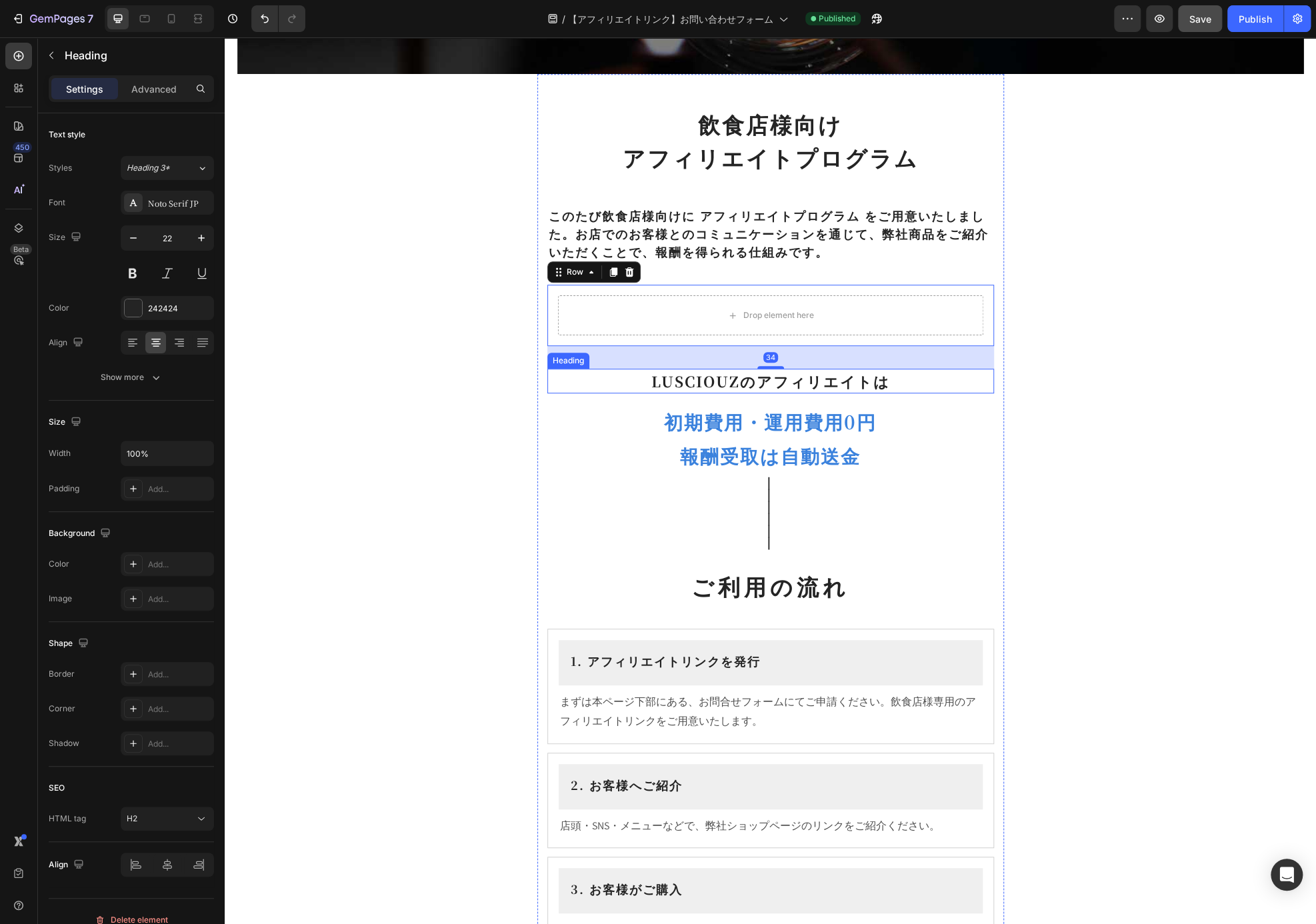
click at [734, 381] on p "LUSCIOUZのアフィリエイトは" at bounding box center [770, 381] width 444 height 22
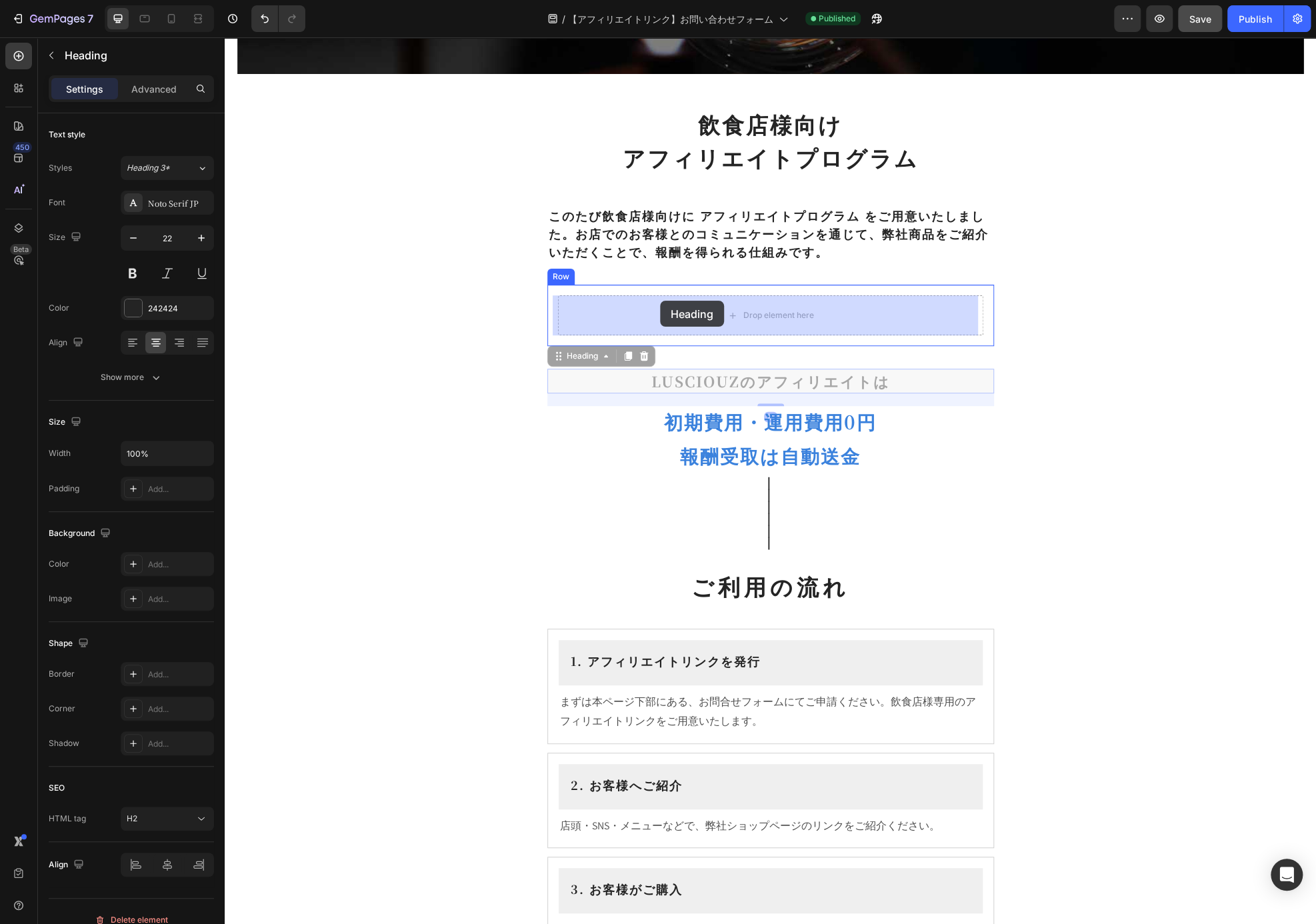
drag, startPoint x: 598, startPoint y: 356, endPoint x: 660, endPoint y: 305, distance: 80.3
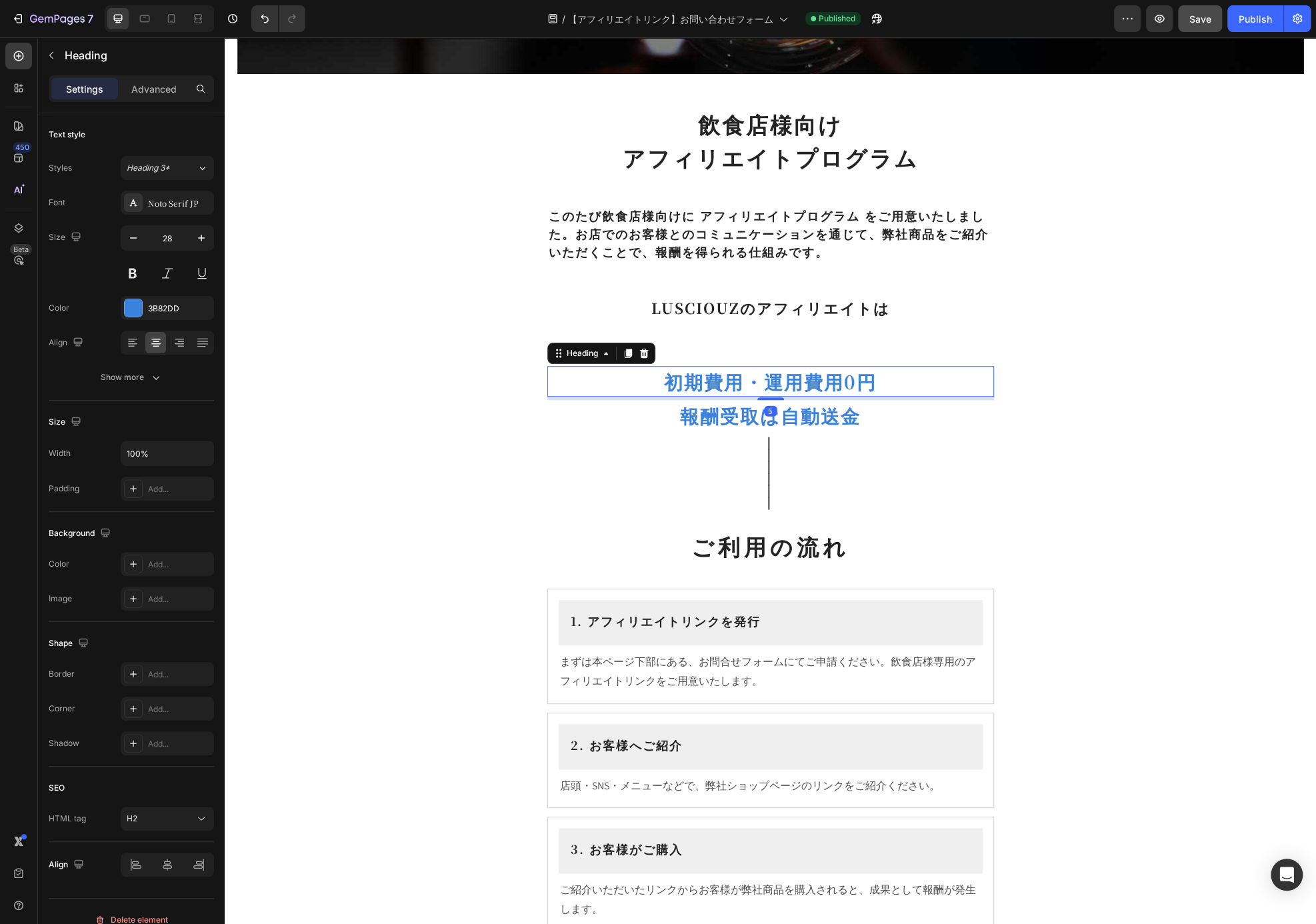
click at [708, 370] on p "初期費用・運用費用0円" at bounding box center [770, 381] width 444 height 28
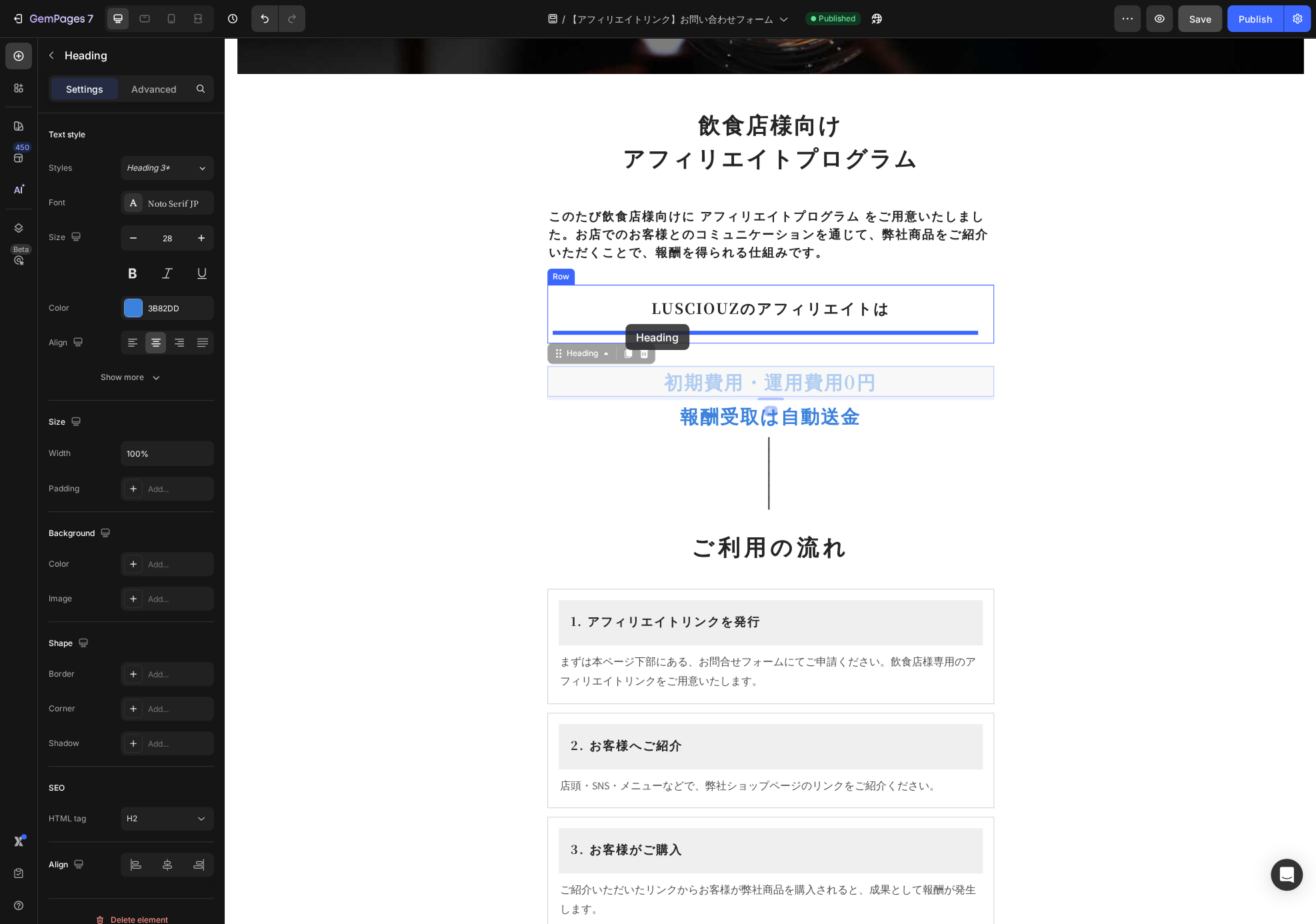
drag, startPoint x: 591, startPoint y: 356, endPoint x: 625, endPoint y: 324, distance: 46.7
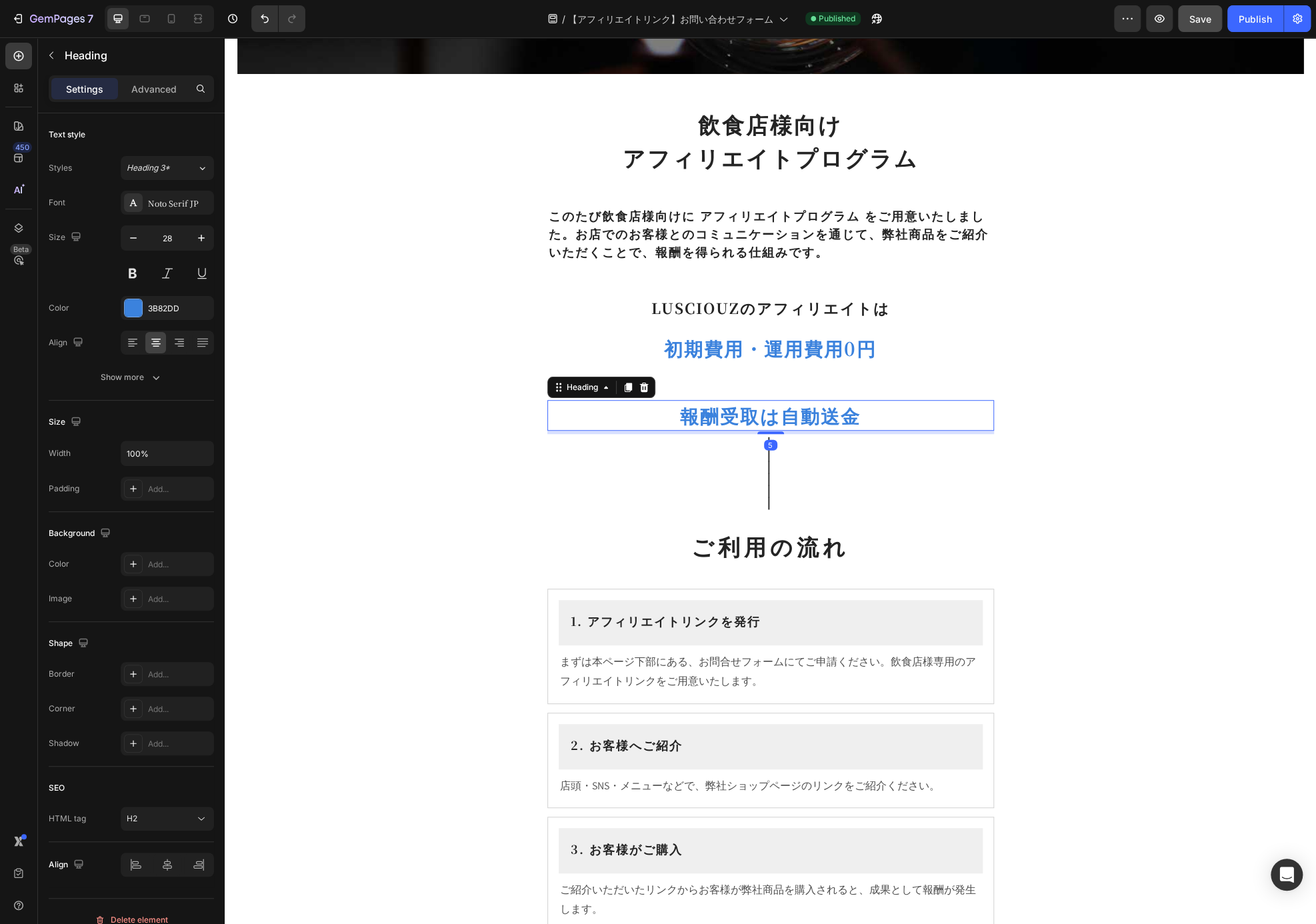
click at [749, 421] on p "報酬受取は自動送金" at bounding box center [770, 416] width 444 height 28
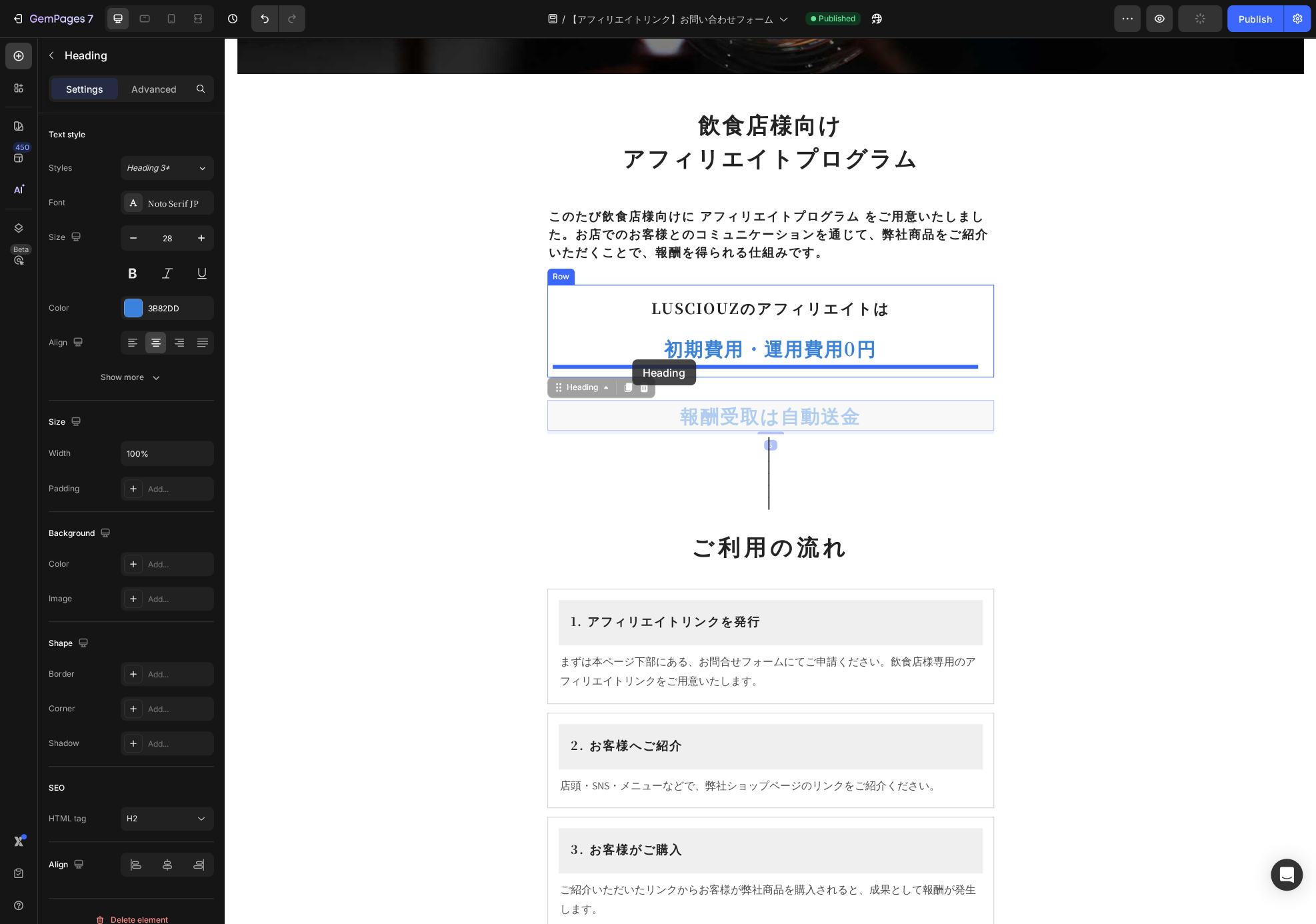
drag, startPoint x: 595, startPoint y: 386, endPoint x: 632, endPoint y: 359, distance: 45.8
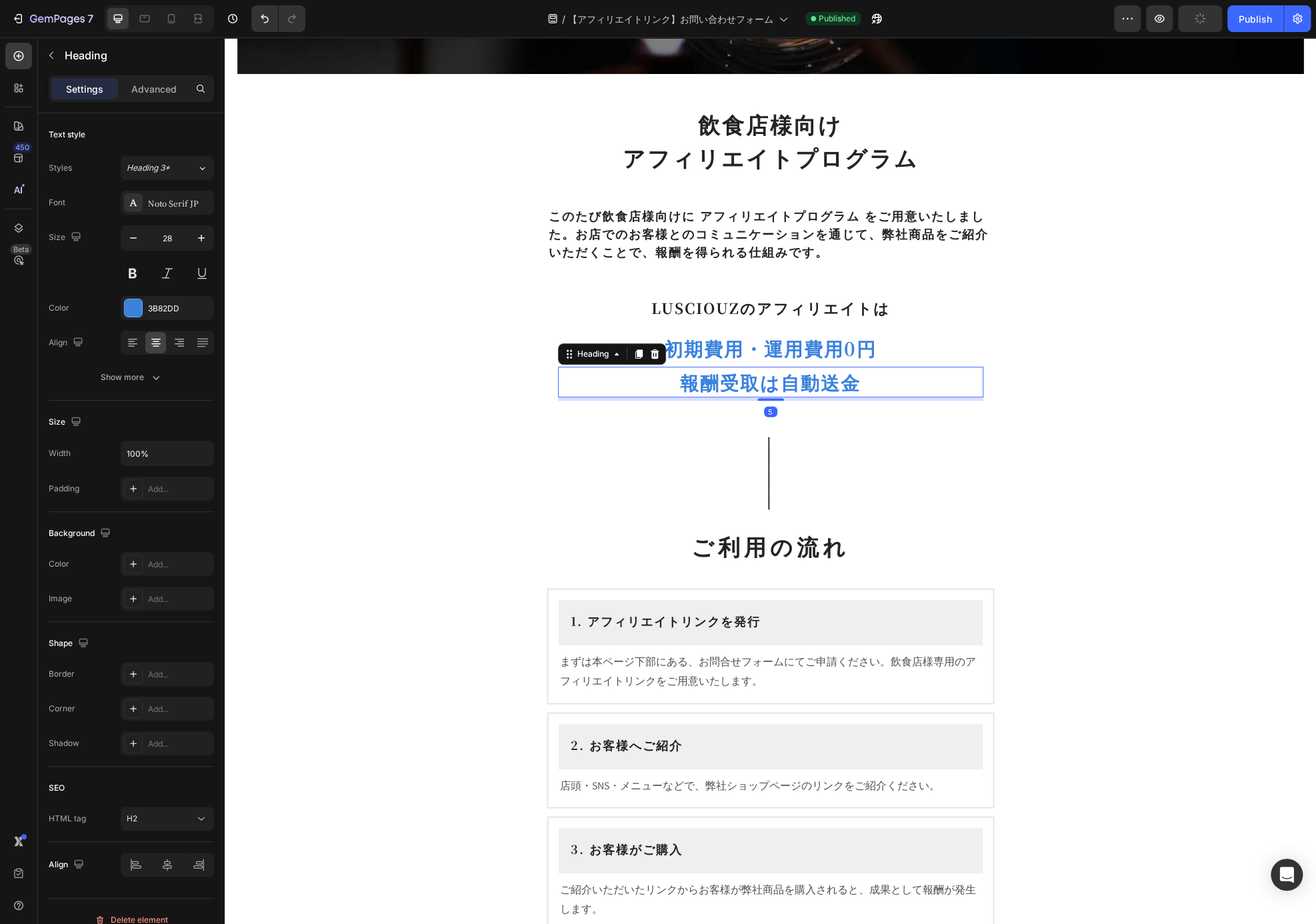
drag, startPoint x: 1141, startPoint y: 393, endPoint x: 1084, endPoint y: 370, distance: 61.5
click at [1141, 392] on div "Affiliates Heading Row Hero Banner Section 1 飲食店様向け アフィリエイトプログラム Heading ⁠⁠⁠⁠⁠⁠…" at bounding box center [770, 793] width 1091 height 2210
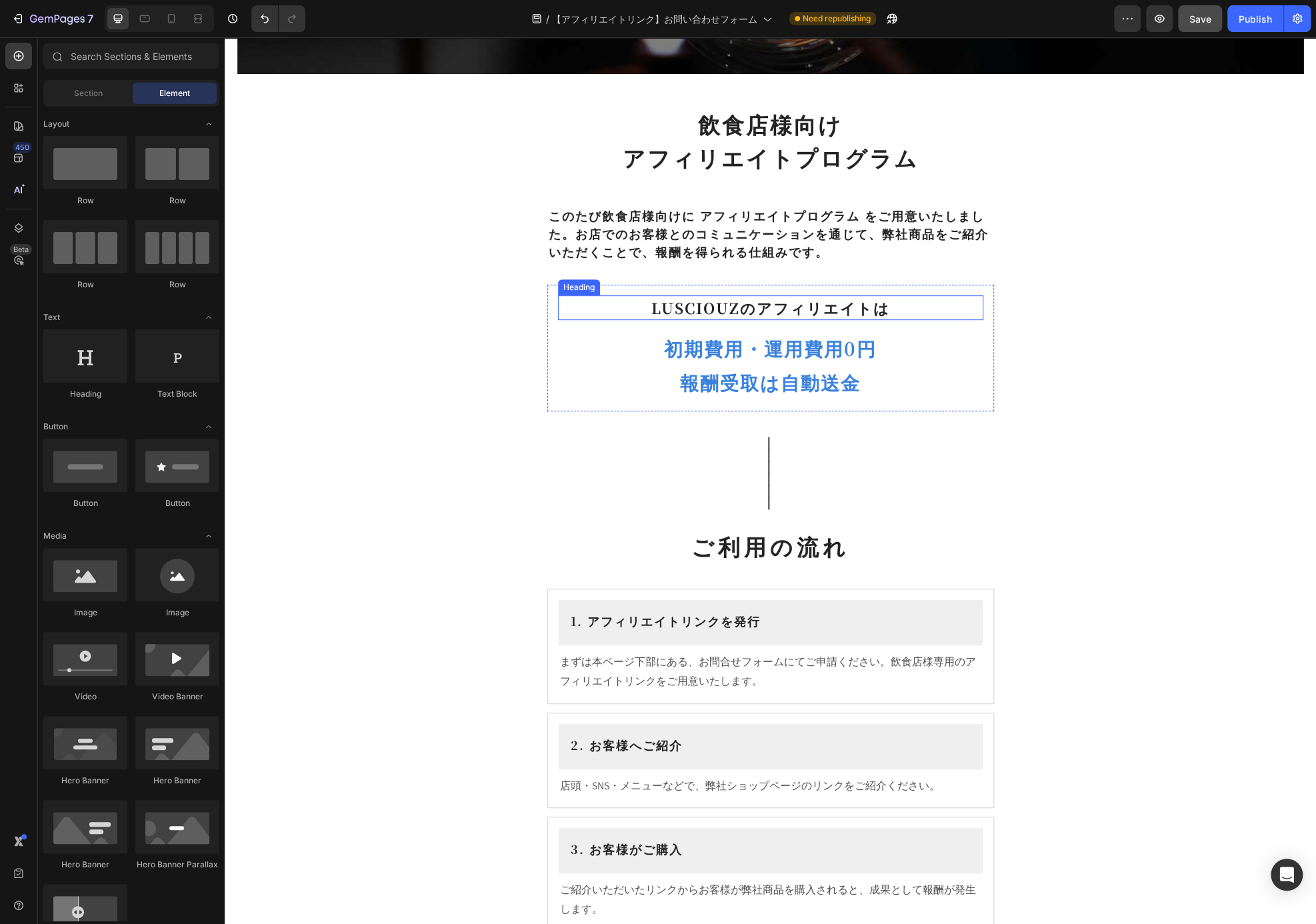
click at [956, 303] on h2 "LUSCIOUZのアフィリエイトは" at bounding box center [770, 308] width 425 height 25
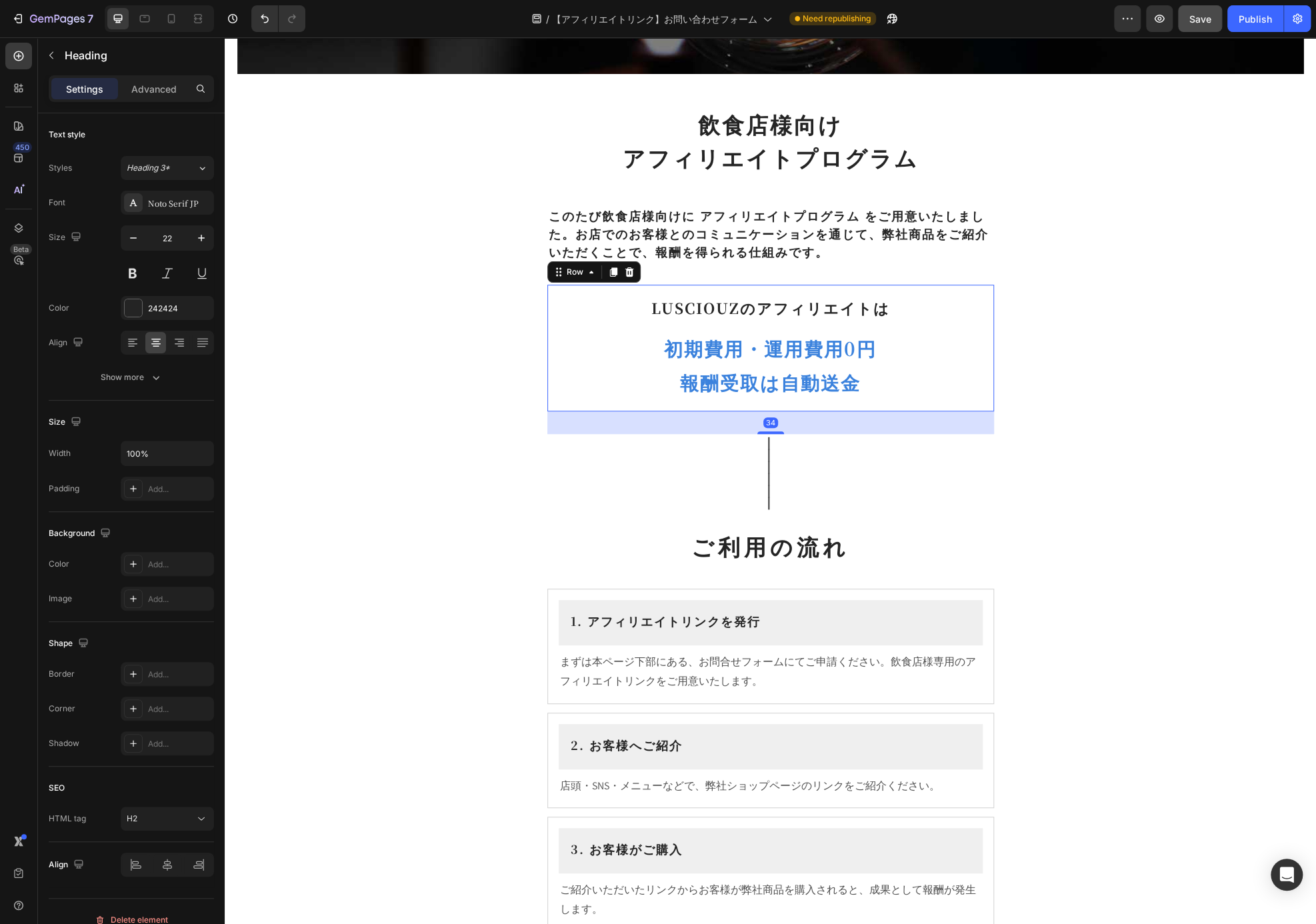
click at [968, 289] on div "LUSCIOUZのアフィリエイトは Heading 初期費用・運用費用0円 Heading 報酬受取は自動送金 Heading Row 34" at bounding box center [770, 348] width 447 height 126
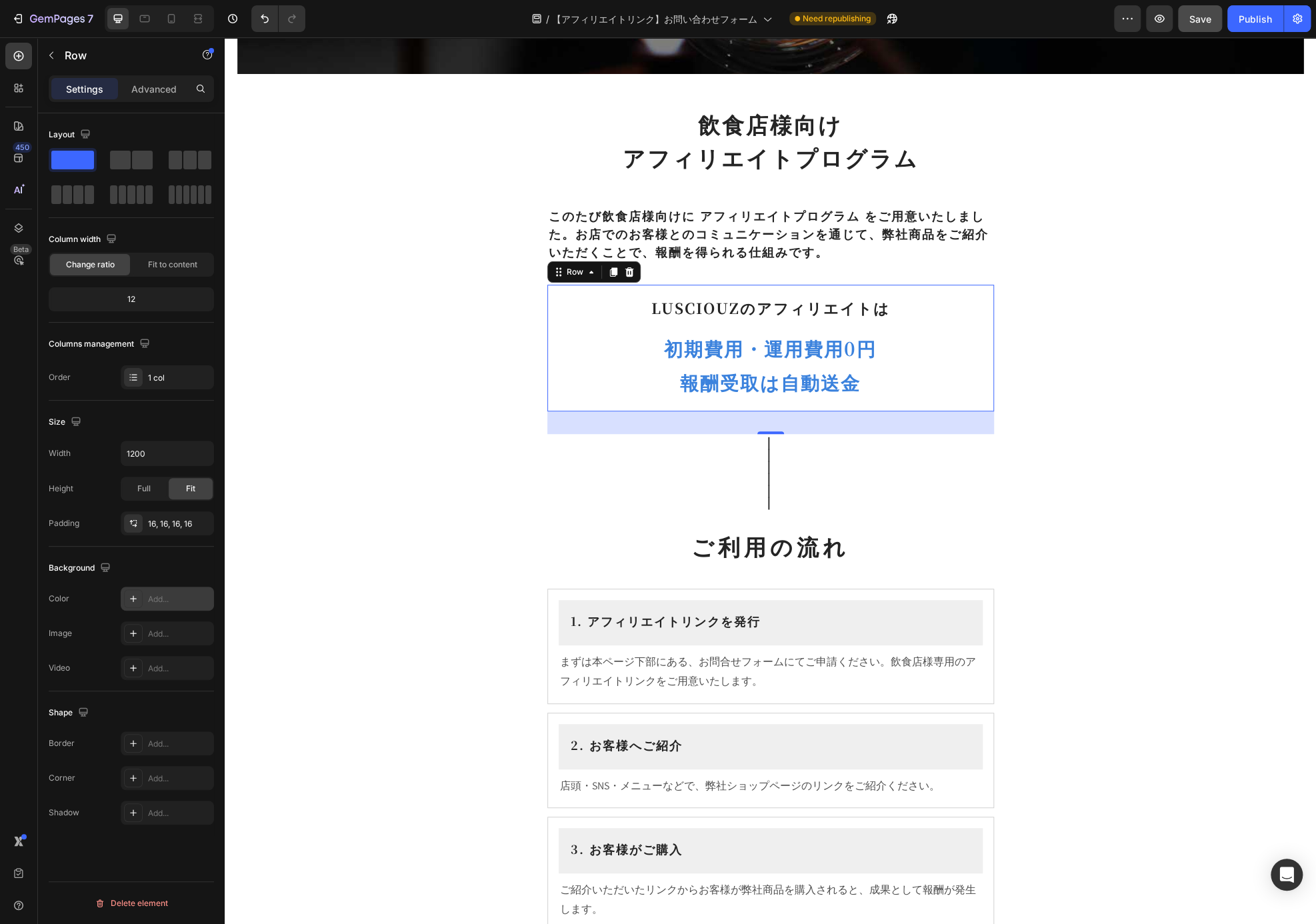
click at [150, 593] on div "Add..." at bounding box center [180, 599] width 63 height 12
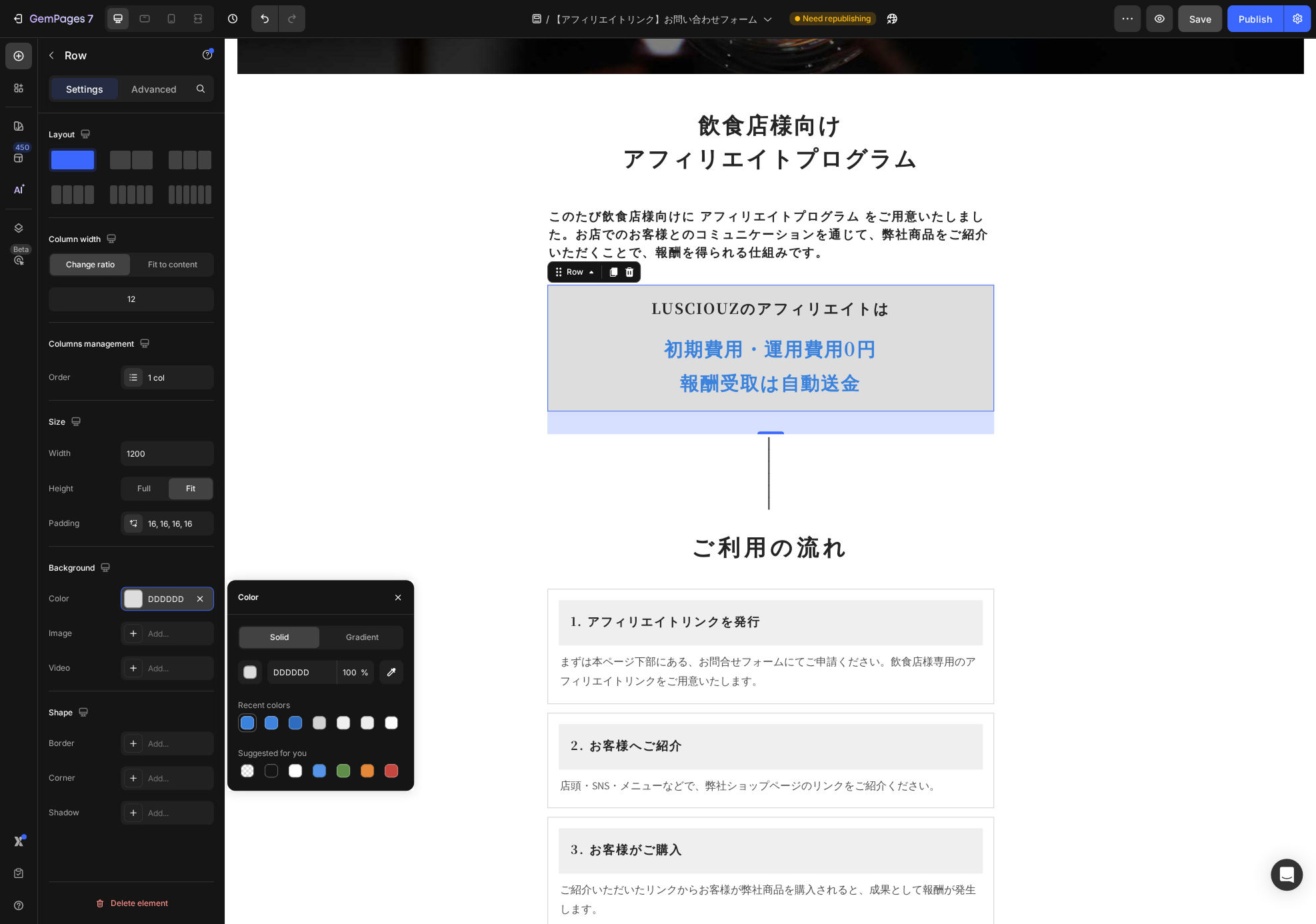
click at [249, 721] on div at bounding box center [248, 722] width 13 height 13
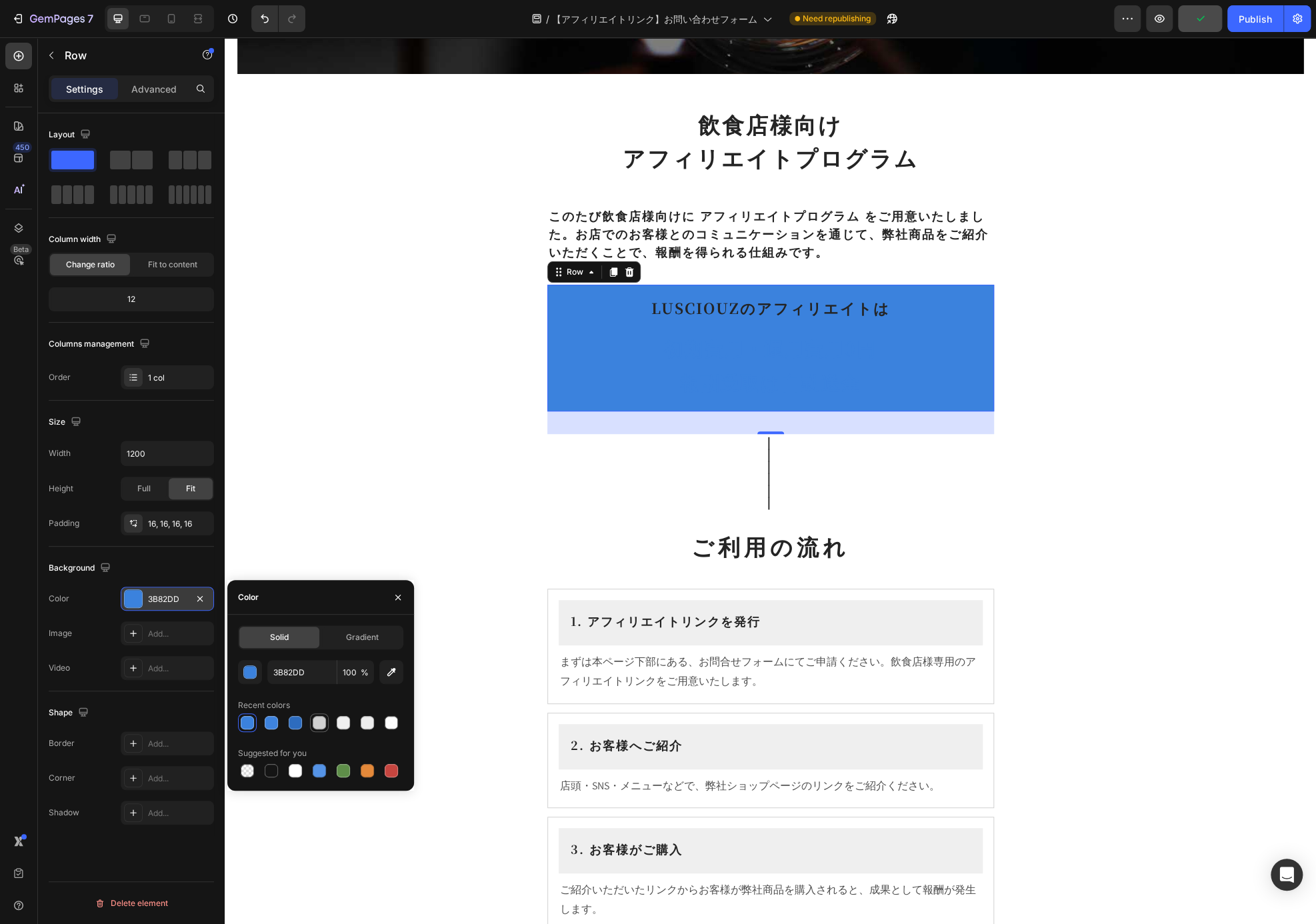
click at [319, 723] on div at bounding box center [319, 722] width 13 height 13
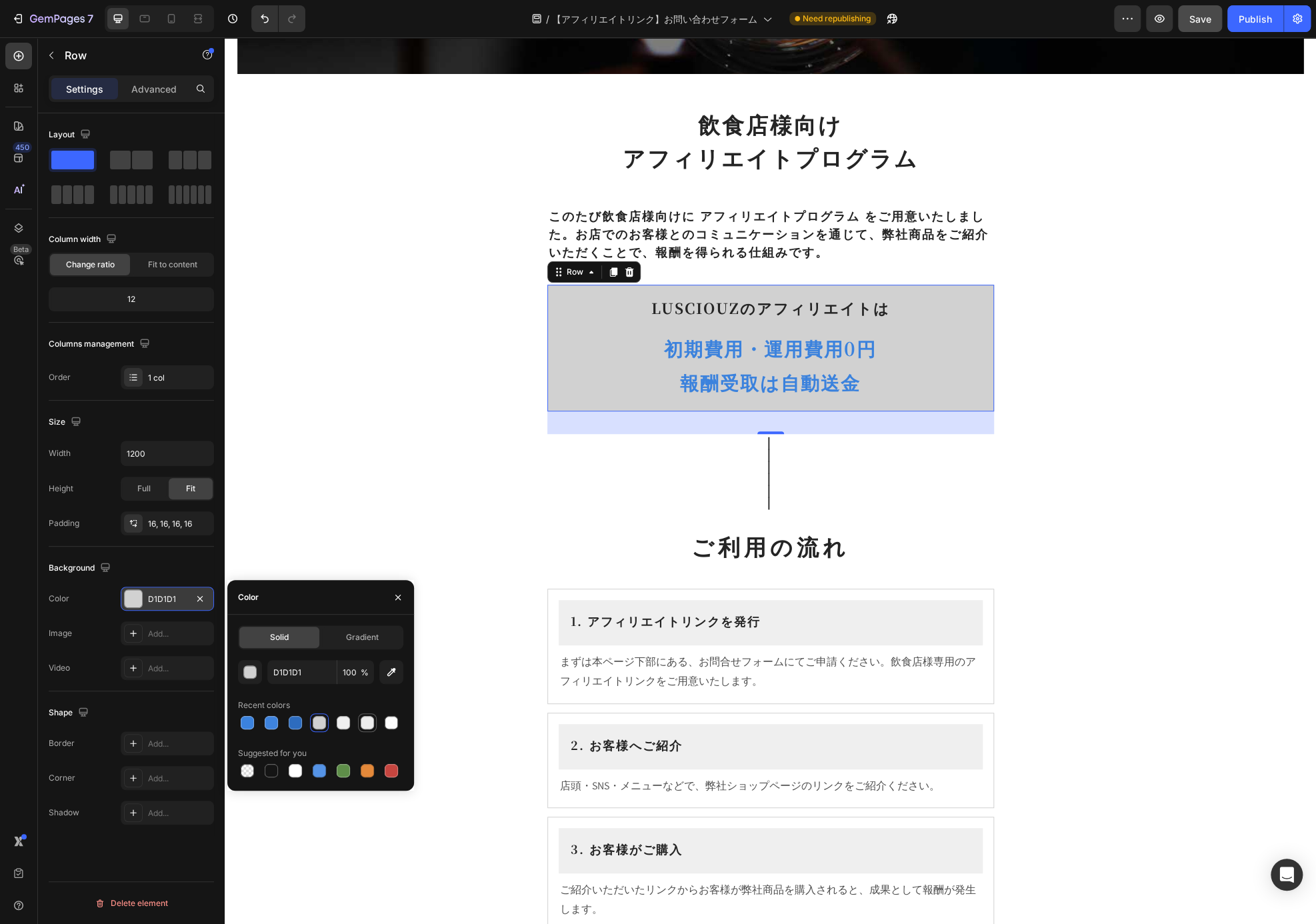
click at [360, 725] on div at bounding box center [367, 723] width 16 height 16
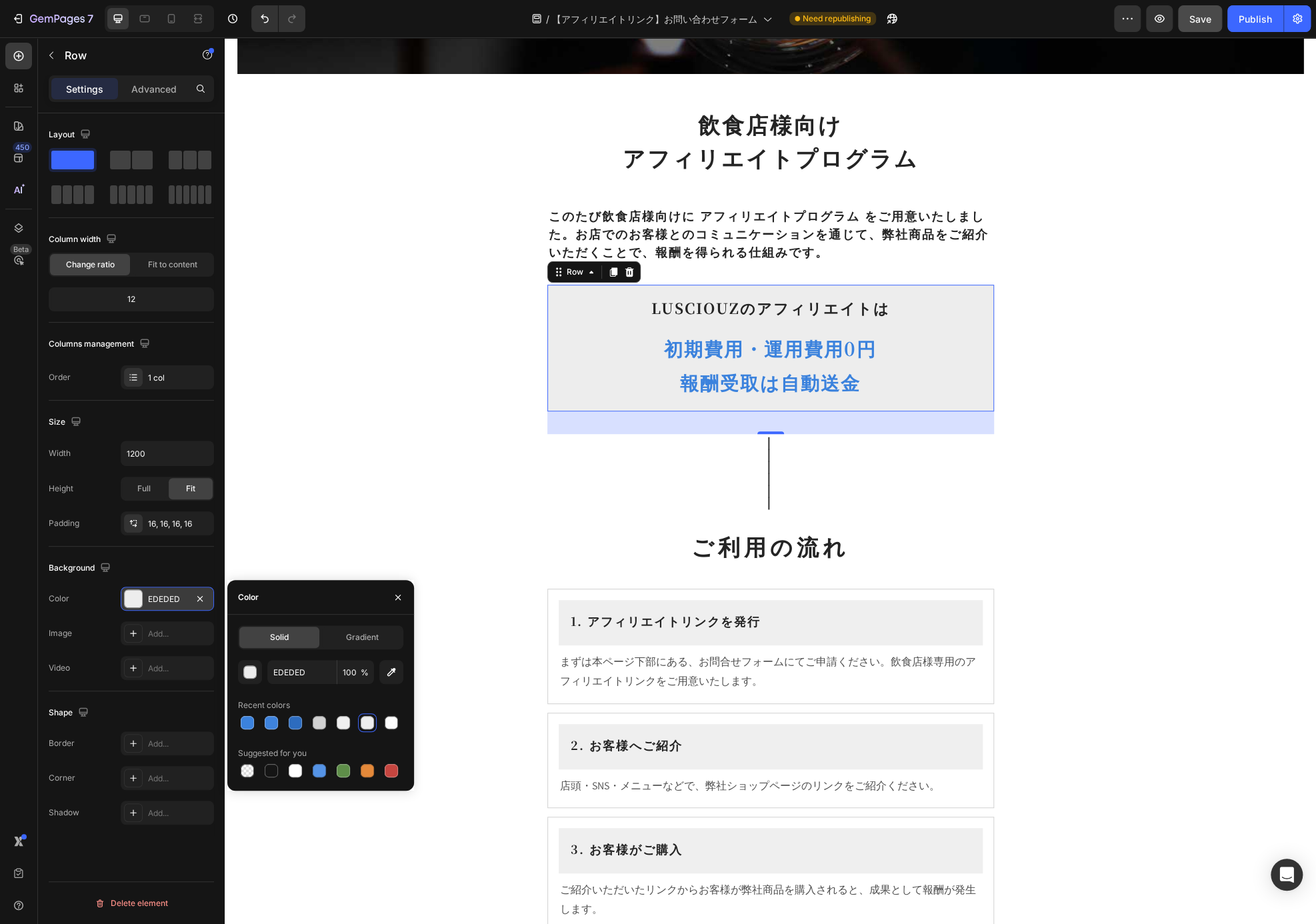
click at [365, 725] on div at bounding box center [367, 722] width 13 height 13
click at [250, 676] on div "button" at bounding box center [250, 673] width 13 height 13
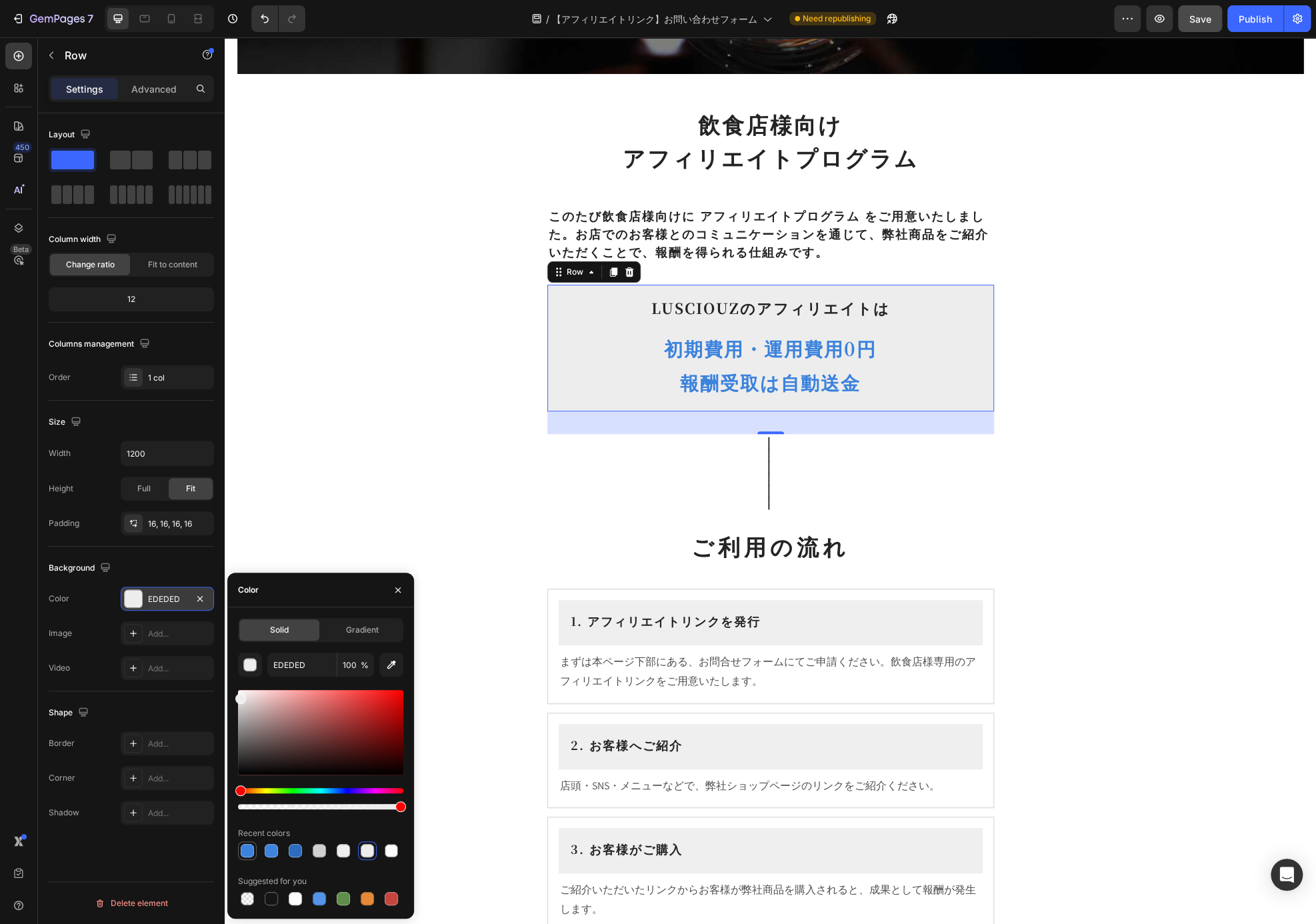
click at [250, 853] on div at bounding box center [248, 851] width 13 height 13
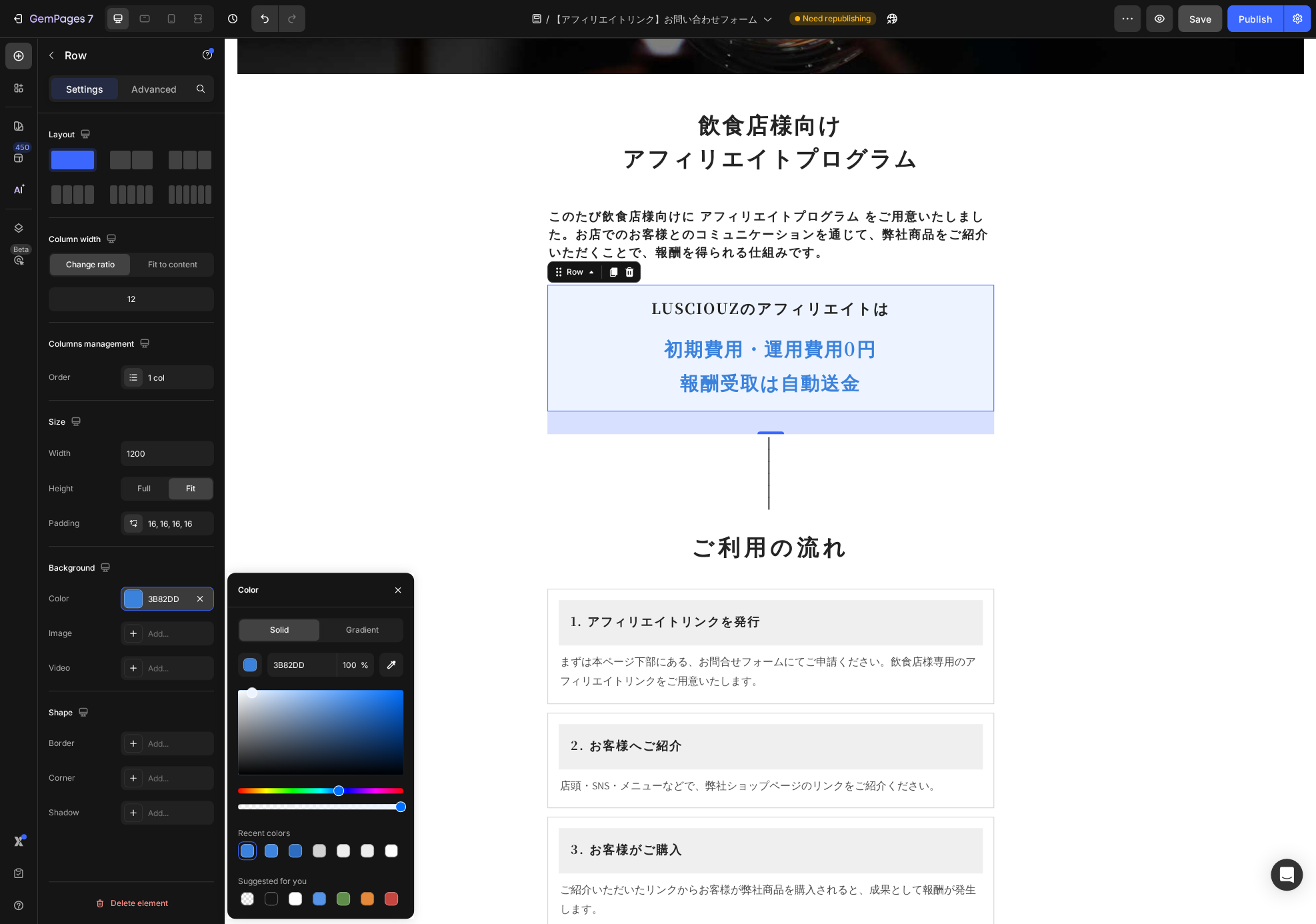
drag, startPoint x: 321, startPoint y: 695, endPoint x: 250, endPoint y: 683, distance: 72.0
click at [250, 683] on div "3B82DD 100 % Recent colors Suggested for you" at bounding box center [321, 781] width 165 height 256
type input "EDF4FF"
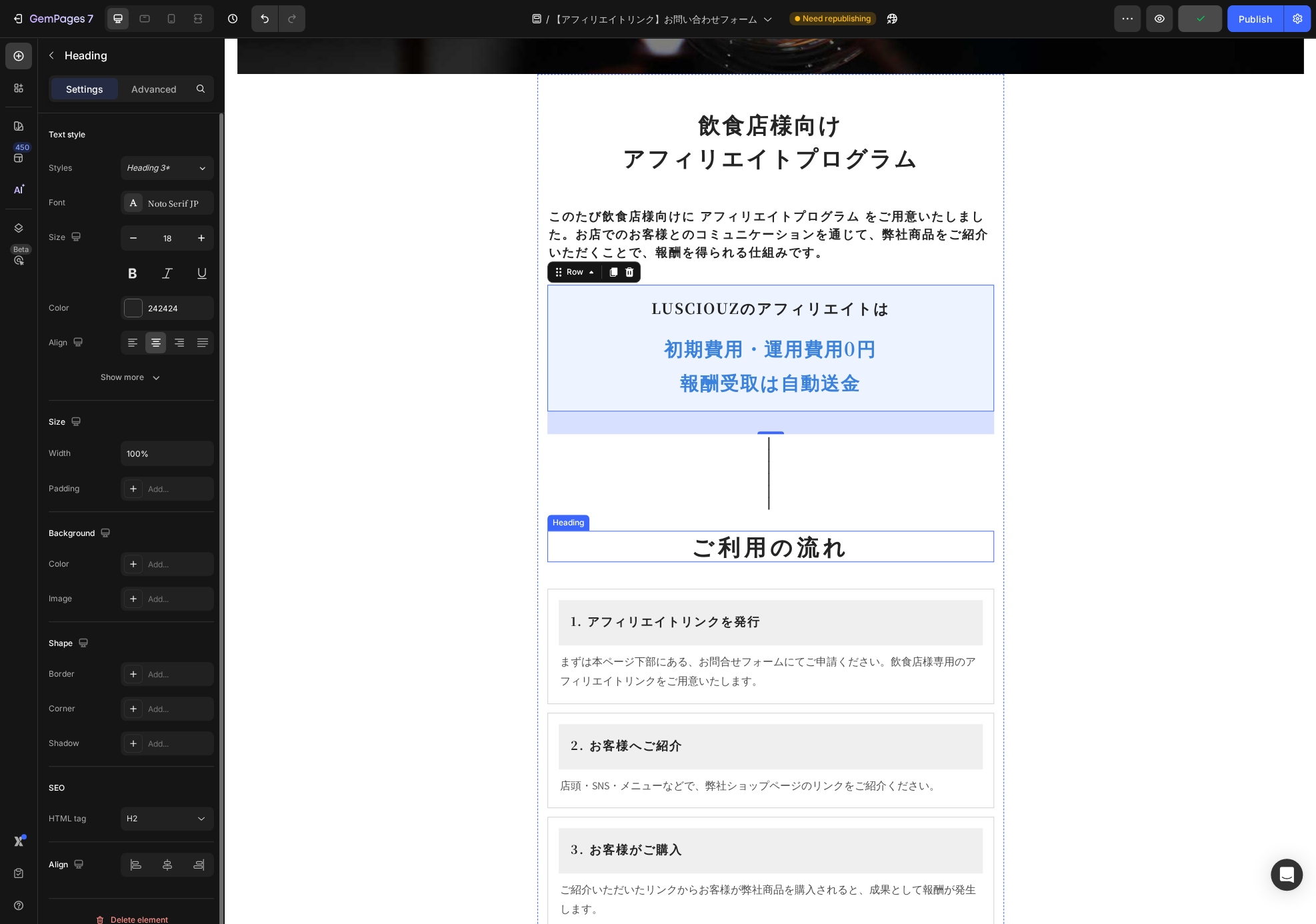
click at [578, 448] on p "｜ ｜ ｜ ｜ ｜ ｜" at bounding box center [770, 477] width 444 height 84
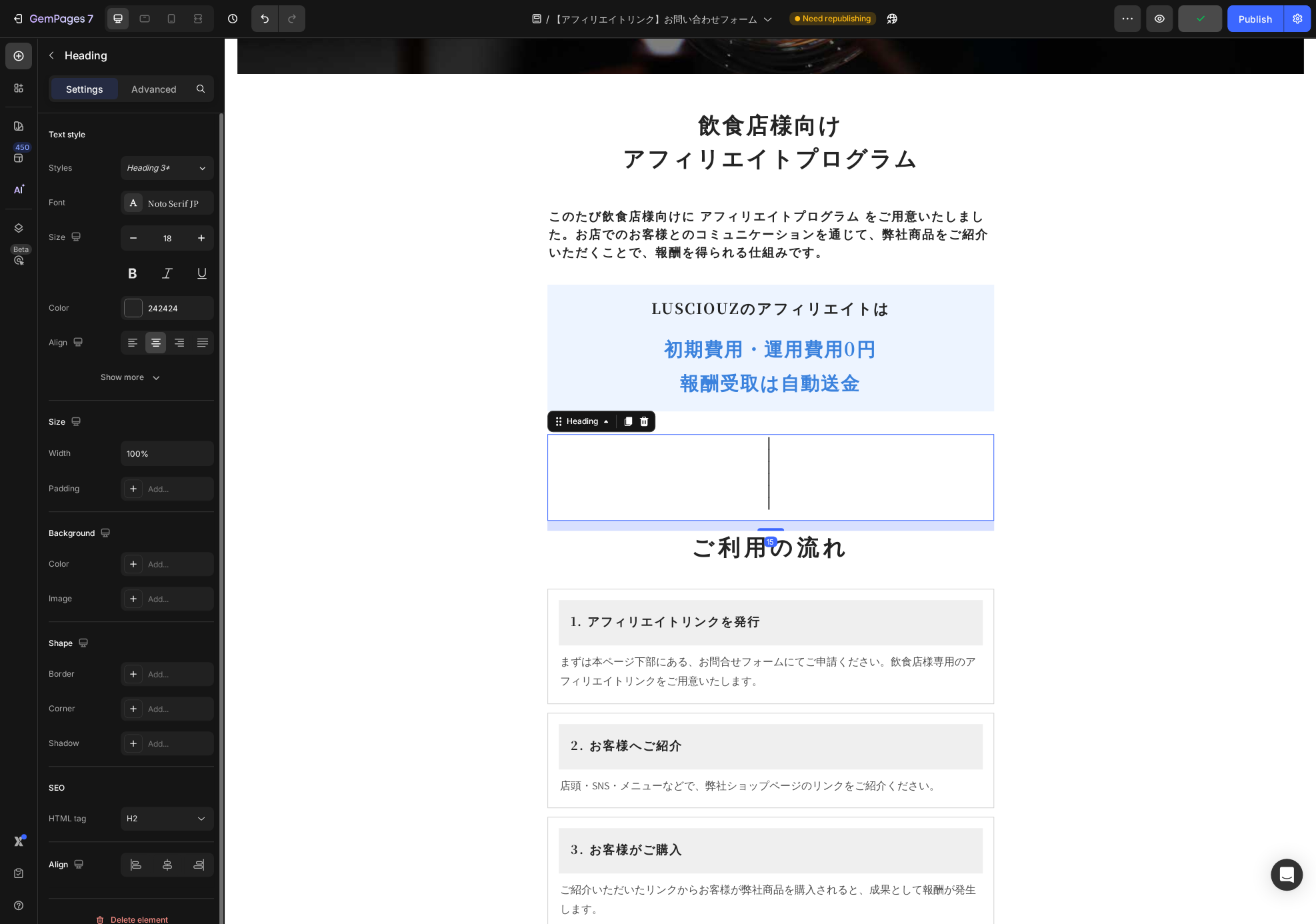
click at [1126, 436] on div "Affiliates Heading Row Hero Banner Section 1 飲食店様向け アフィリエイトプログラム Heading ⁠⁠⁠⁠⁠⁠…" at bounding box center [770, 793] width 1091 height 2210
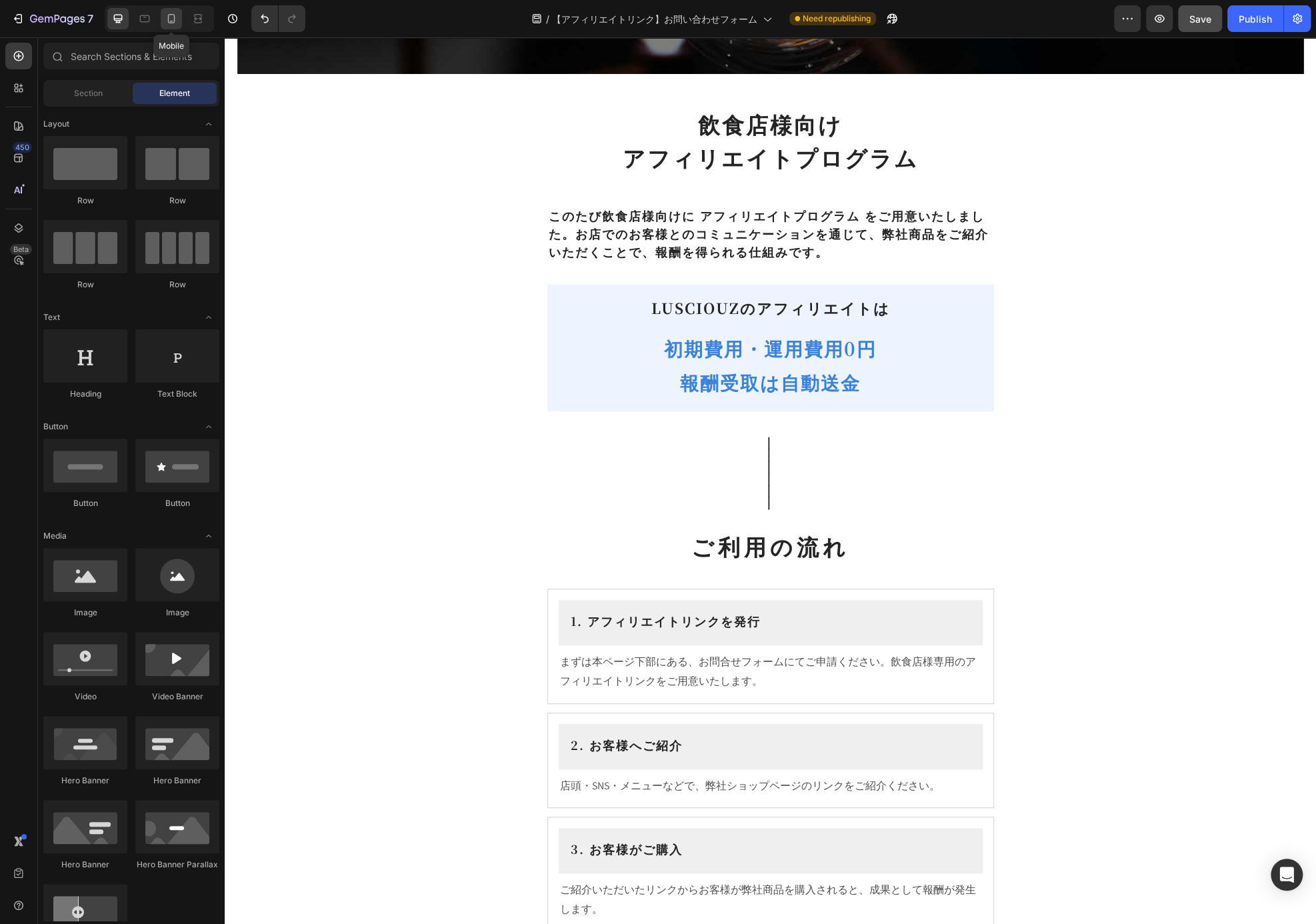
click at [172, 15] on icon at bounding box center [172, 18] width 7 height 9
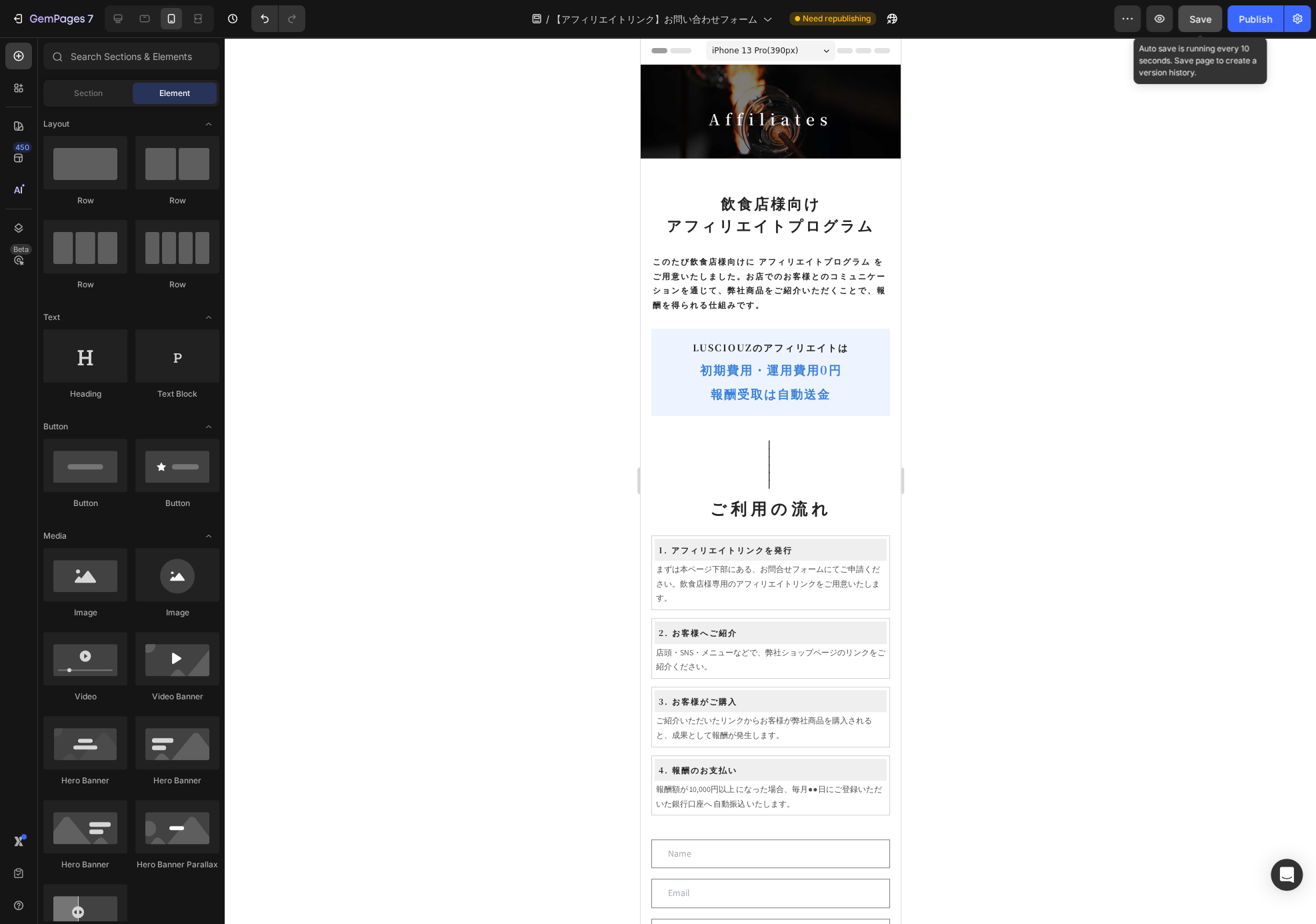
click at [1203, 18] on span "Save" at bounding box center [1201, 19] width 22 height 12
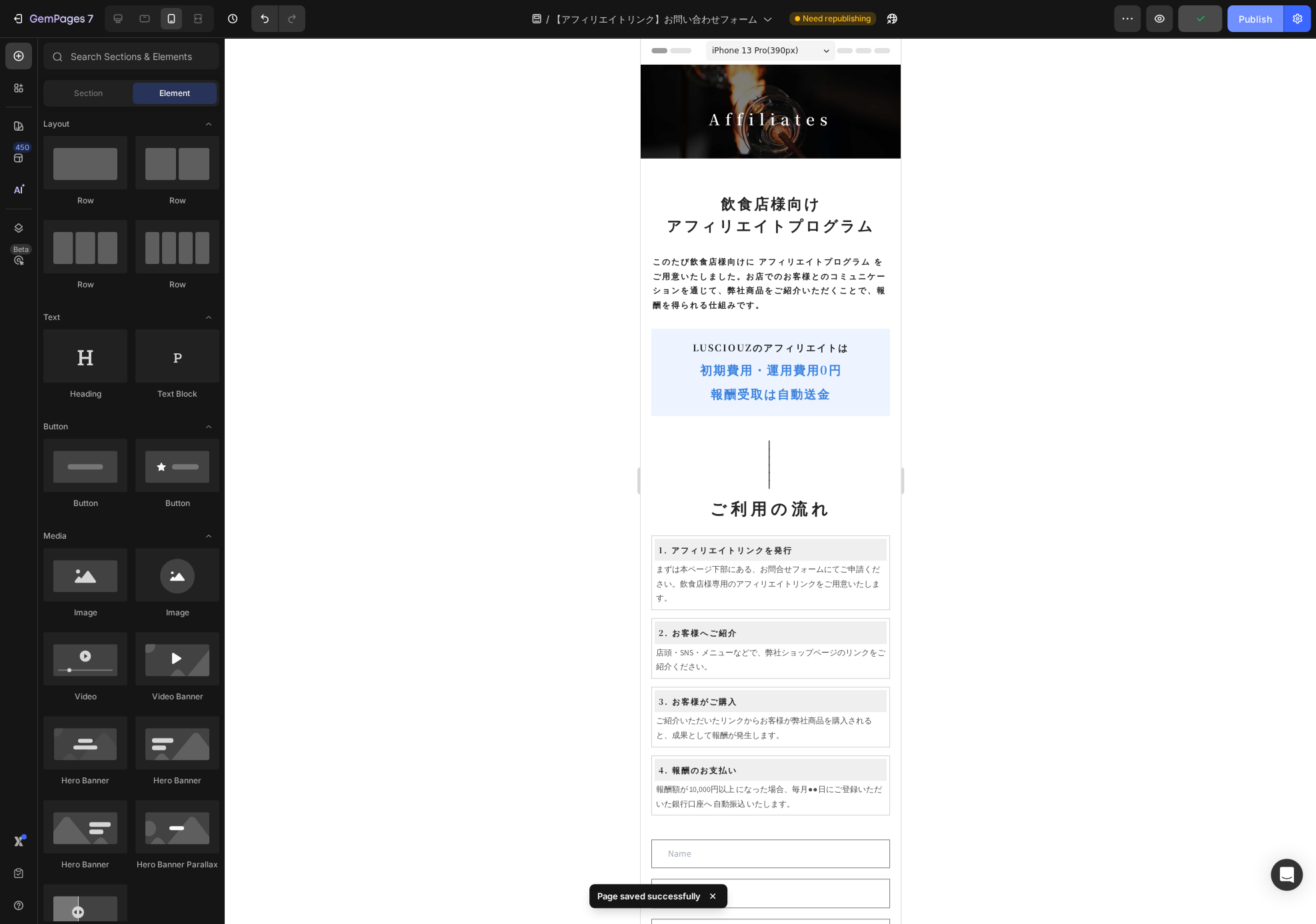
click at [1245, 23] on div "Publish" at bounding box center [1255, 18] width 34 height 14
